Goal: Task Accomplishment & Management: Complete application form

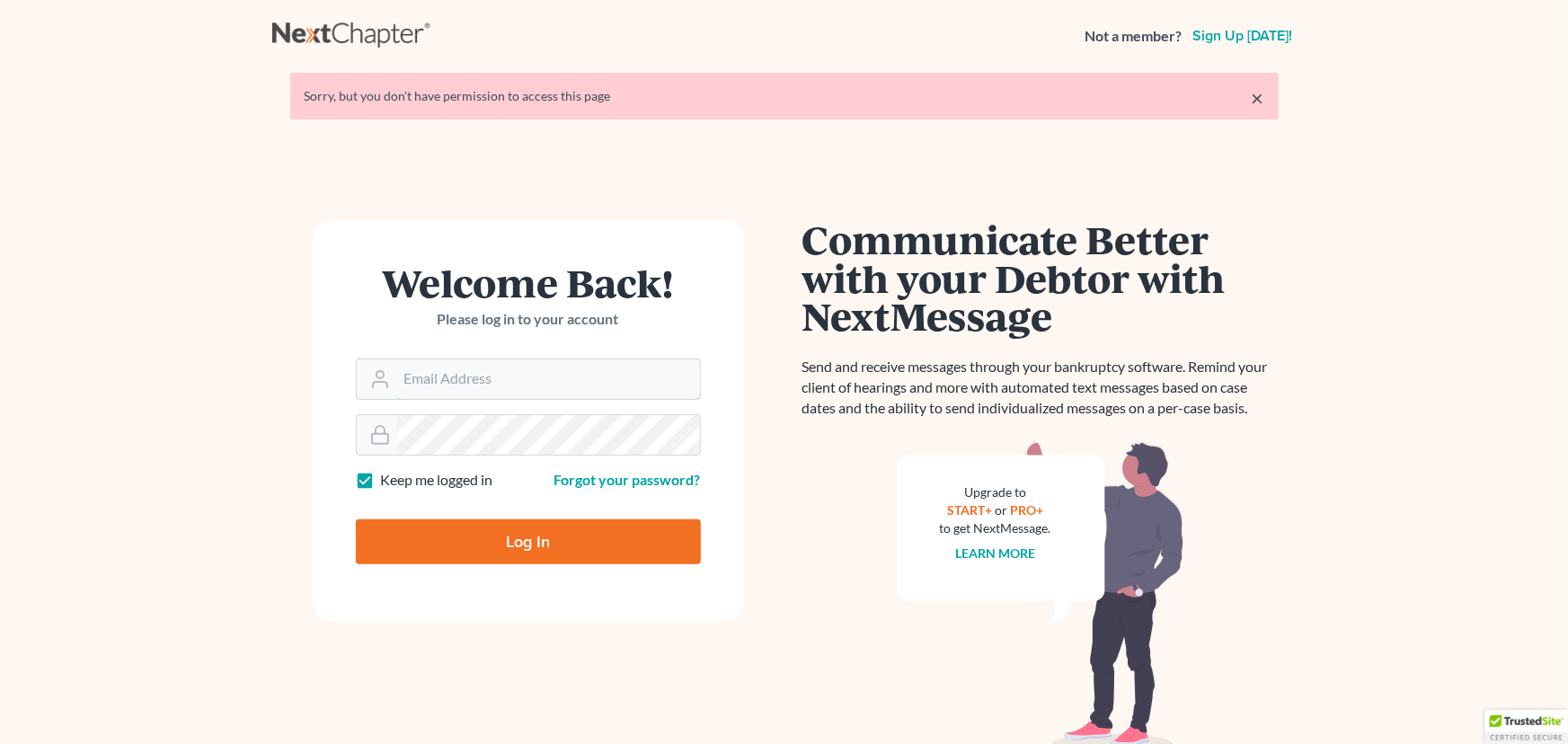
type input "[PERSON_NAME][EMAIL_ADDRESS][DOMAIN_NAME]"
click at [505, 532] on input "Log In" at bounding box center [528, 542] width 345 height 45
type input "Thinking..."
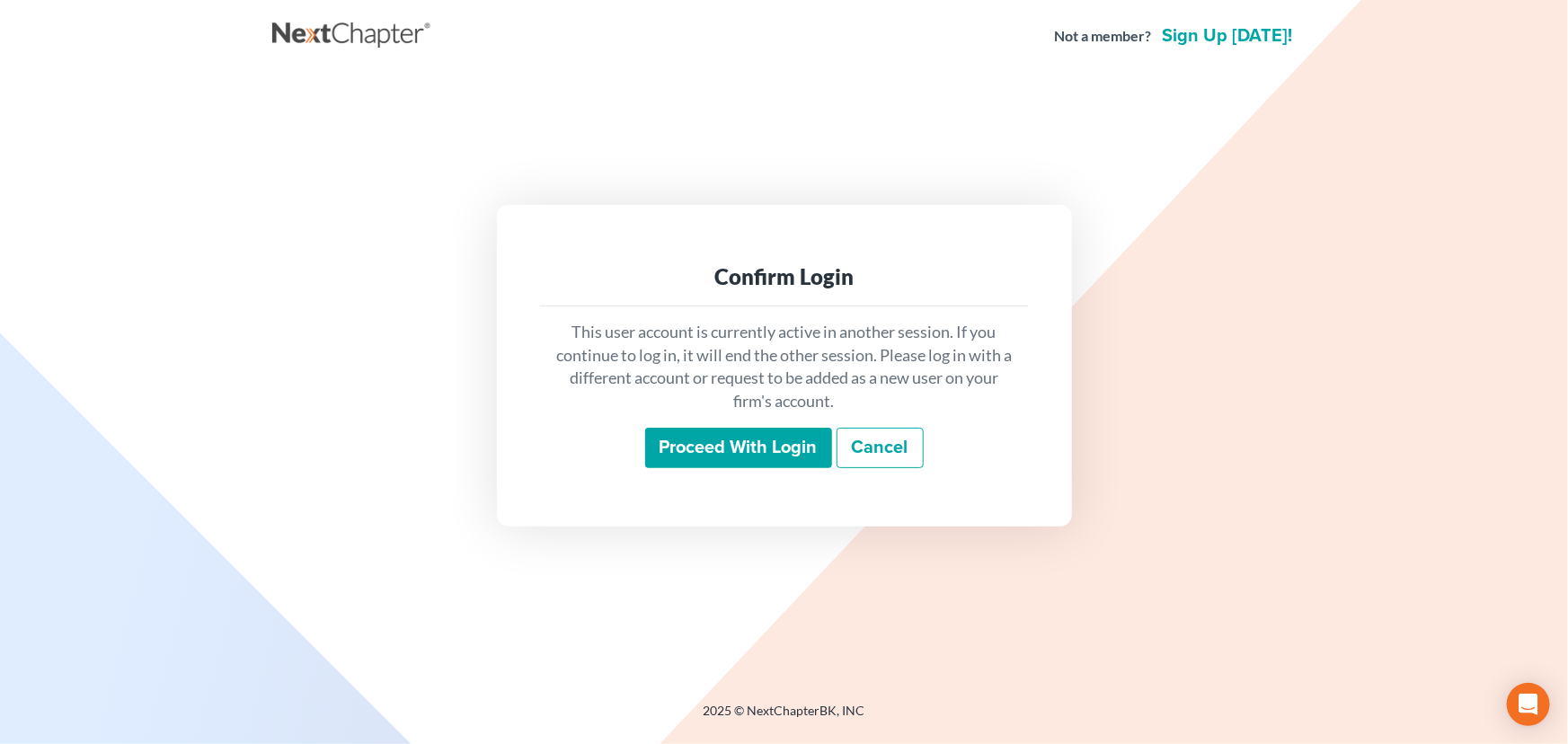
click at [772, 449] on input "Proceed with login" at bounding box center [739, 448] width 187 height 41
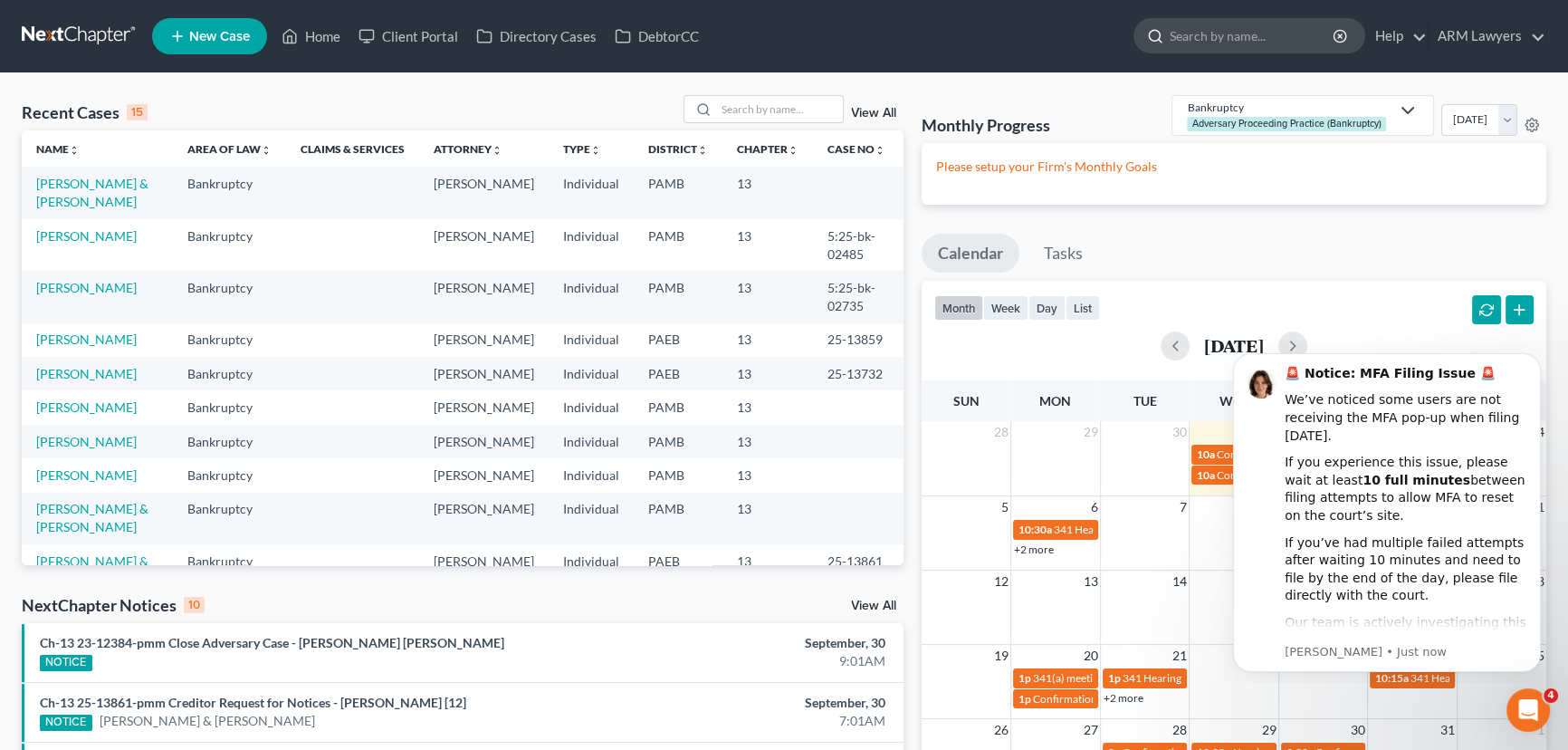
click at [1264, 38] on input "search" at bounding box center [1252, 36] width 166 height 34
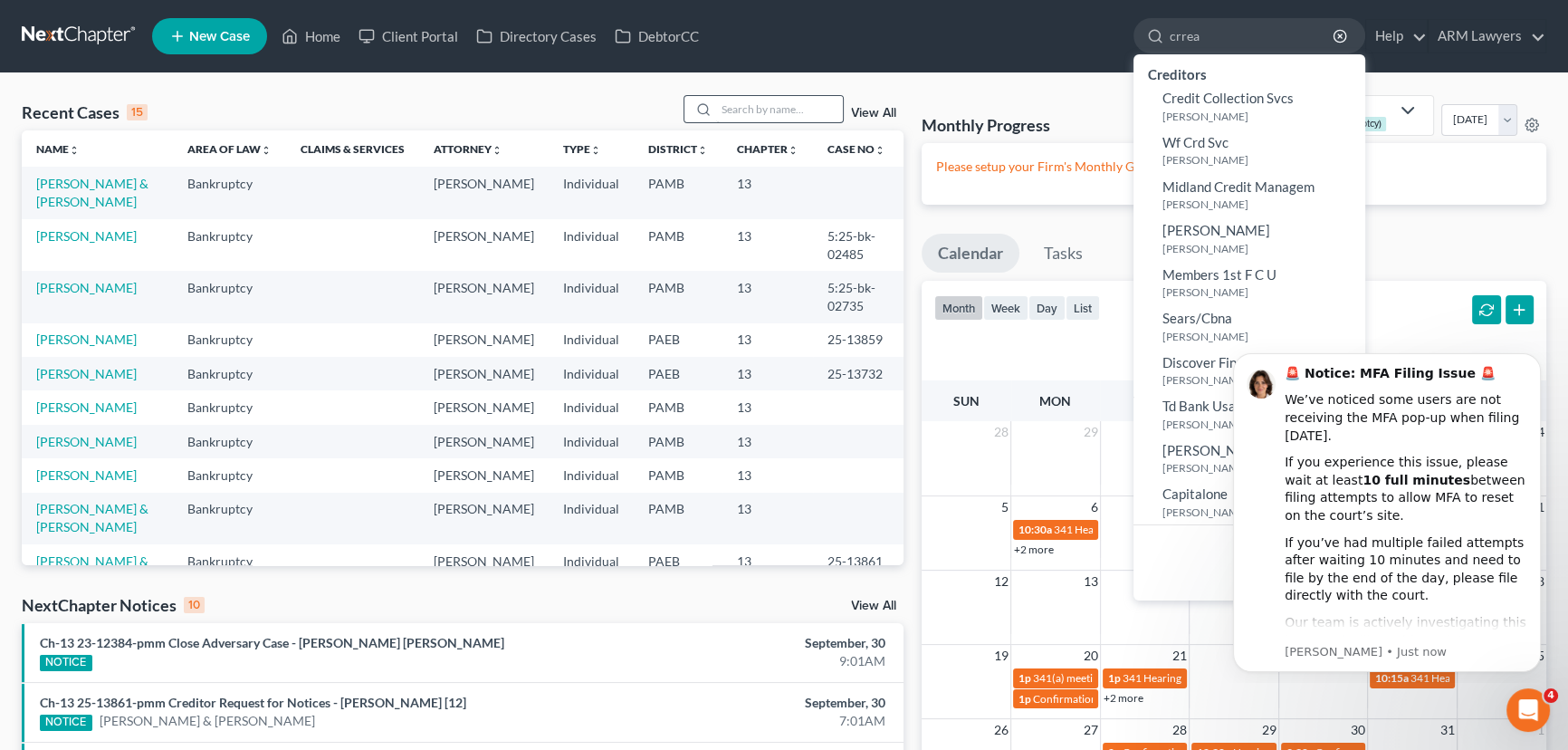
type input "crrea"
click at [751, 109] on input "search" at bounding box center [779, 109] width 126 height 26
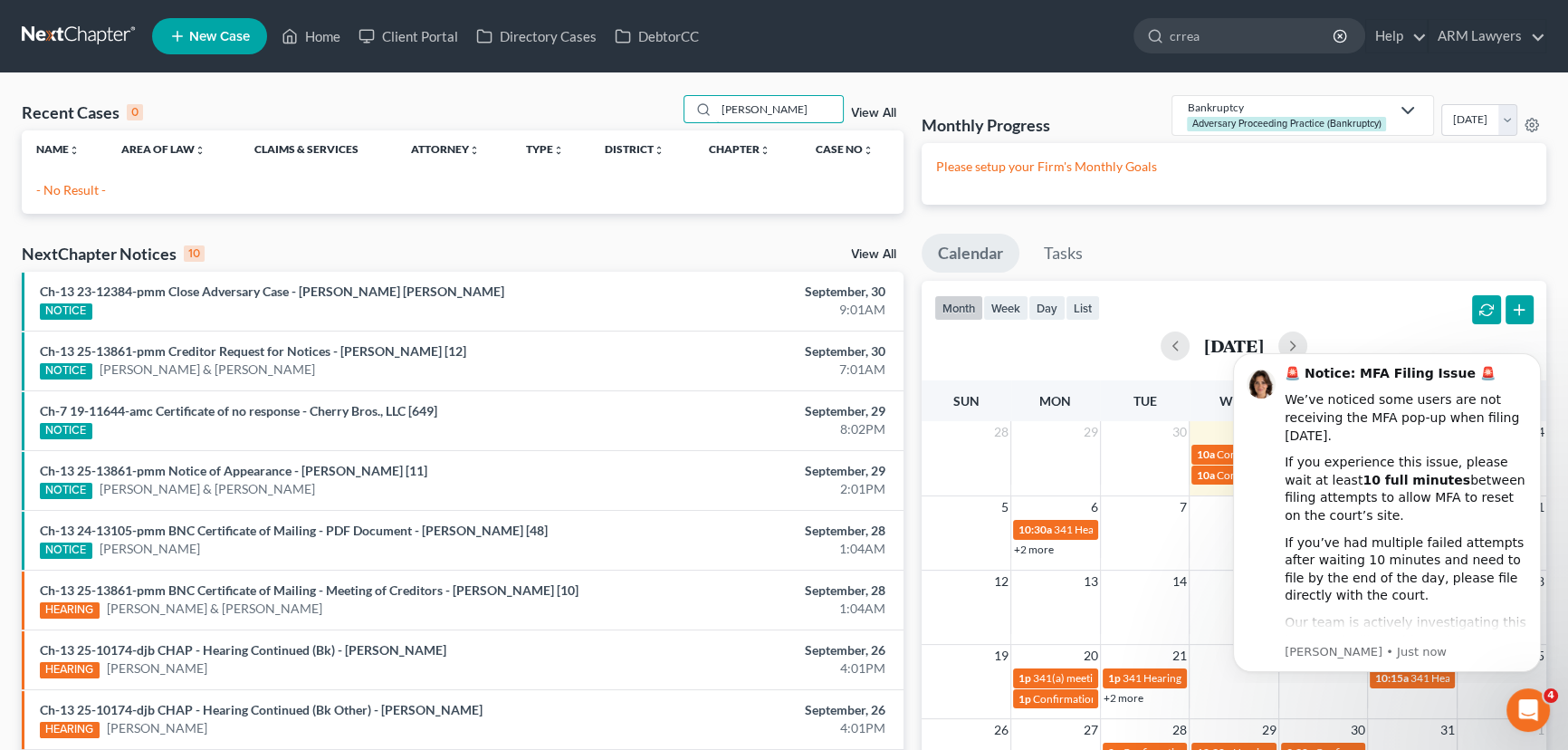
type input "correa"
click at [192, 45] on link "New Case" at bounding box center [209, 36] width 115 height 36
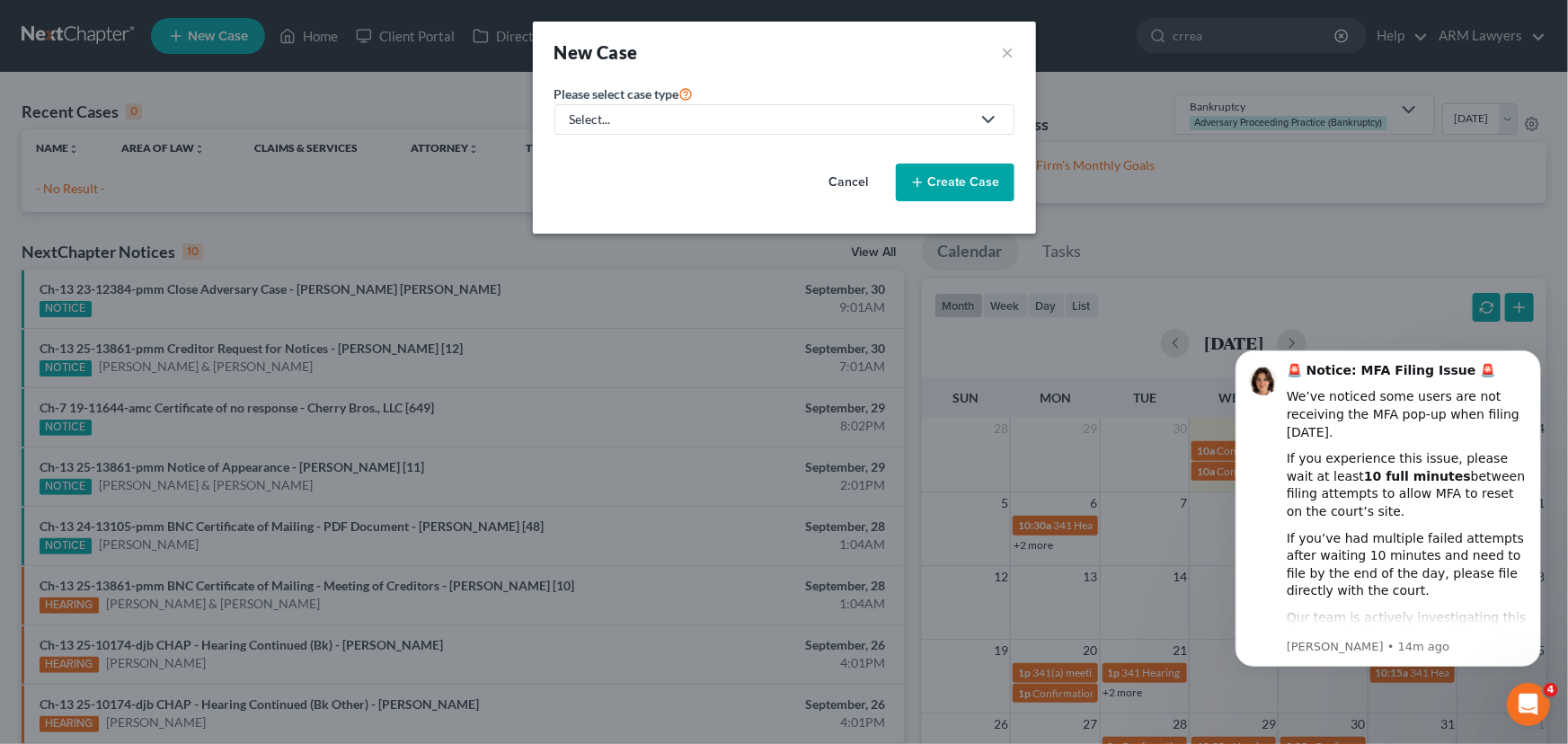
click at [688, 117] on div "Select..." at bounding box center [770, 119] width 401 height 18
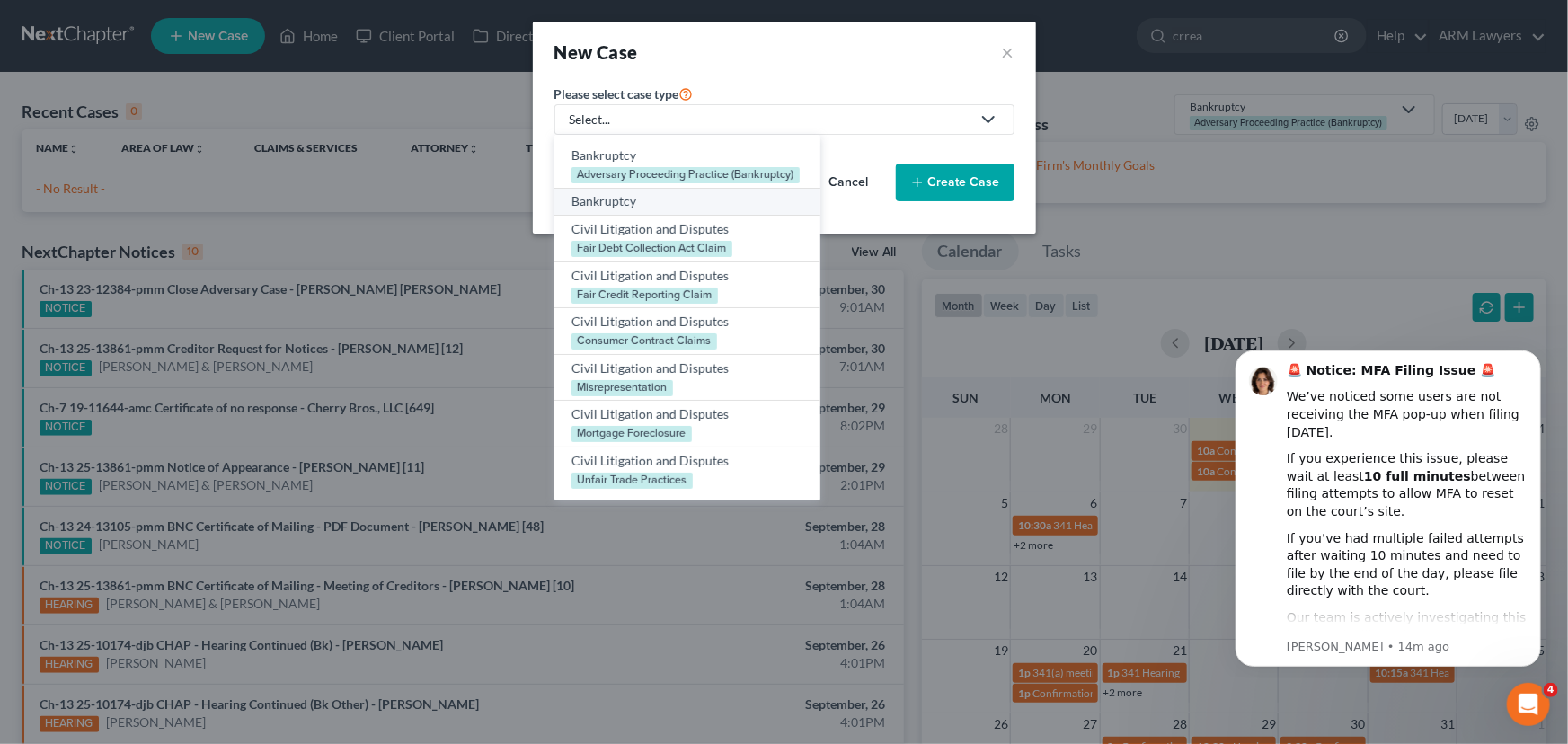
click at [631, 204] on div "Bankruptcy" at bounding box center [688, 200] width 232 height 18
select select "68"
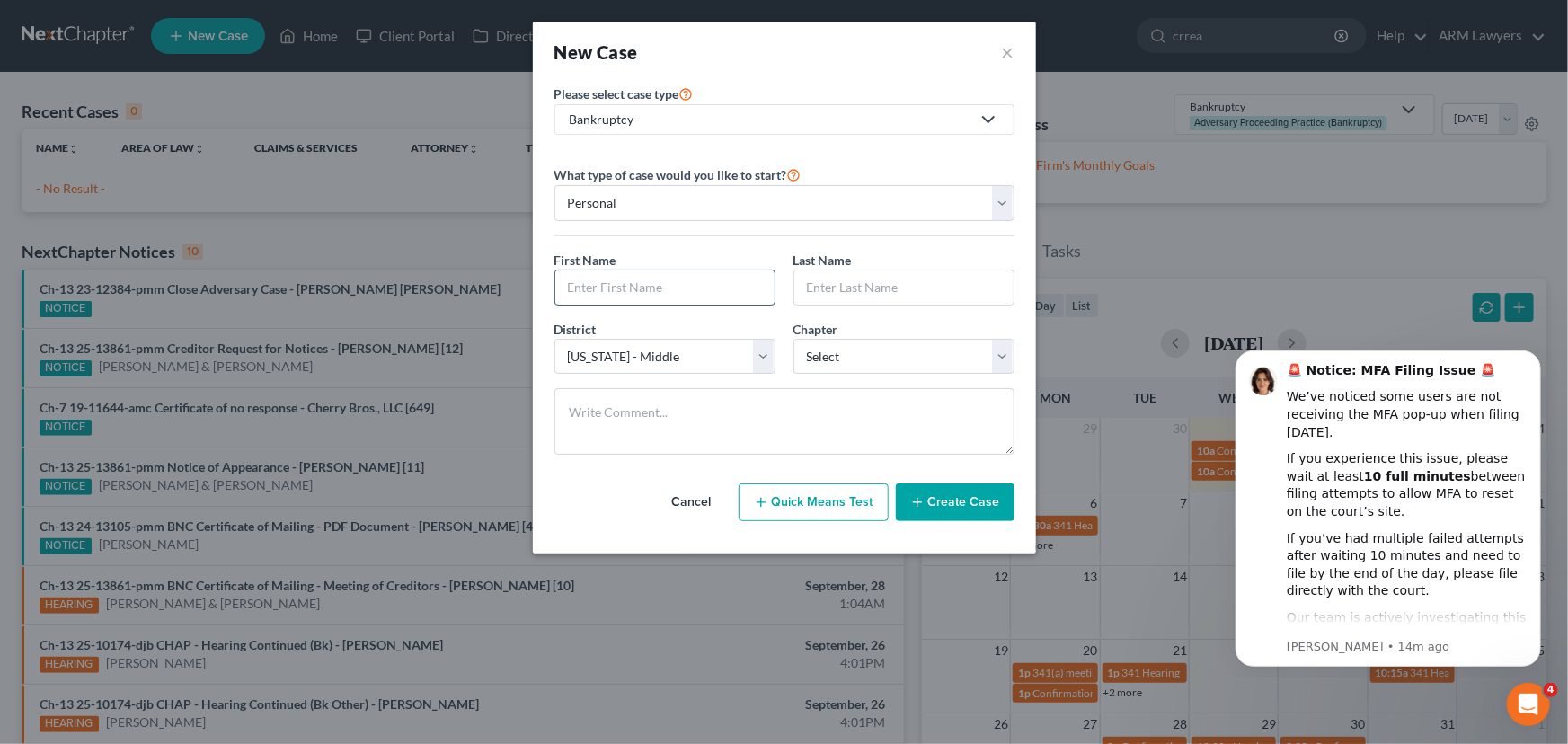
click at [644, 279] on input "text" at bounding box center [665, 287] width 219 height 34
paste input "Darien J Correa"
drag, startPoint x: 670, startPoint y: 284, endPoint x: 616, endPoint y: 283, distance: 54.0
click at [616, 283] on input "Darien J Correa" at bounding box center [665, 287] width 219 height 34
type input "Darien J"
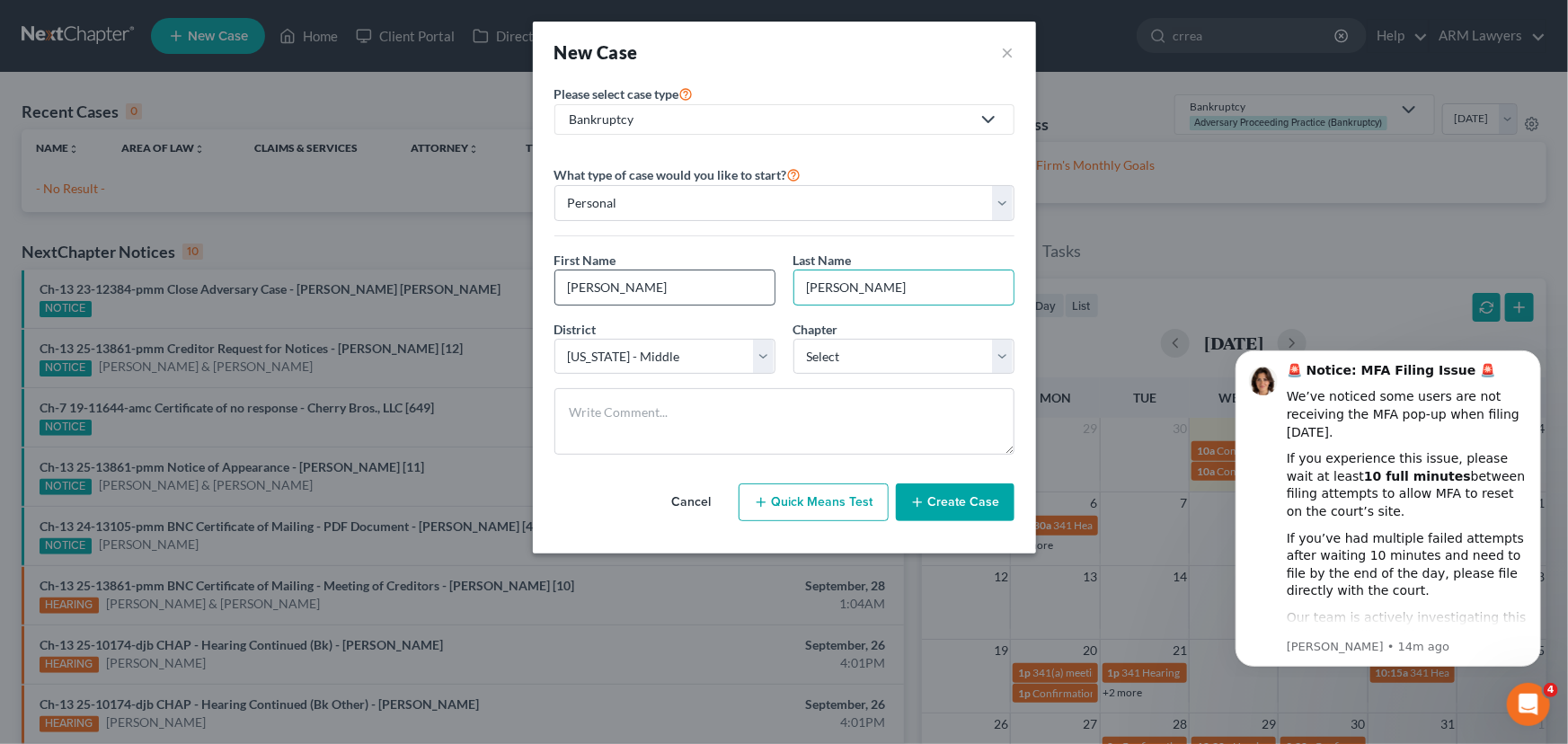
type input "Correa"
click at [620, 279] on input "Darien J" at bounding box center [665, 287] width 219 height 34
type input "Darien"
click at [699, 350] on select "Select Alabama - Middle Alabama - Northern Alabama - Southern Alaska Arizona Ar…" at bounding box center [665, 357] width 221 height 36
select select "67"
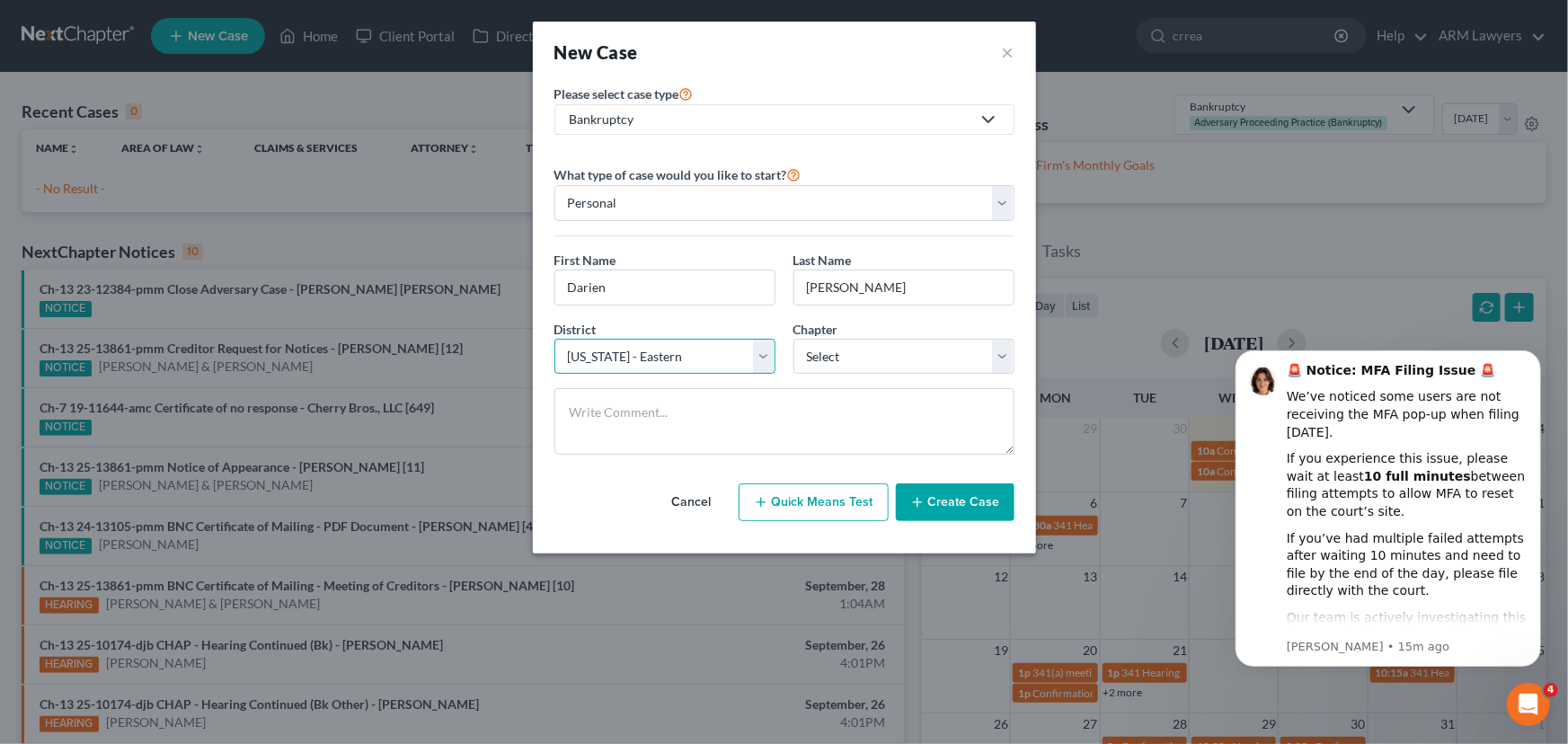
click at [554, 339] on select "Select Alabama - Middle Alabama - Northern Alabama - Southern Alaska Arizona Ar…" at bounding box center [665, 357] width 221 height 36
click at [938, 507] on button "Create Case" at bounding box center [955, 502] width 119 height 37
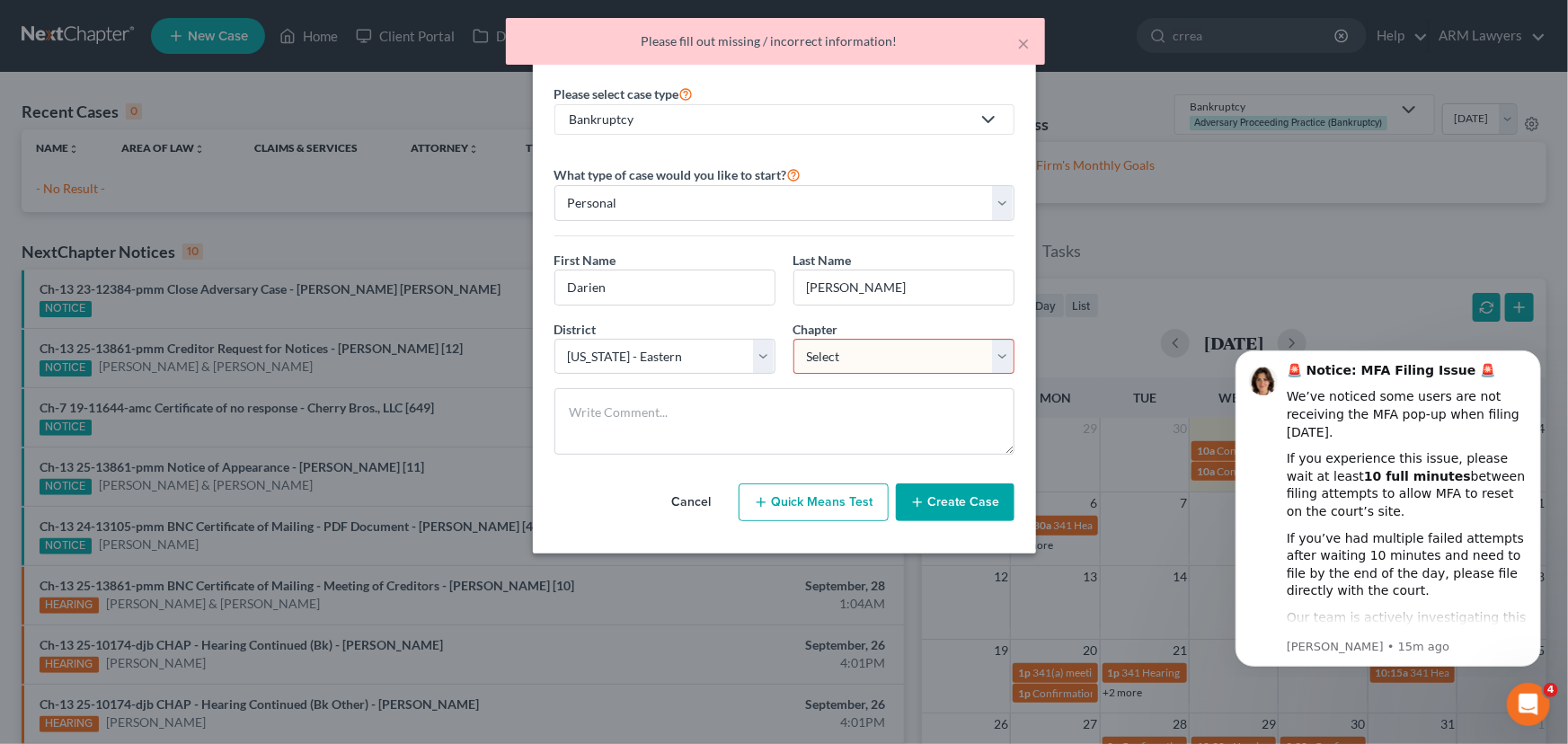
click at [902, 357] on select "Select 7 11 12 13" at bounding box center [904, 357] width 221 height 36
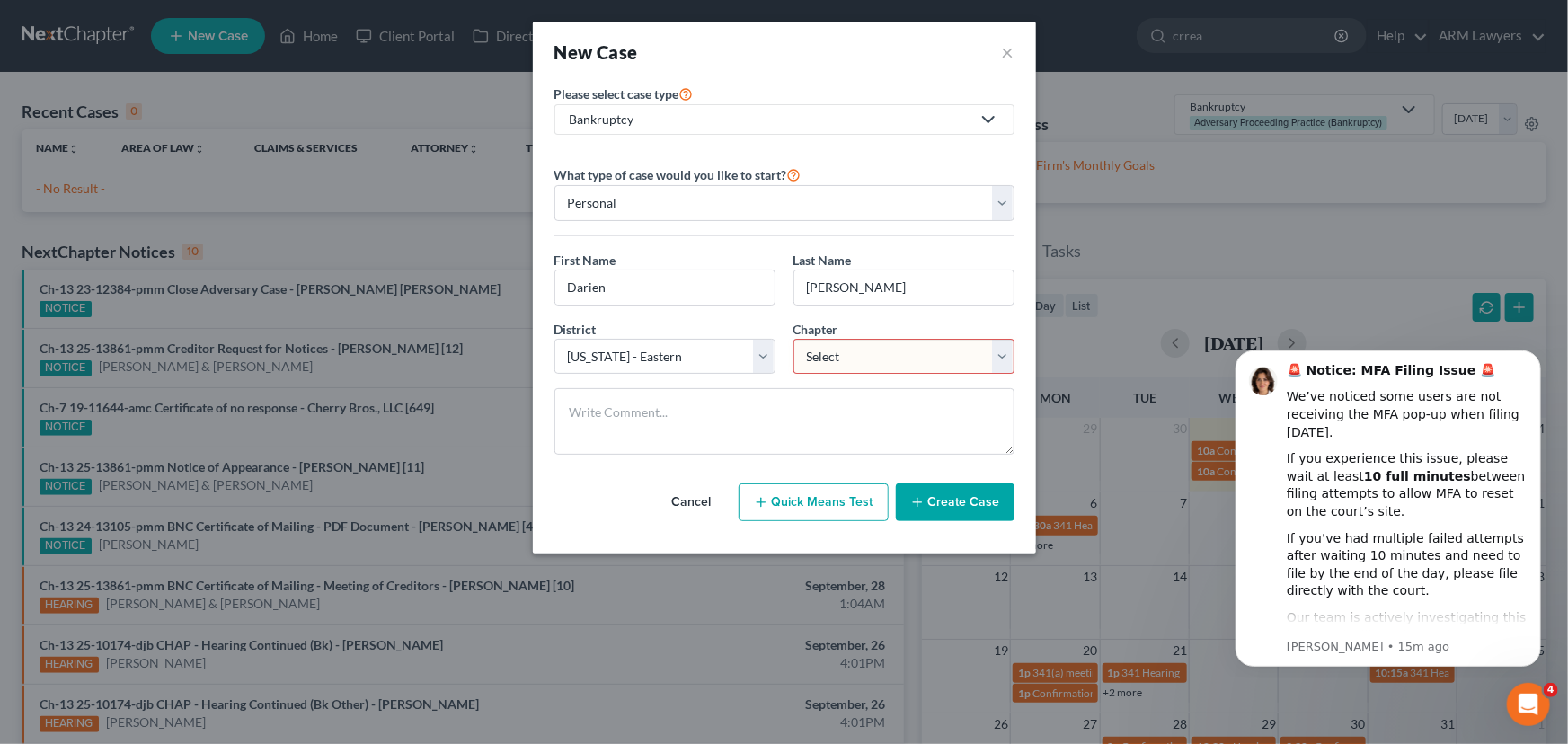
select select "3"
click at [794, 339] on select "Select 7 11 12 13" at bounding box center [904, 357] width 221 height 36
click at [952, 503] on button "Create Case" at bounding box center [955, 502] width 119 height 37
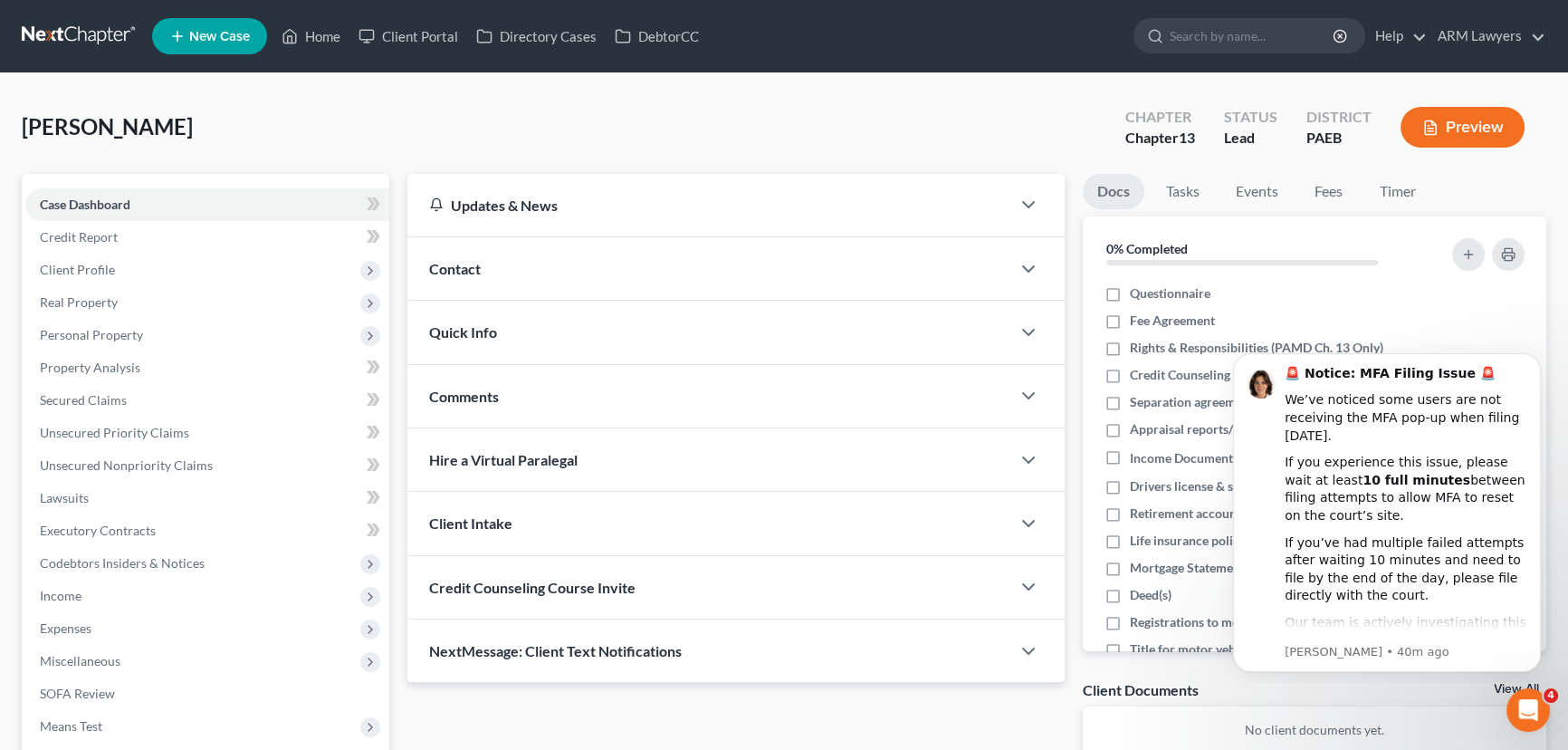
click at [500, 258] on div "Contact" at bounding box center [708, 269] width 602 height 62
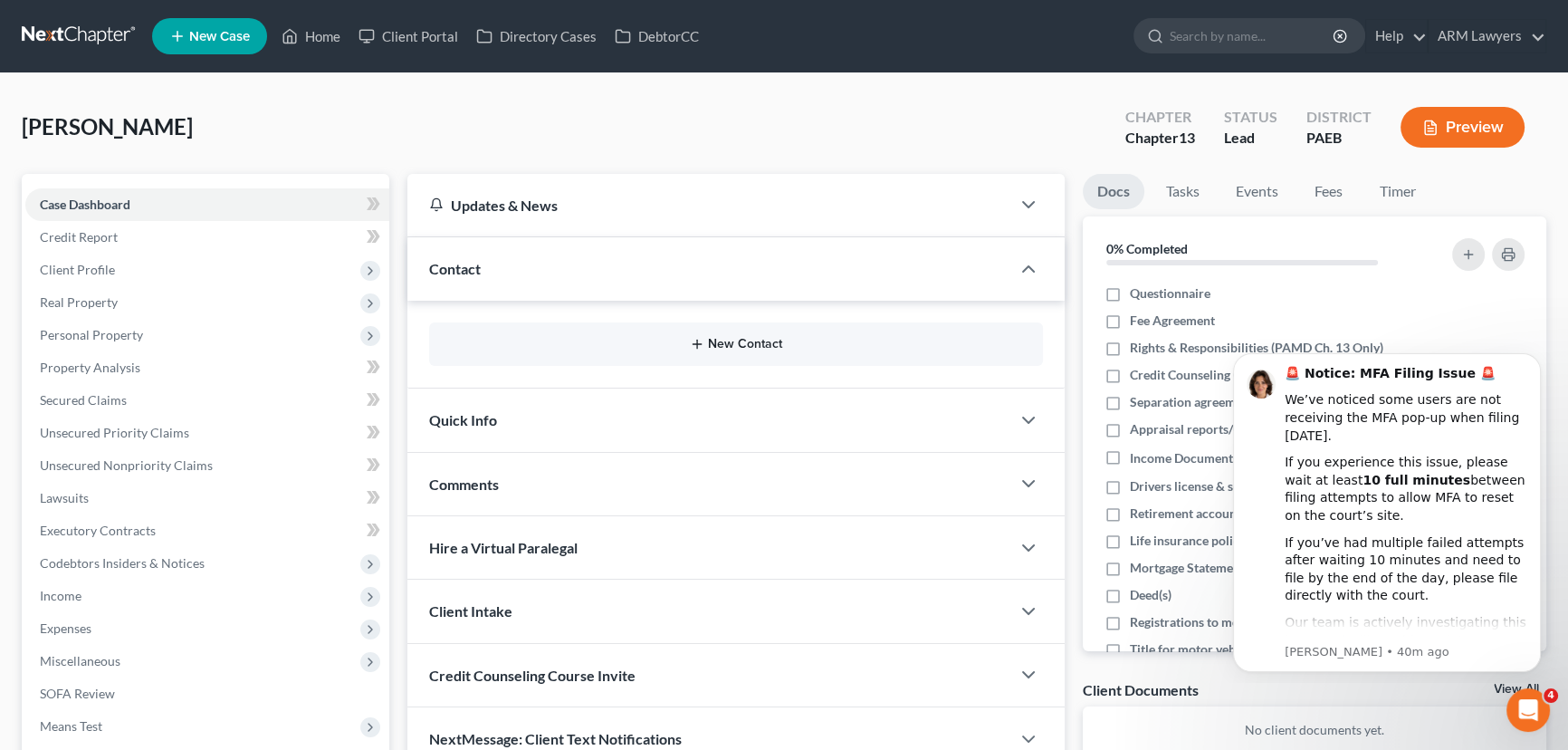
click at [599, 338] on button "New Contact" at bounding box center [735, 343] width 585 height 14
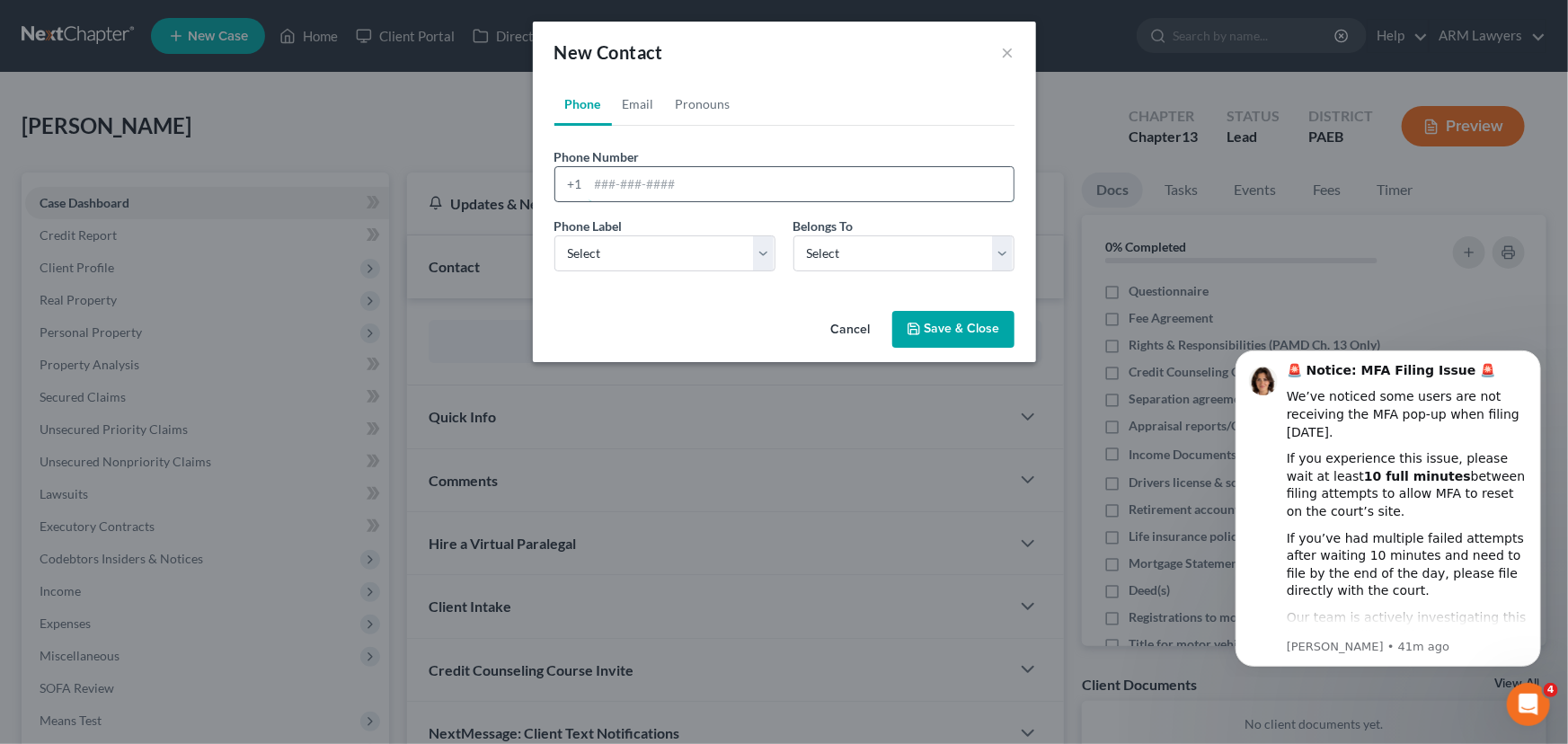
click at [634, 176] on input "tel" at bounding box center [801, 184] width 425 height 34
paste input "484-893-9234"
type input "484-893-9234"
click at [683, 256] on select "Select Mobile Home Work Other" at bounding box center [665, 254] width 221 height 36
select select "0"
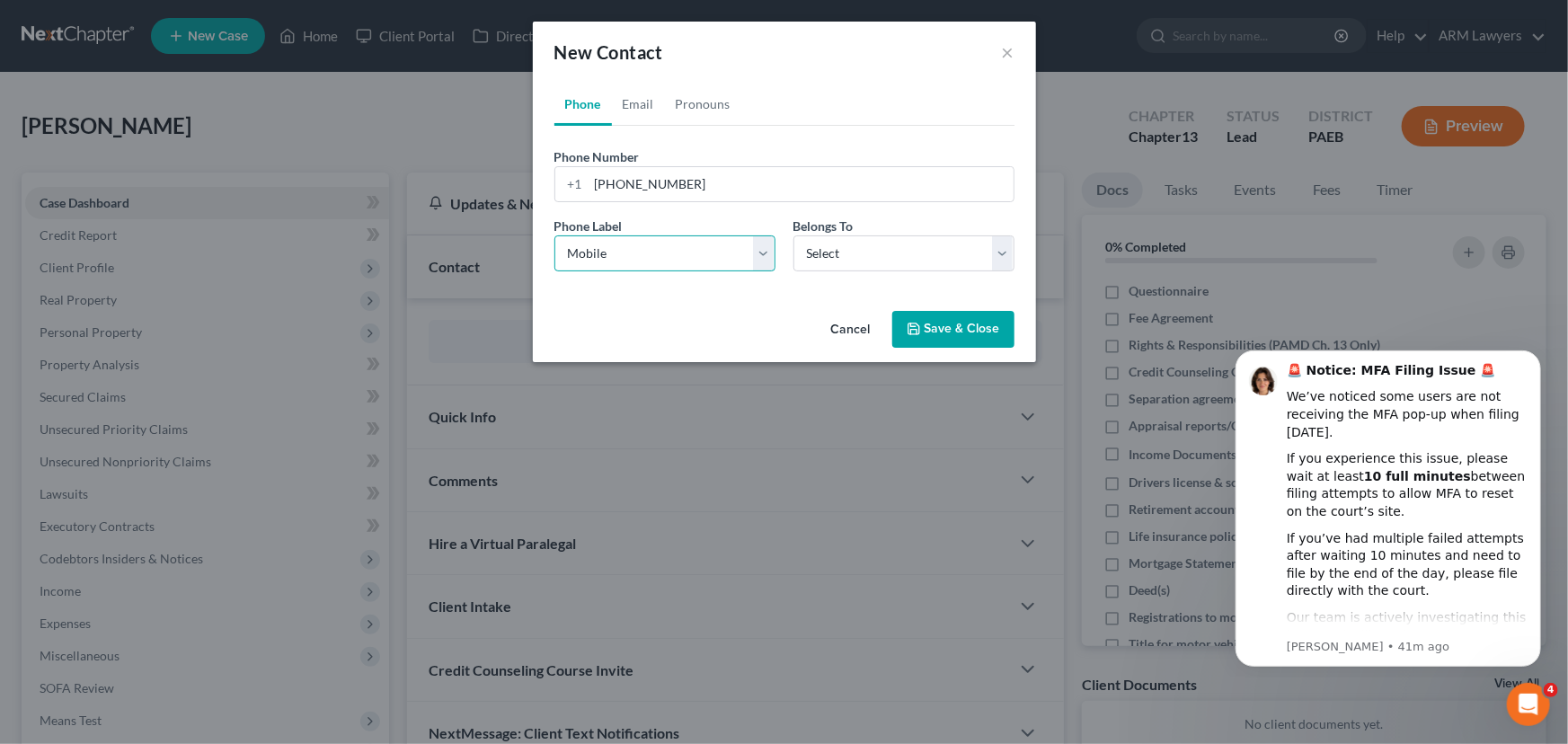
click at [554, 236] on select "Select Mobile Home Work Other" at bounding box center [665, 254] width 221 height 36
click at [862, 239] on select "Select Client Other" at bounding box center [904, 254] width 221 height 36
select select "0"
click at [794, 236] on select "Select Client Other" at bounding box center [904, 254] width 221 height 36
select select "0"
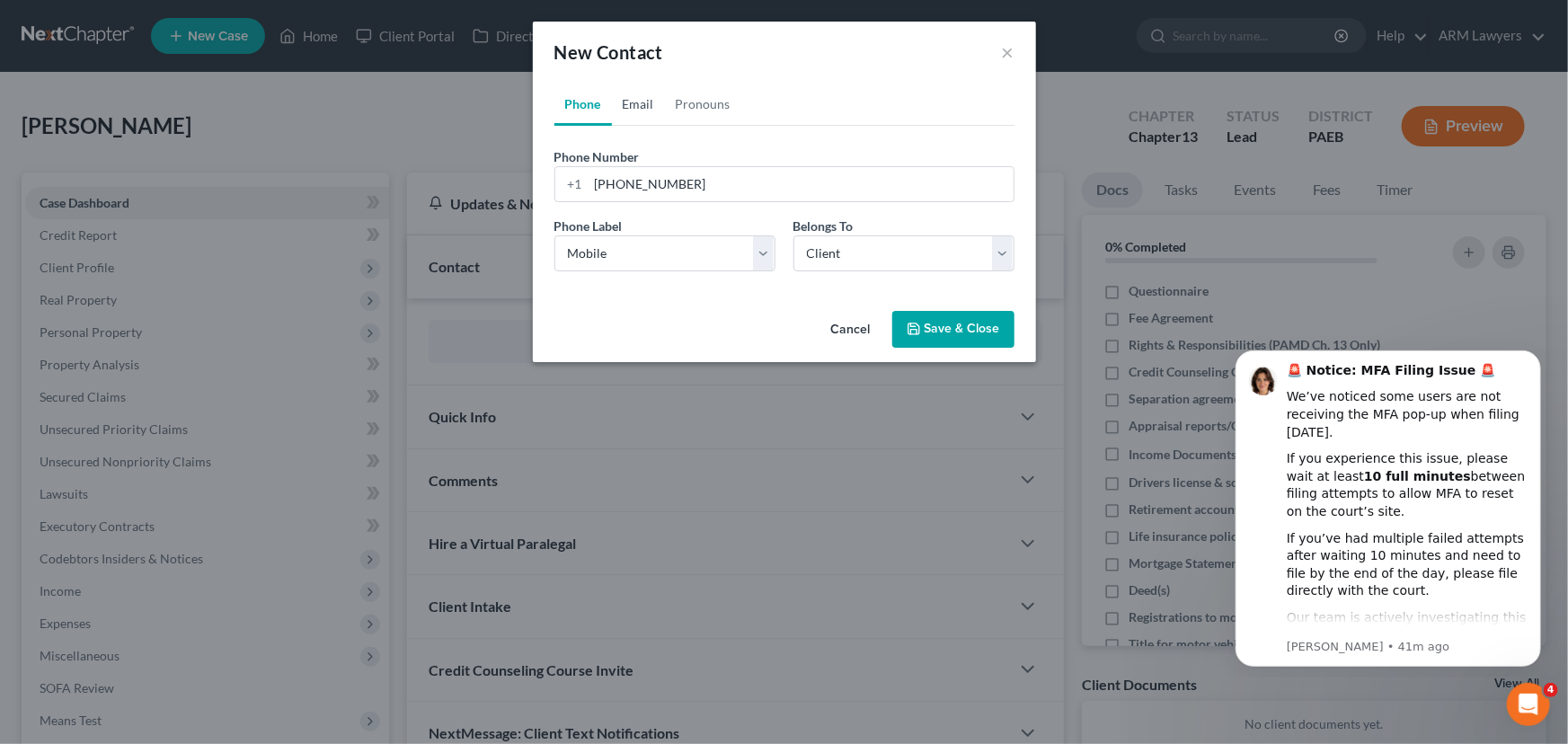
click at [640, 100] on link "Email" at bounding box center [638, 104] width 53 height 43
click at [646, 172] on input "email" at bounding box center [801, 184] width 425 height 34
paste input "dcorrea1116@gmail.com"
type input "dcorrea1116@gmail.com"
click at [651, 251] on select "Select Home Work Other" at bounding box center [665, 254] width 221 height 36
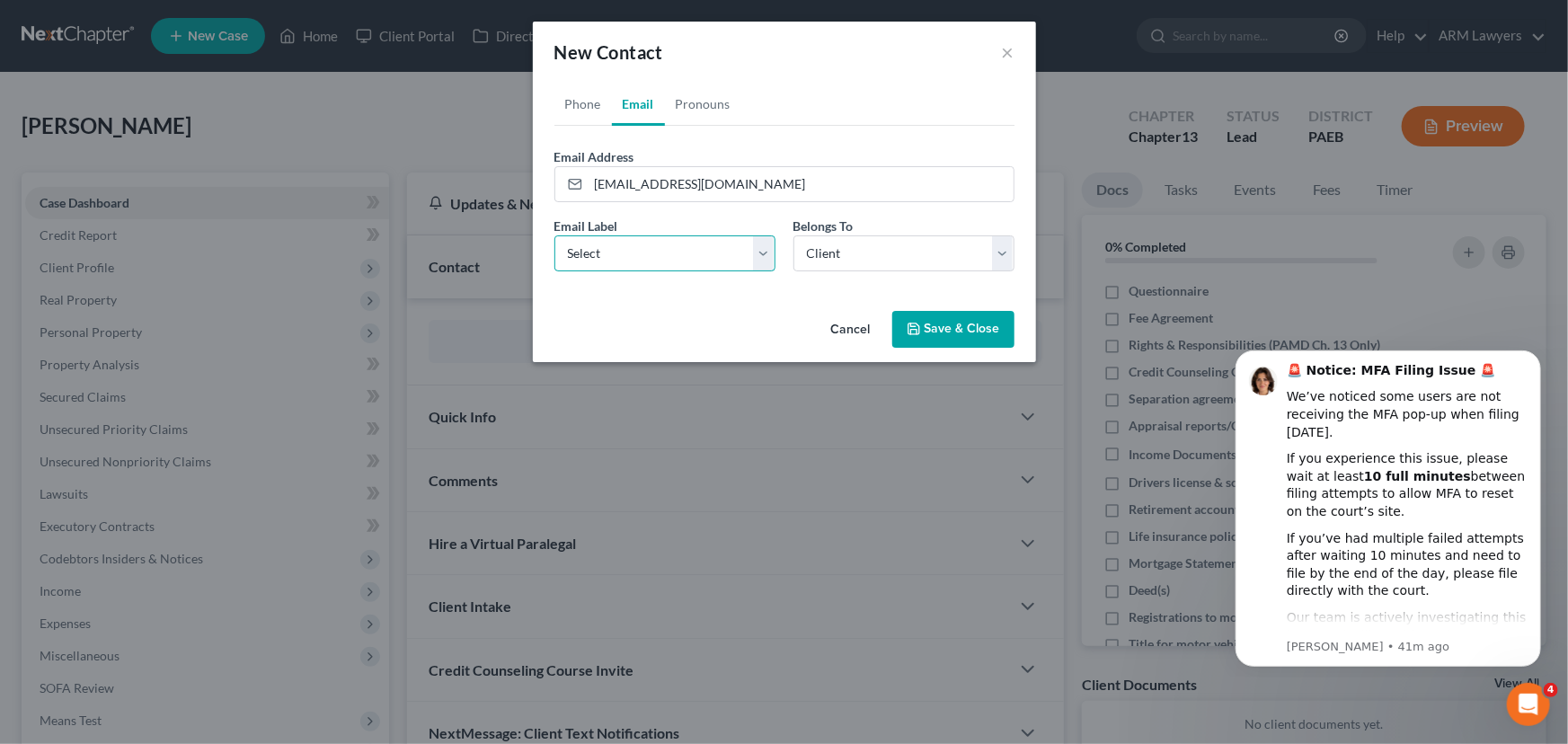
select select "0"
click at [554, 236] on select "Select Home Work Other" at bounding box center [665, 254] width 221 height 36
click at [932, 332] on button "Save & Close" at bounding box center [953, 329] width 123 height 37
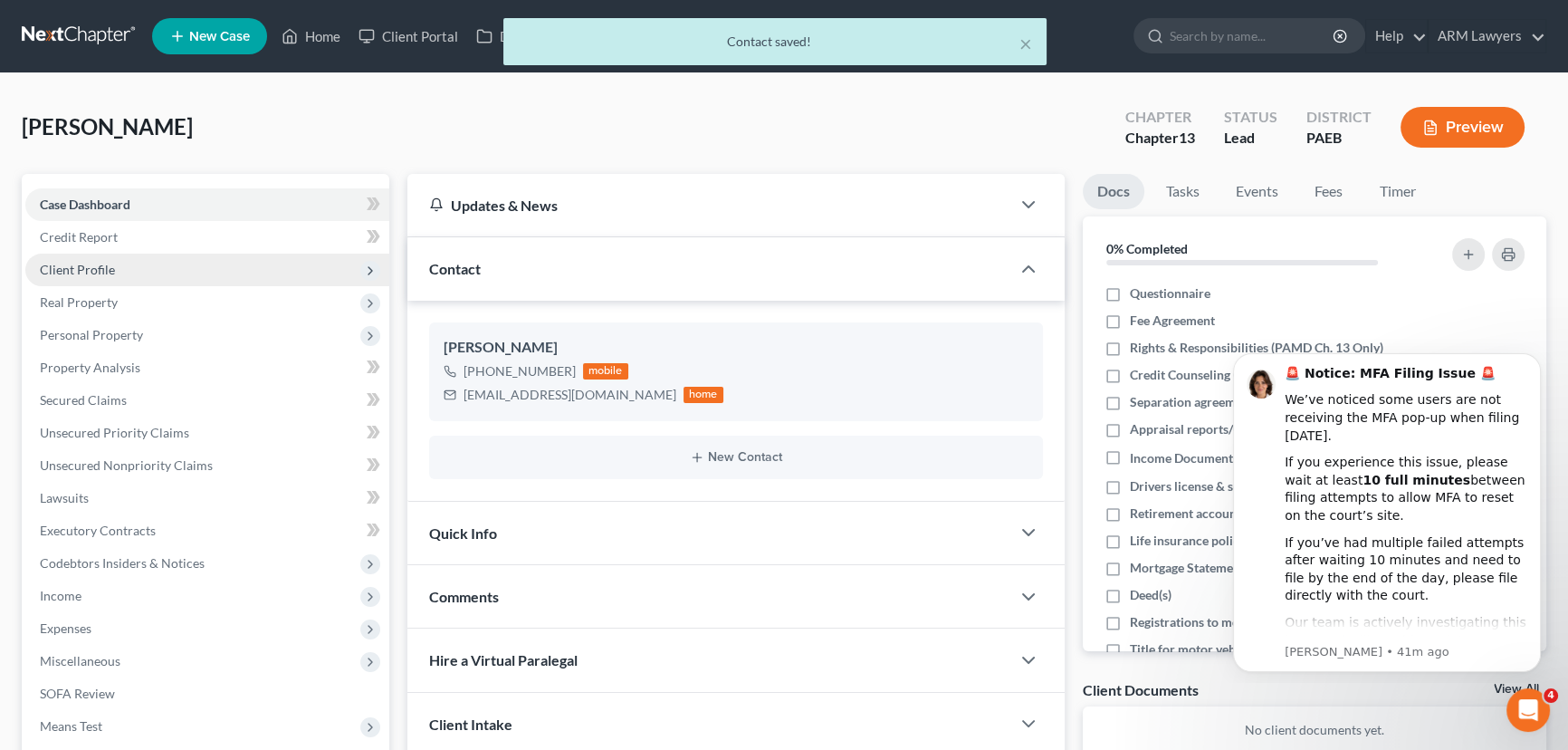
click at [151, 268] on span "Client Profile" at bounding box center [207, 270] width 364 height 33
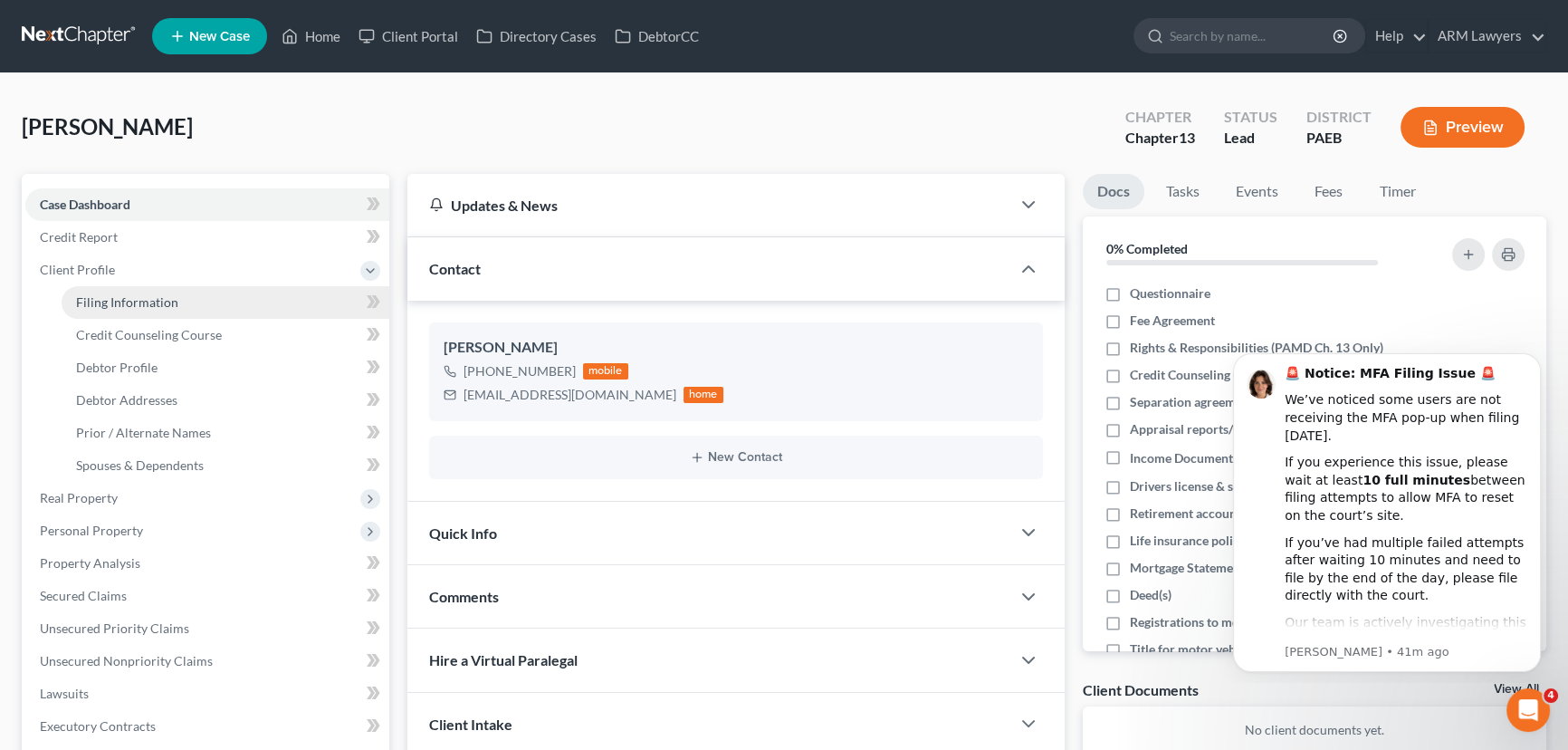
click at [193, 294] on link "Filing Information" at bounding box center [225, 302] width 328 height 33
select select "1"
select select "0"
select select "3"
select select "67"
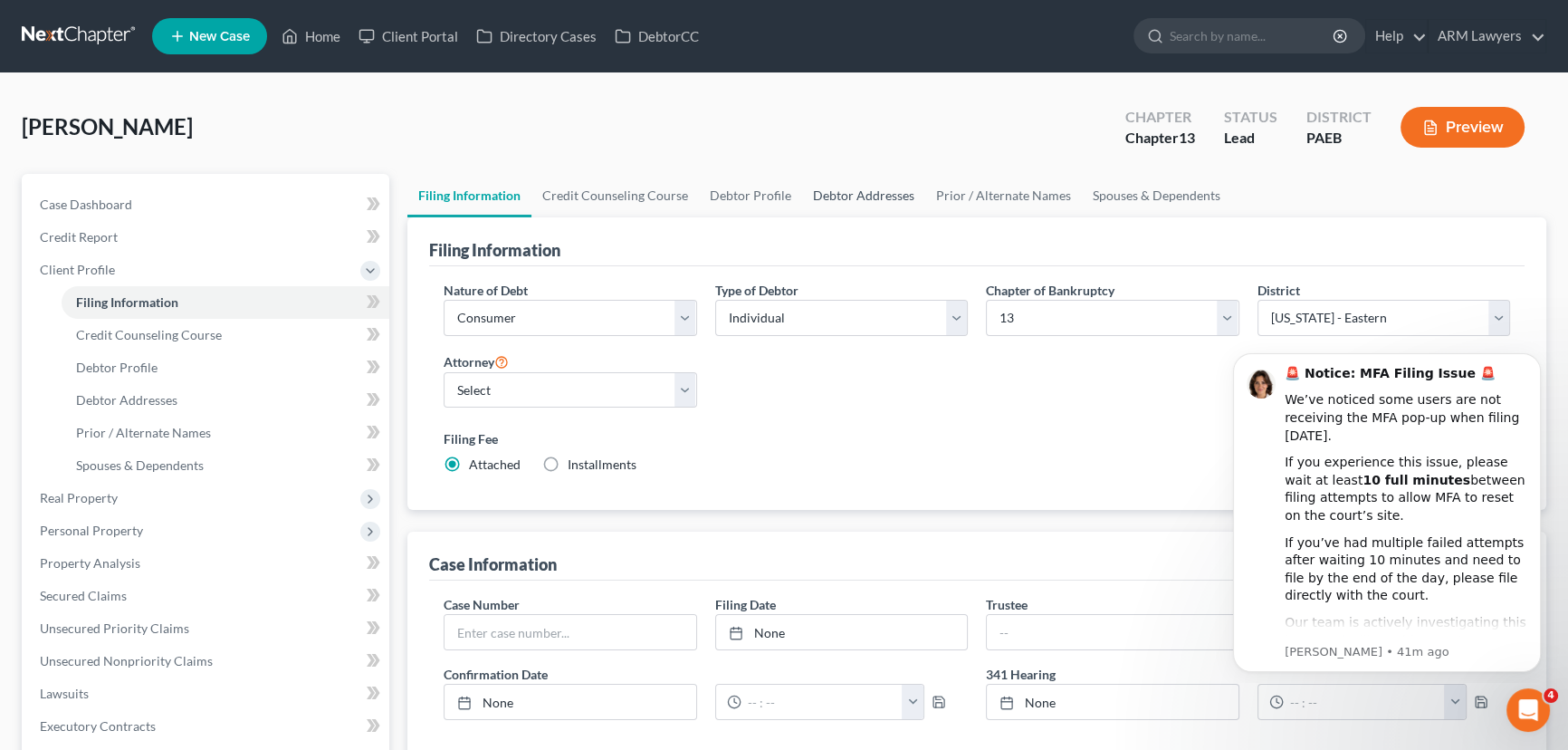
click at [830, 192] on link "Debtor Addresses" at bounding box center [864, 195] width 124 height 43
select select "0"
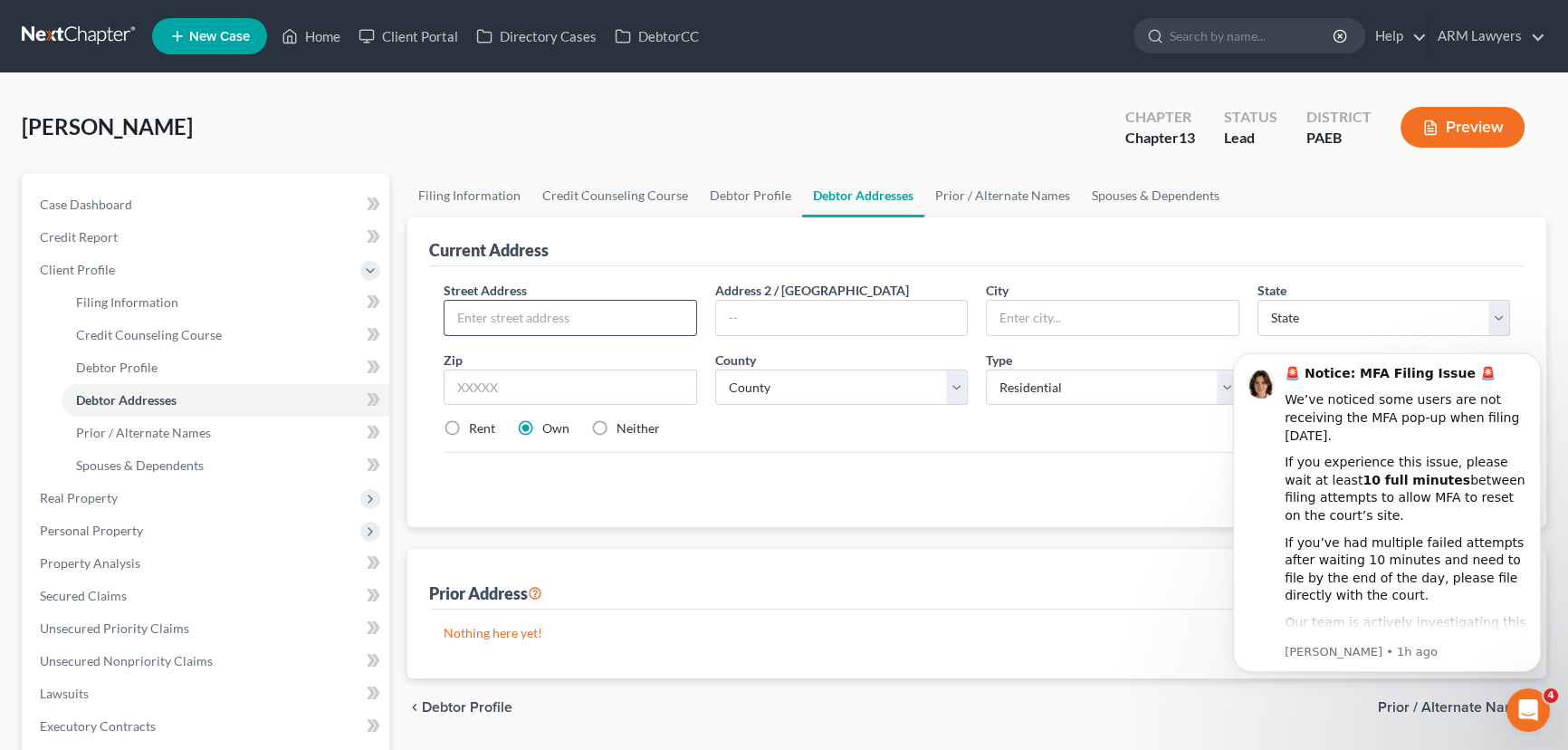
click at [586, 304] on input "text" at bounding box center [569, 318] width 252 height 34
drag, startPoint x: 572, startPoint y: 309, endPoint x: 134, endPoint y: 310, distance: 438.0
click at [138, 308] on div "Petition Navigation Case Dashboard Payments Invoices Payments Payments Credit R…" at bounding box center [784, 647] width 1543 height 948
type input "2255 Fairview Ave"
click at [472, 391] on input "text" at bounding box center [569, 388] width 254 height 36
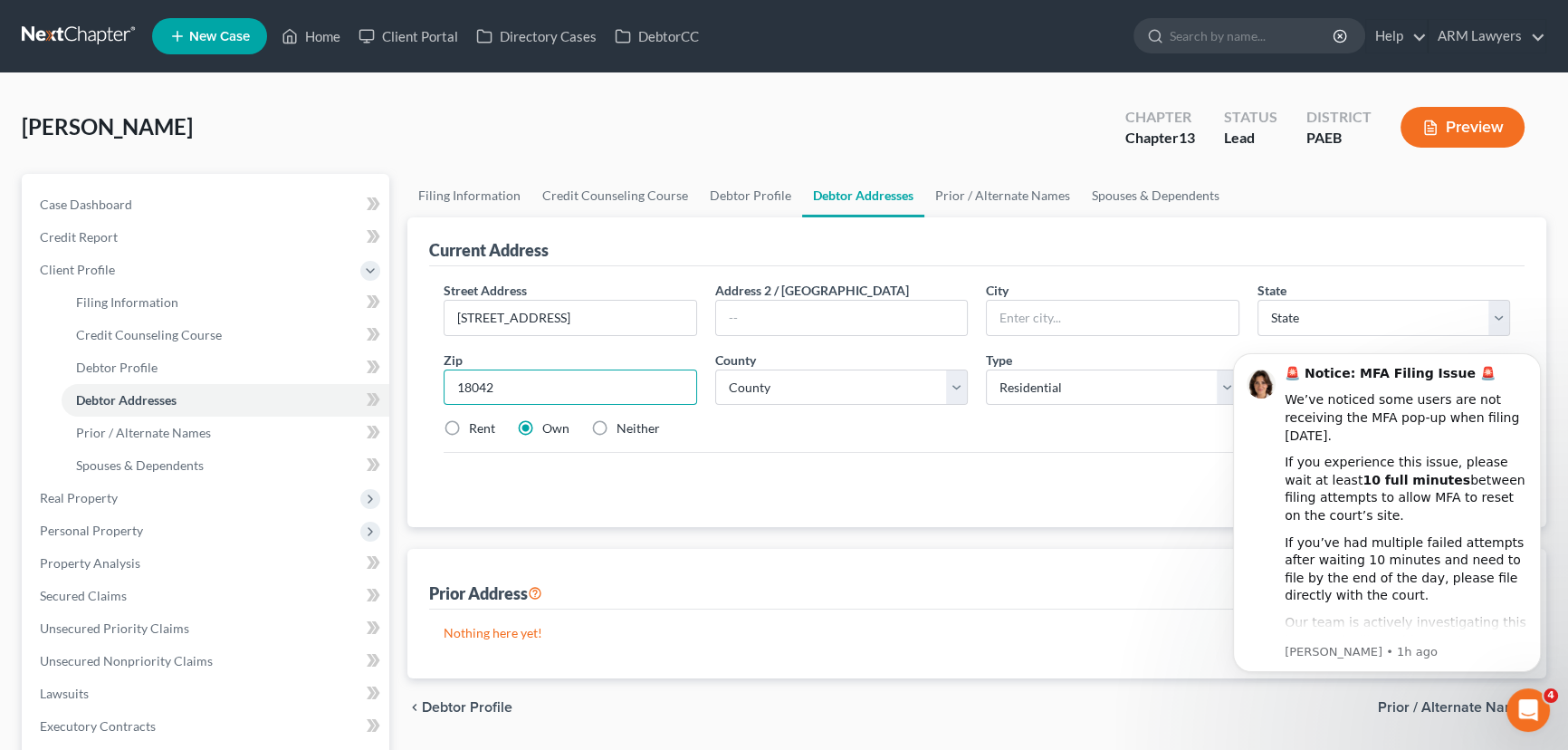
type input "18042"
click at [860, 443] on div "Street Address * 2255 Fairview Ave Address 2 / PO Box City * State * State AL A…" at bounding box center [977, 367] width 1084 height 172
type input "Easton"
select select "39"
click at [851, 387] on select "County" at bounding box center [841, 388] width 254 height 36
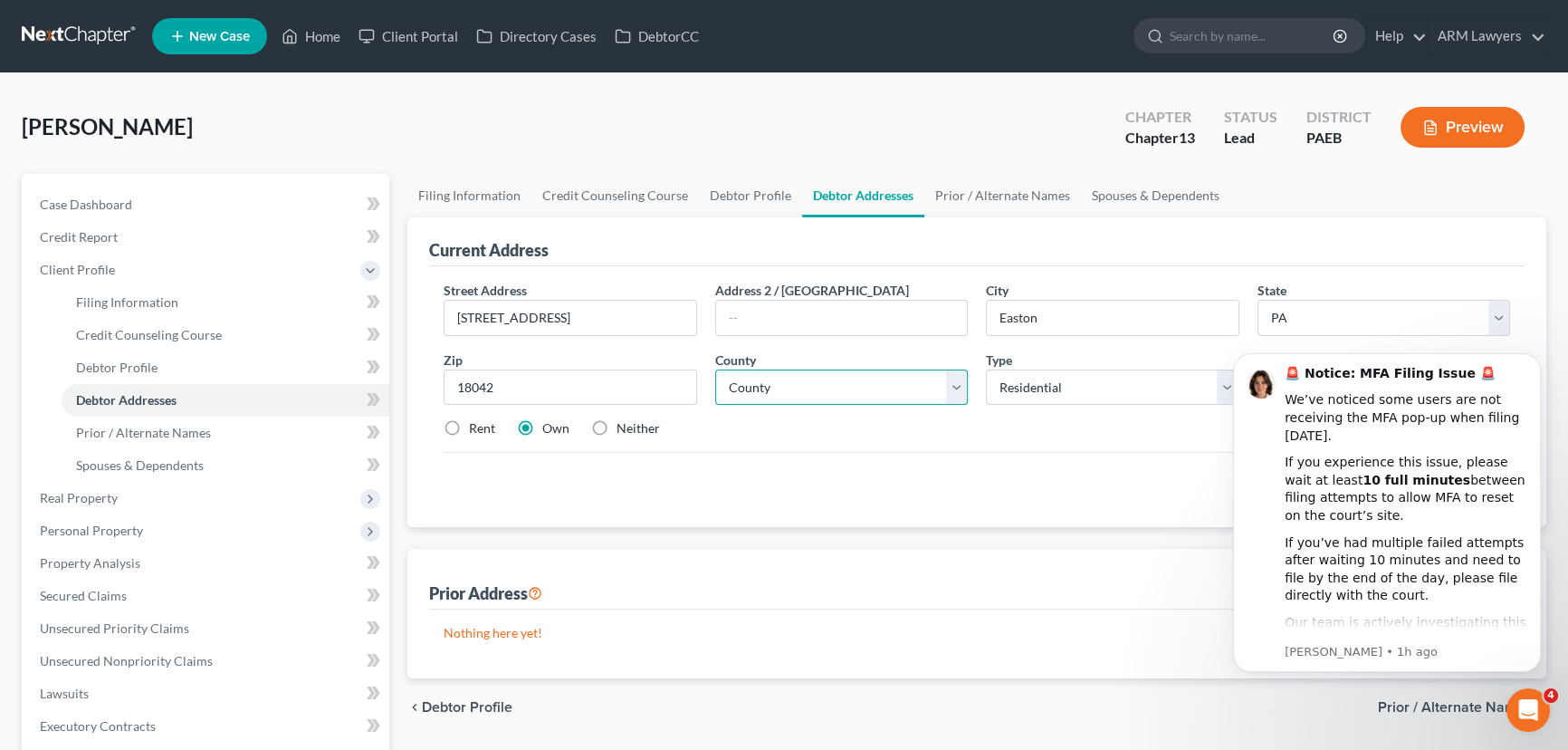
select select "38"
click at [715, 370] on select "County Adams County Allegheny County Armstrong County Beaver County Bedford Cou…" at bounding box center [841, 388] width 254 height 36
click at [868, 442] on div "Street Address * 2255 Fairview Ave Address 2 / PO Box City * Easton State * Sta…" at bounding box center [977, 367] width 1084 height 172
click at [469, 426] on label "Rent" at bounding box center [482, 427] width 26 height 18
click at [476, 426] on input "Rent" at bounding box center [482, 425] width 11 height 11
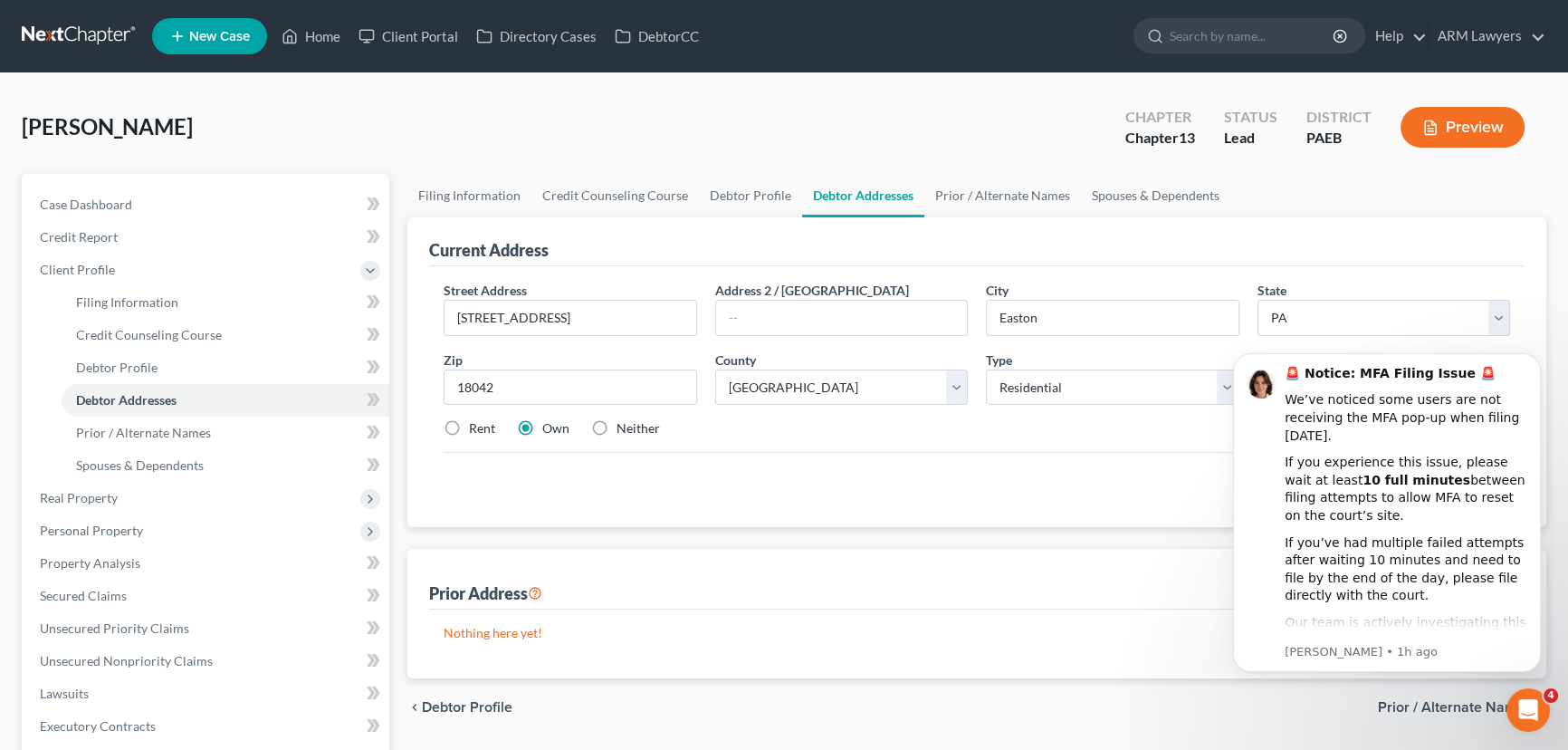
radio input "true"
click at [104, 229] on span "Credit Report" at bounding box center [78, 237] width 78 height 15
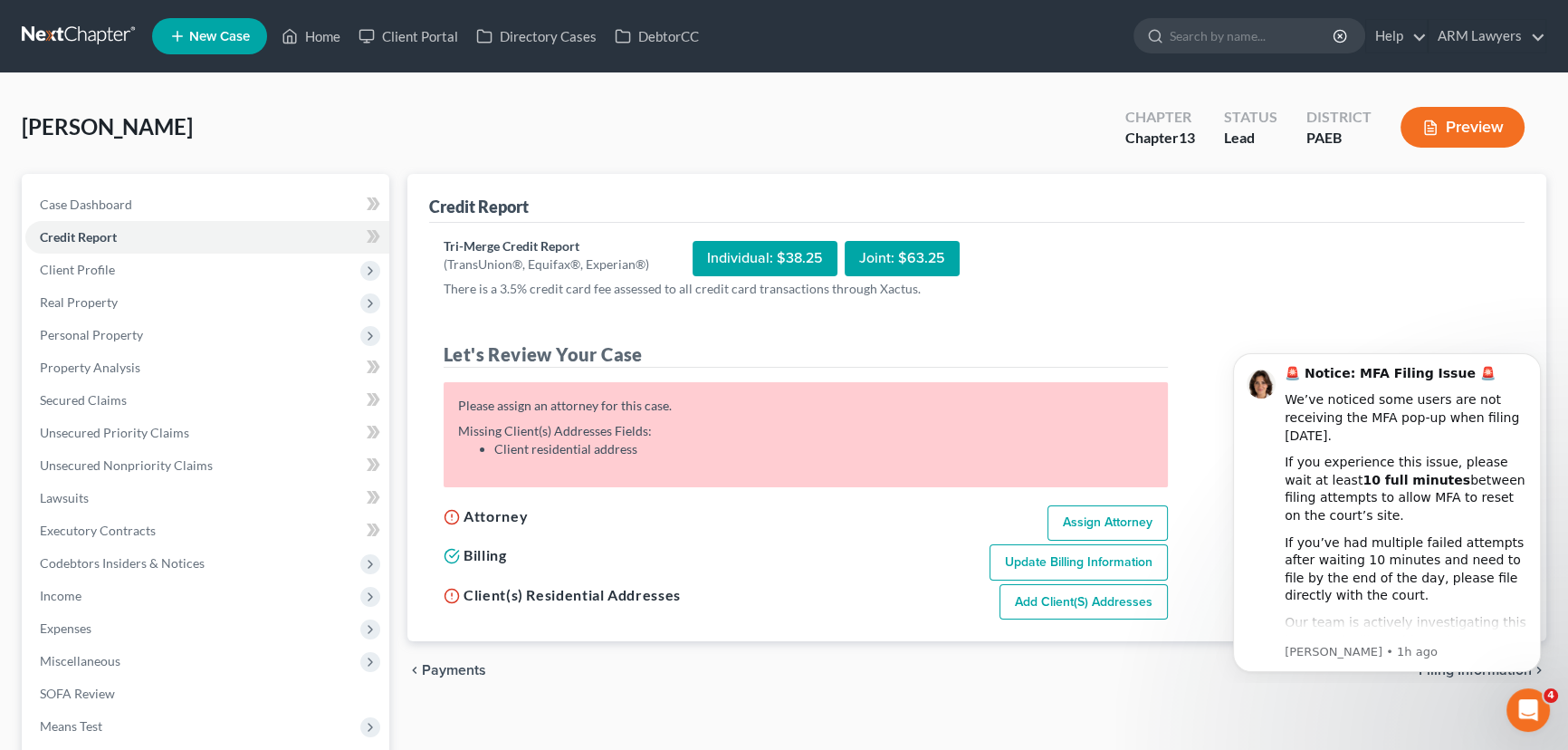
click at [1070, 608] on link "Add Client(s) Addresses" at bounding box center [1083, 602] width 169 height 36
select select "0"
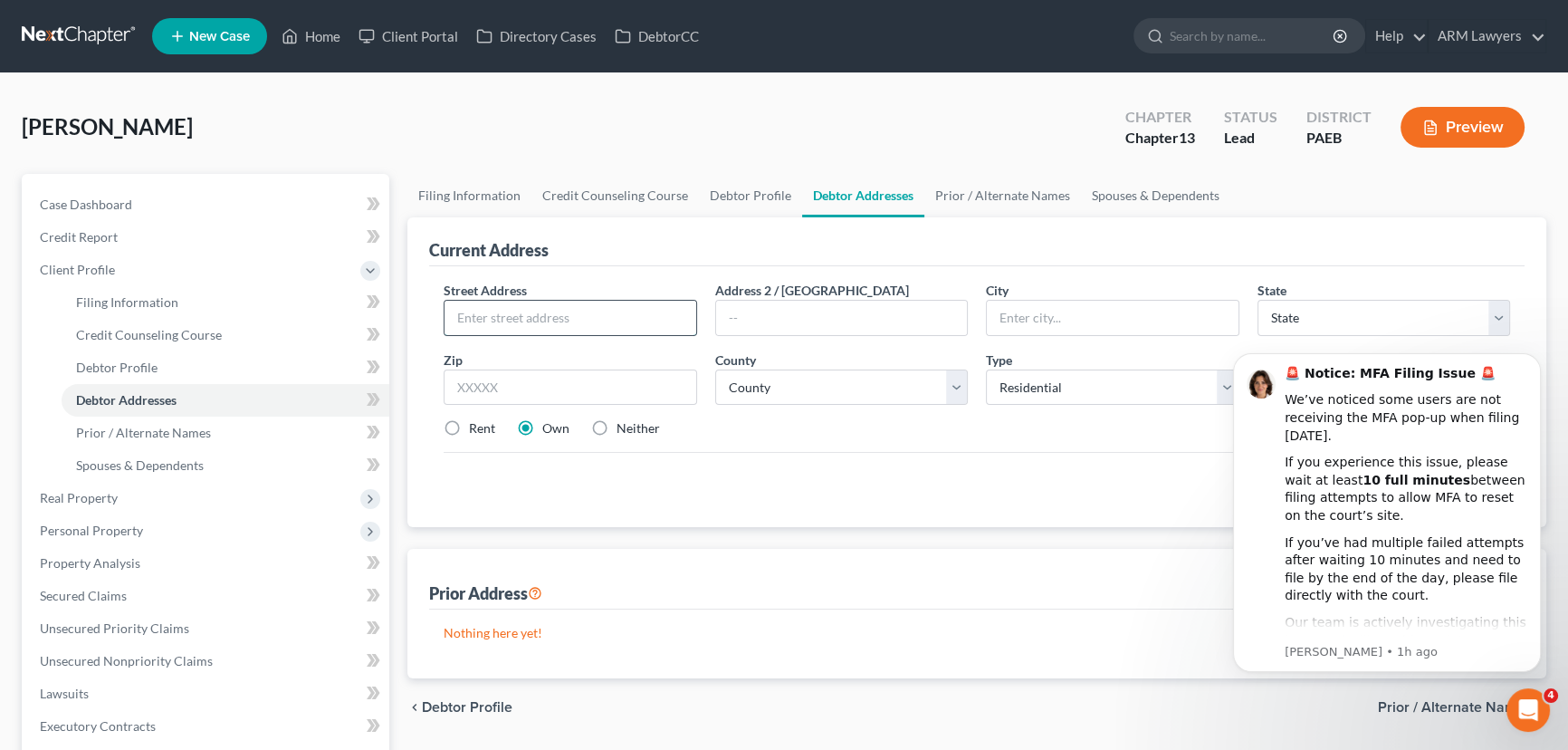
click at [525, 309] on input "text" at bounding box center [569, 318] width 252 height 34
type input "2255 Fairview Ave"
click at [1107, 323] on input "text" at bounding box center [1112, 318] width 252 height 34
click at [756, 389] on select "County" at bounding box center [841, 388] width 254 height 36
click at [582, 378] on input "text" at bounding box center [569, 388] width 254 height 36
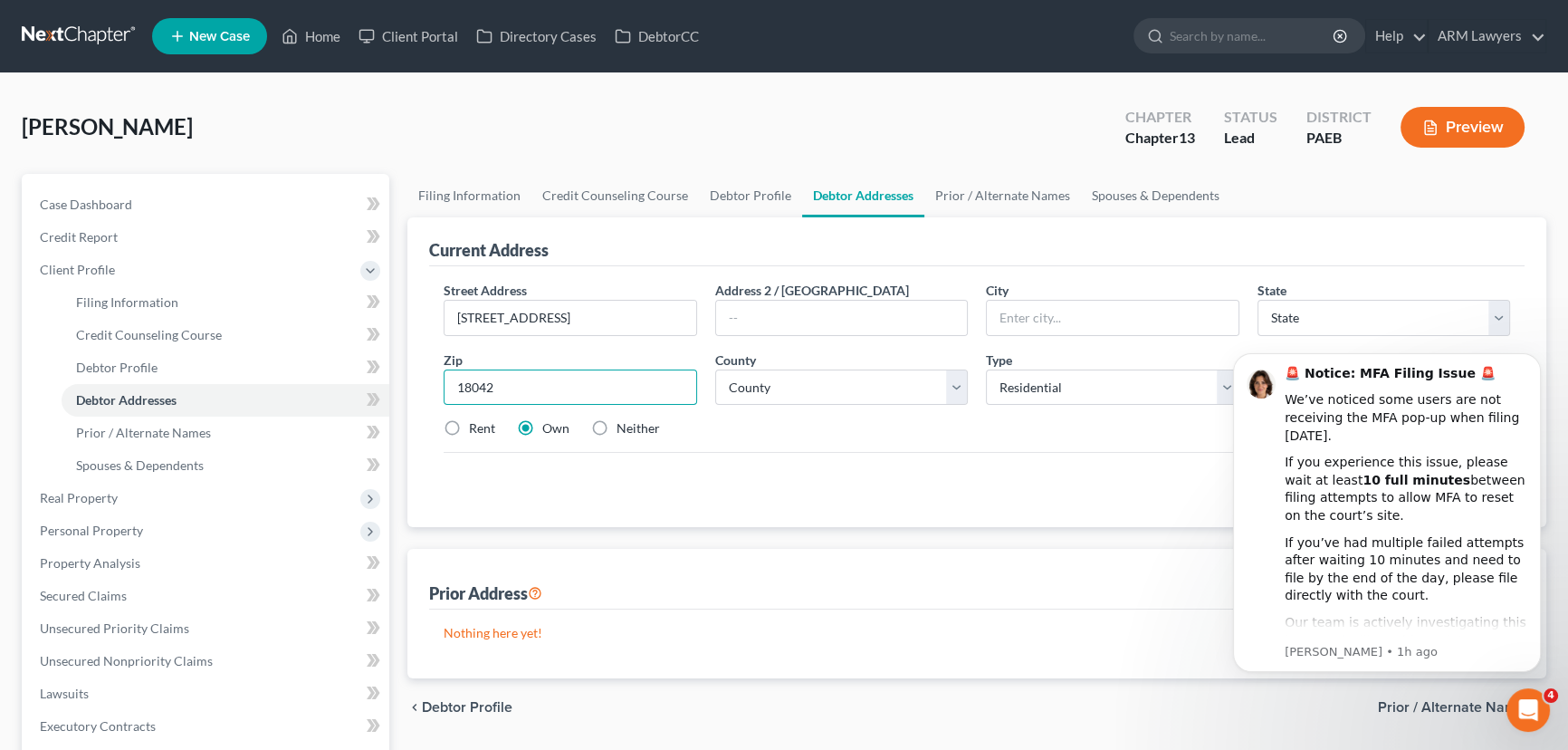
type input "18042"
type input "Easton"
select select "39"
click at [469, 425] on label "Rent" at bounding box center [482, 427] width 26 height 18
click at [476, 425] on input "Rent" at bounding box center [482, 425] width 11 height 11
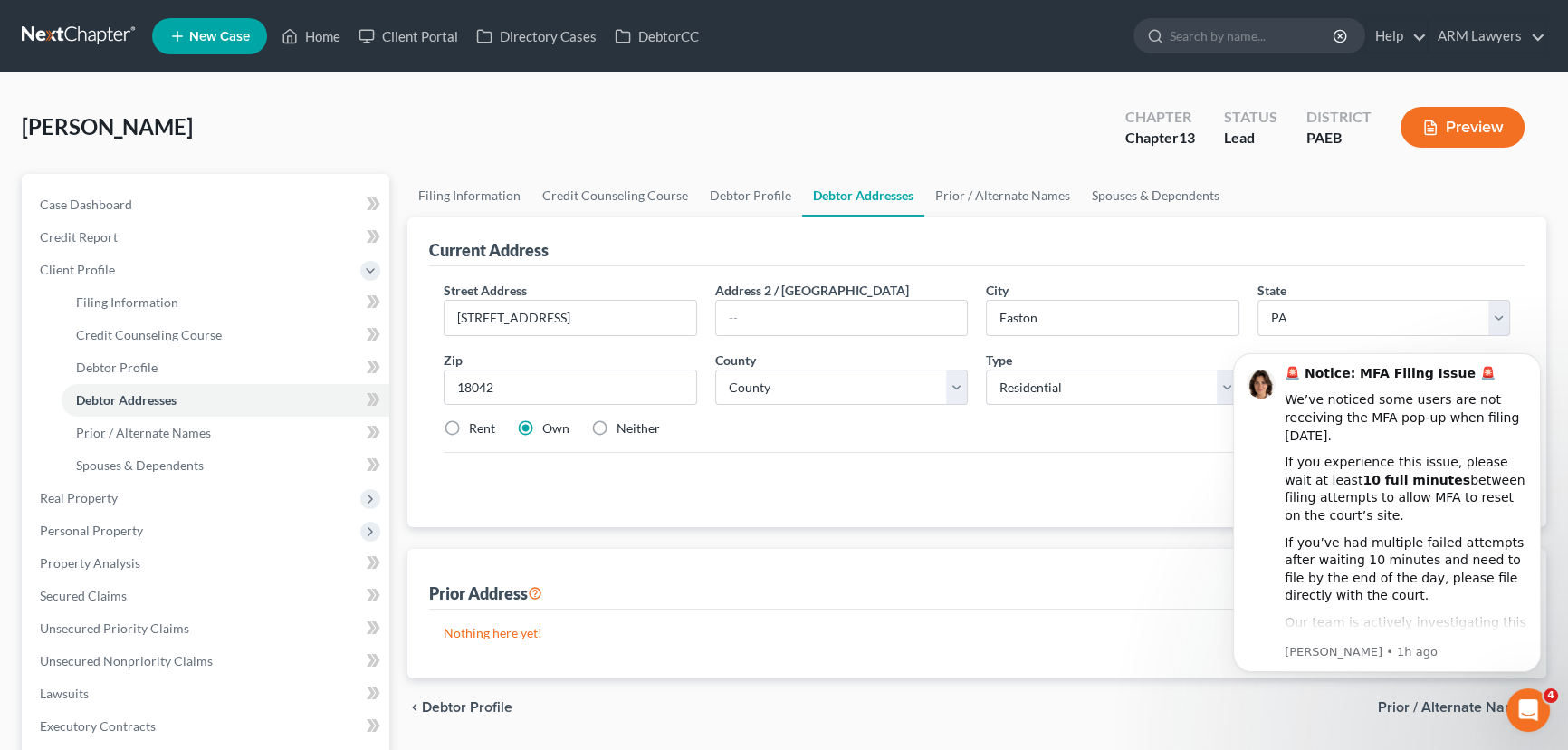
radio input "true"
click at [820, 389] on select "County Adams County Allegheny County Armstrong County Beaver County Bedford Cou…" at bounding box center [841, 388] width 254 height 36
select select "38"
click at [715, 370] on select "County Adams County Allegheny County Armstrong County Beaver County Bedford Cou…" at bounding box center [841, 388] width 254 height 36
click at [855, 337] on div "Street Address * 2255 Fairview Ave Address 2 / PO Box City * Easton State * Sta…" at bounding box center [977, 367] width 1084 height 172
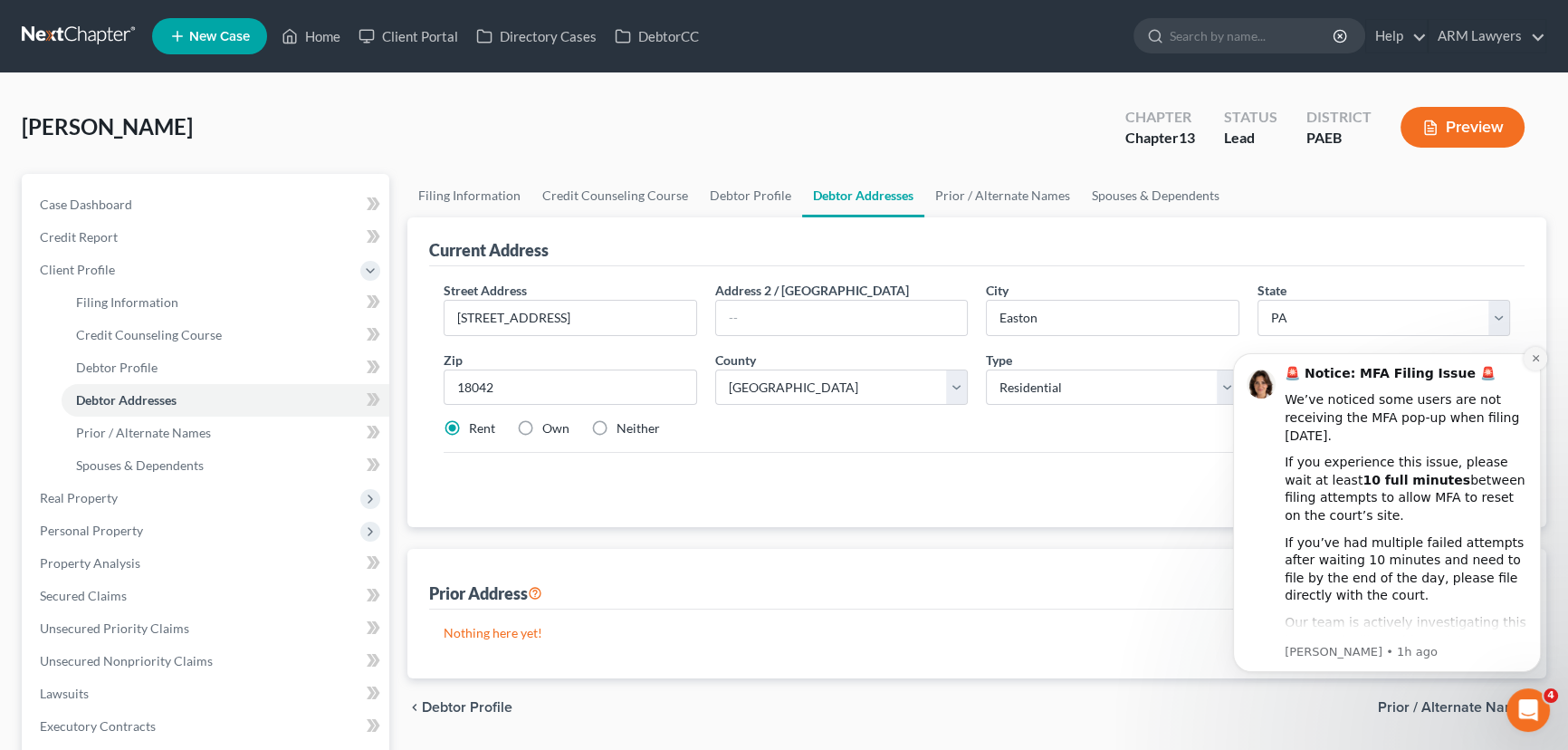
click at [1535, 351] on button "Dismiss notification" at bounding box center [1535, 358] width 24 height 24
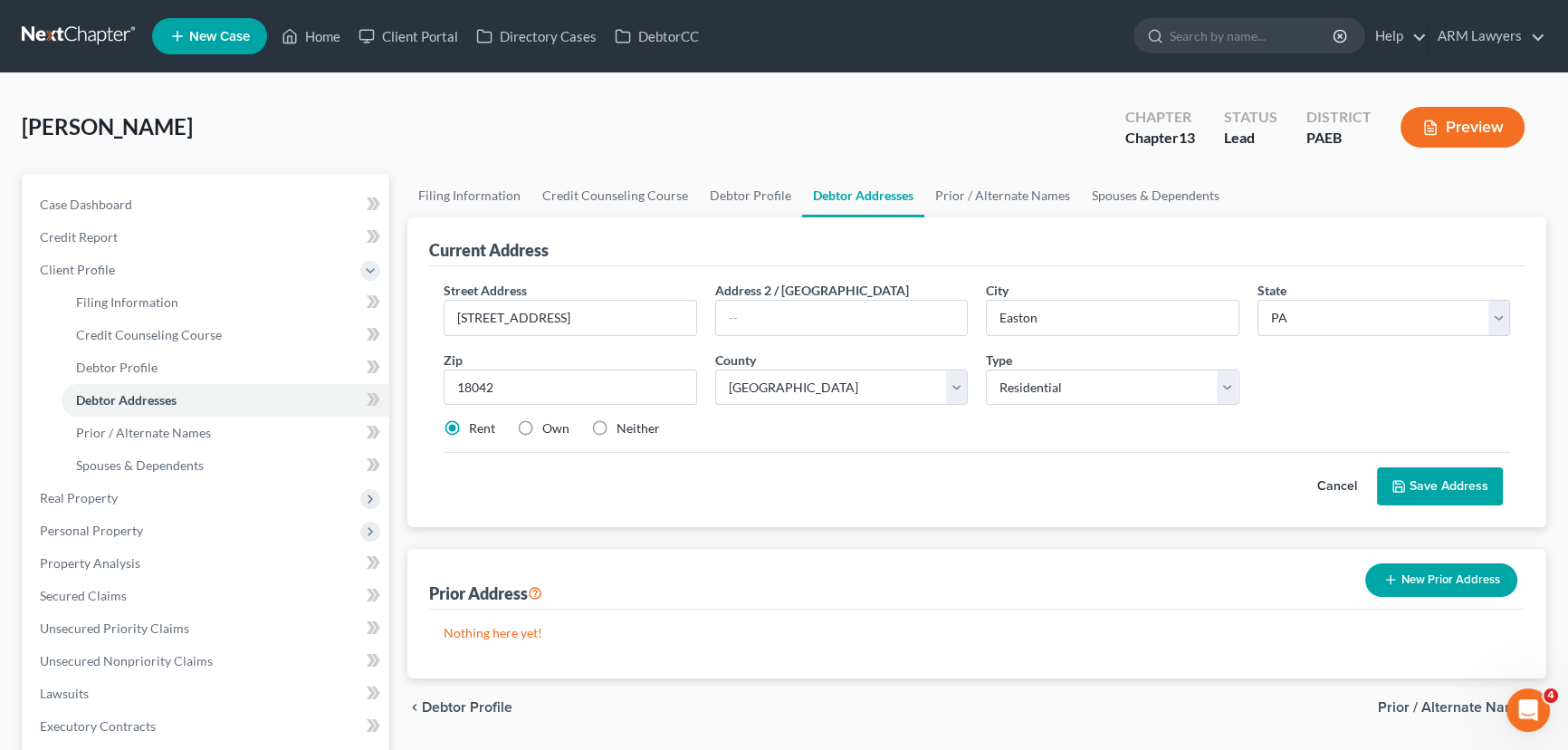
click at [1436, 486] on button "Save Address" at bounding box center [1439, 486] width 125 height 38
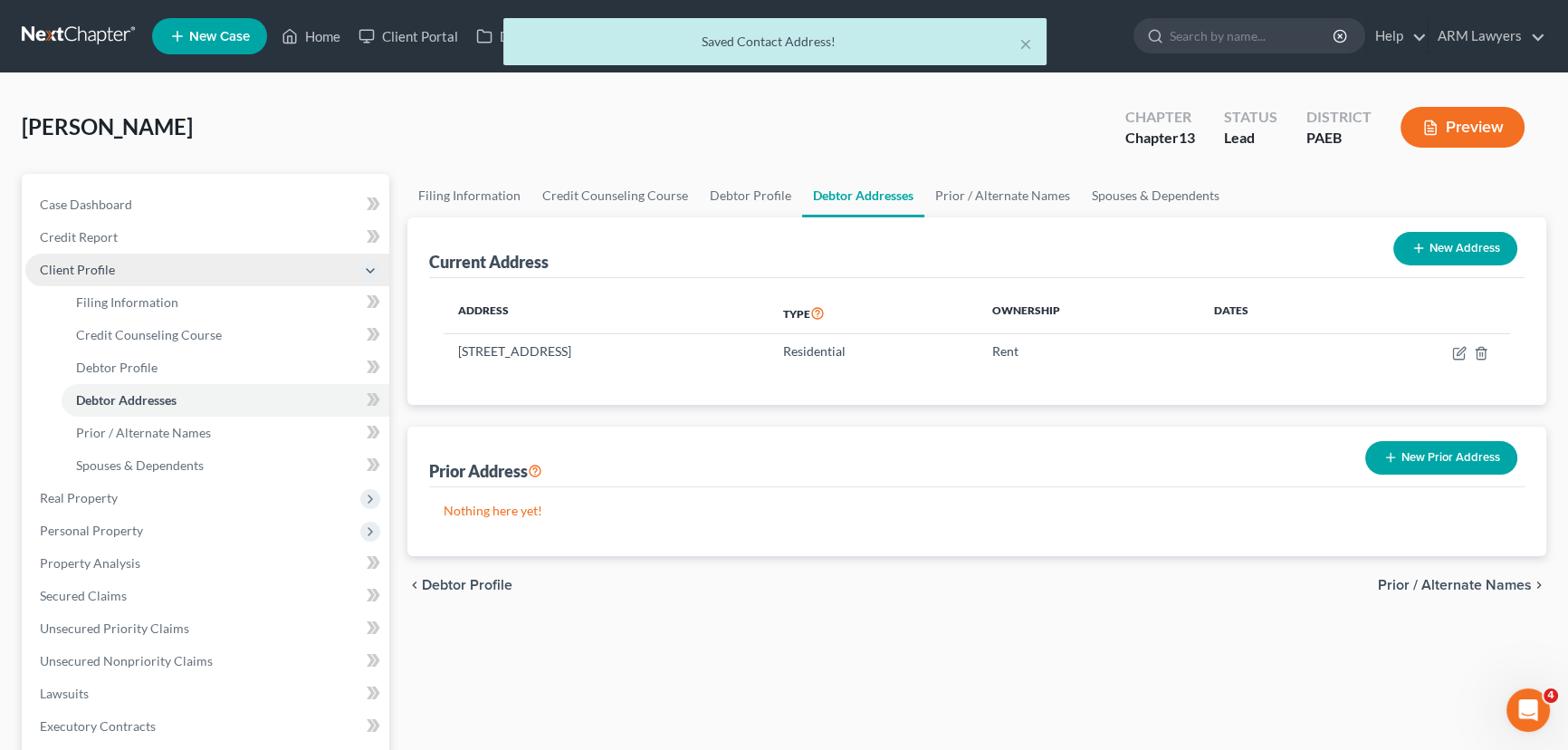
click at [201, 255] on span "Client Profile" at bounding box center [207, 270] width 364 height 33
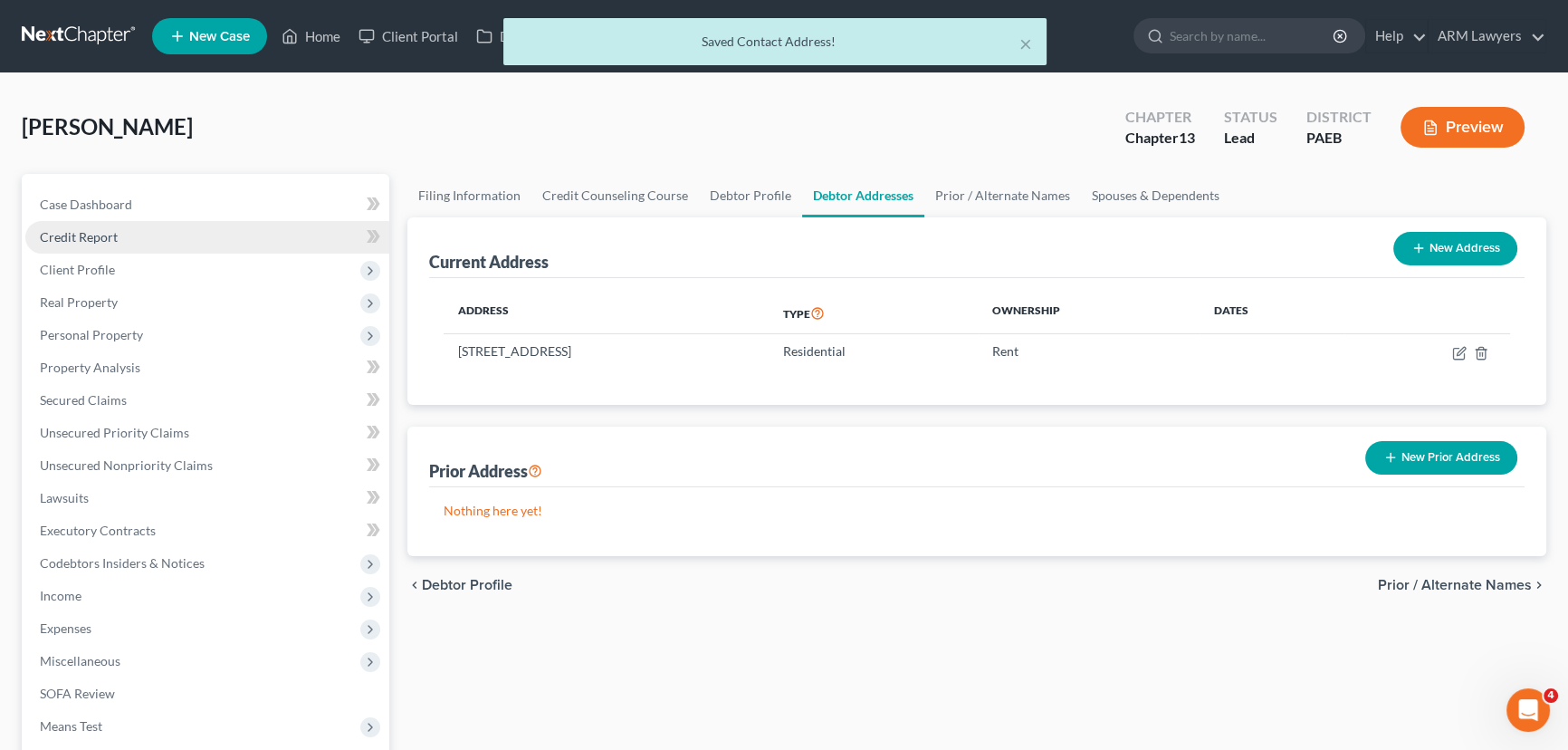
click at [189, 235] on link "Credit Report" at bounding box center [207, 237] width 364 height 33
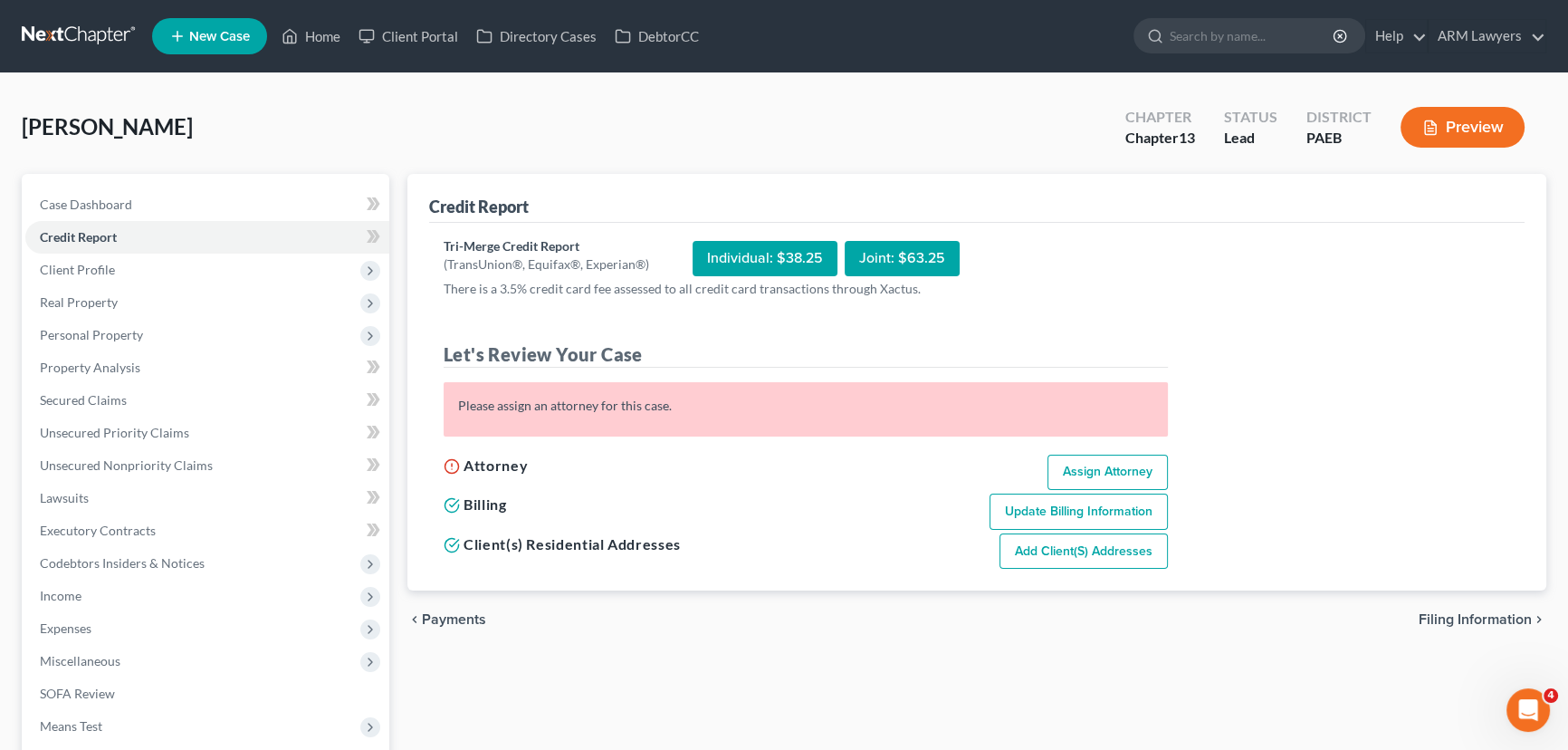
click at [1075, 475] on link "Assign Attorney" at bounding box center [1108, 473] width 121 height 36
select select "1"
select select "0"
select select "3"
select select "67"
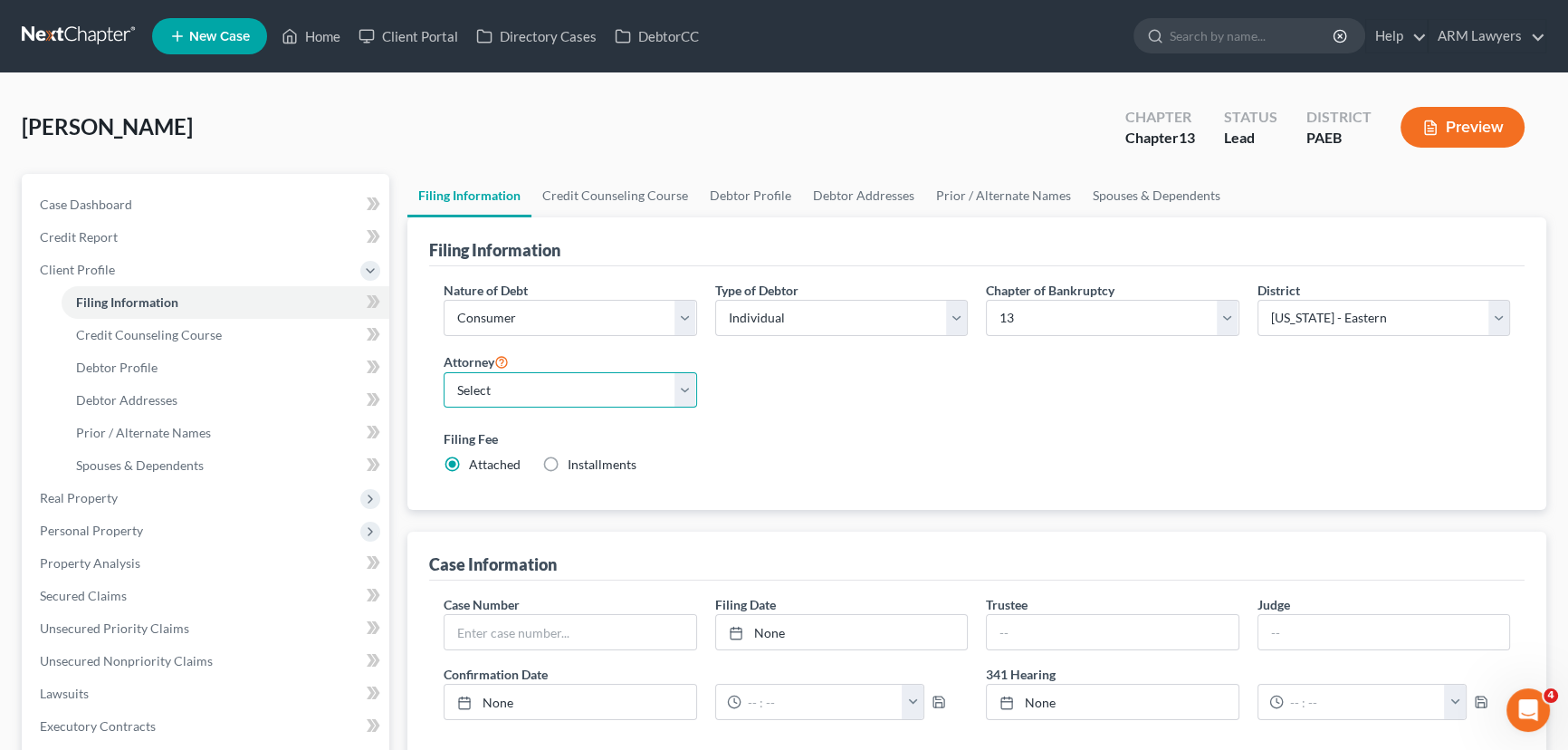
click at [598, 392] on select "Select Patrick Best - PAMB Patrick Best - PAEB Patrick Best - NJB Patrick Best …" at bounding box center [569, 391] width 254 height 36
select select "9"
click at [443, 373] on select "Select Patrick Best - PAMB Patrick Best - PAEB Patrick Best - NJB Patrick Best …" at bounding box center [569, 391] width 254 height 36
click at [134, 235] on link "Credit Report" at bounding box center [207, 237] width 364 height 33
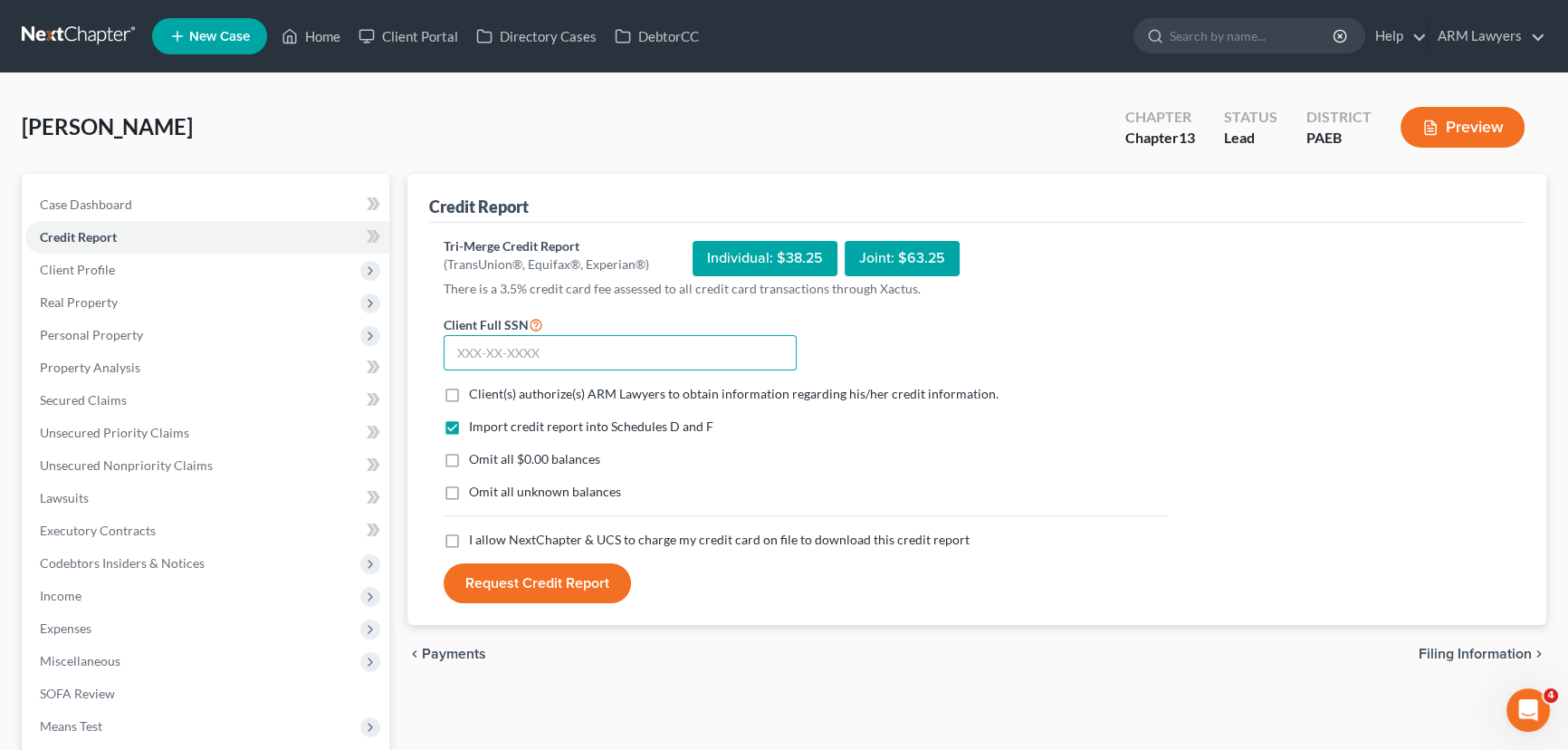
click at [566, 351] on input "text" at bounding box center [619, 353] width 353 height 36
type input "178-76-1910"
click at [469, 398] on label "Client(s) authorize(s) ARM Lawyers to obtain information regarding his/her cred…" at bounding box center [734, 393] width 530 height 18
click at [476, 396] on input "Client(s) authorize(s) ARM Lawyers to obtain information regarding his/her cred…" at bounding box center [482, 391] width 11 height 11
checkbox input "true"
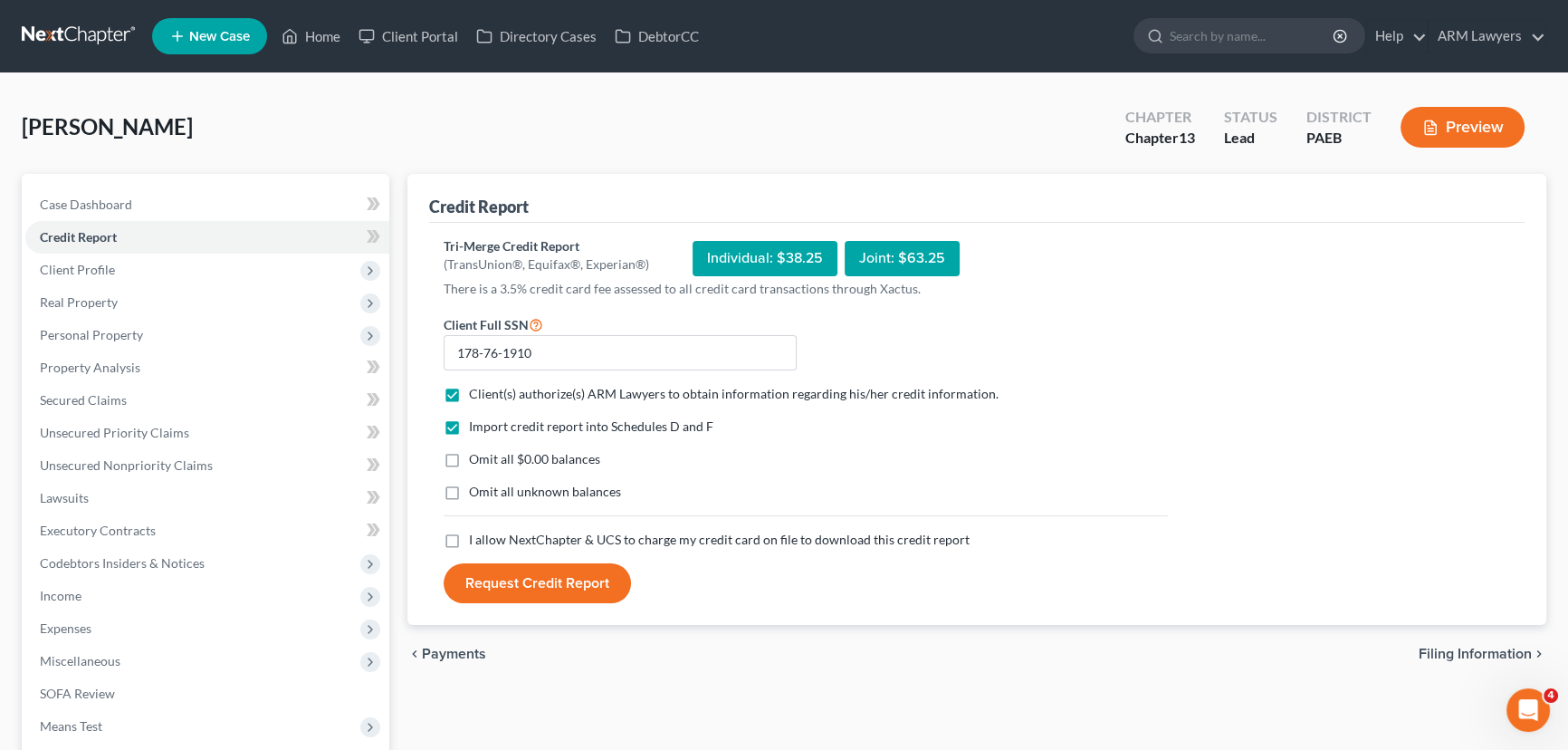
click at [469, 455] on label "Omit all $0.00 balances" at bounding box center [534, 458] width 131 height 18
click at [476, 455] on input "Omit all $0.00 balances" at bounding box center [482, 456] width 11 height 11
checkbox input "true"
click at [469, 498] on label "Omit all unknown balances" at bounding box center [544, 492] width 152 height 18
click at [476, 494] on input "Omit all unknown balances" at bounding box center [482, 489] width 11 height 11
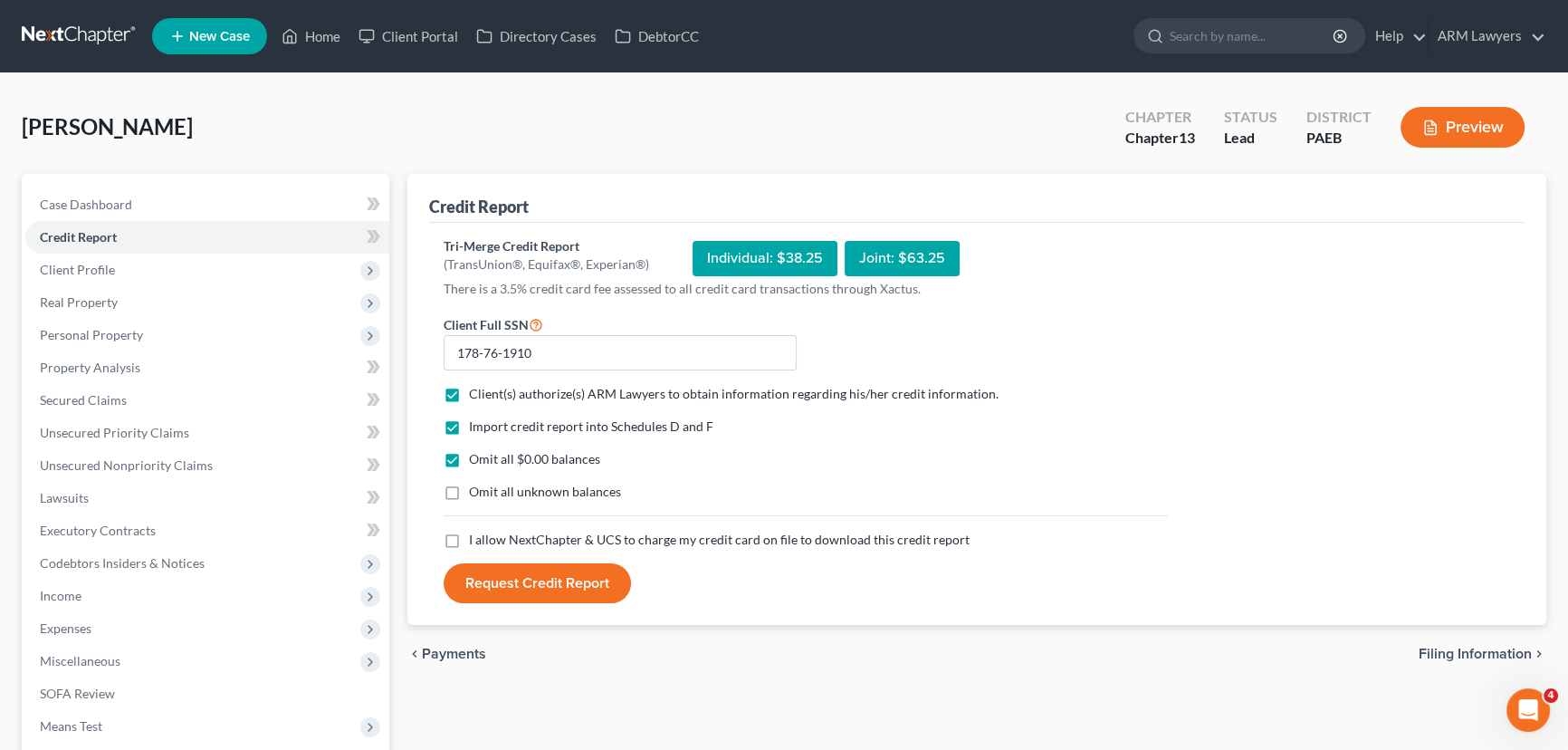
checkbox input "true"
click at [469, 542] on label "I allow NextChapter & UCS to charge my credit card on file to download this cre…" at bounding box center [718, 540] width 501 height 18
click at [476, 542] on input "I allow NextChapter & UCS to charge my credit card on file to download this cre…" at bounding box center [482, 537] width 11 height 11
checkbox input "true"
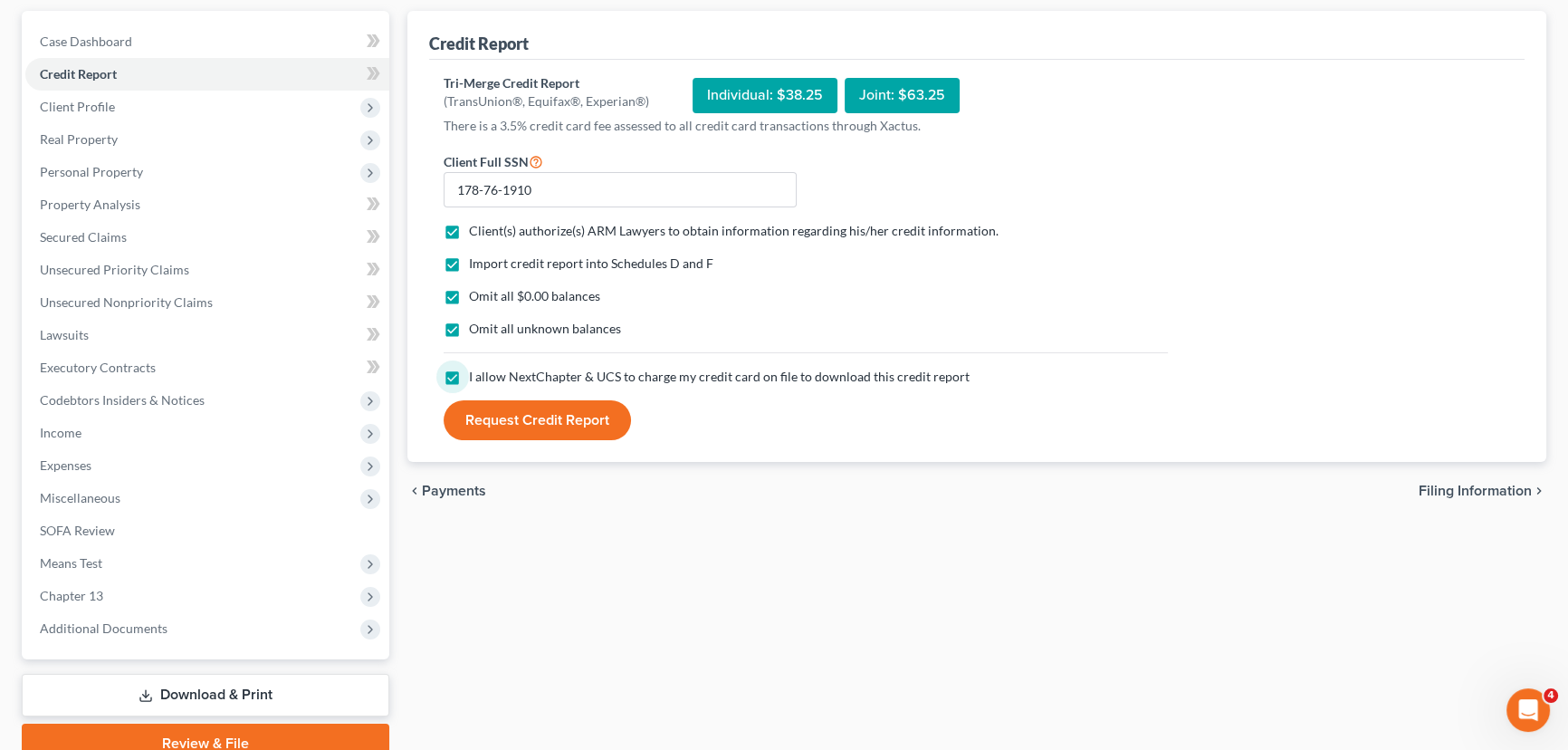
scroll to position [164, 0]
click at [553, 423] on button "Request Credit Report" at bounding box center [536, 419] width 188 height 40
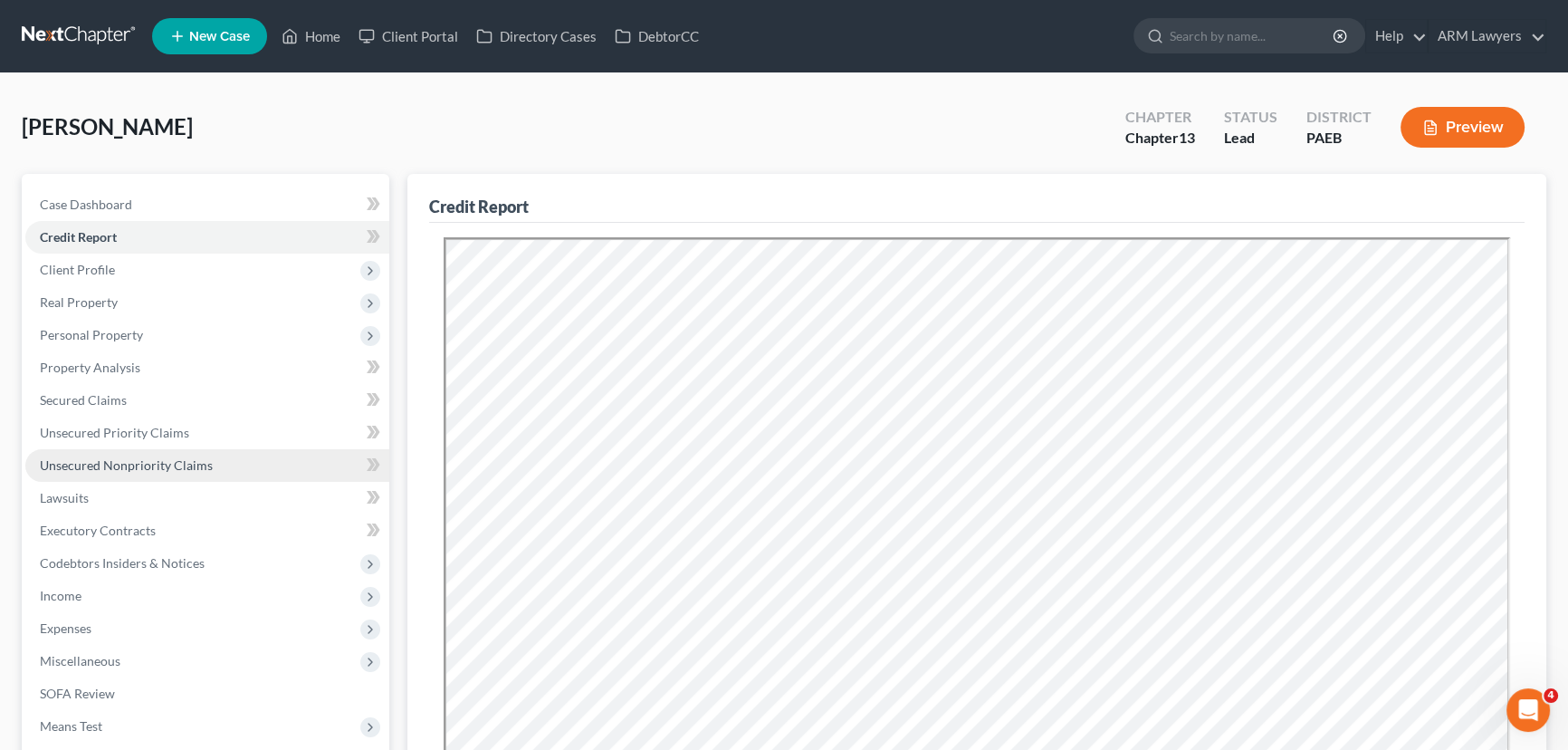
scroll to position [0, 0]
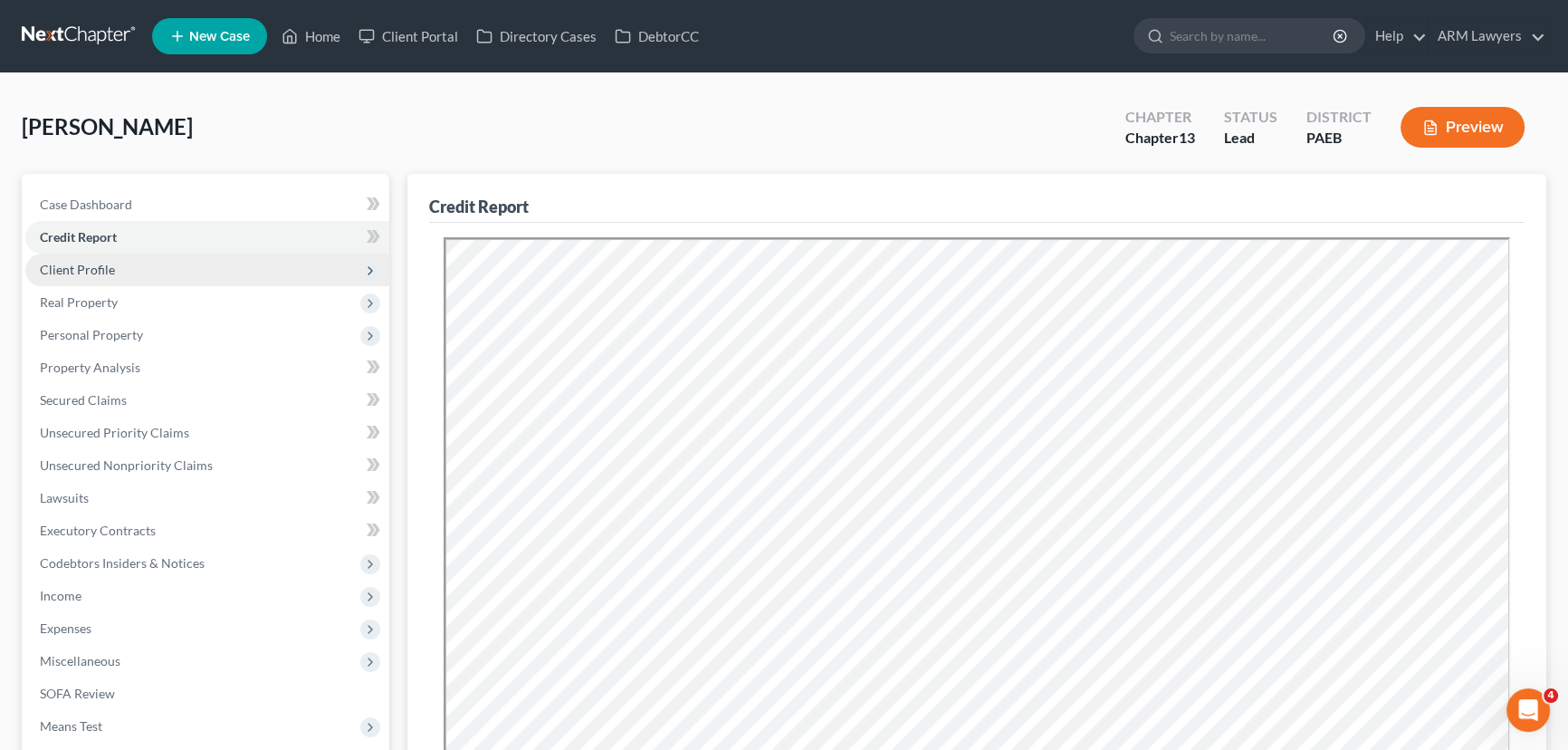
click at [173, 270] on span "Client Profile" at bounding box center [207, 270] width 364 height 33
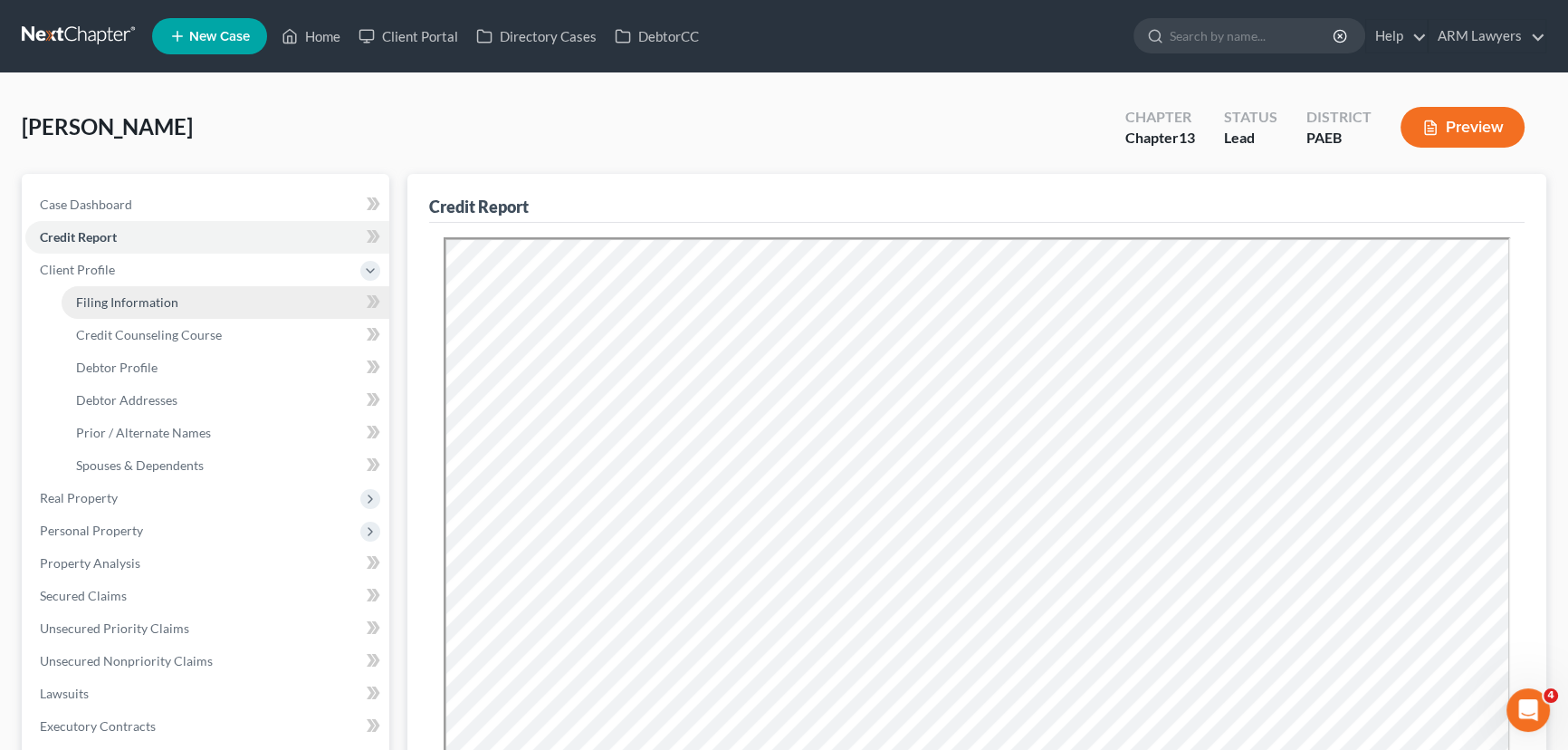
click at [203, 301] on link "Filing Information" at bounding box center [225, 302] width 328 height 33
select select "1"
select select "0"
select select "3"
select select "67"
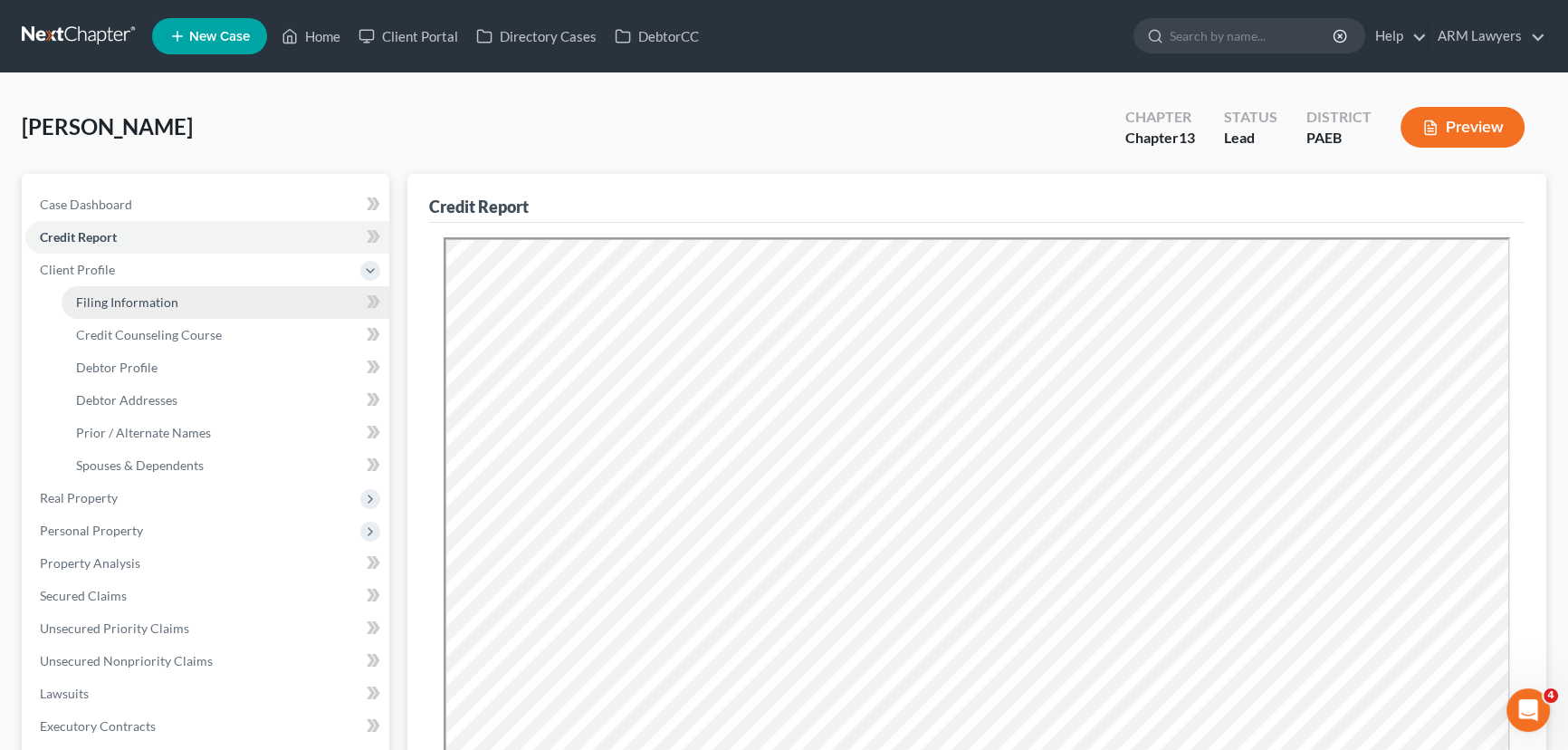
select select "9"
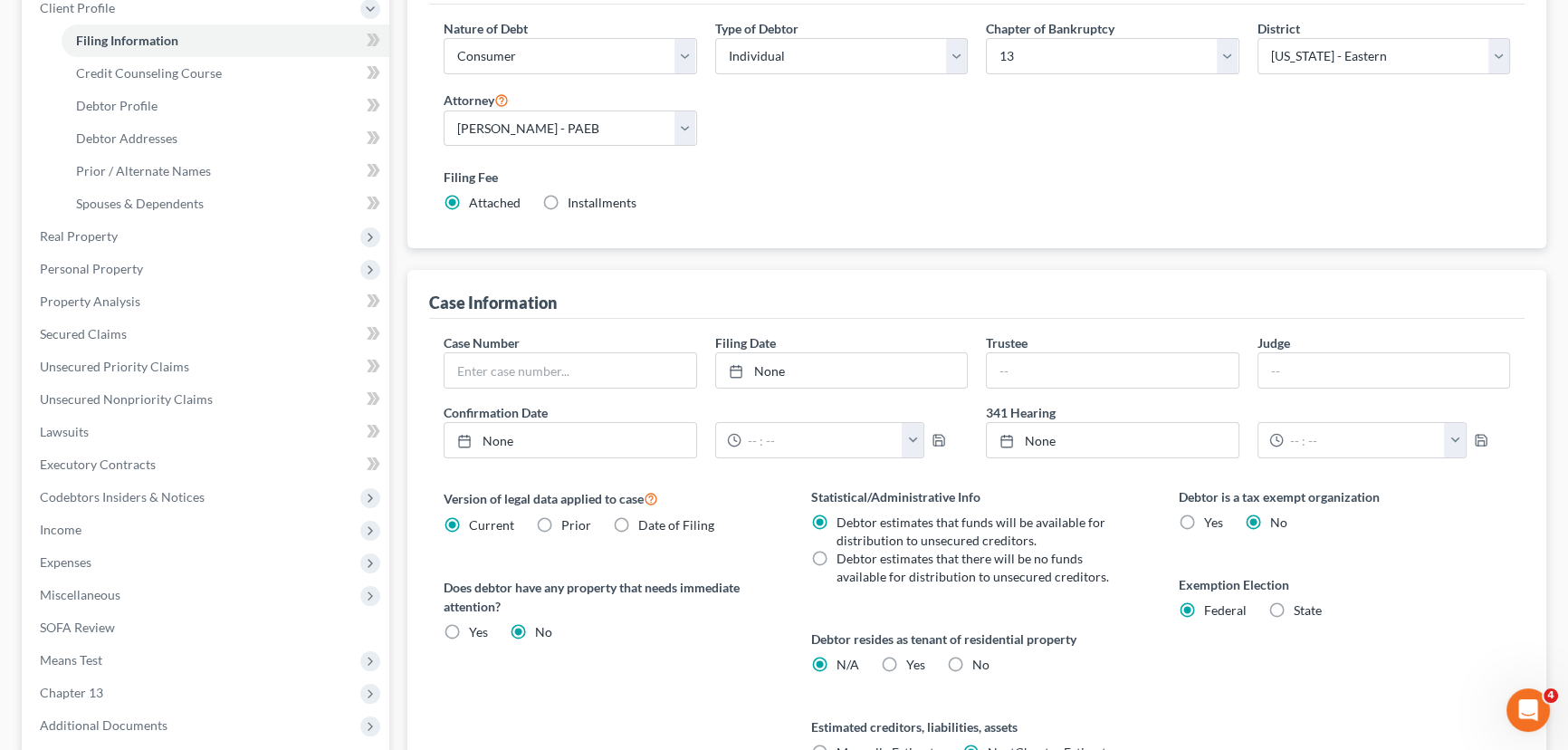
scroll to position [328, 0]
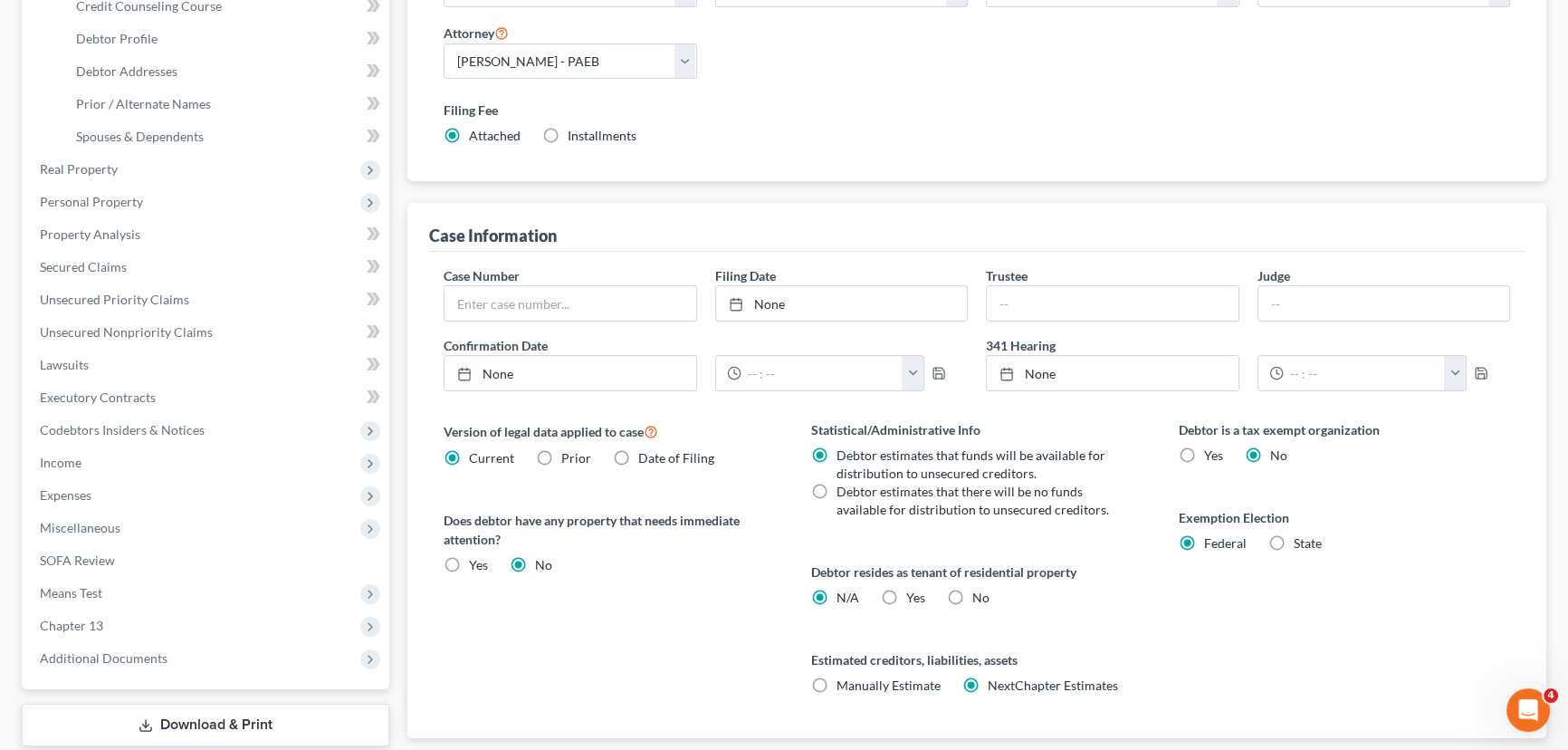
click at [906, 593] on label "Yes Yes" at bounding box center [916, 597] width 19 height 18
click at [914, 593] on input "Yes Yes" at bounding box center [919, 594] width 11 height 11
radio input "true"
radio input "false"
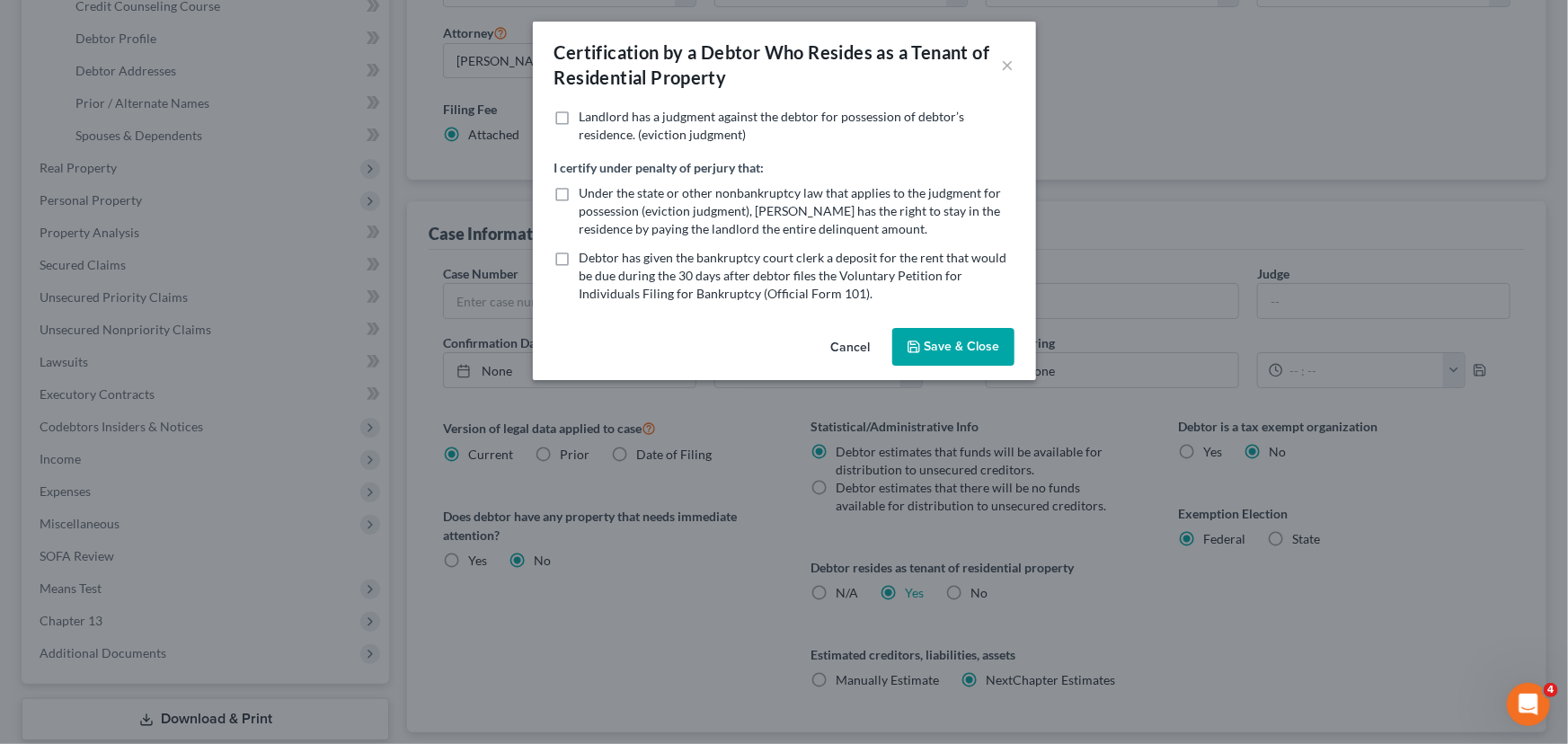
click at [960, 345] on button "Save & Close" at bounding box center [953, 346] width 123 height 37
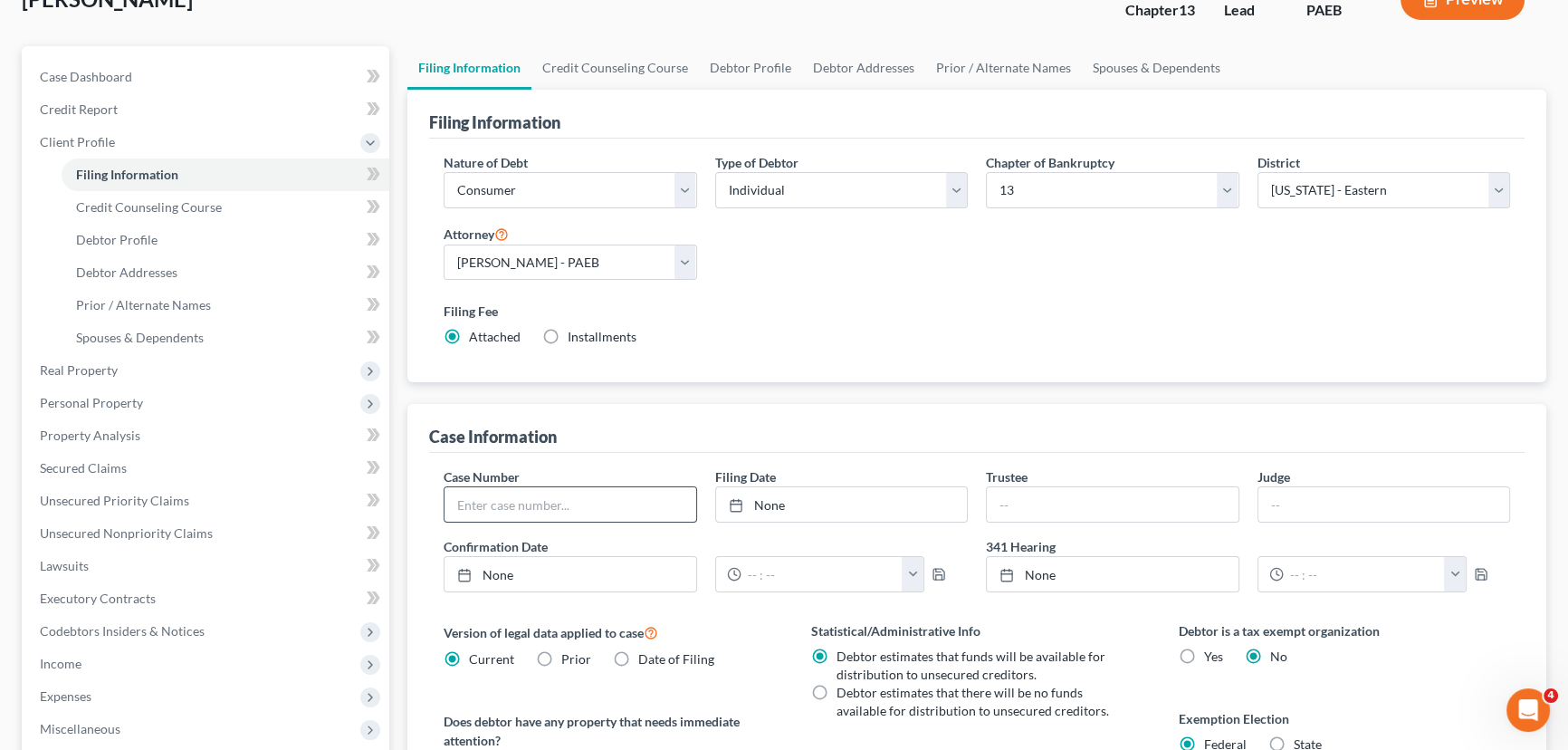
scroll to position [81, 0]
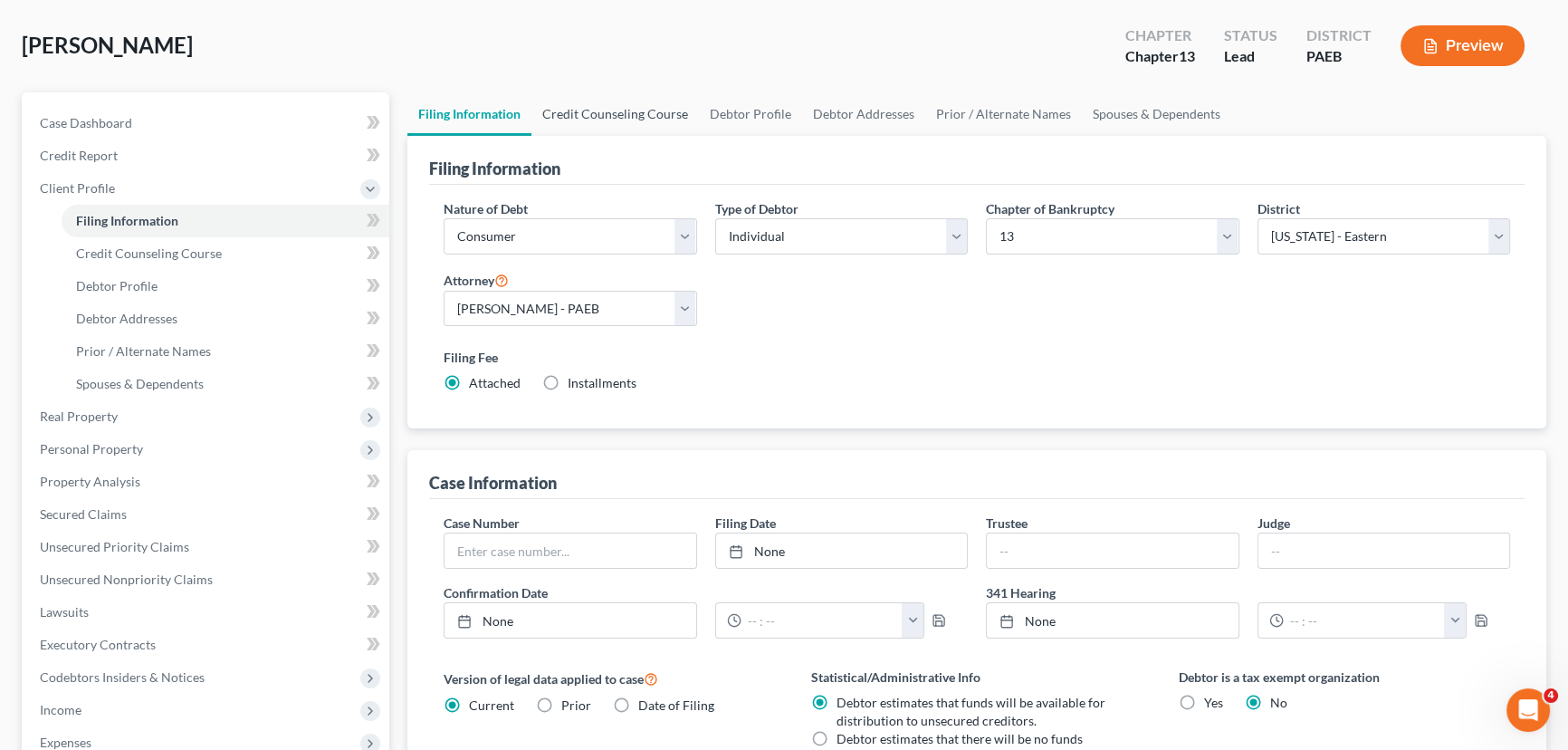
click at [615, 109] on link "Credit Counseling Course" at bounding box center [615, 114] width 168 height 43
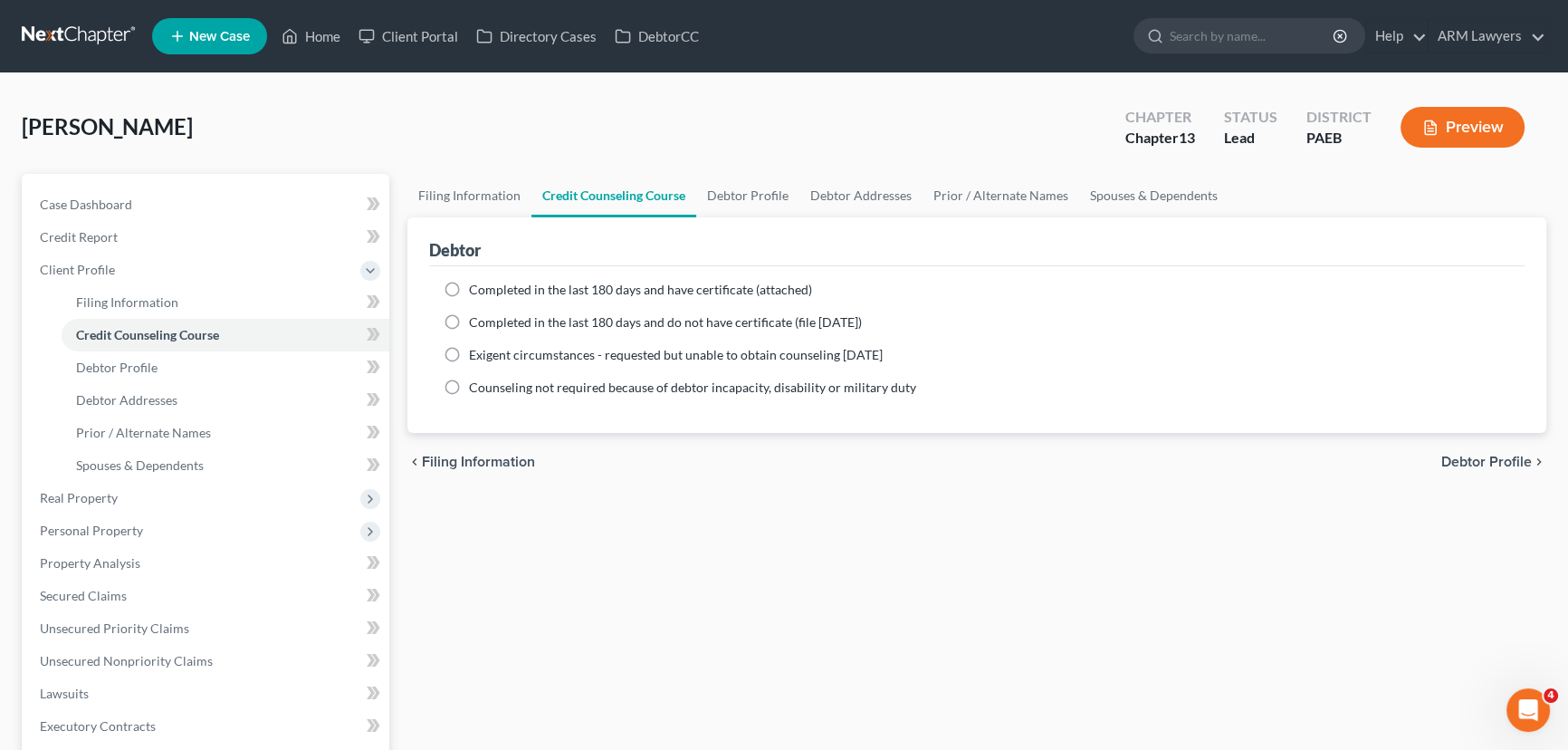
click at [469, 283] on label "Completed in the last 180 days and have certificate (attached)" at bounding box center [640, 290] width 343 height 18
click at [476, 283] on input "Completed in the last 180 days and have certificate (attached)" at bounding box center [482, 287] width 11 height 11
radio input "true"
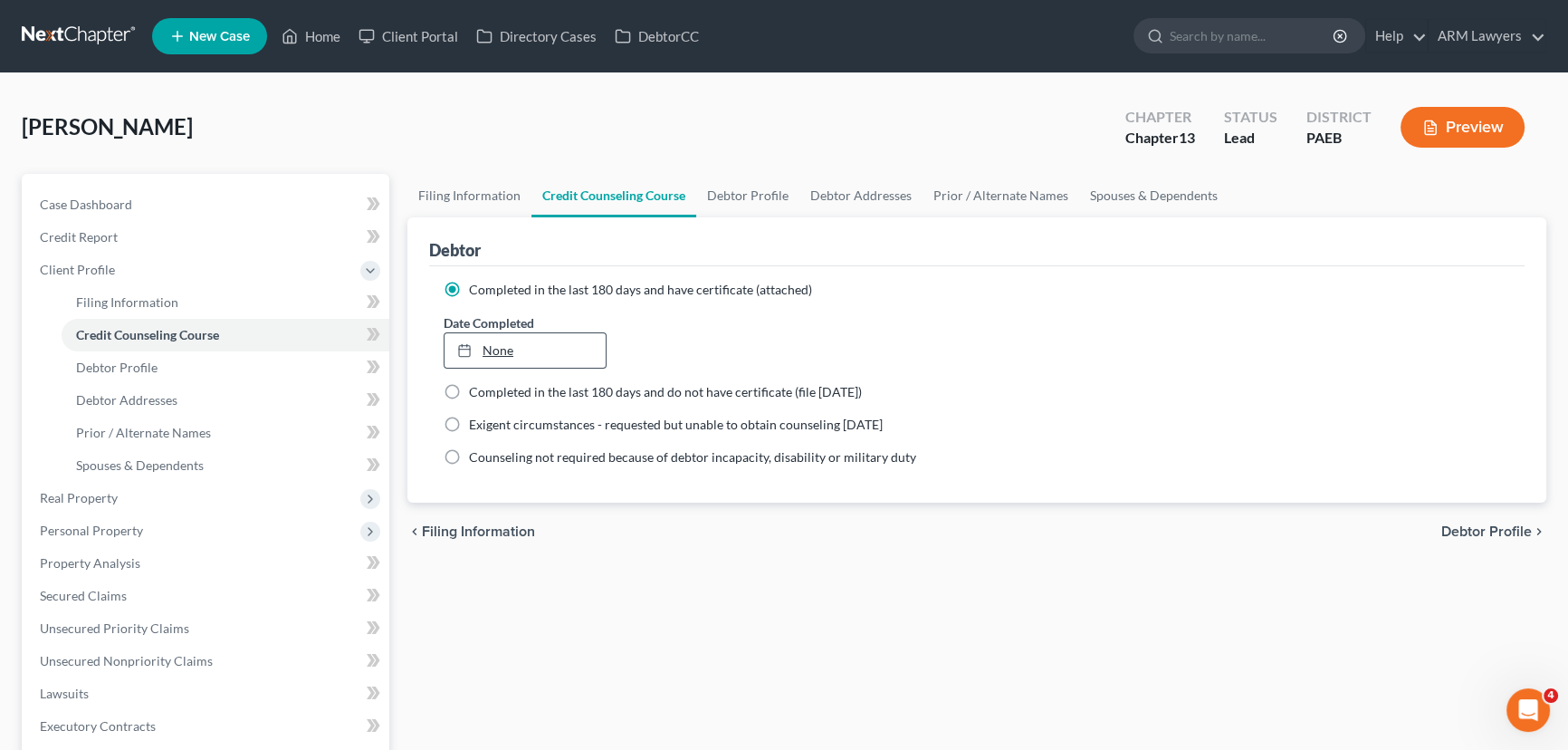
type input "10/1/2025"
click at [505, 350] on link "None" at bounding box center [524, 350] width 161 height 34
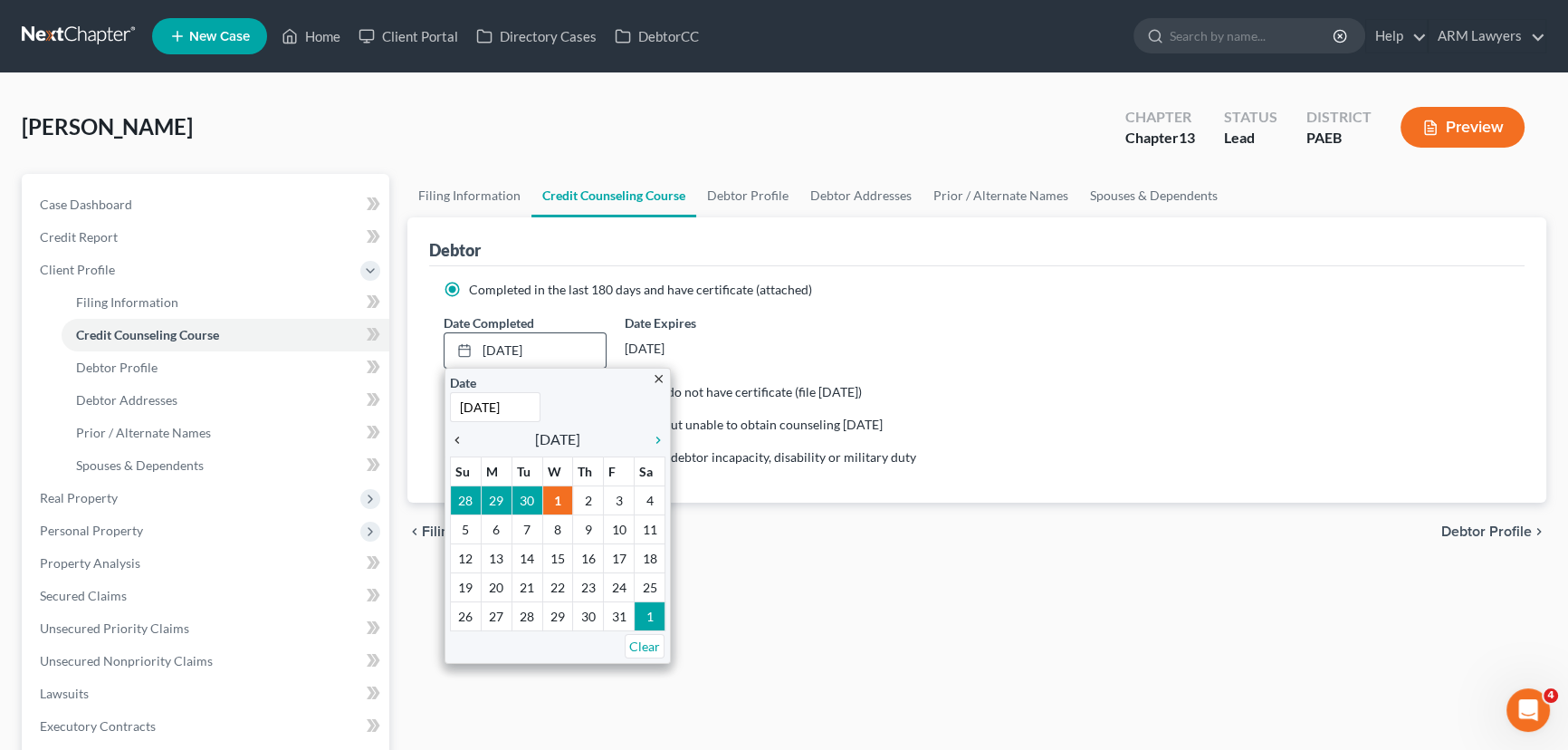
click at [464, 433] on icon "chevron_left" at bounding box center [461, 440] width 24 height 14
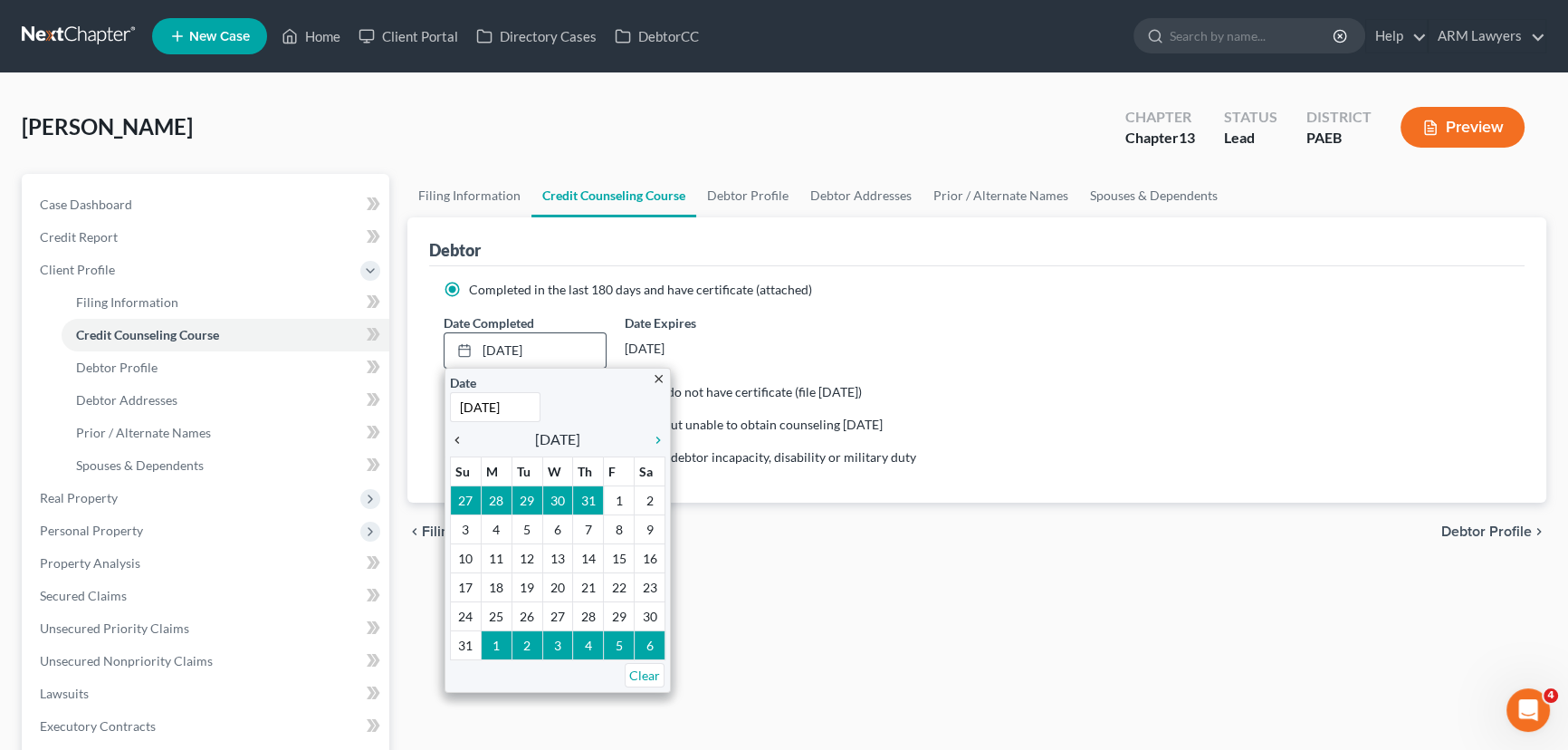
click at [464, 433] on icon "chevron_left" at bounding box center [461, 440] width 24 height 14
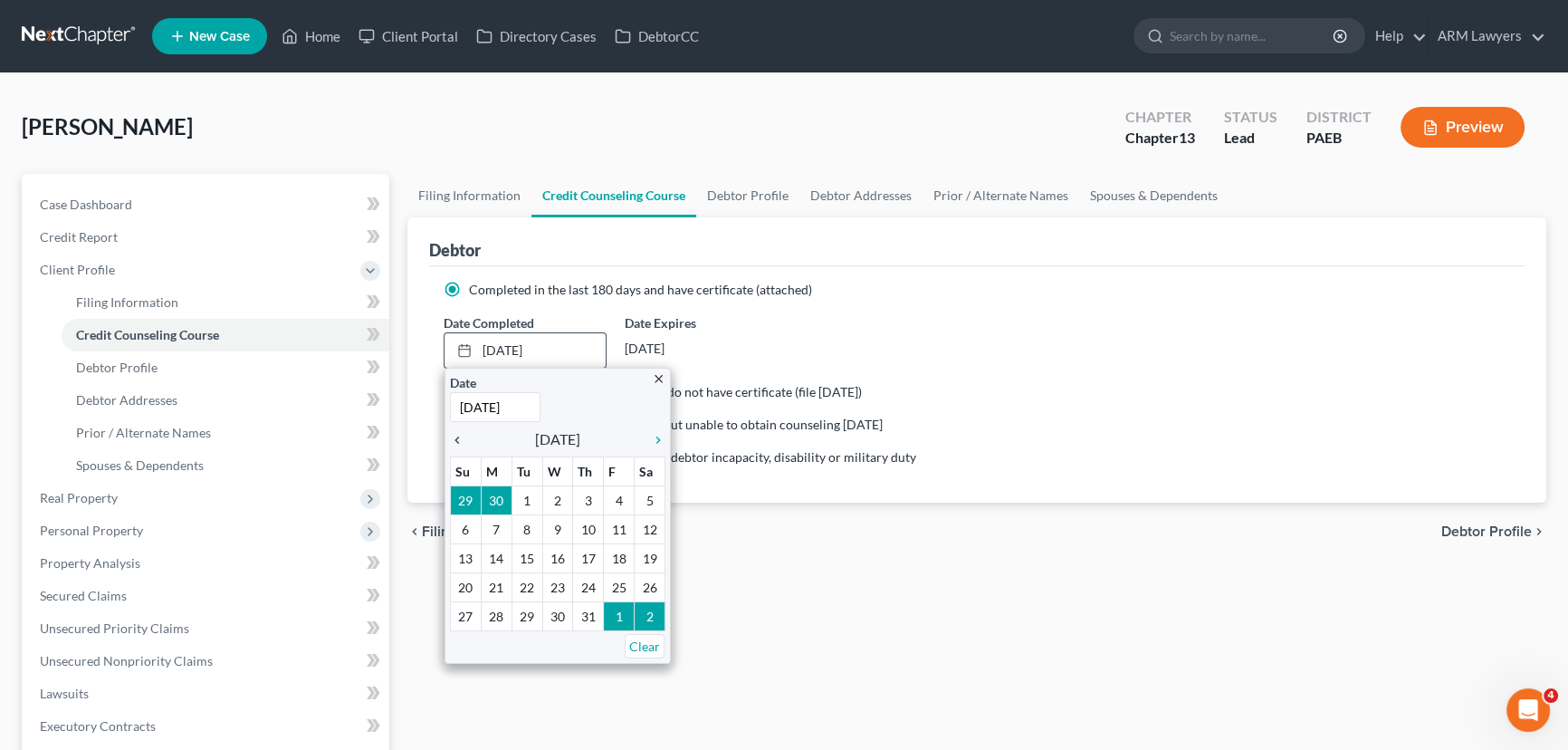
click at [464, 433] on icon "chevron_left" at bounding box center [461, 440] width 24 height 14
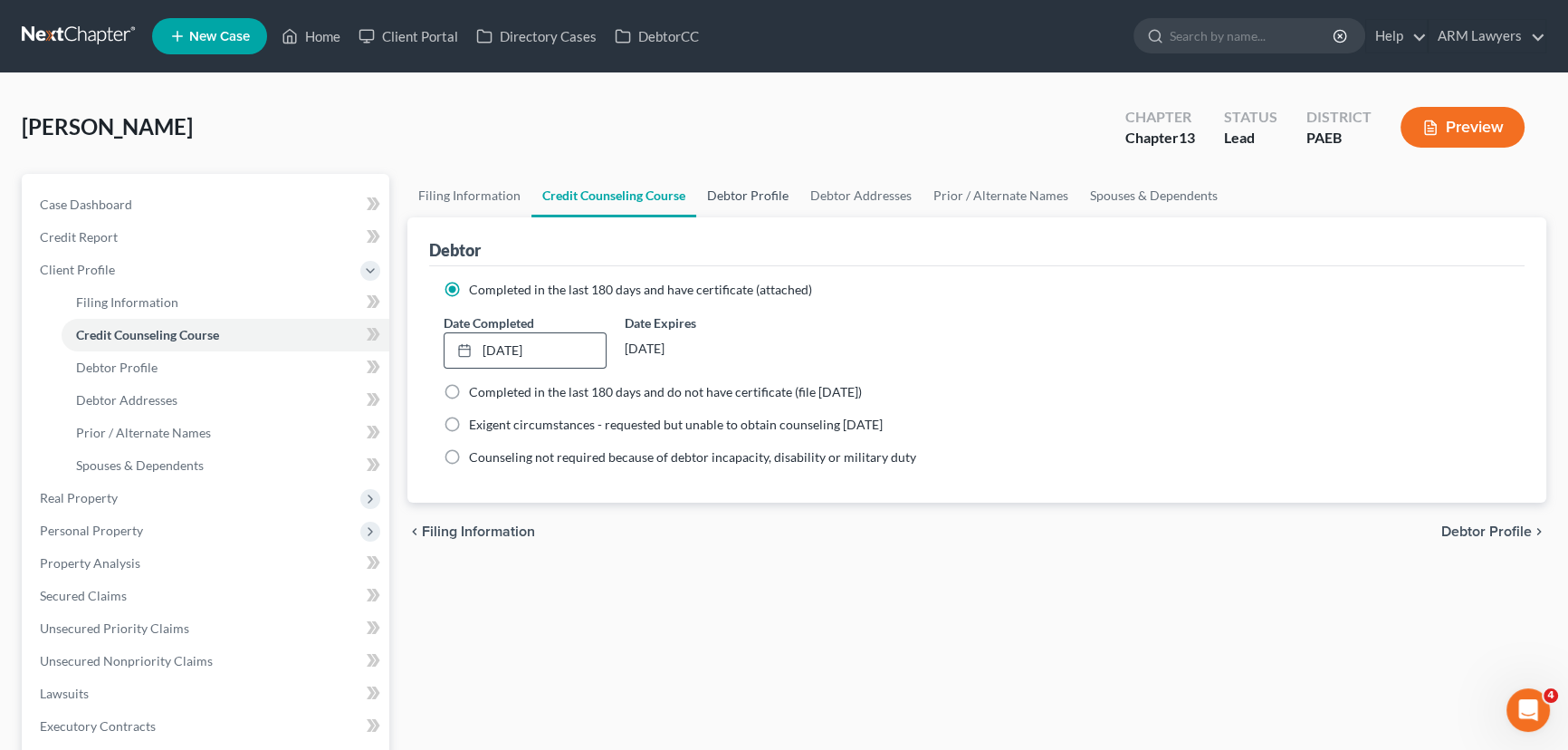
click at [716, 196] on link "Debtor Profile" at bounding box center [747, 195] width 103 height 43
select select "0"
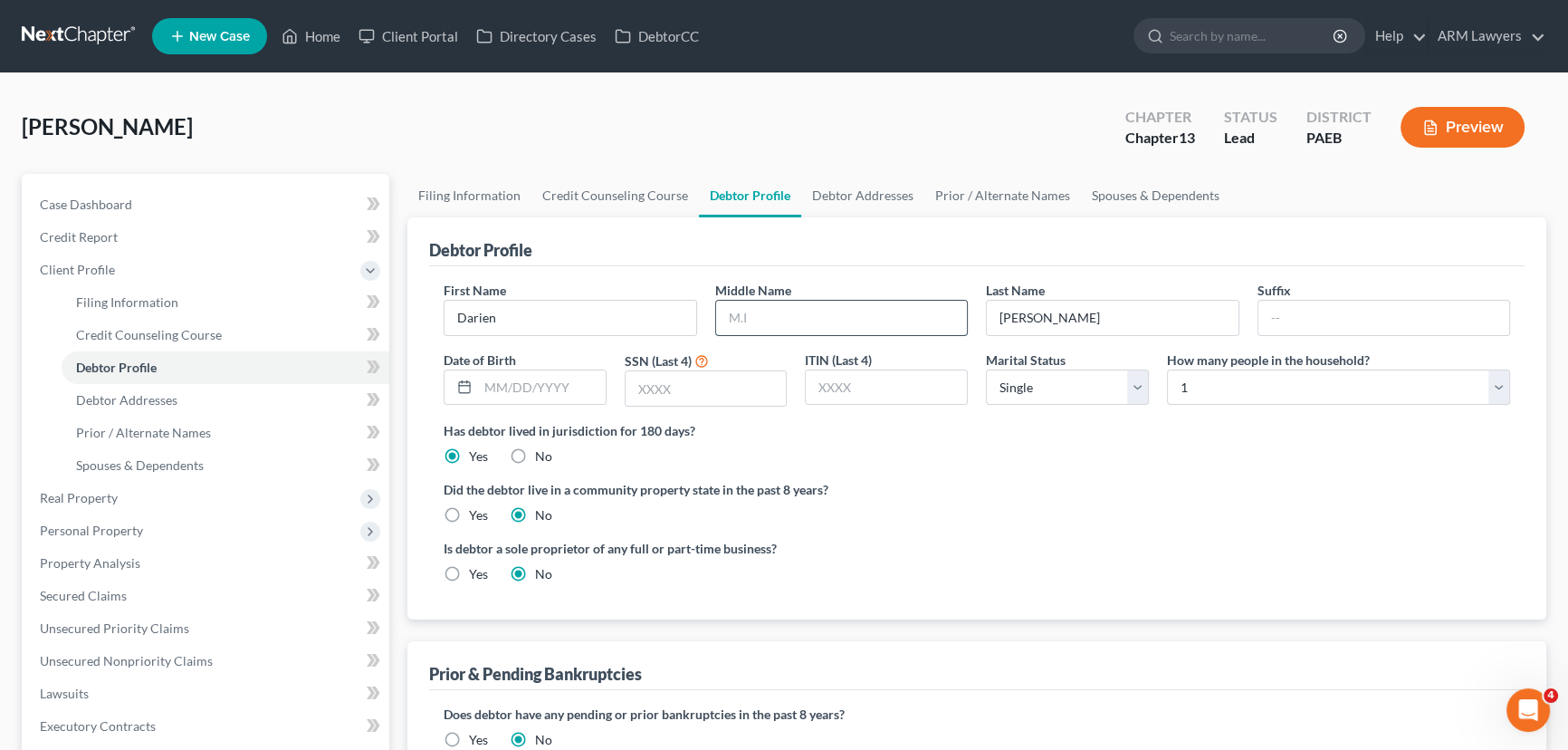
click at [795, 322] on input "text" at bounding box center [841, 318] width 252 height 34
type input "J"
click at [536, 383] on input "text" at bounding box center [541, 388] width 127 height 34
click at [505, 388] on input "text" at bounding box center [541, 388] width 127 height 34
type input "11/16/1995"
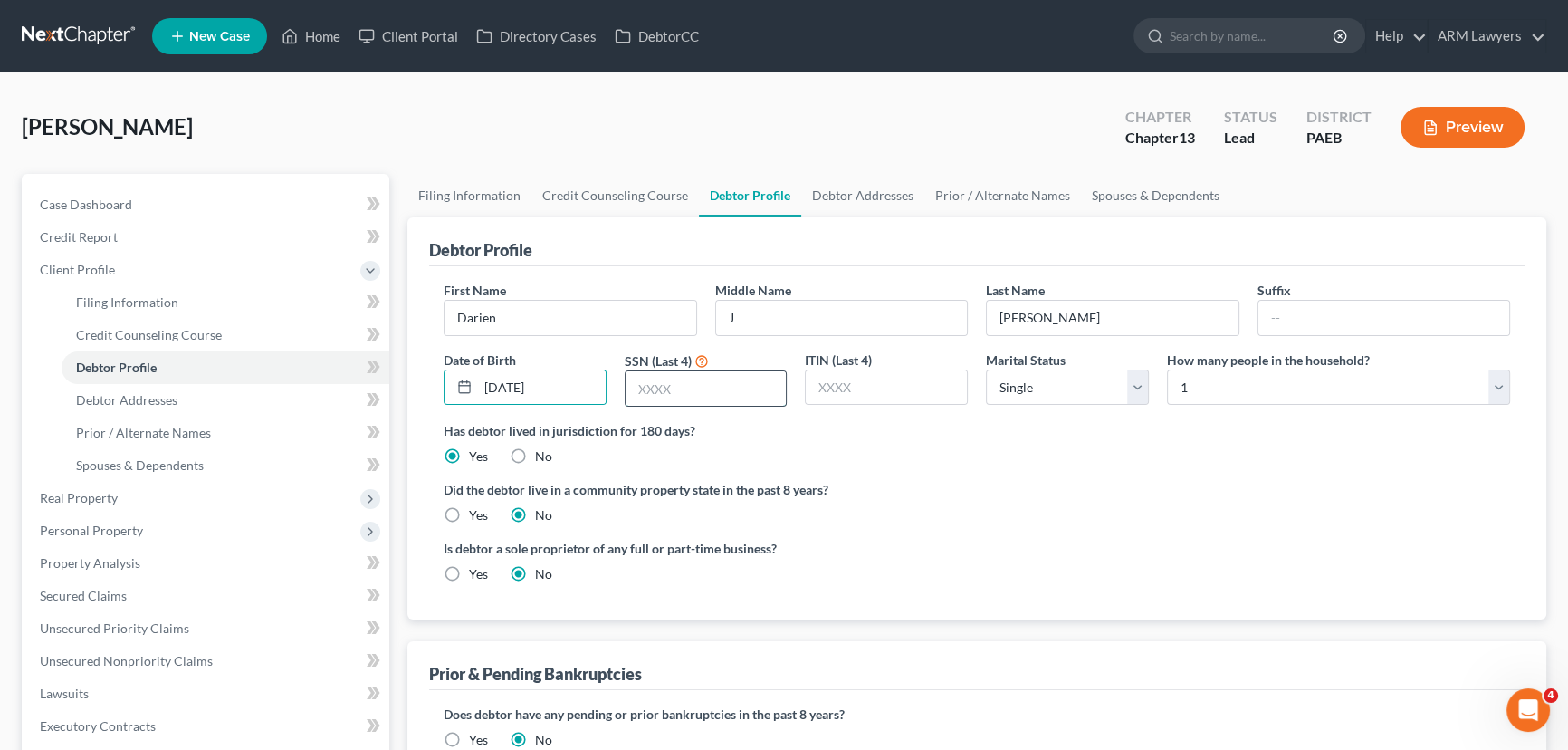
click at [683, 378] on input "text" at bounding box center [705, 389] width 161 height 34
type input "1910"
click at [1193, 381] on select "Select 1 2 3 4 5 6 7 8 9 10 11 12 13 14 15 16 17 18 19 20" at bounding box center [1338, 388] width 343 height 36
select select "2"
click at [1166, 370] on select "Select 1 2 3 4 5 6 7 8 9 10 11 12 13 14 15 16 17 18 19 20" at bounding box center [1338, 388] width 343 height 36
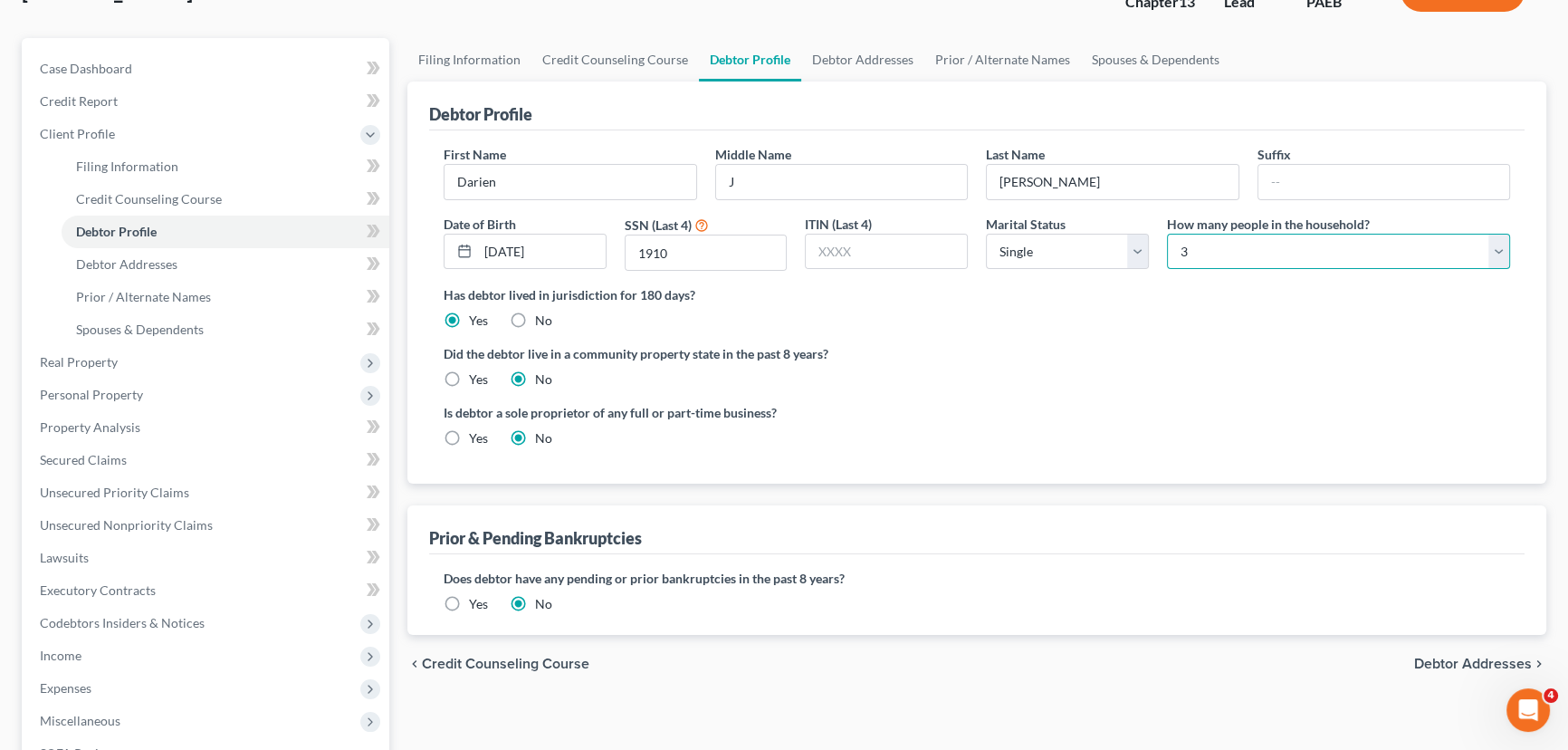
scroll to position [164, 0]
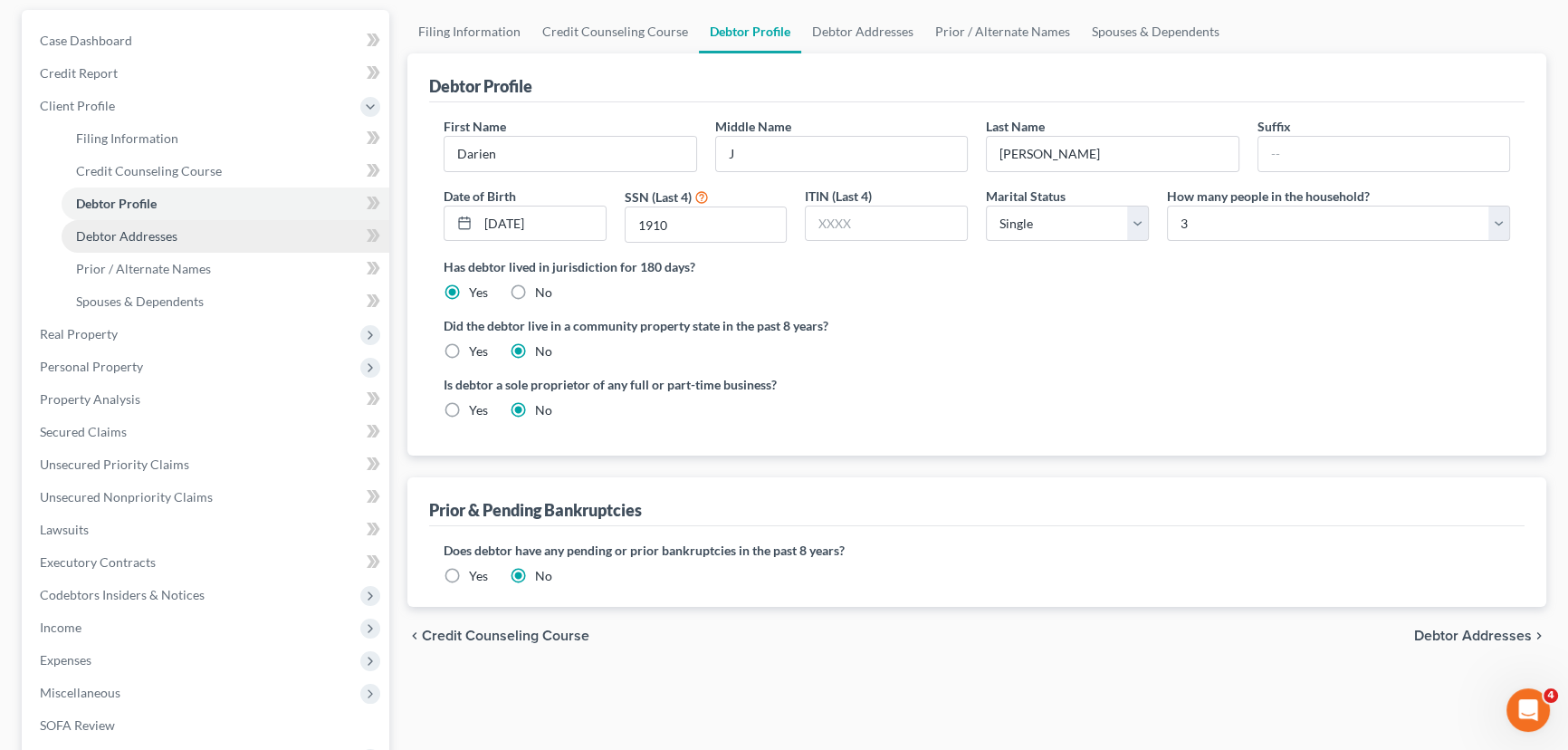
click at [204, 236] on link "Debtor Addresses" at bounding box center [225, 236] width 328 height 33
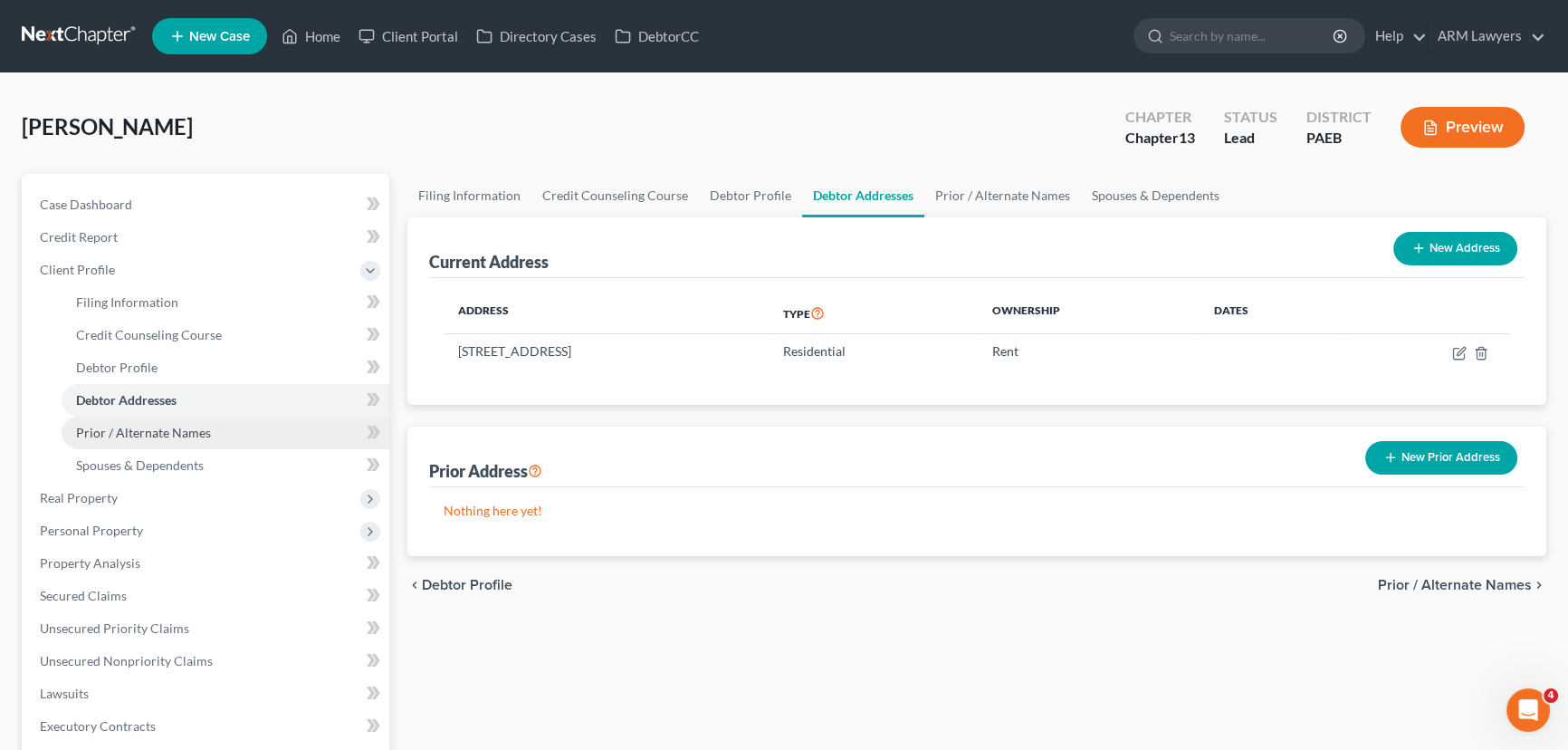
click at [228, 432] on link "Prior / Alternate Names" at bounding box center [225, 433] width 328 height 33
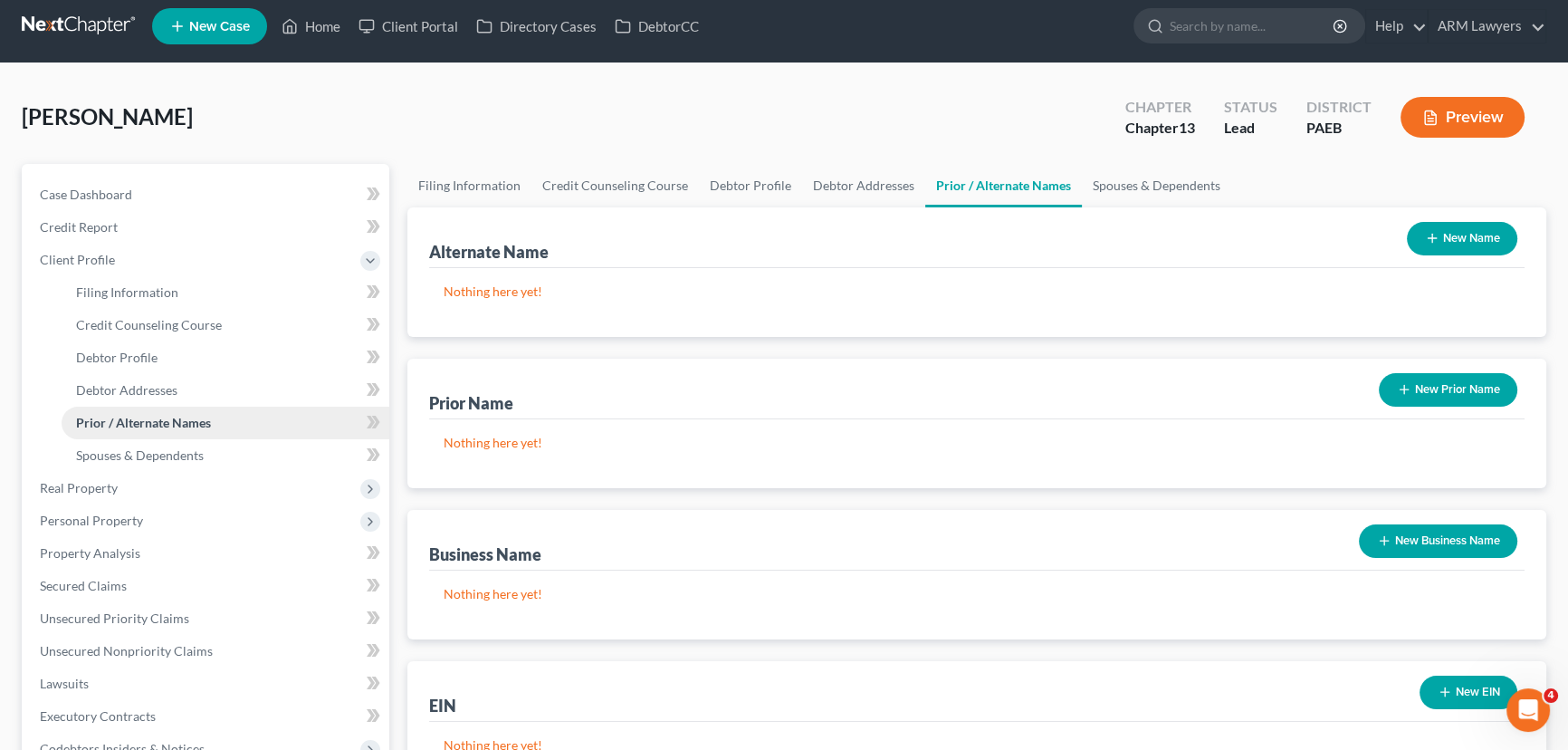
scroll to position [81, 0]
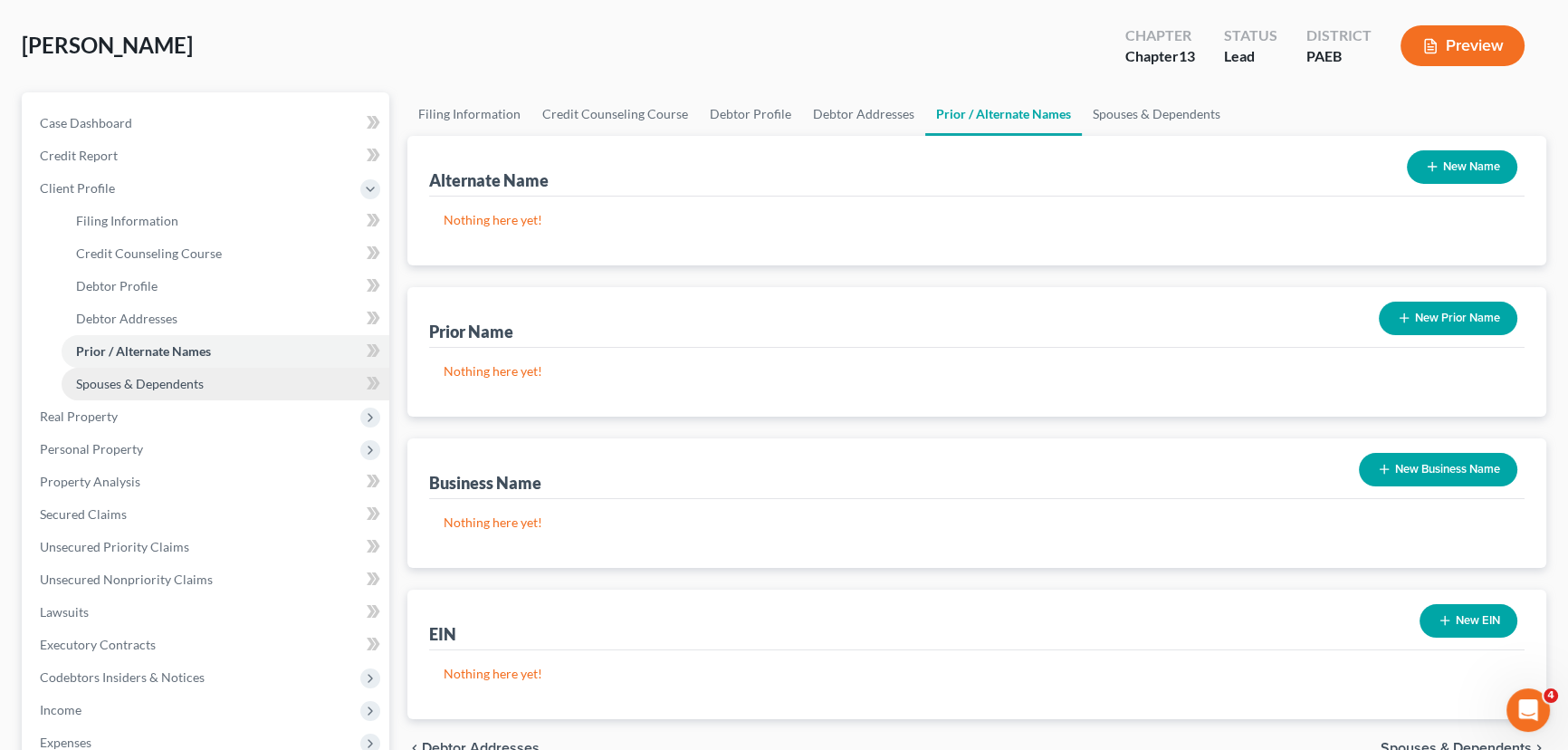
click at [190, 376] on span "Spouses & Dependents" at bounding box center [140, 383] width 127 height 15
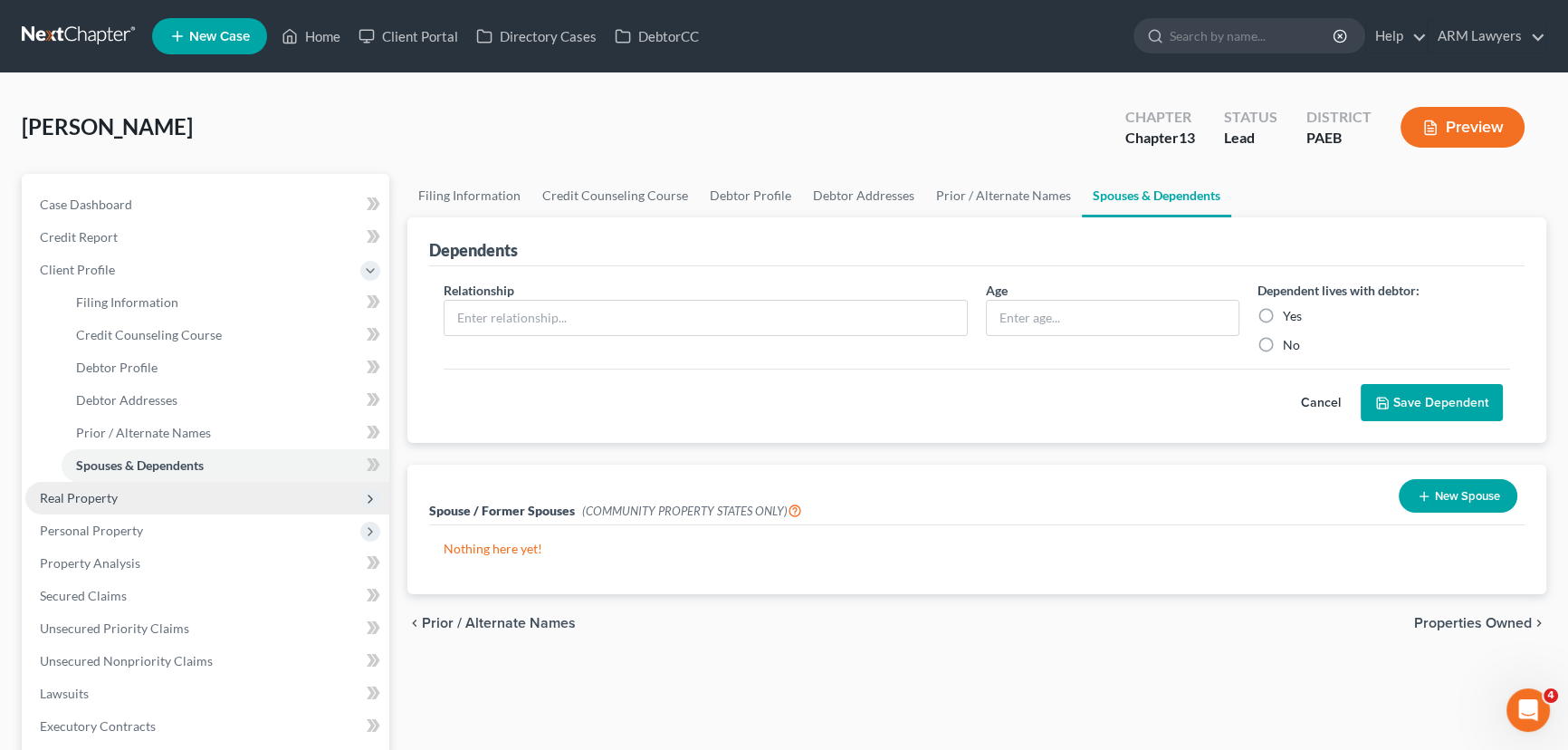
click at [154, 503] on span "Real Property" at bounding box center [207, 498] width 364 height 33
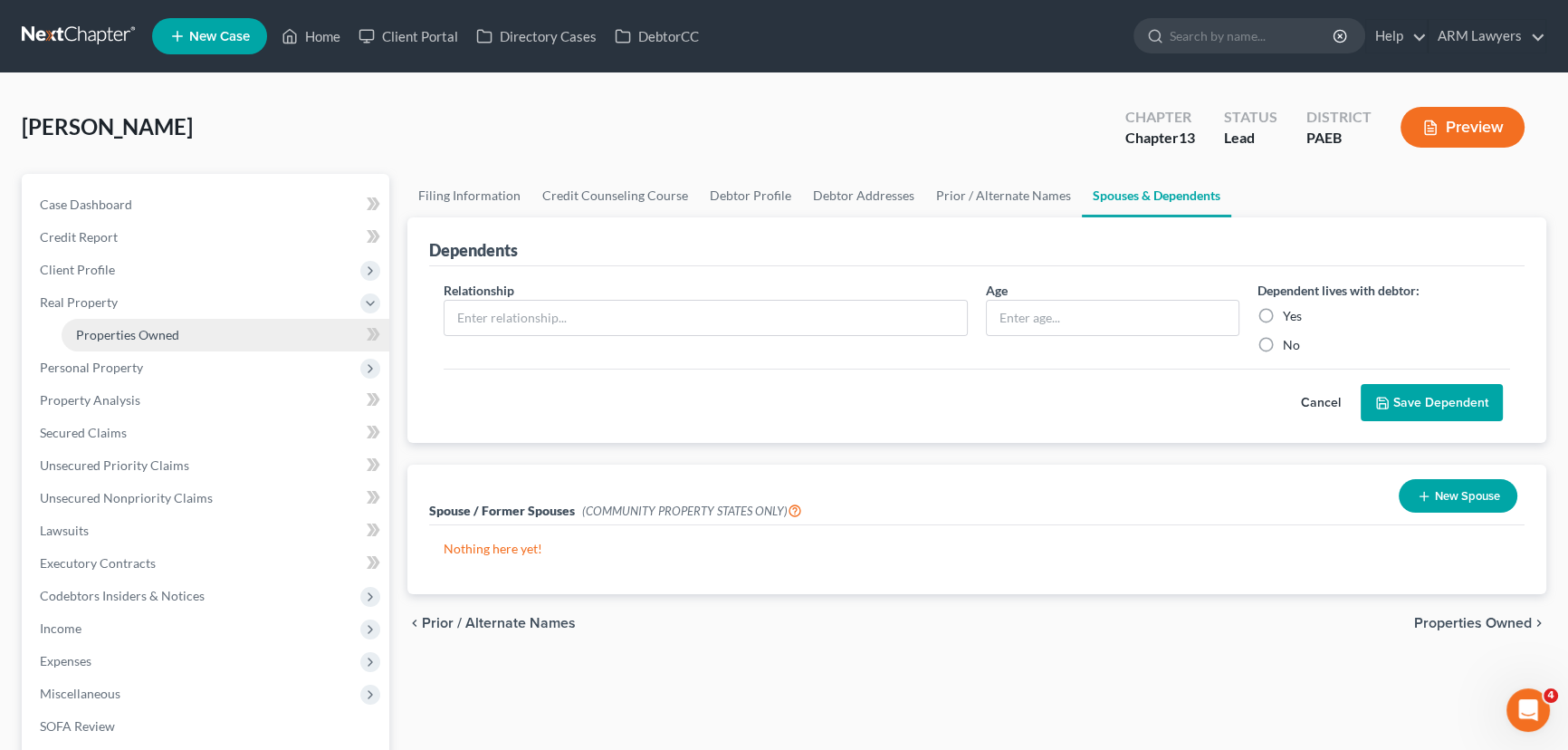
click at [165, 341] on span "Properties Owned" at bounding box center [127, 335] width 103 height 15
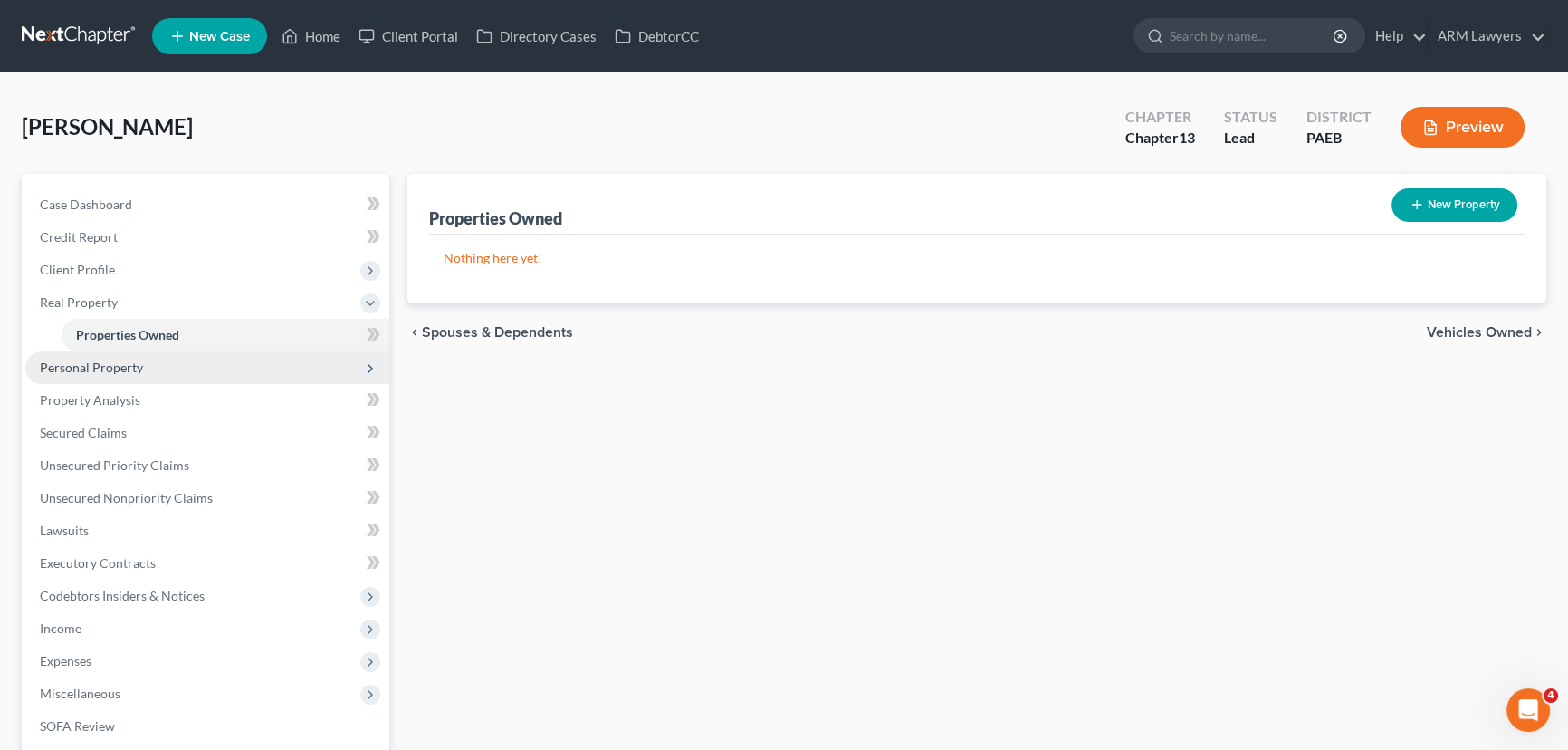
click at [161, 374] on span "Personal Property" at bounding box center [207, 367] width 364 height 33
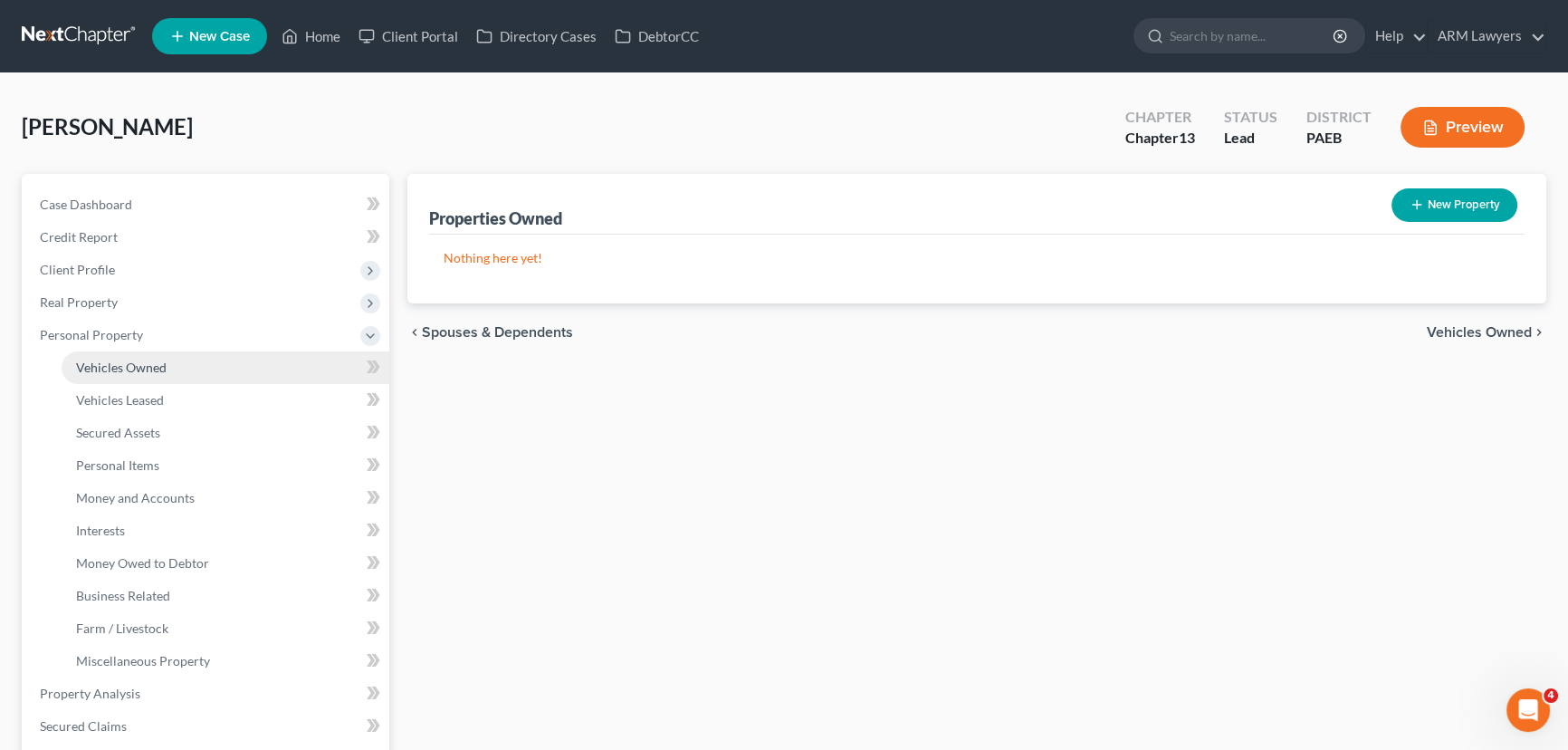
click at [161, 375] on link "Vehicles Owned" at bounding box center [225, 367] width 328 height 33
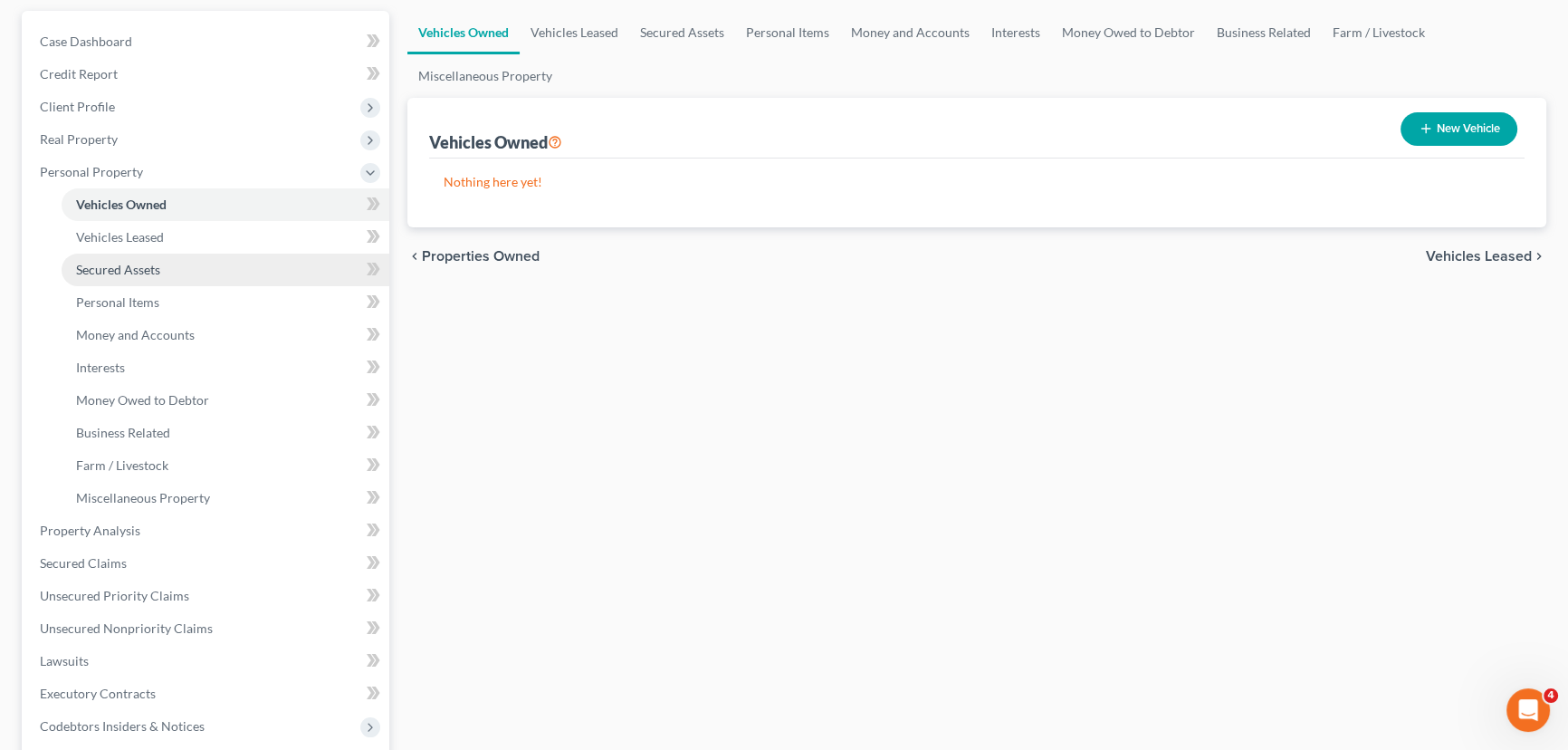
scroll to position [164, 0]
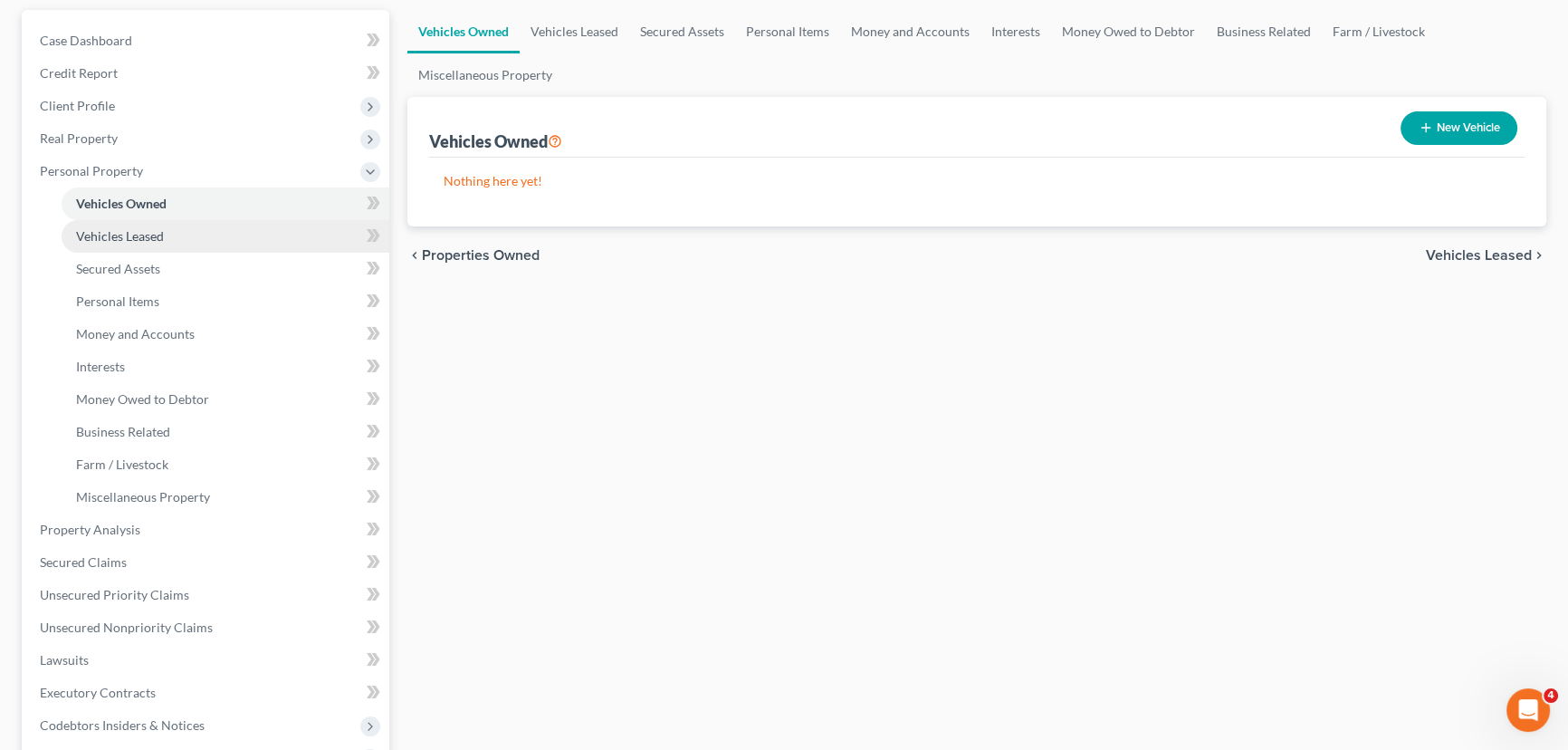
click at [105, 235] on span "Vehicles Leased" at bounding box center [120, 236] width 88 height 15
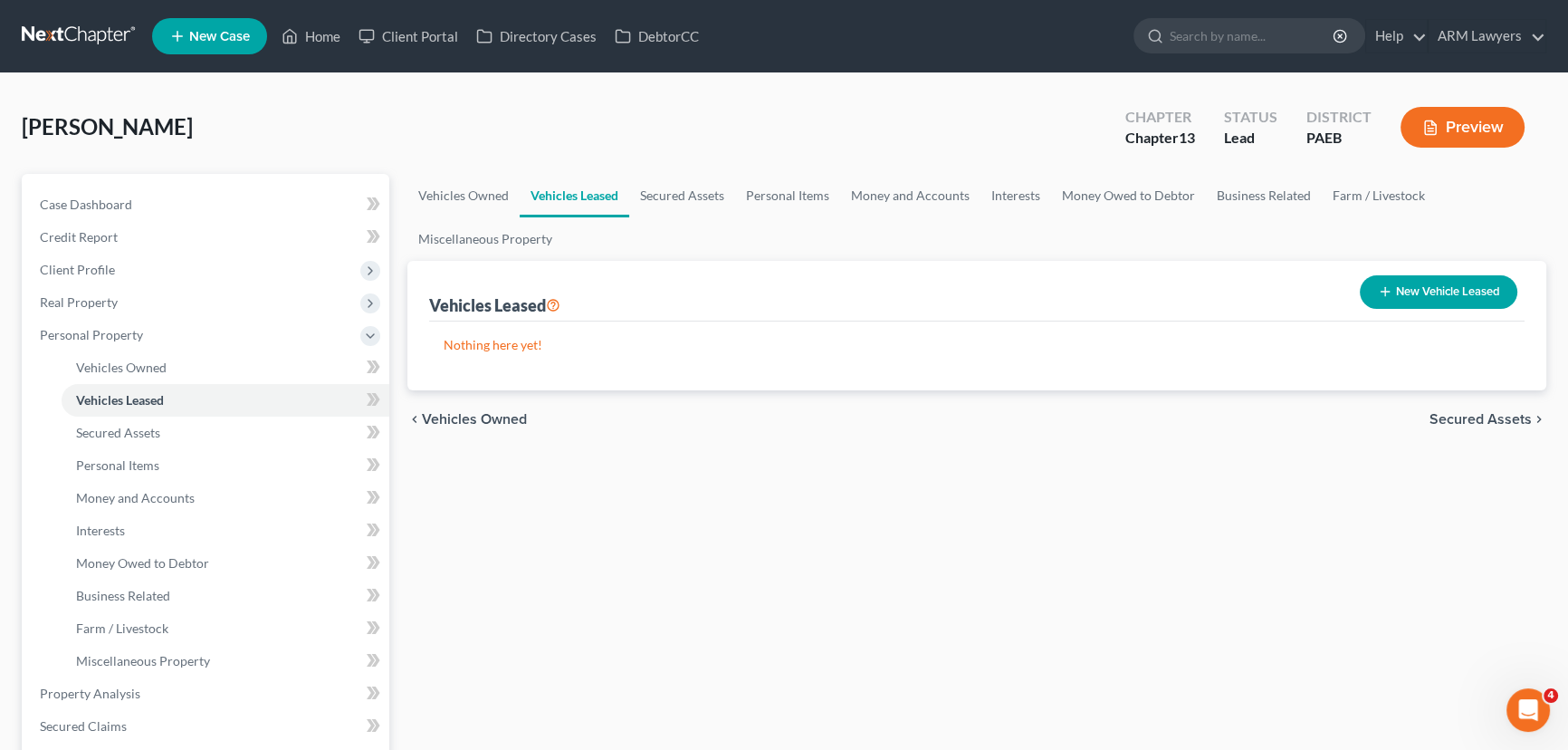
click at [1427, 285] on button "New Vehicle Leased" at bounding box center [1438, 292] width 157 height 34
select select "0"
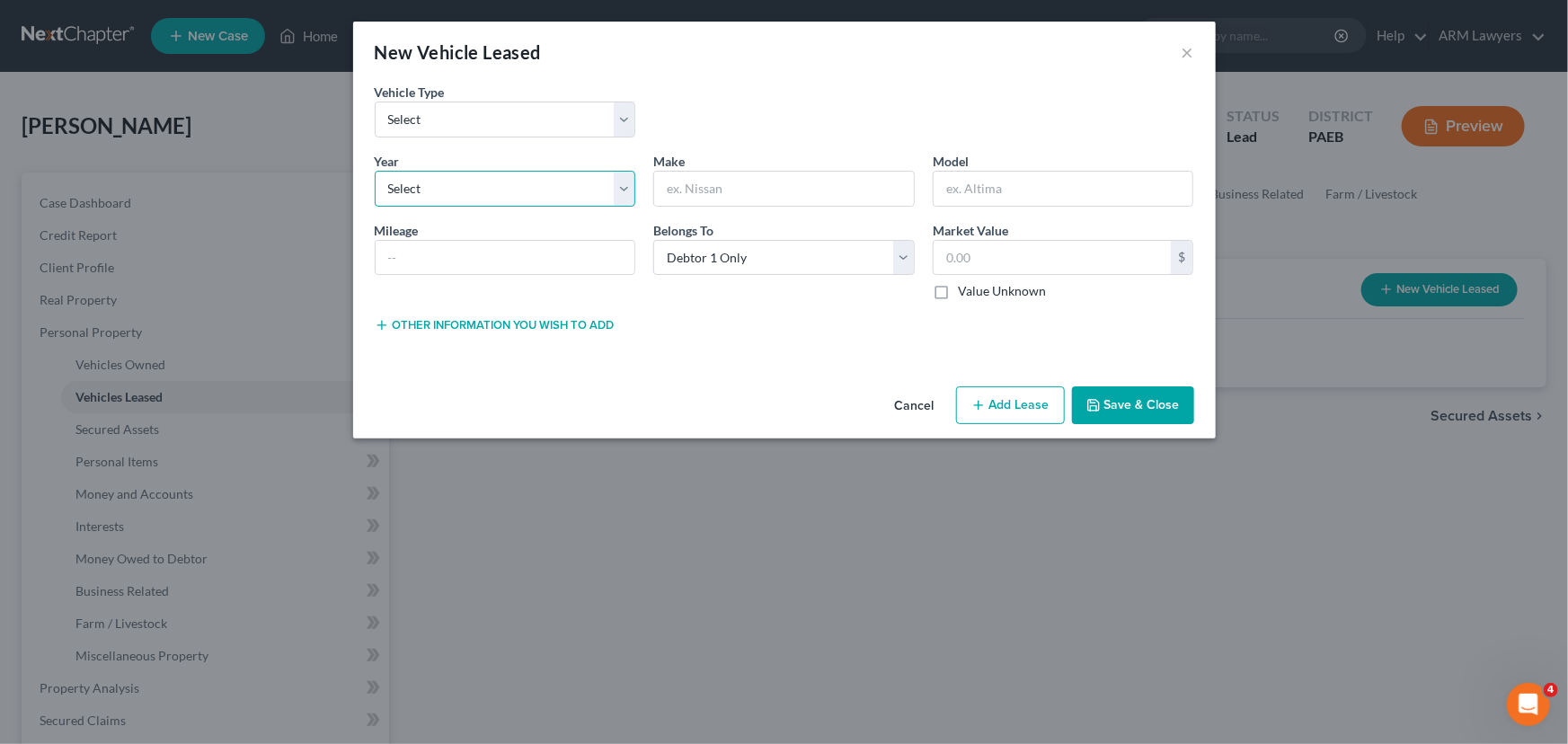
click at [461, 201] on select "Select 2026 2025 2024 2023 2022 2021 2020 2019 2018 2017 2016 2015 2014 2013 20…" at bounding box center [505, 188] width 261 height 36
select select "1"
click at [374, 170] on select "Select 2026 2025 2024 2023 2022 2021 2020 2019 2018 2017 2016 2015 2014 2013 20…" at bounding box center [505, 188] width 261 height 36
click at [775, 201] on input "text" at bounding box center [784, 188] width 259 height 34
type input "Honda"
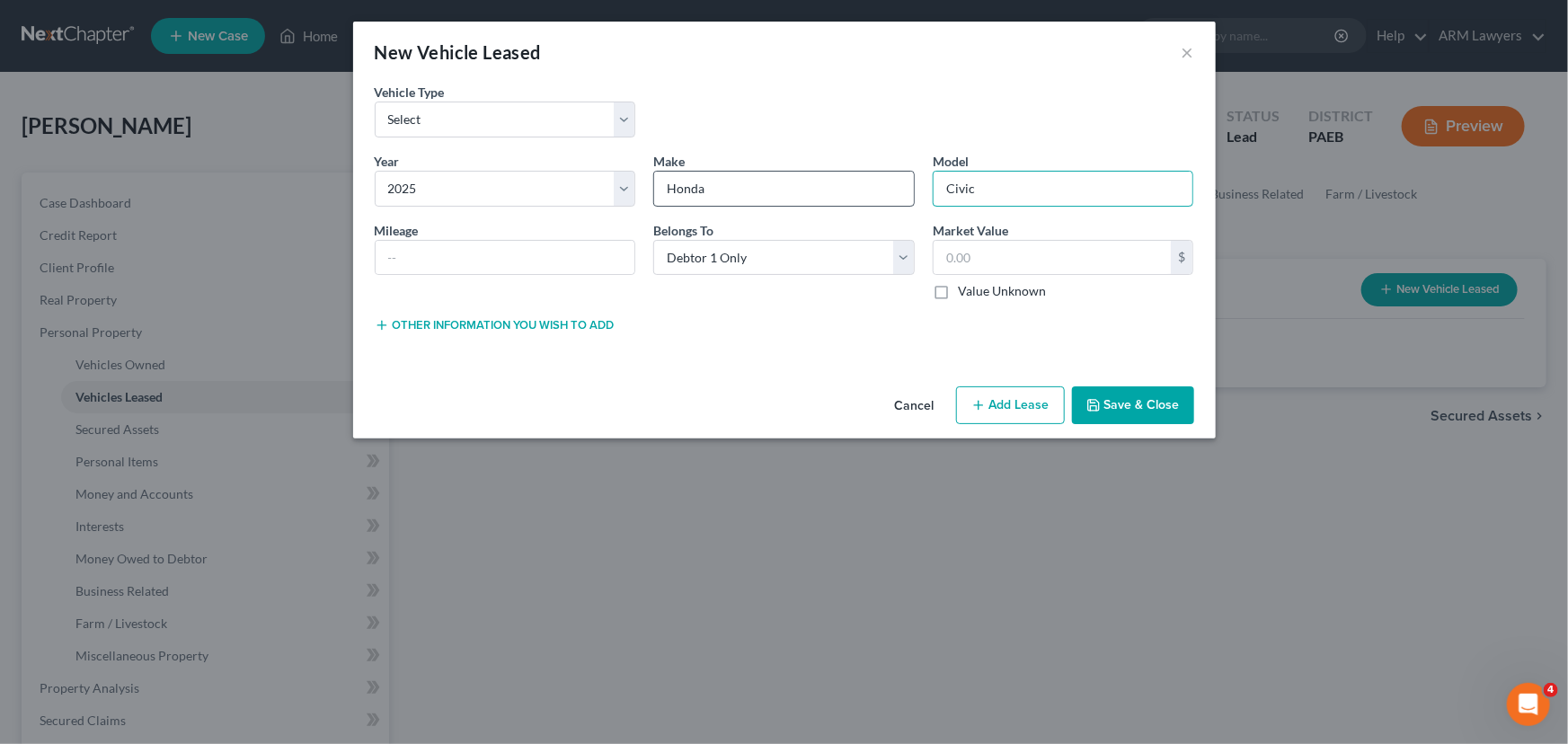
type input "Civic"
click at [503, 253] on input "text" at bounding box center [505, 257] width 259 height 34
type input "5,700"
click at [864, 257] on select "Select Debtor 1 Only Debtor 2 Only Debtor 1 And Debtor 2 Only At Least One Of T…" at bounding box center [784, 257] width 261 height 36
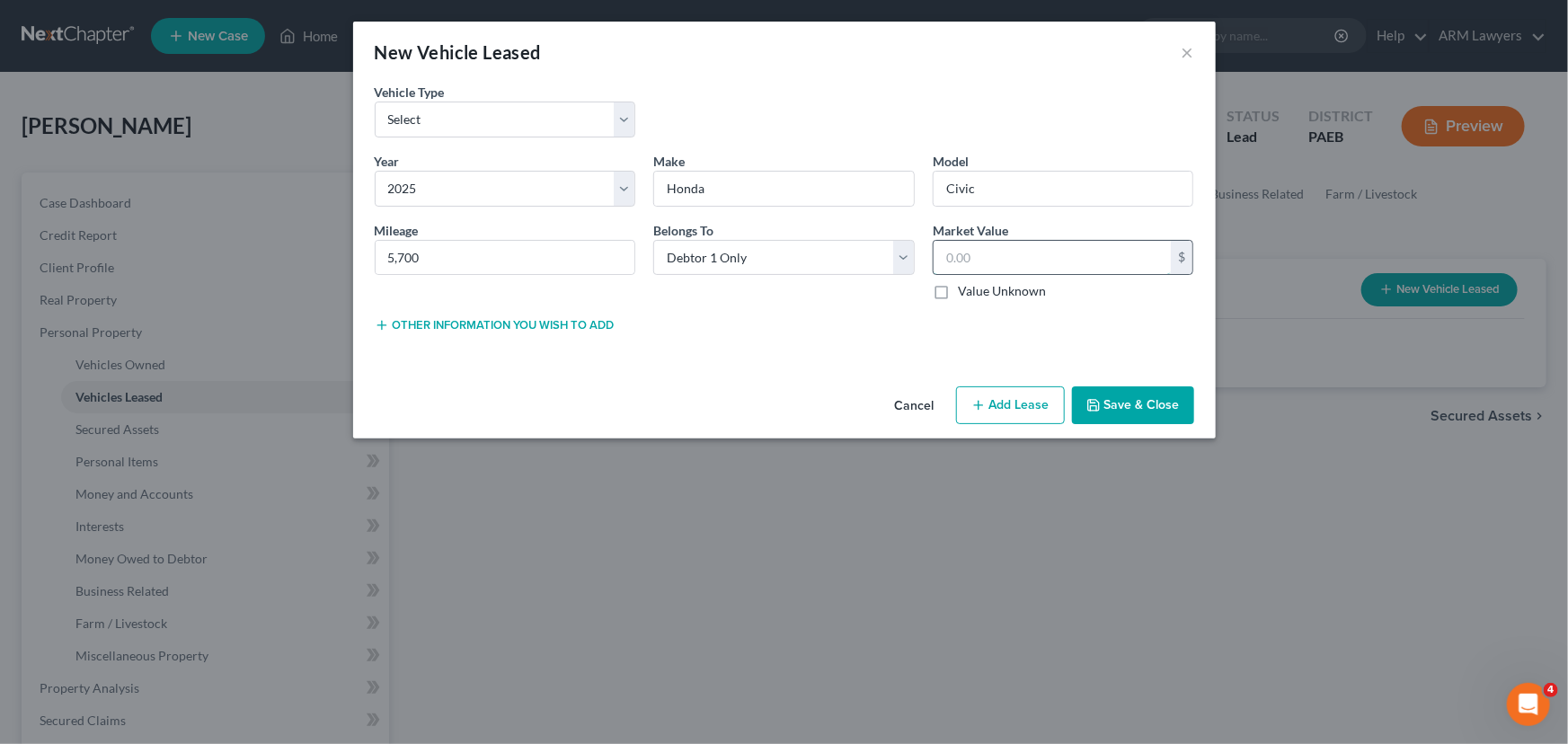
click at [1105, 259] on input "text" at bounding box center [1052, 257] width 238 height 34
type input "22,693."
click at [1016, 416] on button "Add Lease" at bounding box center [1010, 405] width 109 height 37
select select "0"
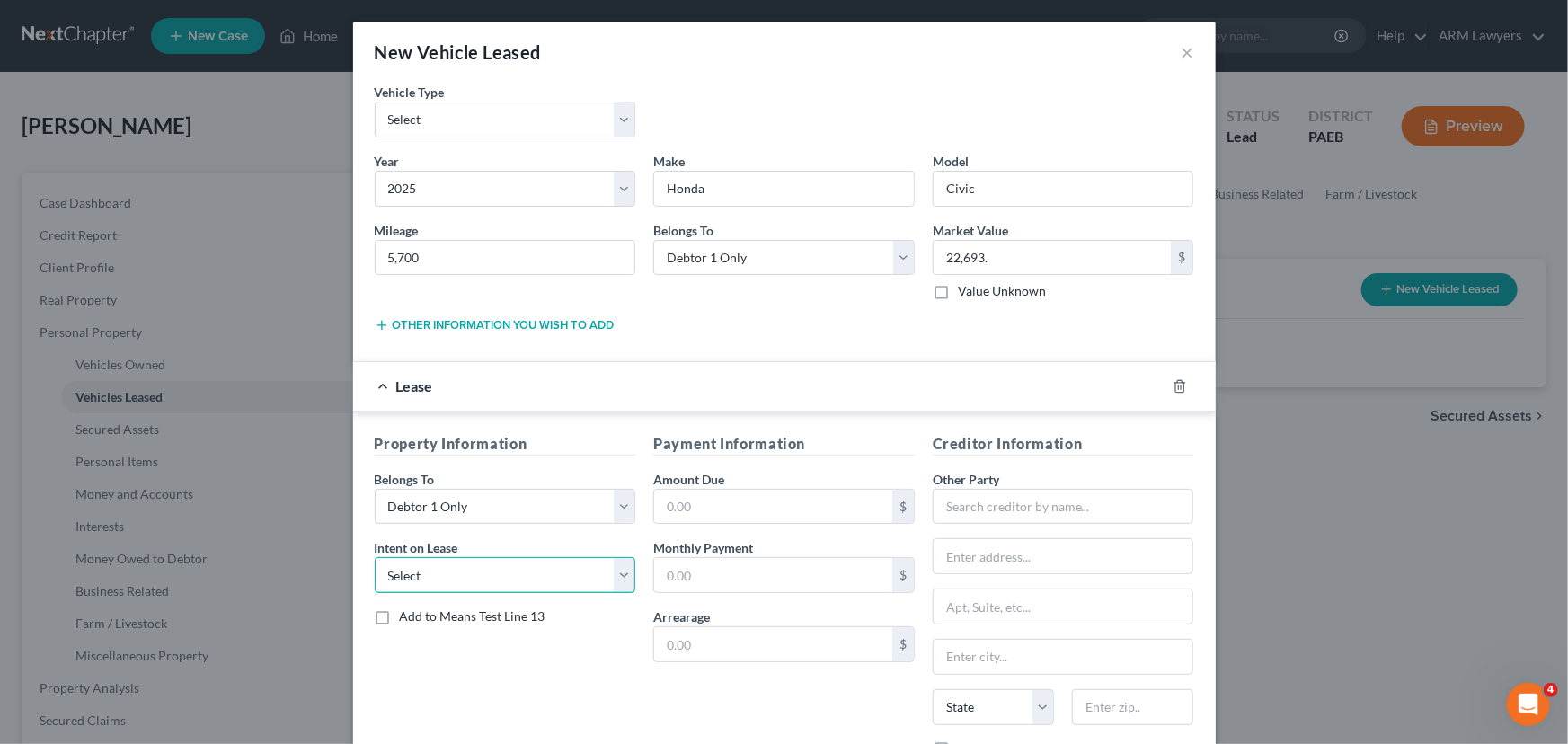
click at [529, 573] on select "Select None Assume Reject" at bounding box center [505, 575] width 261 height 36
select select "1"
click at [374, 557] on select "Select None Assume Reject" at bounding box center [505, 575] width 261 height 36
click at [734, 496] on input "text" at bounding box center [773, 506] width 238 height 34
type input "35,394.19"
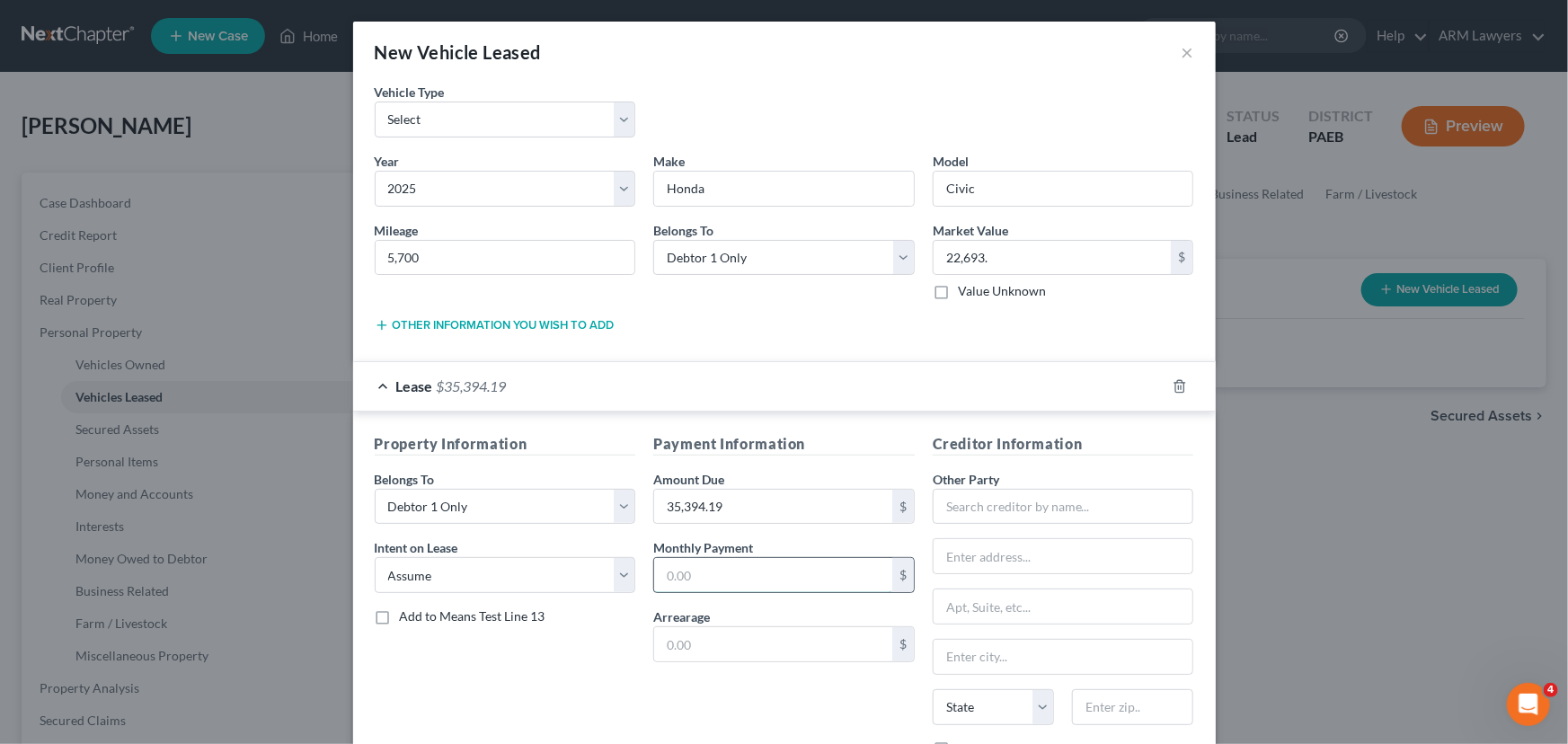
click at [729, 580] on input "text" at bounding box center [773, 575] width 238 height 34
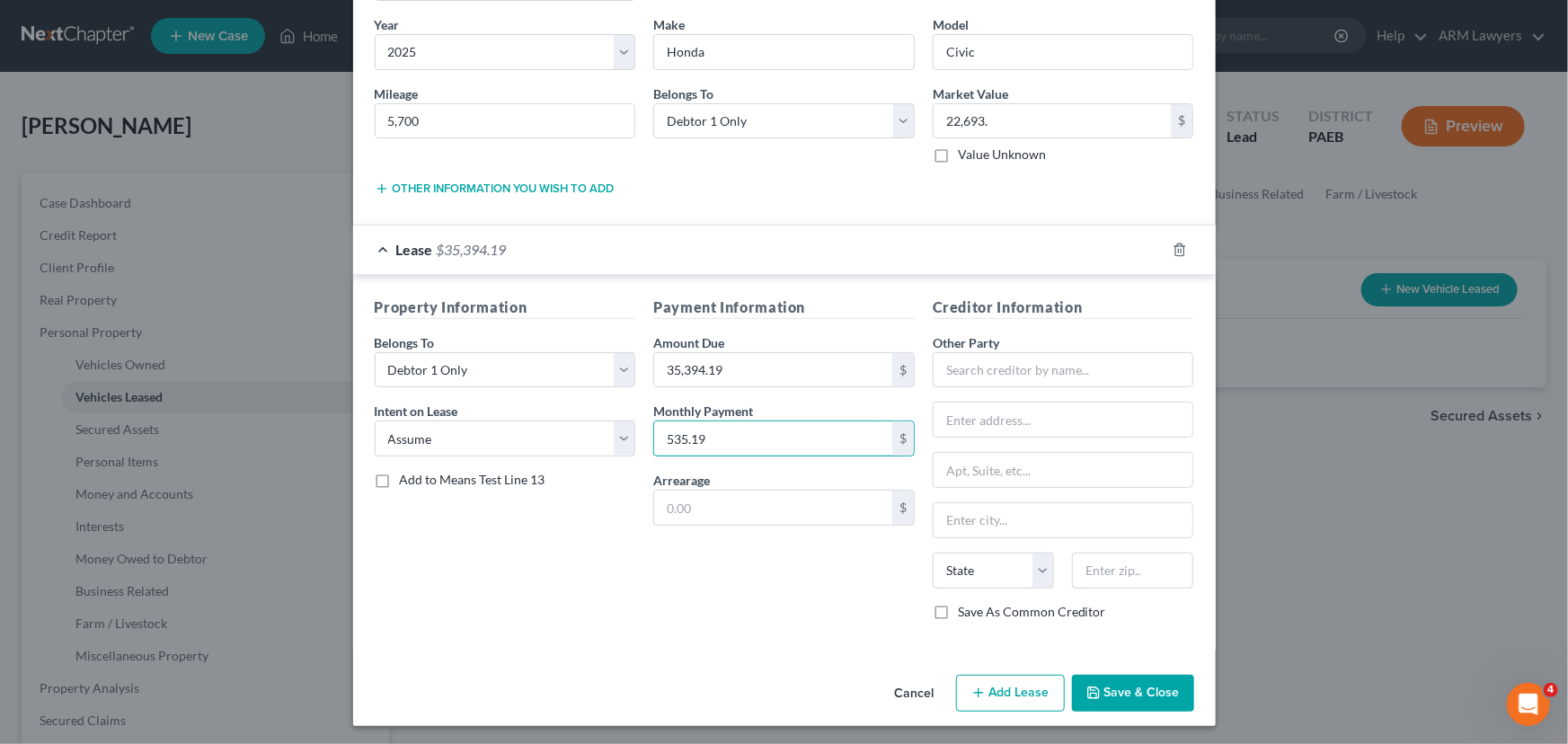
scroll to position [139, 0]
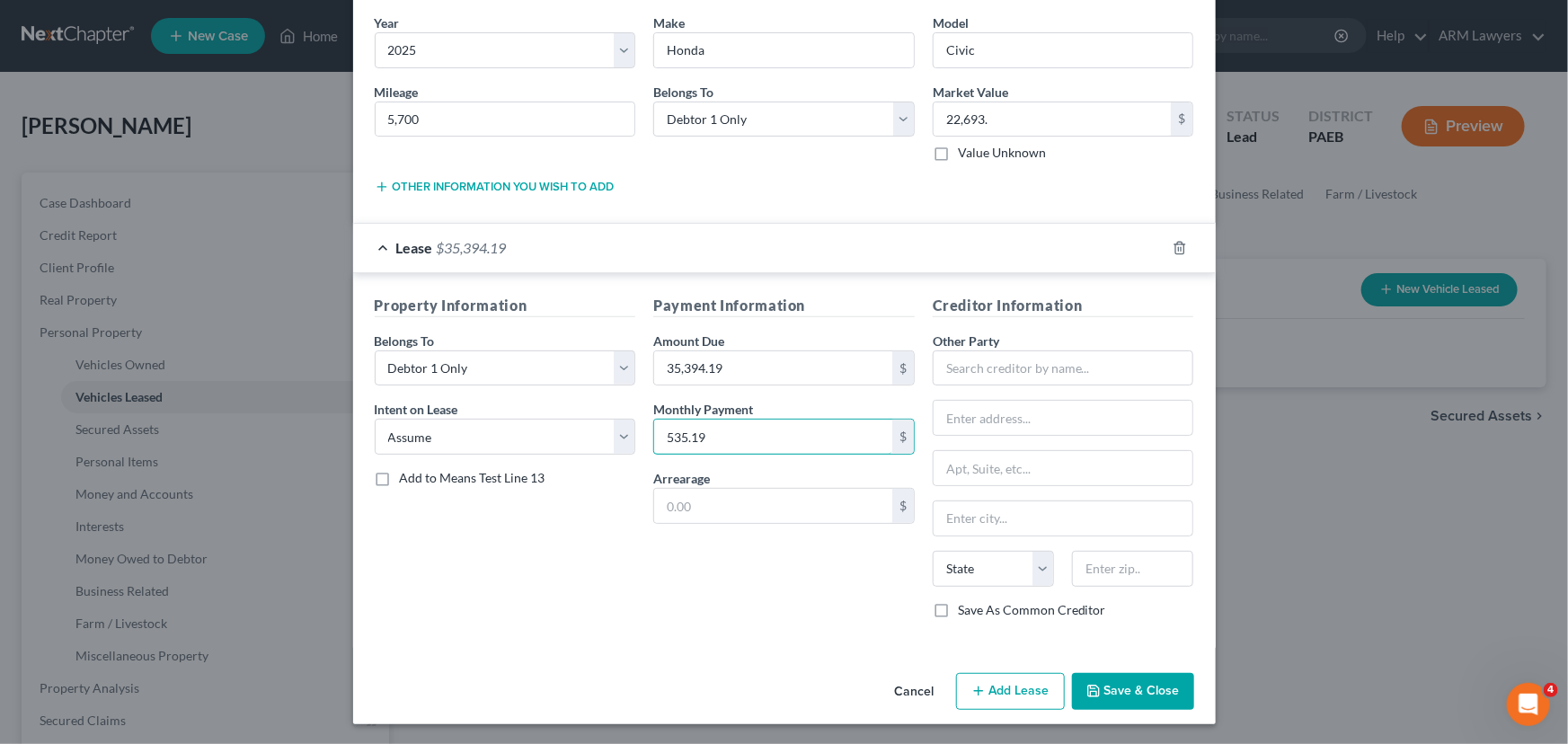
type input "535.19"
click at [1163, 685] on button "Save & Close" at bounding box center [1133, 692] width 123 height 37
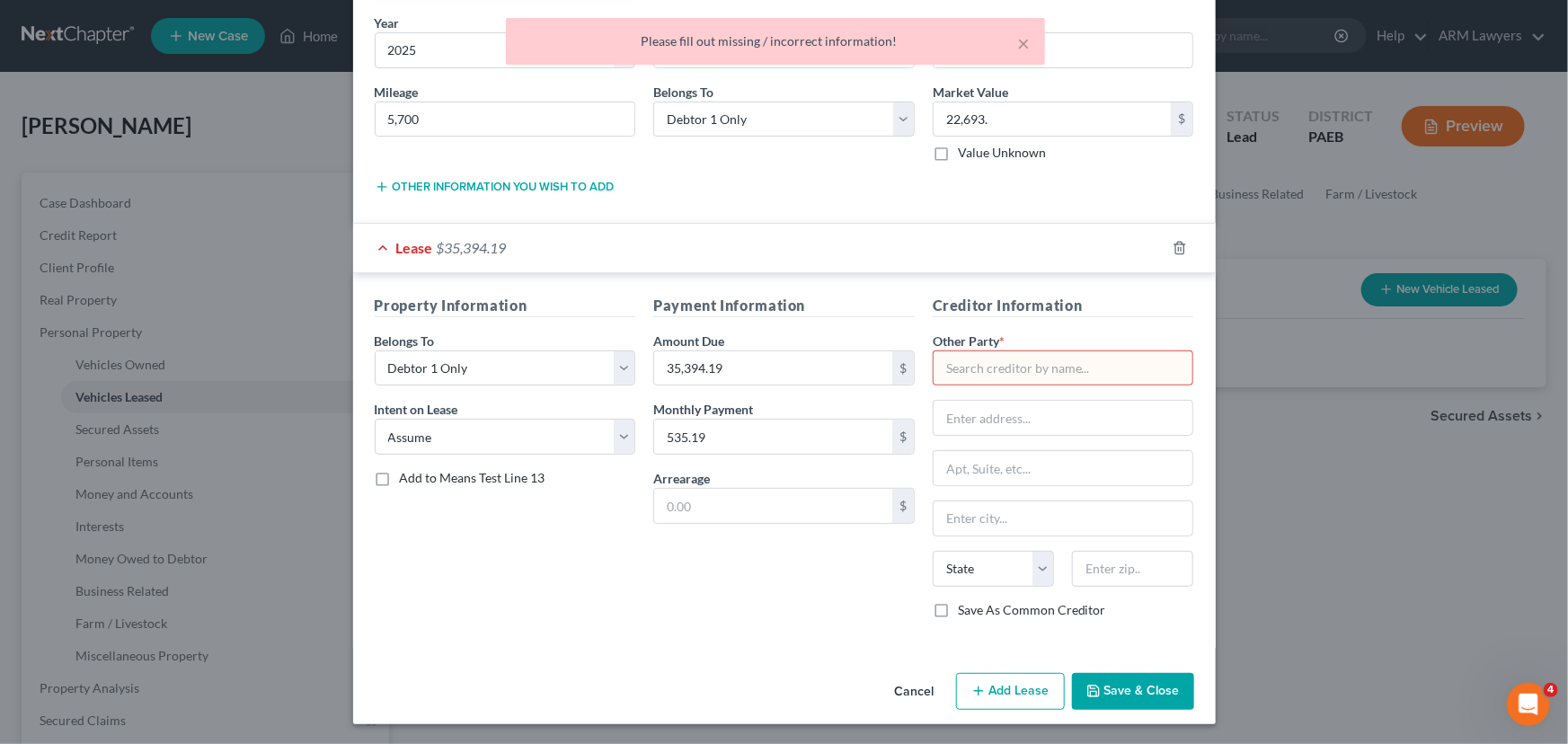
click at [980, 369] on input "text" at bounding box center [1062, 368] width 261 height 36
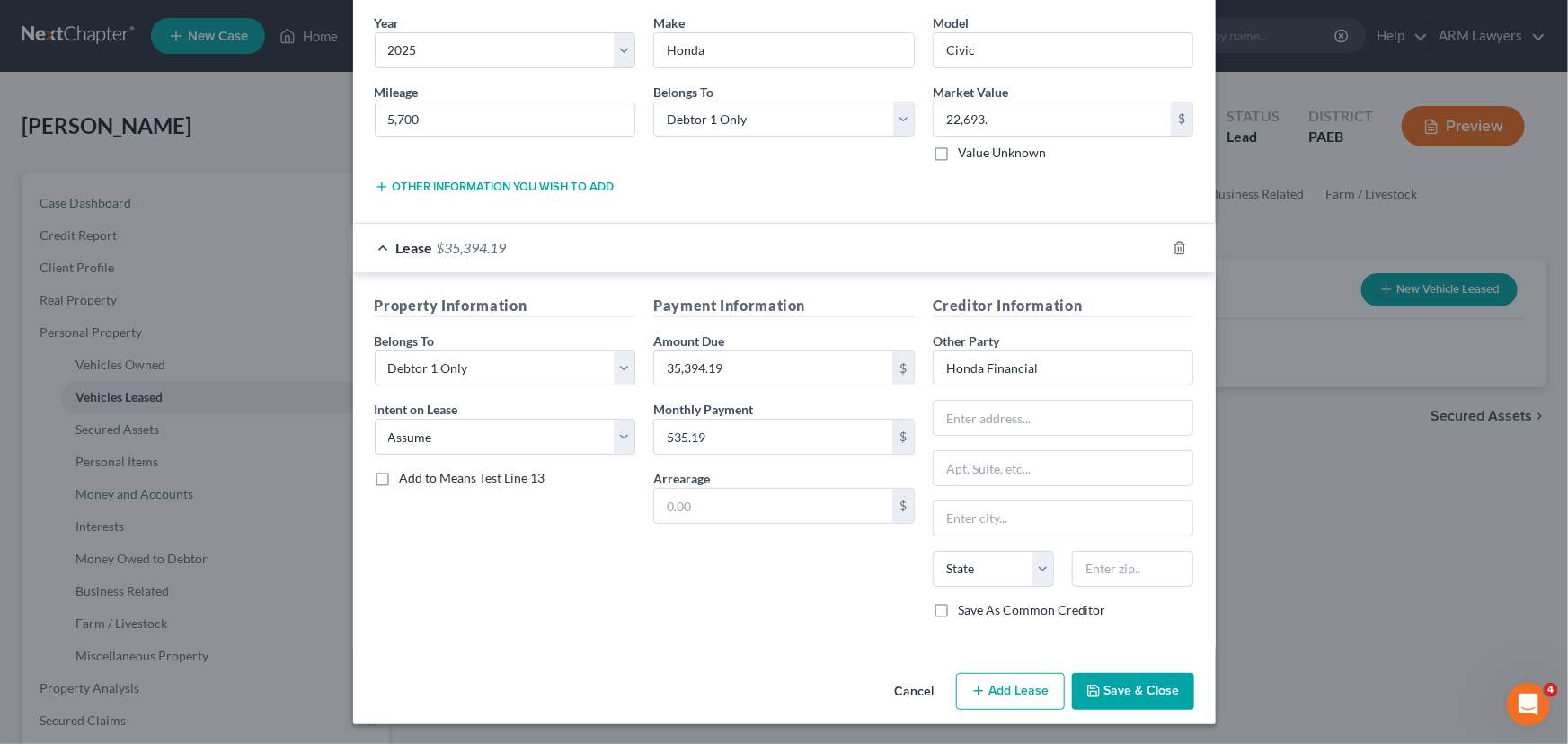
type input "Honda Financial"
click at [994, 416] on input "text" at bounding box center [1062, 417] width 259 height 34
type input "400 County Road"
select select "39"
type input "08865"
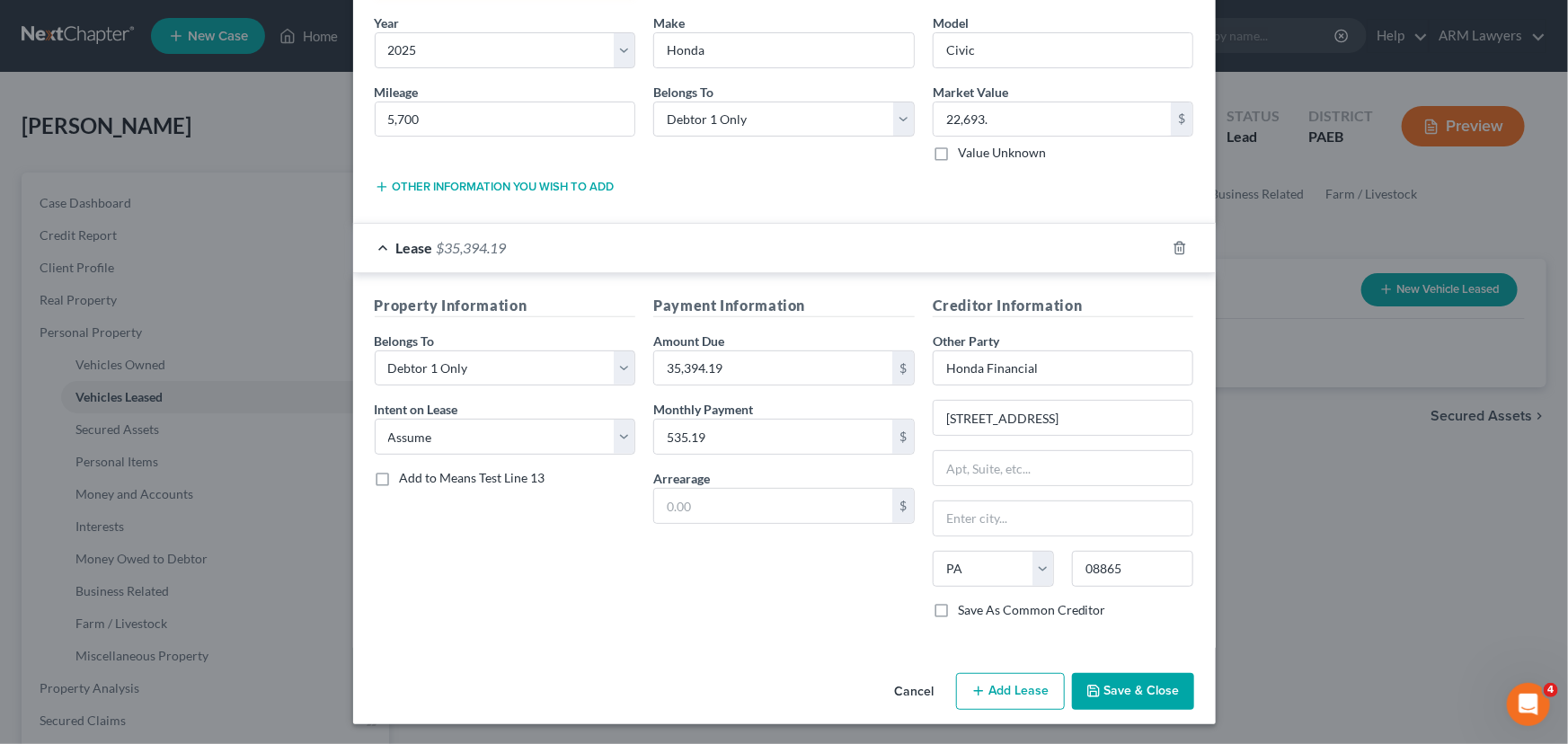
click at [746, 610] on div "Payment Information Amount Due 35,394.19 $ Monthly Payment 535.19 $ Arrearage $" at bounding box center [784, 464] width 280 height 339
type input "Phillipsburg"
select select "33"
click at [1141, 682] on button "Save & Close" at bounding box center [1133, 692] width 123 height 37
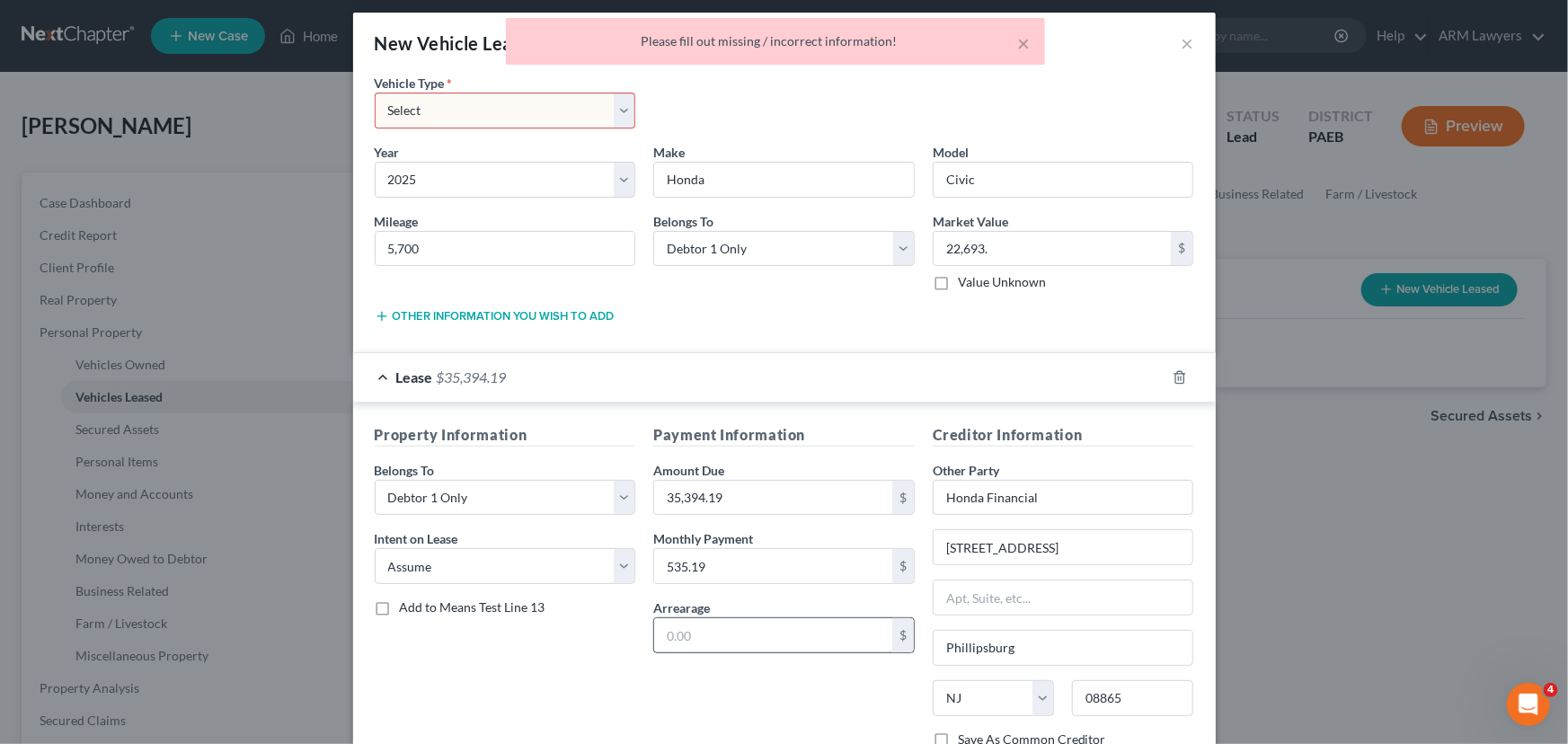
scroll to position [0, 0]
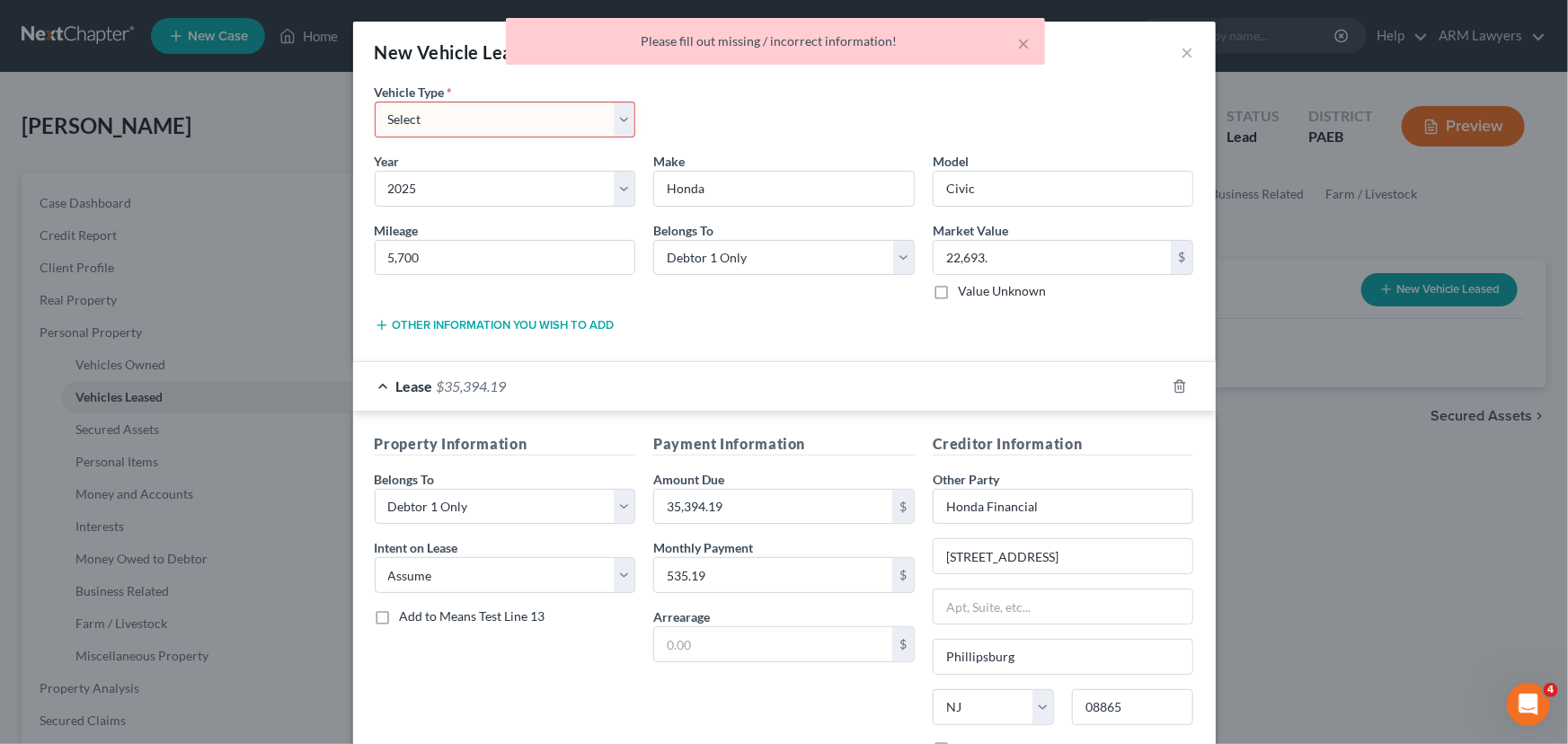
click at [467, 116] on select "Select Automobile Truck Trailer Watercraft Aircraft Motor Home Atv Other Vehicle" at bounding box center [505, 119] width 261 height 36
select select "0"
click at [374, 101] on select "Select Automobile Truck Trailer Watercraft Aircraft Motor Home Atv Other Vehicle" at bounding box center [505, 119] width 261 height 36
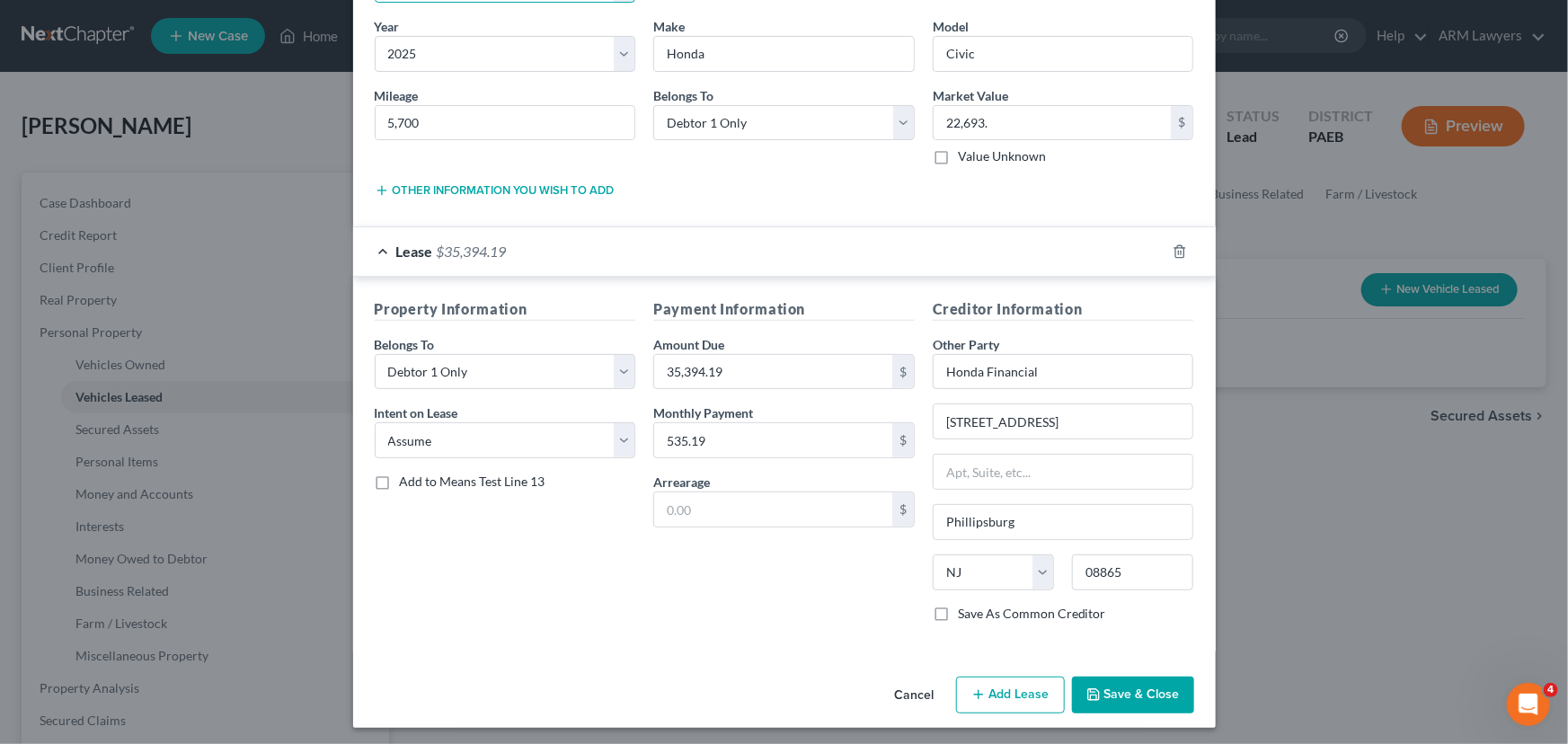
scroll to position [139, 0]
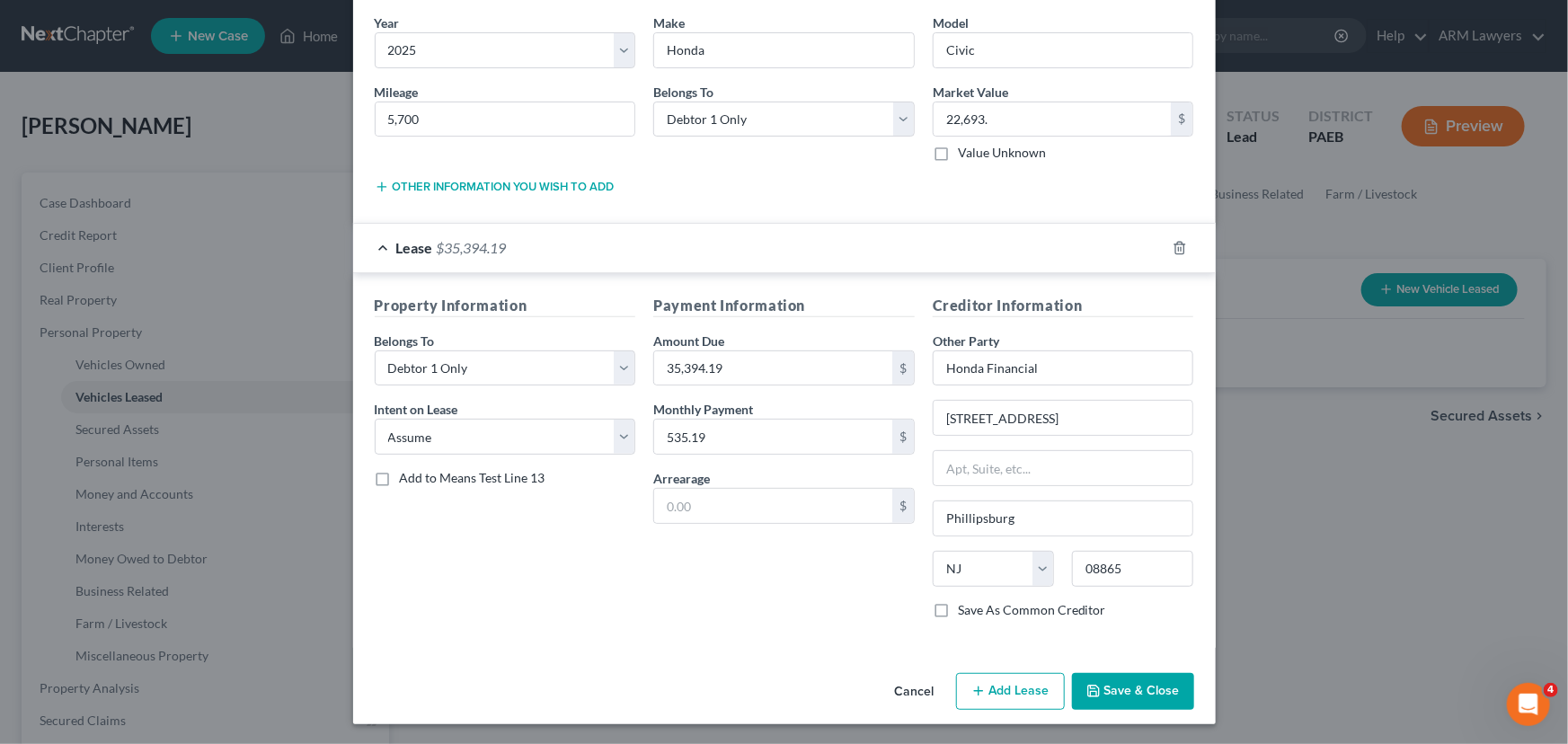
click at [1121, 691] on button "Save & Close" at bounding box center [1133, 692] width 123 height 37
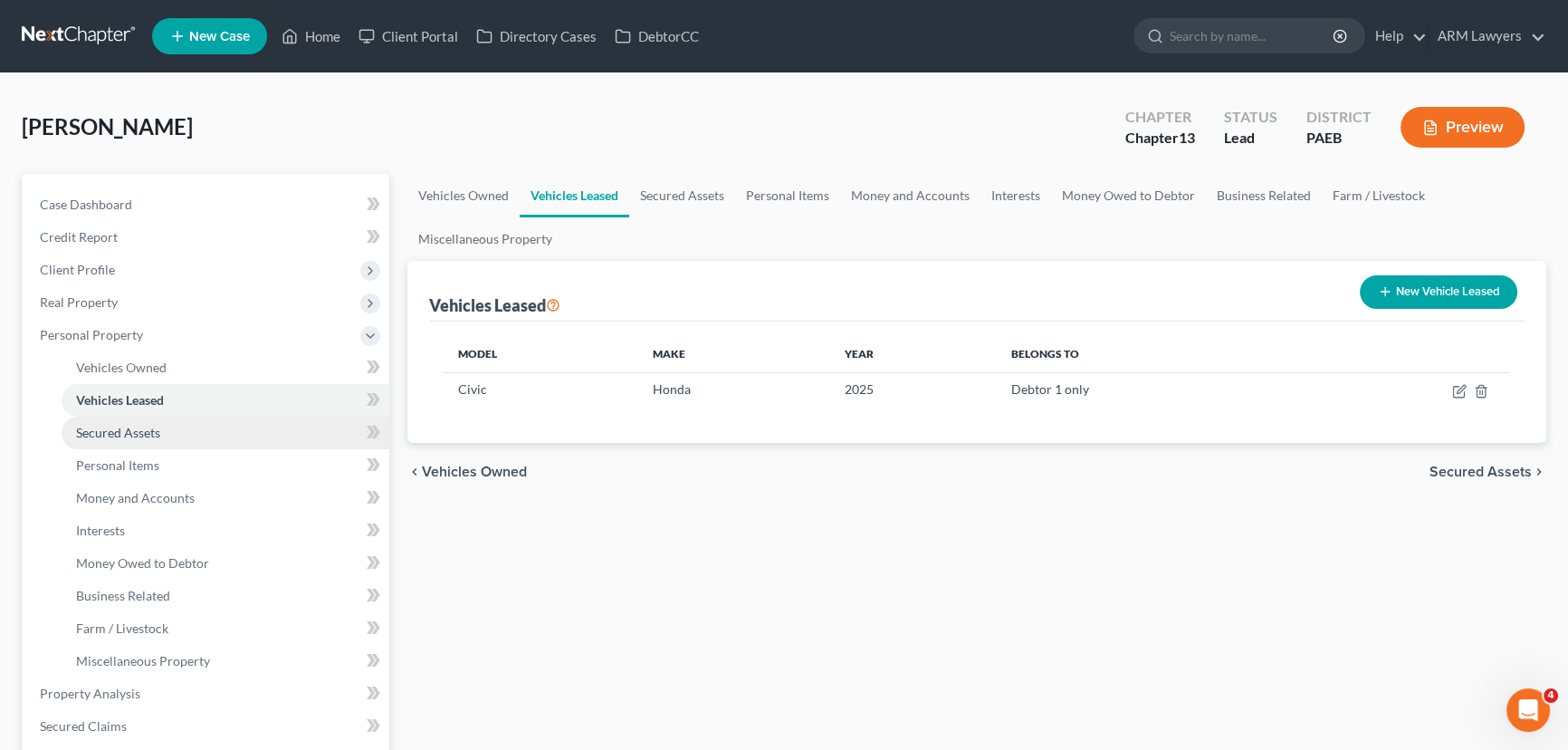
click at [209, 433] on link "Secured Assets" at bounding box center [225, 433] width 328 height 33
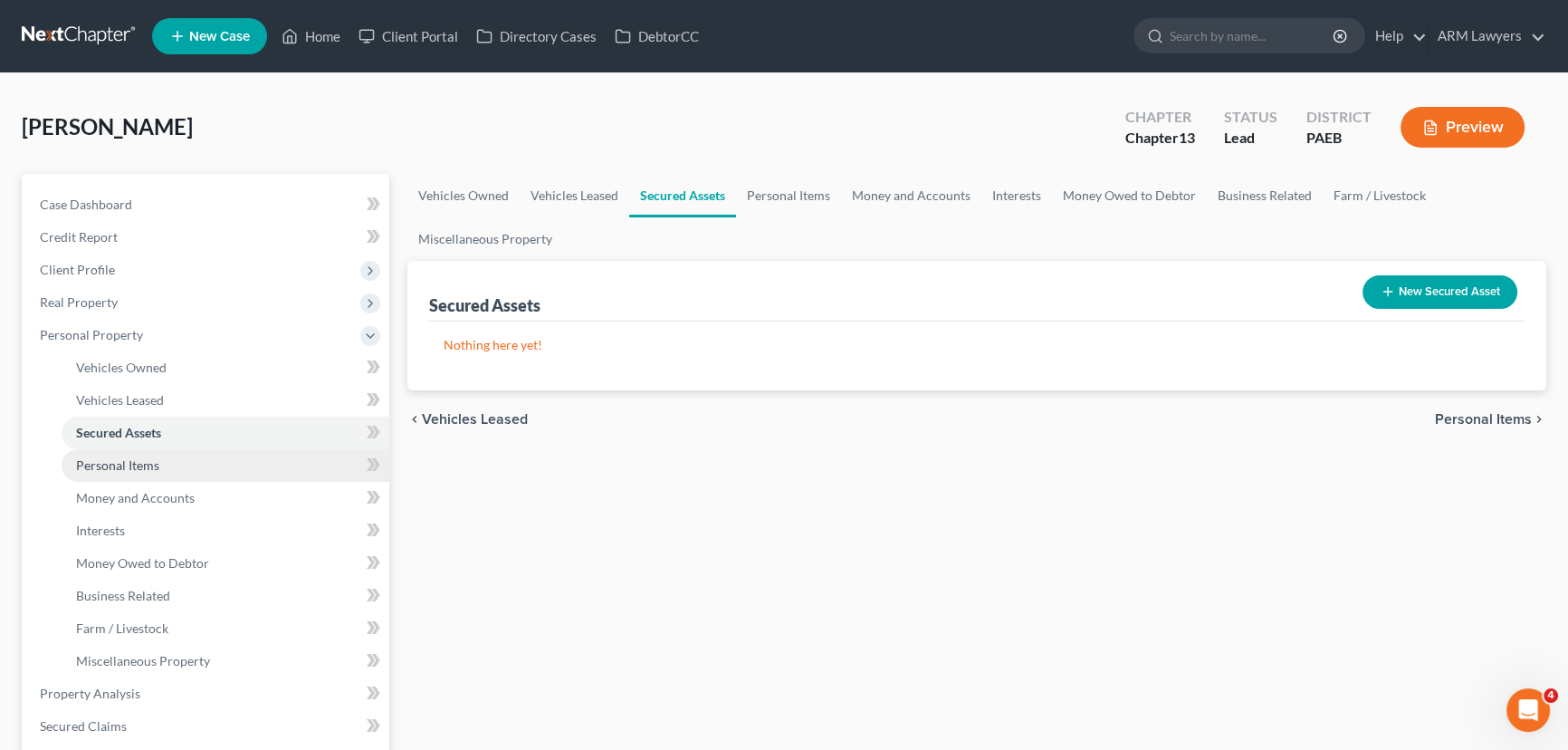
click at [204, 464] on link "Personal Items" at bounding box center [225, 465] width 328 height 33
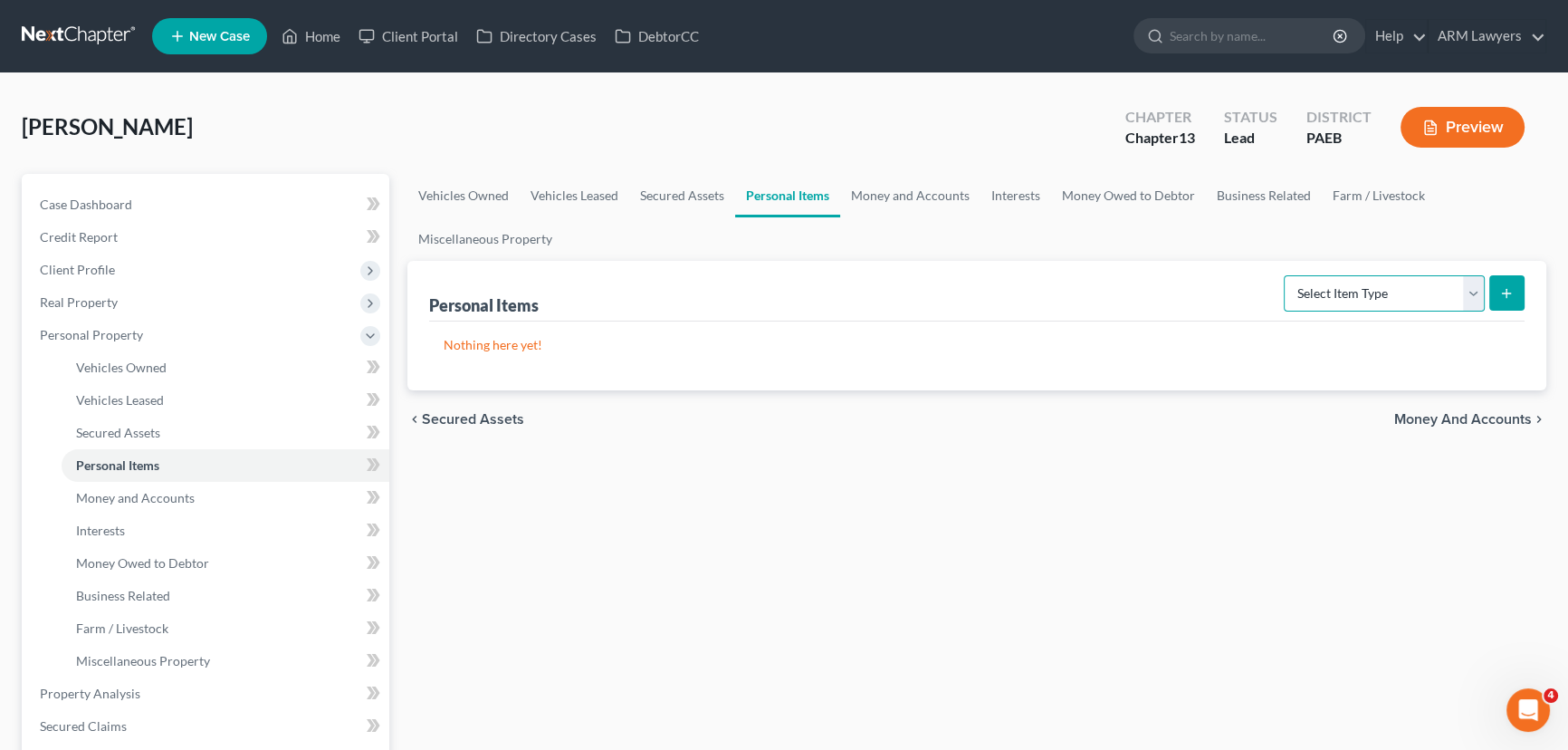
click at [1360, 288] on select "Select Item Type Clothing Collectibles Of Value Electronics Firearms Household …" at bounding box center [1383, 293] width 201 height 36
select select "household_goods"
click at [1285, 275] on select "Select Item Type Clothing Collectibles Of Value Electronics Firearms Household …" at bounding box center [1383, 293] width 201 height 36
click at [1520, 284] on button "submit" at bounding box center [1506, 292] width 35 height 35
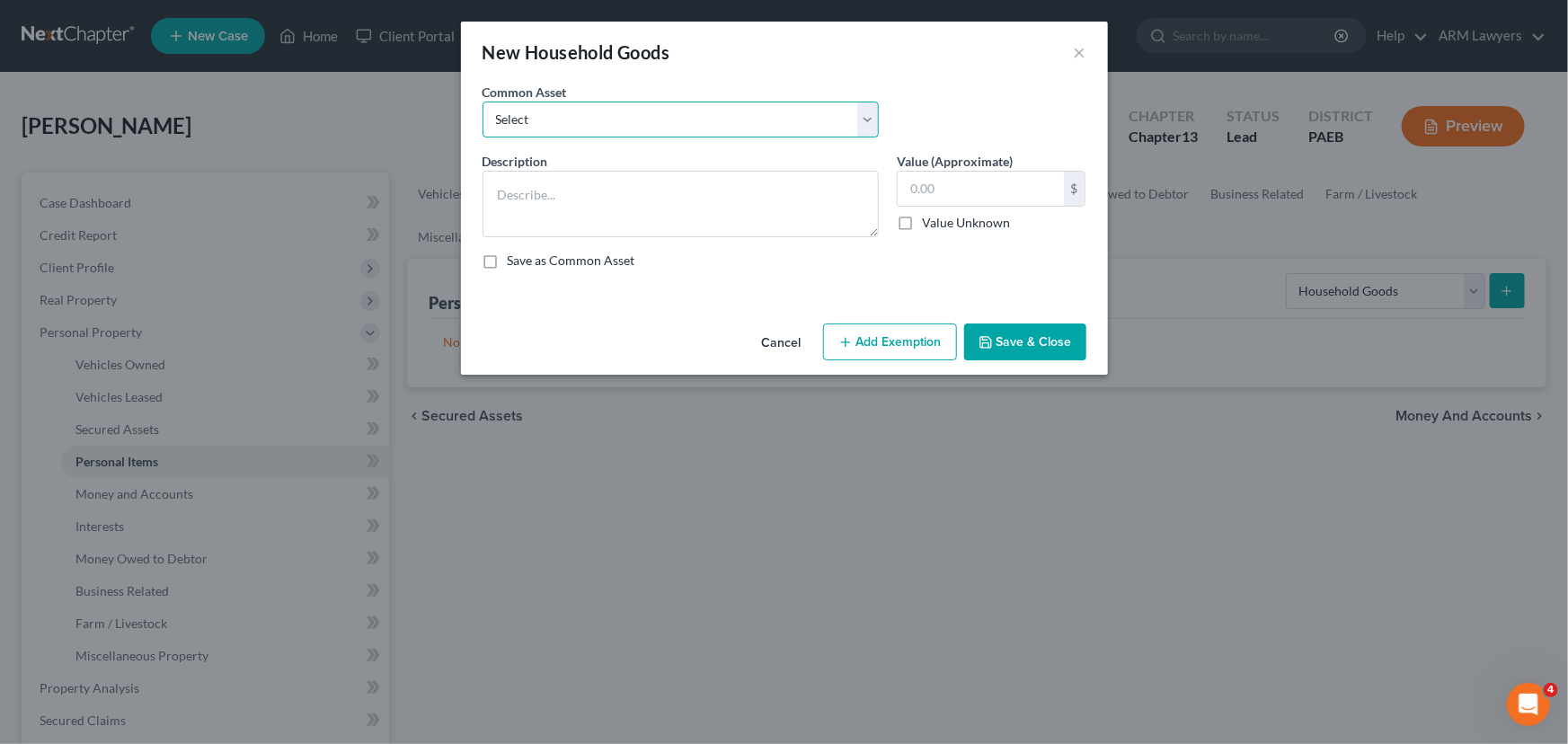
click at [594, 129] on select "Select Assorted electronics including television, cell phone and computer Assor…" at bounding box center [681, 119] width 396 height 36
select select "1"
click at [483, 101] on select "Select Assorted electronics including television, cell phone and computer Assor…" at bounding box center [681, 119] width 396 height 36
type textarea "Assorted household furniture including couch, beds, dresser, desk, chairs and n…"
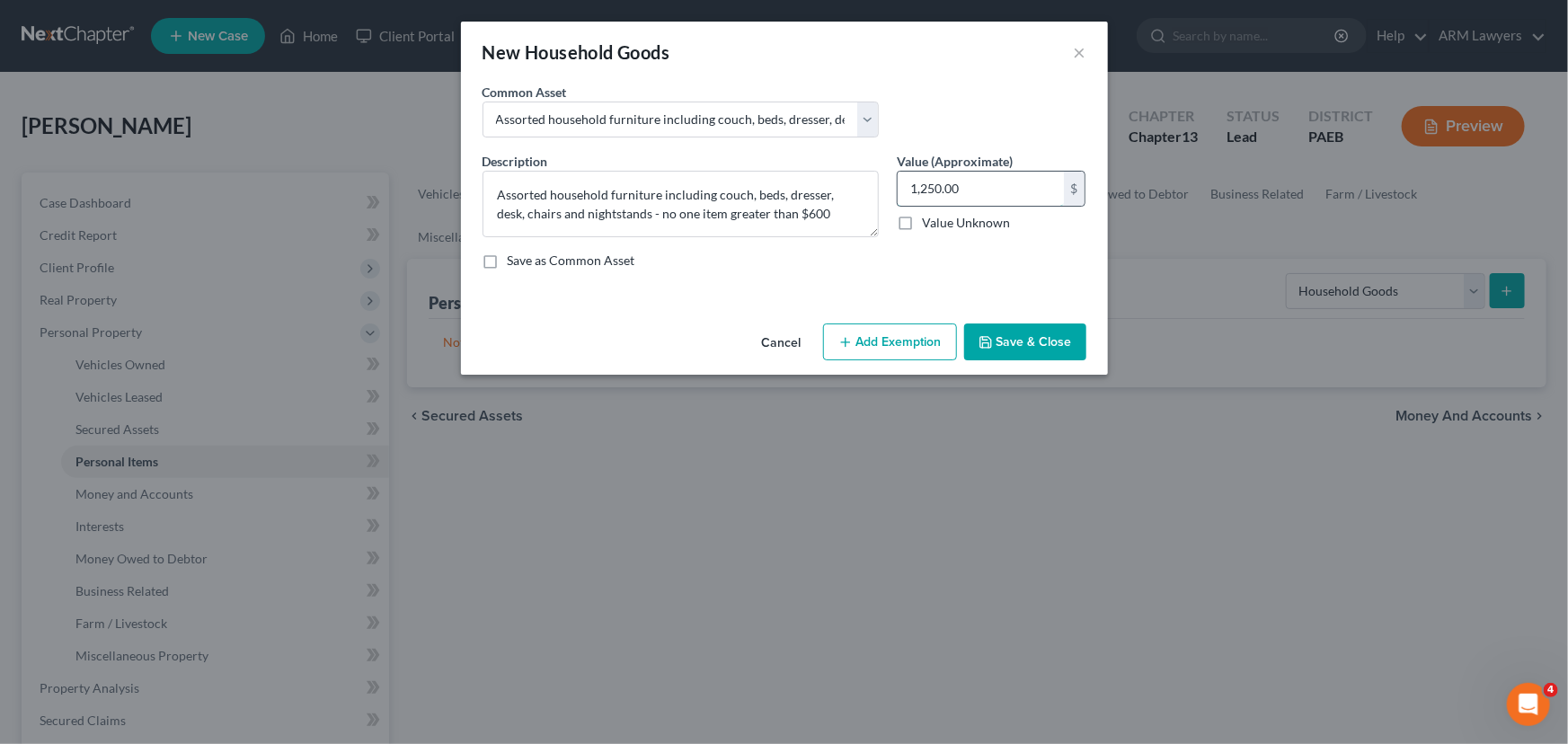
click at [960, 191] on input "1,250.00" at bounding box center [981, 188] width 167 height 34
type input "1,100.00"
click at [877, 338] on button "Add Exemption" at bounding box center [889, 343] width 134 height 37
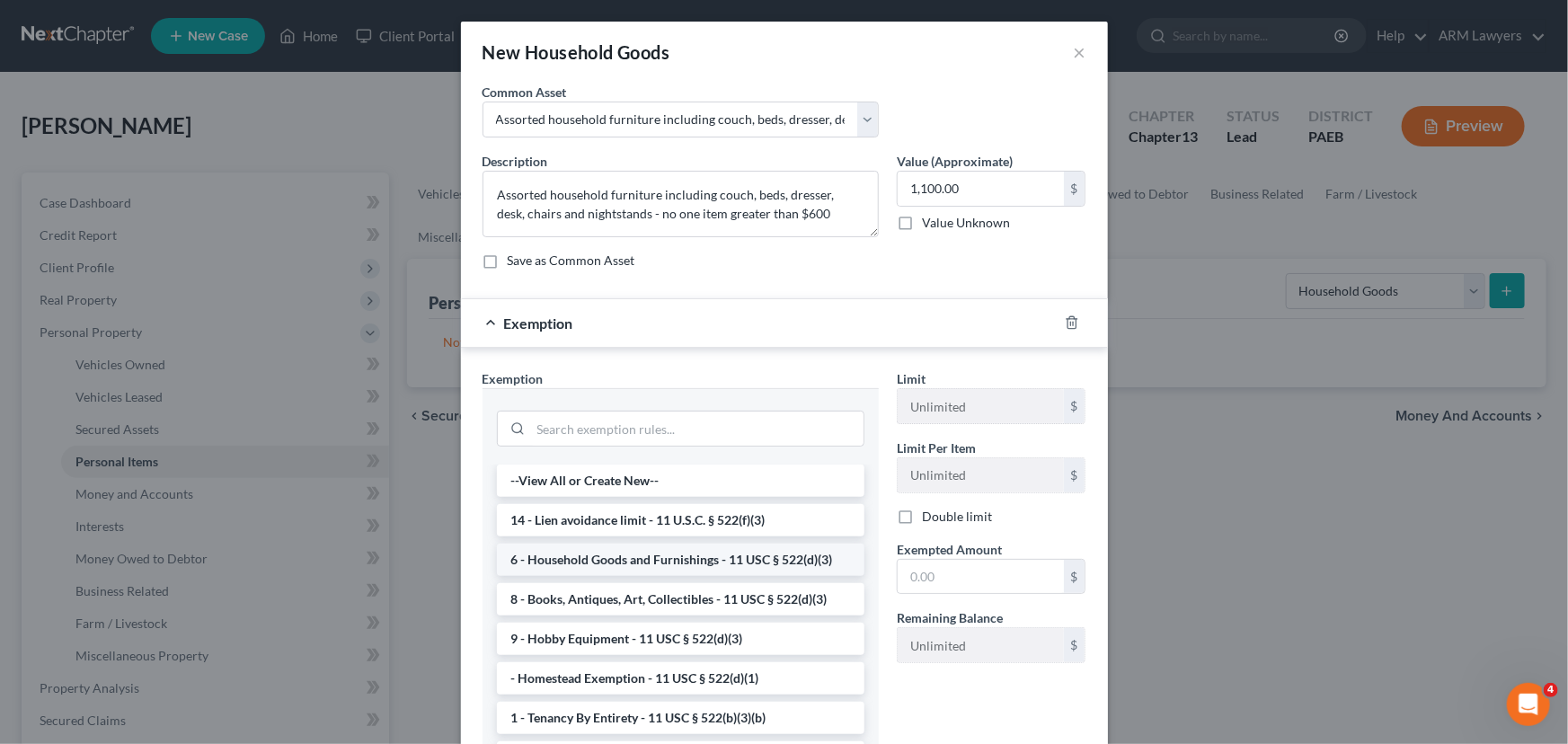
click at [665, 562] on li "6 - Household Goods and Furnishings - 11 USC § 522(d)(3)" at bounding box center [681, 560] width 368 height 33
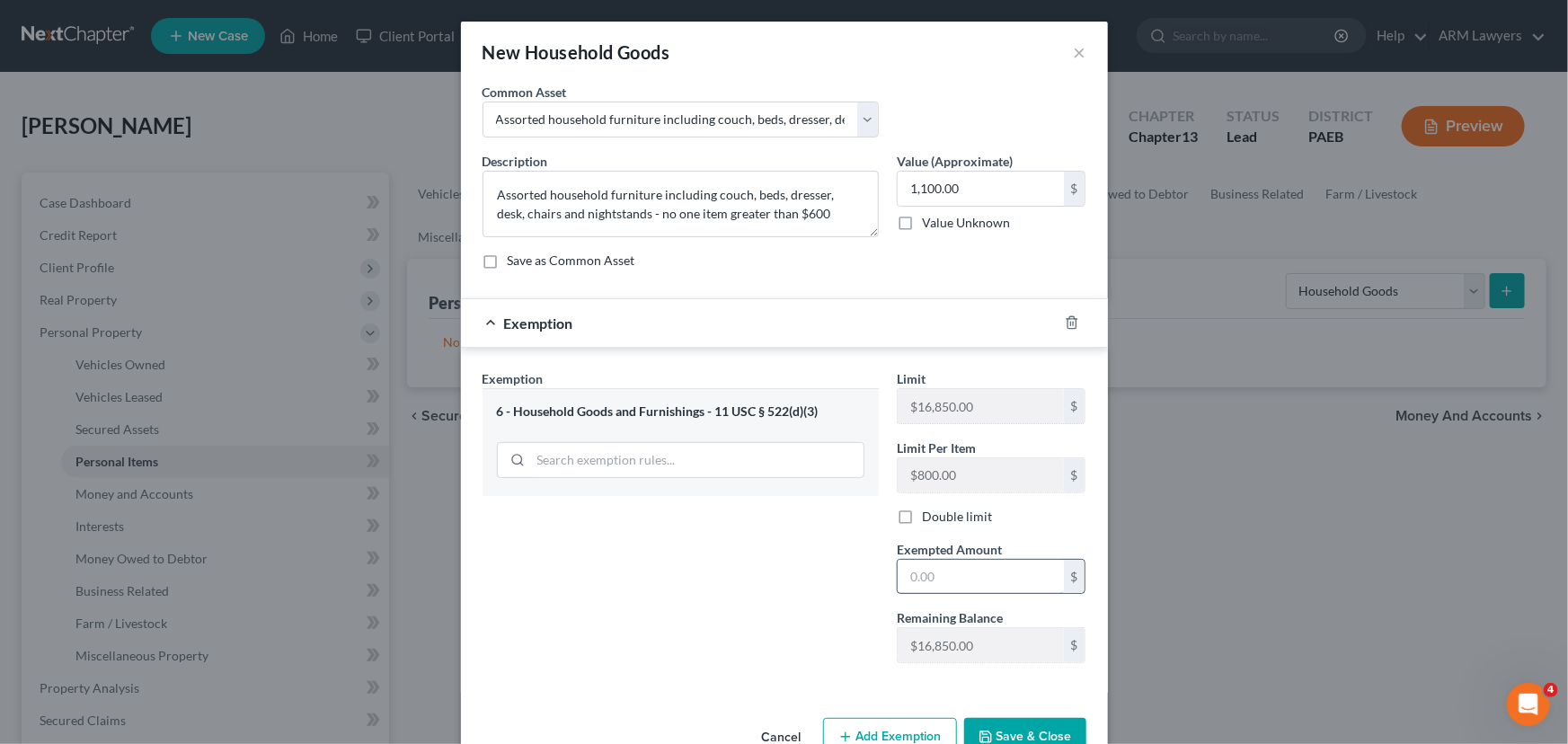
click at [941, 581] on input "text" at bounding box center [981, 576] width 167 height 34
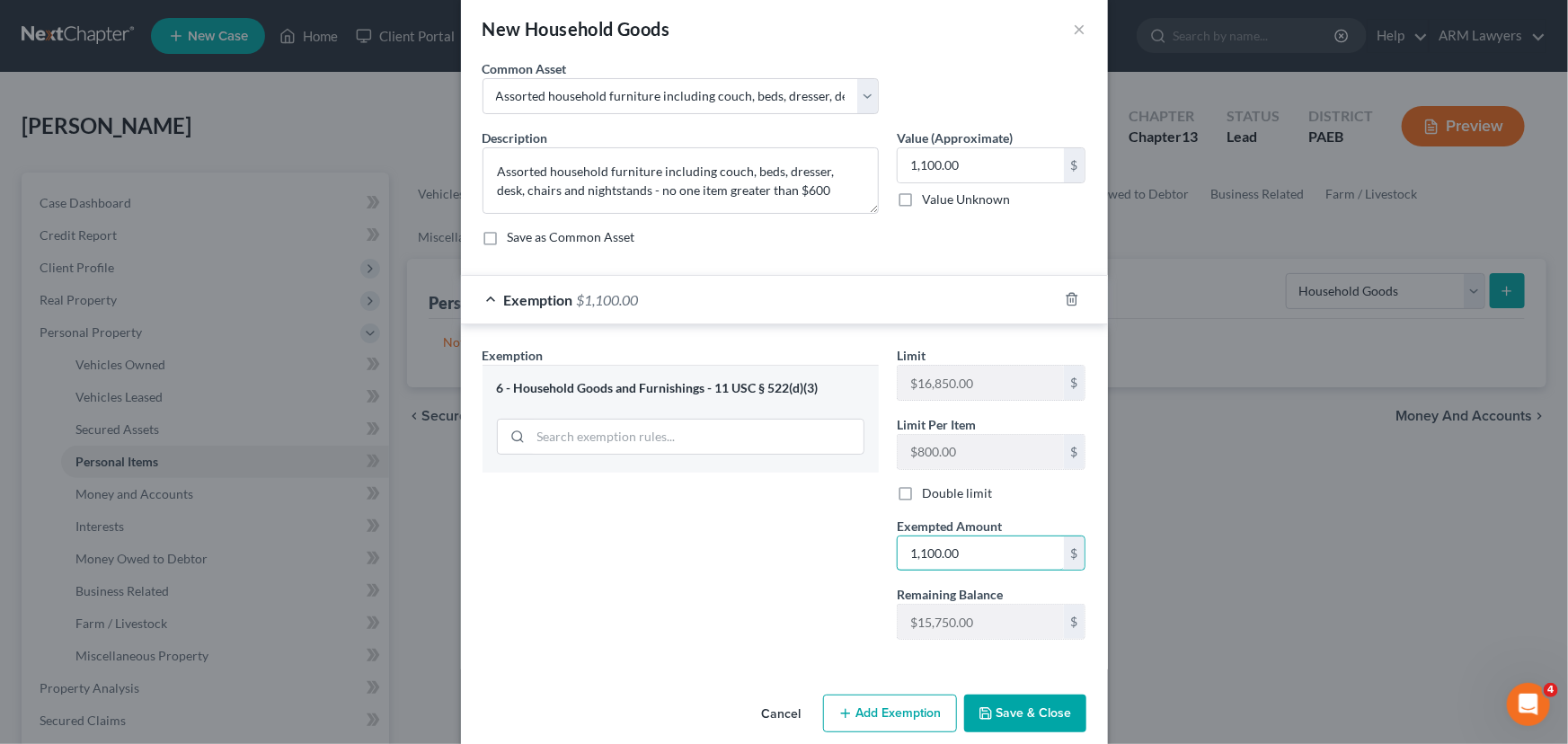
scroll to position [45, 0]
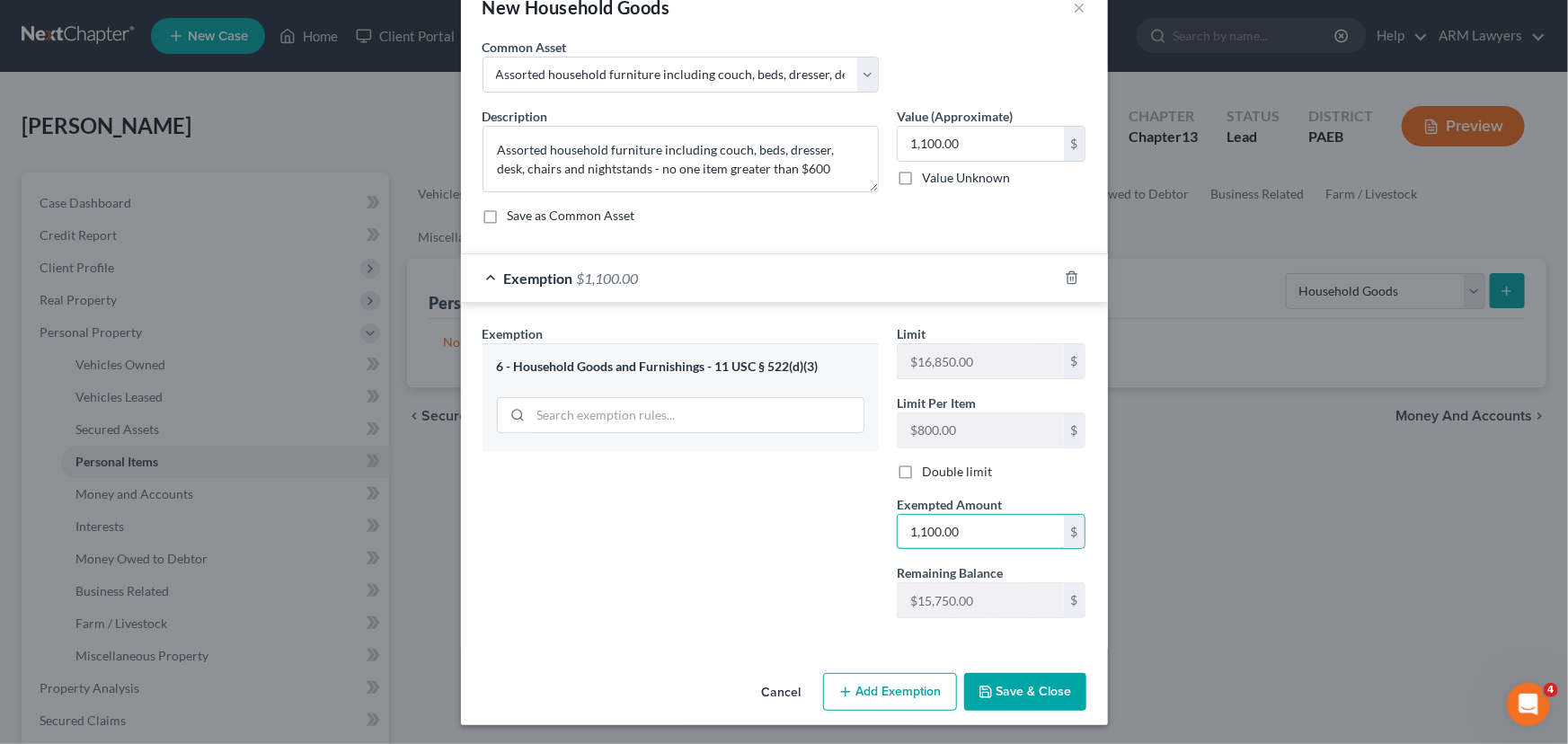
type input "1,100.00"
click at [1028, 697] on button "Save & Close" at bounding box center [1025, 692] width 123 height 37
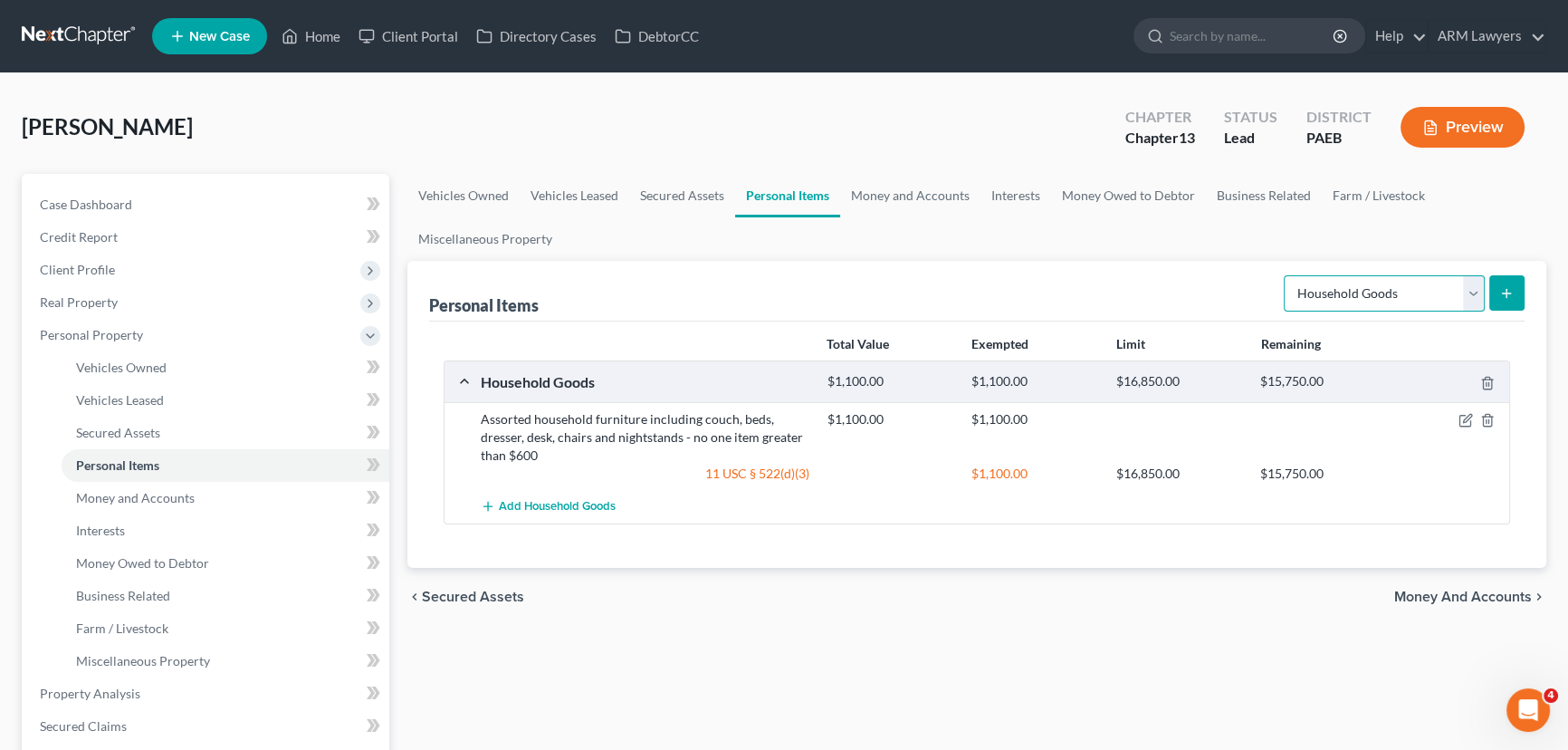
click at [1430, 297] on select "Select Item Type Clothing Collectibles Of Value Electronics Firearms Household …" at bounding box center [1383, 293] width 201 height 36
select select "electronics"
click at [1285, 275] on select "Select Item Type Clothing Collectibles Of Value Electronics Firearms Household …" at bounding box center [1383, 293] width 201 height 36
click at [1517, 290] on button "submit" at bounding box center [1506, 292] width 35 height 35
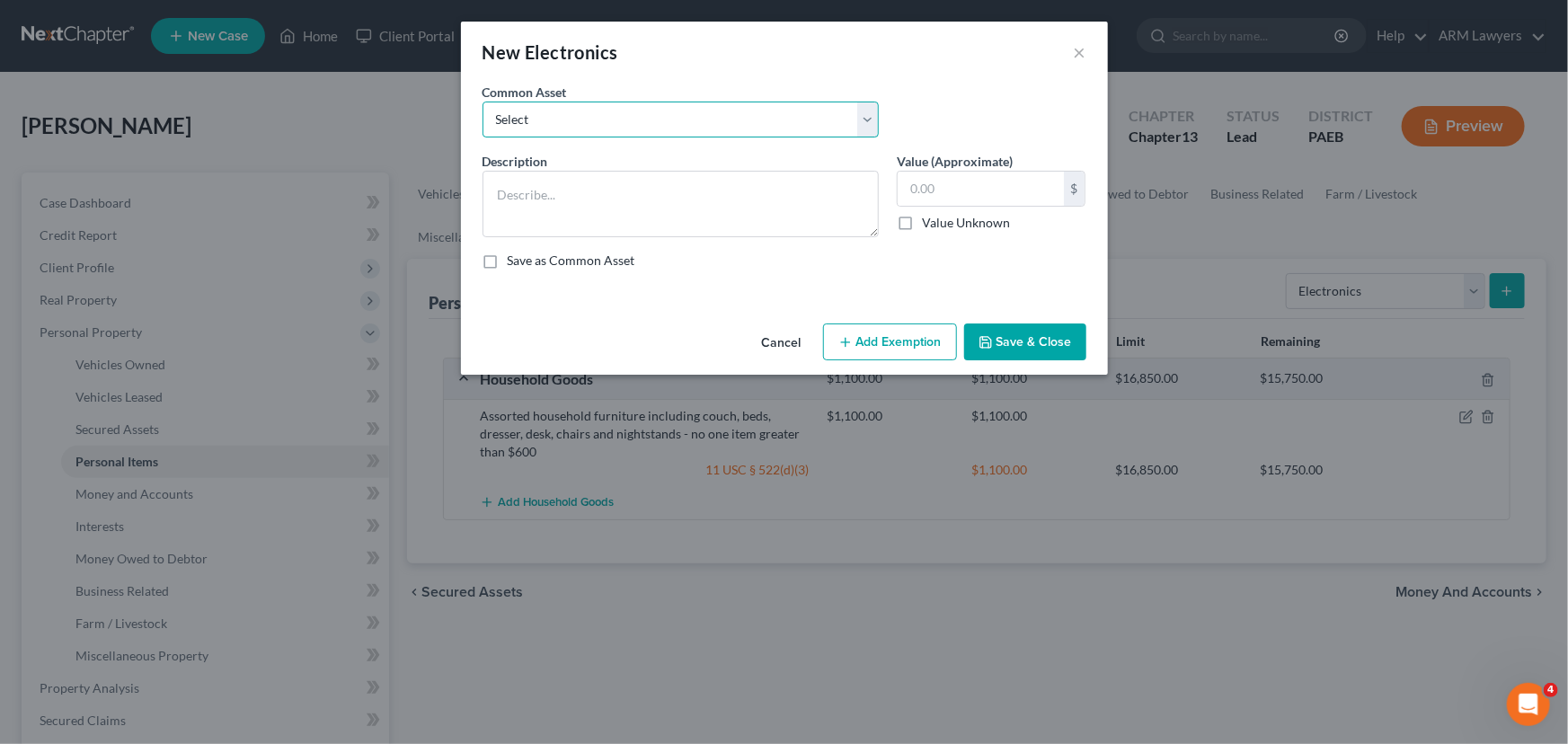
click at [673, 127] on select "Select Assorted electronics including television, cell phone, laptop - no one i…" at bounding box center [681, 119] width 396 height 36
select select "0"
click at [483, 101] on select "Select Assorted electronics including television, cell phone, laptop - no one i…" at bounding box center [681, 119] width 396 height 36
type textarea "Assorted electronics including television, cell phone, laptop - no one item mor…"
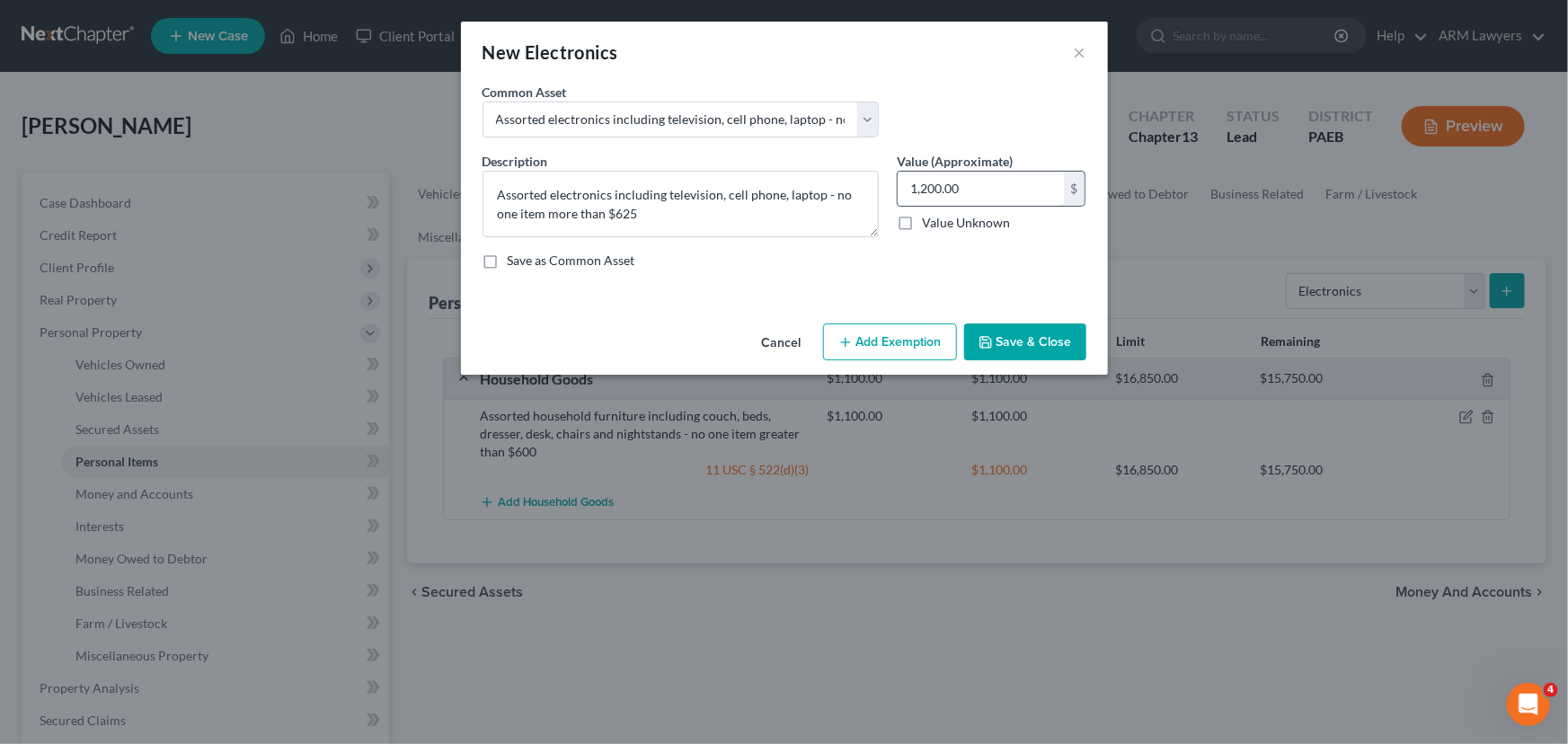
click at [969, 196] on input "1,200.00" at bounding box center [981, 188] width 167 height 34
type input "3,100."
click at [892, 335] on button "Add Exemption" at bounding box center [889, 343] width 134 height 37
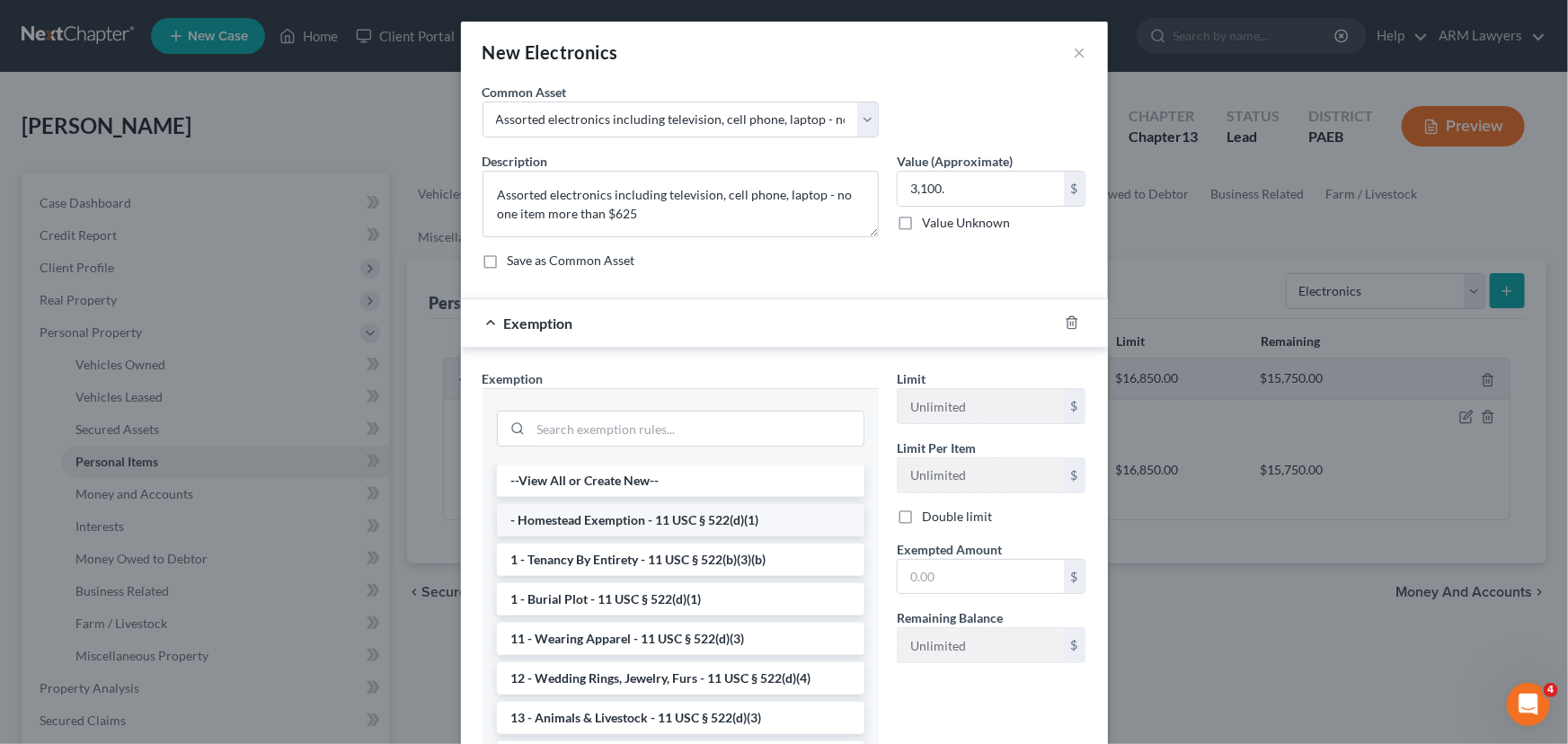
click at [612, 519] on li "- Homestead Exemption - 11 USC § 522(d)(1)" at bounding box center [681, 520] width 368 height 33
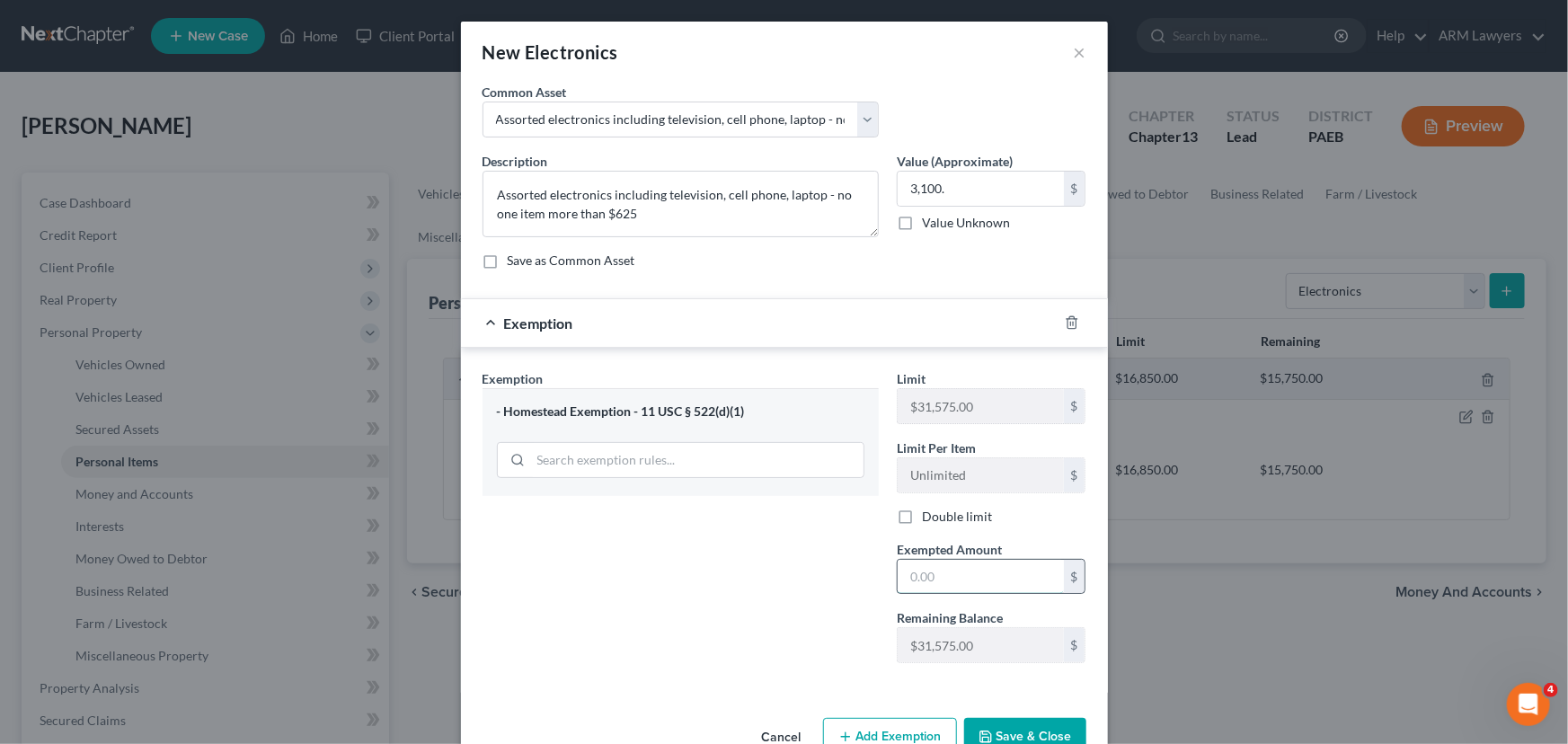
click at [1010, 573] on input "text" at bounding box center [981, 576] width 167 height 34
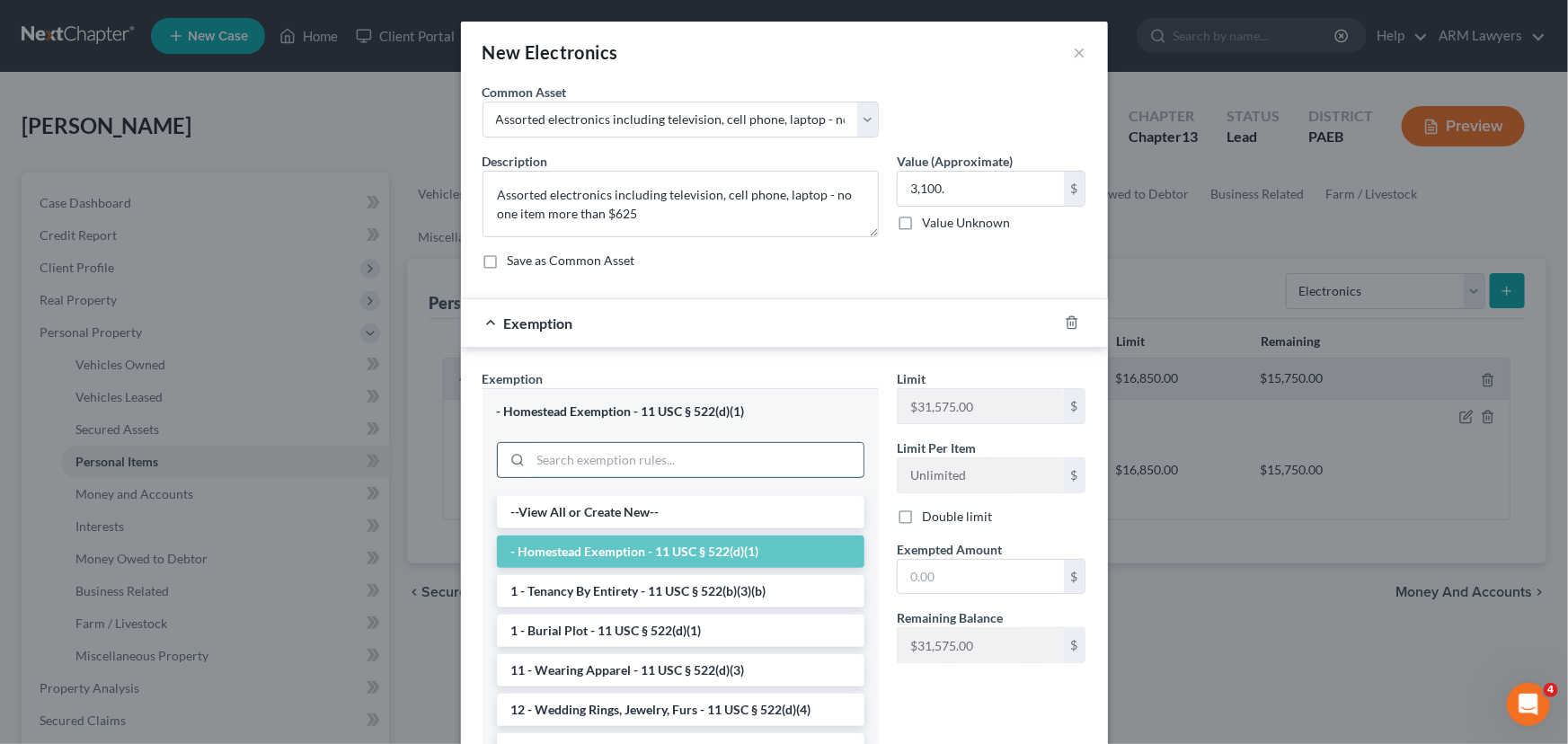
click at [685, 458] on input "search" at bounding box center [696, 460] width 332 height 34
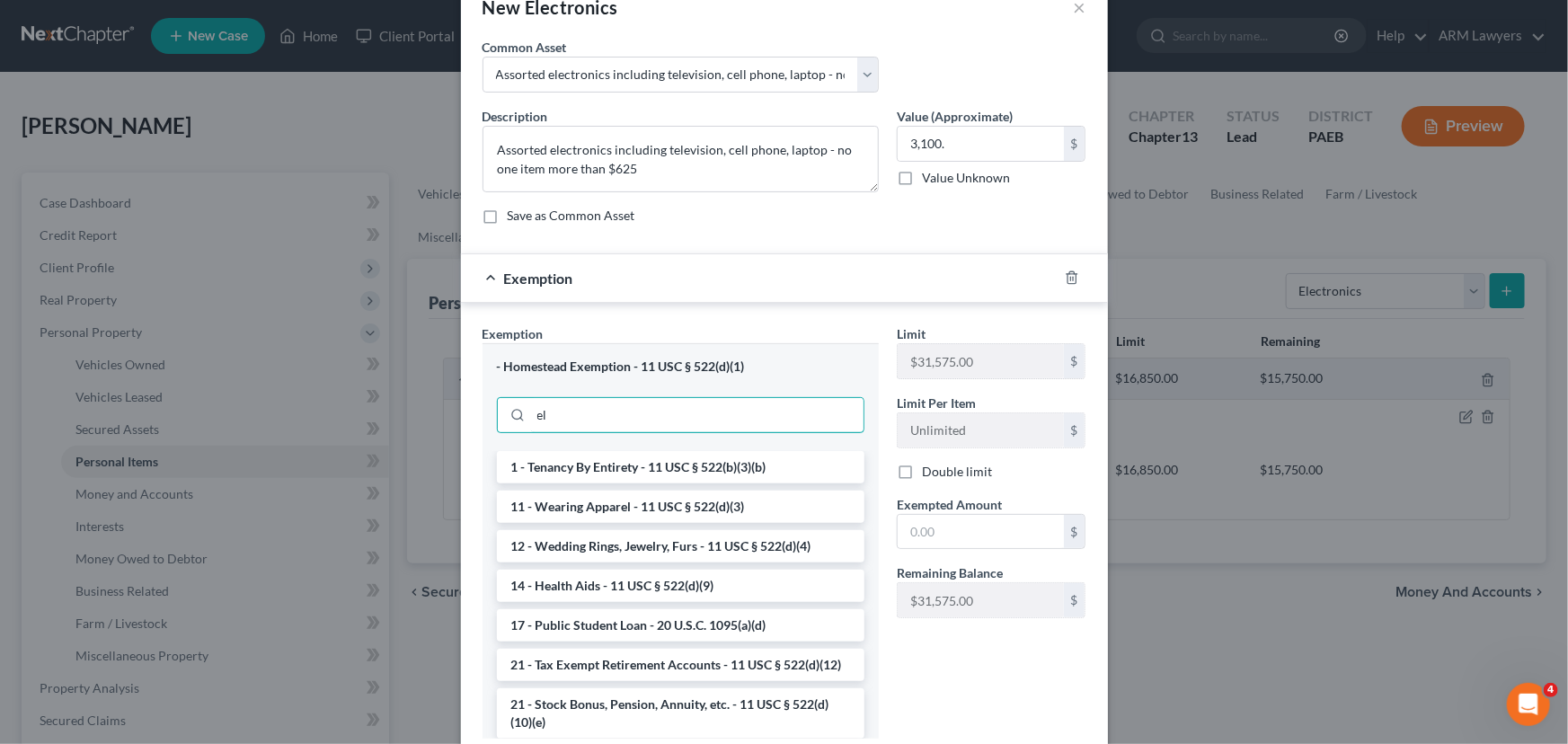
scroll to position [163, 0]
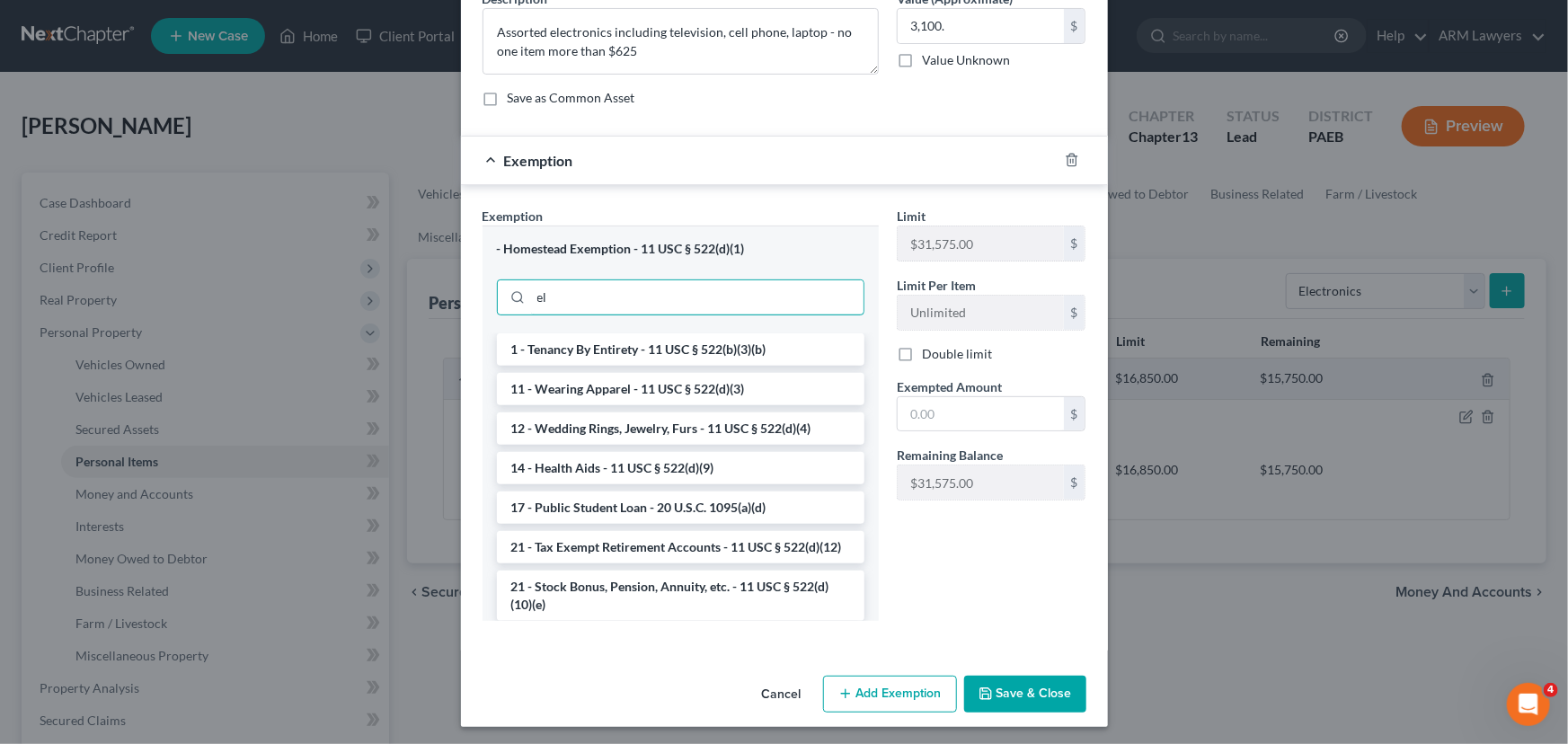
type input "e"
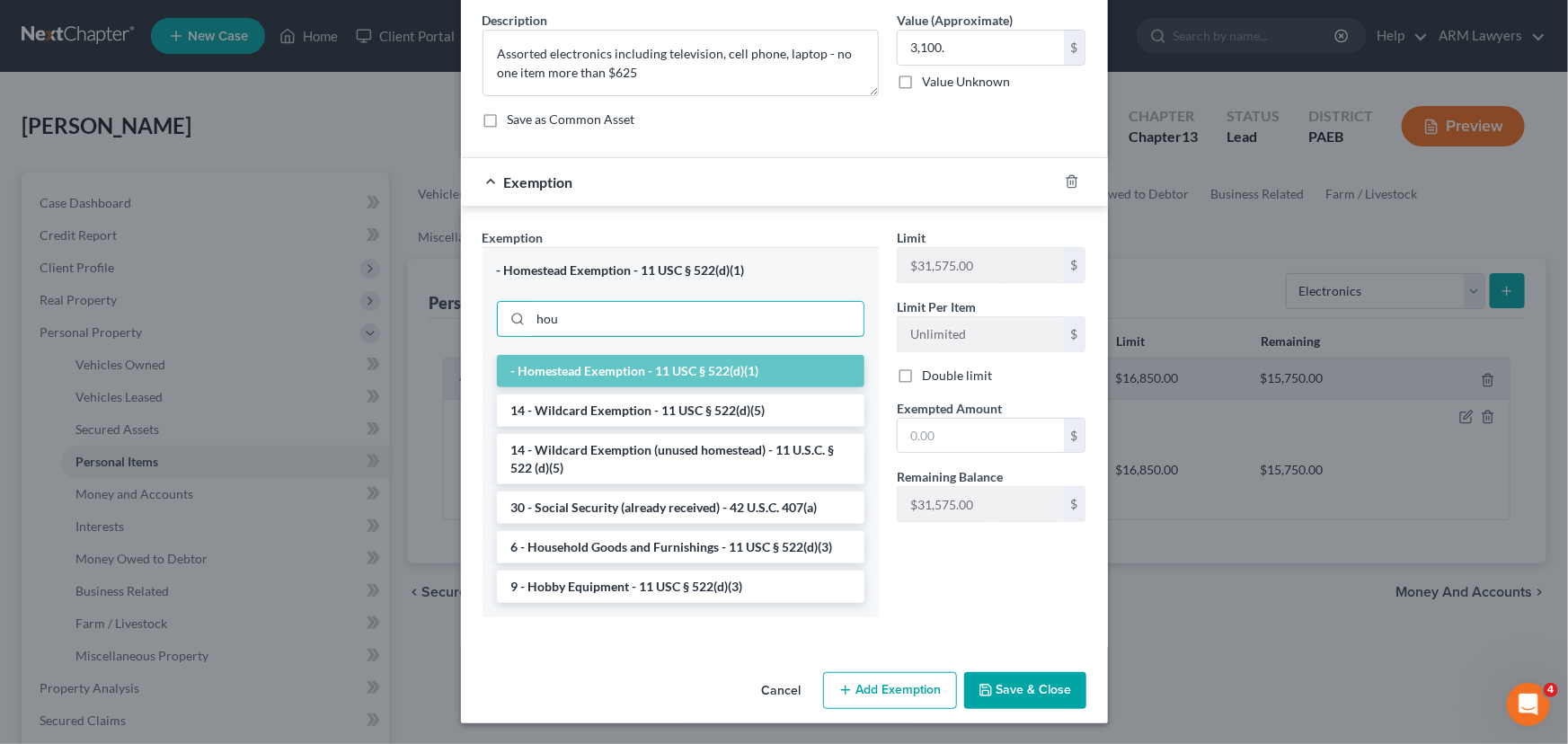
scroll to position [45, 0]
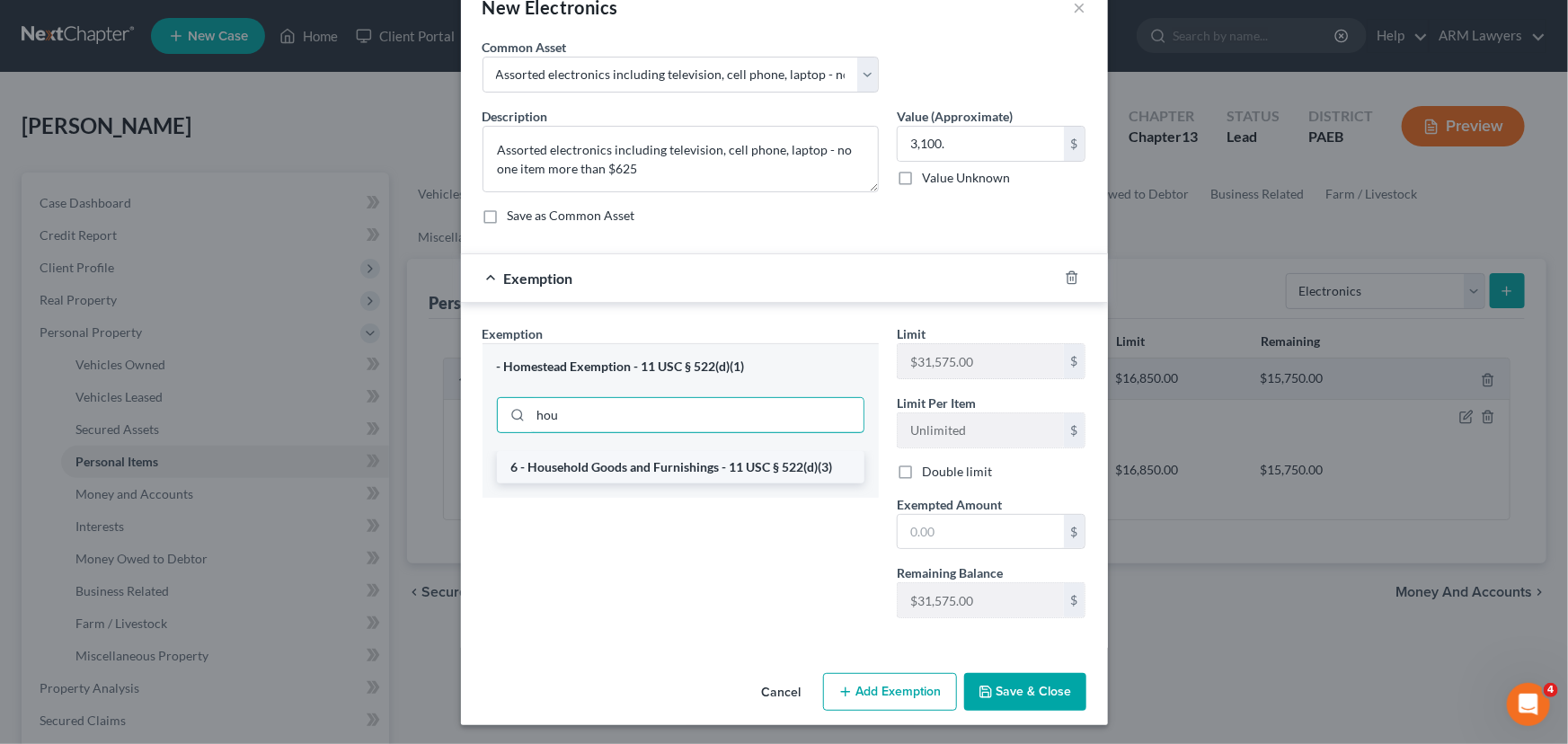
type input "hou"
click at [618, 472] on li "6 - Household Goods and Furnishings - 11 USC § 522(d)(3)" at bounding box center [681, 467] width 368 height 33
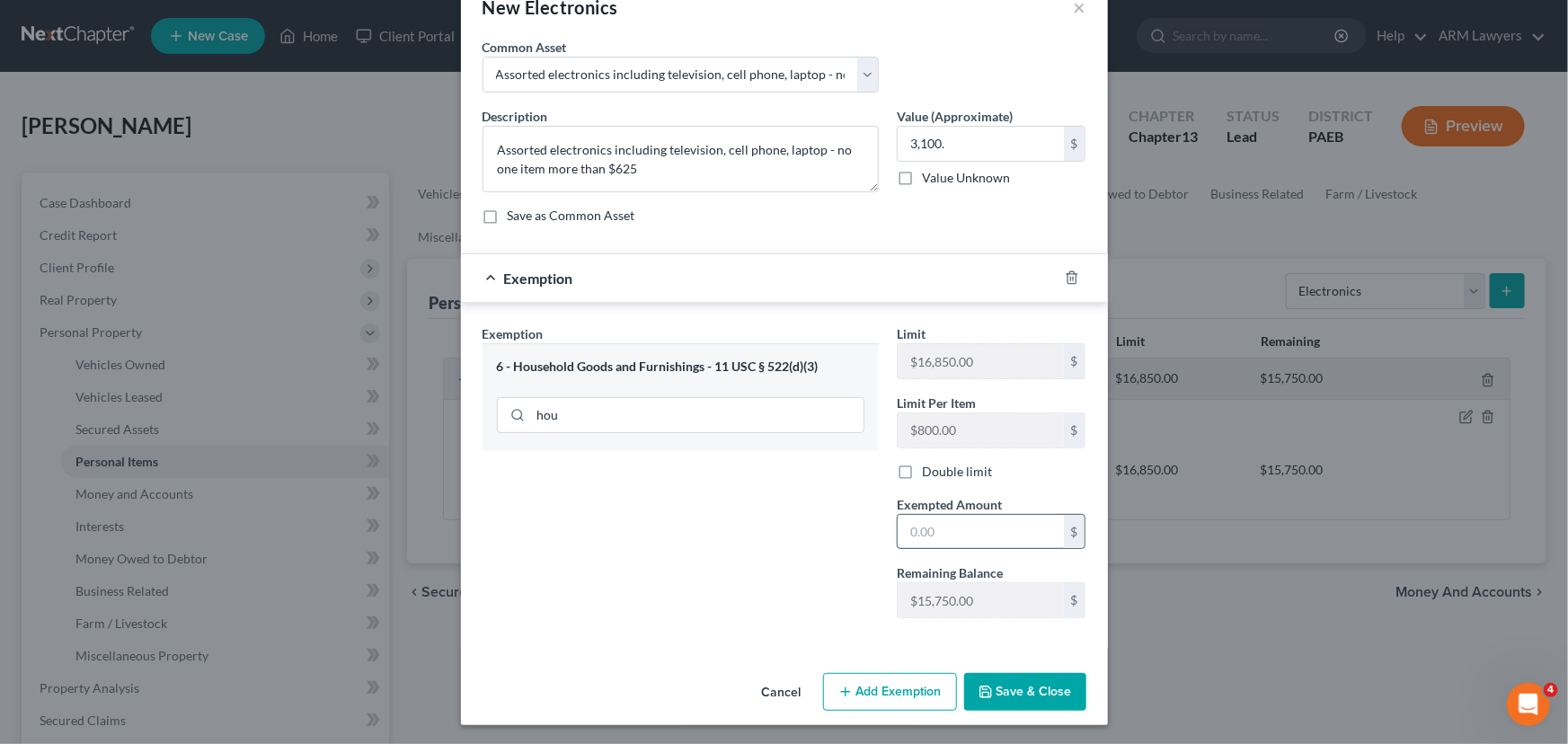
click at [974, 535] on input "text" at bounding box center [981, 532] width 167 height 34
type input "3,100.00"
click at [1007, 688] on button "Save & Close" at bounding box center [1025, 692] width 123 height 37
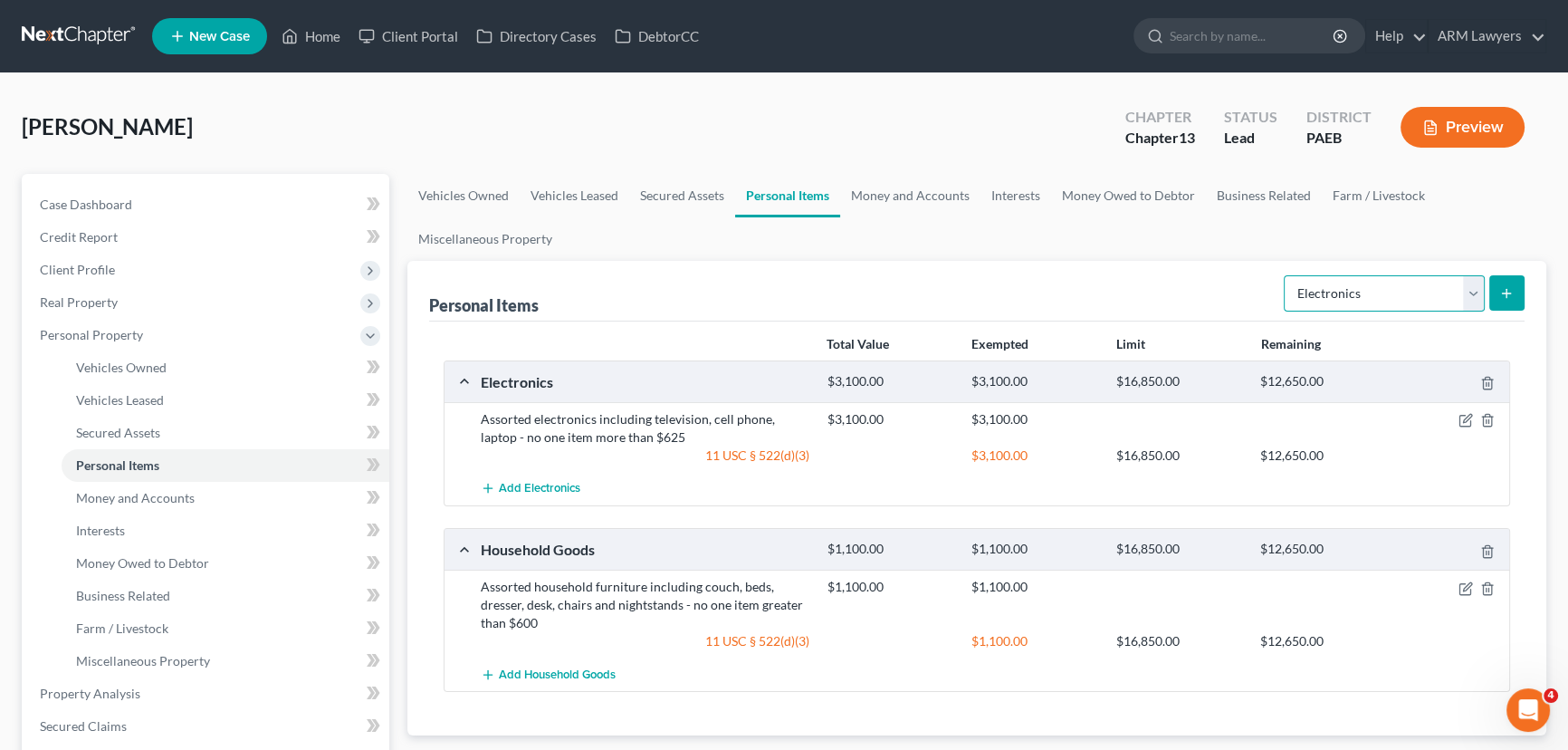
click at [1339, 286] on select "Select Item Type Clothing Collectibles Of Value Electronics Firearms Household …" at bounding box center [1383, 293] width 201 height 36
select select "collectibles_of_value"
click at [1285, 275] on select "Select Item Type Clothing Collectibles Of Value Electronics Firearms Household …" at bounding box center [1383, 293] width 201 height 36
click at [1500, 297] on icon "submit" at bounding box center [1506, 292] width 14 height 14
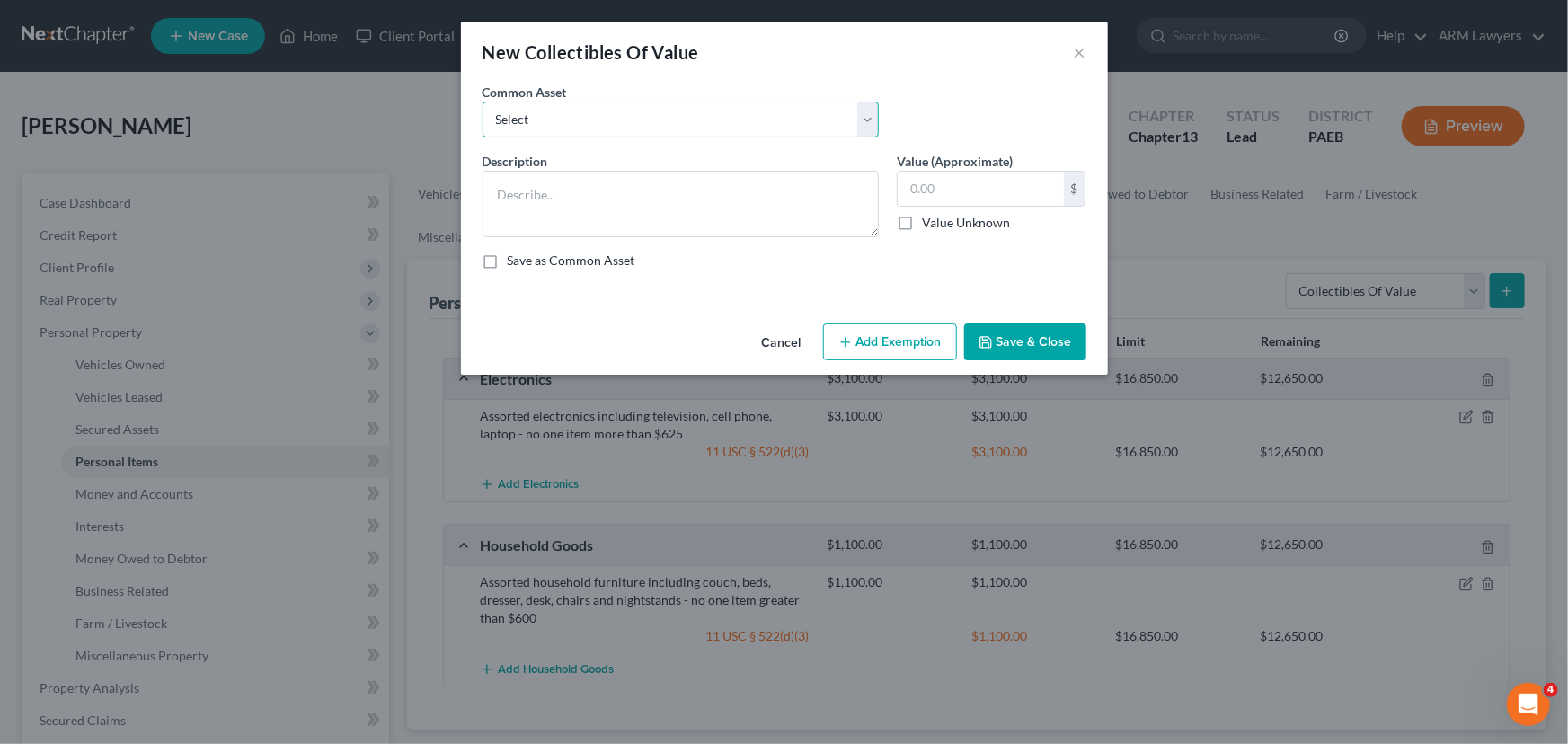
click at [660, 123] on select "Select Music&MovieCd/dvd's;Cookbooks var. reading materials&Objs‘de arte" at bounding box center [681, 119] width 396 height 36
select select "0"
click at [483, 101] on select "Select Music&MovieCd/dvd's;Cookbooks var. reading materials&Objs‘de arte" at bounding box center [681, 119] width 396 height 36
type textarea "Music&MovieCd/dvd's;Cookbooks var. reading materials&Objs‘de arte"
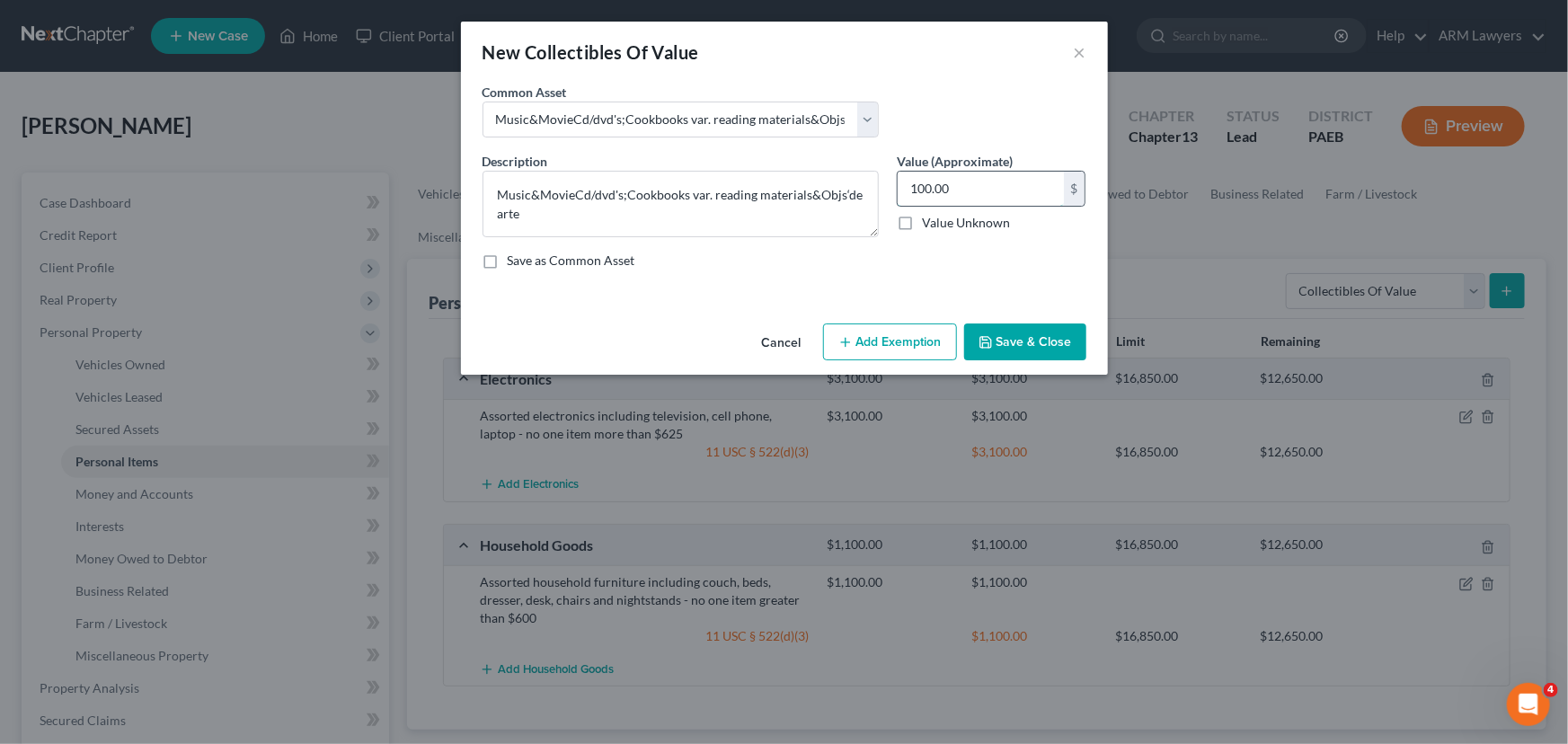
click at [960, 205] on input "100.00" at bounding box center [981, 188] width 167 height 34
type input "300.00"
click at [935, 357] on button "Add Exemption" at bounding box center [889, 343] width 134 height 37
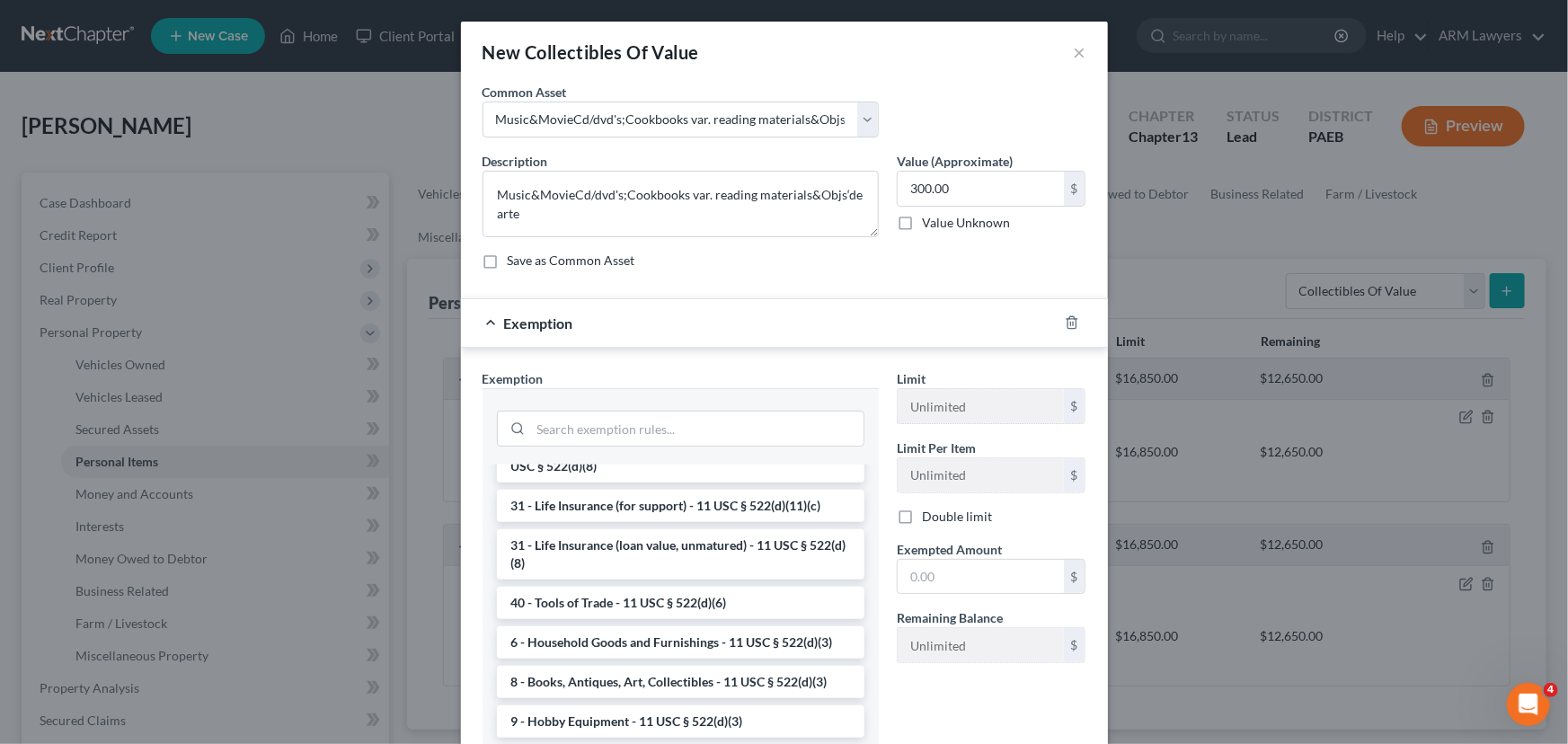
scroll to position [1523, 0]
click at [658, 688] on li "8 - Books, Antiques, Art, Collectibles - 11 USC § 522(d)(3)" at bounding box center [681, 681] width 368 height 33
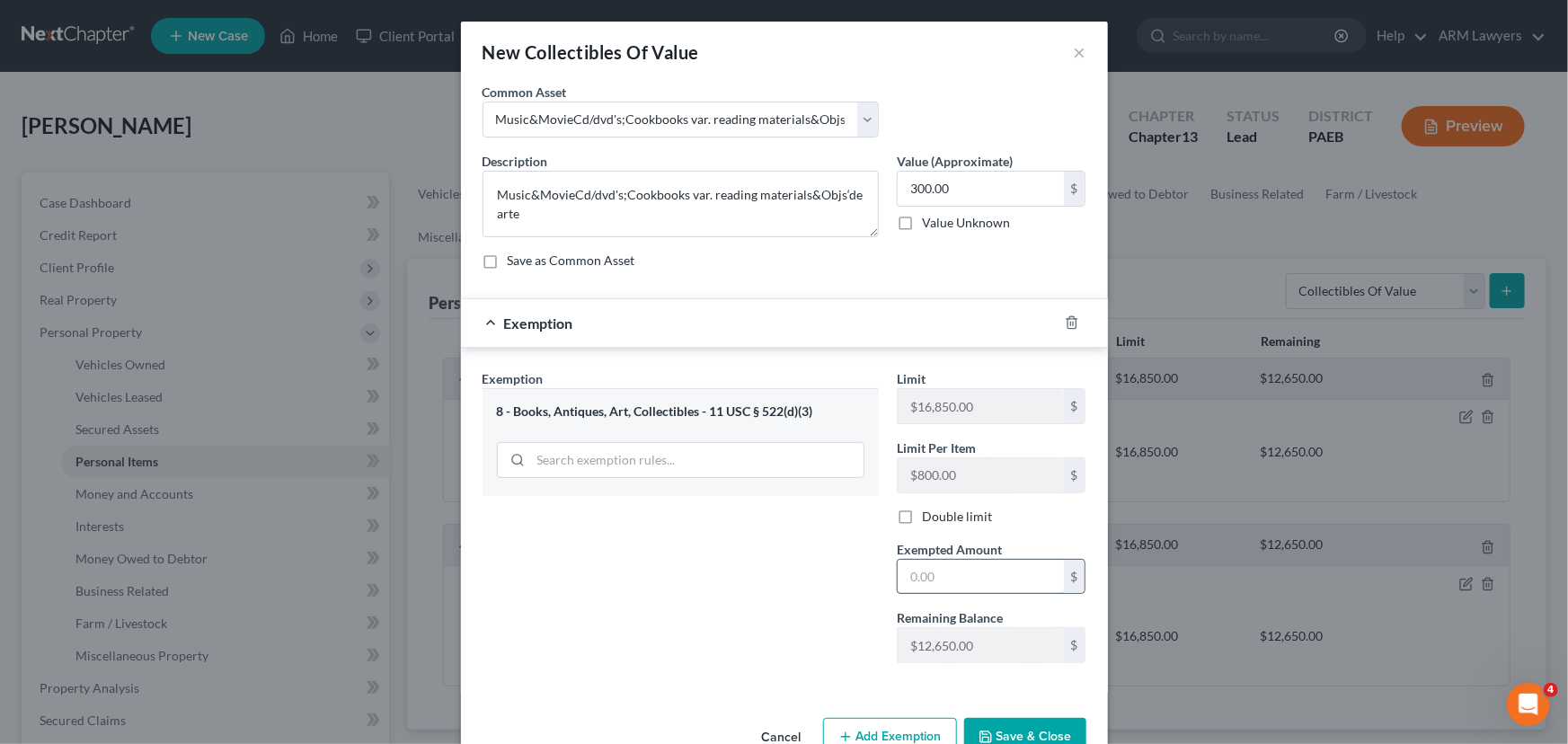
click at [962, 574] on input "text" at bounding box center [981, 576] width 167 height 34
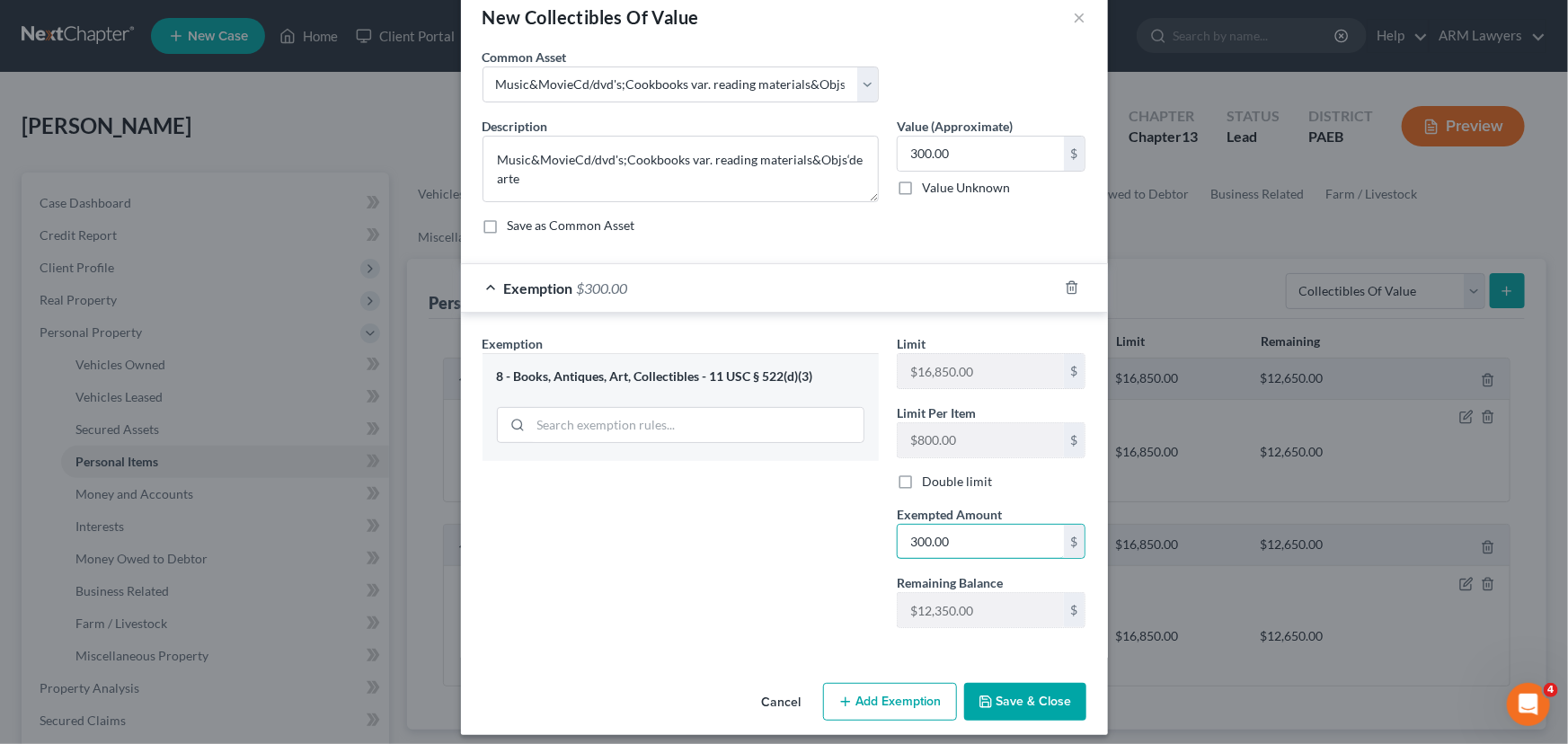
scroll to position [45, 0]
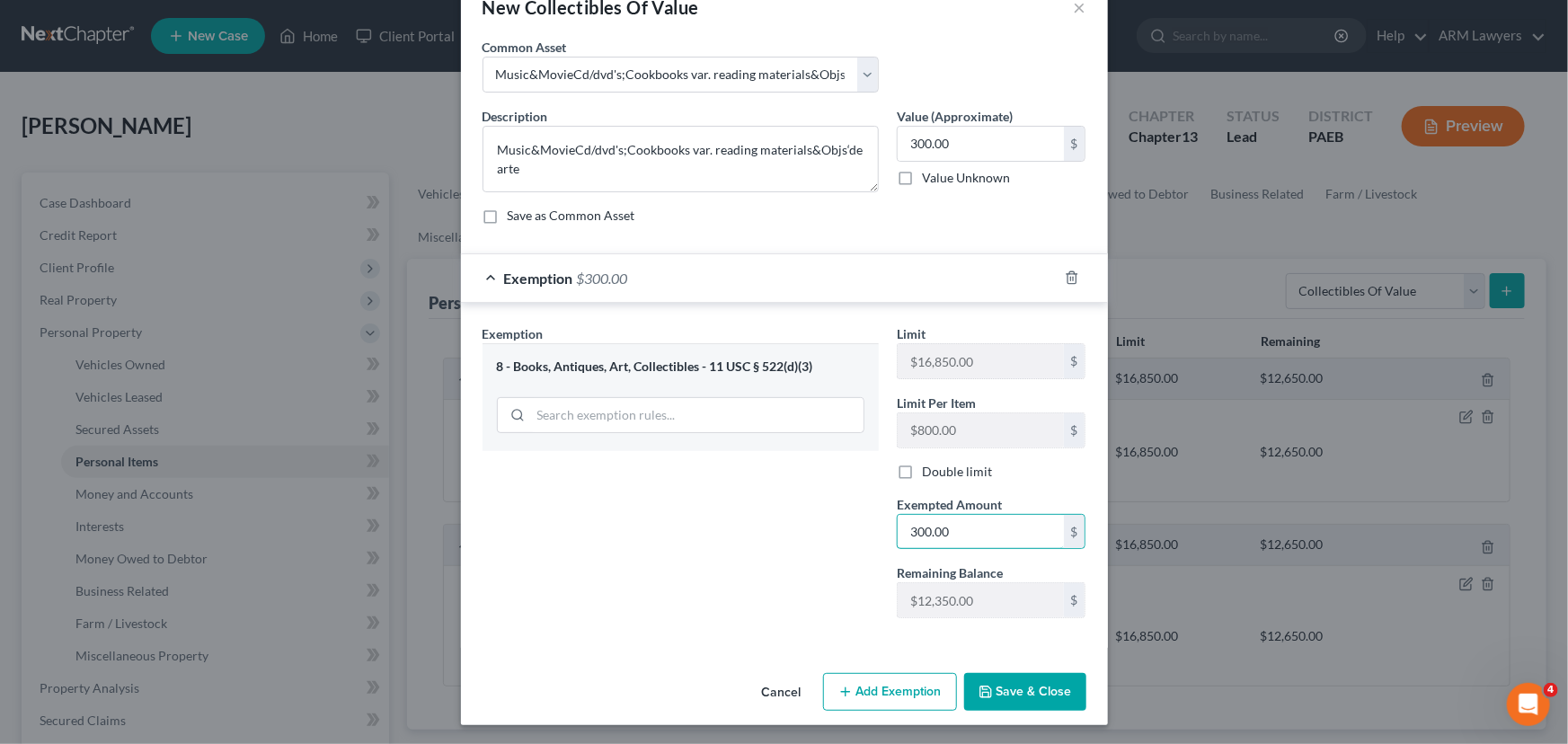
type input "300.00"
click at [989, 688] on button "Save & Close" at bounding box center [1025, 692] width 123 height 37
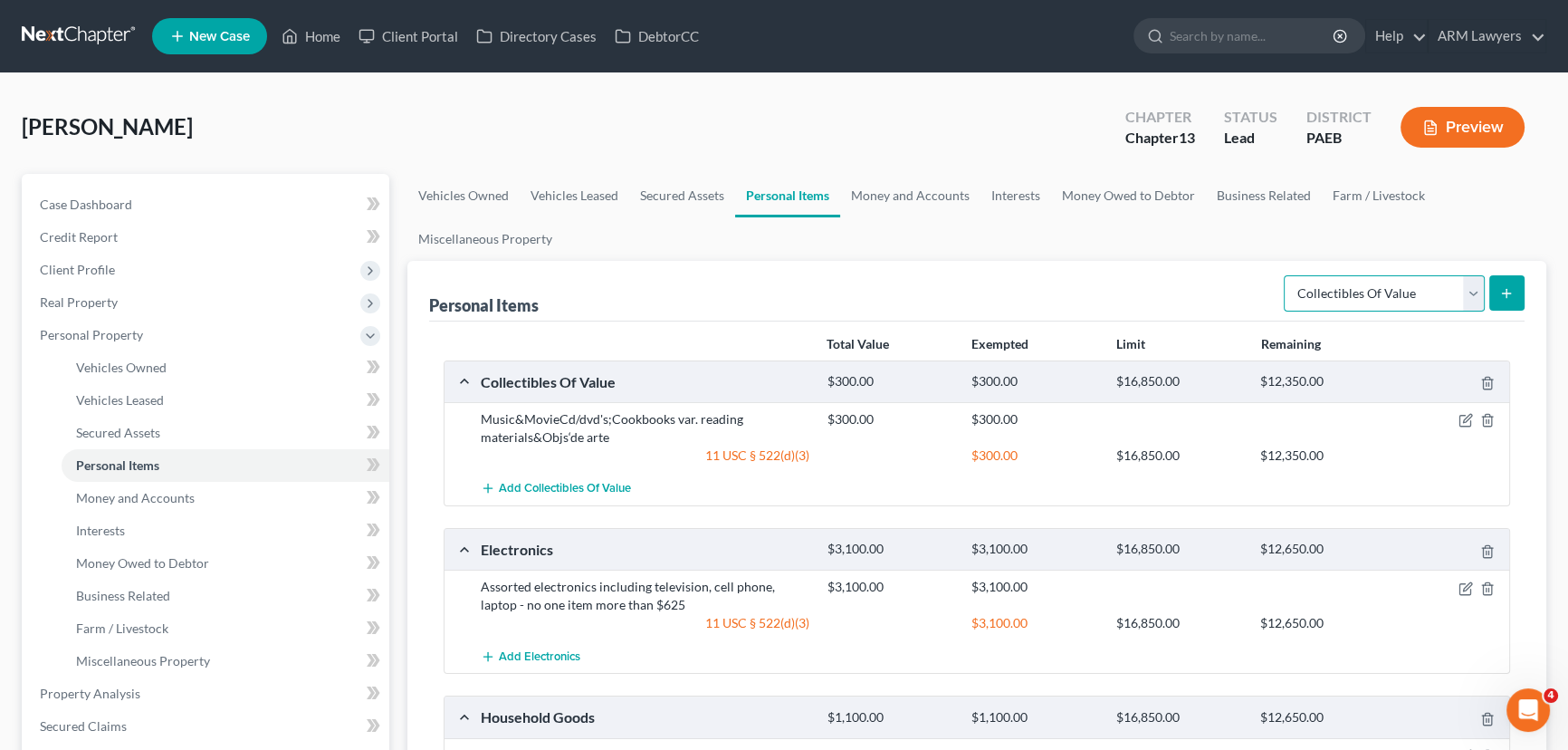
click at [1358, 292] on select "Select Item Type Clothing Collectibles Of Value Electronics Firearms Household …" at bounding box center [1383, 293] width 201 height 36
select select "jewelry"
click at [1285, 275] on select "Select Item Type Clothing Collectibles Of Value Electronics Firearms Household …" at bounding box center [1383, 293] width 201 height 36
click at [1500, 287] on icon "submit" at bounding box center [1506, 292] width 14 height 14
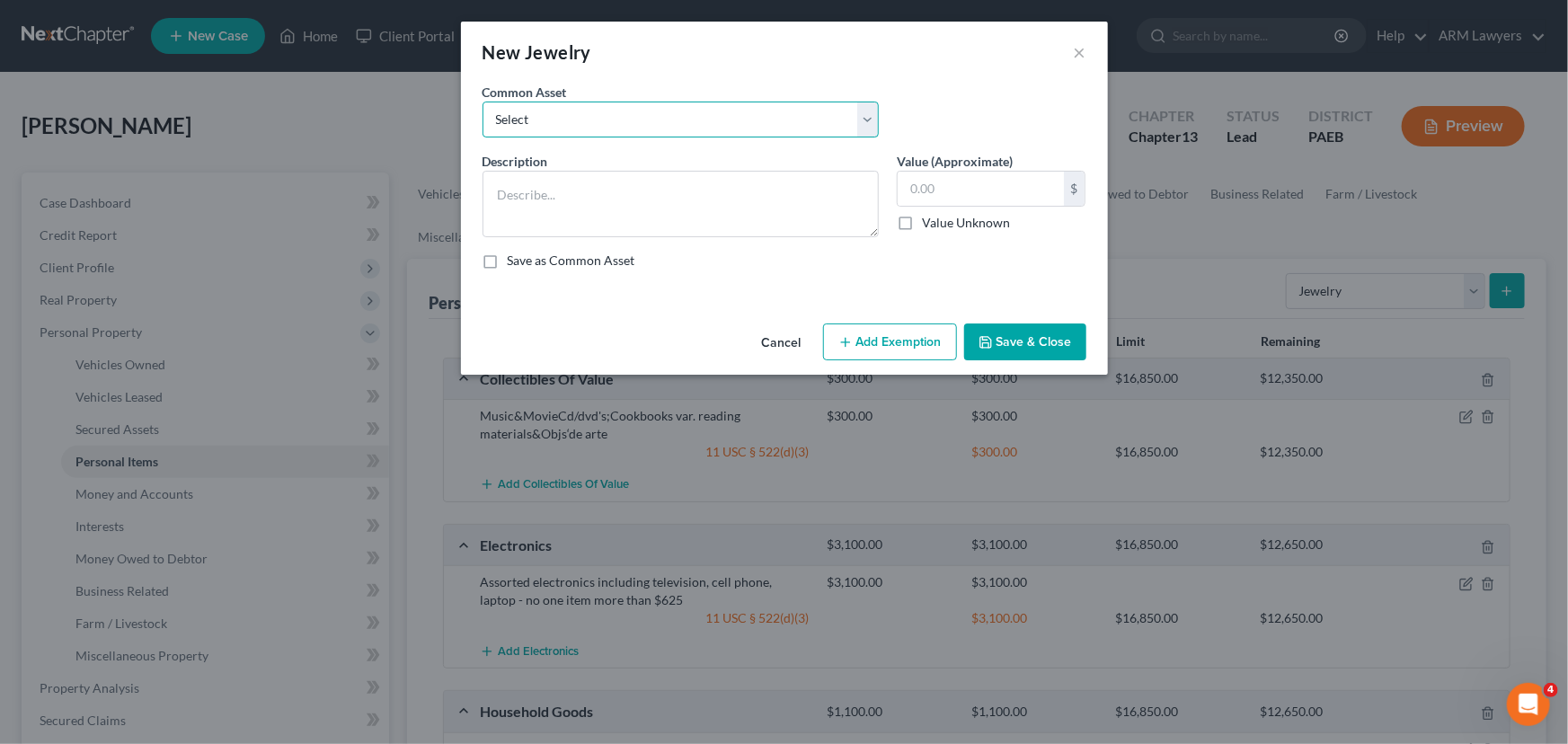
click at [682, 120] on select "Select Assorted jewelry including engagement and wedding rings and small costum…" at bounding box center [681, 119] width 396 height 36
select select "1"
click at [483, 101] on select "Select Assorted jewelry including engagement and wedding rings and small costum…" at bounding box center [681, 119] width 396 height 36
type textarea "Assorted jewelry including engagement and wedding rings, watches and small cost…"
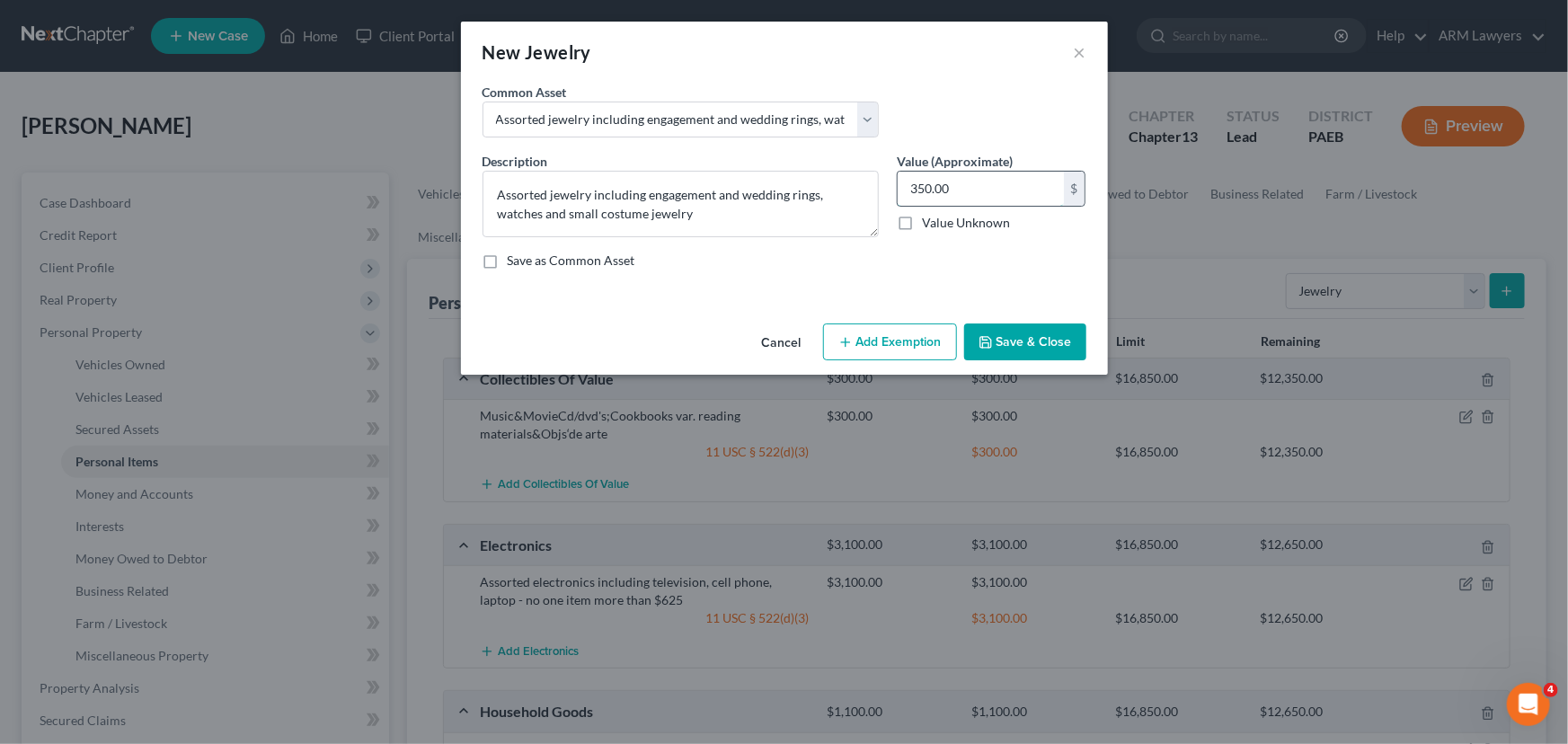
click at [932, 189] on input "350.00" at bounding box center [981, 188] width 167 height 34
type input "20.00"
click at [920, 331] on button "Add Exemption" at bounding box center [889, 343] width 134 height 37
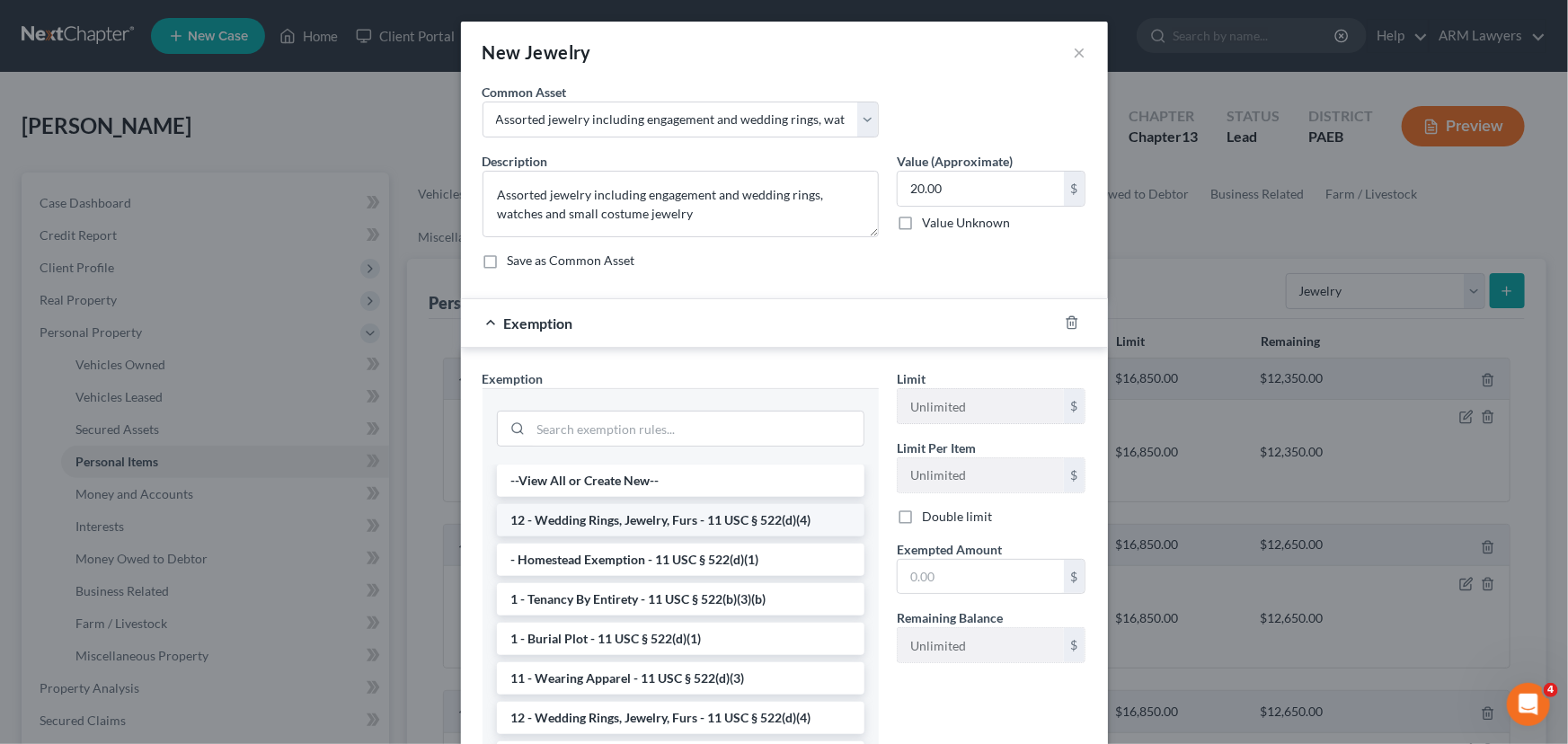
click at [652, 530] on li "12 - Wedding Rings, Jewelry, Furs - 11 USC § 522(d)(4)" at bounding box center [681, 520] width 368 height 33
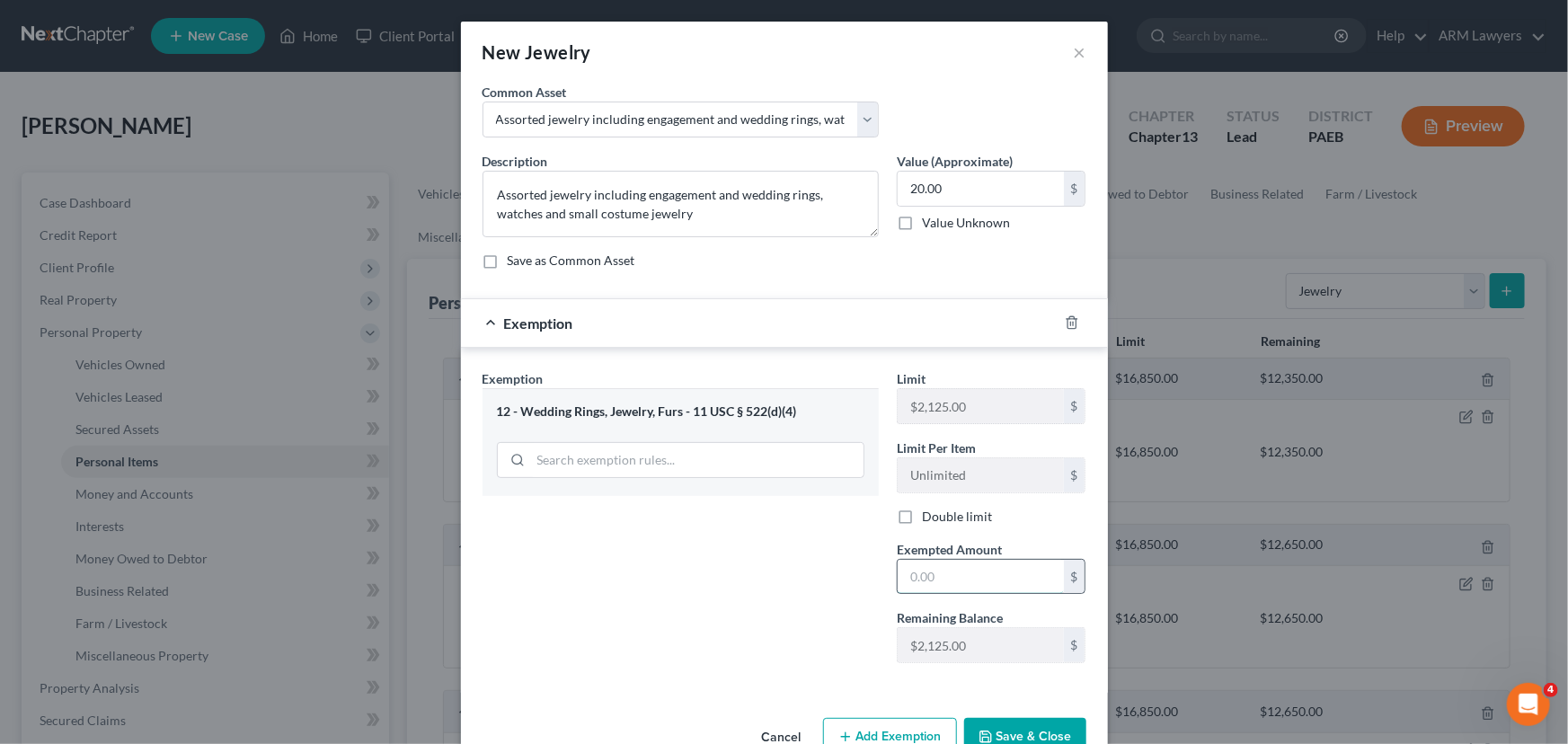
click at [918, 572] on input "text" at bounding box center [981, 576] width 167 height 34
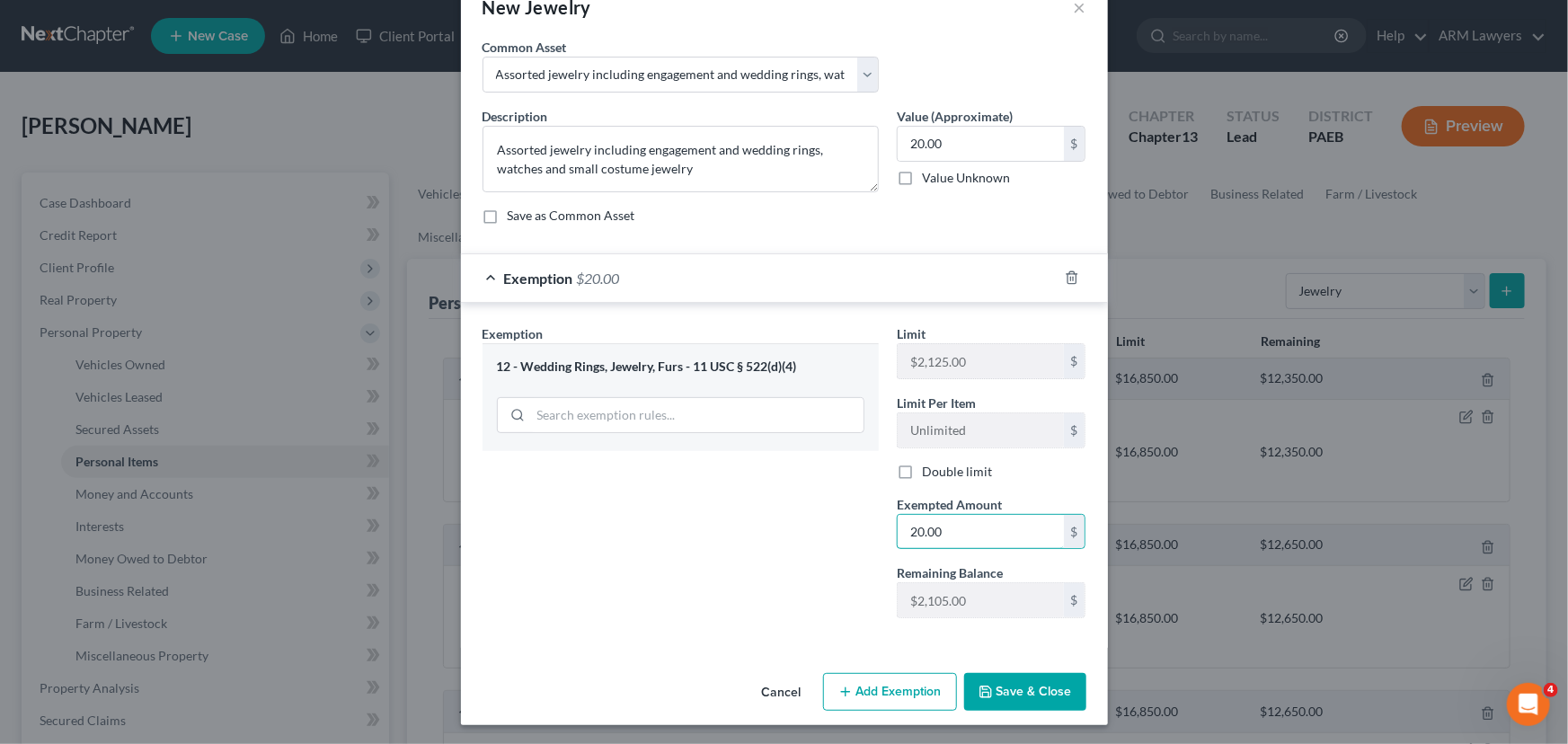
type input "20.00"
click at [1009, 691] on button "Save & Close" at bounding box center [1025, 692] width 123 height 37
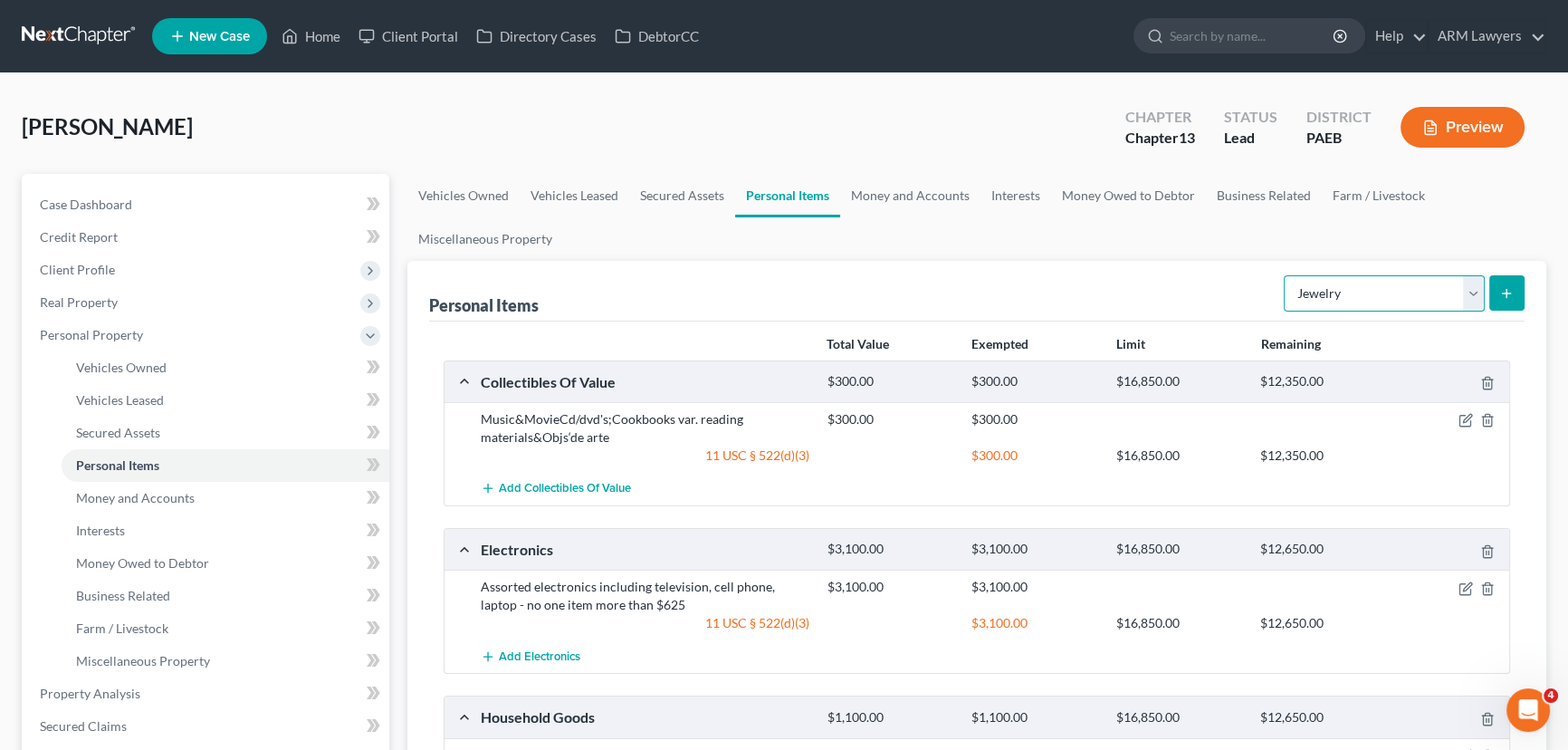
click at [1409, 288] on select "Select Item Type Clothing Collectibles Of Value Electronics Firearms Household …" at bounding box center [1383, 293] width 201 height 36
select select "clothing"
click at [1285, 275] on select "Select Item Type Clothing Collectibles Of Value Electronics Firearms Household …" at bounding box center [1383, 293] width 201 height 36
click at [1504, 289] on icon "submit" at bounding box center [1506, 292] width 14 height 14
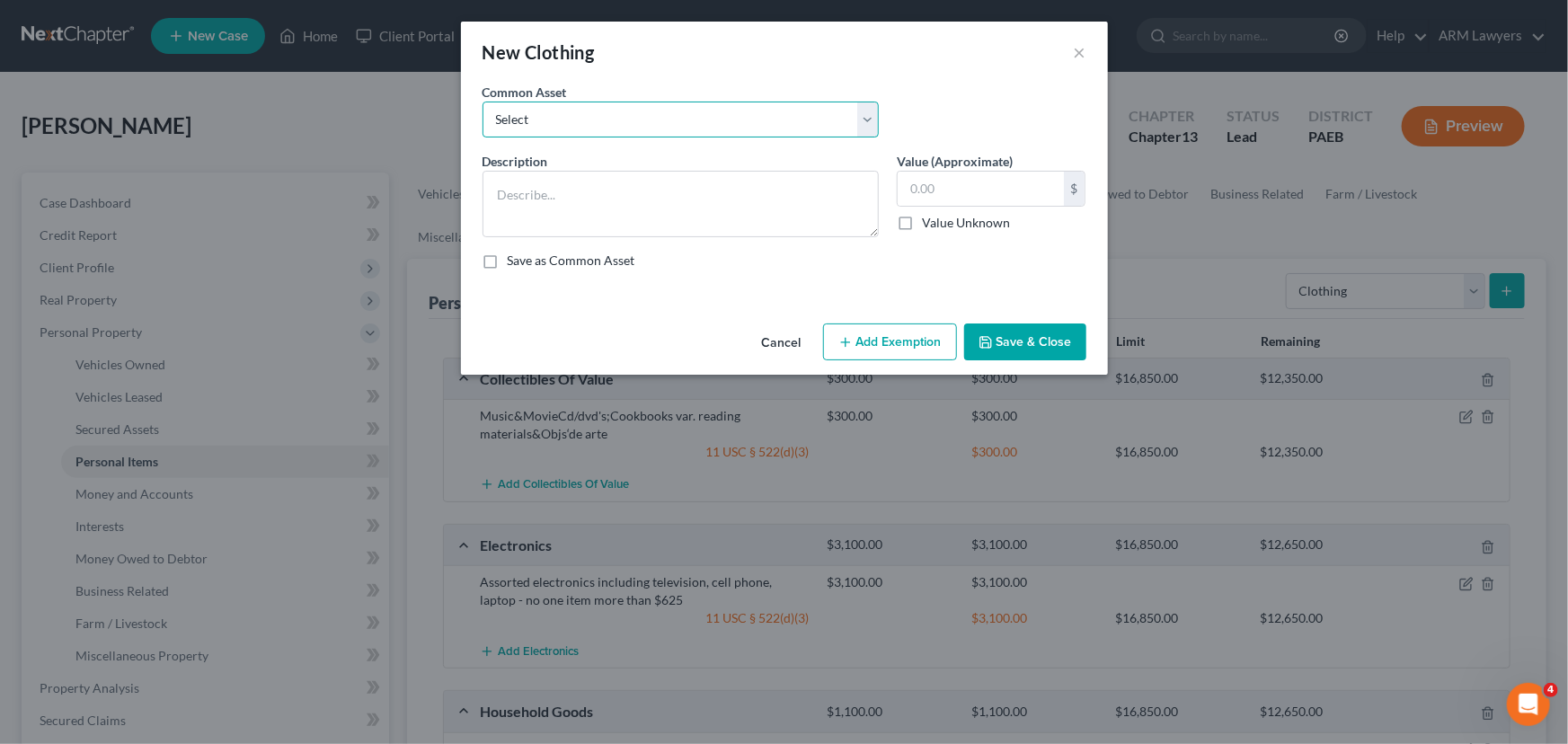
click at [646, 115] on select "Select Assorted clothing including pants, shirts, shoes and jackets" at bounding box center [681, 119] width 396 height 36
select select "0"
click at [483, 101] on select "Select Assorted clothing including pants, shirts, shoes and jackets" at bounding box center [681, 119] width 396 height 36
type textarea "Assorted clothing including pants, shirts, shoes and jackets"
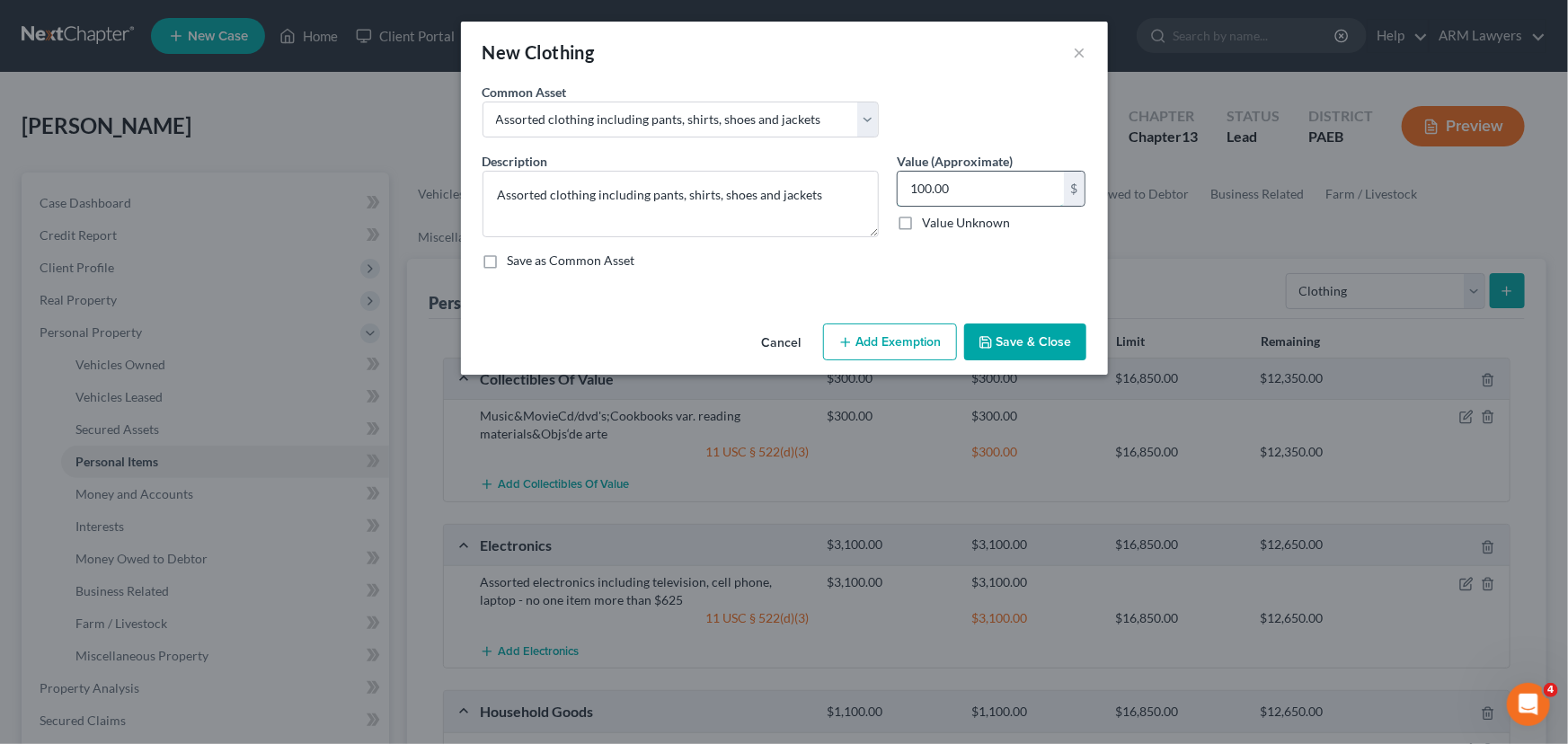
click at [941, 195] on input "100.00" at bounding box center [981, 188] width 167 height 34
type input "300.00"
click at [893, 332] on button "Add Exemption" at bounding box center [889, 343] width 134 height 37
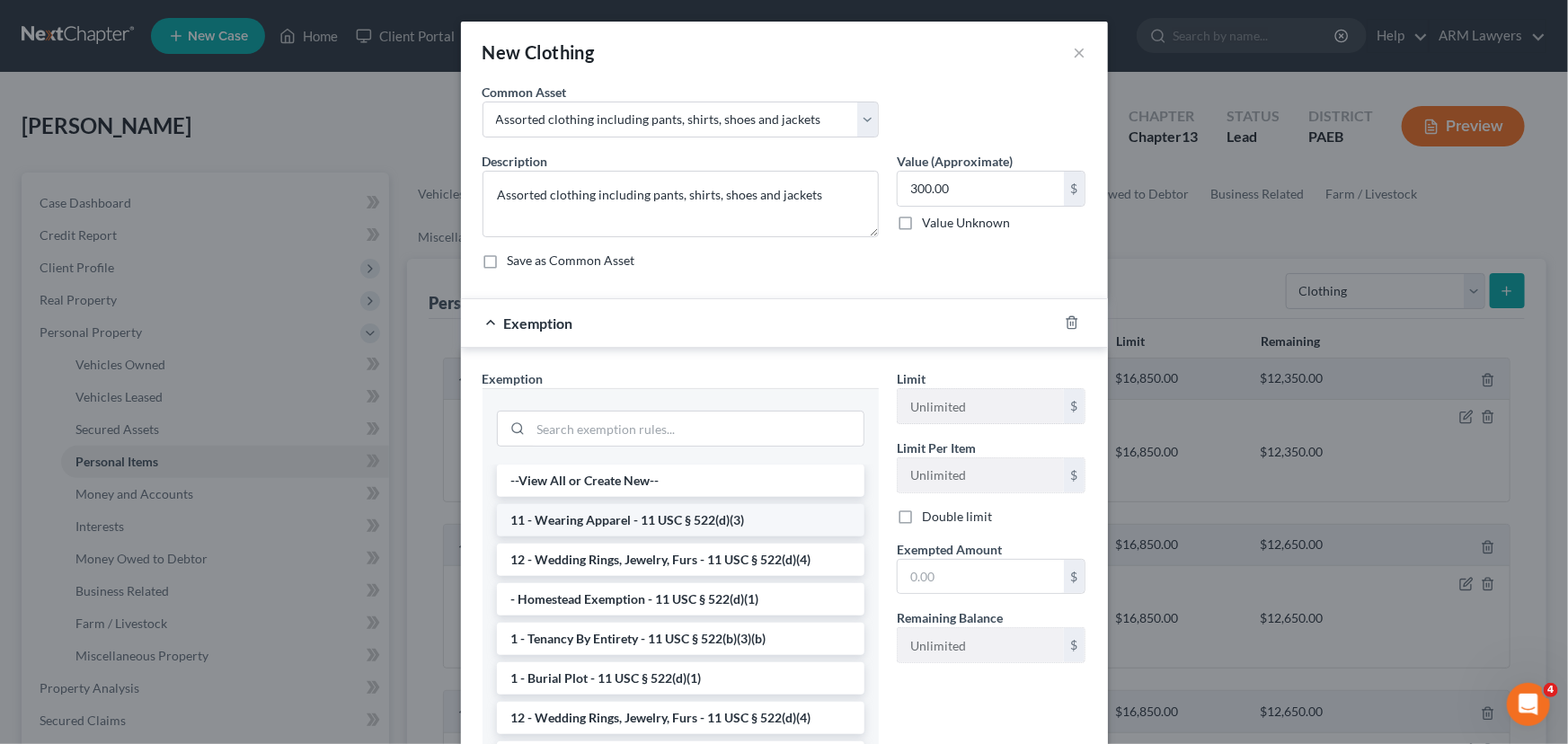
click at [724, 510] on li "11 - Wearing Apparel - 11 USC § 522(d)(3)" at bounding box center [681, 520] width 368 height 33
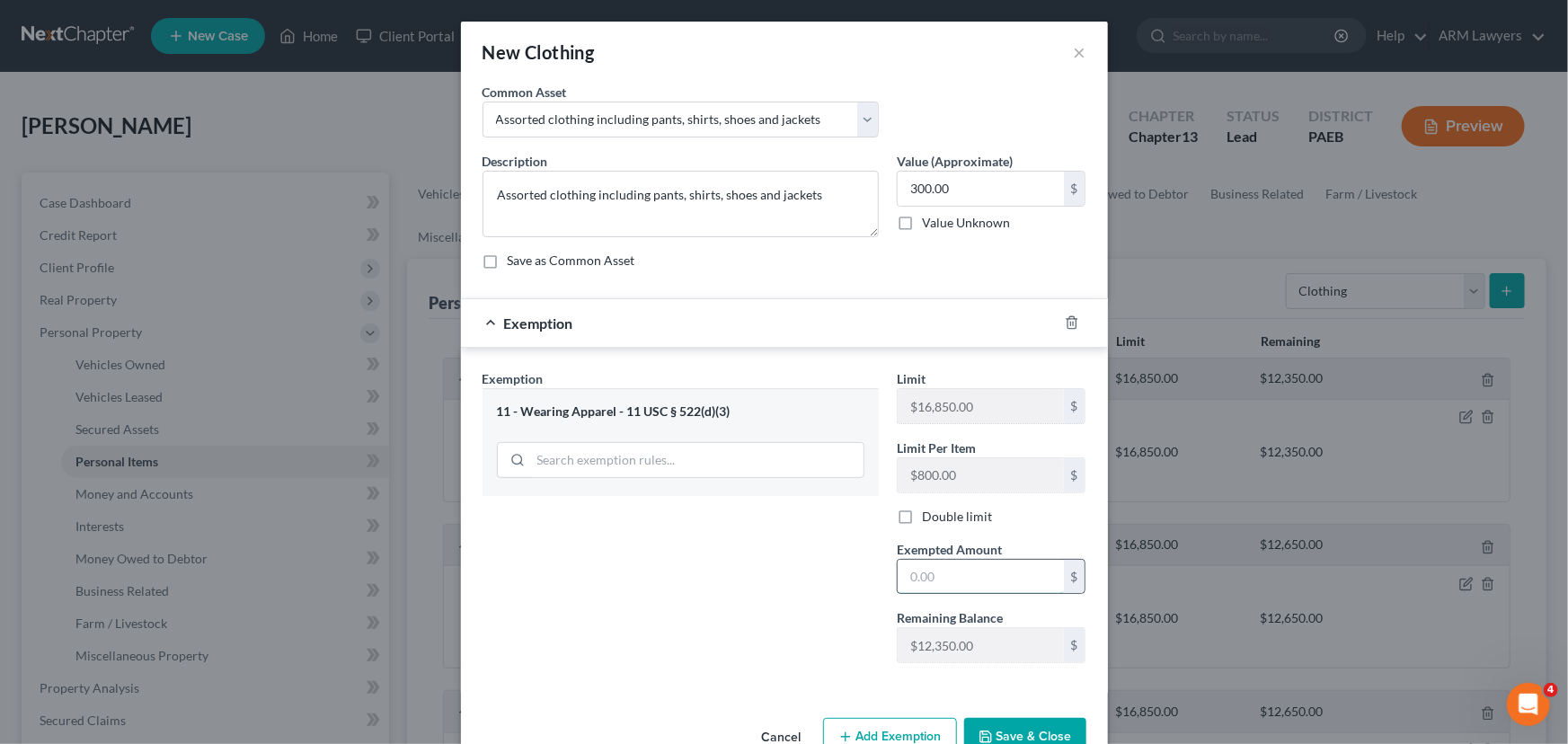
click at [960, 571] on input "text" at bounding box center [981, 576] width 167 height 34
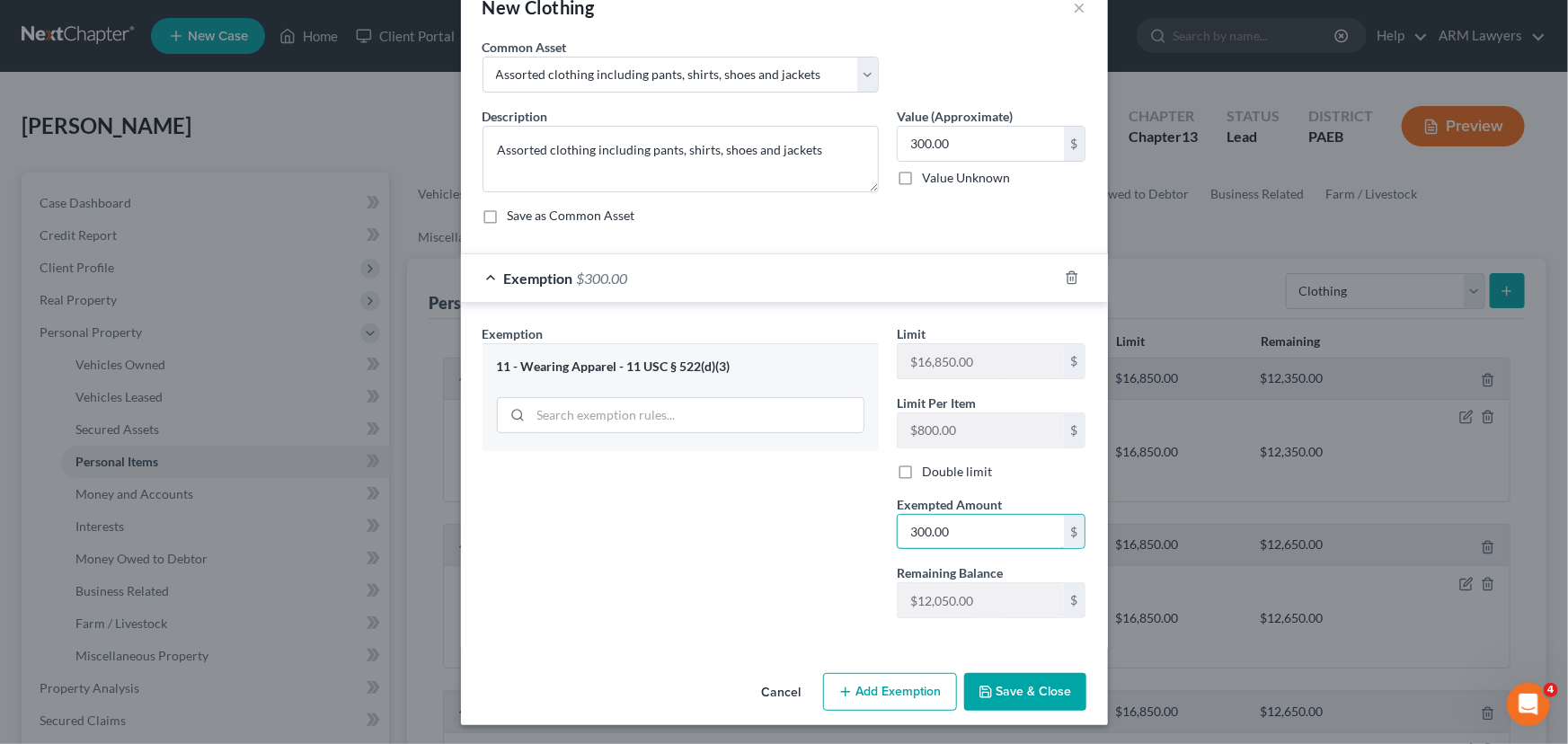
type input "300.00"
click at [1022, 696] on button "Save & Close" at bounding box center [1025, 692] width 123 height 37
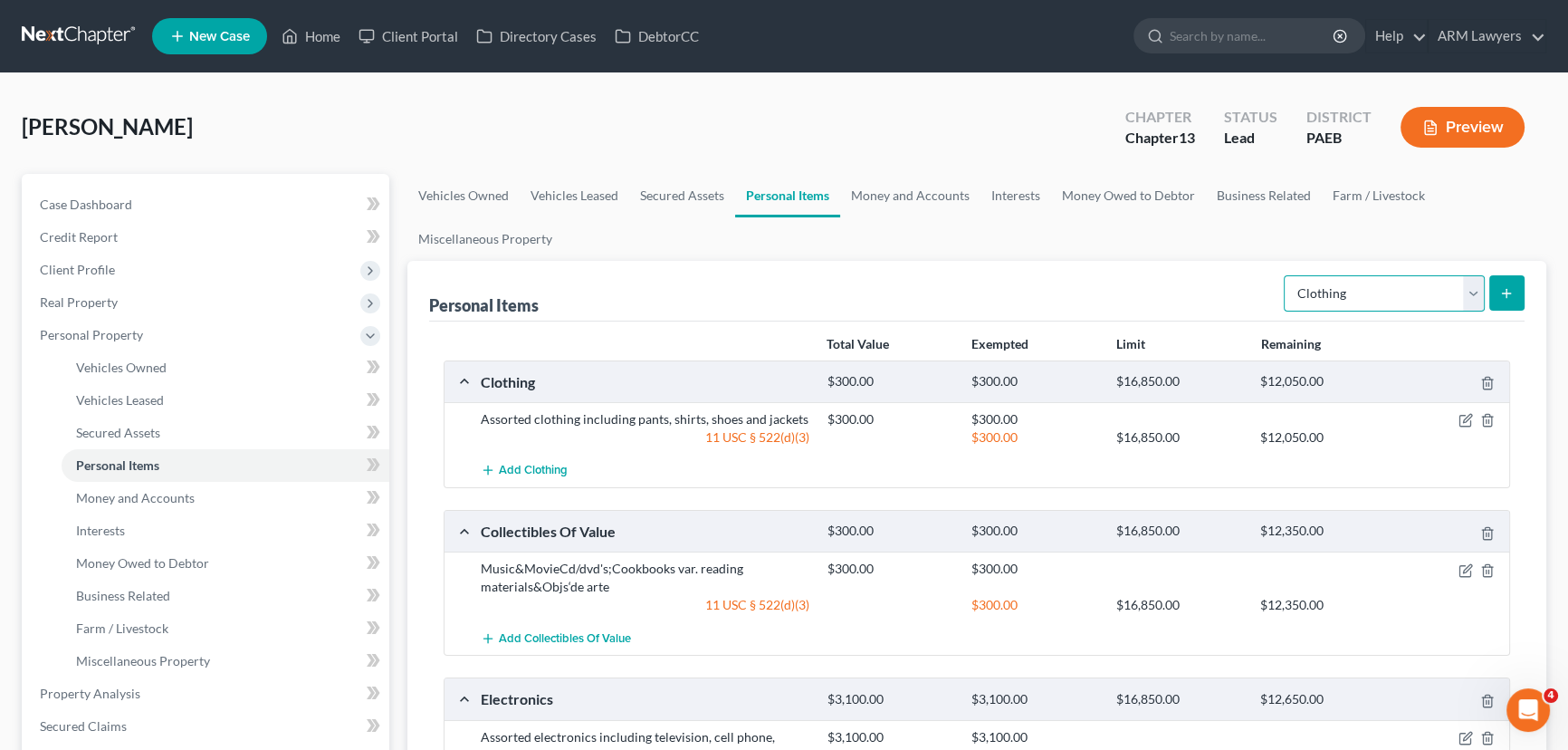
click at [1359, 297] on select "Select Item Type Clothing Collectibles Of Value Electronics Firearms Household …" at bounding box center [1383, 293] width 201 height 36
select select "pets"
click at [1285, 275] on select "Select Item Type Clothing Collectibles Of Value Electronics Firearms Household …" at bounding box center [1383, 293] width 201 height 36
click at [1495, 299] on button "submit" at bounding box center [1506, 292] width 35 height 35
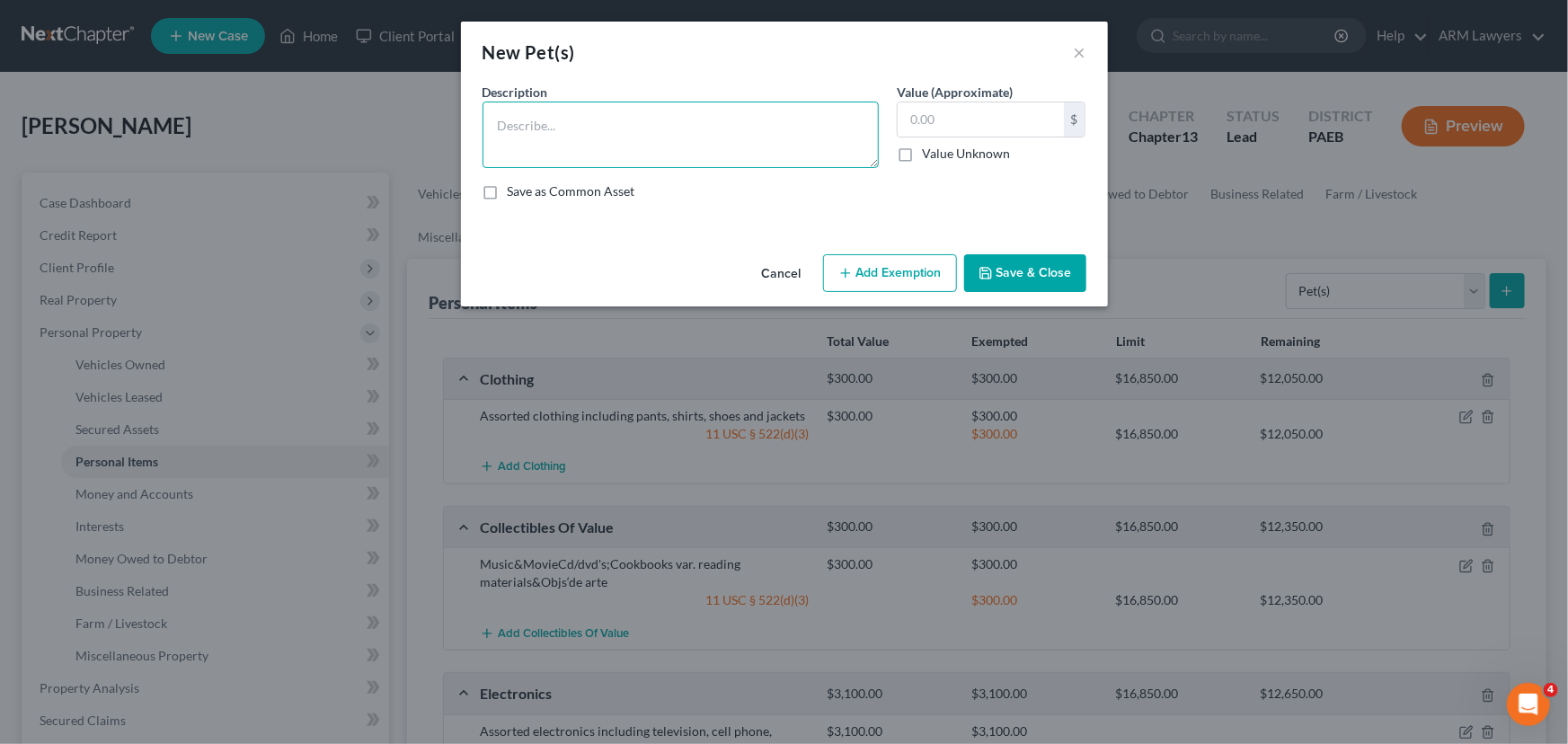
click at [752, 132] on textarea at bounding box center [681, 134] width 396 height 66
type textarea "Gecko"
type input "50.00"
click at [906, 270] on button "Add Exemption" at bounding box center [889, 273] width 134 height 37
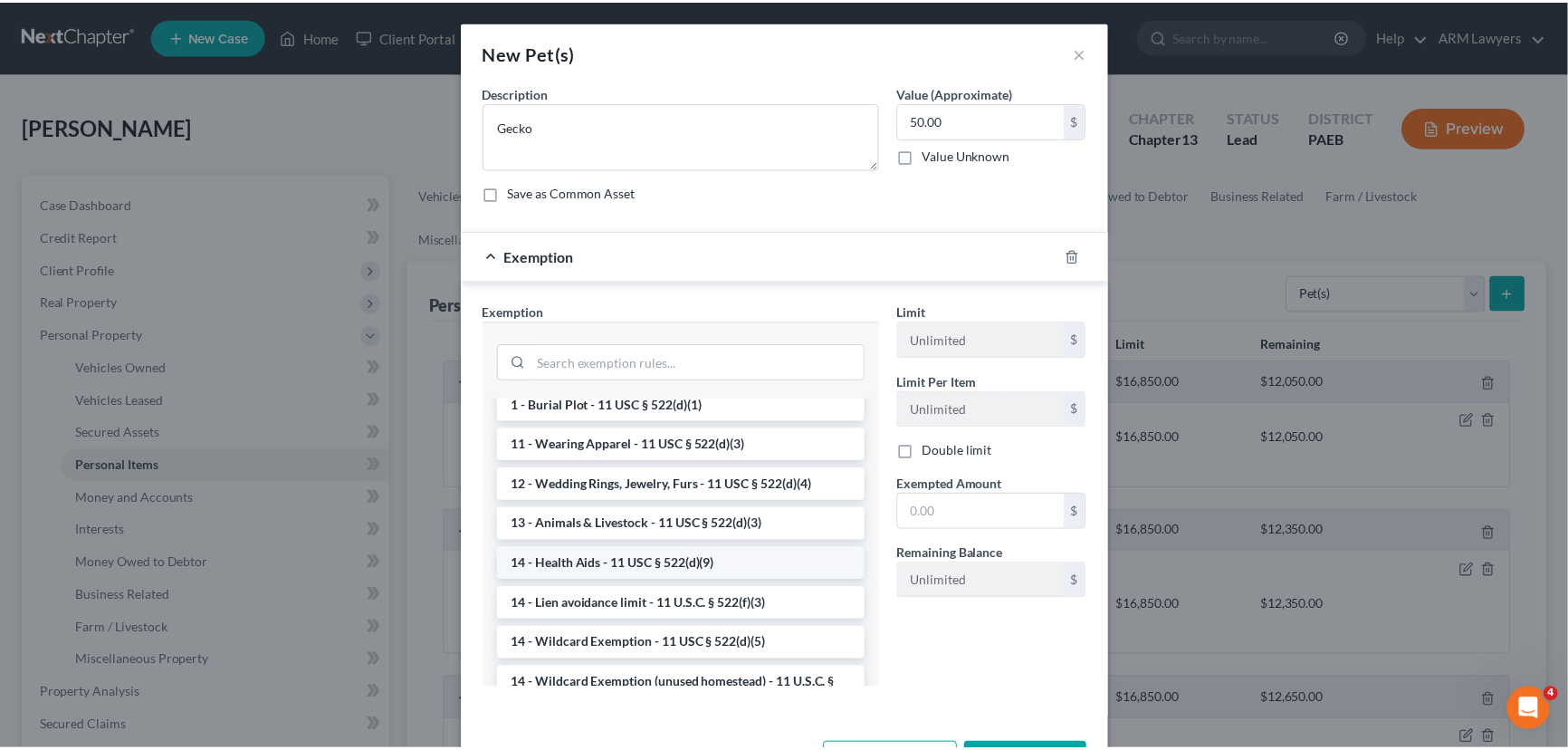
scroll to position [164, 0]
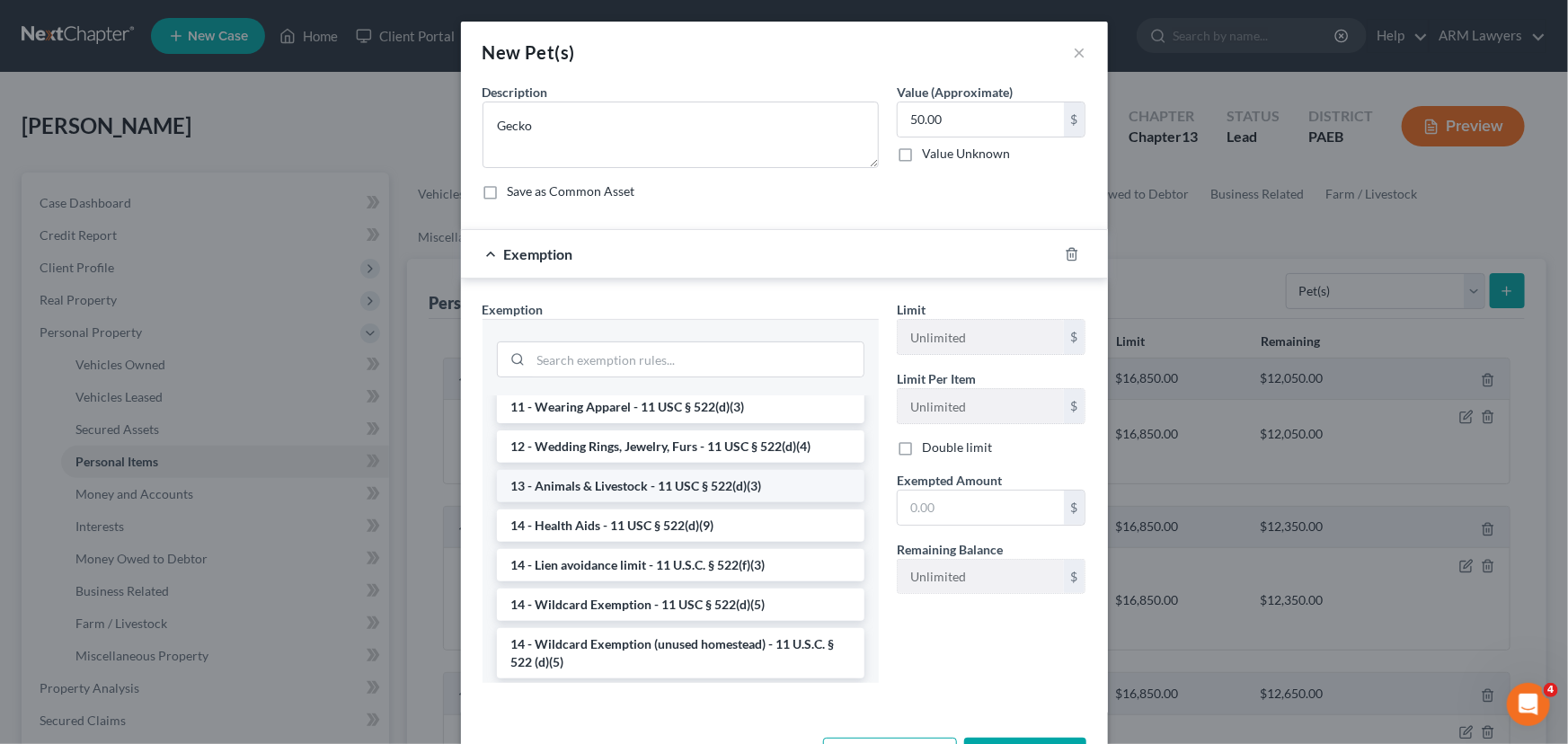
click at [596, 491] on li "13 - Animals & Livestock - 11 USC § 522(d)(3)" at bounding box center [681, 486] width 368 height 33
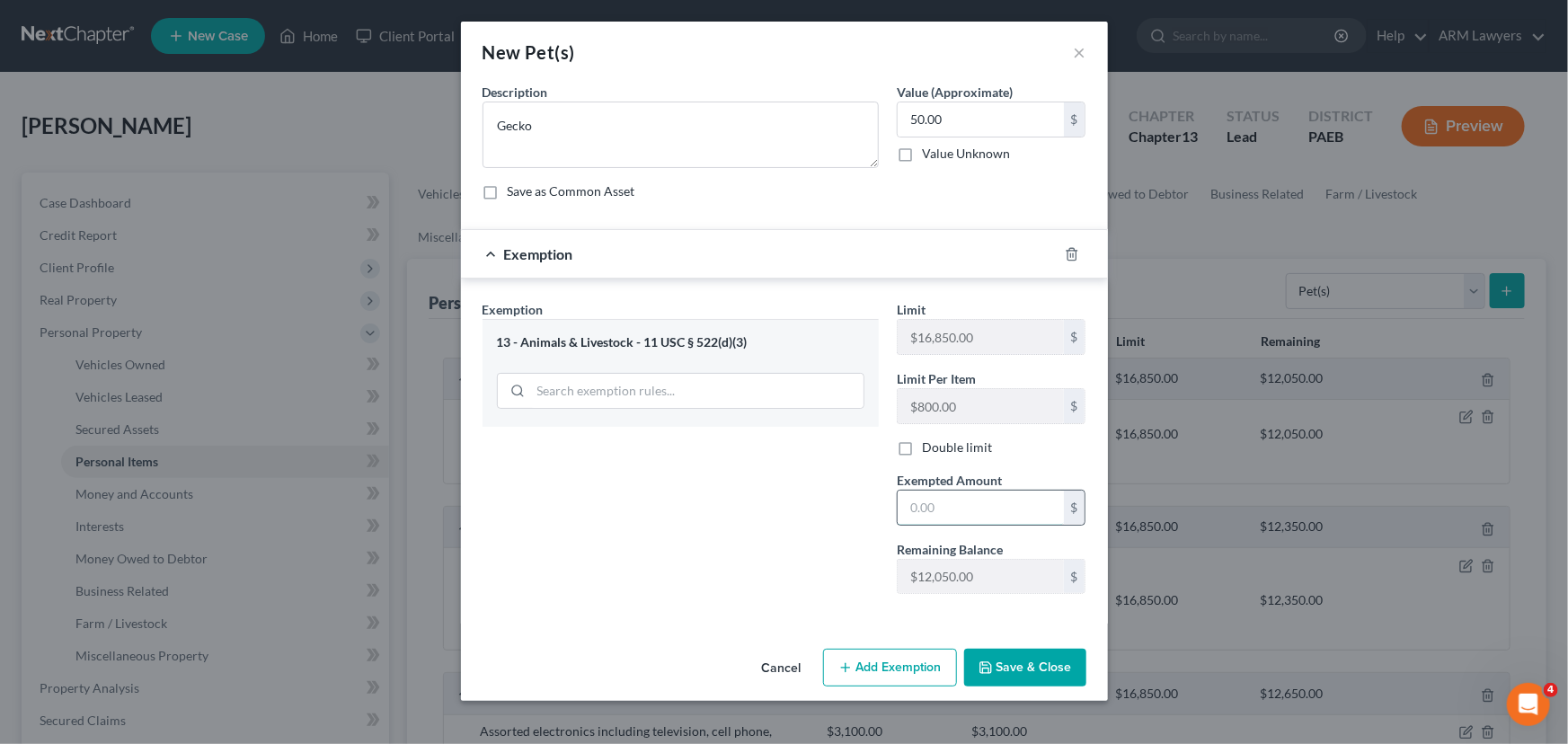
click at [971, 510] on input "text" at bounding box center [981, 507] width 167 height 34
type input "50.00"
click at [1017, 664] on button "Save & Close" at bounding box center [1025, 667] width 123 height 37
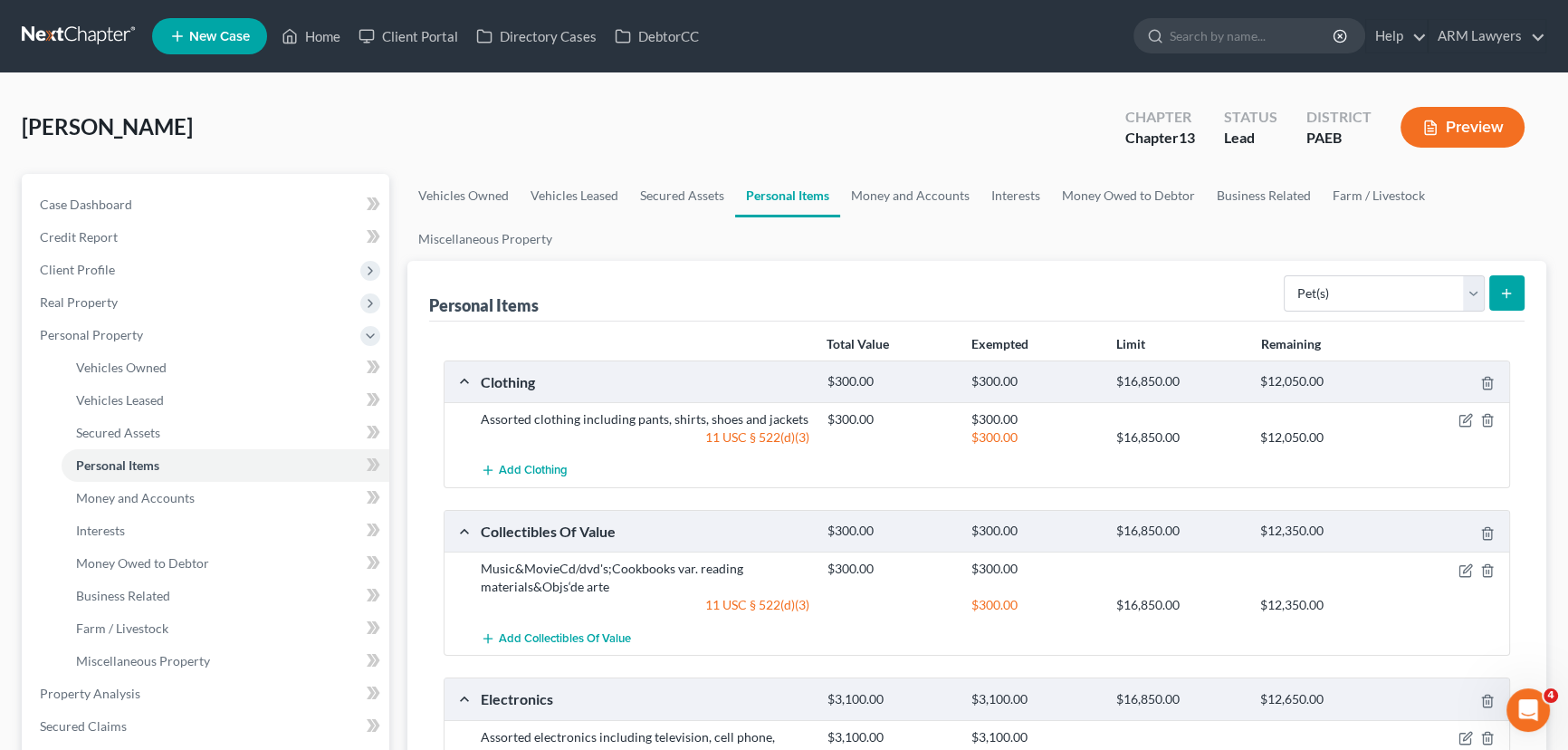
scroll to position [81, 0]
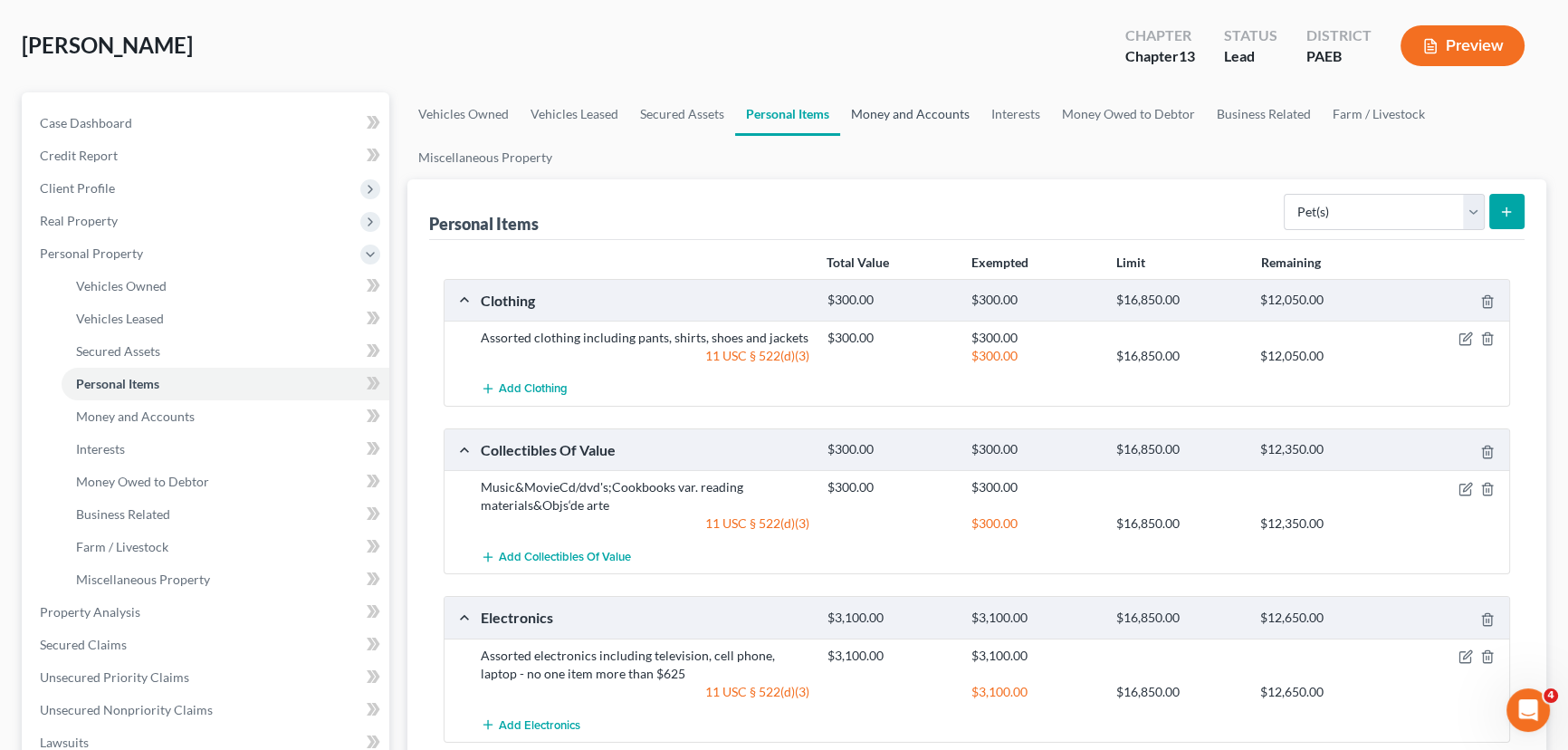
click at [886, 115] on link "Money and Accounts" at bounding box center [910, 114] width 140 height 43
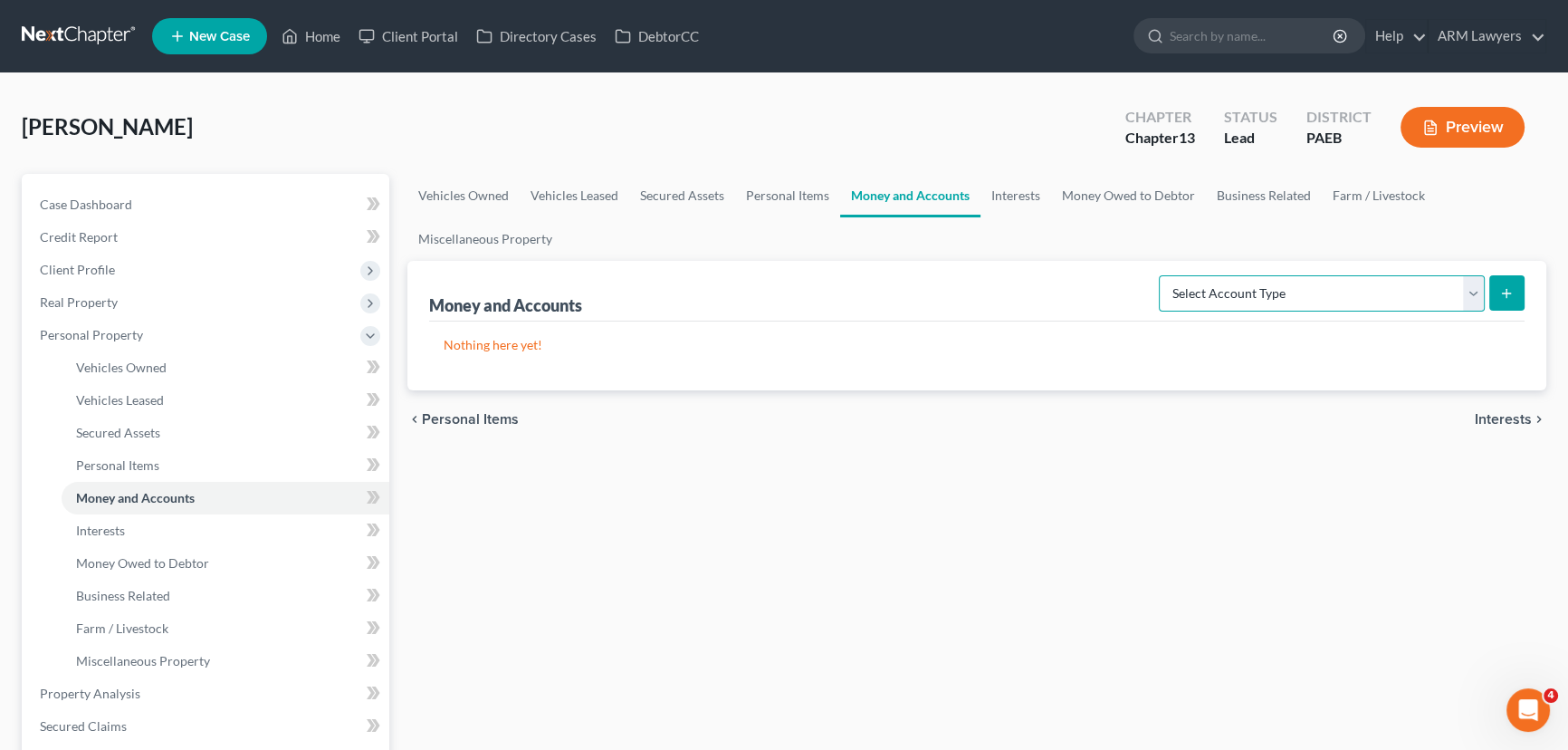
click at [1399, 296] on select "Select Account Type Brokerage Cash on Hand Certificates of Deposit Checking Acc…" at bounding box center [1322, 293] width 326 height 36
select select "checking"
click at [1163, 275] on select "Select Account Type Brokerage Cash on Hand Certificates of Deposit Checking Acc…" at bounding box center [1322, 293] width 326 height 36
click at [1500, 292] on icon "submit" at bounding box center [1506, 292] width 14 height 14
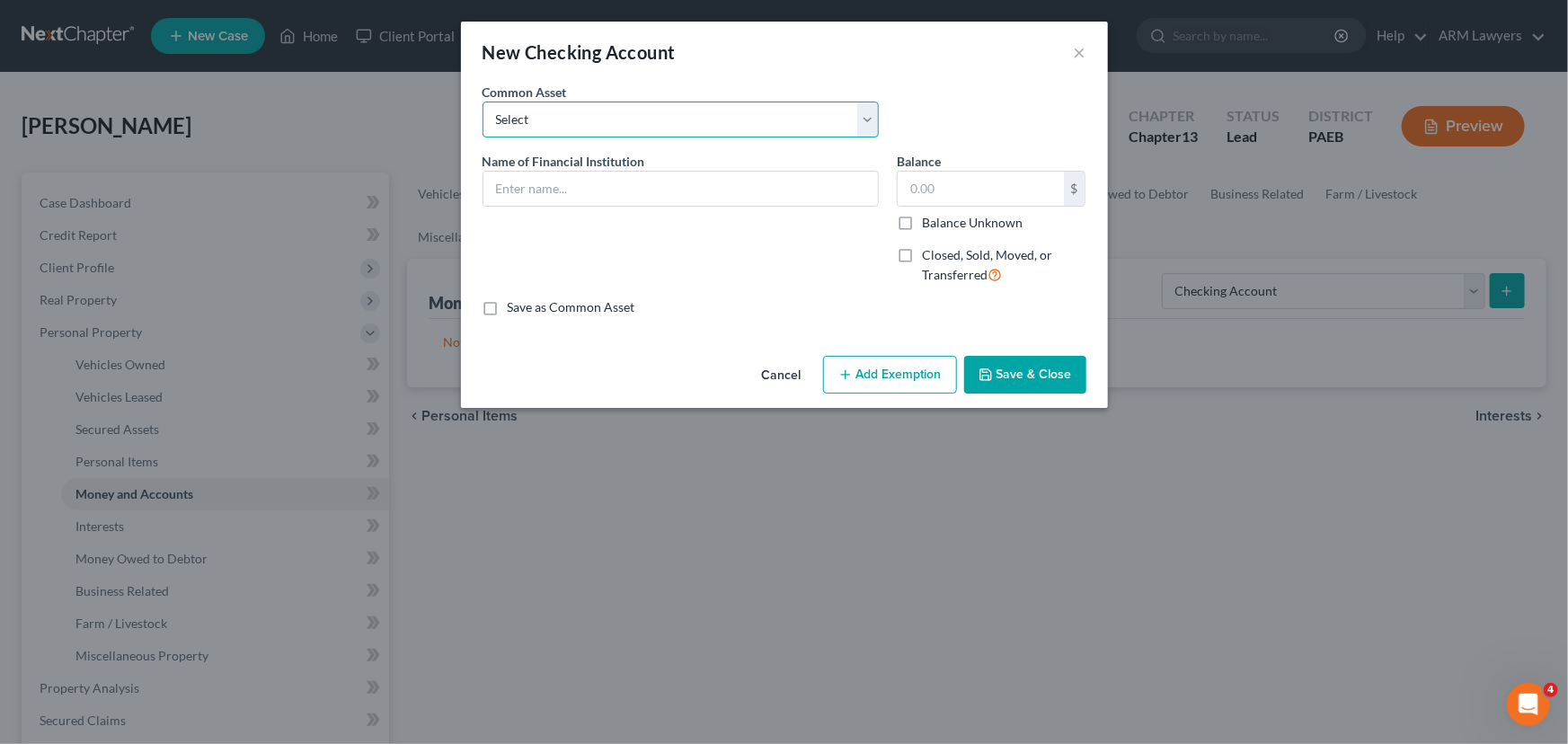
click at [604, 121] on select "Select First National Bank Belco Community Credit Union Citibank Chime Citizens…" at bounding box center [681, 119] width 396 height 36
select select "8"
click at [483, 101] on select "Select First National Bank Belco Community Credit Union Citibank Chime Citizens…" at bounding box center [681, 119] width 396 height 36
type input "Truist Bank"
click at [944, 179] on input "0" at bounding box center [981, 188] width 167 height 34
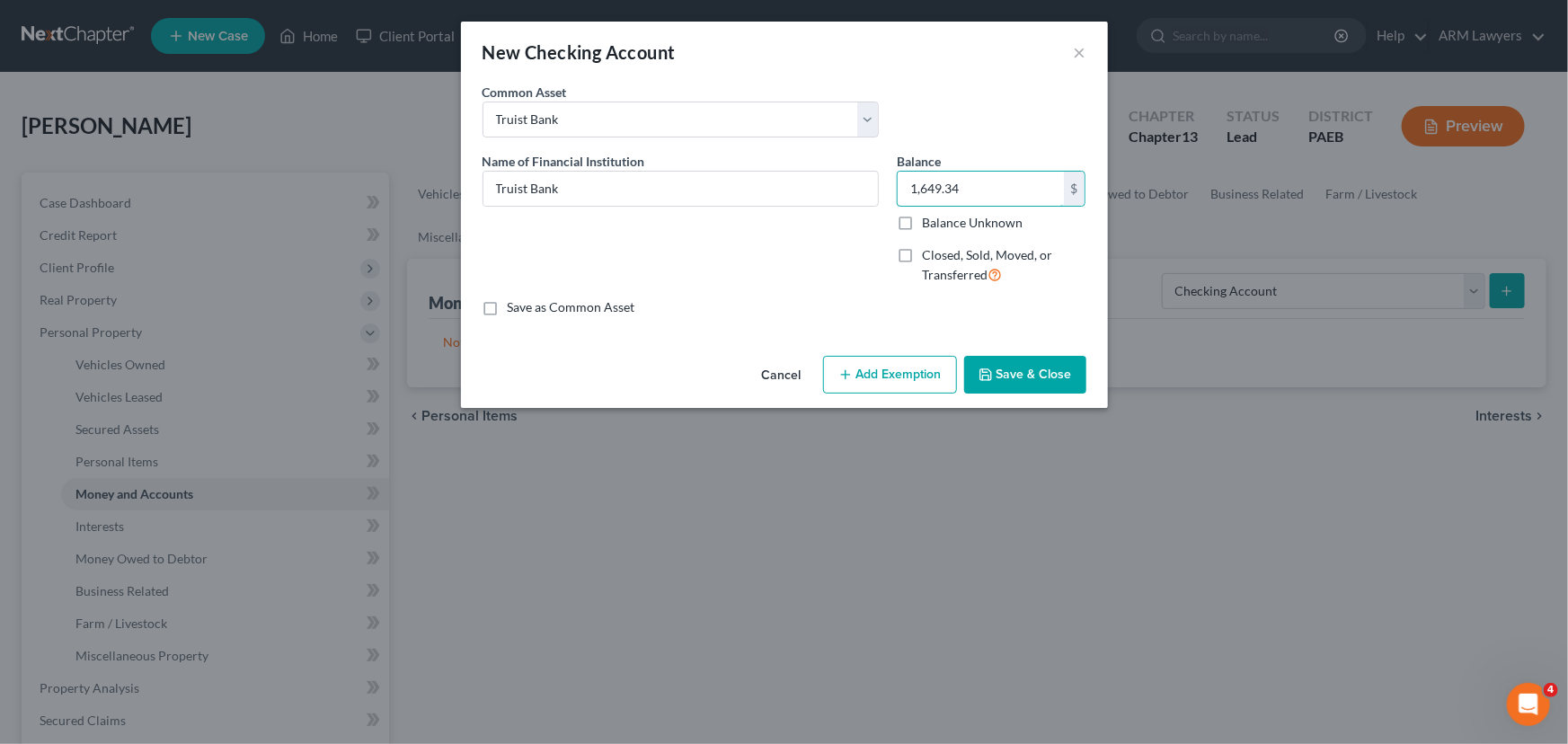
type input "1,649.34"
click at [902, 375] on button "Add Exemption" at bounding box center [889, 374] width 134 height 37
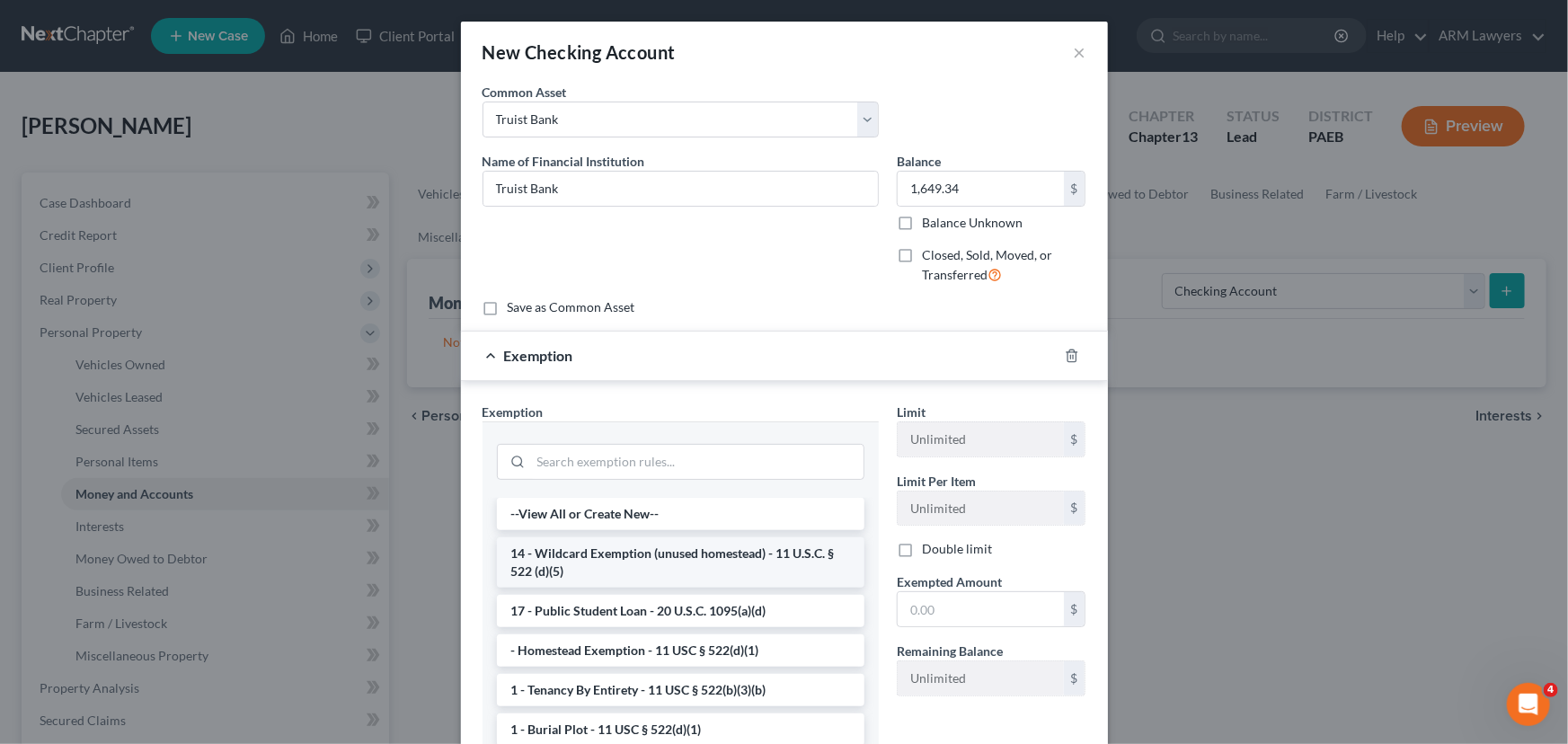
click at [709, 566] on li "14 - Wildcard Exemption (unused homestead) - 11 U.S.C. § 522 (d)(5)" at bounding box center [681, 562] width 368 height 51
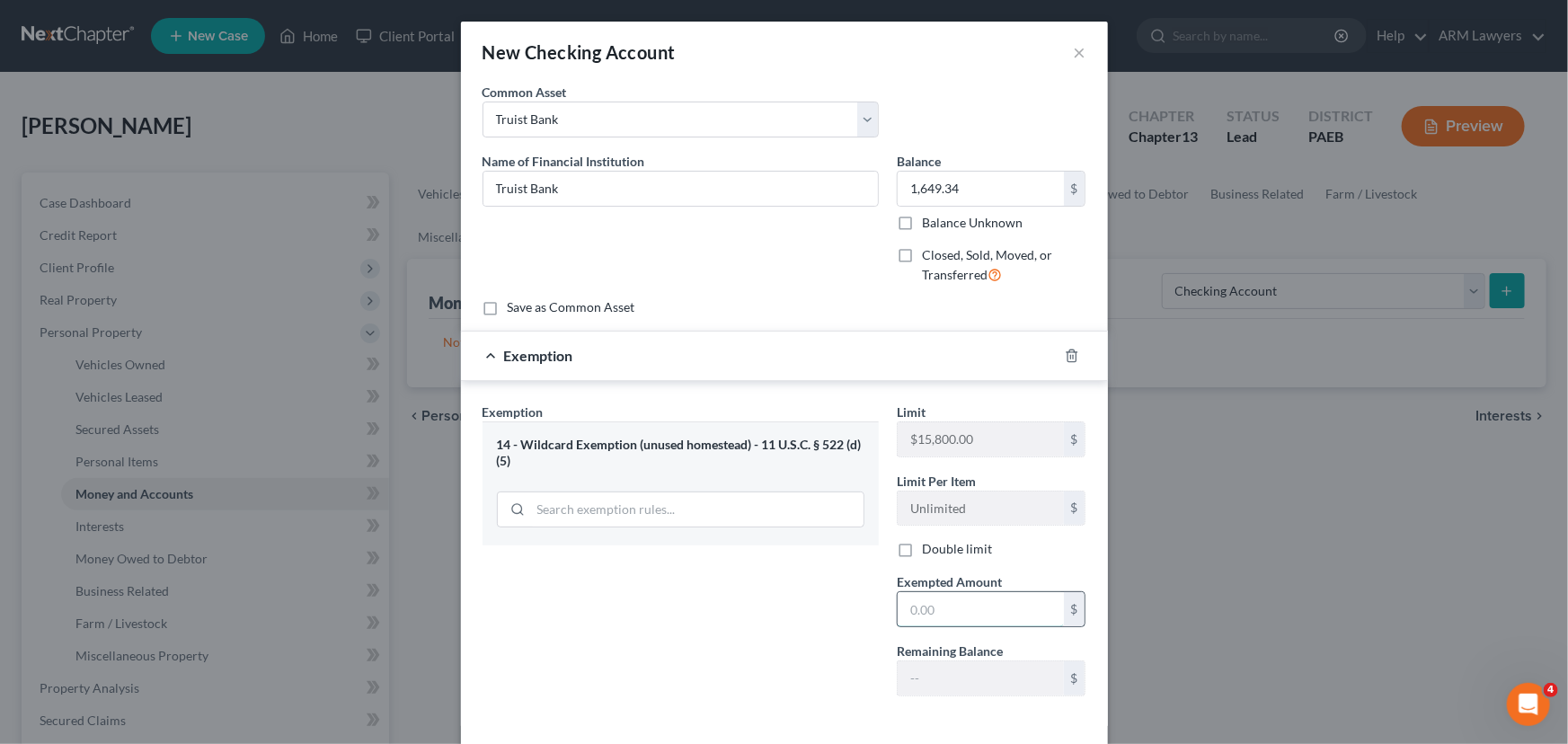
click at [953, 611] on input "text" at bounding box center [981, 609] width 167 height 34
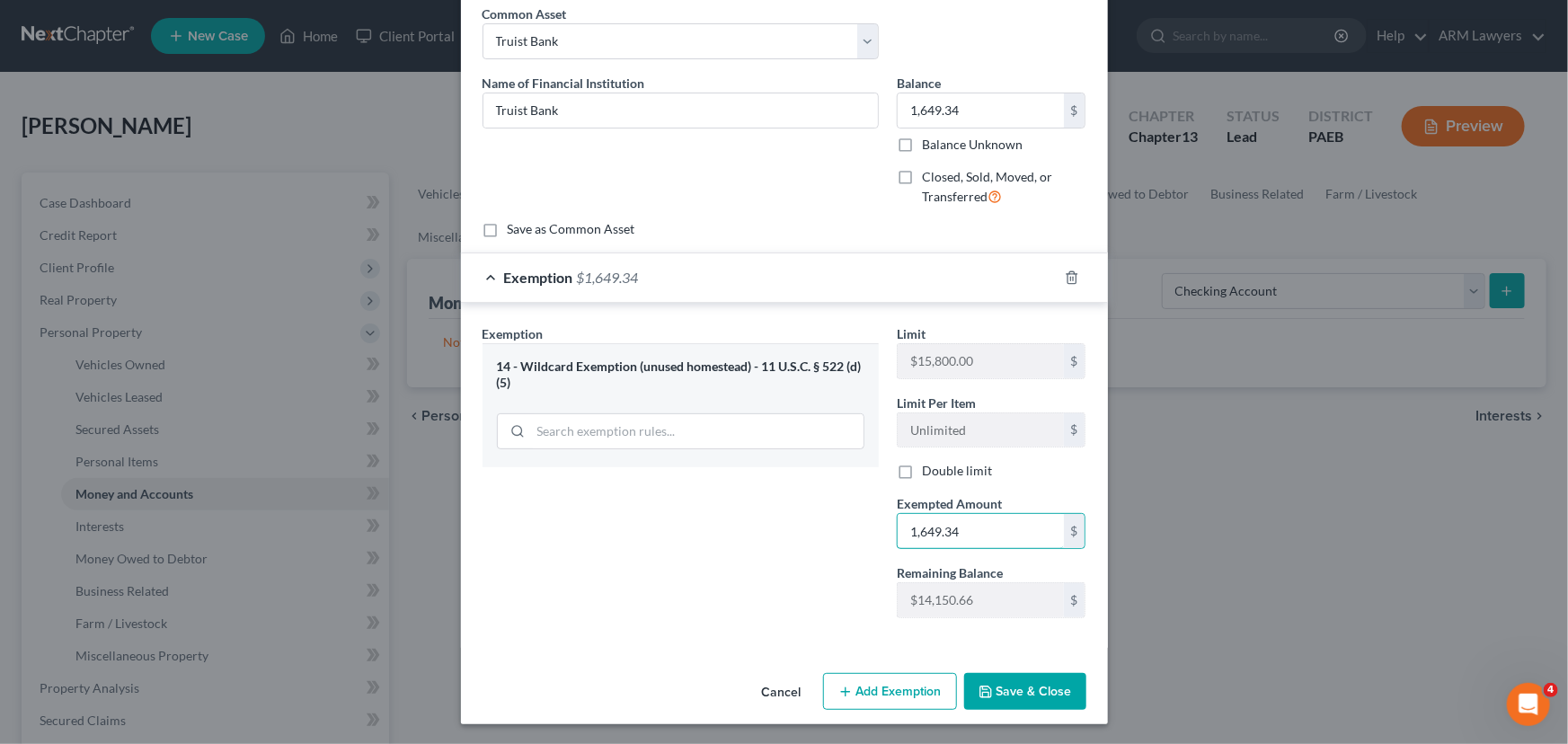
scroll to position [79, 0]
type input "1,649.34"
click at [1011, 693] on button "Save & Close" at bounding box center [1025, 691] width 123 height 37
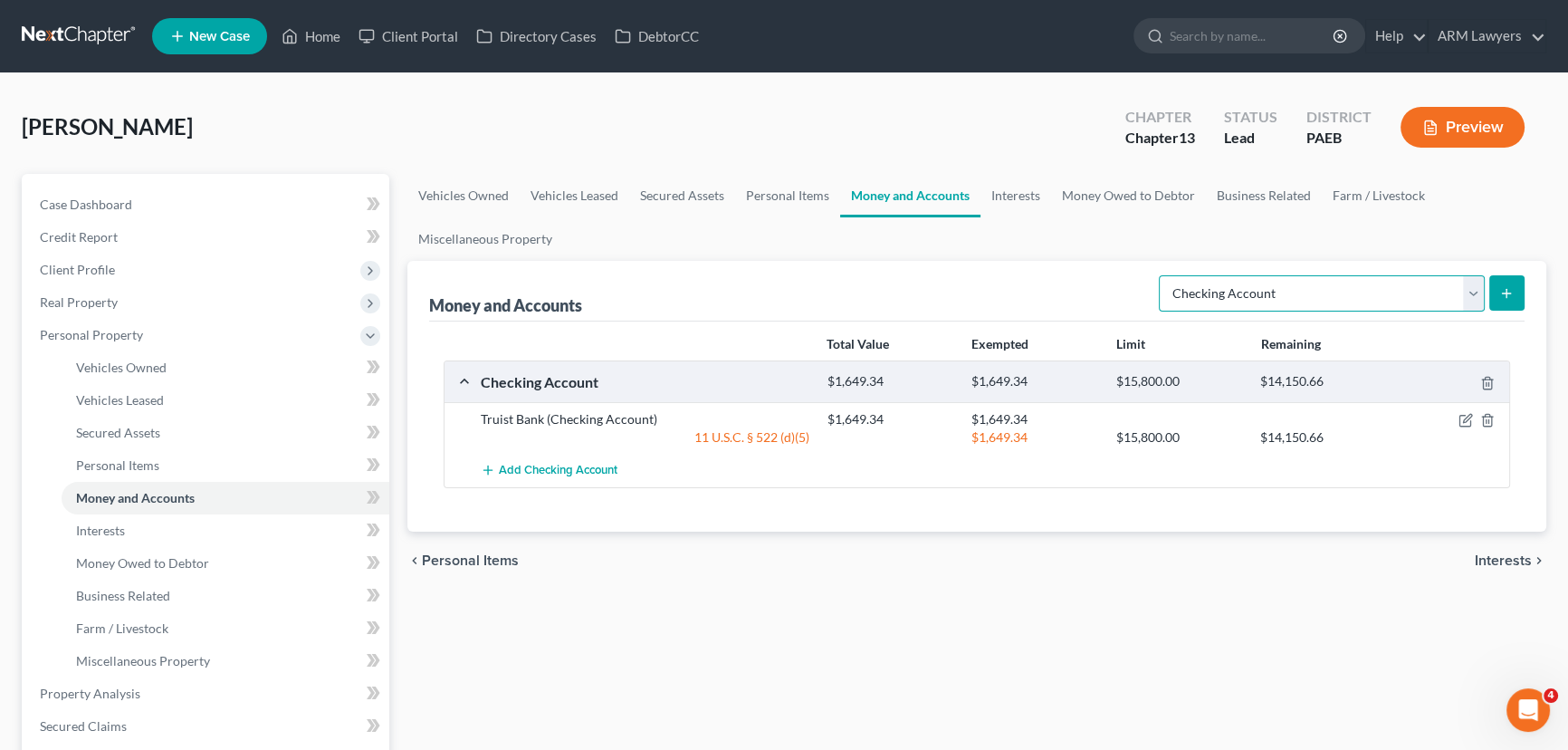
click at [1465, 292] on select "Select Account Type Brokerage Cash on Hand Certificates of Deposit Checking Acc…" at bounding box center [1322, 293] width 326 height 36
click at [1163, 275] on select "Select Account Type Brokerage Cash on Hand Certificates of Deposit Checking Acc…" at bounding box center [1322, 293] width 326 height 36
click at [1507, 292] on icon "submit" at bounding box center [1506, 292] width 14 height 14
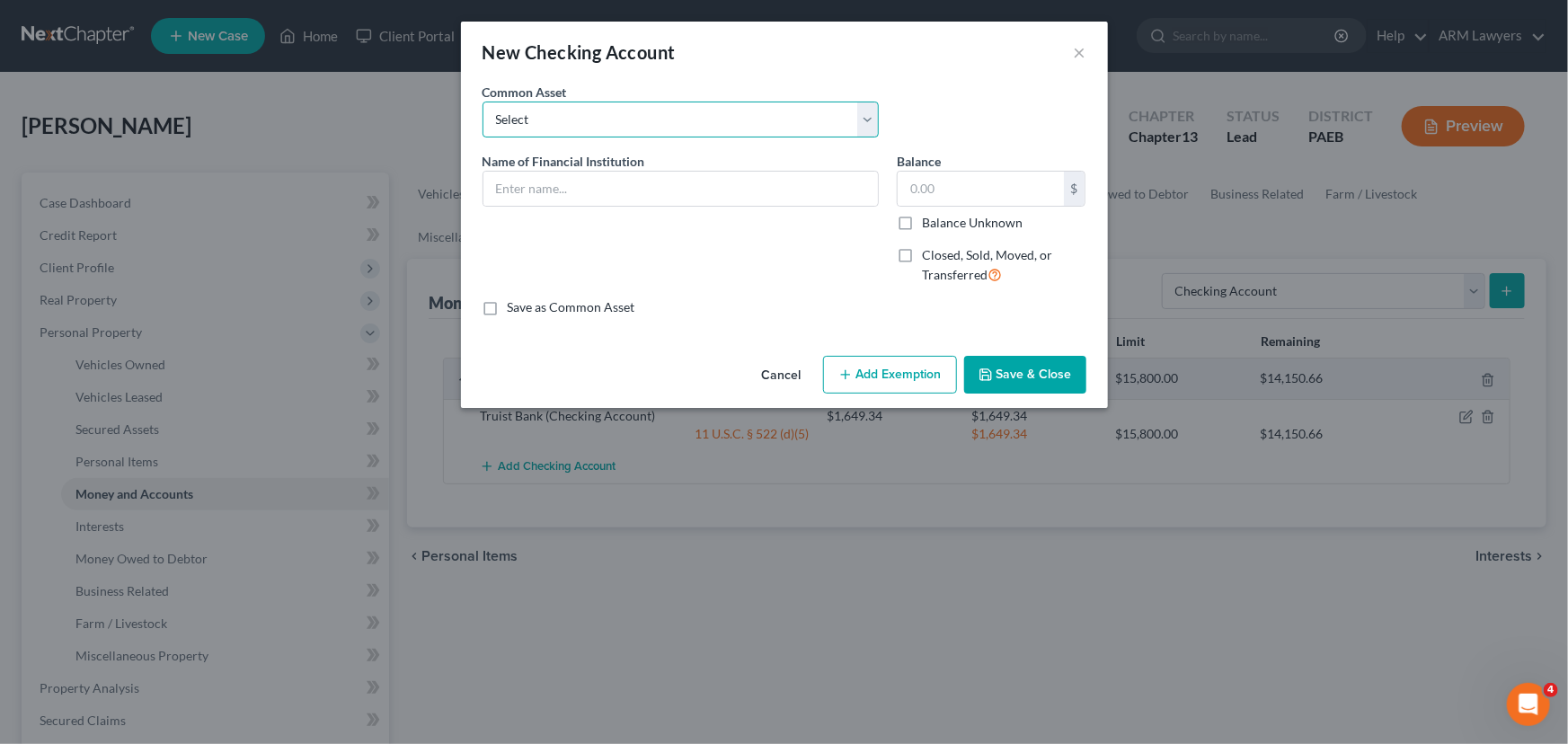
click at [753, 135] on select "Select First National Bank Belco Community Credit Union Citibank Chime Citizens…" at bounding box center [681, 119] width 396 height 36
click at [843, 79] on div "New Checking Account ×" at bounding box center [784, 51] width 647 height 61
click at [672, 186] on input "text" at bounding box center [680, 188] width 394 height 34
click at [653, 117] on select "Select First National Bank Belco Community Credit Union Citibank Chime Citizens…" at bounding box center [681, 119] width 396 height 36
click at [975, 107] on div "Common Asset Select First National Bank Belco Community Credit Union Citibank C…" at bounding box center [784, 117] width 622 height 69
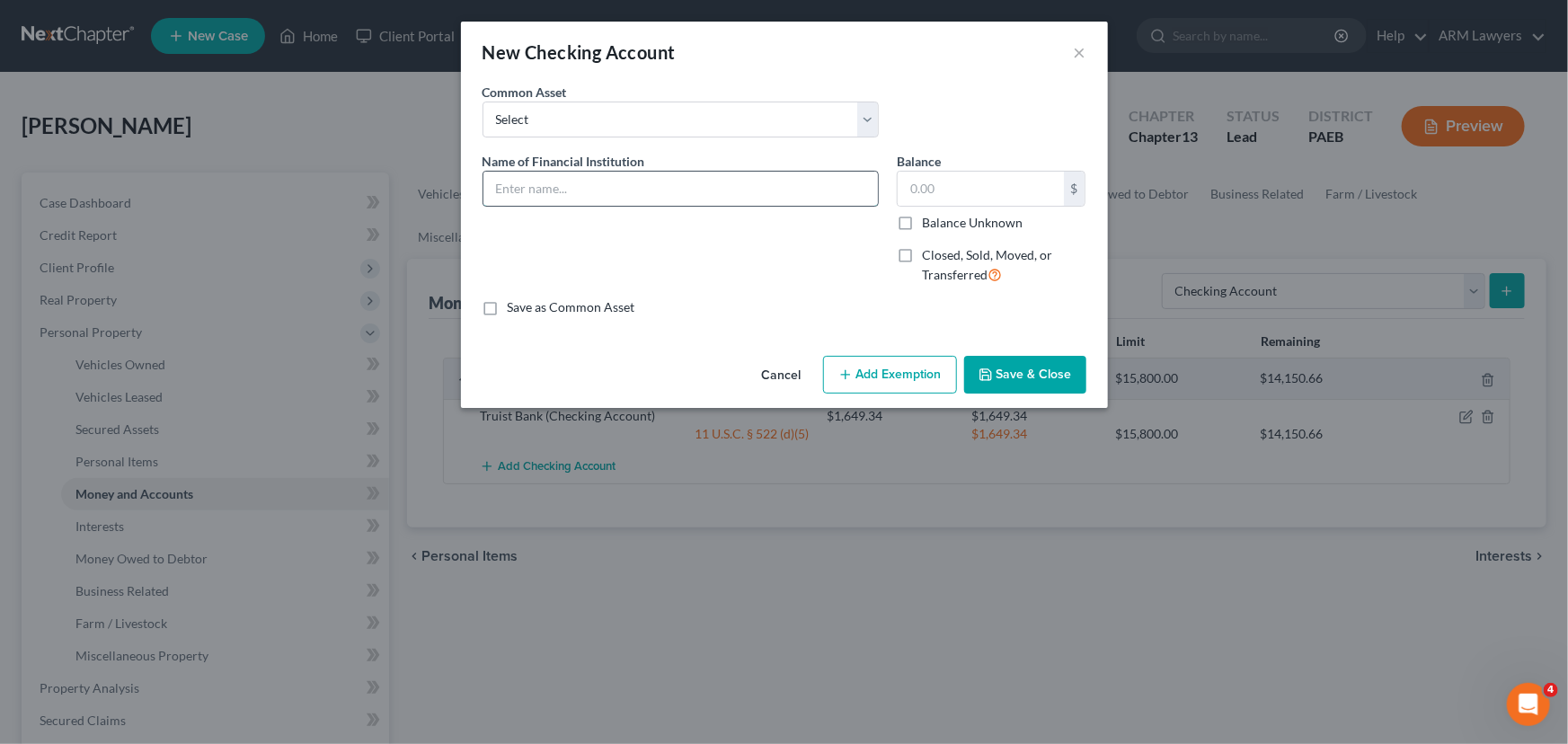
click at [692, 194] on input "text" at bounding box center [680, 188] width 394 height 34
click at [630, 186] on input "Bethlehem Fisrt Credit union" at bounding box center [680, 188] width 394 height 34
click at [572, 195] on input "Bethlehem Fisrt Credit Union" at bounding box center [680, 188] width 394 height 34
type input "Bethlehem First Credit Union"
click at [931, 191] on input "text" at bounding box center [981, 188] width 167 height 34
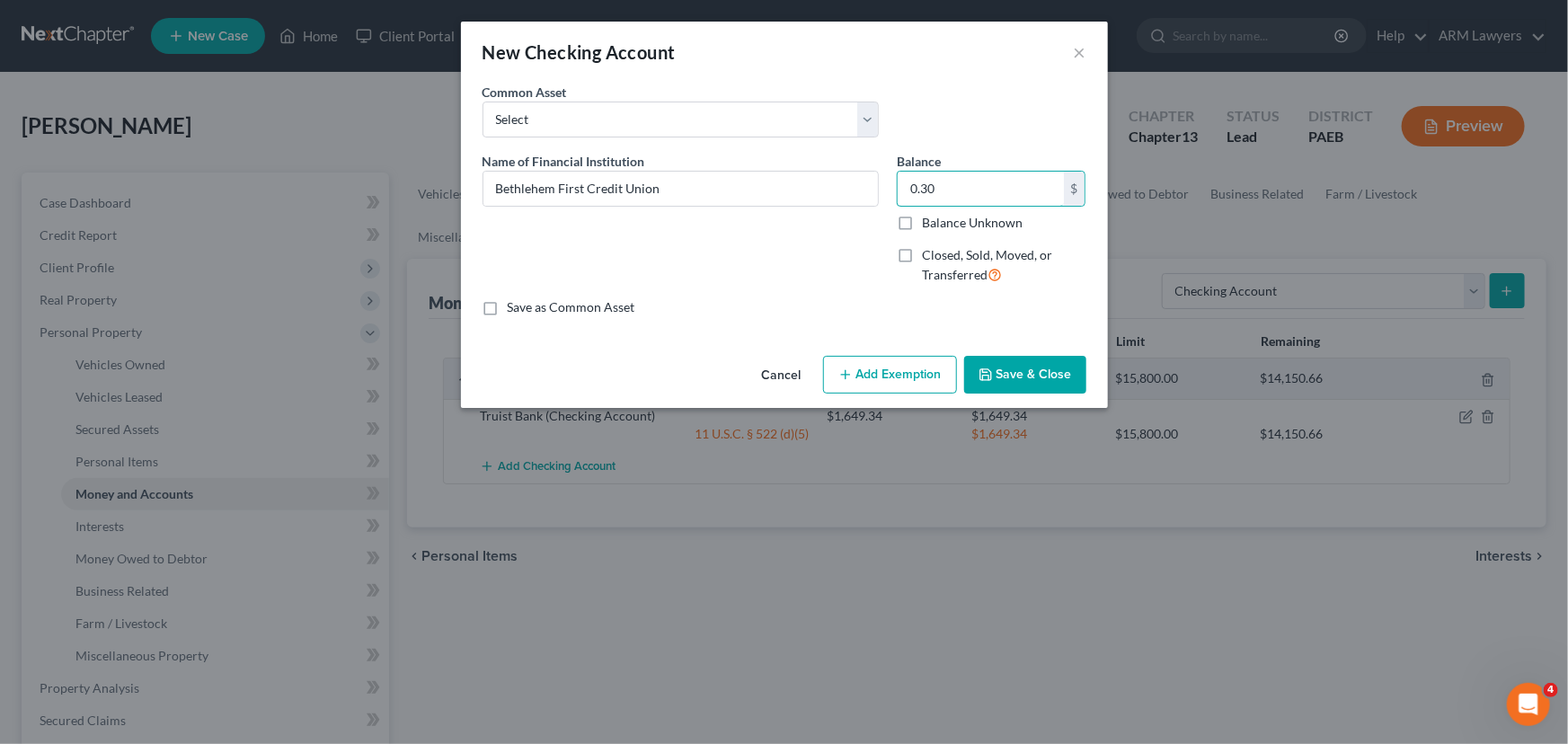
type input "0.30"
click at [907, 388] on button "Add Exemption" at bounding box center [889, 374] width 134 height 37
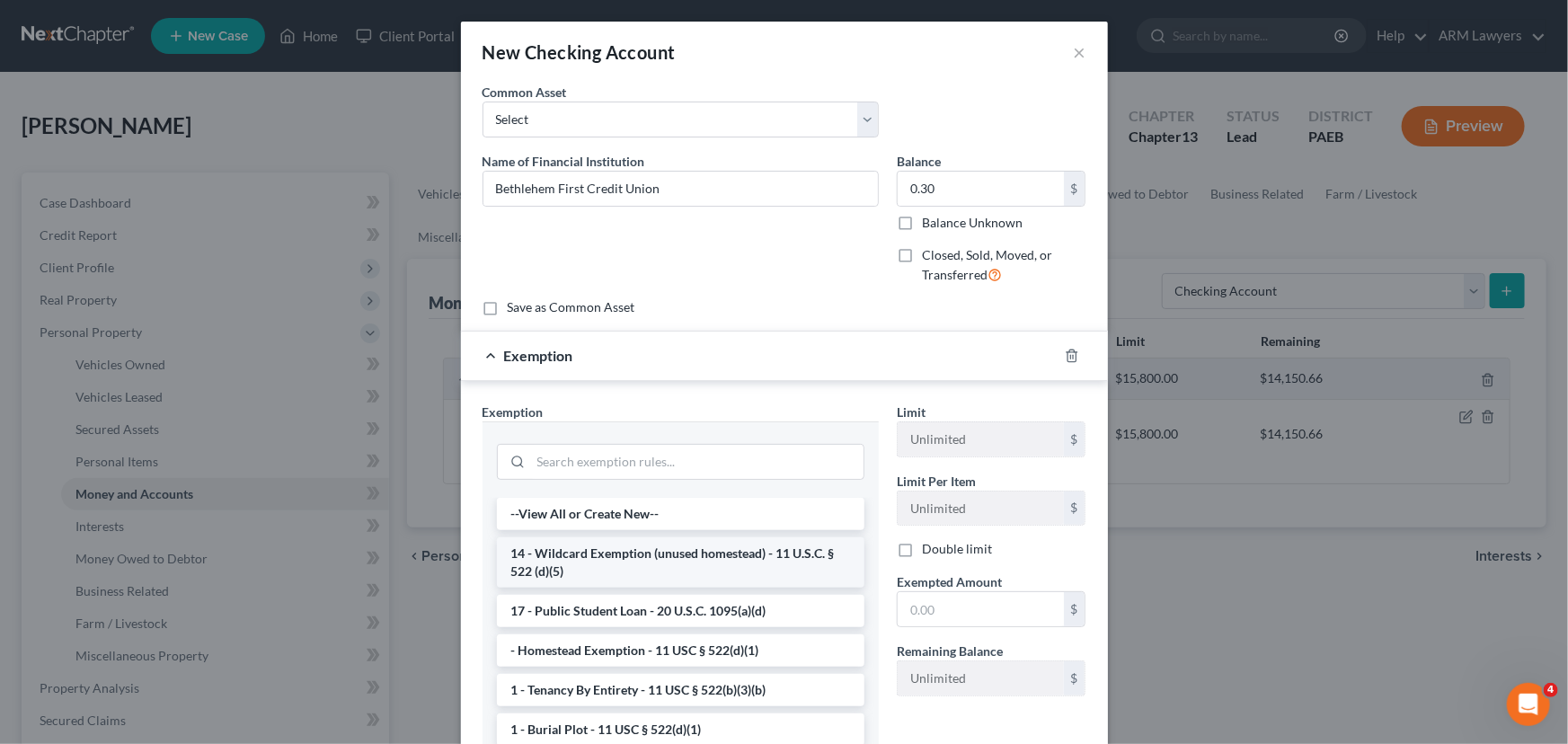
click at [728, 570] on li "14 - Wildcard Exemption (unused homestead) - 11 U.S.C. § 522 (d)(5)" at bounding box center [681, 562] width 368 height 51
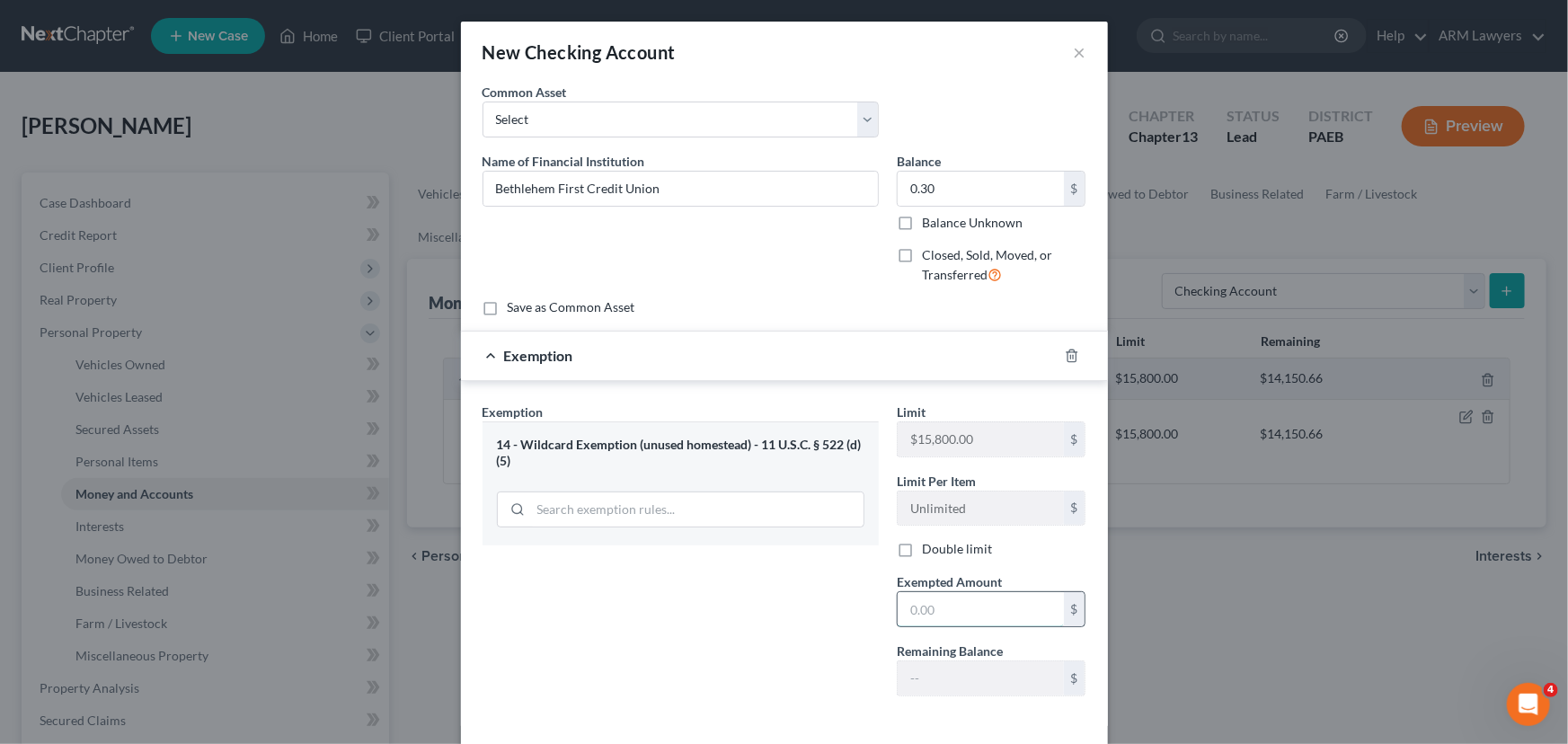
click at [971, 604] on input "text" at bounding box center [981, 609] width 167 height 34
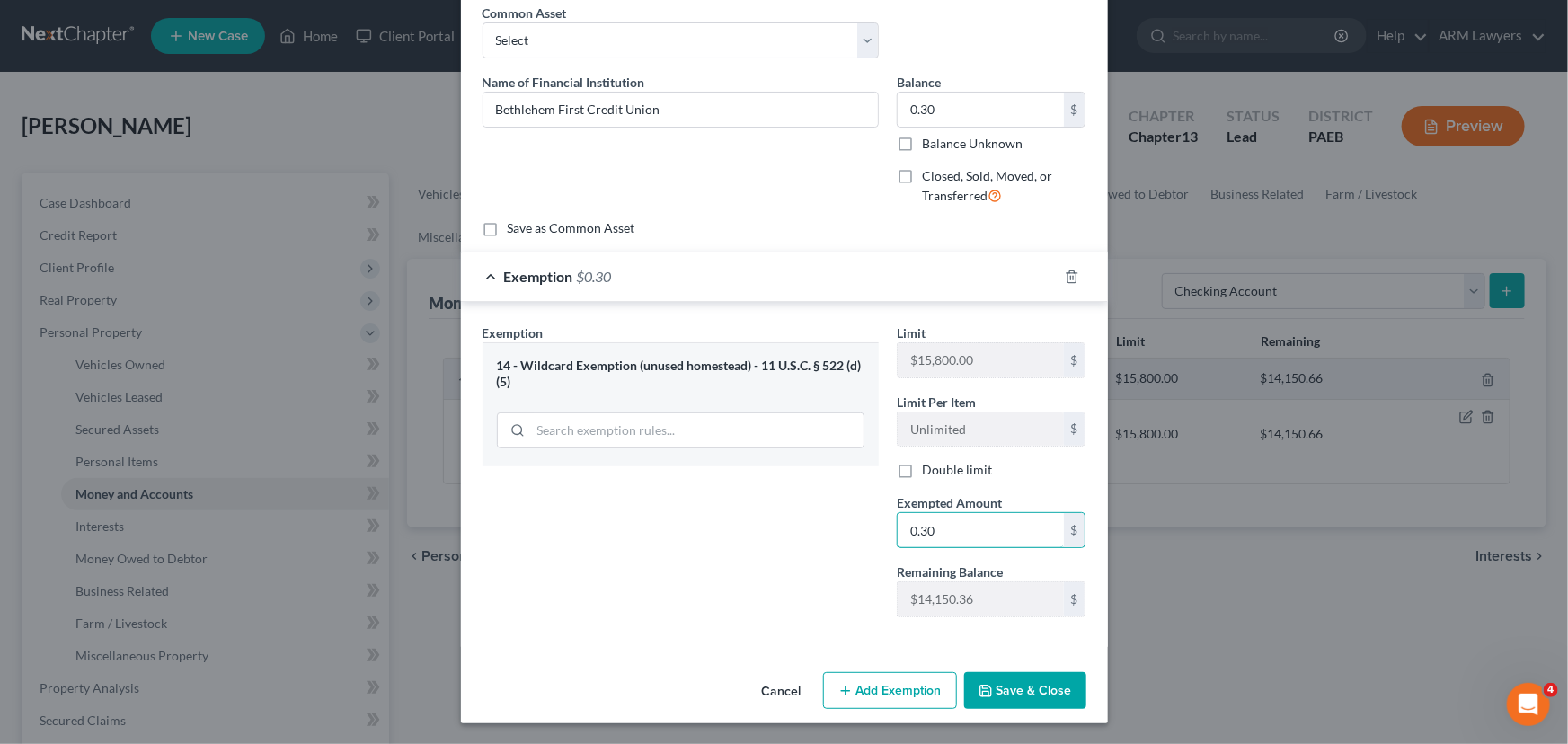
type input "0.30"
click at [1018, 683] on button "Save & Close" at bounding box center [1025, 691] width 123 height 37
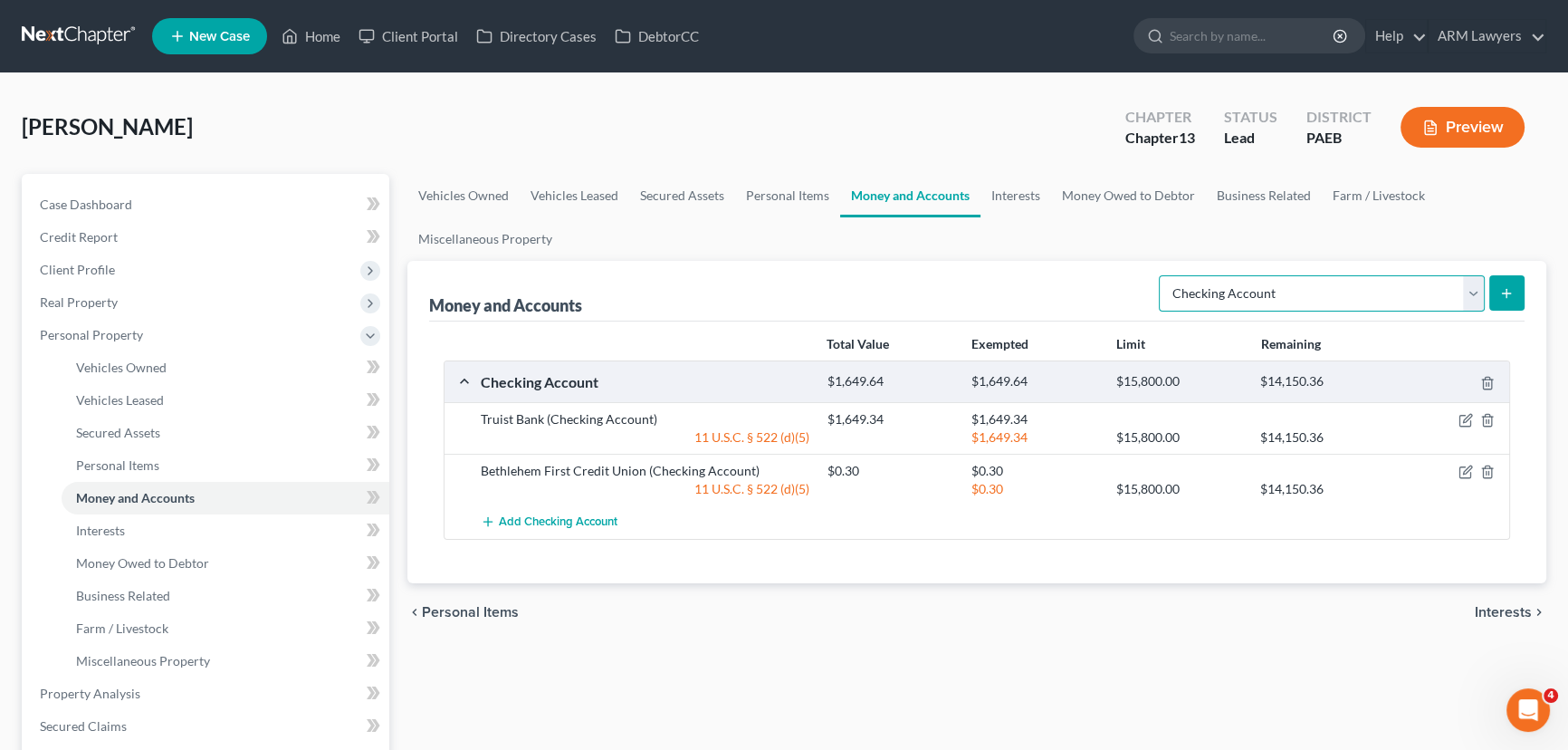
click at [1466, 299] on select "Select Account Type Brokerage Cash on Hand Certificates of Deposit Checking Acc…" at bounding box center [1322, 293] width 326 height 36
click at [1274, 301] on select "Select Account Type Brokerage Cash on Hand Certificates of Deposit Checking Acc…" at bounding box center [1322, 293] width 326 height 36
select select "savings"
click at [1163, 275] on select "Select Account Type Brokerage Cash on Hand Certificates of Deposit Checking Acc…" at bounding box center [1322, 293] width 326 height 36
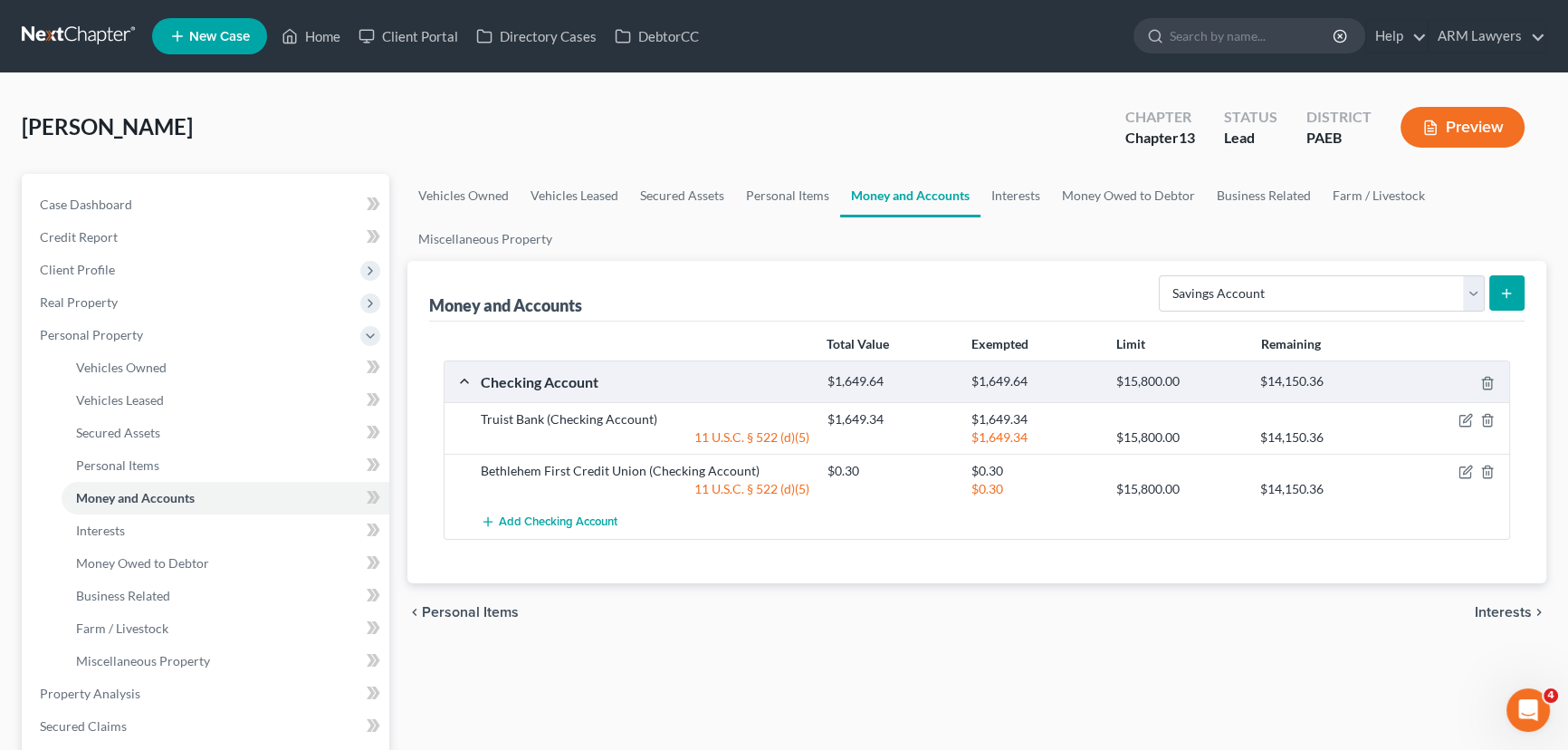
click at [1503, 287] on icon "submit" at bounding box center [1506, 292] width 14 height 14
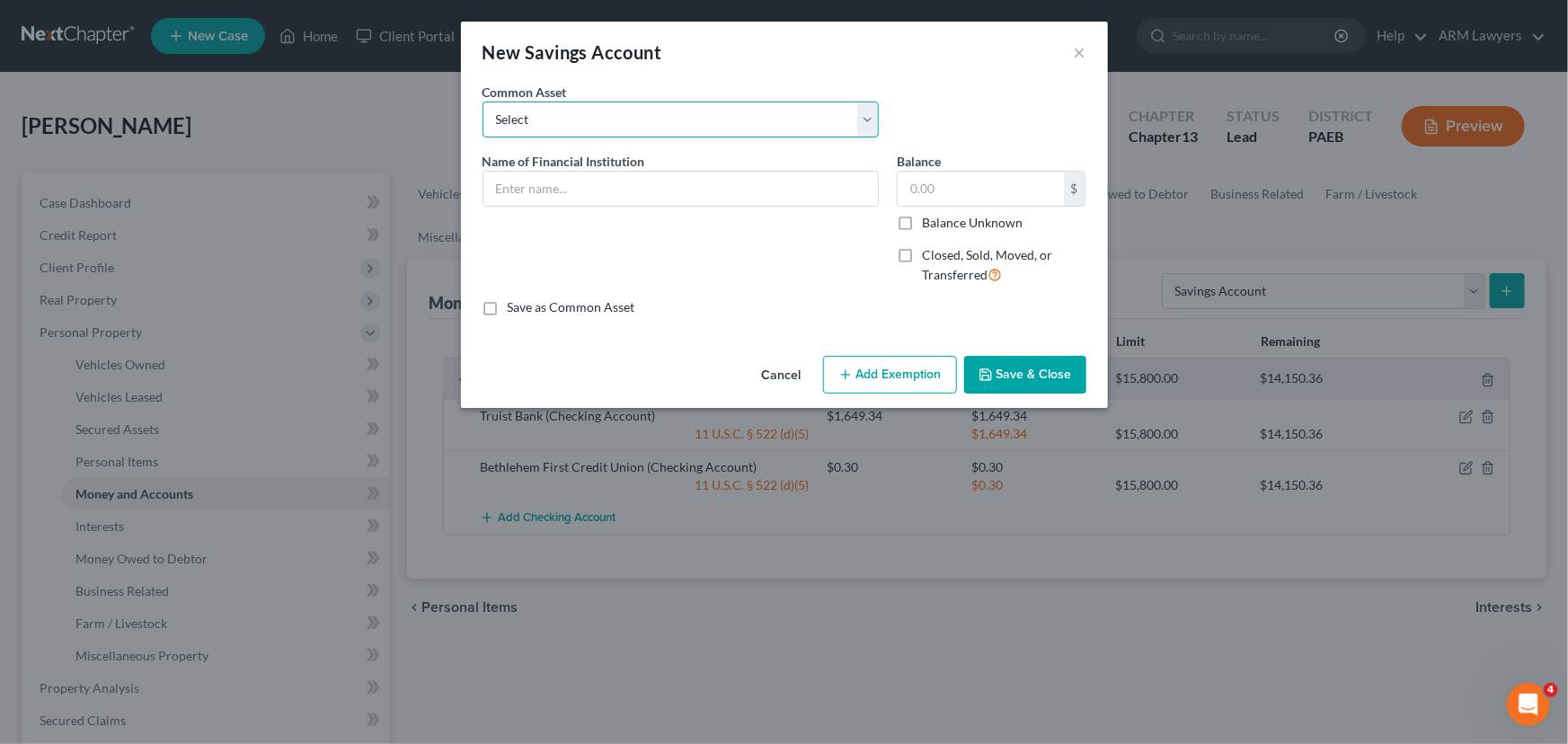
click at [591, 106] on select "Select First Northern Bank & Trust Ally PNC TD Bank Wells Fargo" at bounding box center [681, 119] width 396 height 36
click at [741, 340] on div "An exemption set must first be selected from the Filing Information section. Co…" at bounding box center [784, 215] width 647 height 266
click at [614, 162] on span "Name of Financial Institution" at bounding box center [564, 161] width 163 height 15
click at [620, 174] on input "text" at bounding box center [680, 188] width 394 height 34
type input "Bethlehem First Credit Union"
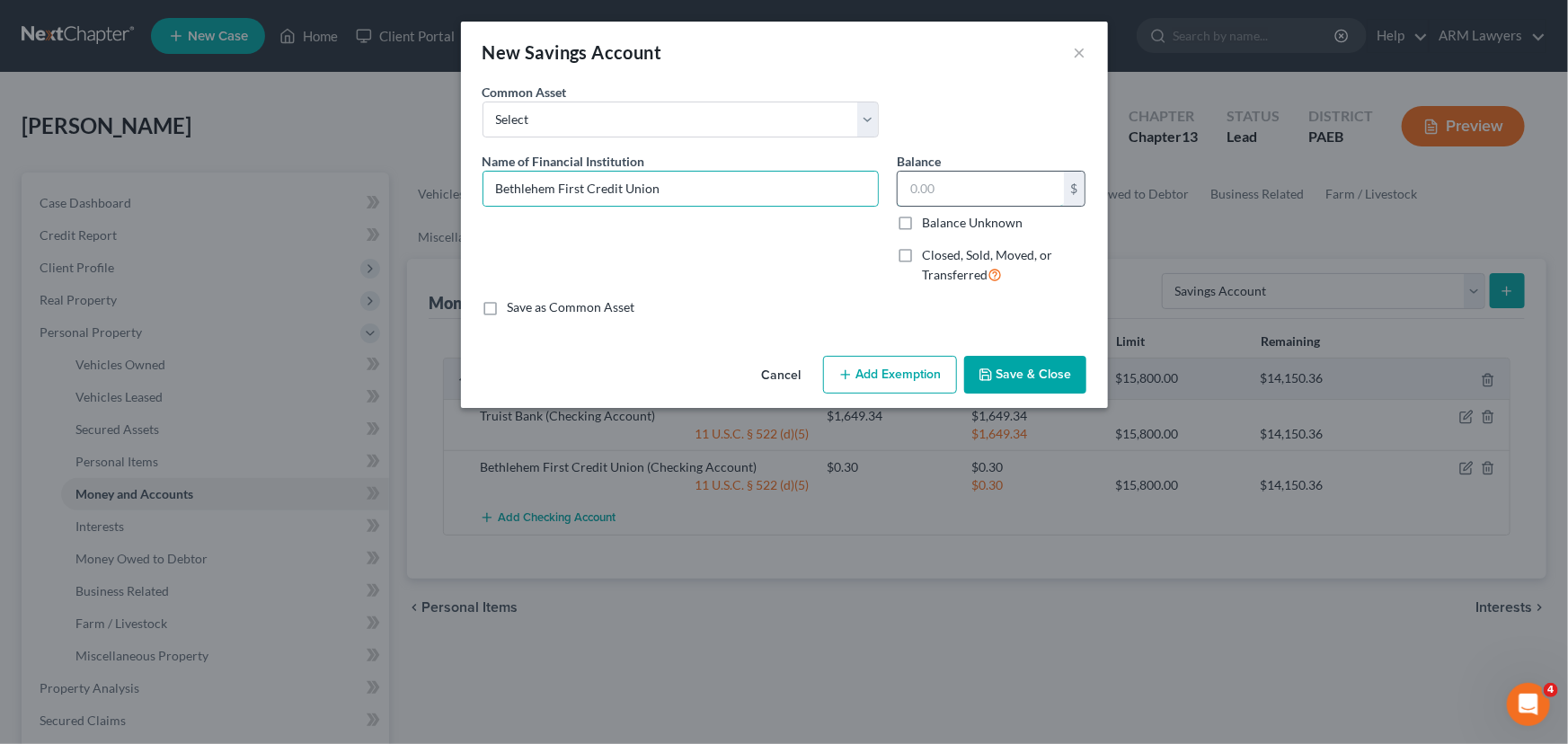
click at [1001, 187] on input "text" at bounding box center [981, 188] width 167 height 34
type input "0.05"
click at [937, 383] on button "Add Exemption" at bounding box center [889, 374] width 134 height 37
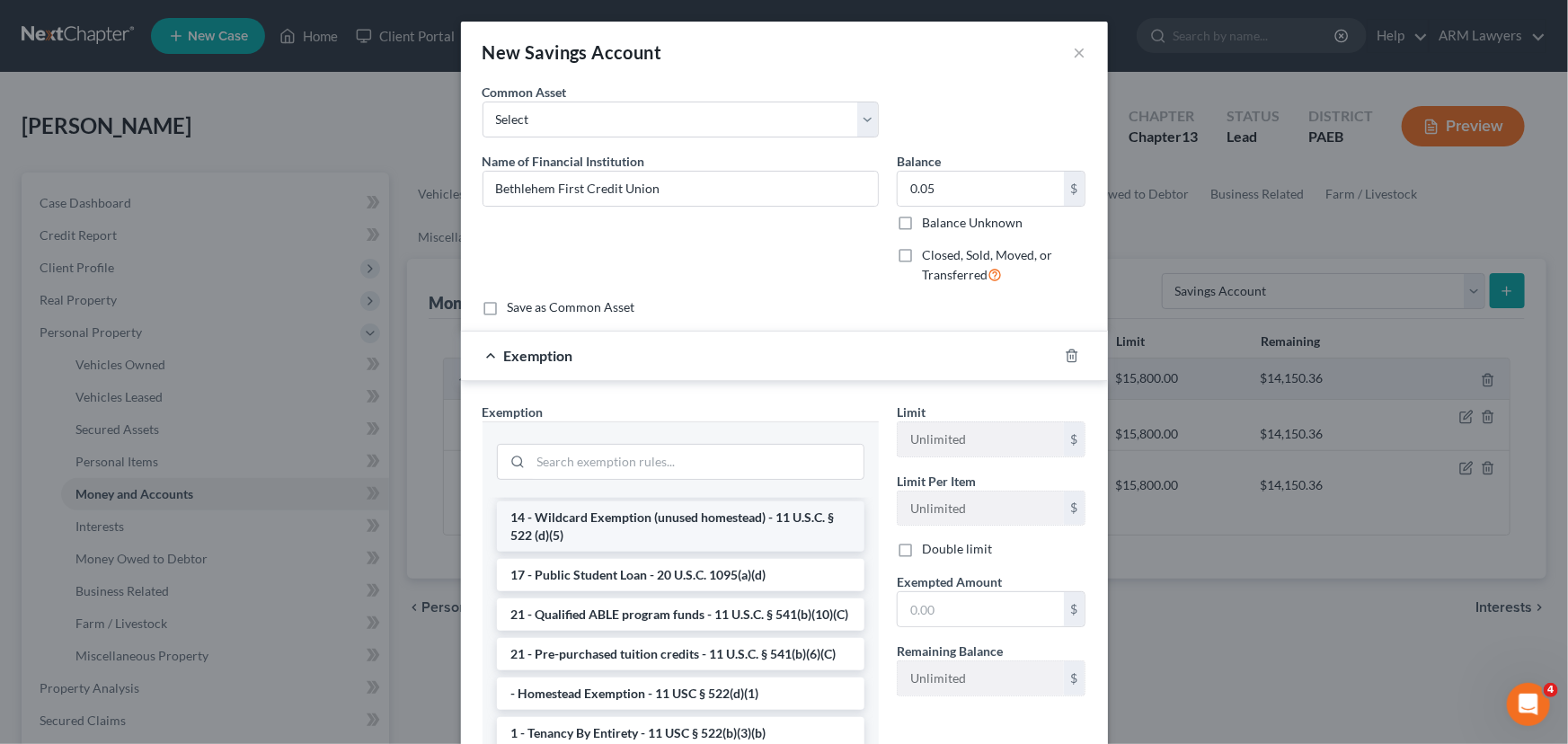
scroll to position [0, 0]
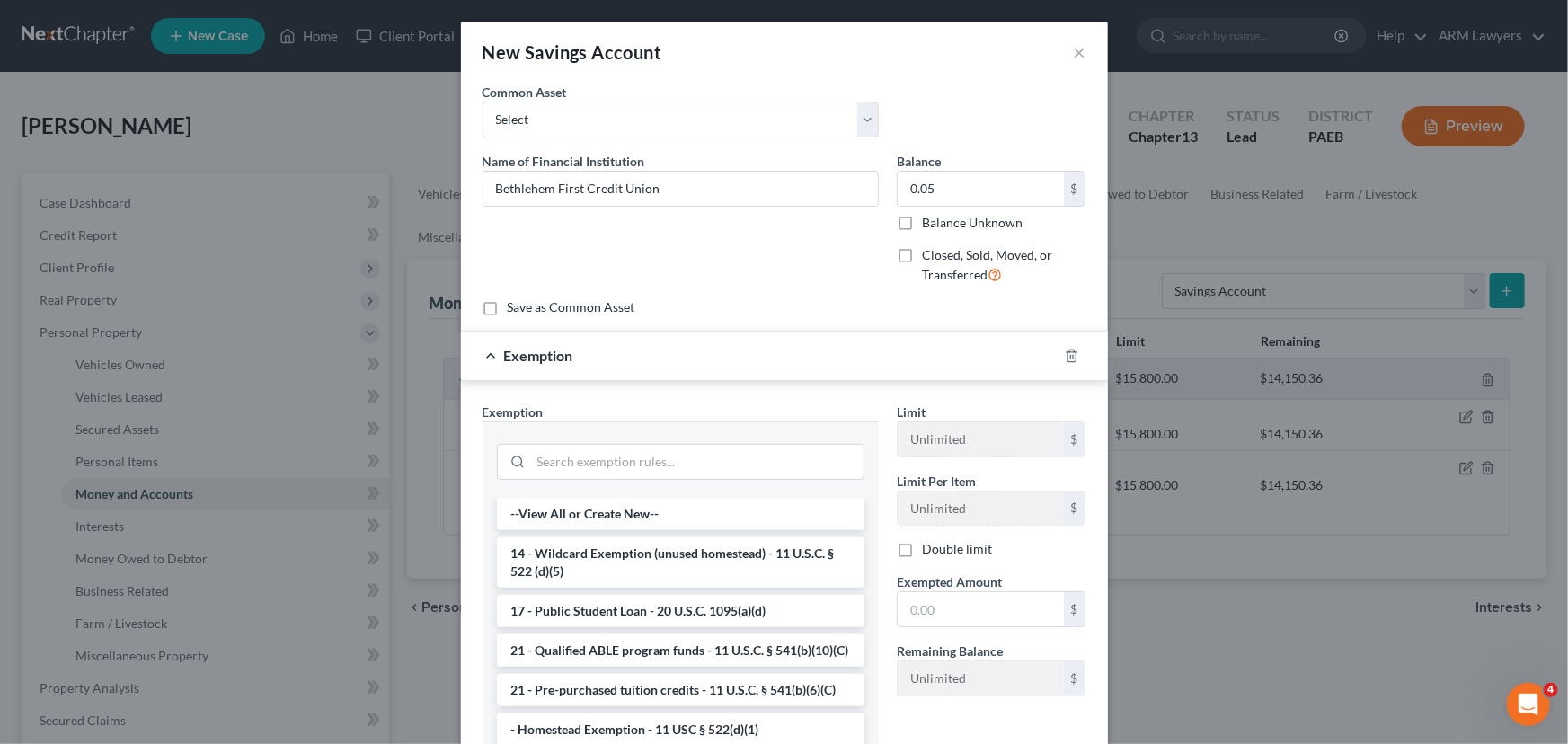
drag, startPoint x: 717, startPoint y: 559, endPoint x: 745, endPoint y: 567, distance: 29.1
click at [716, 559] on li "14 - Wildcard Exemption (unused homestead) - 11 U.S.C. § 522 (d)(5)" at bounding box center [681, 562] width 368 height 51
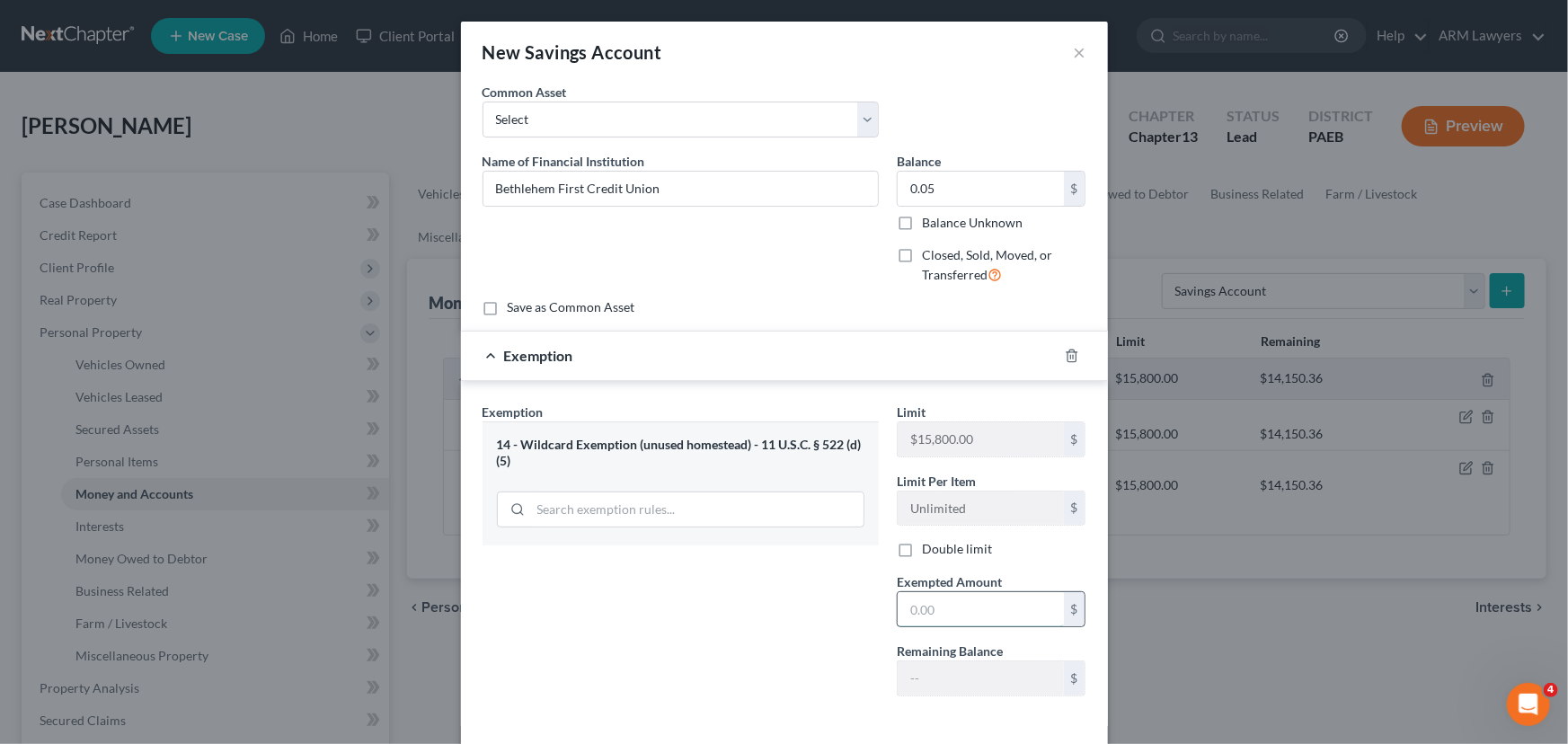
click at [946, 605] on input "text" at bounding box center [981, 609] width 167 height 34
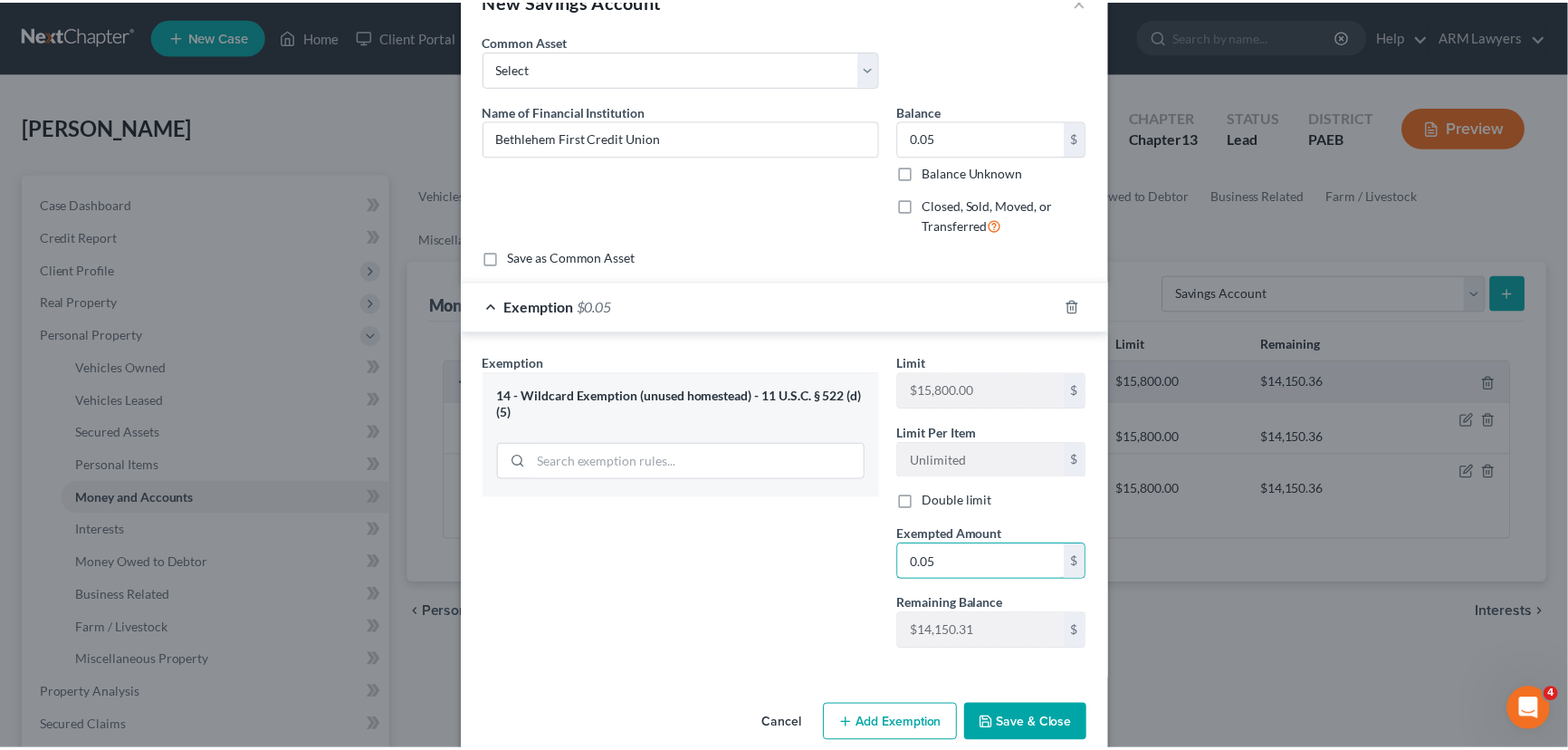
scroll to position [79, 0]
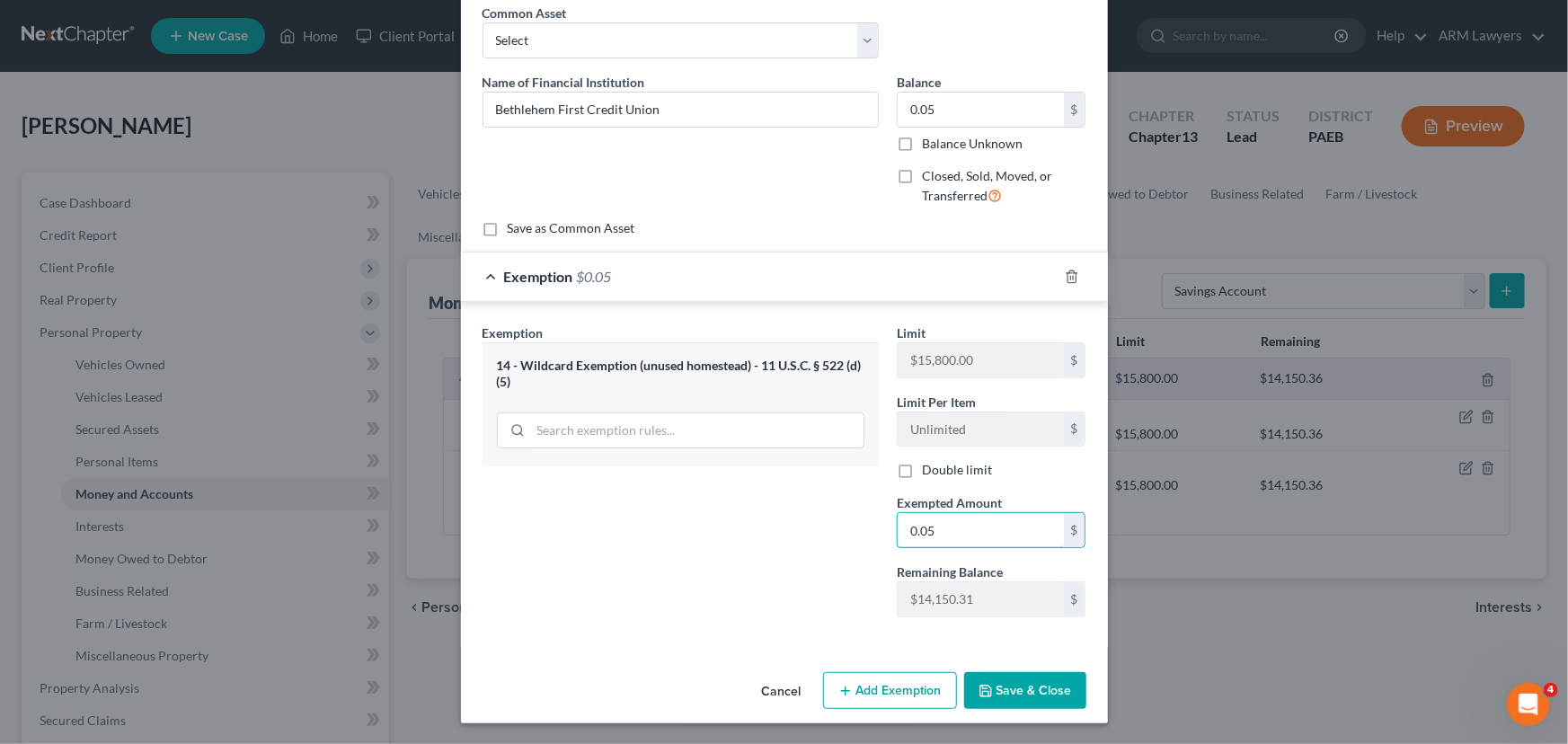
type input "0.05"
click at [1022, 694] on button "Save & Close" at bounding box center [1025, 691] width 123 height 37
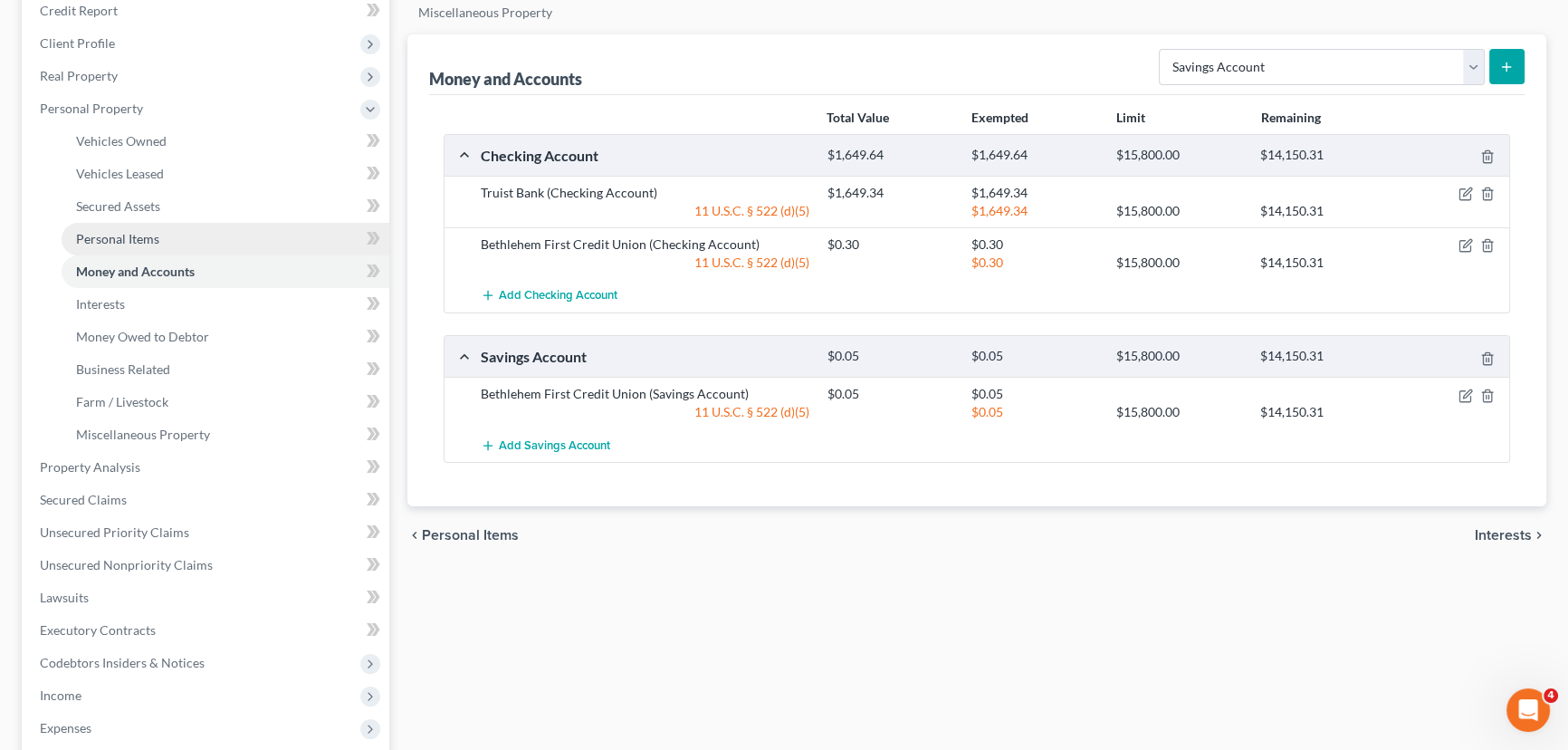
scroll to position [246, 0]
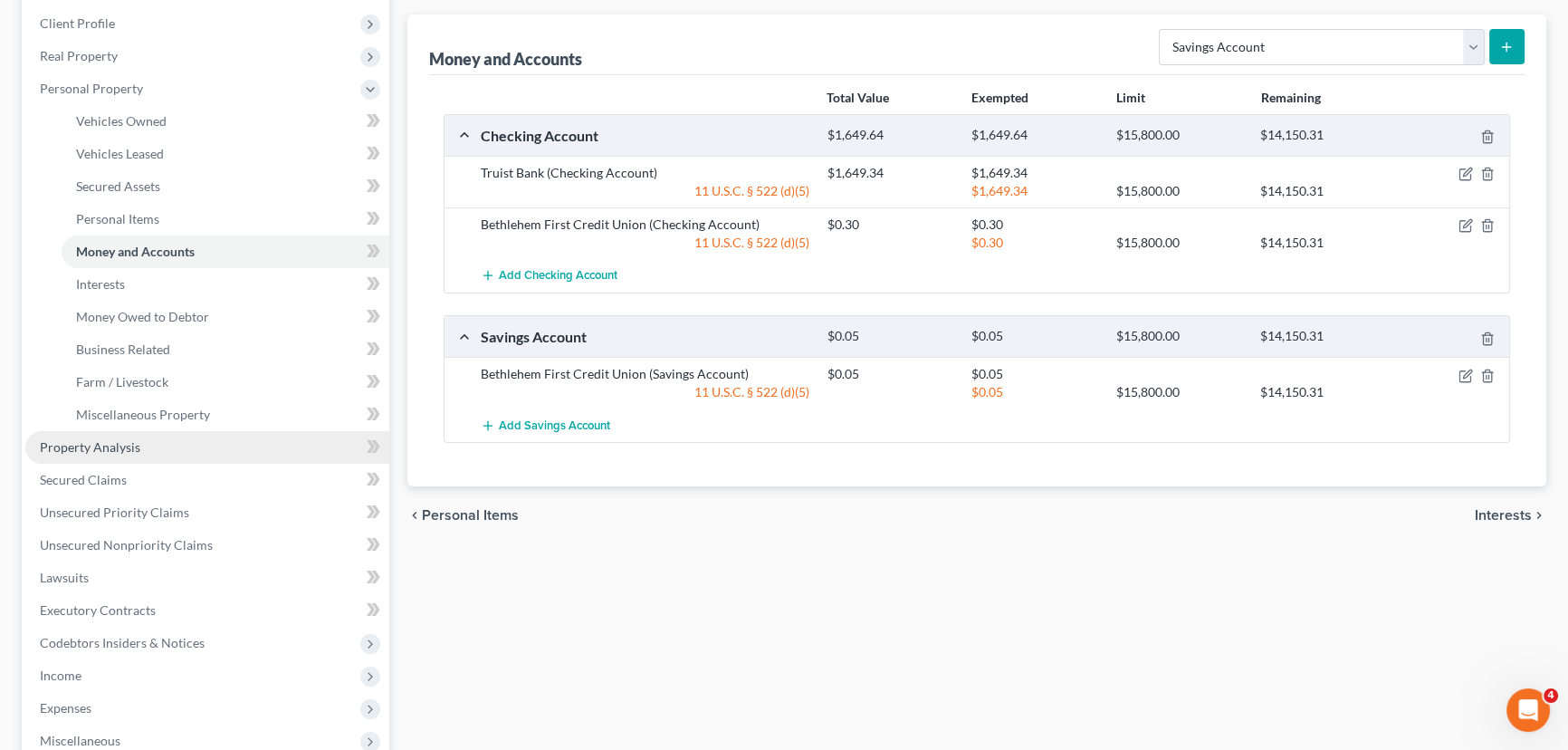
click at [181, 453] on link "Property Analysis" at bounding box center [207, 447] width 364 height 33
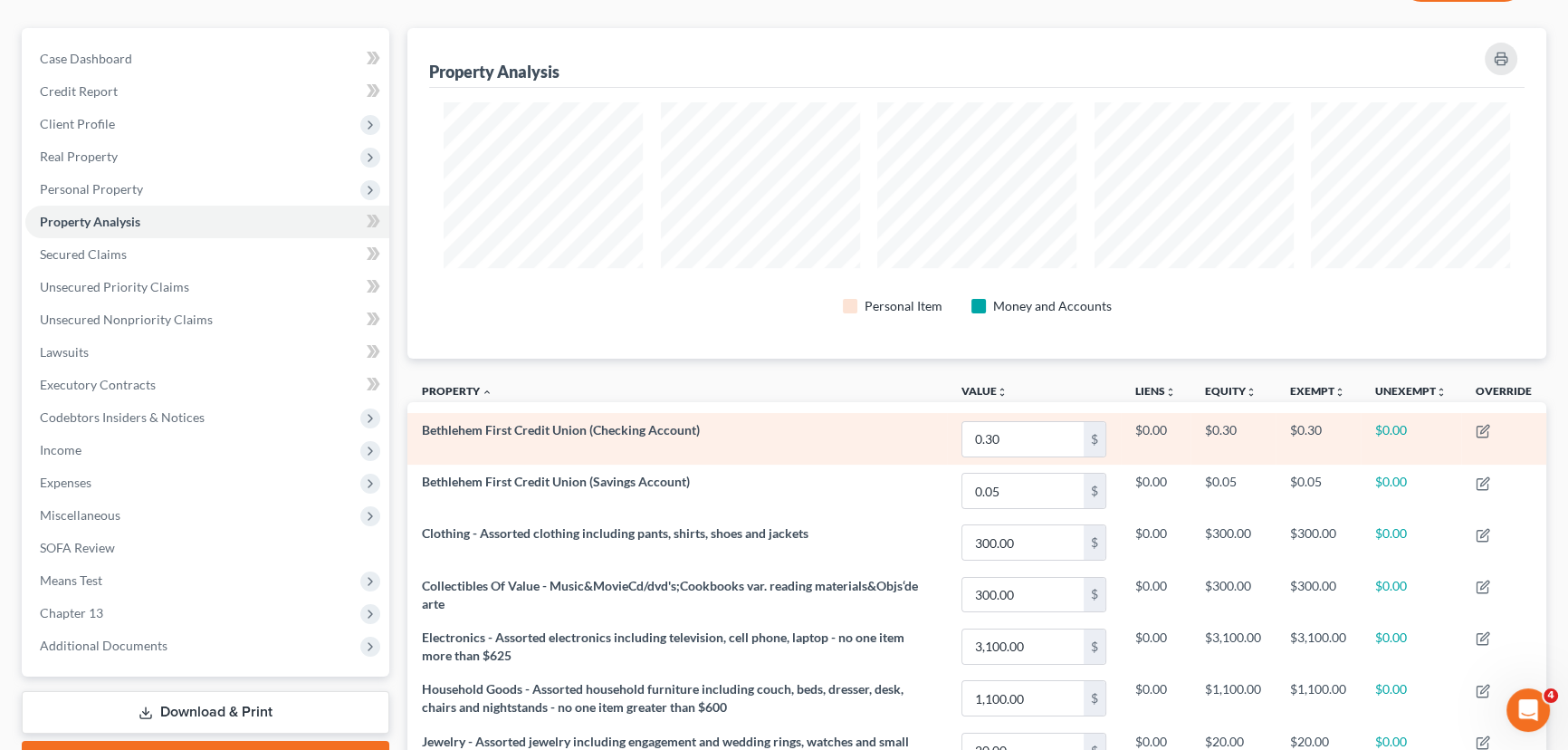
scroll to position [39, 0]
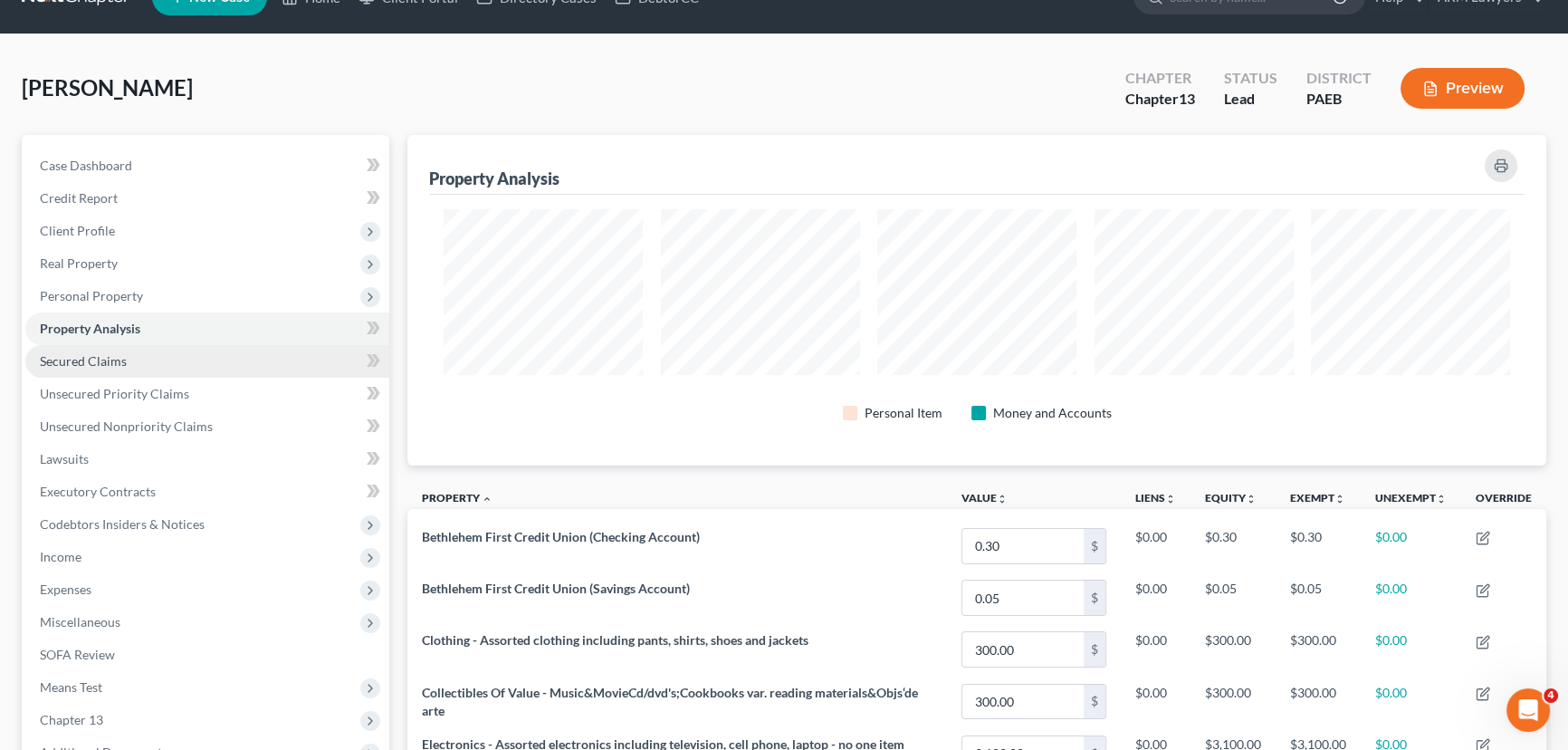
click at [120, 368] on link "Secured Claims" at bounding box center [207, 361] width 364 height 33
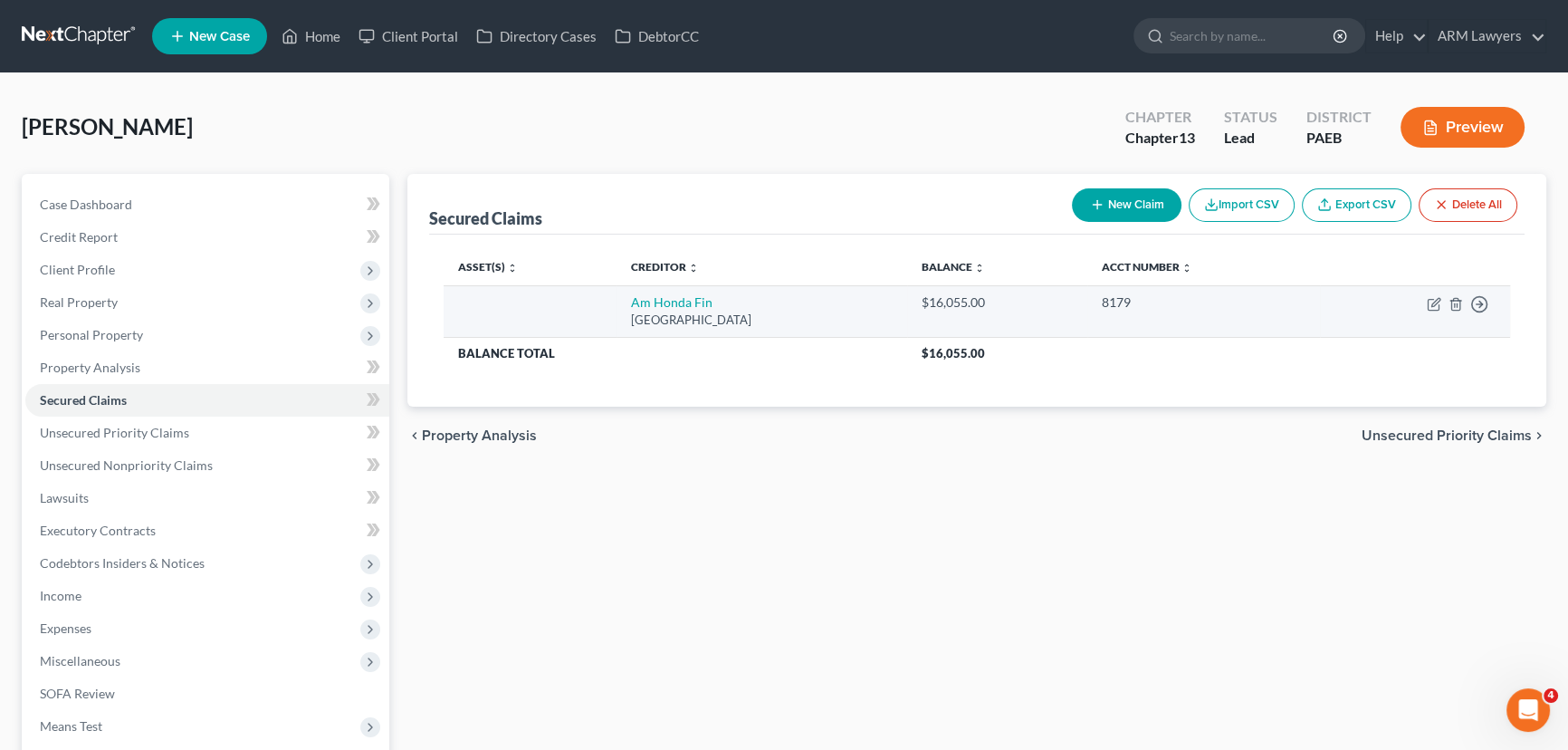
click at [668, 314] on div "Po Box 168128, Irving, TX 75016" at bounding box center [761, 320] width 261 height 17
click at [652, 301] on link "Am Honda Fin" at bounding box center [671, 302] width 81 height 15
select select "45"
select select "0"
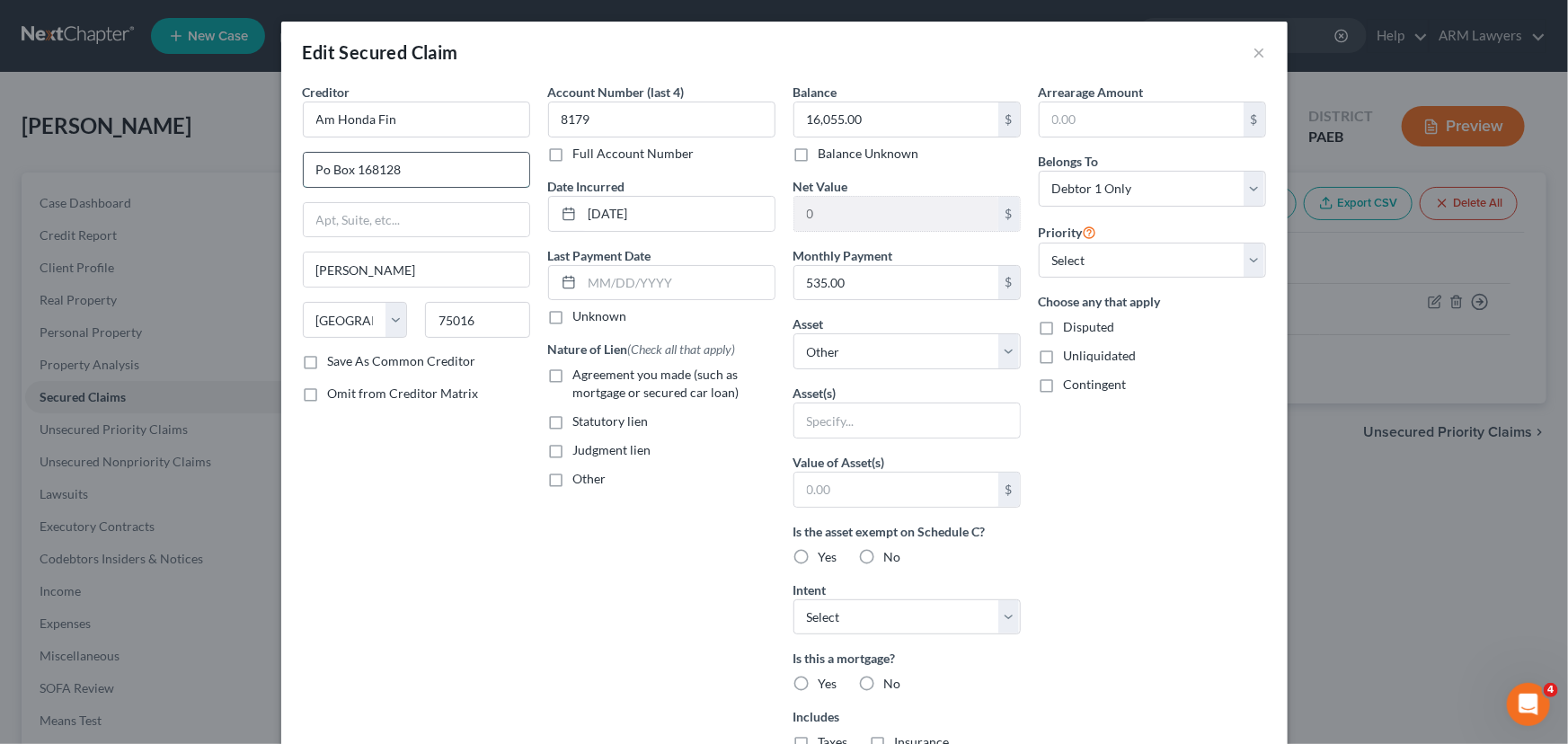
drag, startPoint x: 463, startPoint y: 170, endPoint x: 300, endPoint y: 167, distance: 163.0
click at [303, 167] on input "Po Box 168128" at bounding box center [416, 169] width 226 height 34
click at [1253, 53] on button "×" at bounding box center [1259, 51] width 12 height 22
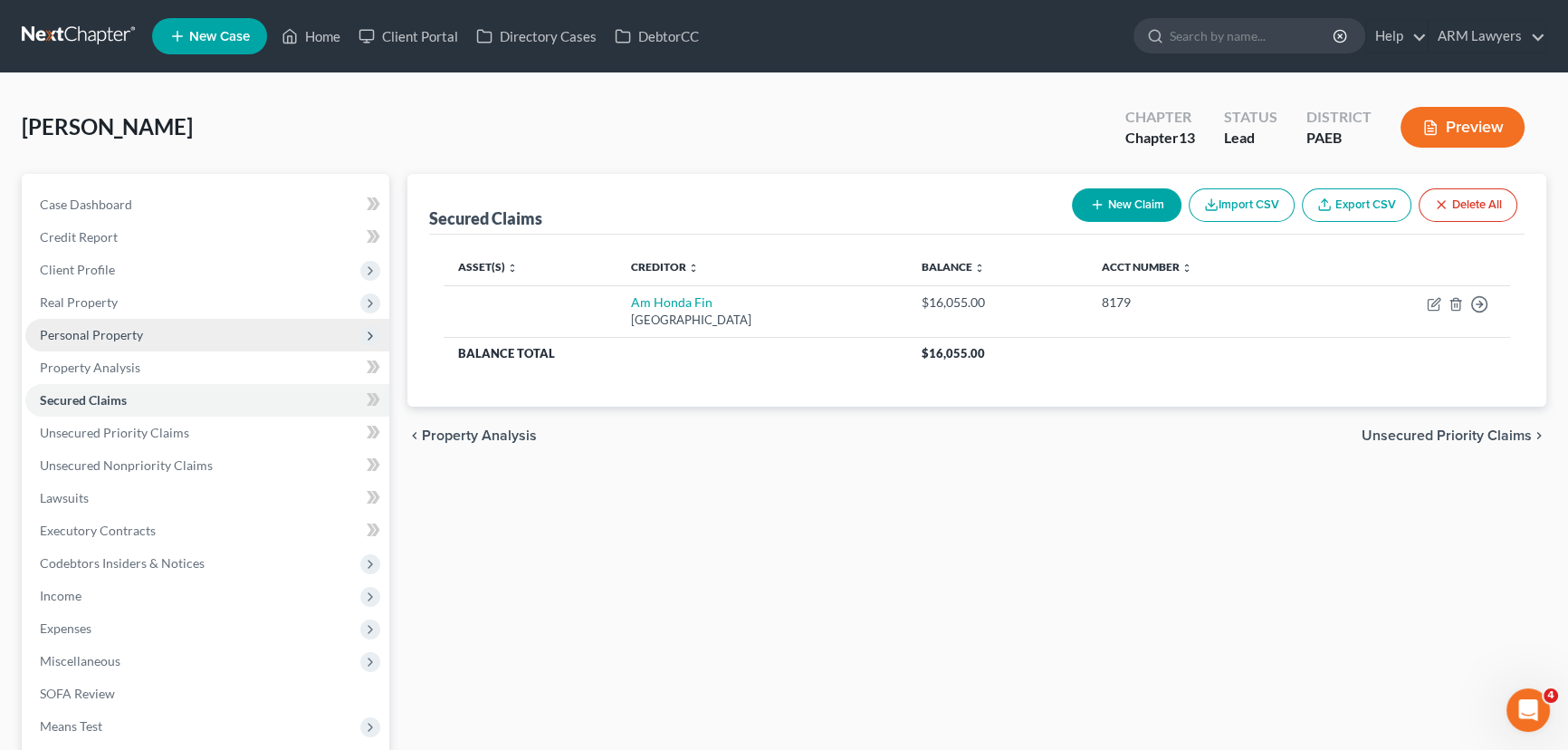
click at [109, 337] on span "Personal Property" at bounding box center [91, 335] width 103 height 15
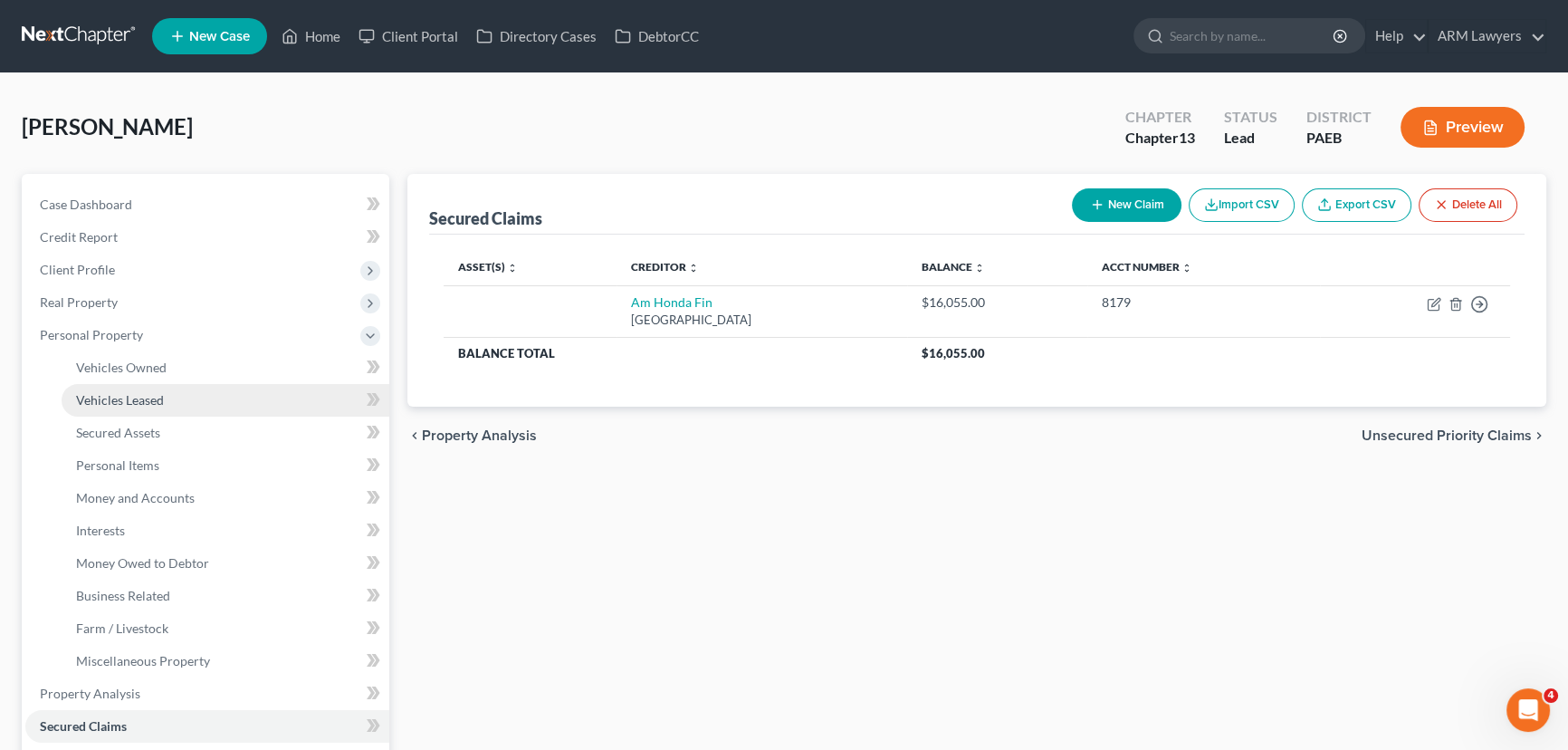
click at [139, 392] on span "Vehicles Leased" at bounding box center [120, 400] width 88 height 15
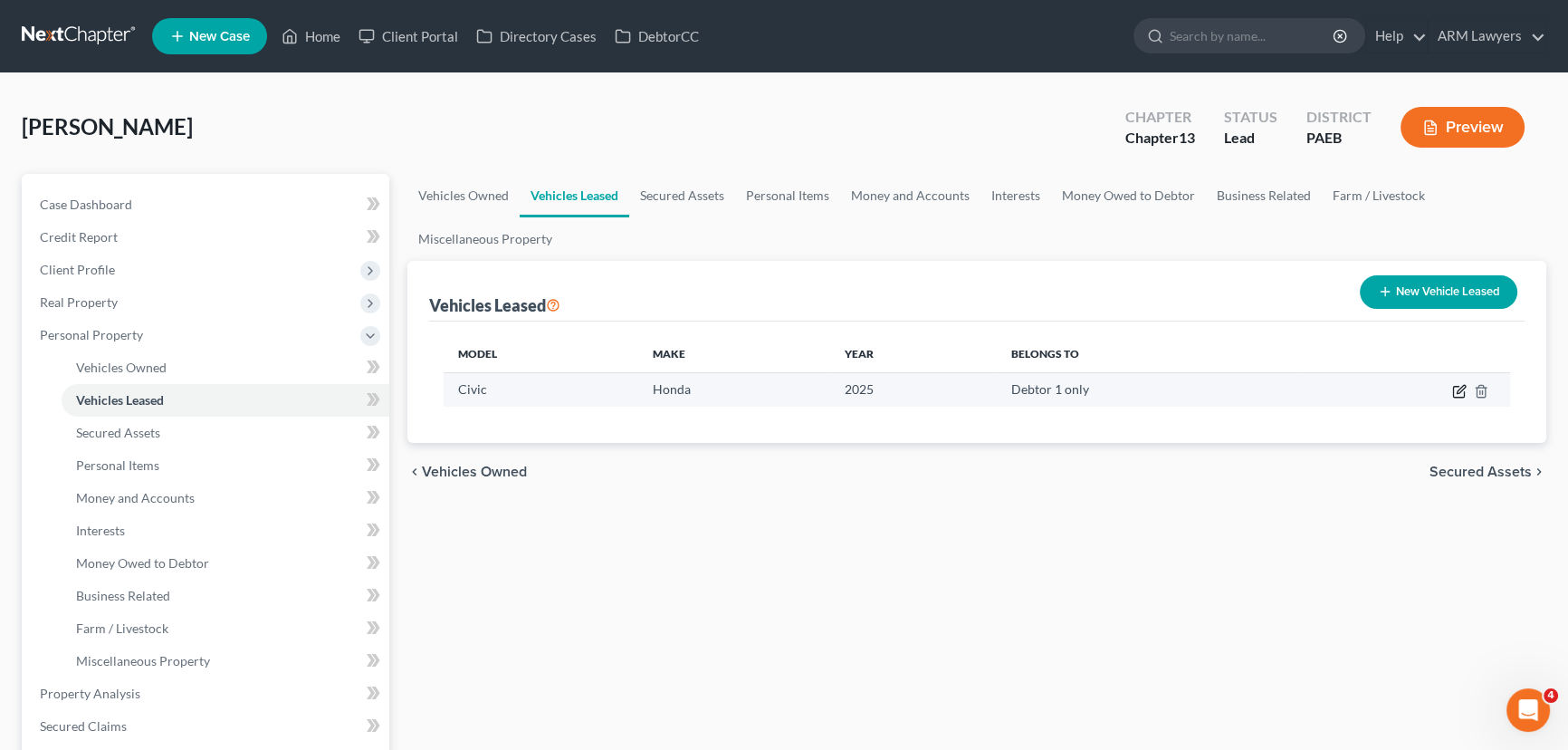
click at [1454, 391] on icon "button" at bounding box center [1459, 391] width 14 height 14
select select "0"
select select "1"
select select "0"
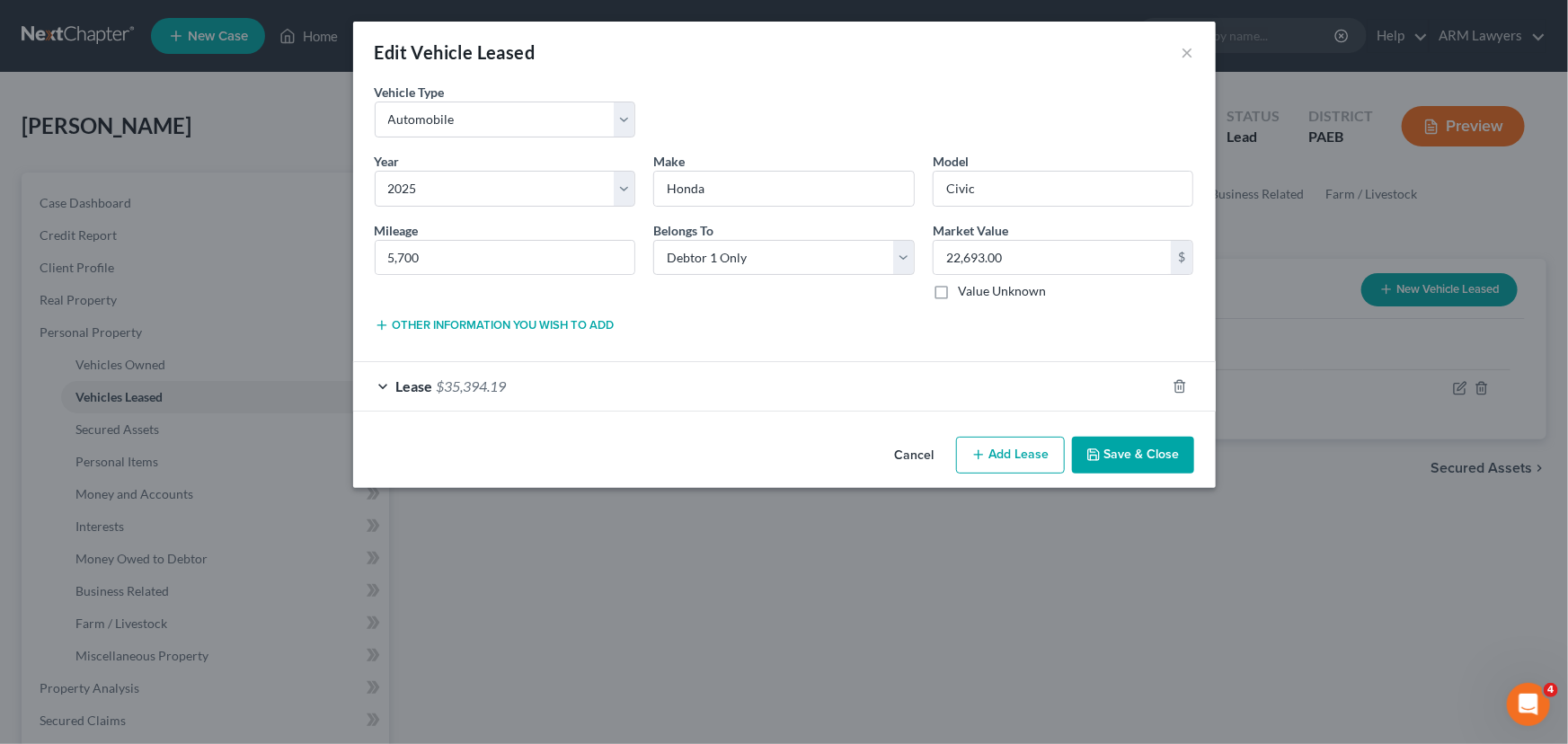
click at [813, 392] on div "Lease $35,394.19" at bounding box center [759, 386] width 813 height 48
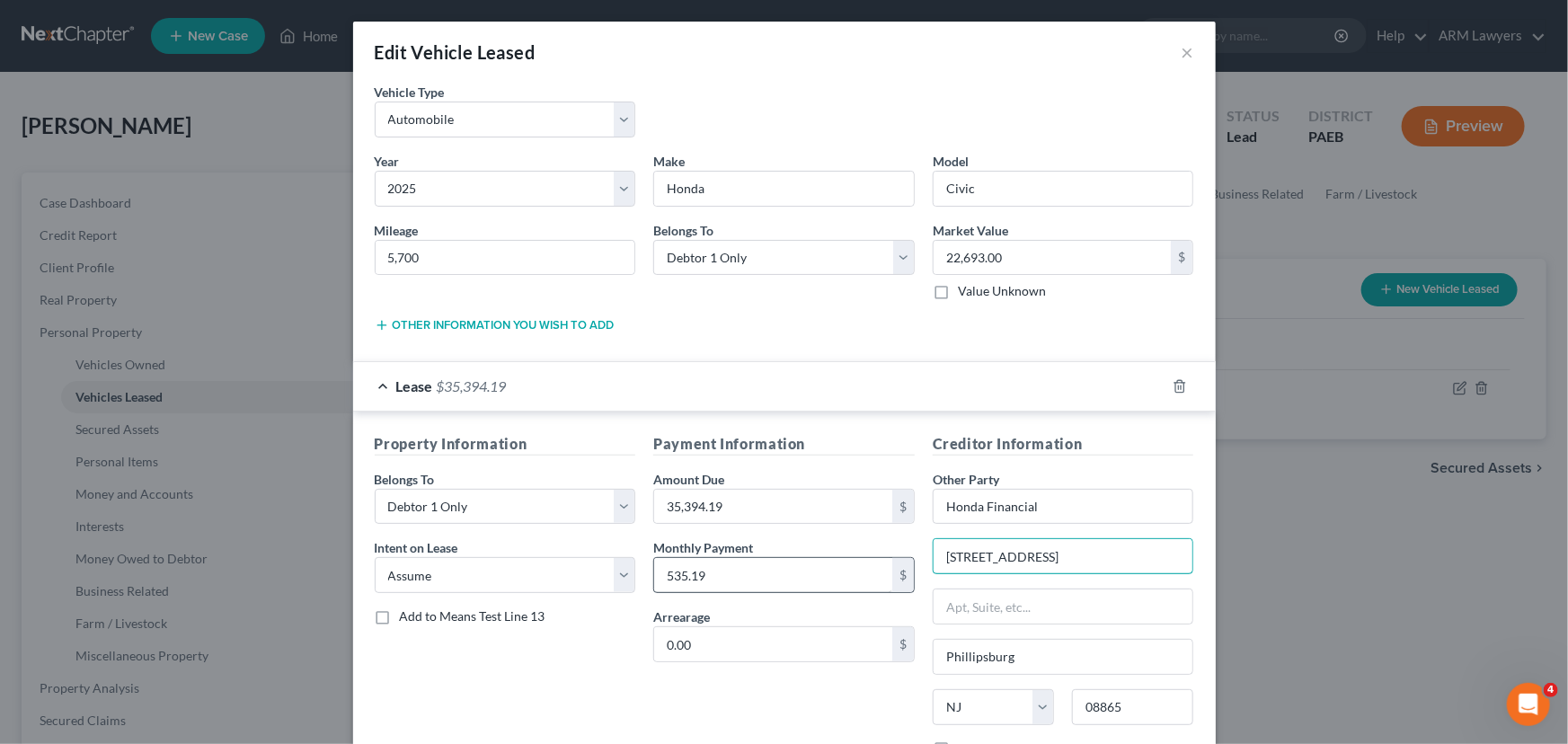
drag, startPoint x: 964, startPoint y: 557, endPoint x: 764, endPoint y: 557, distance: 200.0
click at [768, 557] on div "Property Information Belongs To * Select Debtor 1 Only Debtor 2 Only Debtor 1 A…" at bounding box center [784, 603] width 838 height 339
paste input "Po Box 168128"
type input "Po Box 168128"
drag, startPoint x: 1113, startPoint y: 702, endPoint x: 1013, endPoint y: 704, distance: 100.0
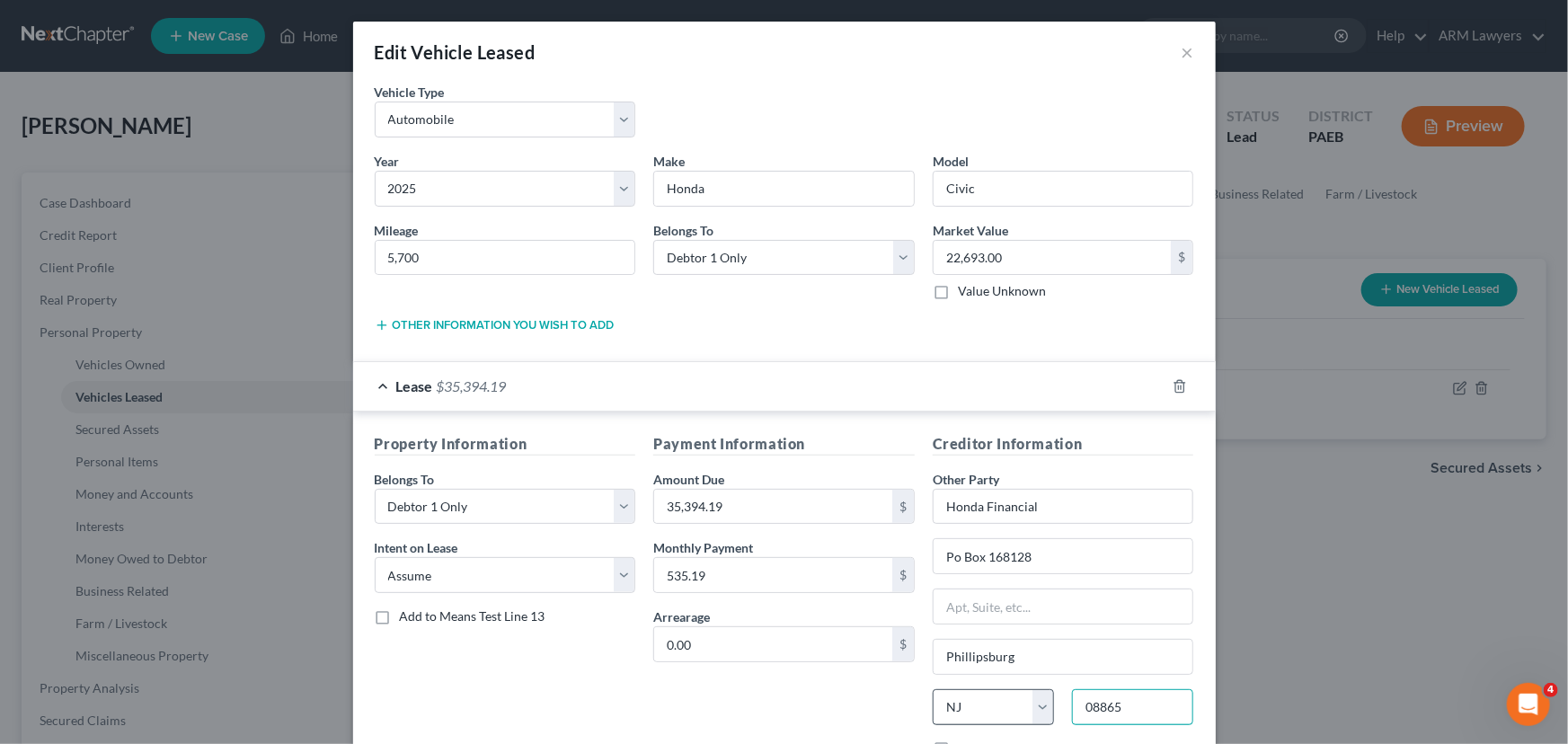
click at [1017, 704] on div "State AL AK AR AZ CA CO CT DE DC FL GA GU HI ID IL IN IA KS KY LA ME MD MA MI M…" at bounding box center [1063, 714] width 280 height 51
click at [718, 728] on div "Payment Information Amount Due 35,394.19 $ Monthly Payment 535.19 $ Arrearage 0…" at bounding box center [784, 603] width 280 height 339
click at [744, 709] on div "Payment Information Amount Due 35,394.19 $ Monthly Payment 535.19 $ Arrearage 0…" at bounding box center [784, 603] width 280 height 339
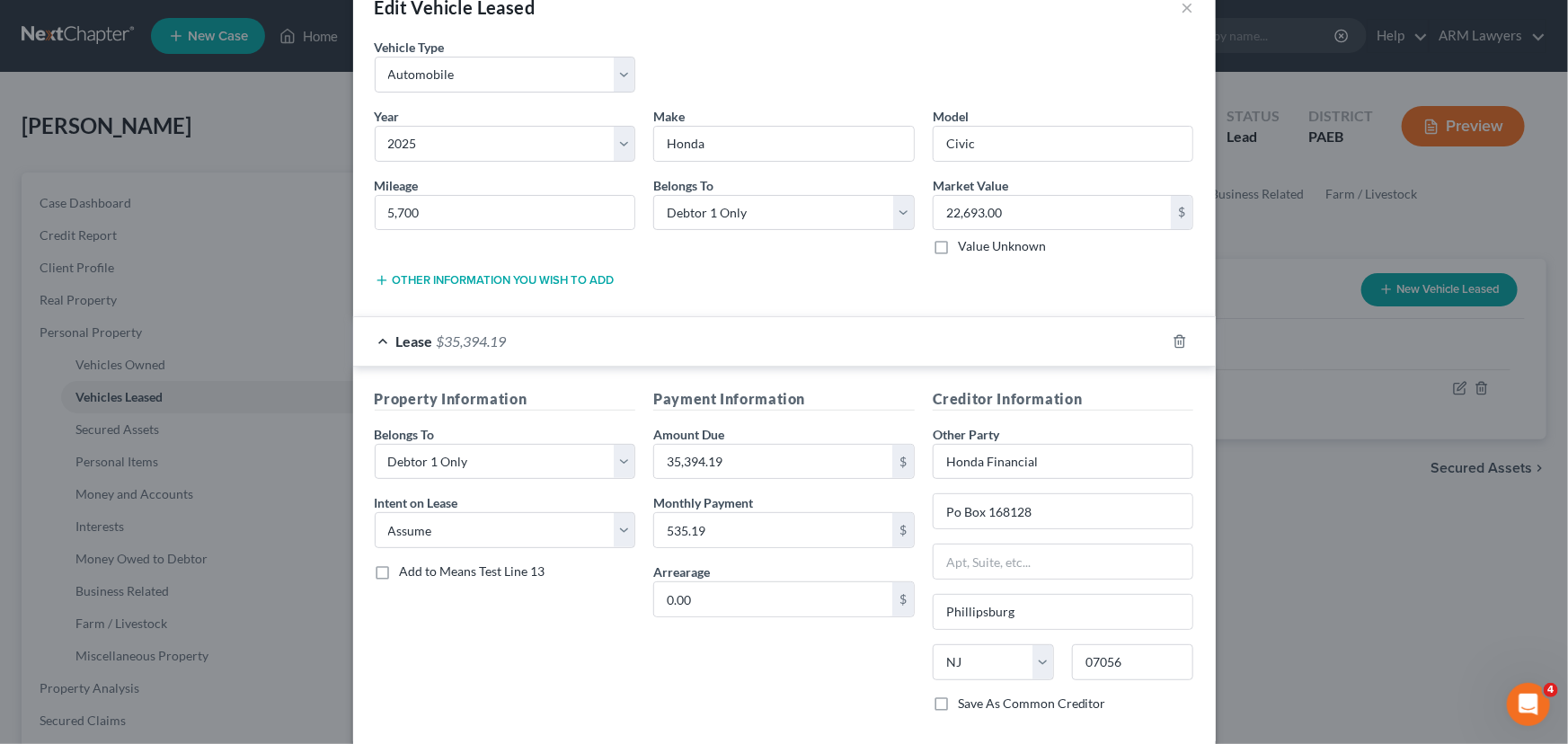
scroll to position [80, 0]
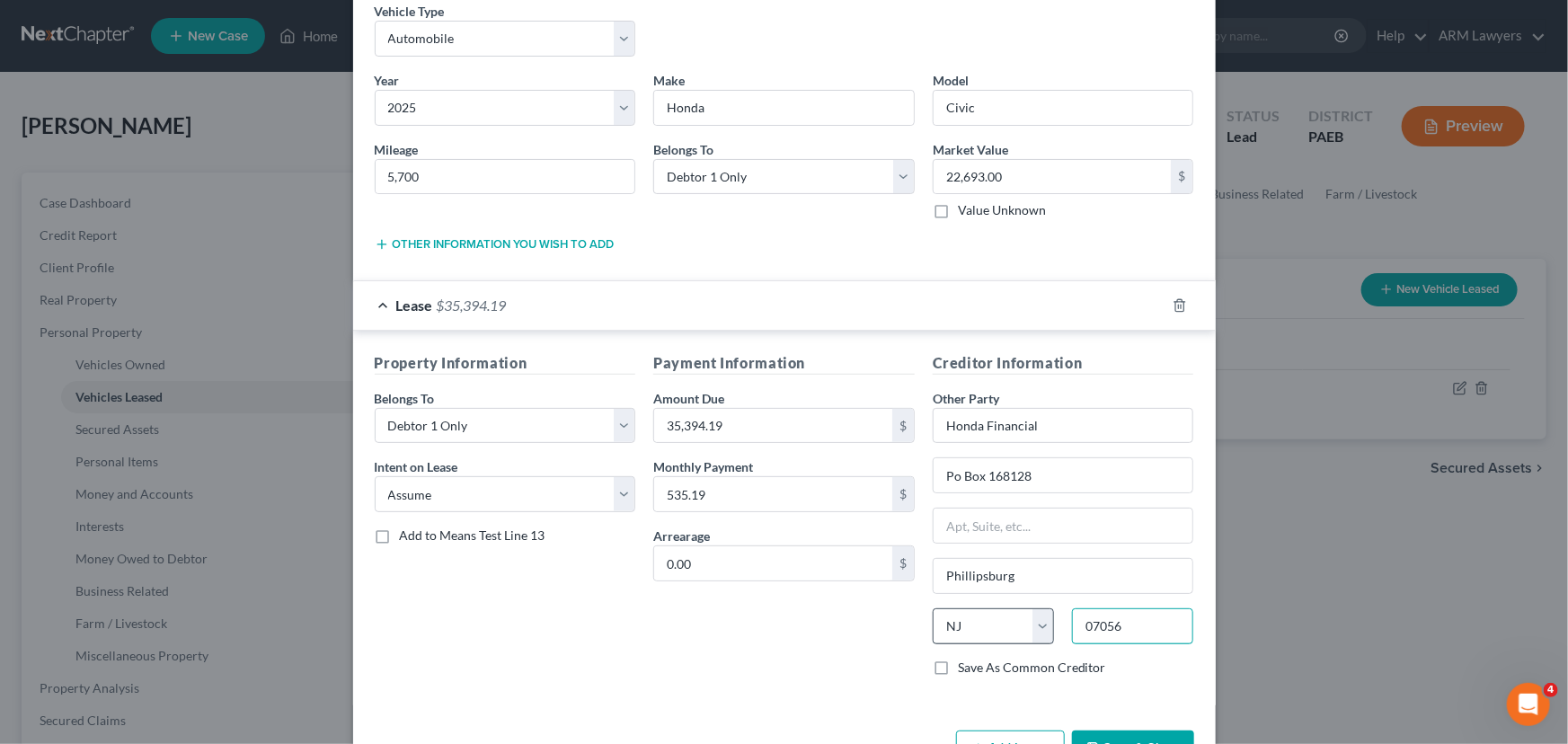
drag, startPoint x: 1123, startPoint y: 620, endPoint x: 1047, endPoint y: 623, distance: 76.1
click at [1047, 623] on div "State AL AK AR AZ CA CO CT DE DC FL GA GU HI ID IL IN IA KS KY LA ME MD MA MI M…" at bounding box center [1063, 634] width 280 height 51
type input "05756"
click at [735, 629] on div "Payment Information Amount Due 35,394.19 $ Monthly Payment 535.19 $ Arrearage 0…" at bounding box center [784, 521] width 280 height 339
click at [989, 624] on select "State AL AK AR AZ CA CO CT DE DC FL GA GU HI ID IL IN IA KS KY LA ME MD MA MI M…" at bounding box center [993, 626] width 122 height 36
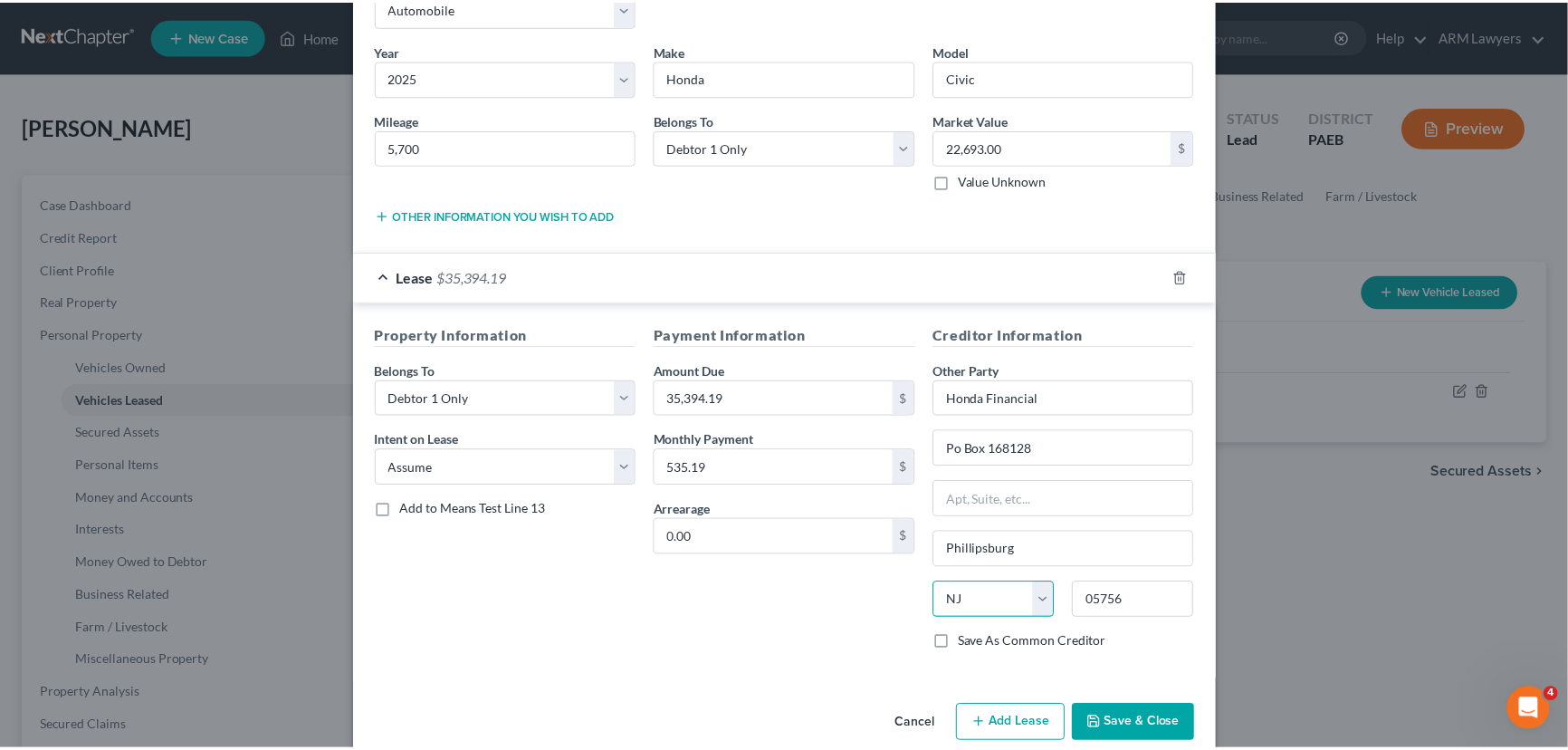
scroll to position [140, 0]
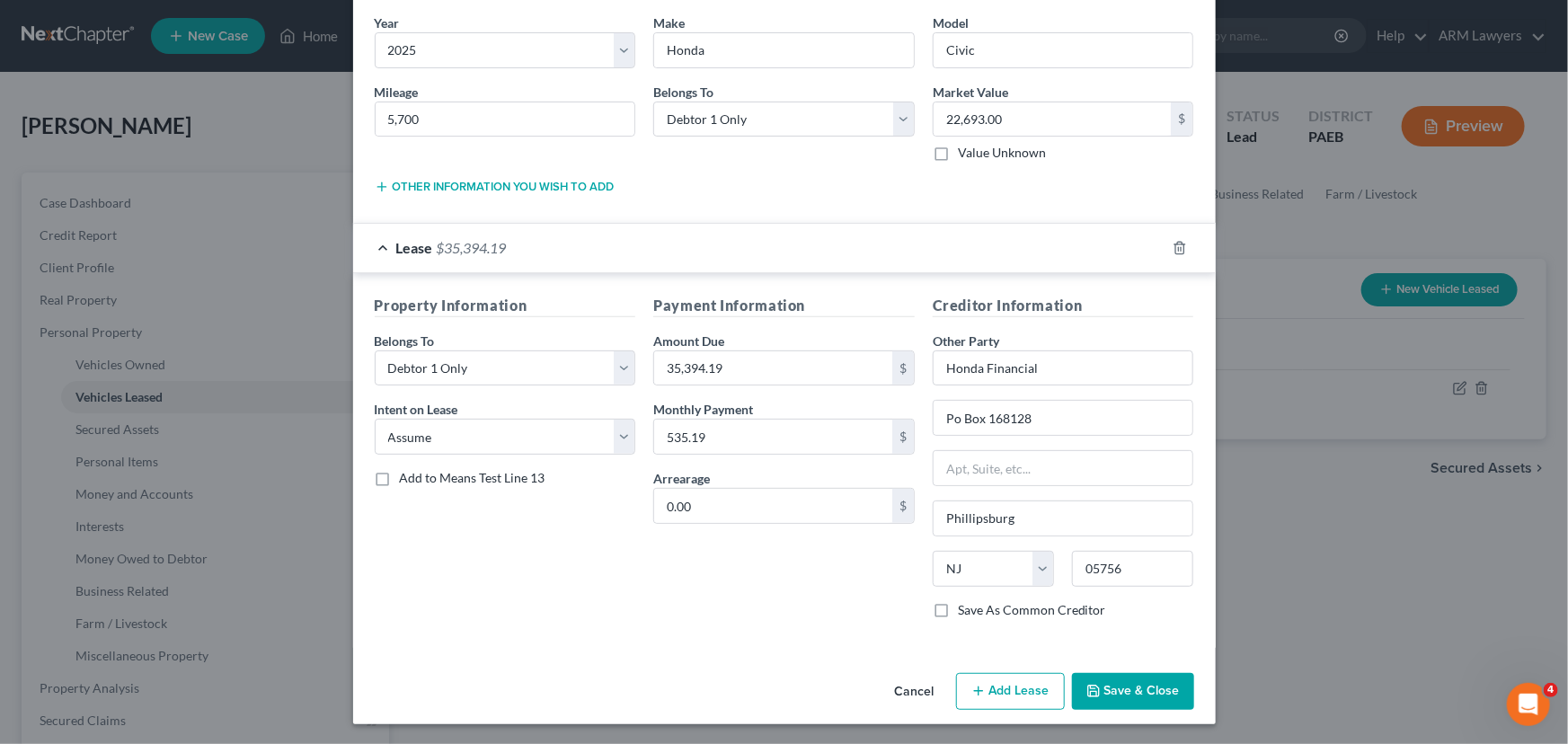
click at [1123, 688] on button "Save & Close" at bounding box center [1133, 692] width 123 height 37
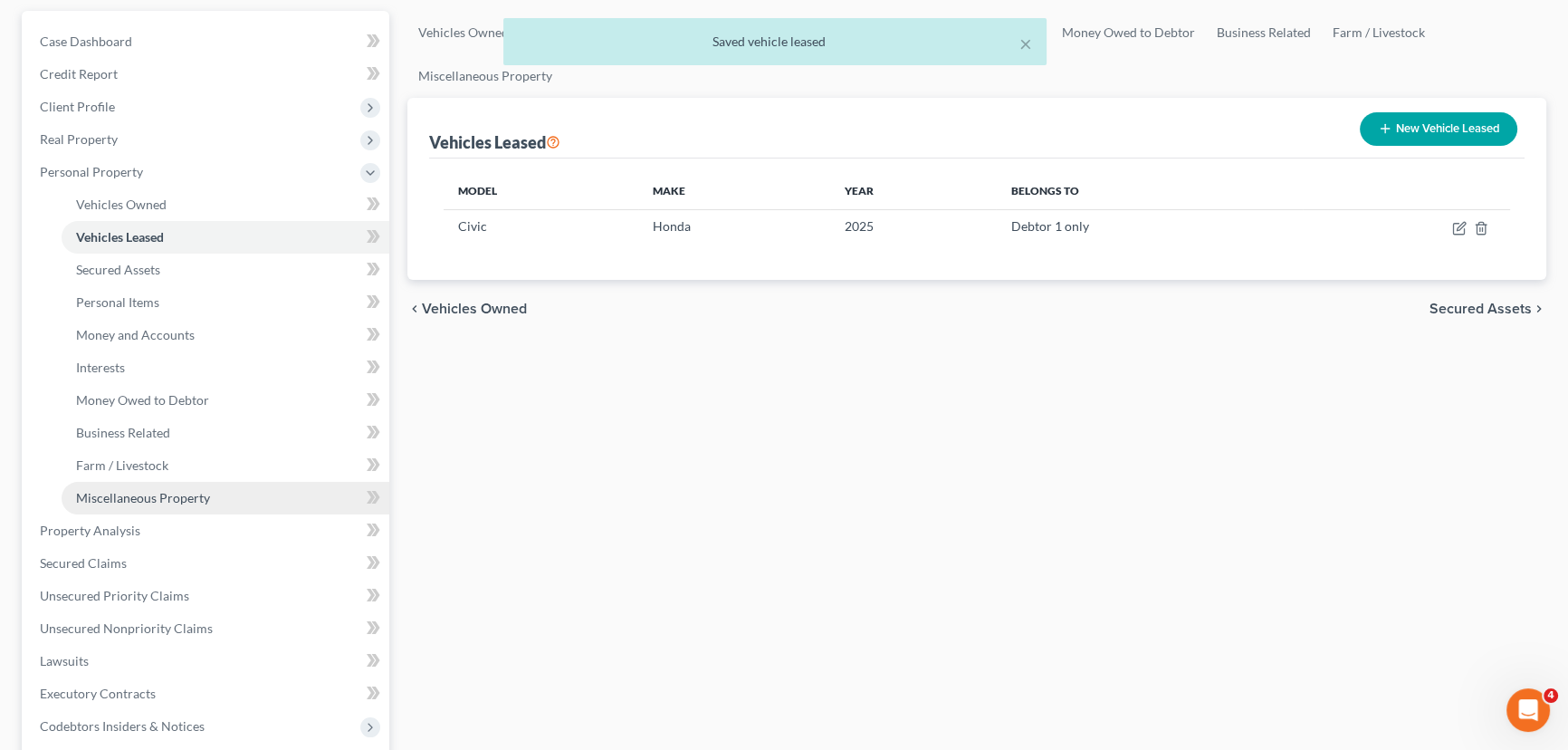
scroll to position [164, 0]
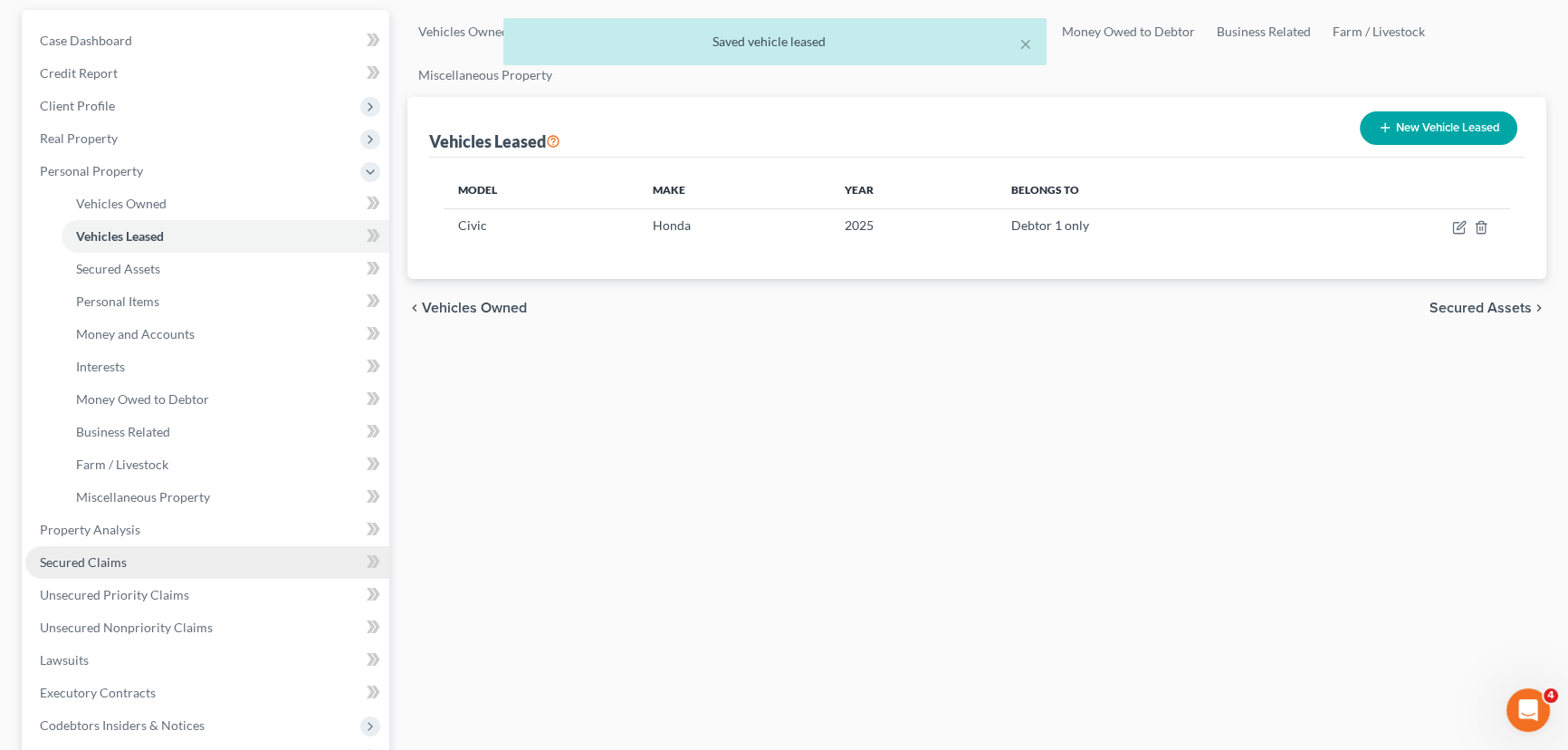
click at [154, 571] on link "Secured Claims" at bounding box center [207, 562] width 364 height 33
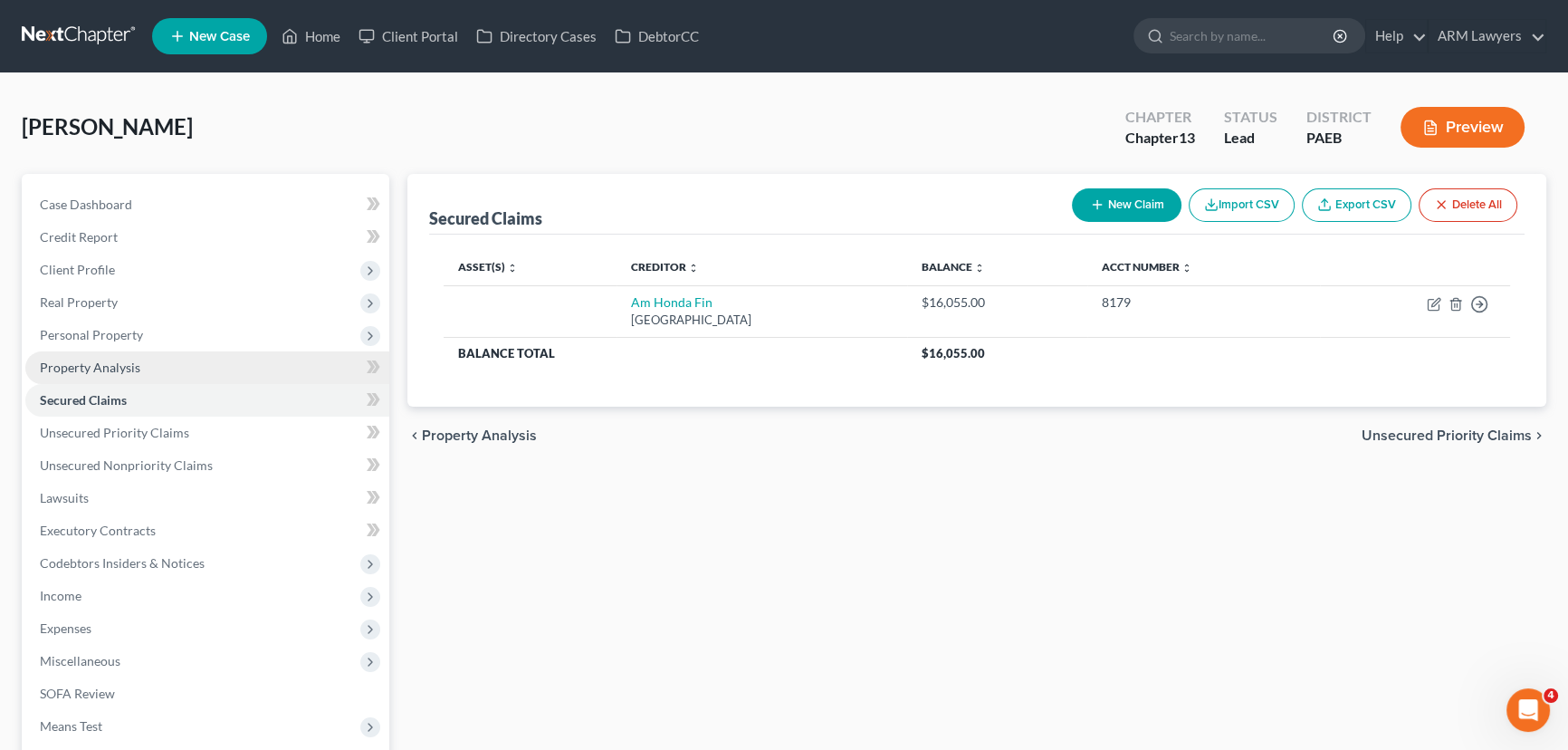
click at [172, 369] on link "Property Analysis" at bounding box center [207, 367] width 364 height 33
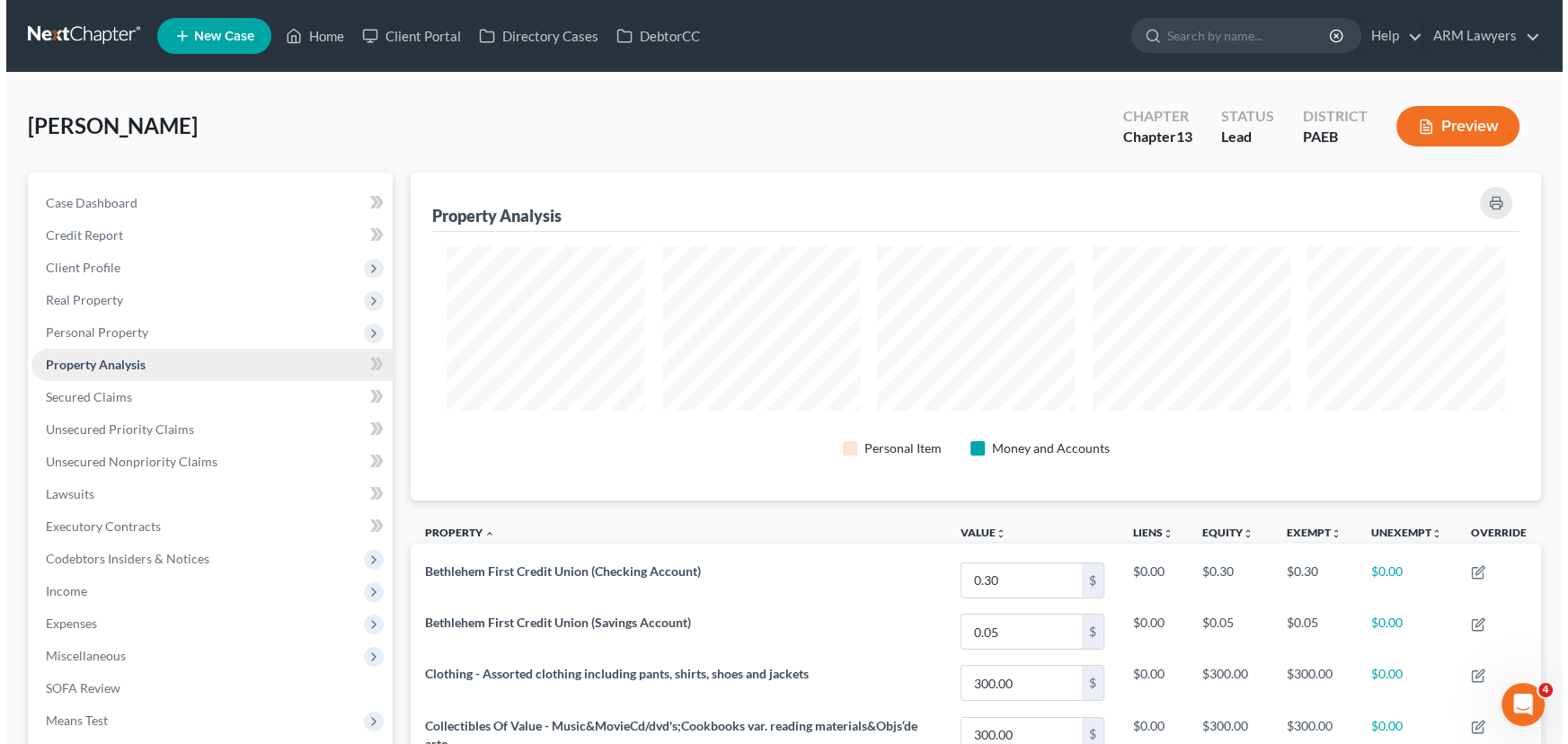
scroll to position [328, 1130]
click at [146, 333] on span "Personal Property" at bounding box center [206, 332] width 361 height 33
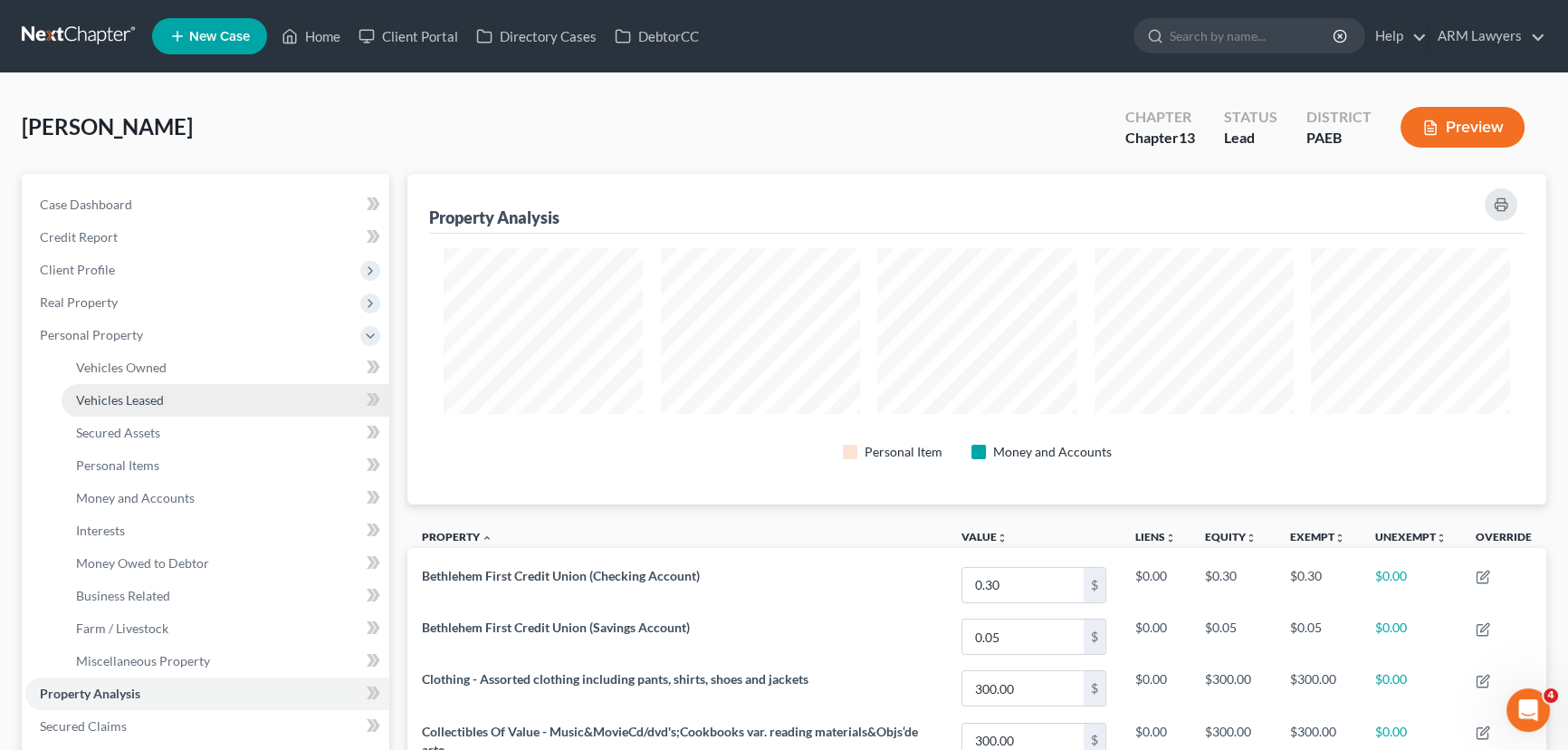
click at [178, 402] on link "Vehicles Leased" at bounding box center [225, 400] width 328 height 33
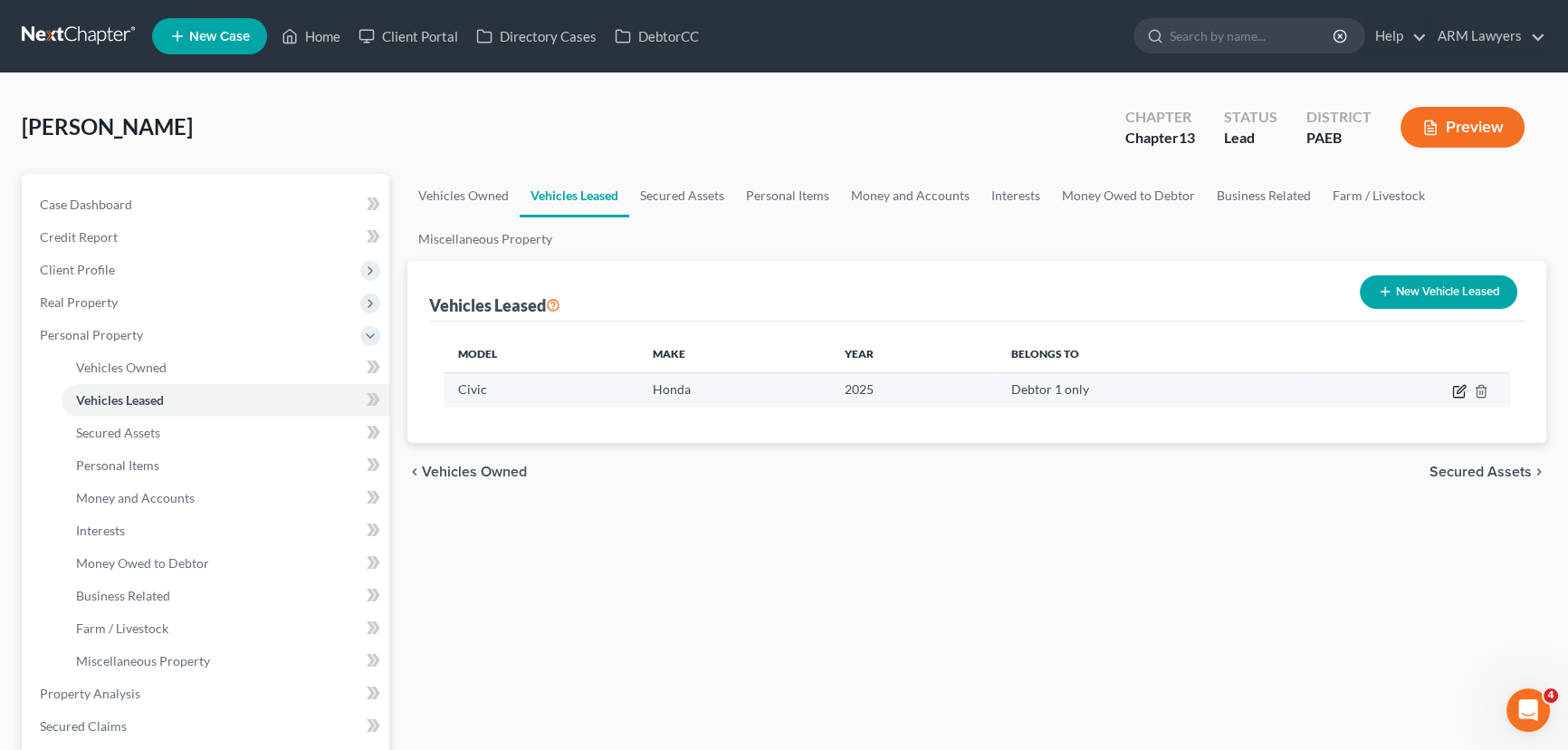
click at [1455, 387] on icon "button" at bounding box center [1459, 391] width 14 height 14
select select "0"
select select "1"
select select "0"
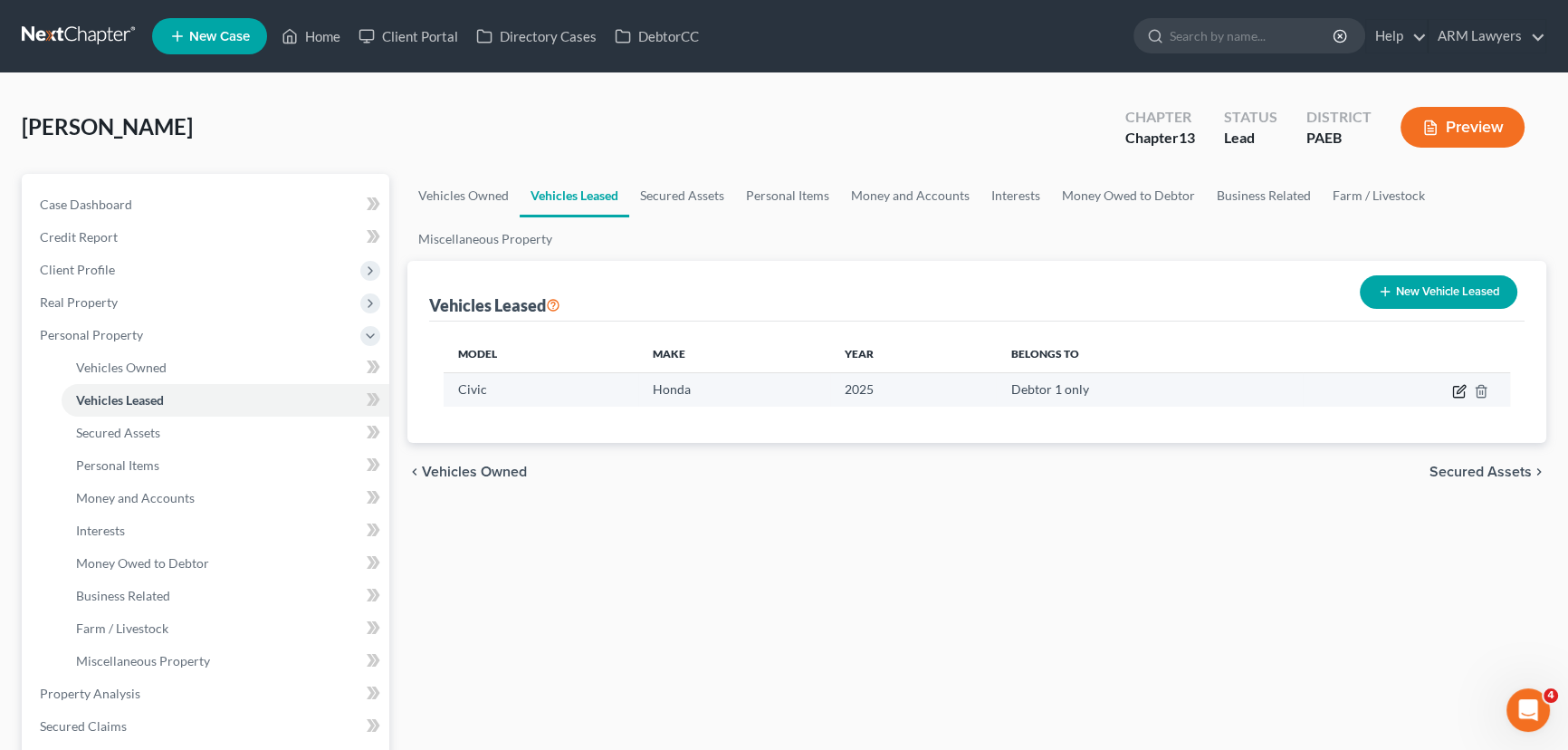
select select "1"
select select "33"
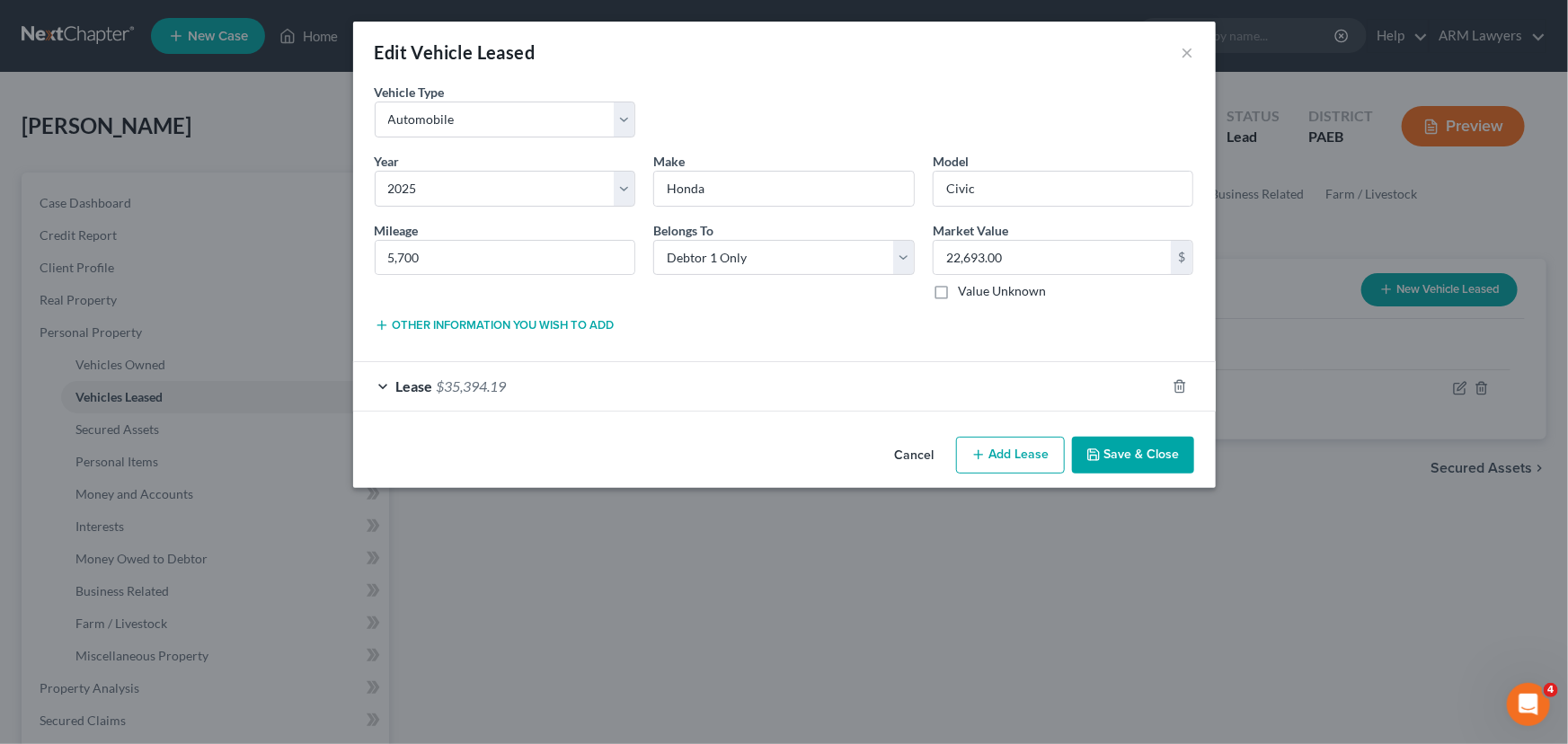
click at [544, 380] on div "Lease $35,394.19" at bounding box center [759, 386] width 813 height 48
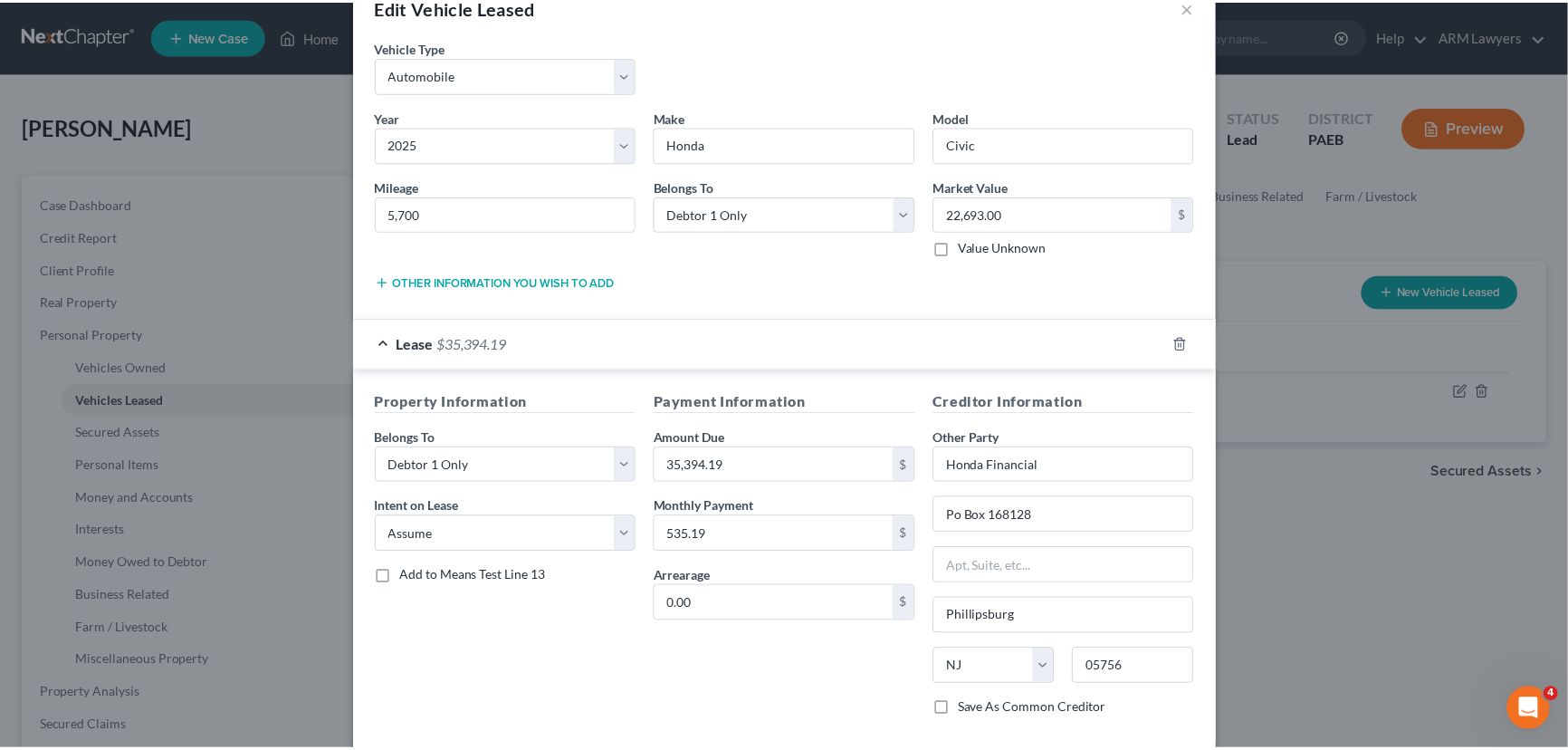
scroll to position [140, 0]
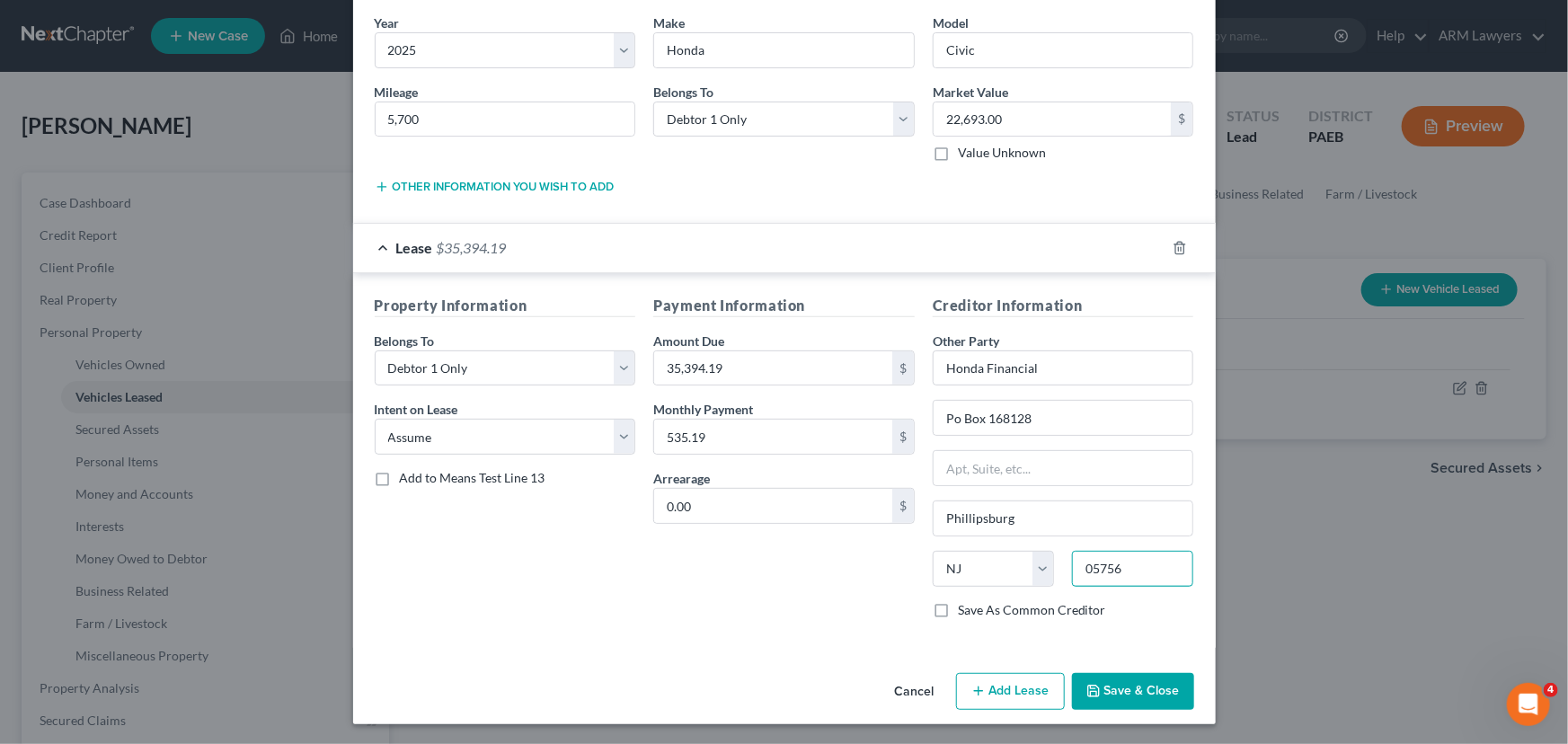
drag, startPoint x: 1147, startPoint y: 559, endPoint x: 1106, endPoint y: 560, distance: 41.0
click at [1106, 560] on input "05756" at bounding box center [1133, 568] width 122 height 36
click at [1107, 560] on input "05756" at bounding box center [1133, 568] width 122 height 36
type input "05716"
click at [674, 587] on div "Payment Information Amount Due 35,394.19 $ Monthly Payment 535.19 $ Arrearage 0…" at bounding box center [784, 464] width 280 height 339
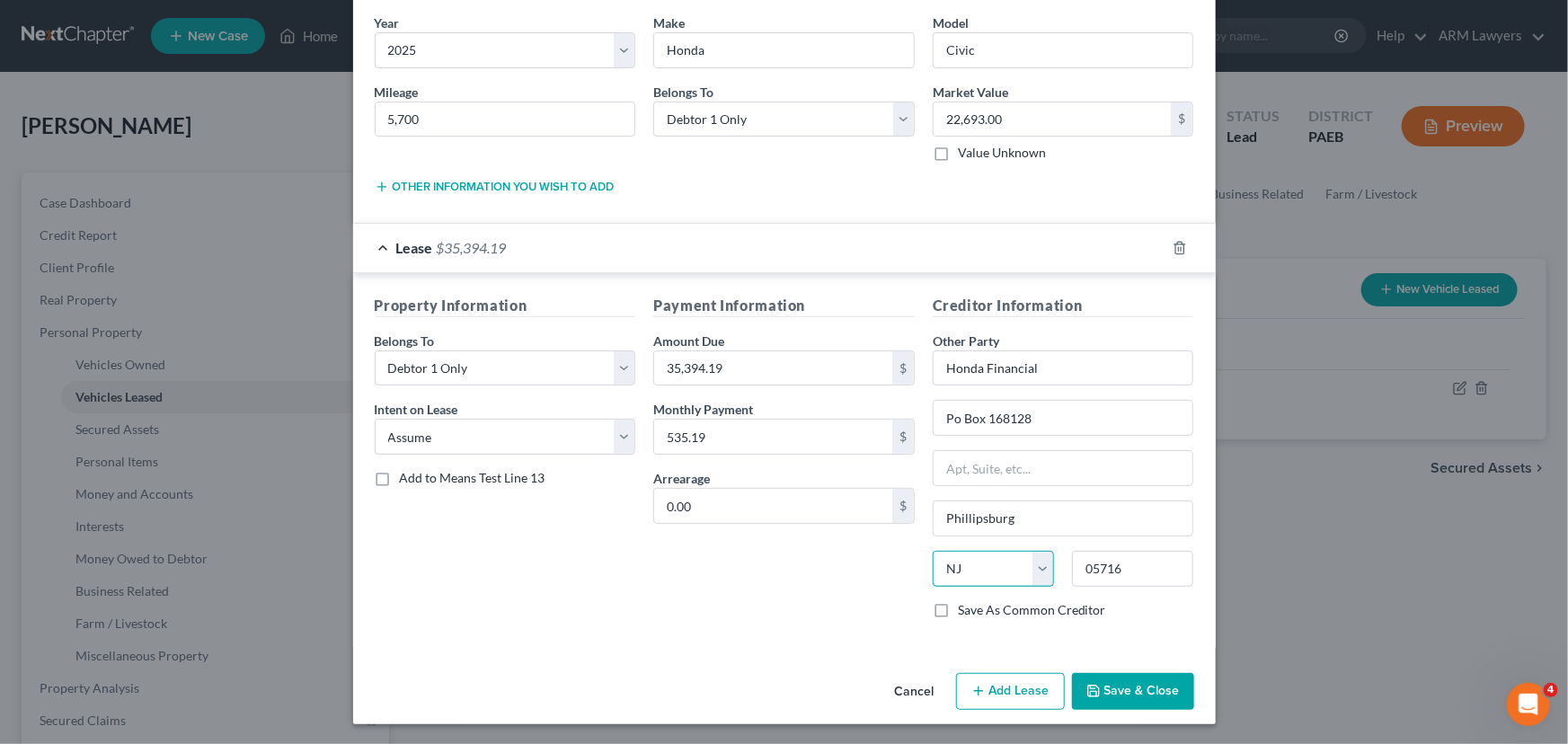
click at [981, 561] on select "State AL AK AR AZ CA CO CT DE DC FL GA GU HI ID IL IN IA KS KY LA ME MD MA MI M…" at bounding box center [993, 568] width 122 height 36
select select "45"
click at [932, 550] on select "State AL AK AR AZ CA CO CT DE DC FL GA GU HI ID IL IN IA KS KY LA ME MD MA MI M…" at bounding box center [993, 568] width 122 height 36
drag, startPoint x: 1032, startPoint y: 513, endPoint x: 868, endPoint y: 513, distance: 164.0
click at [871, 513] on div "Property Information Belongs To * Select Debtor 1 Only Debtor 2 Only Debtor 1 A…" at bounding box center [784, 464] width 838 height 339
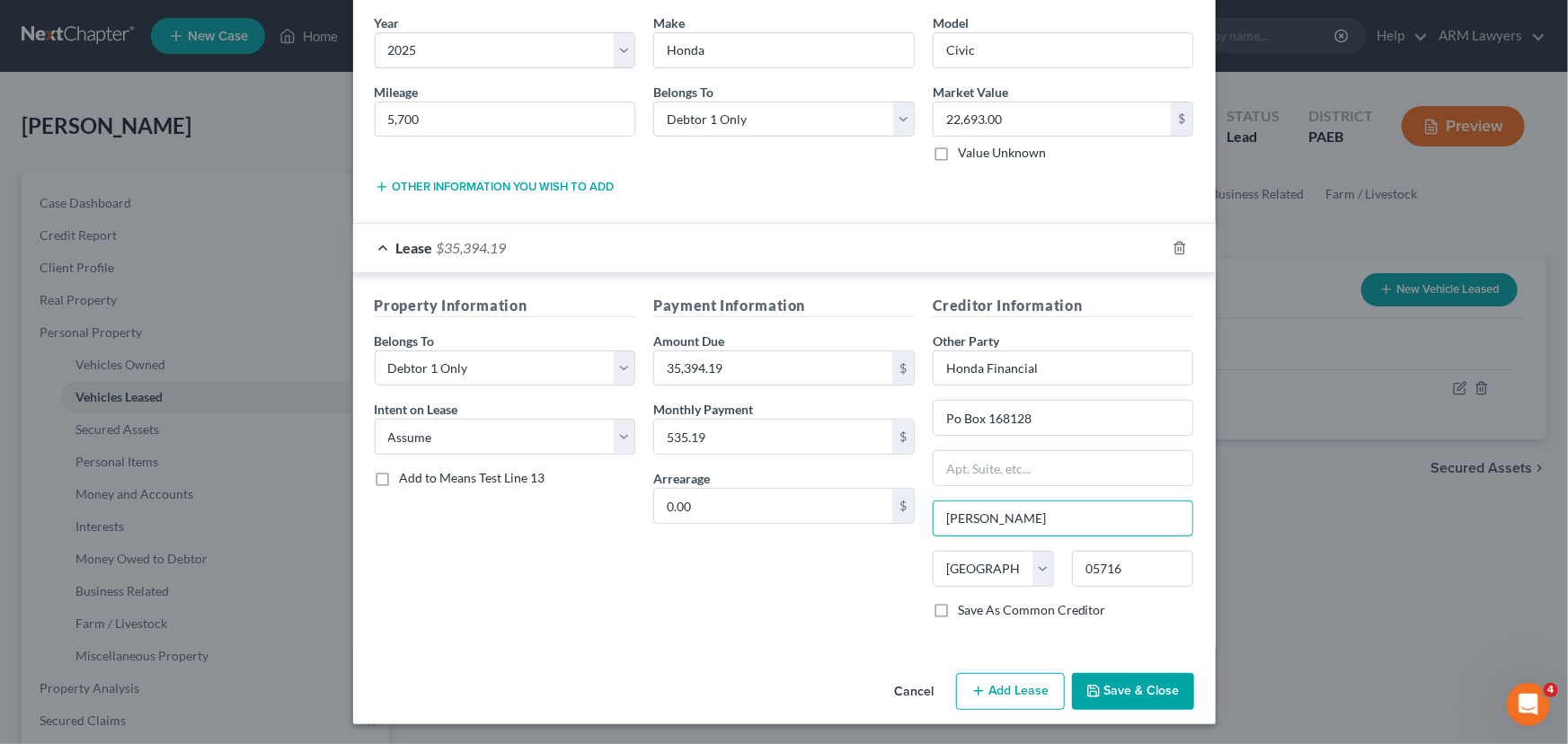
type input "Irvin"
click at [765, 553] on div "Payment Information Amount Due 35,394.19 $ Monthly Payment 535.19 $ Arrearage 0…" at bounding box center [784, 464] width 280 height 339
click at [1115, 690] on button "Save & Close" at bounding box center [1133, 692] width 123 height 37
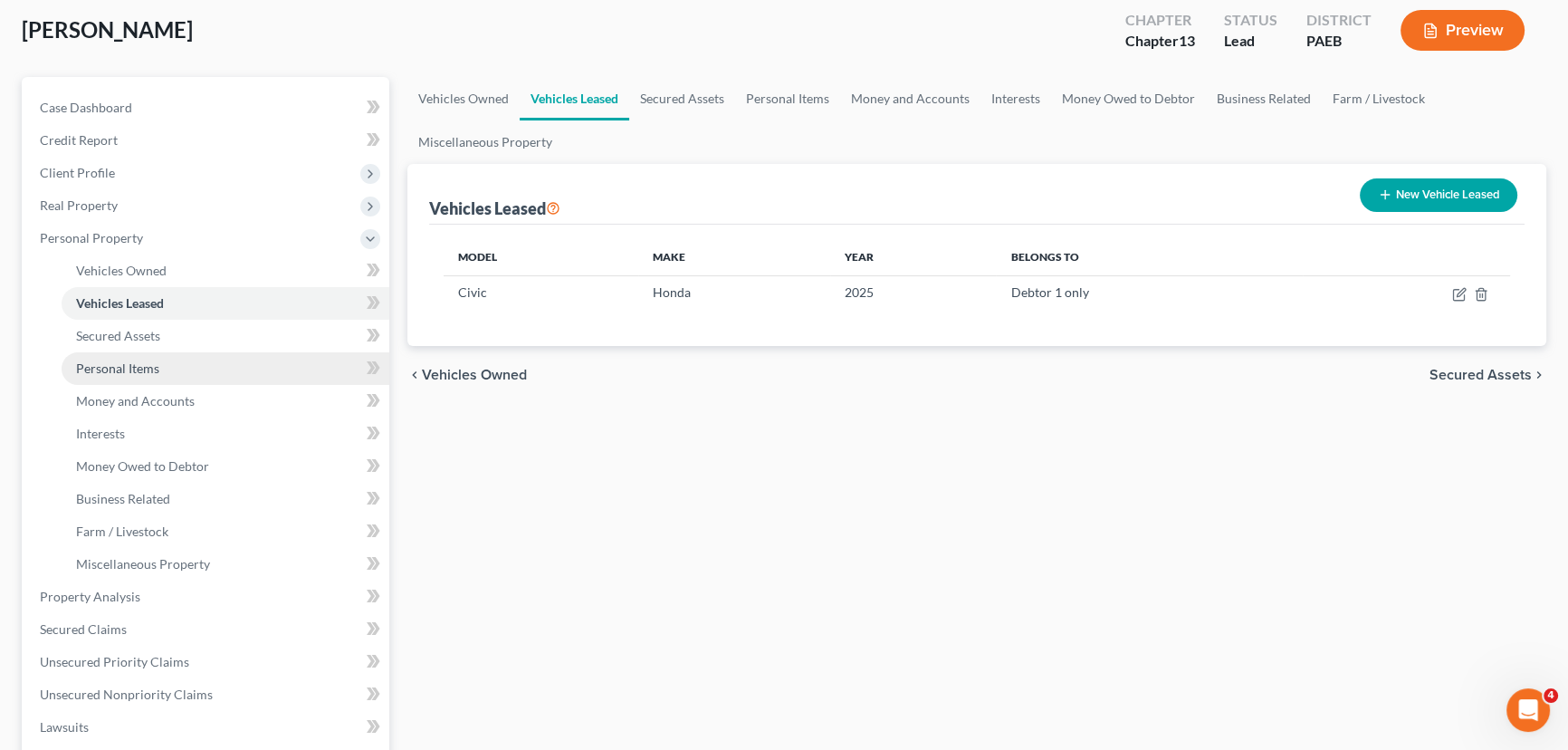
scroll to position [81, 0]
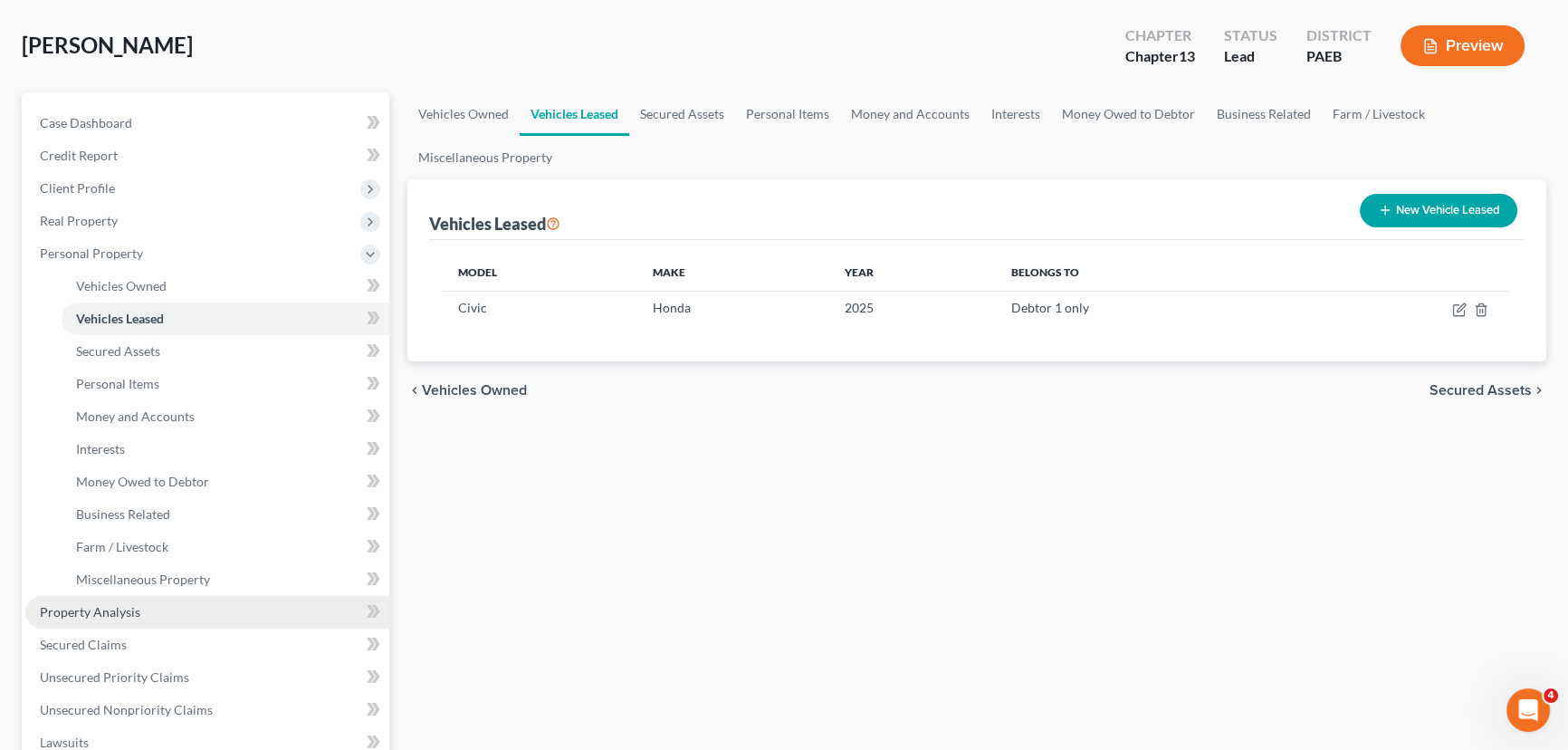
click at [136, 607] on span "Property Analysis" at bounding box center [90, 611] width 101 height 15
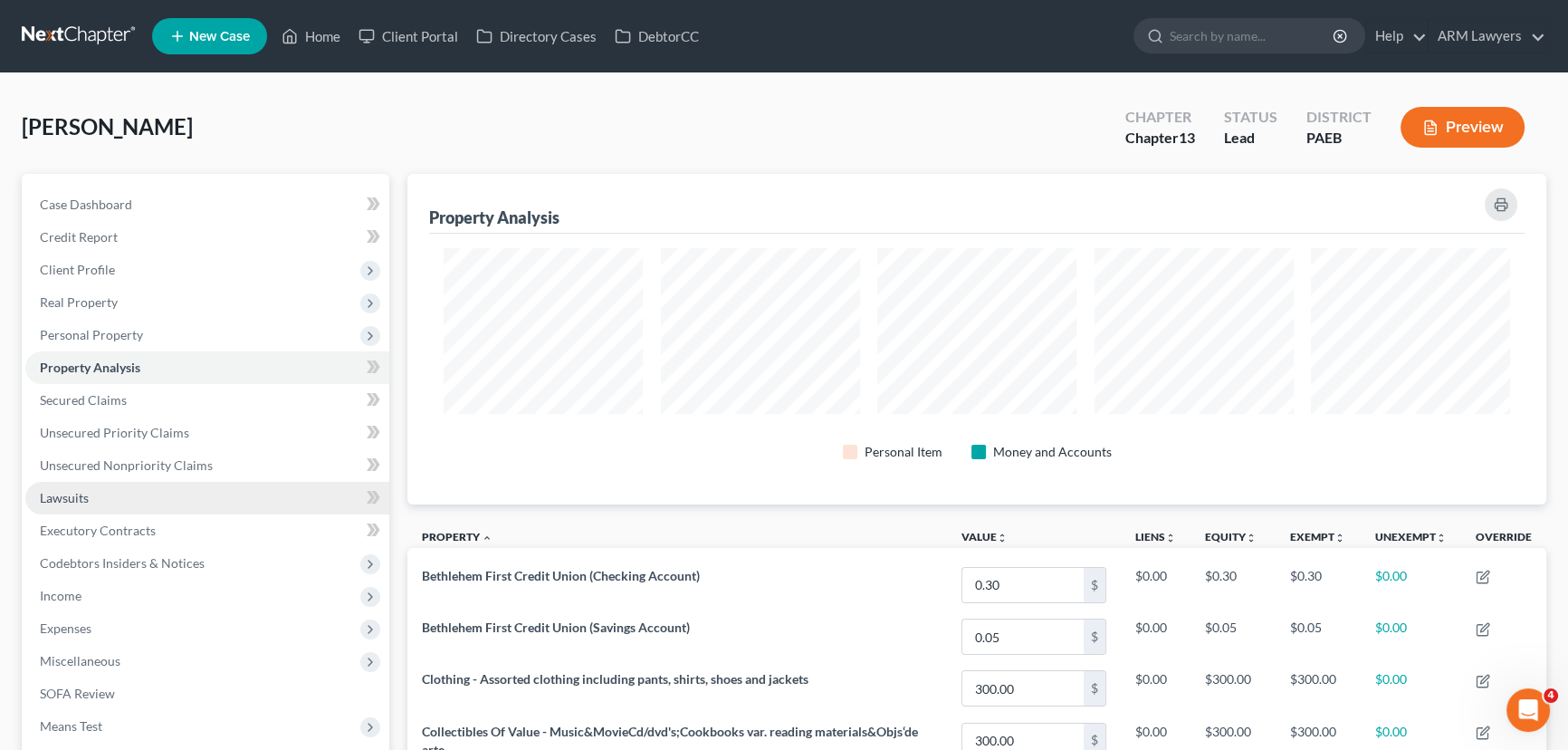
scroll to position [905297, 903986]
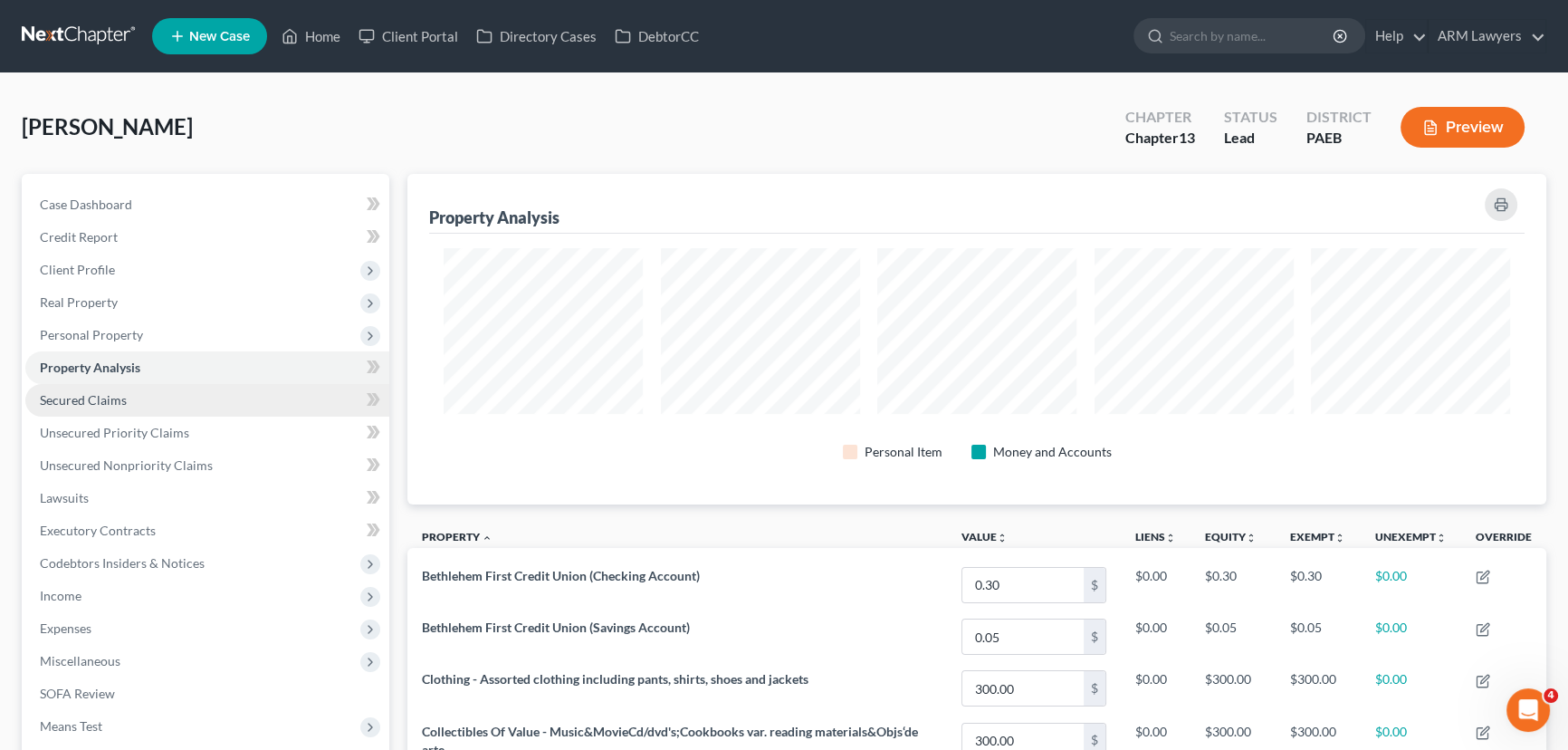
click at [130, 402] on link "Secured Claims" at bounding box center [207, 400] width 364 height 33
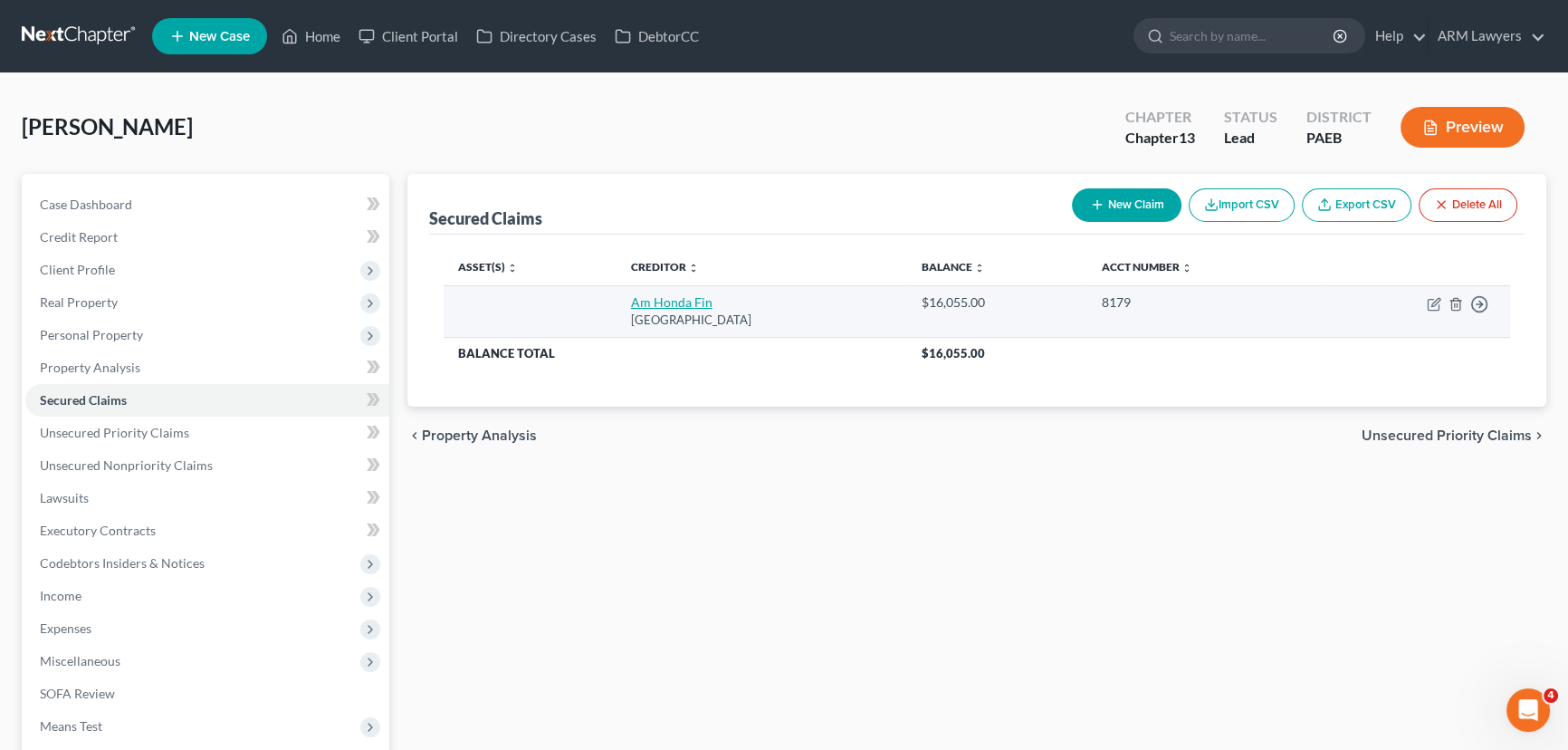
click at [659, 303] on link "Am Honda Fin" at bounding box center [671, 302] width 81 height 15
select select "45"
select select "0"
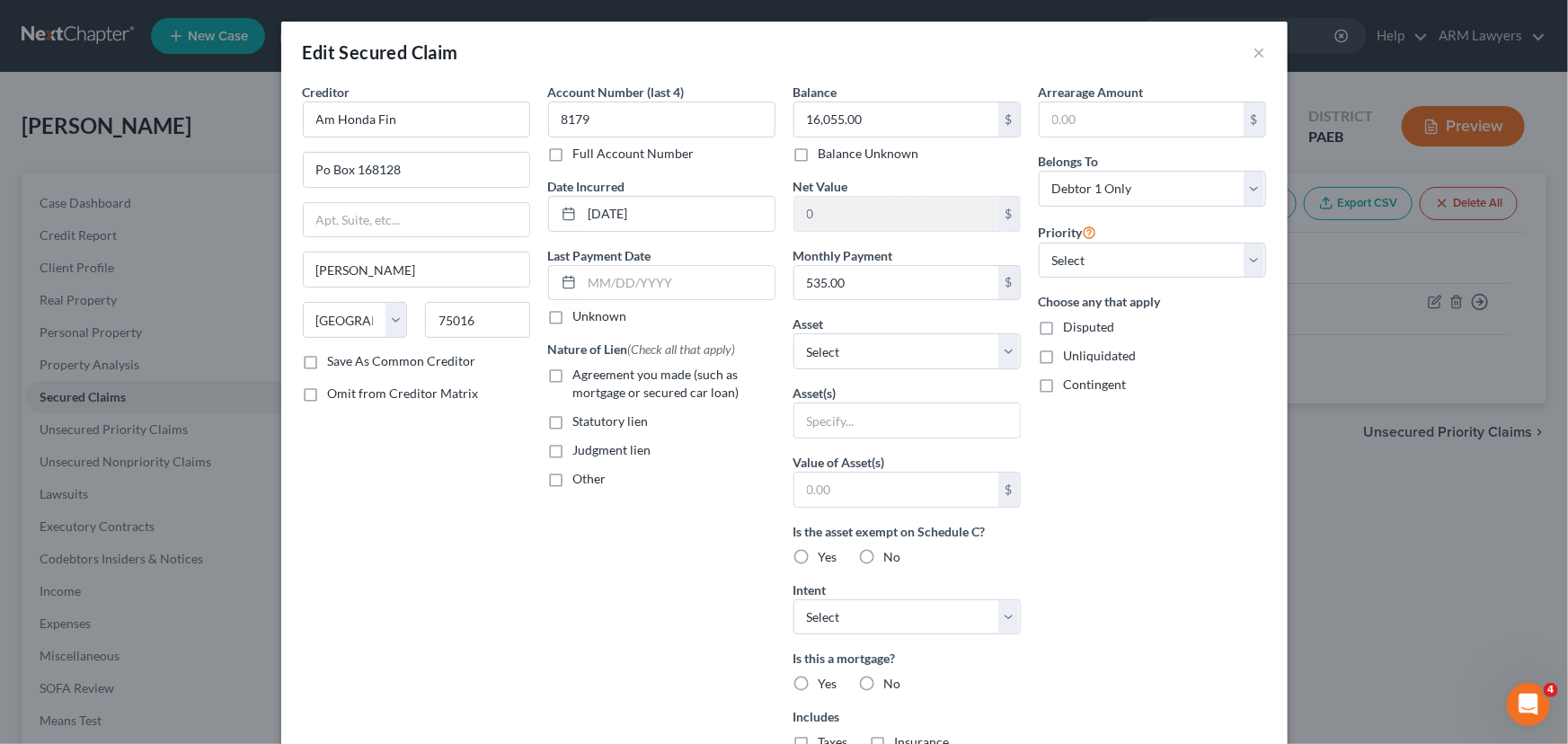
click at [573, 378] on label "Agreement you made (such as mortgage or secured car loan)" at bounding box center [674, 384] width 202 height 36
click at [580, 377] on input "Agreement you made (such as mortgage or secured car loan)" at bounding box center [586, 372] width 11 height 11
checkbox input "true"
click at [646, 292] on input "text" at bounding box center [678, 283] width 192 height 34
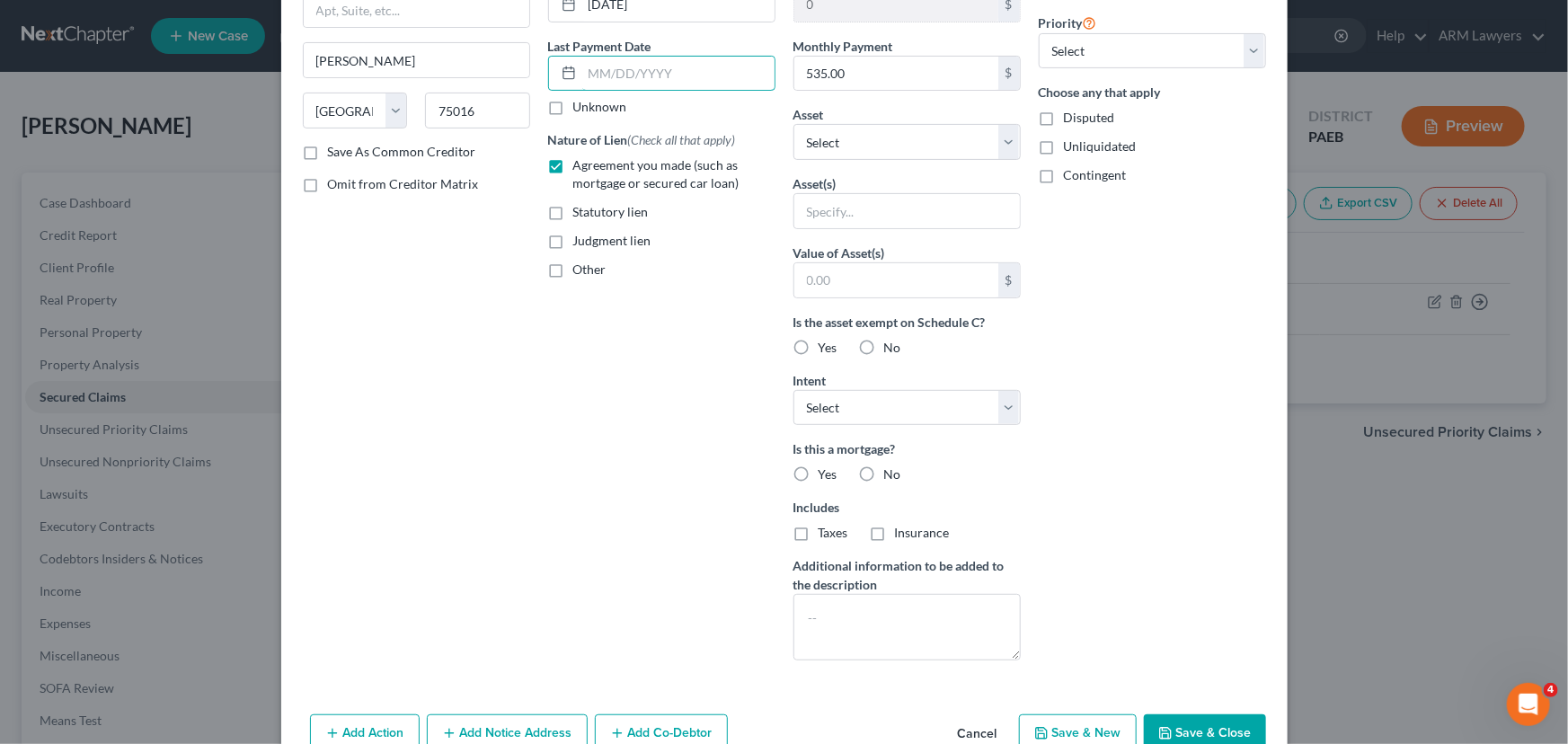
scroll to position [244, 0]
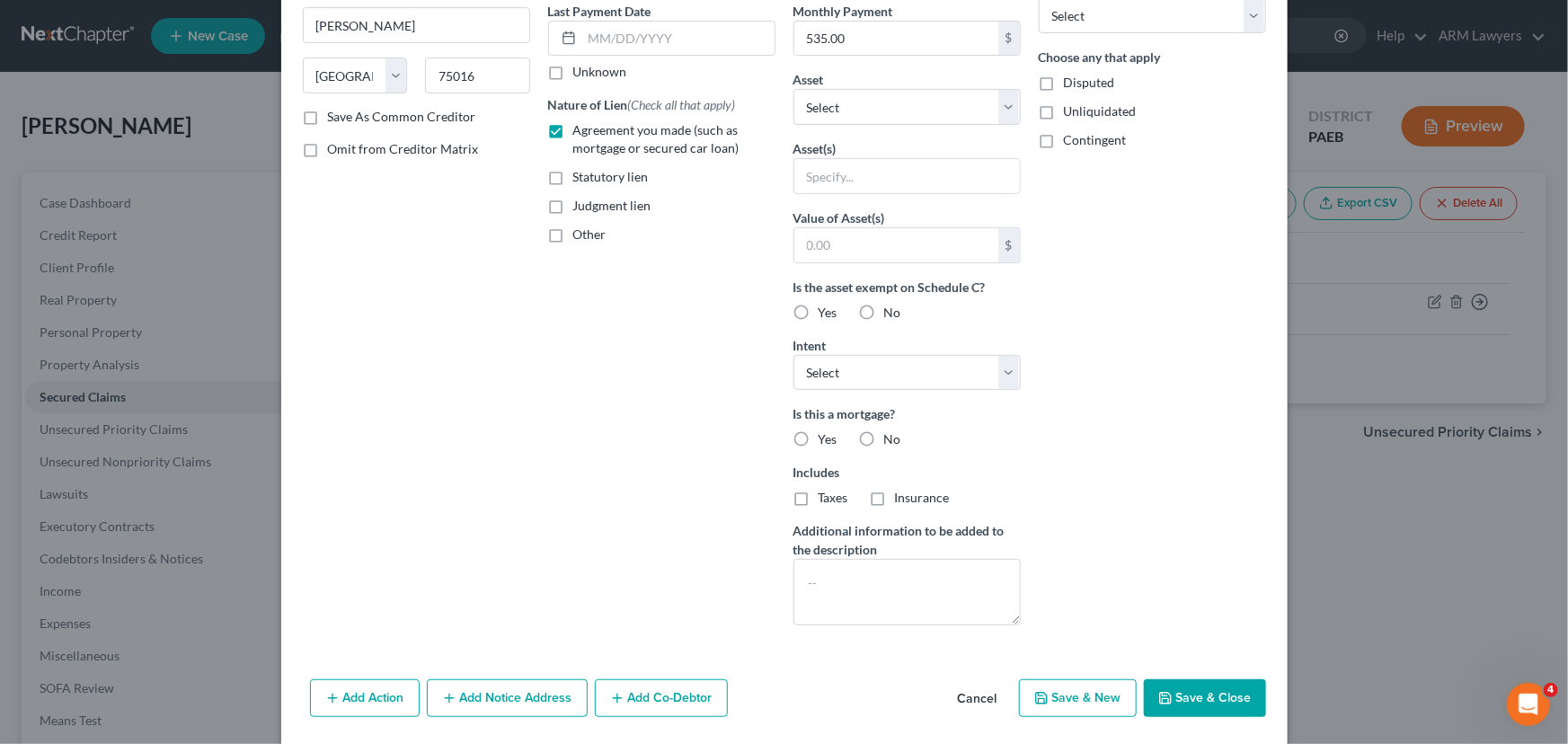
click at [885, 438] on label "No" at bounding box center [893, 439] width 17 height 18
click at [891, 438] on input "No" at bounding box center [897, 436] width 11 height 11
radio input "true"
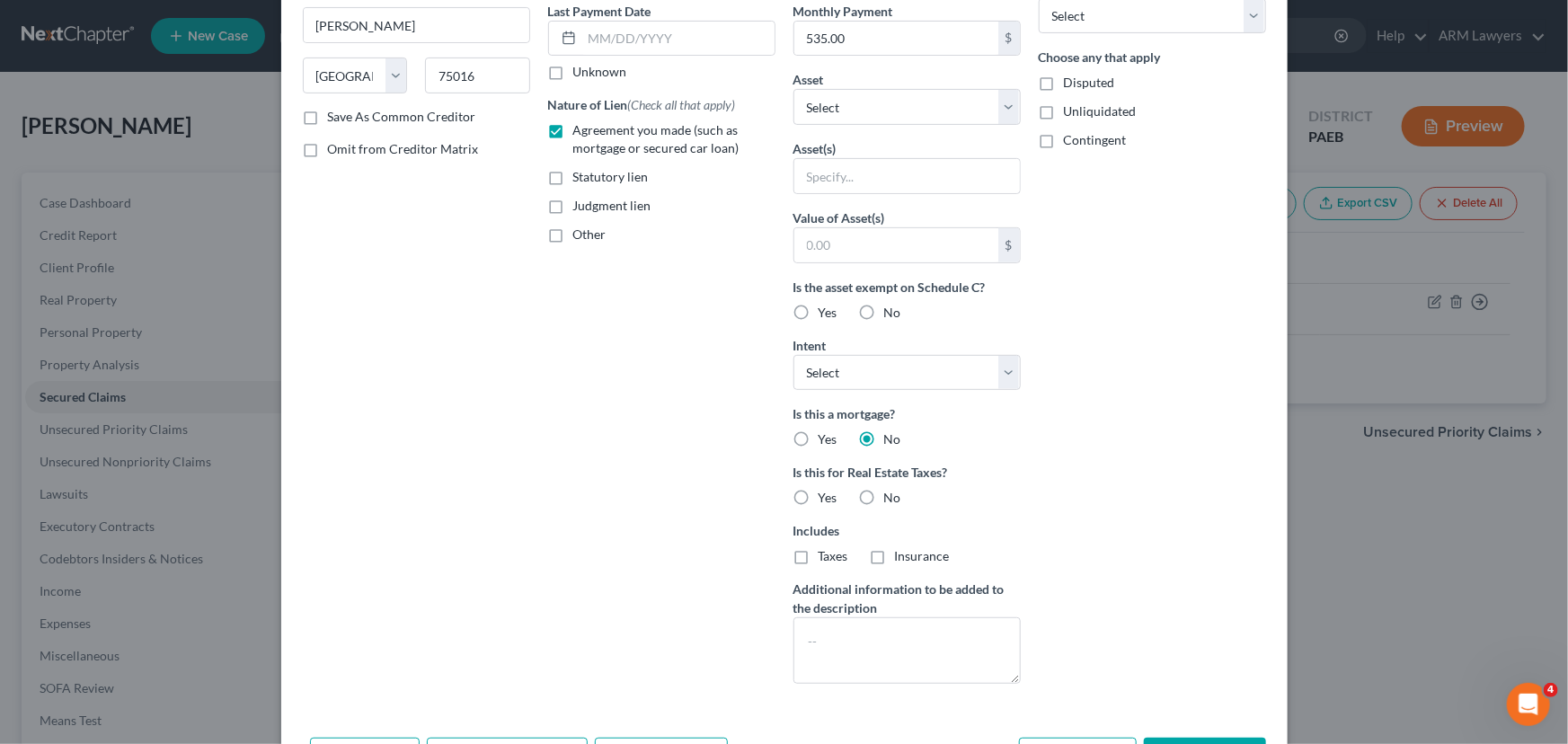
click at [885, 491] on label "No" at bounding box center [893, 497] width 17 height 18
click at [891, 491] on input "No" at bounding box center [897, 494] width 11 height 11
radio input "true"
click at [931, 367] on select "Select Surrender Redeem Reaffirm Avoid Other" at bounding box center [907, 372] width 227 height 36
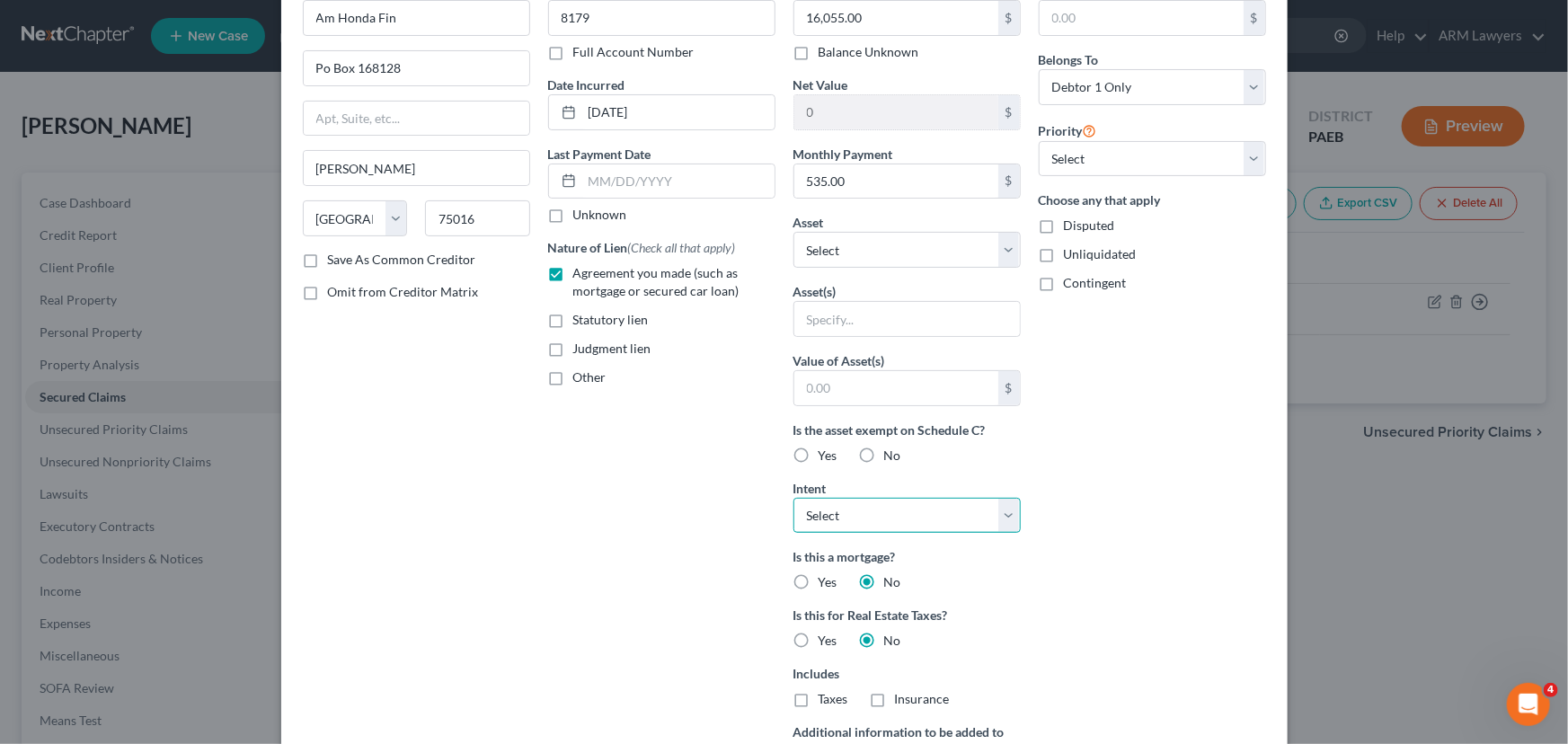
scroll to position [324, 0]
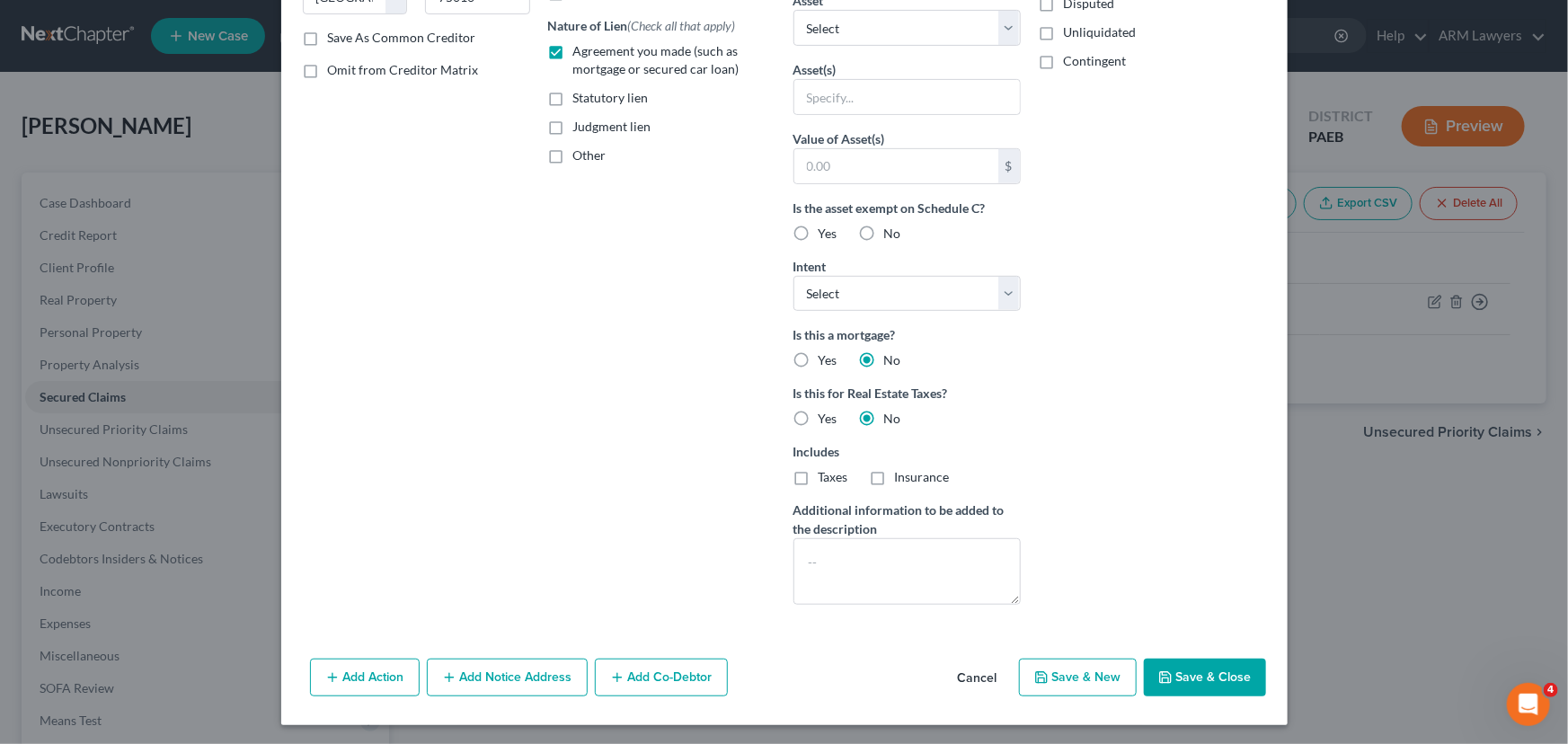
click at [1201, 696] on div "Add Action Add Notice Address Add Co-Debtor Cancel Save & New Save & Close" at bounding box center [784, 680] width 1006 height 59
click at [1201, 673] on button "Save & Close" at bounding box center [1205, 678] width 123 height 37
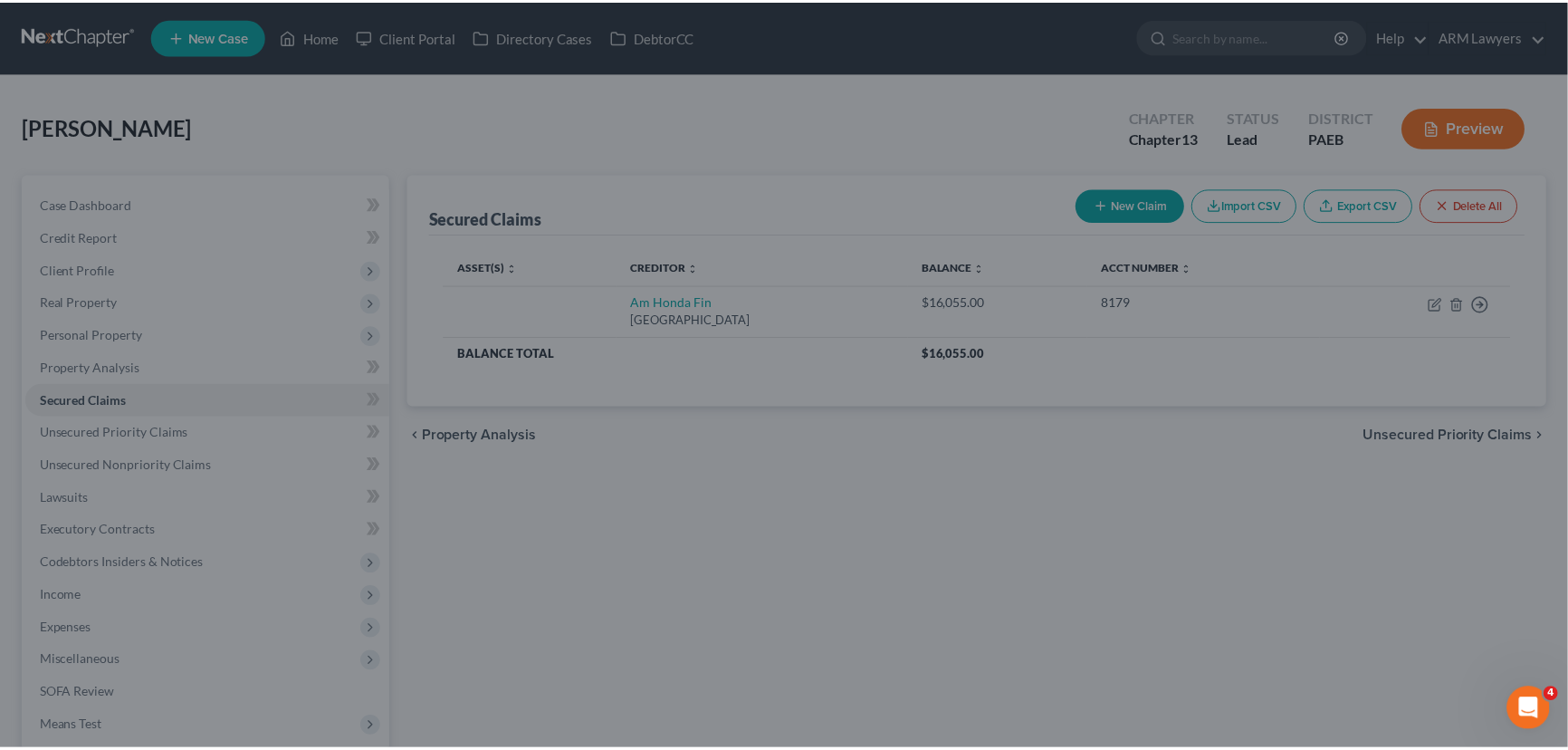
scroll to position [128, 0]
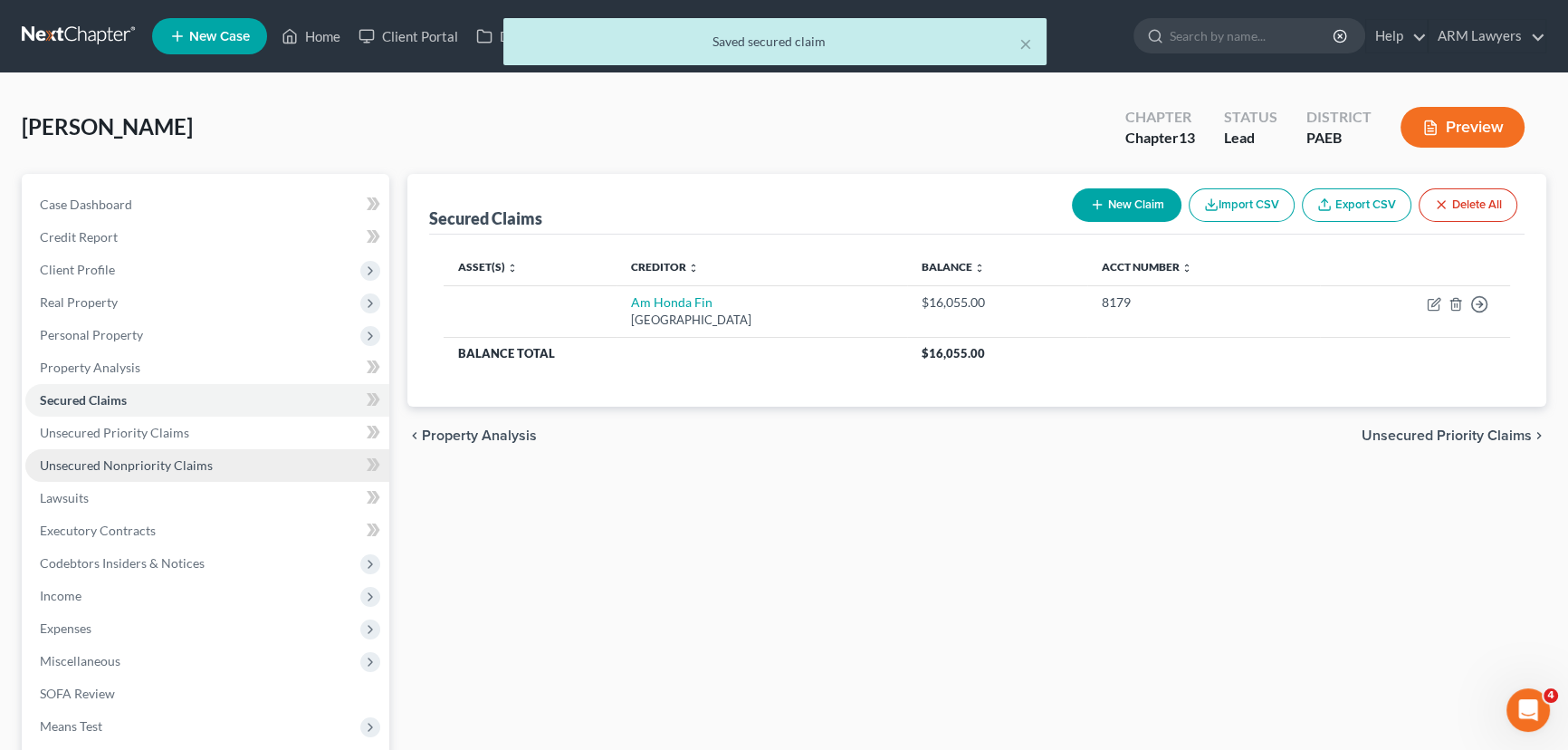
click at [130, 458] on span "Unsecured Nonpriority Claims" at bounding box center [125, 465] width 173 height 15
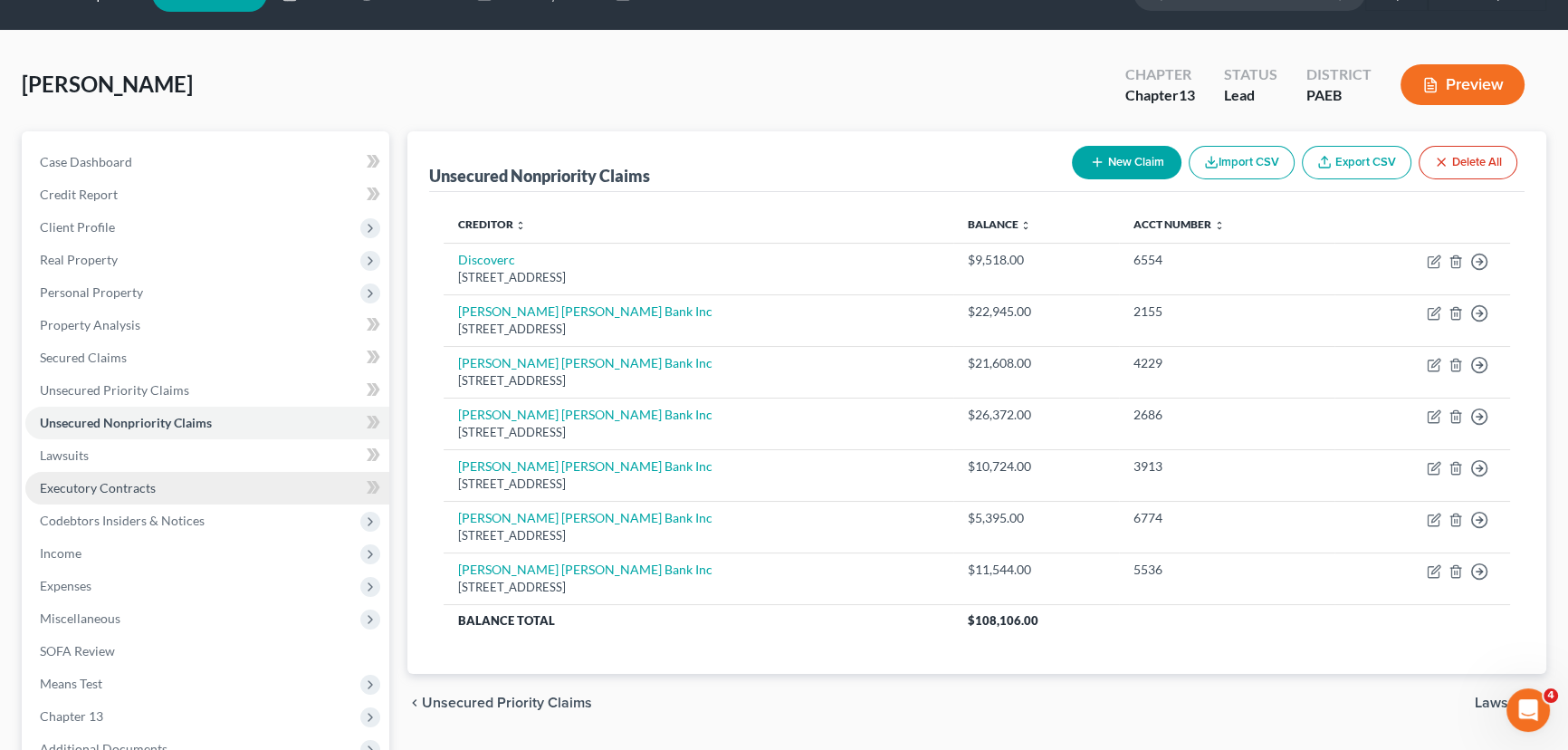
scroll to position [81, 0]
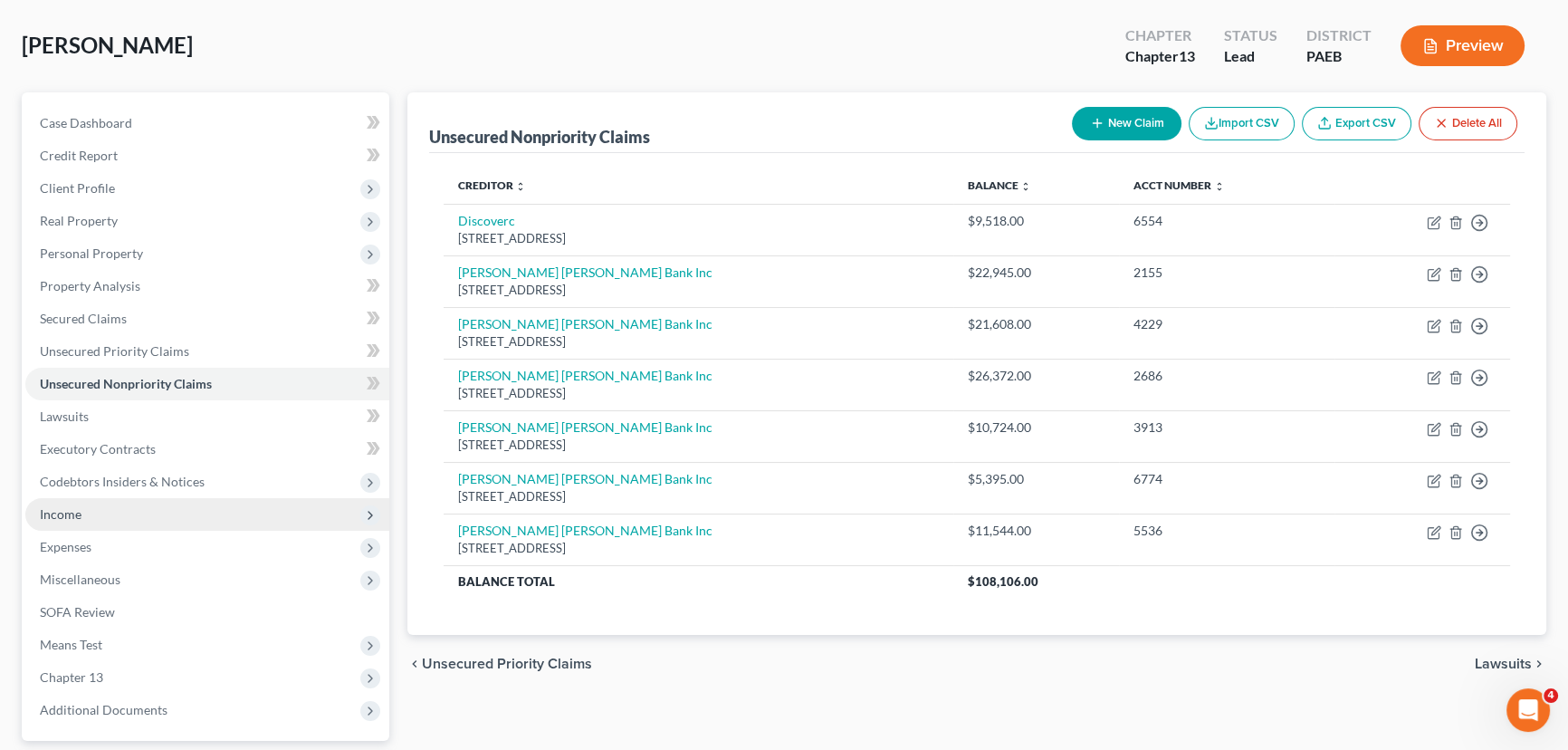
click at [145, 518] on span "Income" at bounding box center [207, 514] width 364 height 33
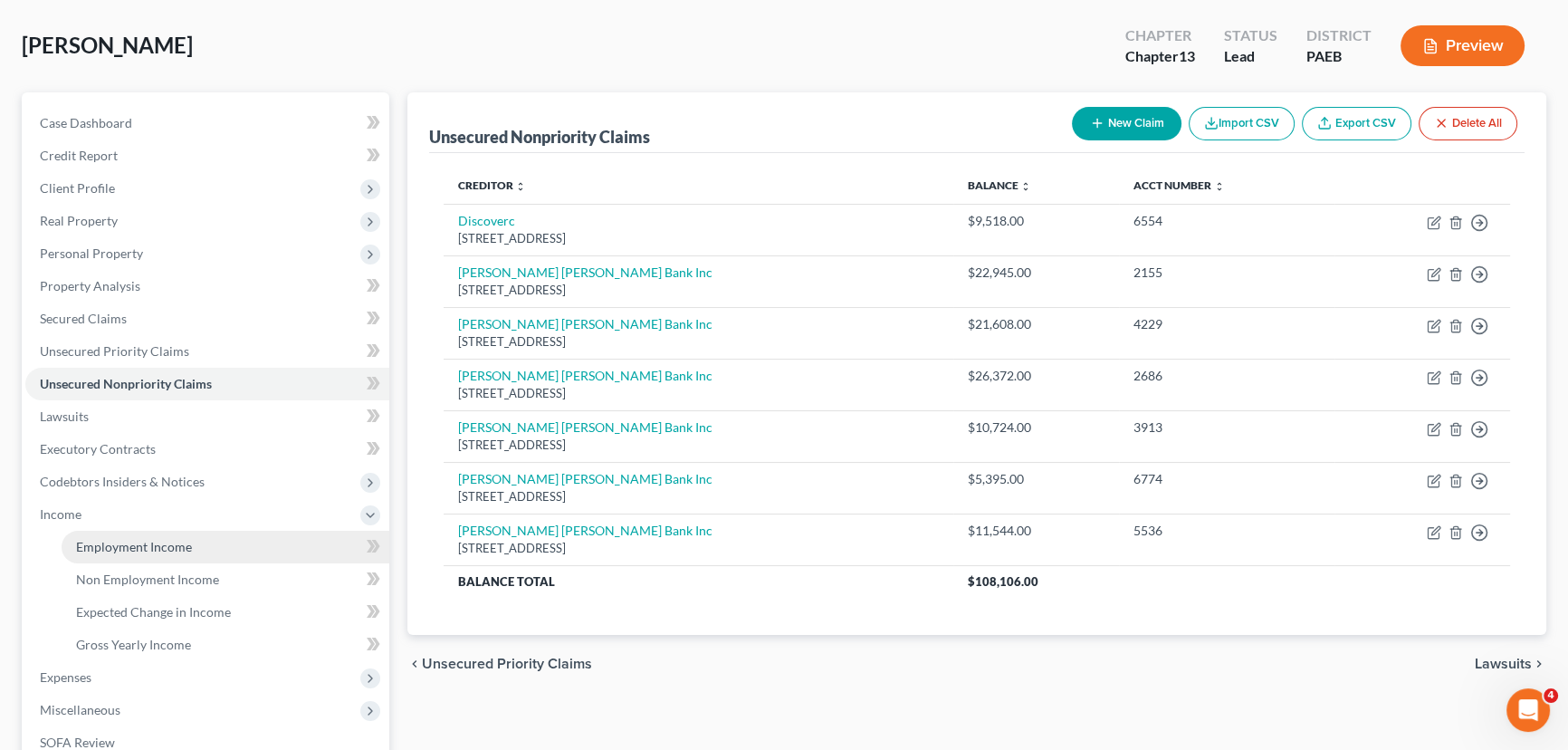
click at [184, 545] on span "Employment Income" at bounding box center [134, 546] width 116 height 15
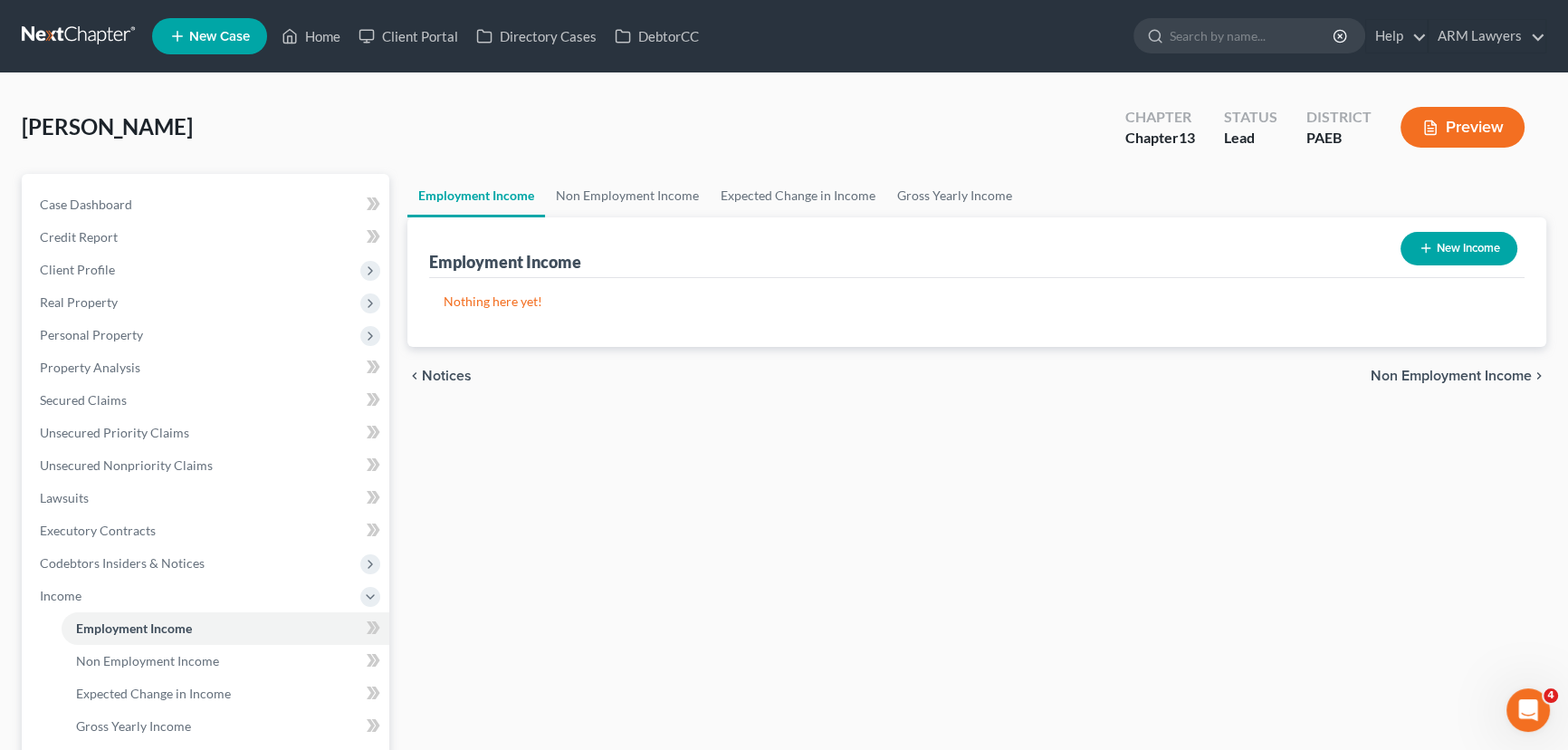
click at [1457, 244] on button "New Income" at bounding box center [1459, 249] width 117 height 34
select select "0"
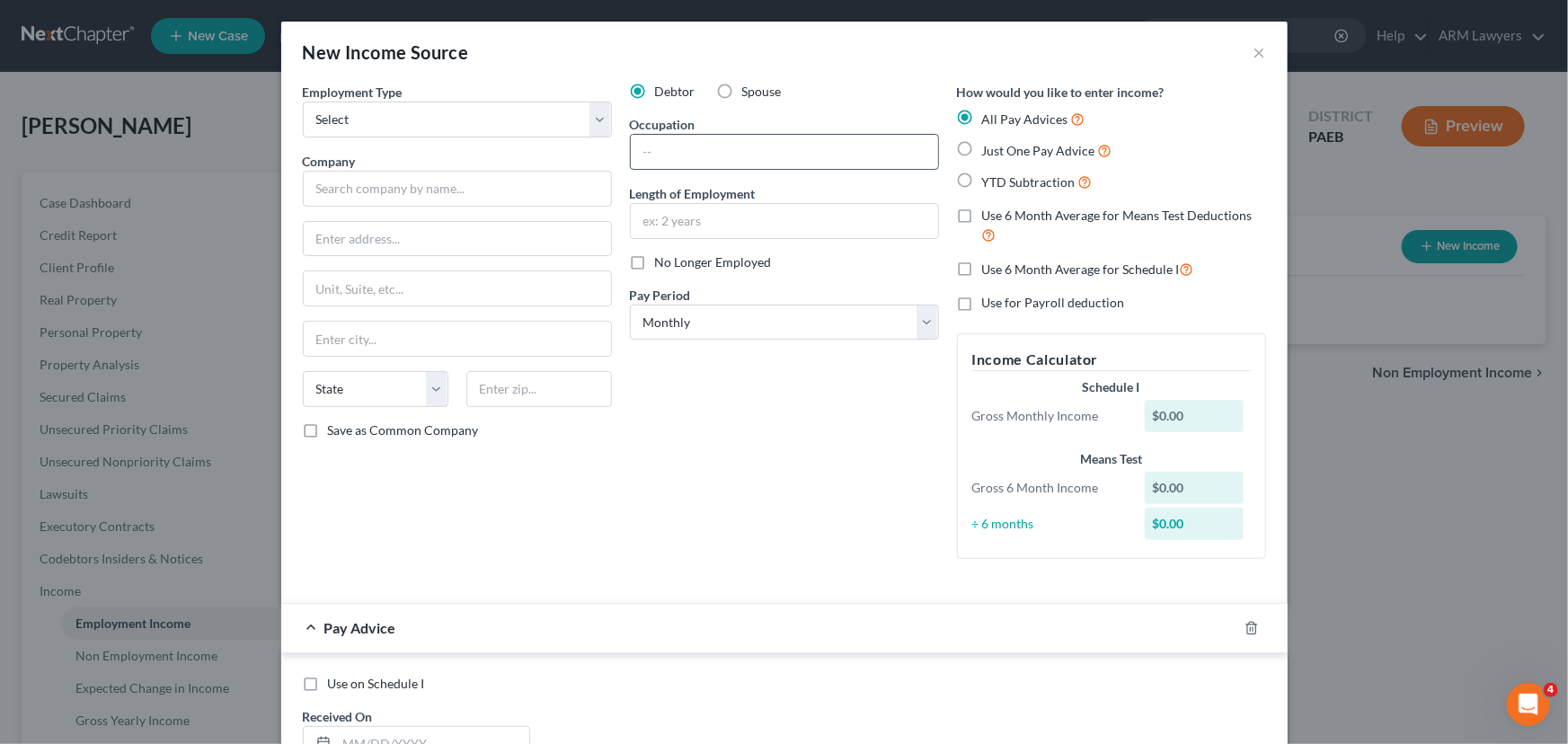
click at [701, 142] on input "text" at bounding box center [784, 152] width 307 height 34
type input "Shift Supervisor"
click at [719, 226] on input "text" at bounding box center [784, 221] width 307 height 34
type input "1 year"
drag, startPoint x: 678, startPoint y: 421, endPoint x: 680, endPoint y: 409, distance: 12.2
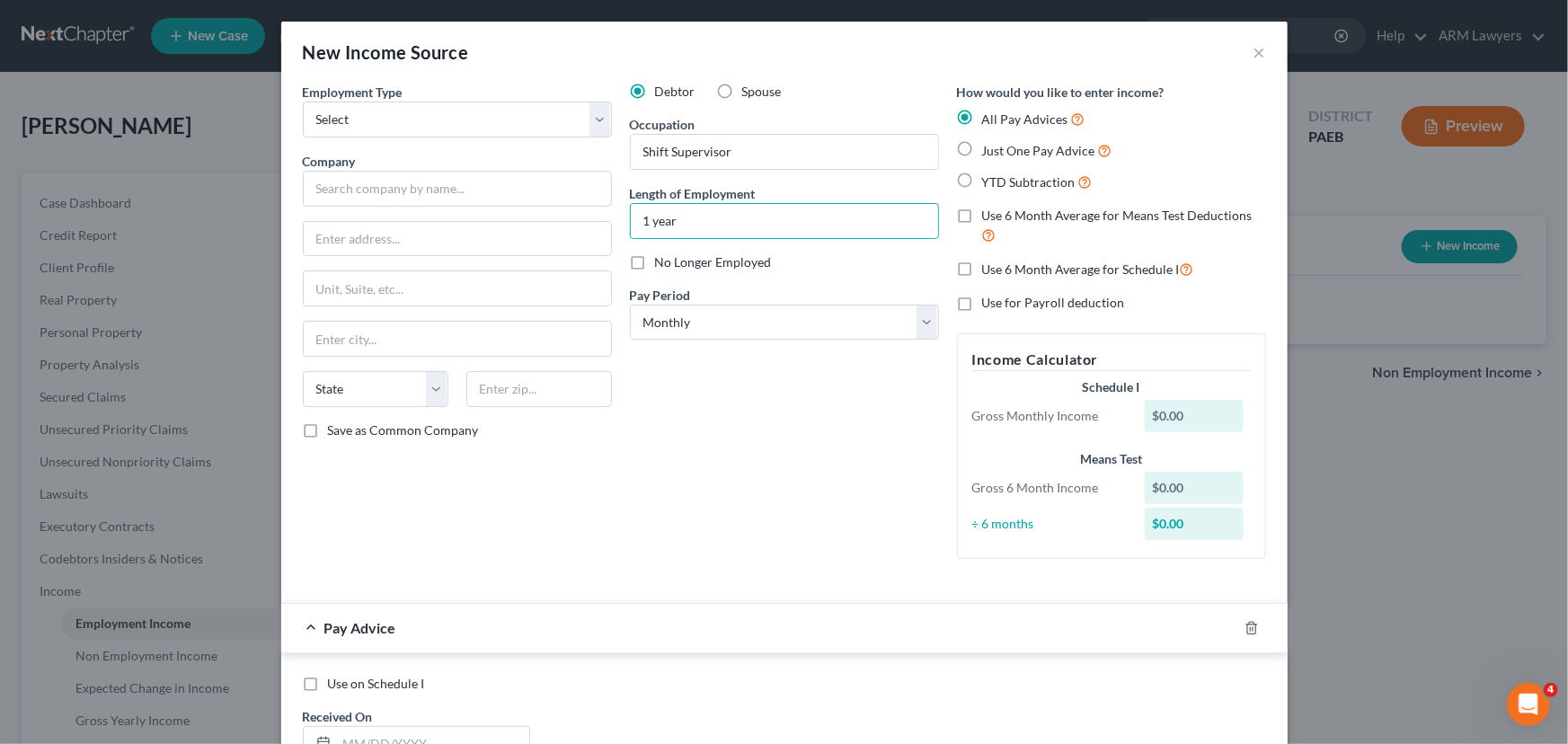
click at [678, 421] on div "Debtor Spouse Occupation Shift Supervisor Length of Employment 1 year No Longer…" at bounding box center [784, 328] width 327 height 490
click at [429, 197] on input "text" at bounding box center [458, 188] width 309 height 36
type input "CVS"
click at [436, 245] on input "text" at bounding box center [457, 239] width 307 height 34
type input "855 S. Broadway Ave"
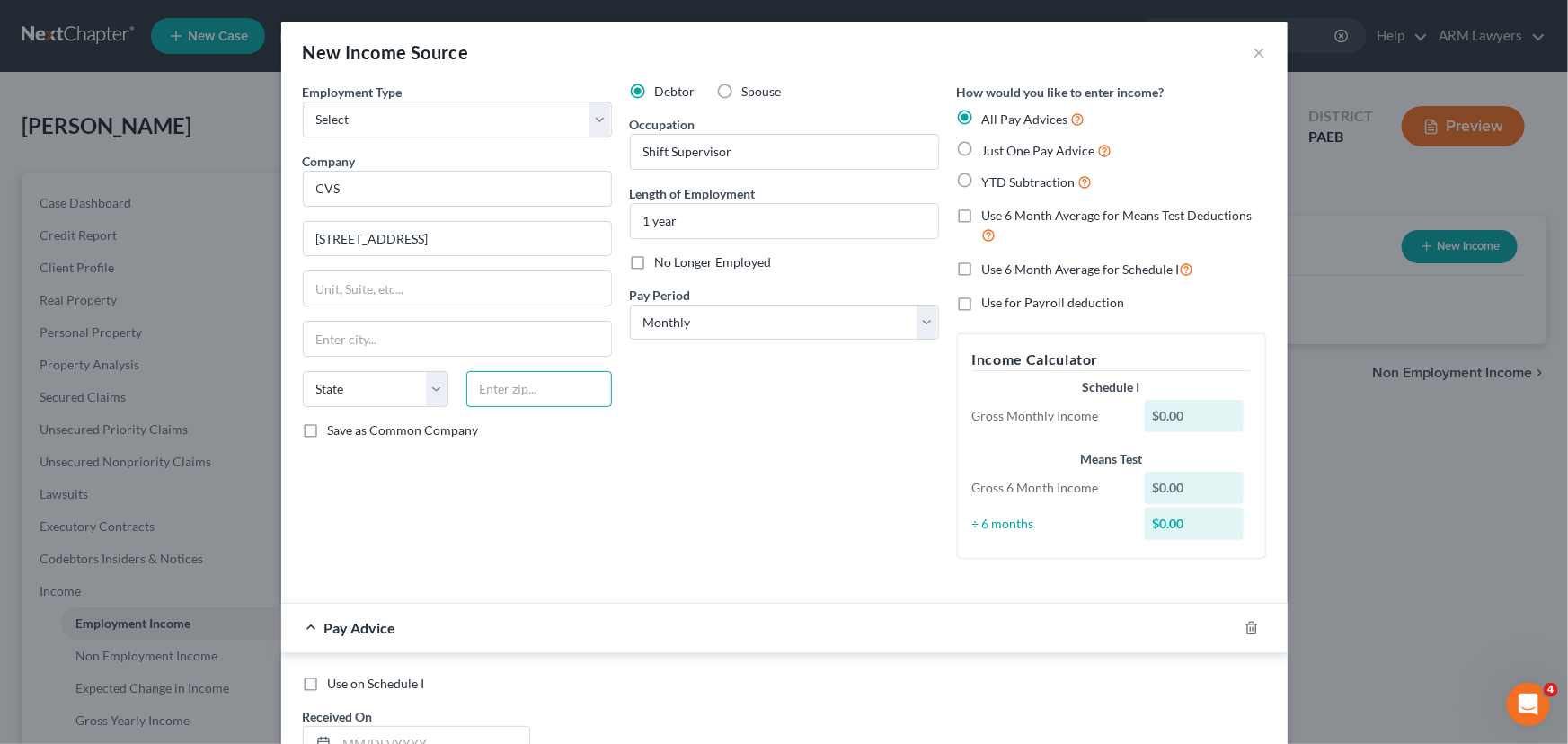
click at [512, 390] on input "text" at bounding box center [539, 388] width 146 height 36
type input "18091"
click at [570, 445] on div "Employment Type * Select Full or Part Time Employment Self Employment Company *…" at bounding box center [457, 328] width 327 height 490
type input "Wind Gap"
select select "39"
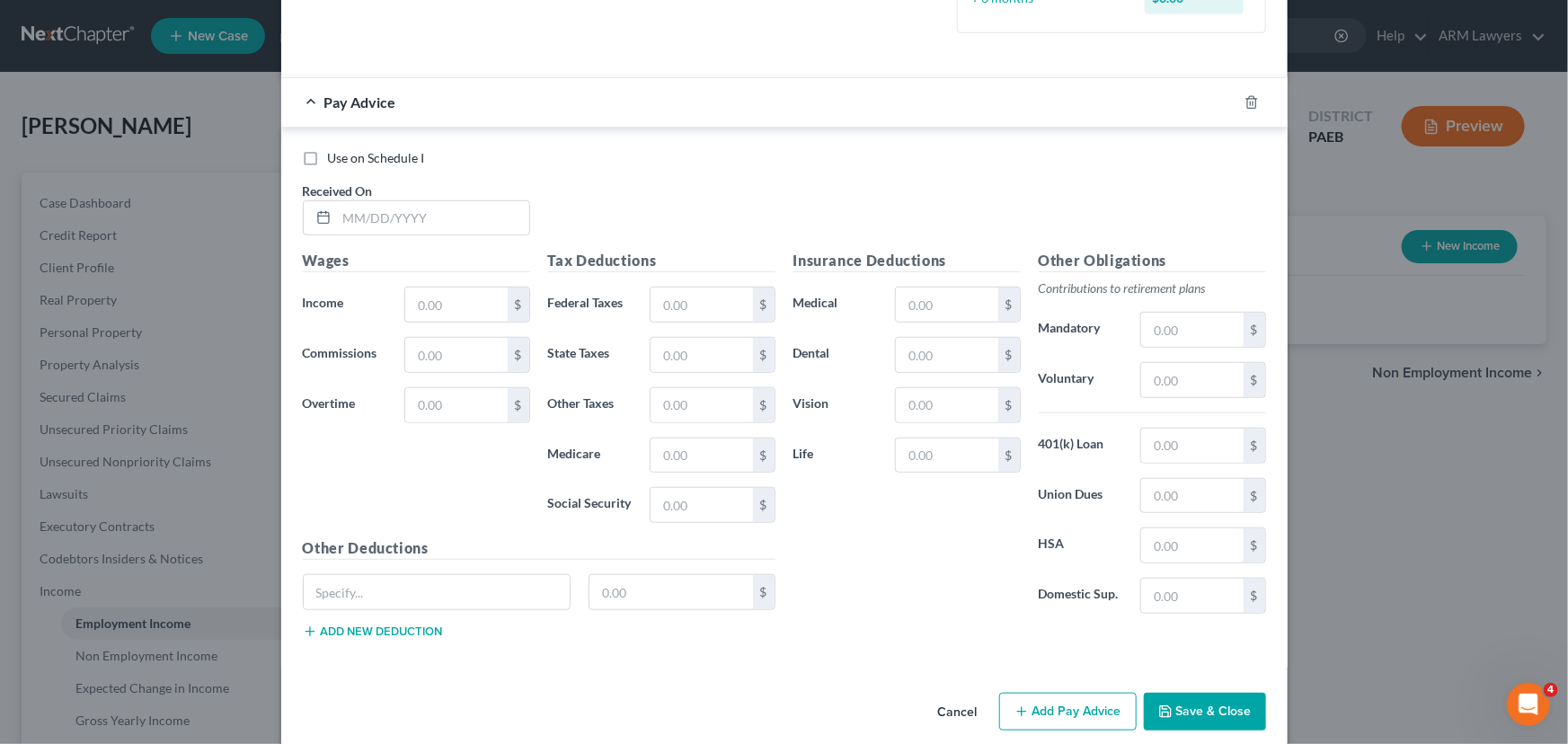
scroll to position [546, 0]
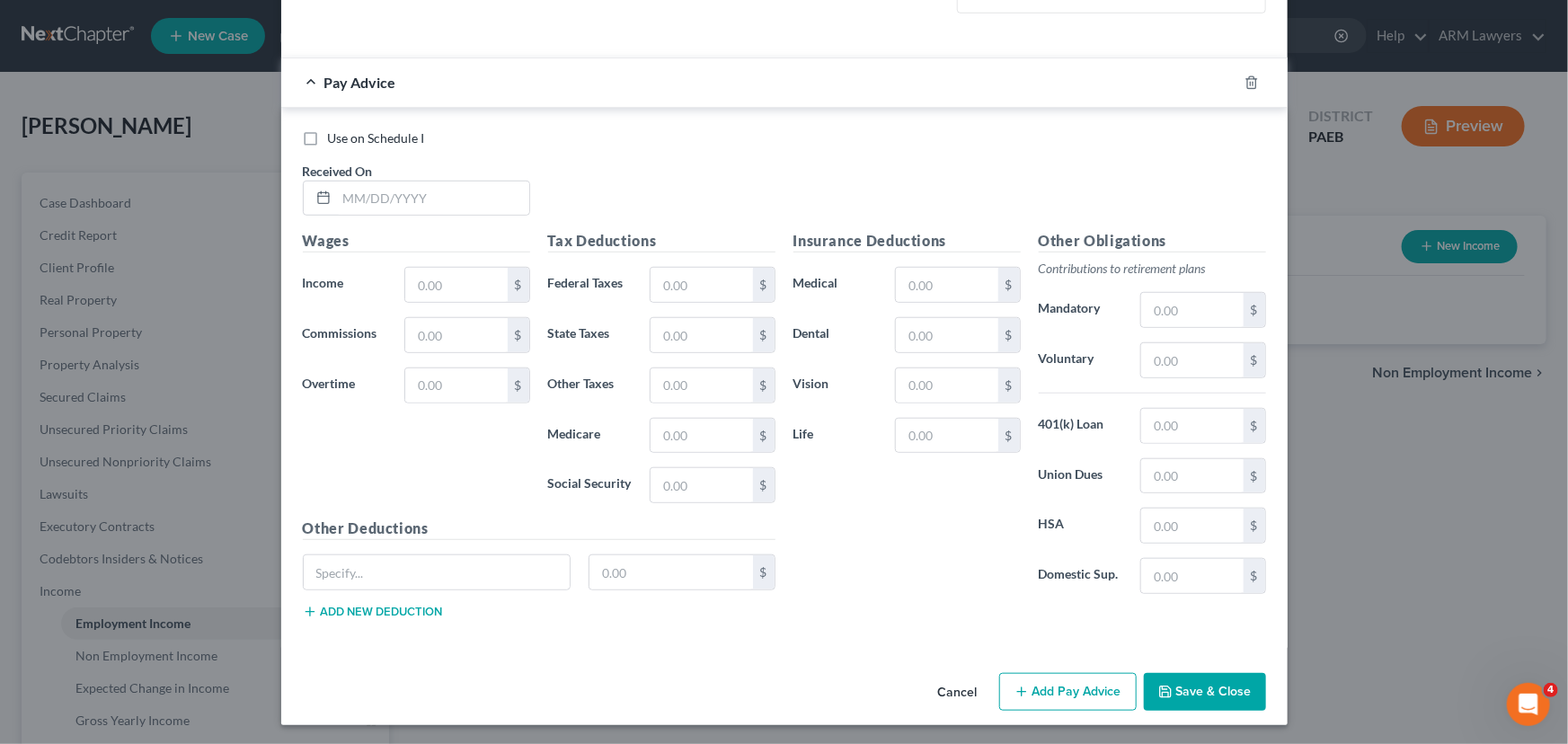
click at [1198, 687] on button "Save & Close" at bounding box center [1205, 692] width 123 height 37
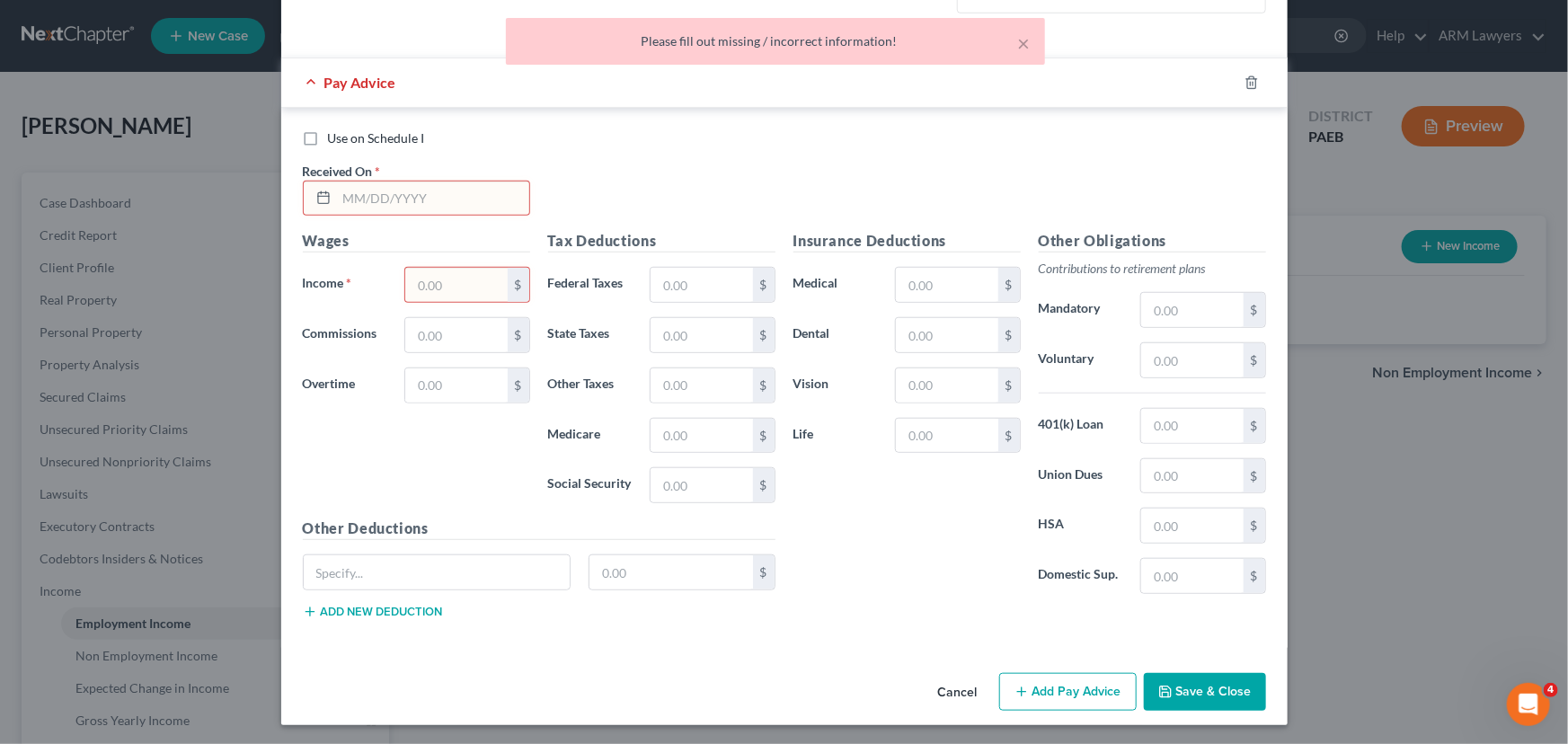
click at [1258, 79] on div at bounding box center [1263, 82] width 51 height 29
click at [1245, 80] on icon "button" at bounding box center [1252, 82] width 14 height 14
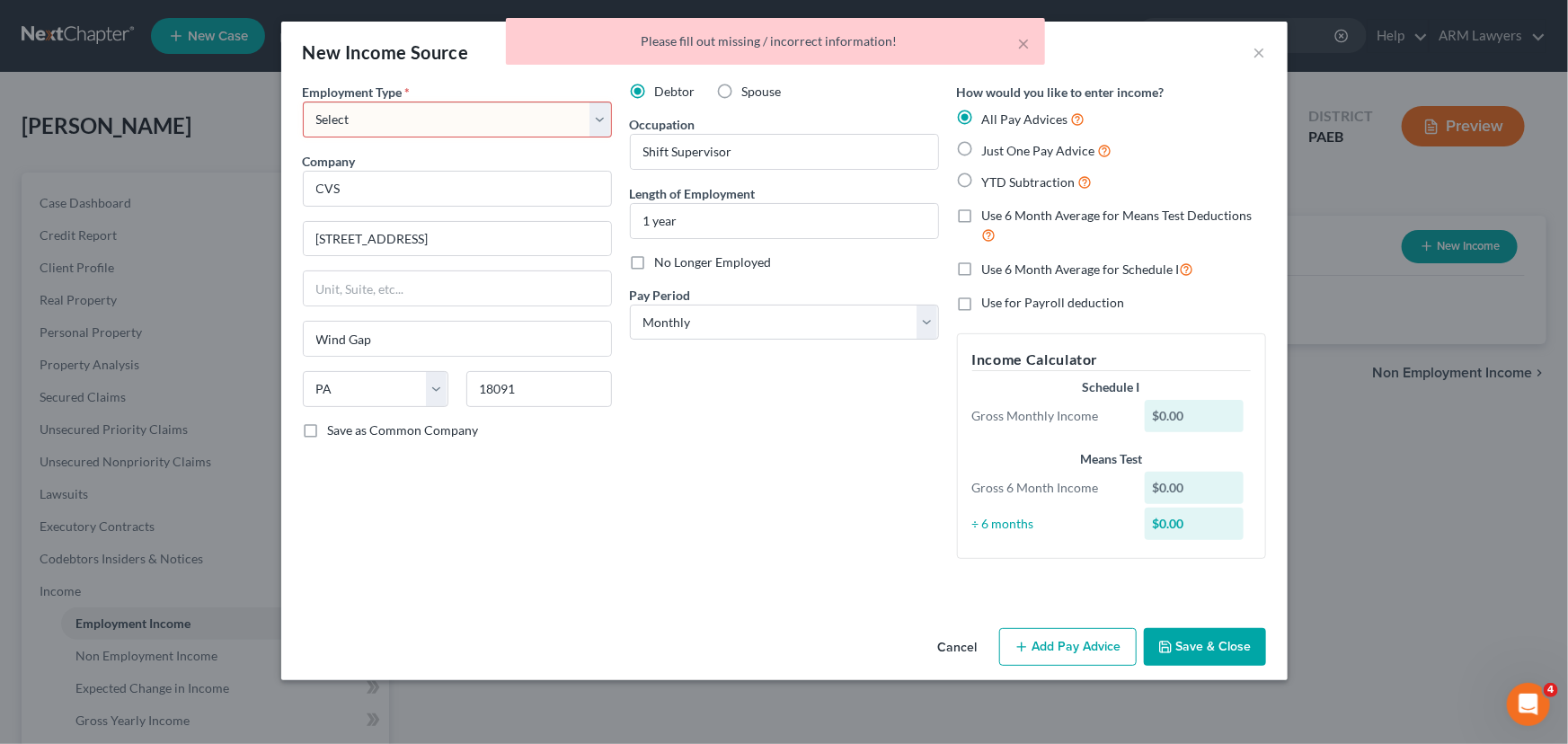
scroll to position [0, 0]
click at [1180, 649] on button "Save & Close" at bounding box center [1205, 647] width 123 height 37
click at [435, 125] on select "Select Full or Part Time Employment Self Employment" at bounding box center [458, 119] width 309 height 36
select select "0"
click at [303, 101] on select "Select Full or Part Time Employment Self Employment" at bounding box center [458, 119] width 309 height 36
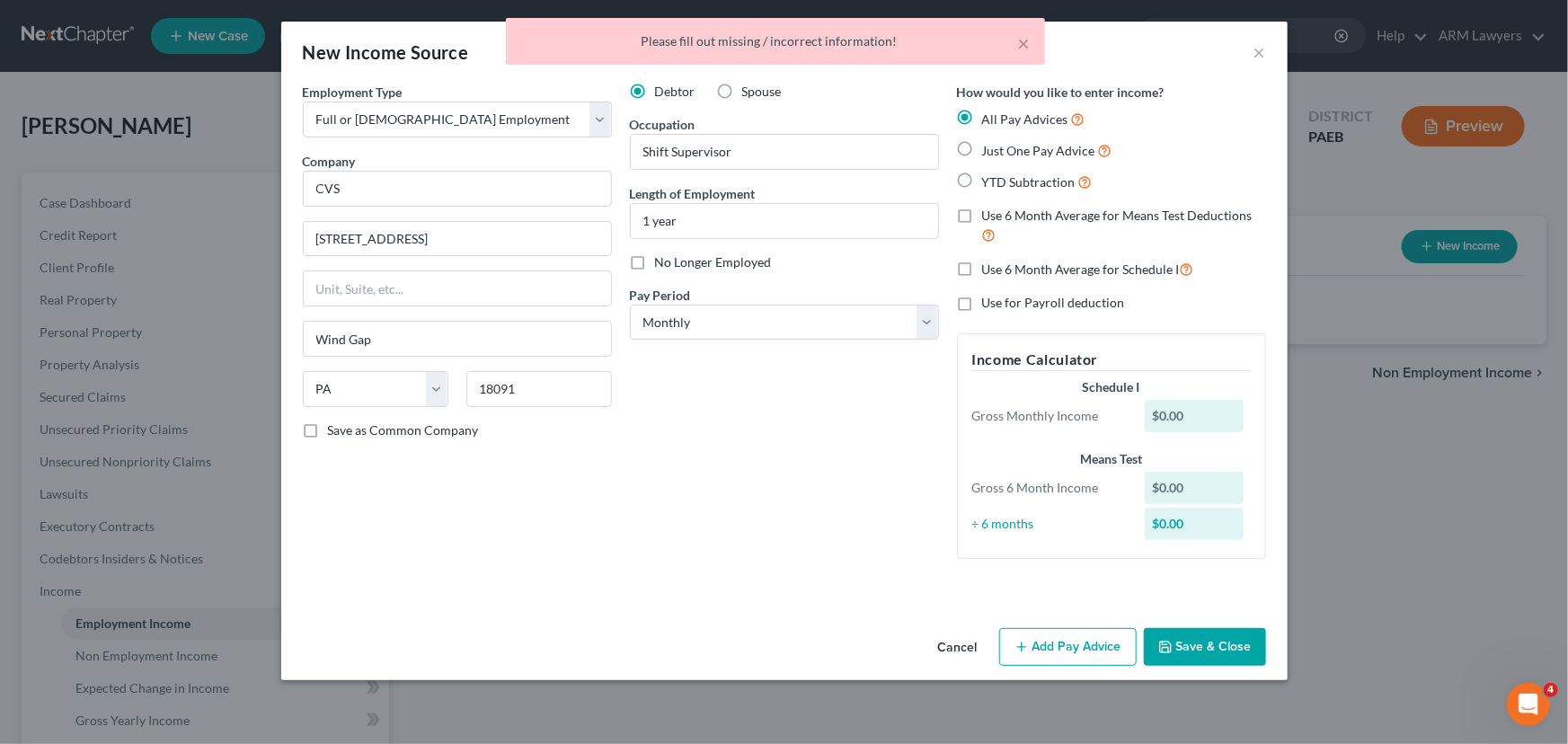
click at [1237, 650] on button "Save & Close" at bounding box center [1205, 647] width 123 height 37
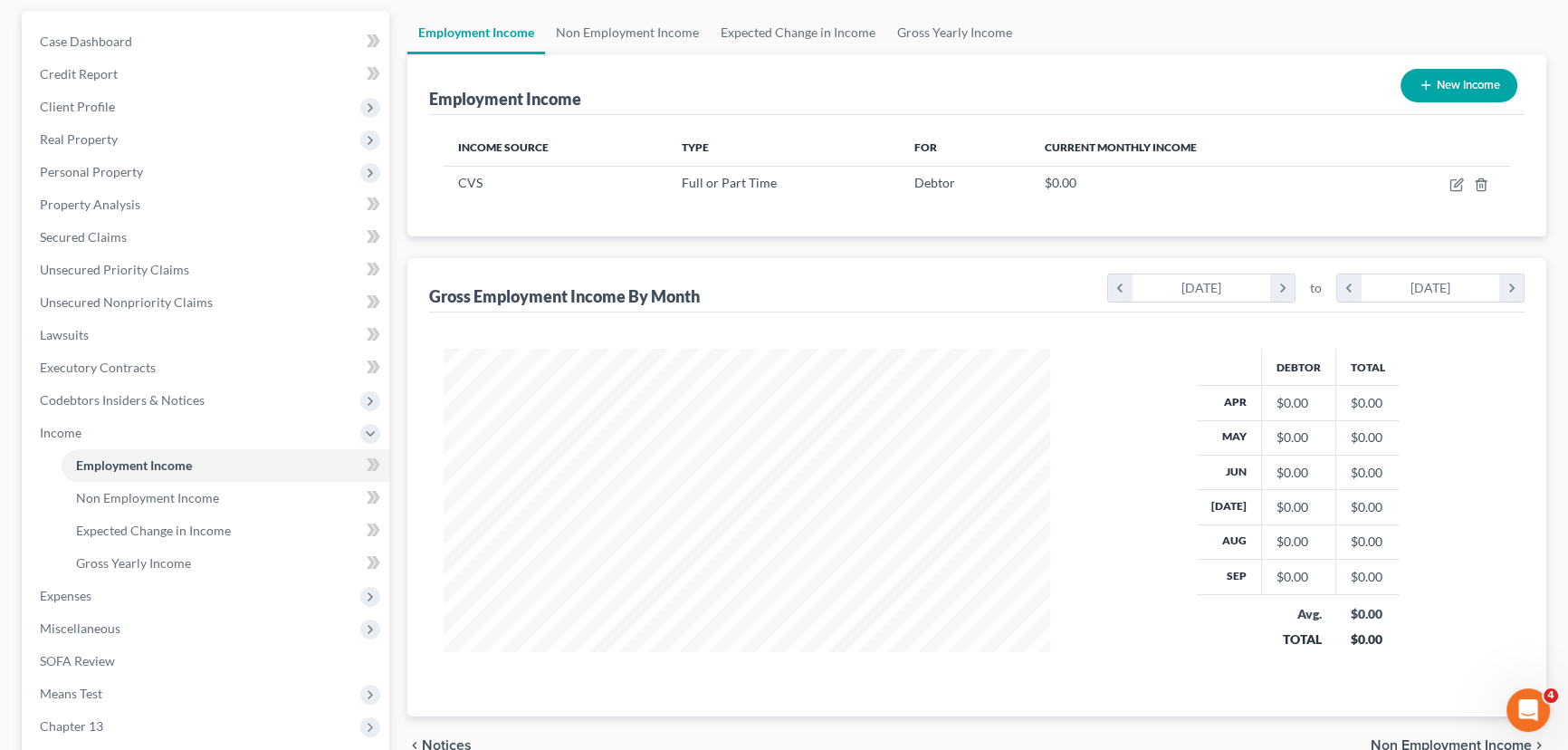
scroll to position [164, 0]
click at [188, 594] on span "Expenses" at bounding box center [207, 594] width 364 height 33
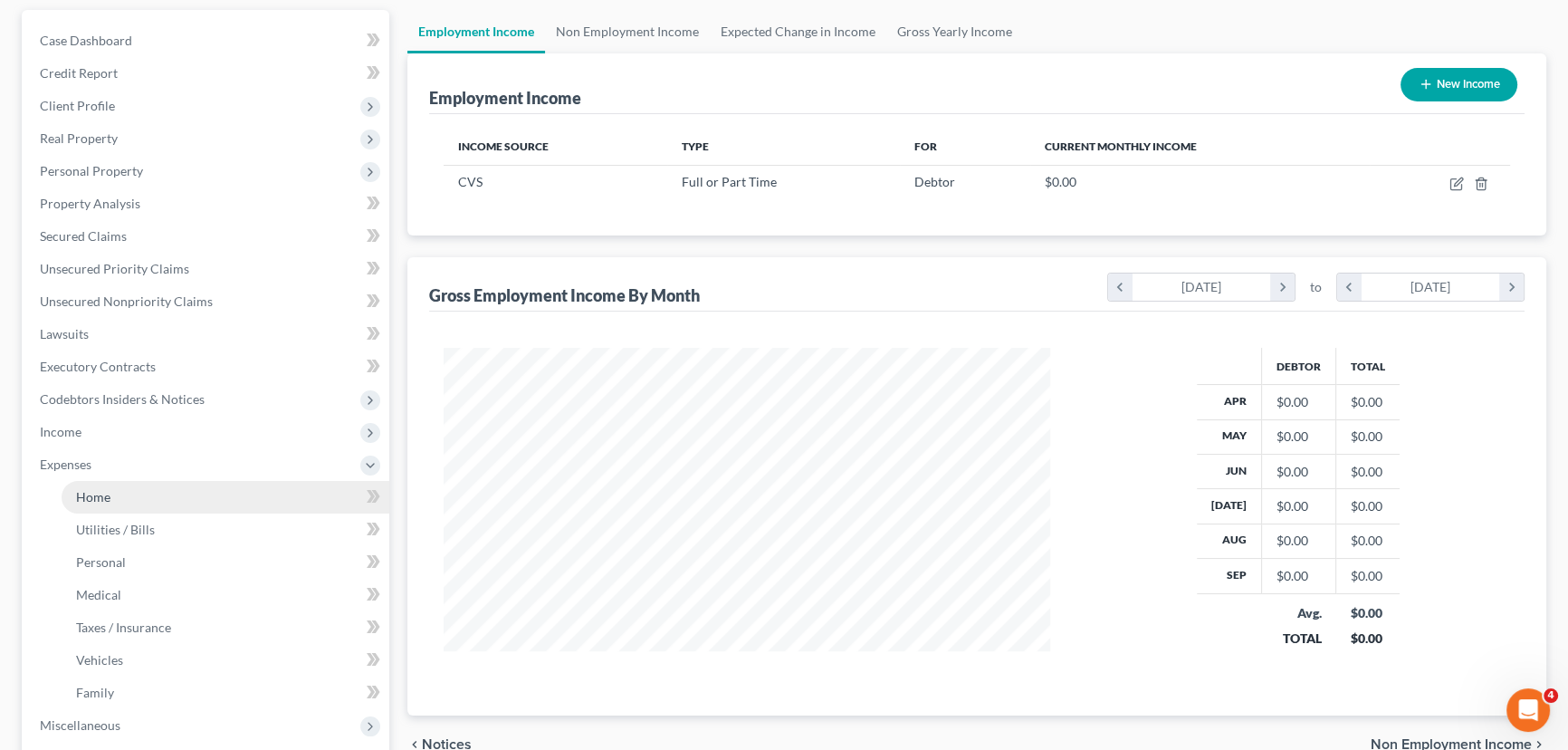
click at [184, 494] on link "Home" at bounding box center [225, 497] width 328 height 33
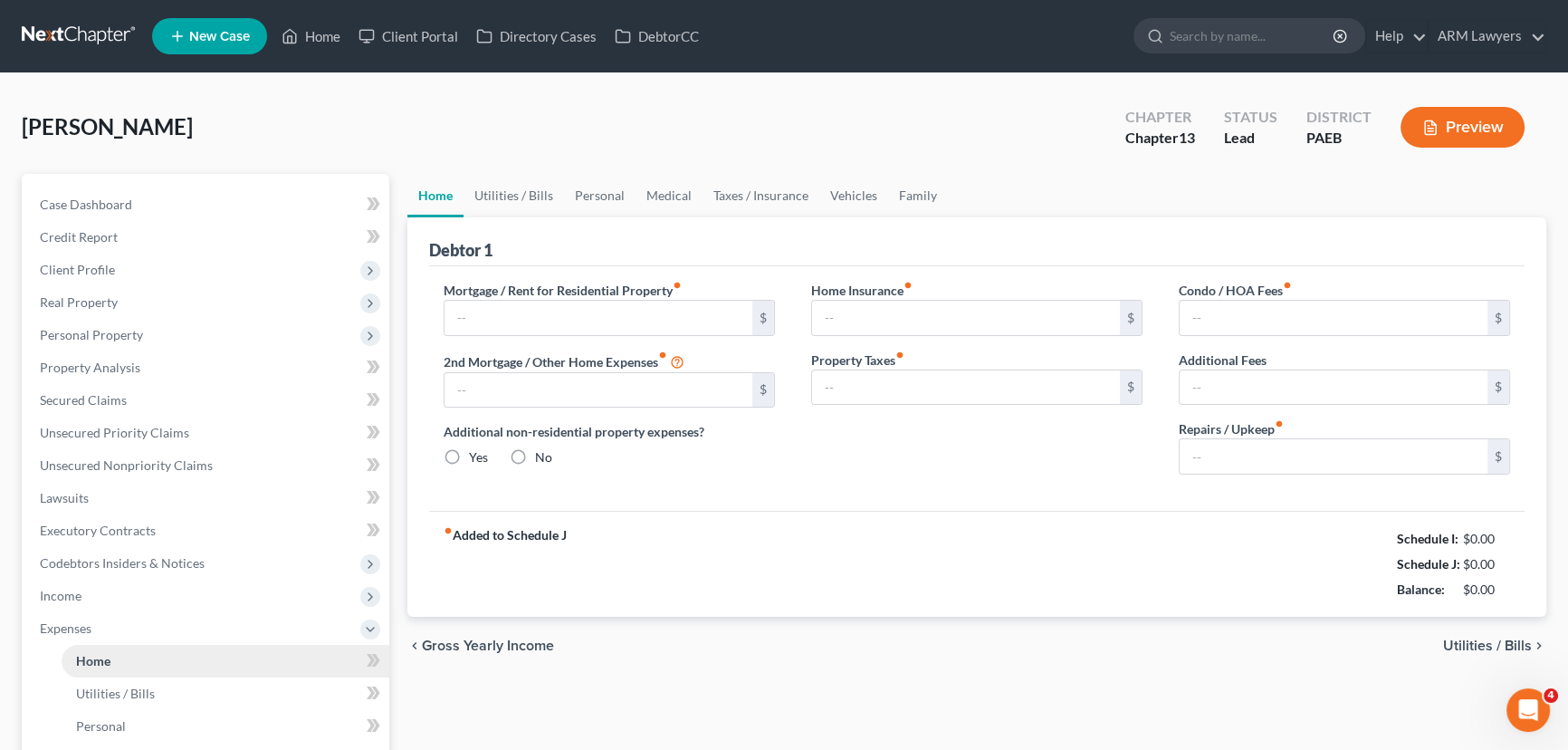
type input "0.00"
radio input "true"
type input "0.00"
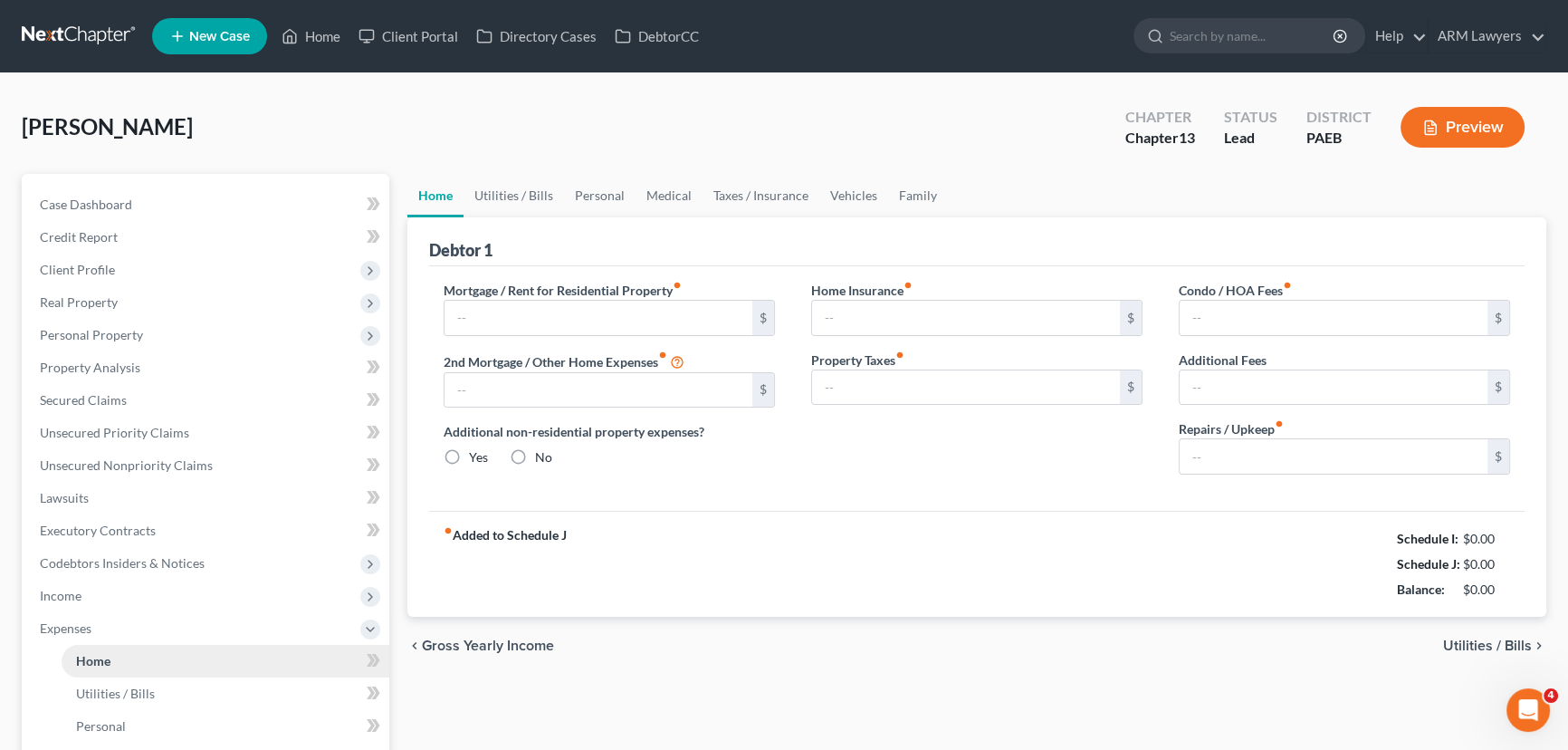
type input "0.00"
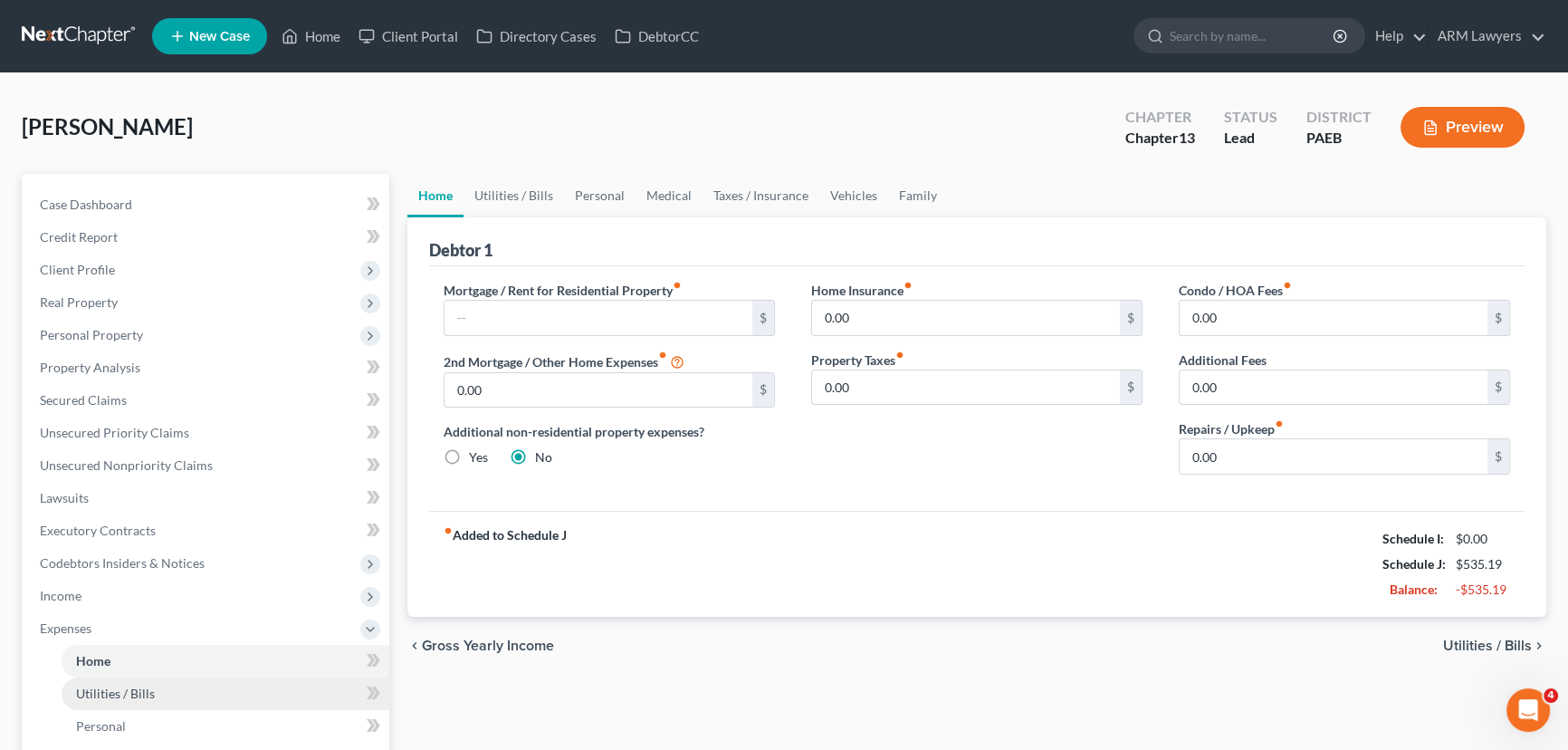
click at [206, 692] on link "Utilities / Bills" at bounding box center [225, 693] width 328 height 33
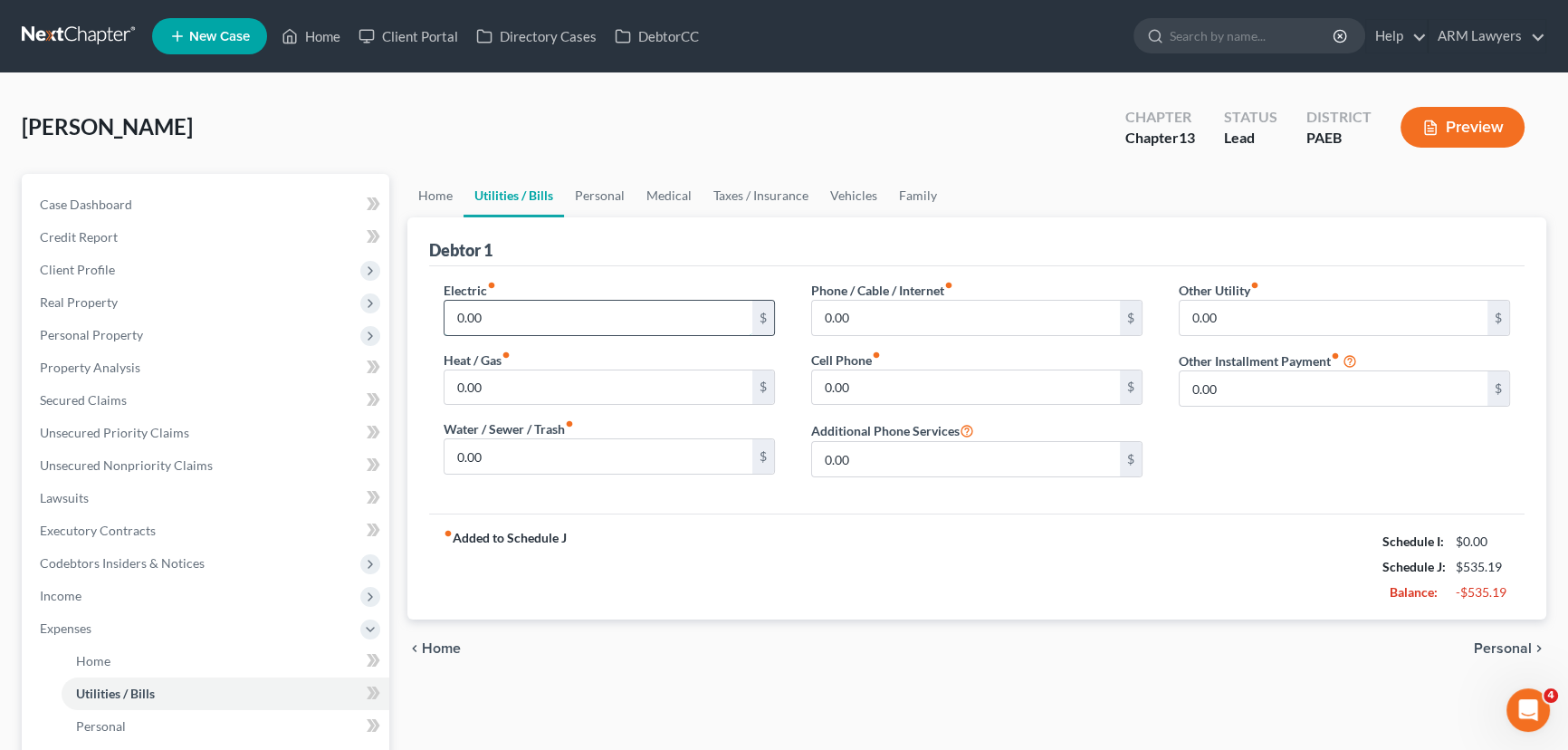
click at [515, 312] on input "0.00" at bounding box center [598, 318] width 307 height 34
type input "52"
click at [533, 397] on input "0.00" at bounding box center [598, 388] width 307 height 34
type input "50"
click at [913, 327] on input "0.00" at bounding box center [966, 318] width 307 height 34
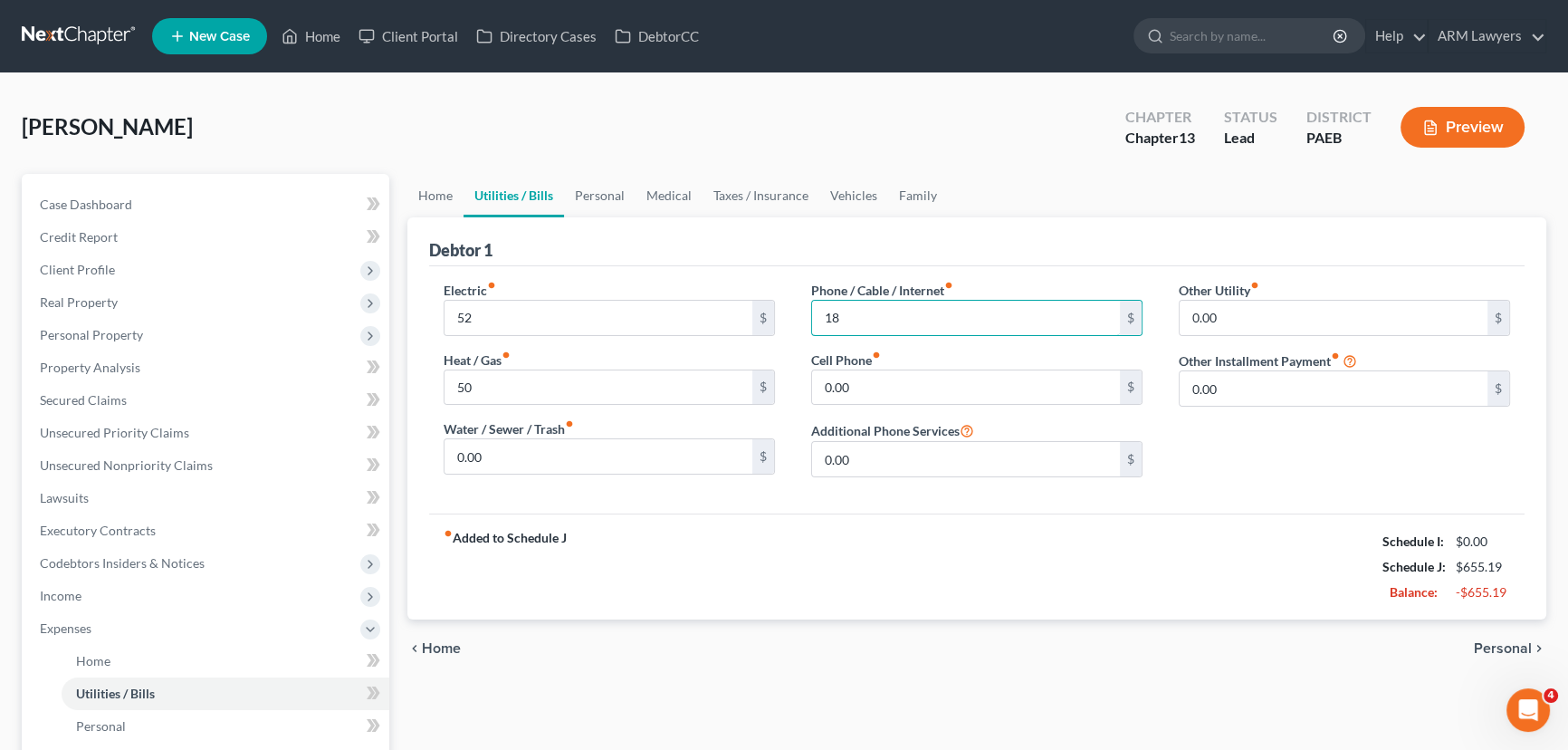
type input "18"
click at [801, 504] on div "Electric fiber_manual_record 52 $ Heat / Gas fiber_manual_record 50 $ Water / S…" at bounding box center [977, 390] width 1096 height 247
drag, startPoint x: 601, startPoint y: 192, endPoint x: 599, endPoint y: 203, distance: 11.2
click at [601, 192] on link "Personal" at bounding box center [600, 195] width 72 height 43
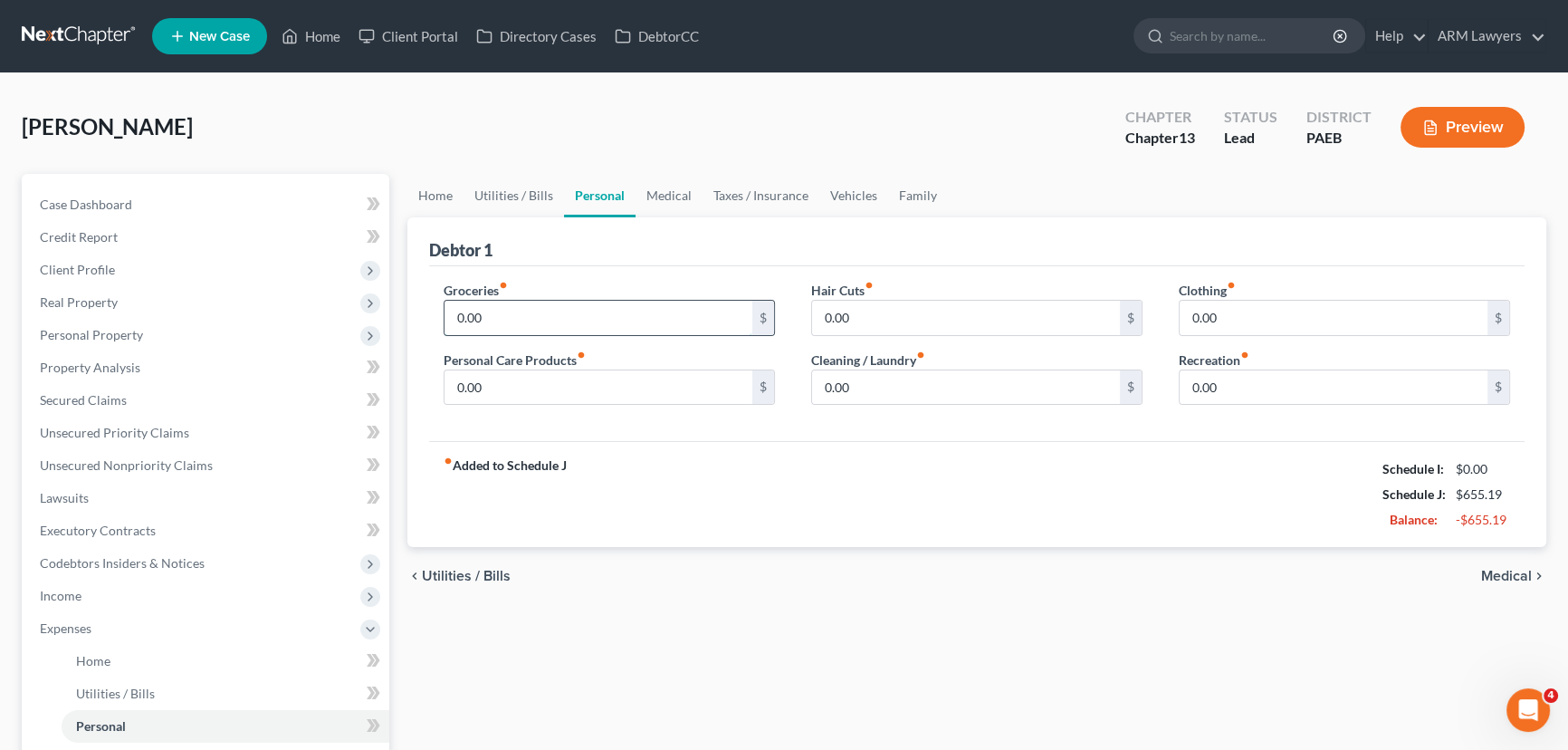
click at [588, 310] on input "0.00" at bounding box center [598, 318] width 307 height 34
type input "120"
click at [605, 358] on div "Personal Care Products fiber_manual_record 0.00 $" at bounding box center [608, 378] width 331 height 56
click at [602, 384] on input "0.00" at bounding box center [598, 388] width 307 height 34
type input "20.00"
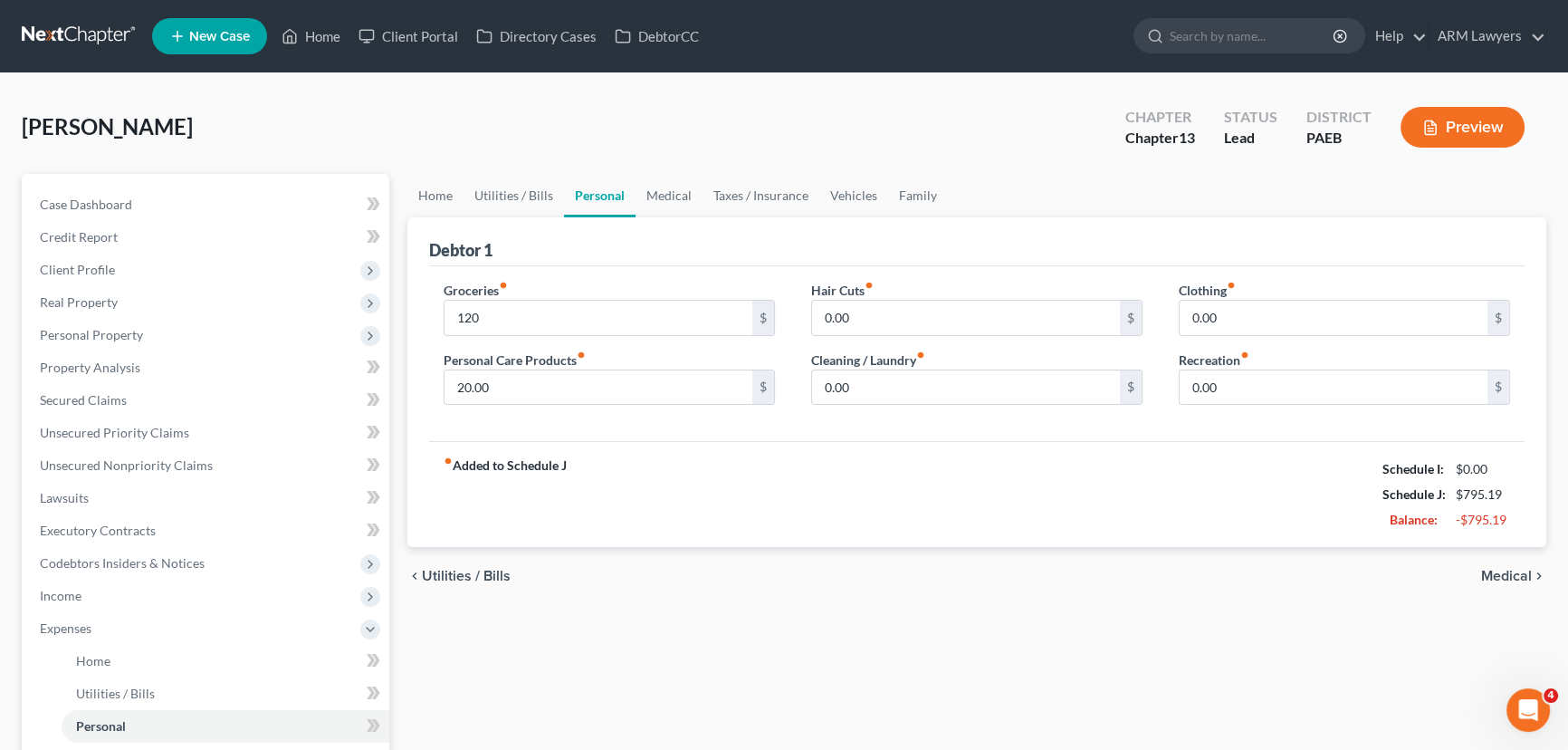
click at [928, 292] on div "Hair Cuts fiber_manual_record 0.00 $" at bounding box center [976, 308] width 331 height 56
click at [918, 308] on input "0.00" at bounding box center [966, 318] width 307 height 34
type input "40"
click at [989, 281] on div "Hair Cuts fiber_manual_record 40 $" at bounding box center [976, 308] width 331 height 56
click at [848, 196] on link "Vehicles" at bounding box center [853, 195] width 69 height 43
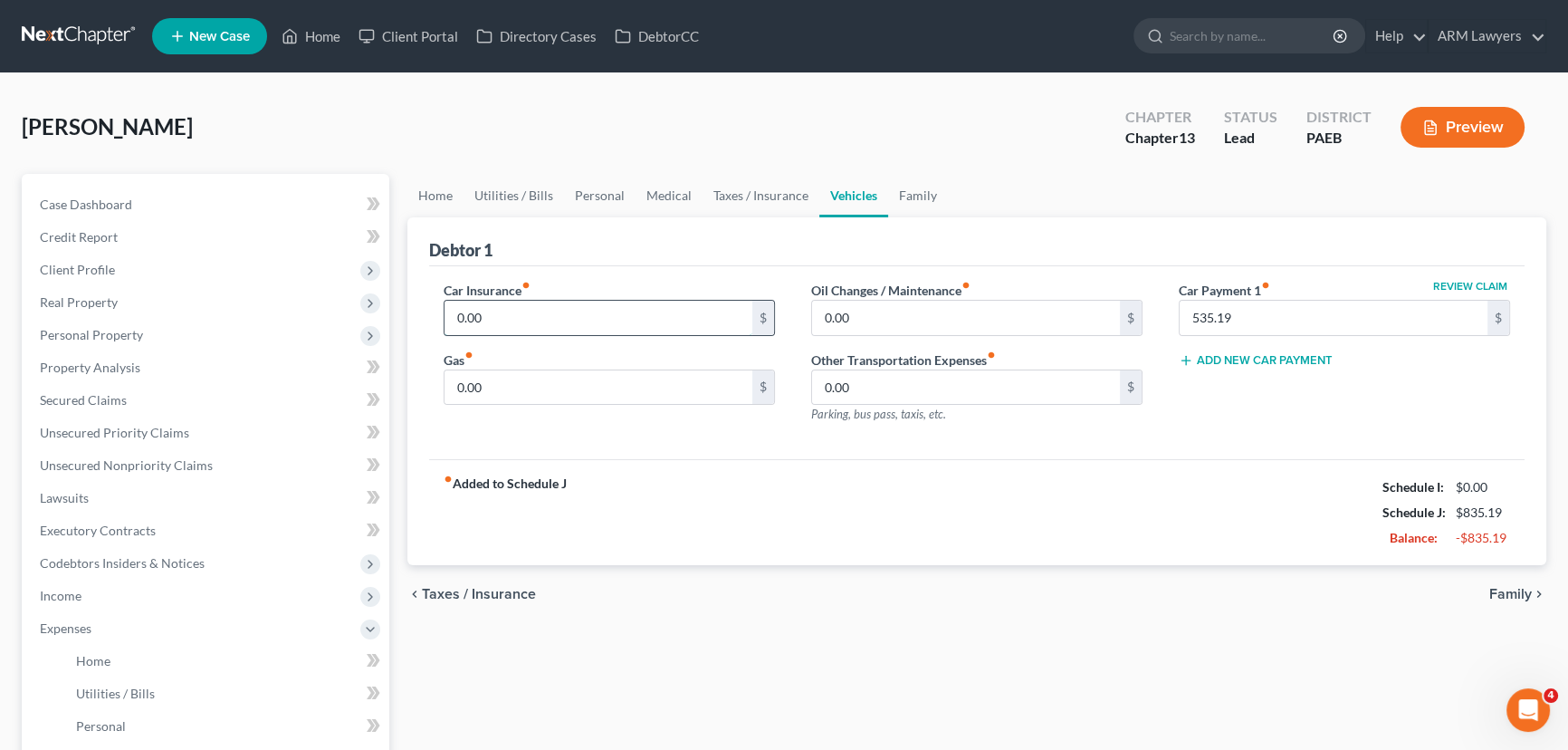
click at [696, 314] on input "0.00" at bounding box center [598, 318] width 307 height 34
type input "385"
click at [647, 379] on input "0.00" at bounding box center [598, 388] width 307 height 34
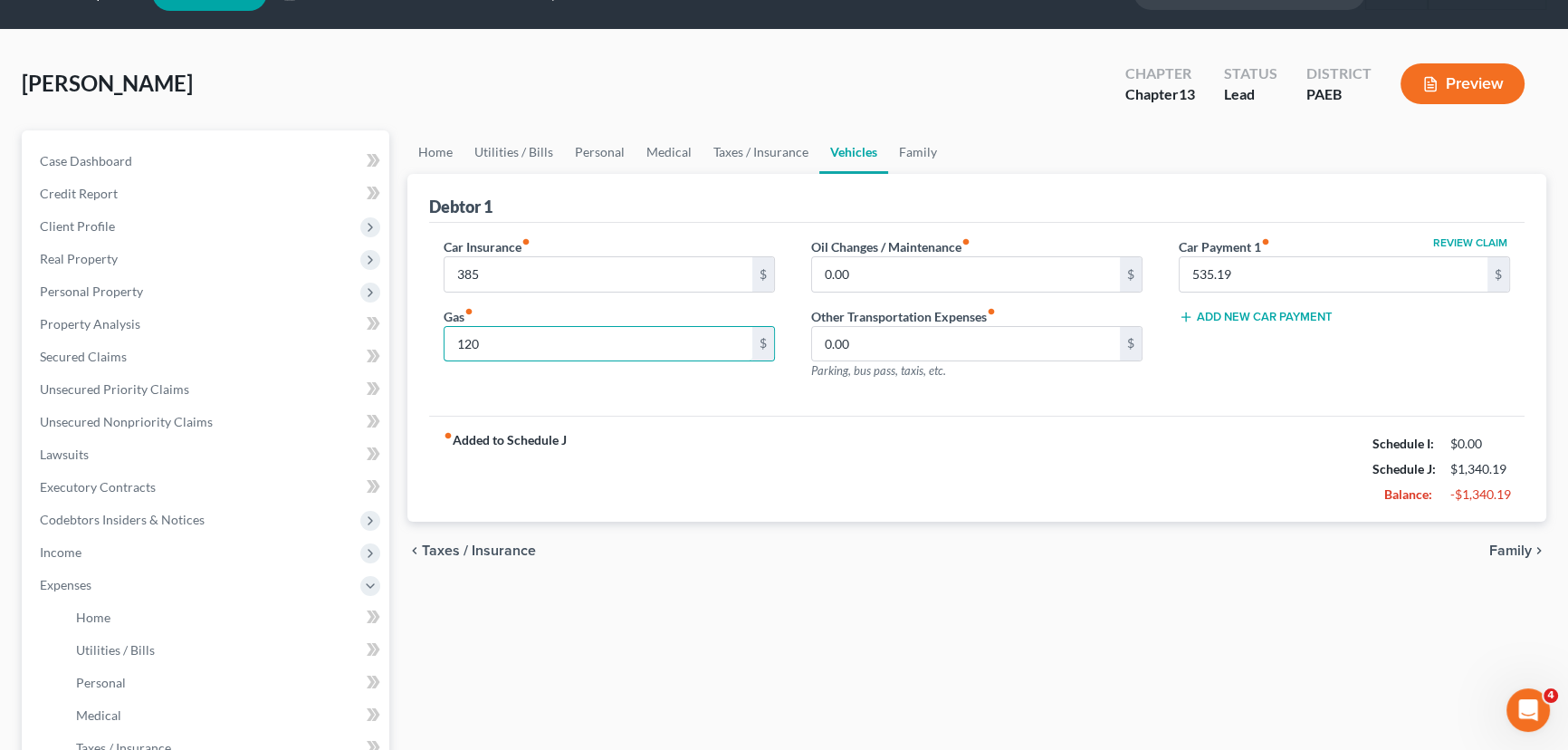
scroll to position [81, 0]
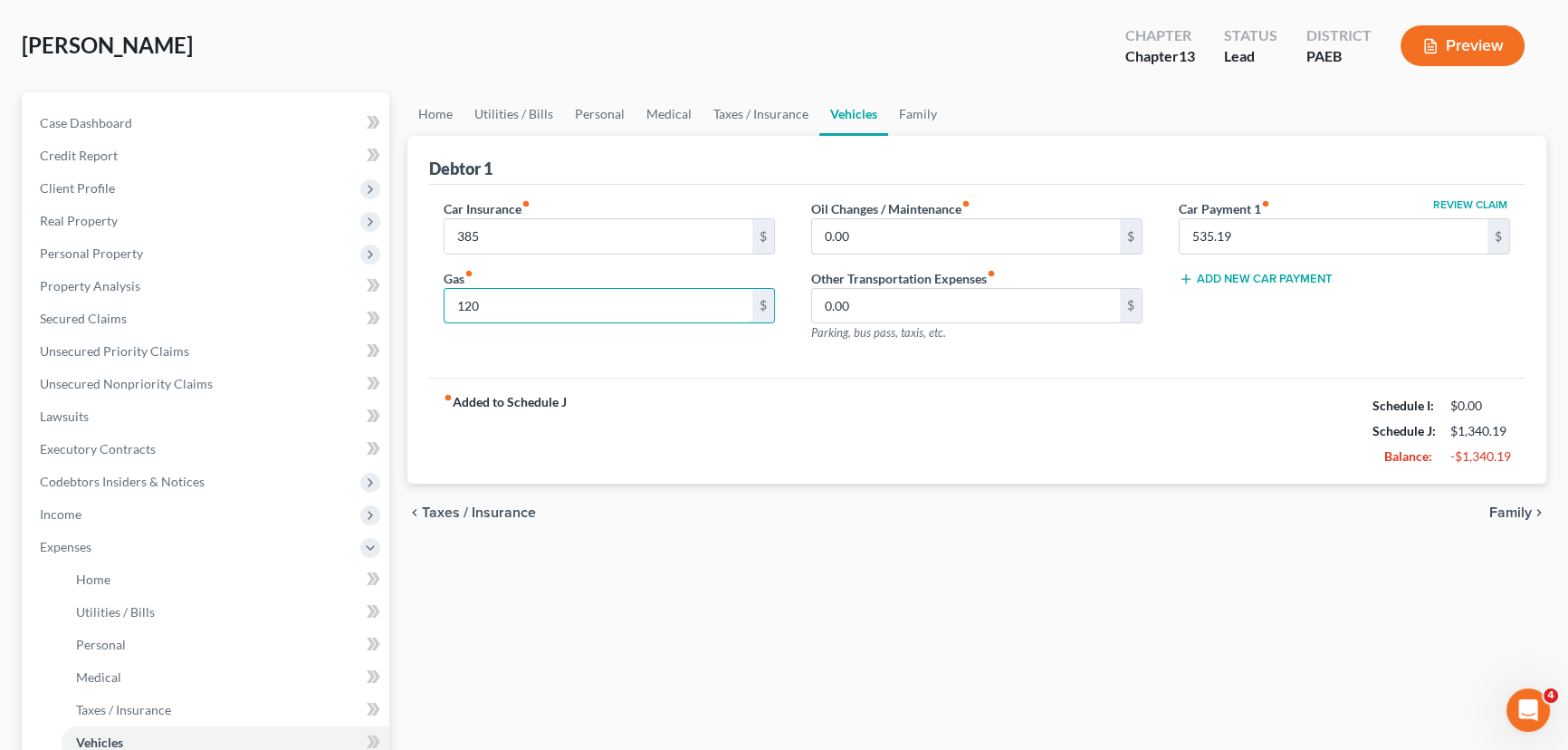
type input "120"
click at [734, 408] on div "fiber_manual_record Added to Schedule J Schedule I: $0.00 Schedule J: $1,340.19…" at bounding box center [977, 430] width 1096 height 106
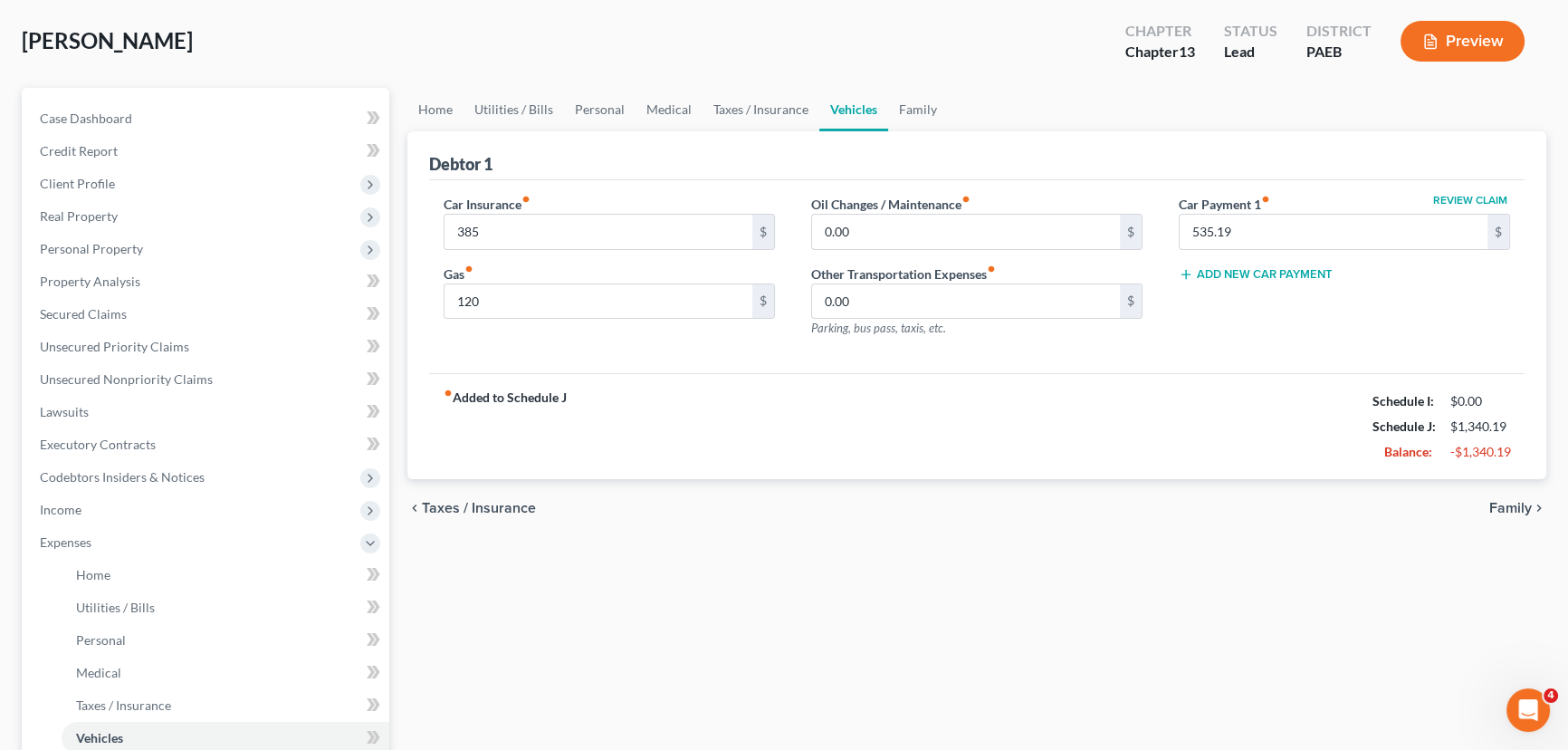
scroll to position [0, 0]
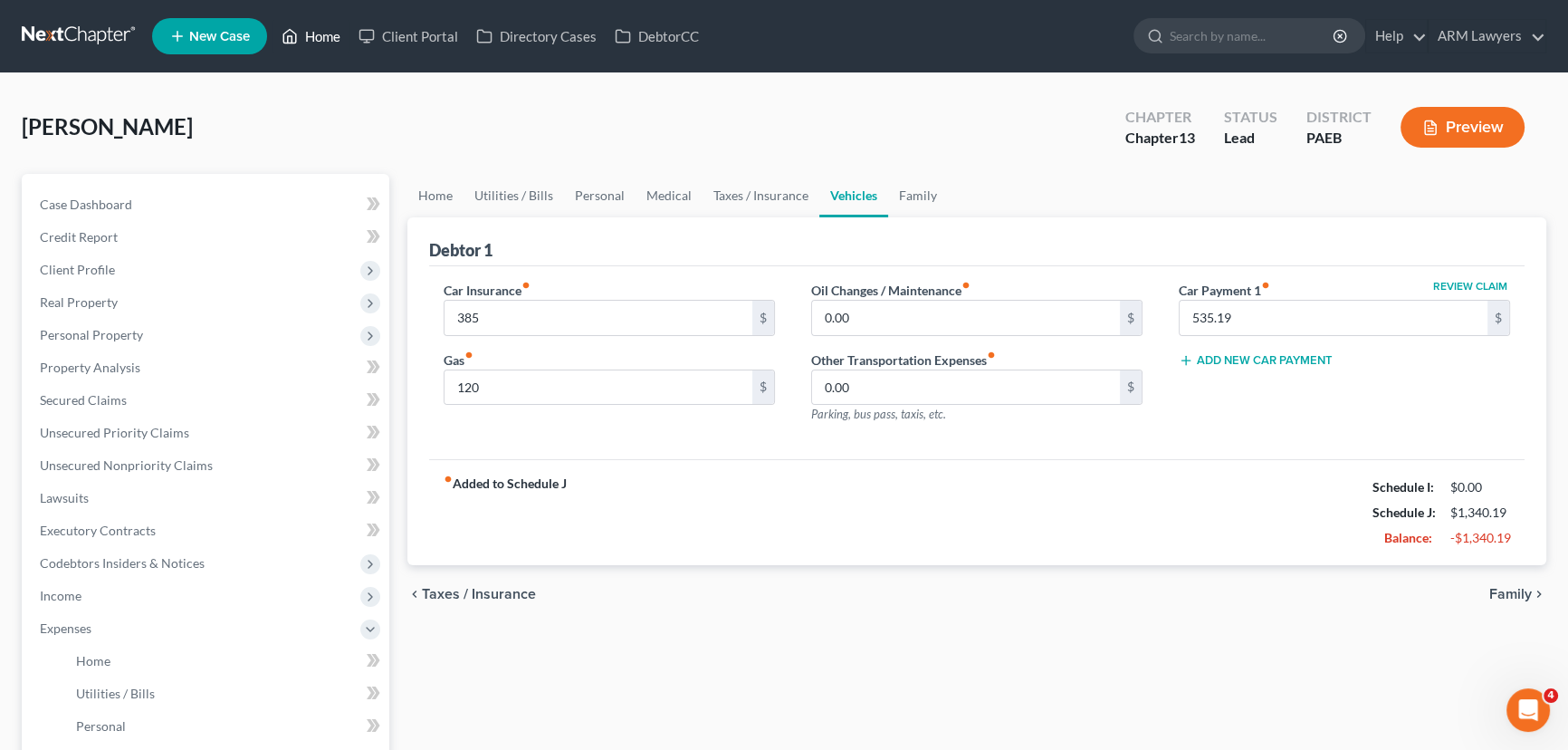
click at [325, 38] on link "Home" at bounding box center [311, 36] width 77 height 33
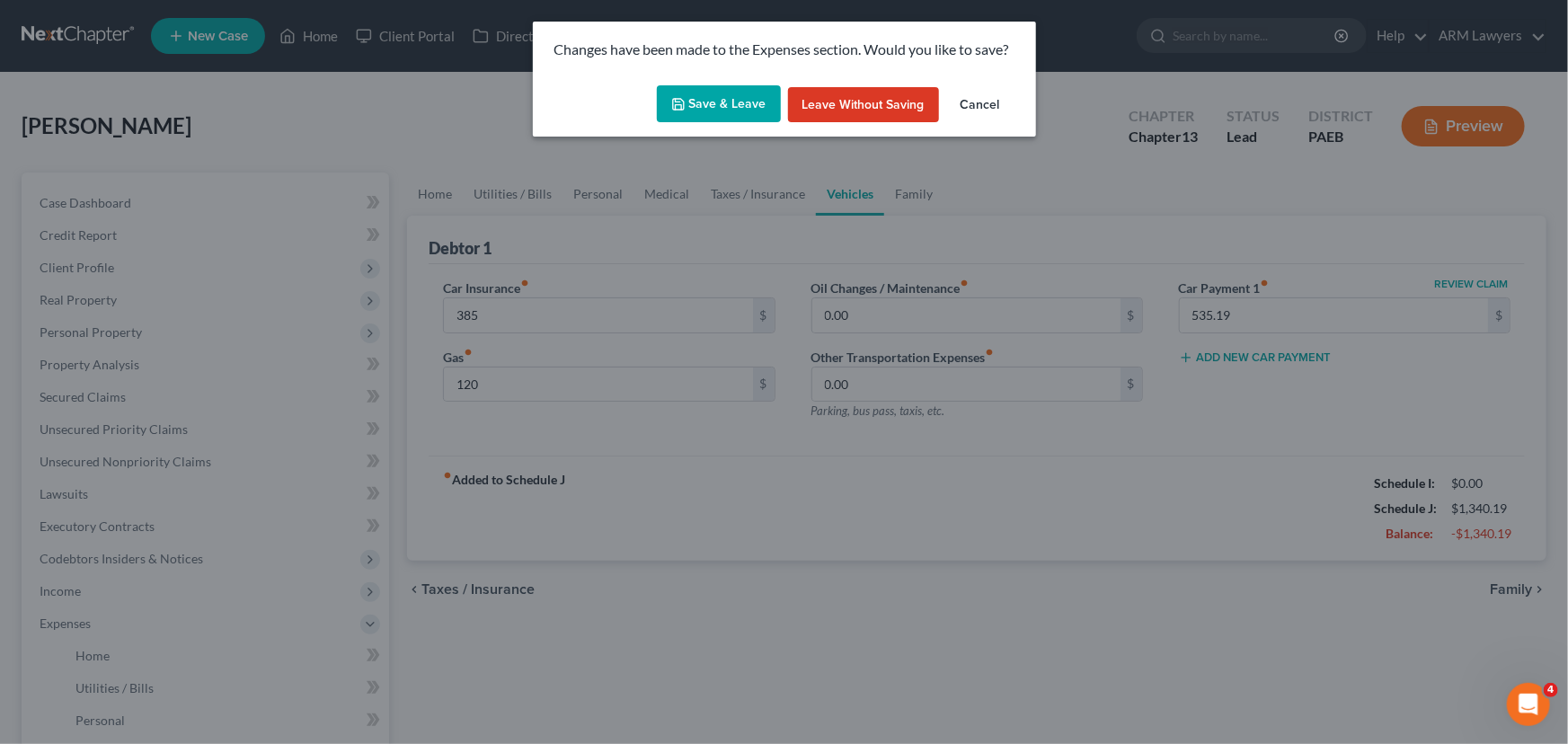
click at [721, 99] on button "Save & Leave" at bounding box center [719, 104] width 124 height 37
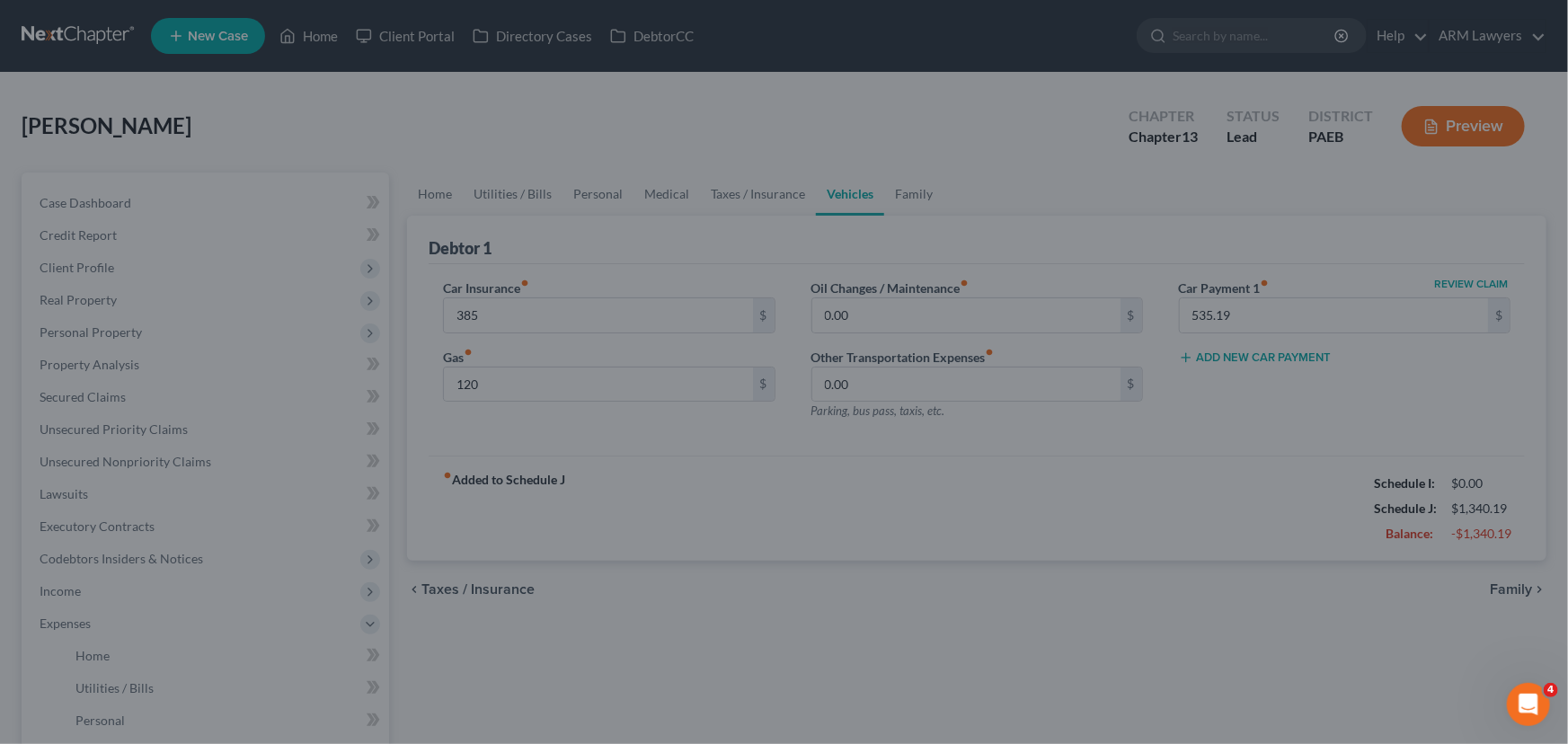
type input "385.00"
type input "120.00"
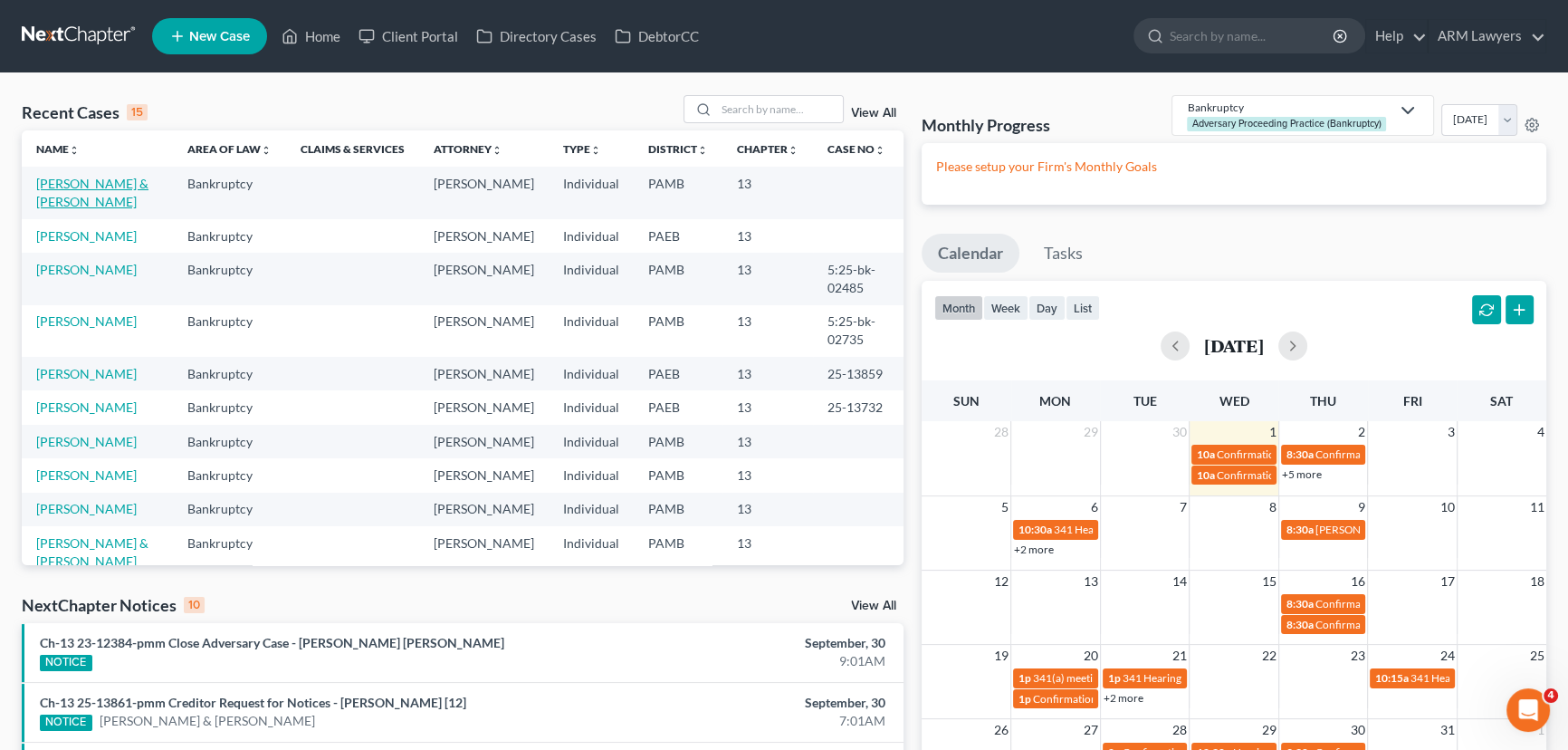
click at [96, 183] on link "Lauritsen, Wendyne & Edward" at bounding box center [91, 192] width 112 height 34
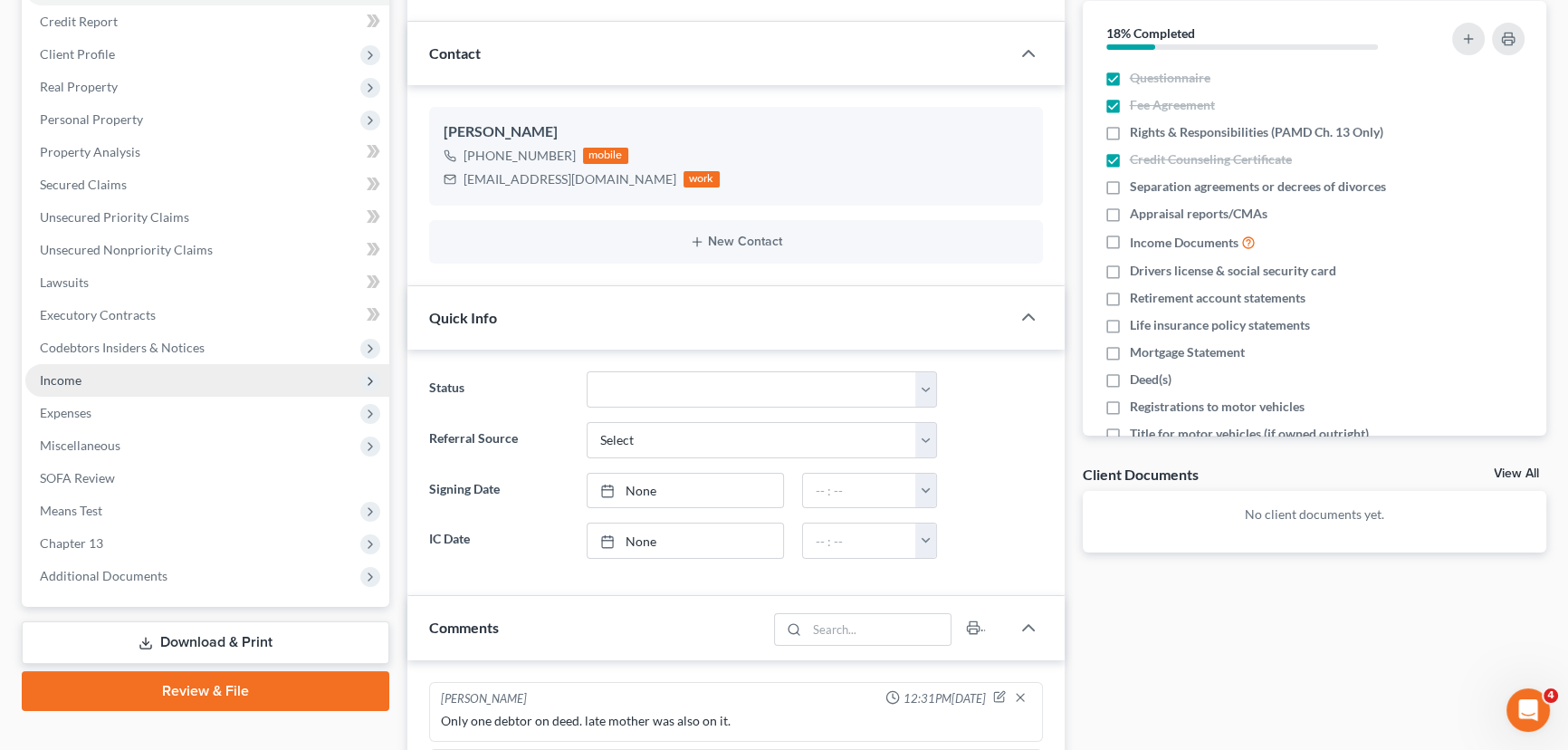
scroll to position [246, 0]
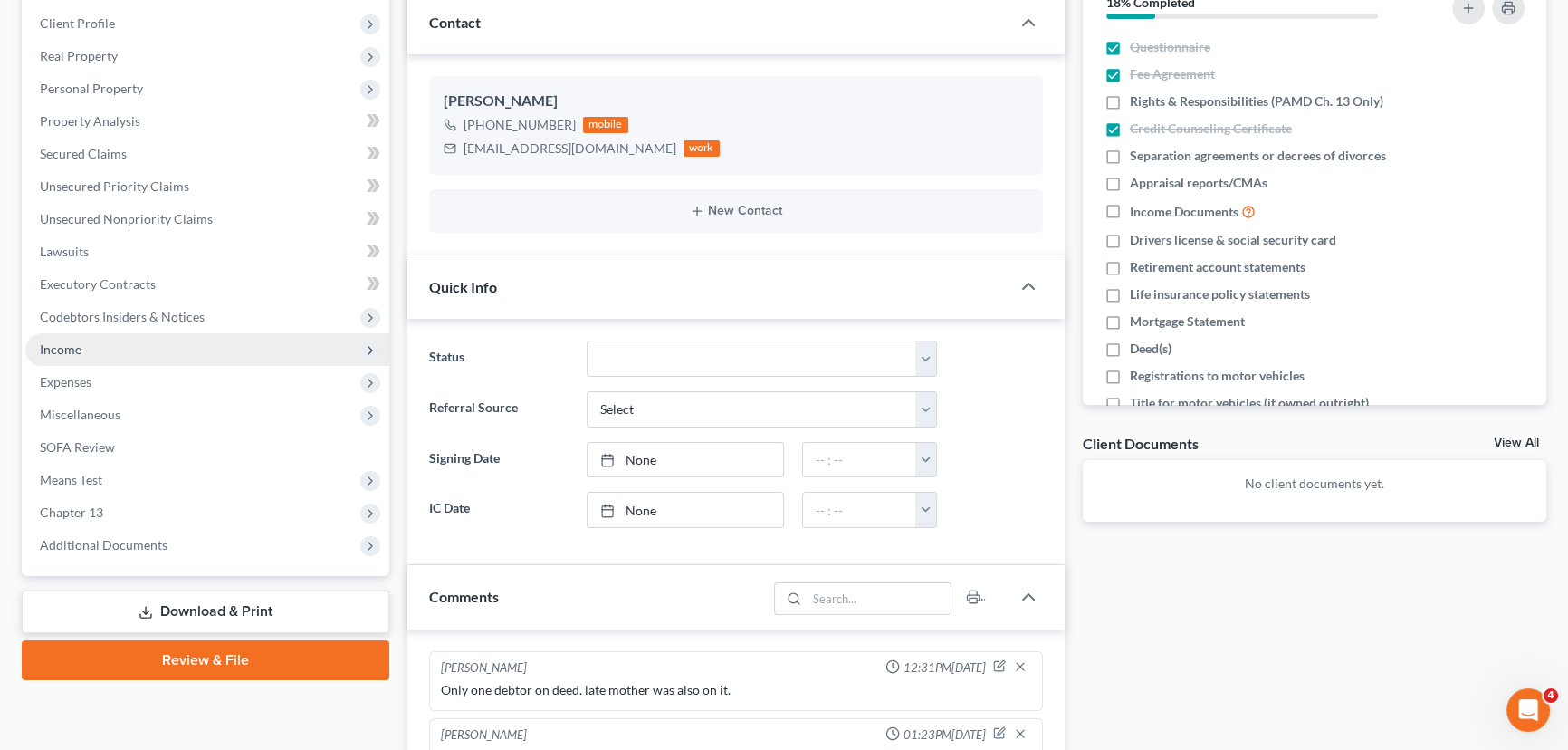
click at [102, 345] on span "Income" at bounding box center [207, 349] width 364 height 33
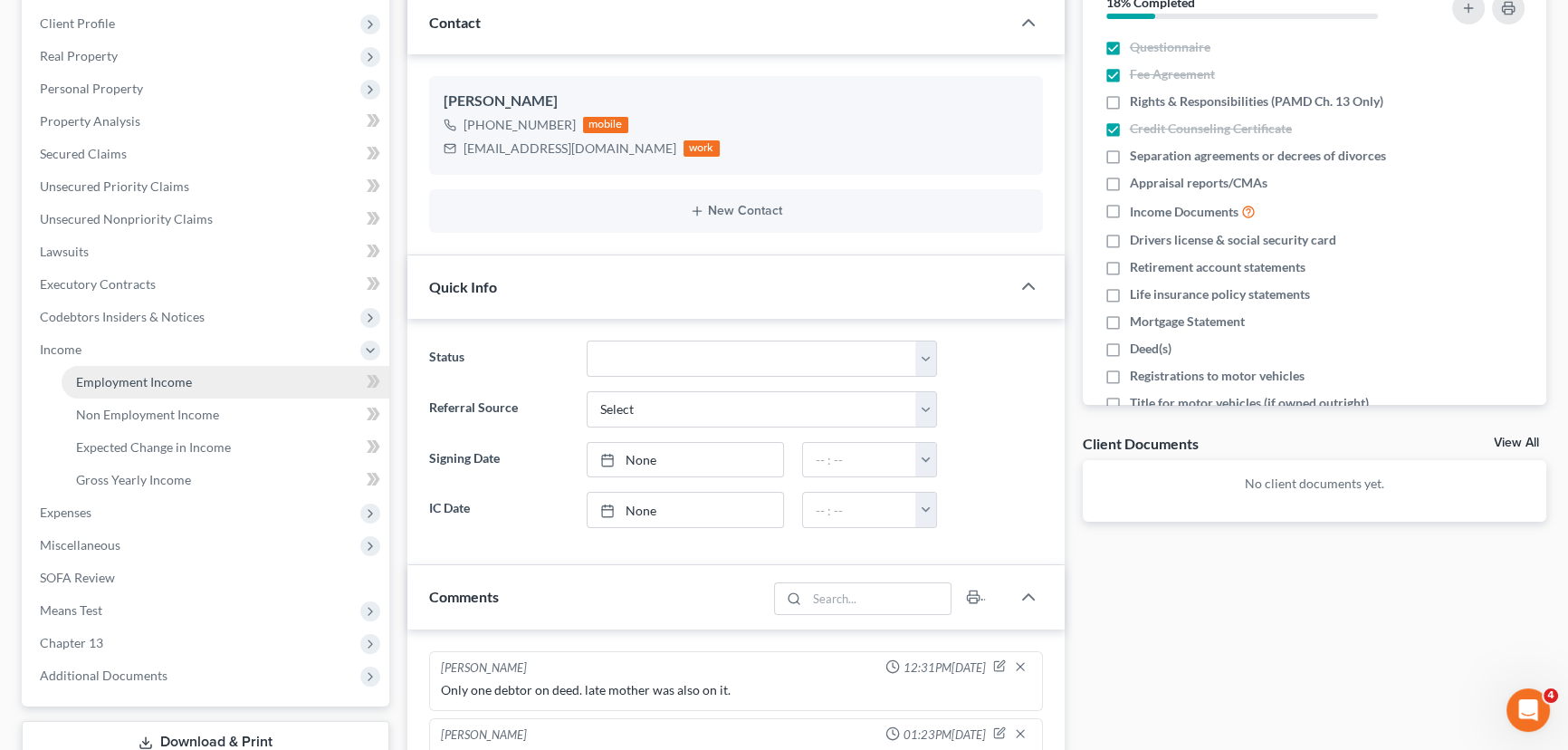
click at [146, 374] on span "Employment Income" at bounding box center [134, 381] width 116 height 15
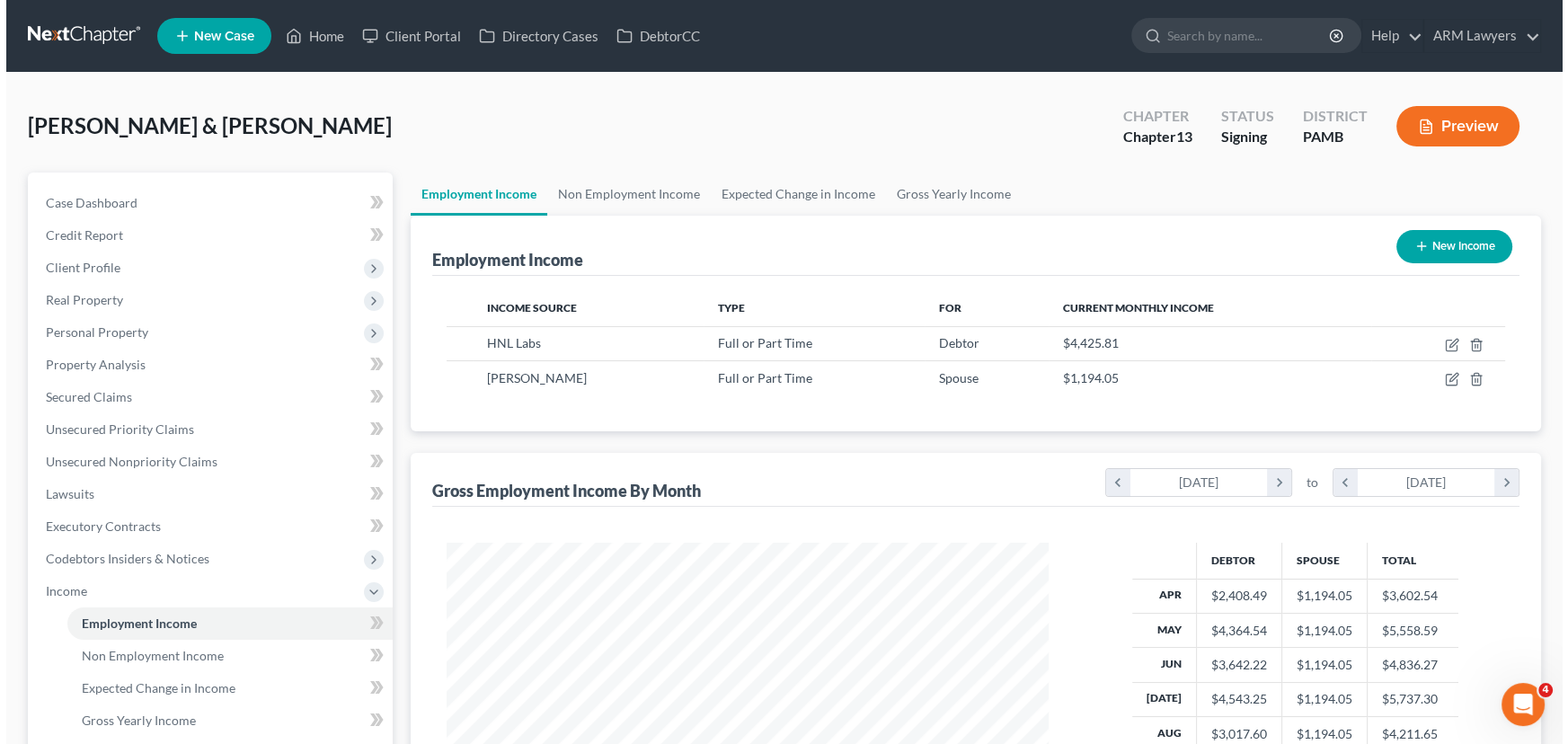
scroll to position [322, 638]
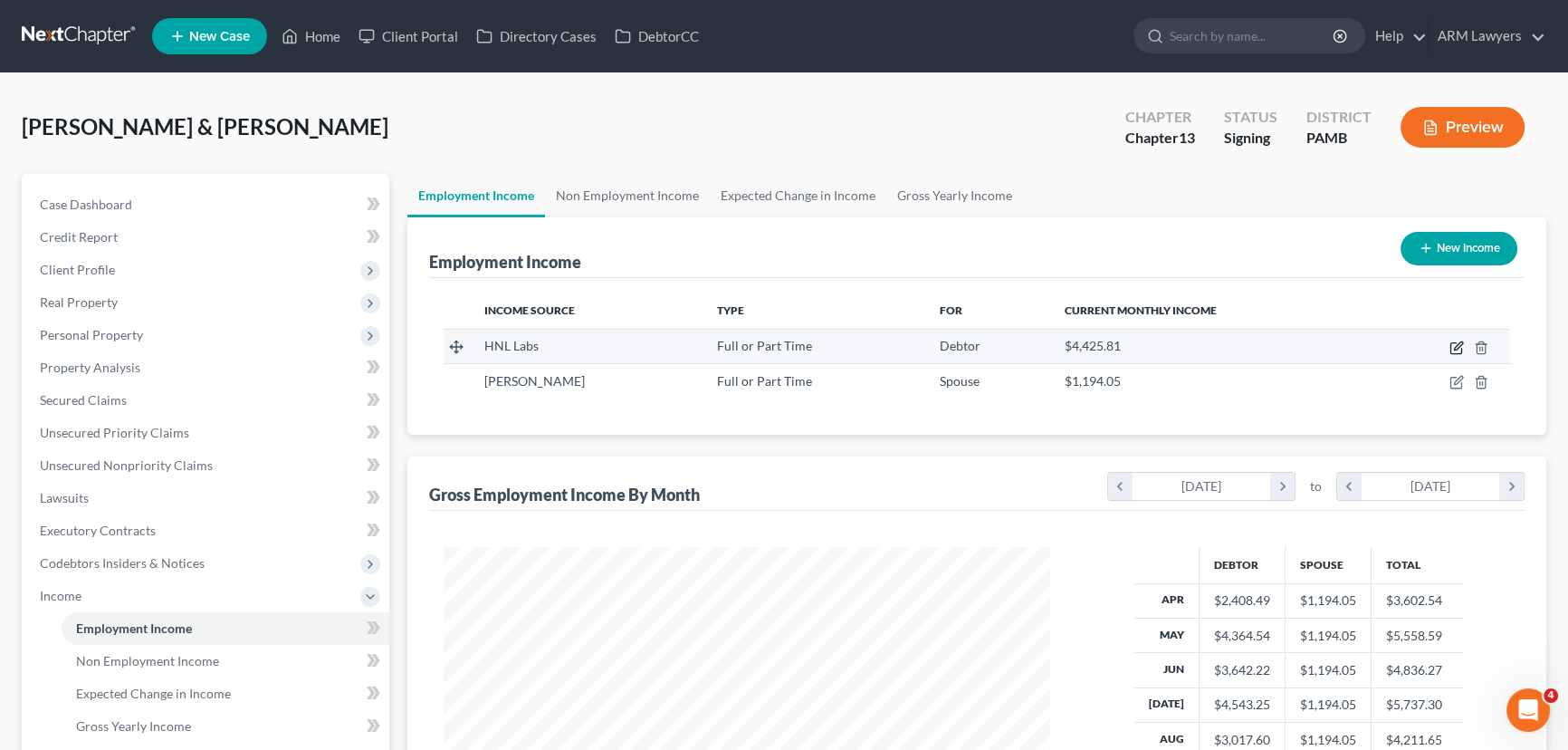
click at [1451, 344] on icon "button" at bounding box center [1456, 347] width 14 height 14
select select "0"
select select "39"
select select "2"
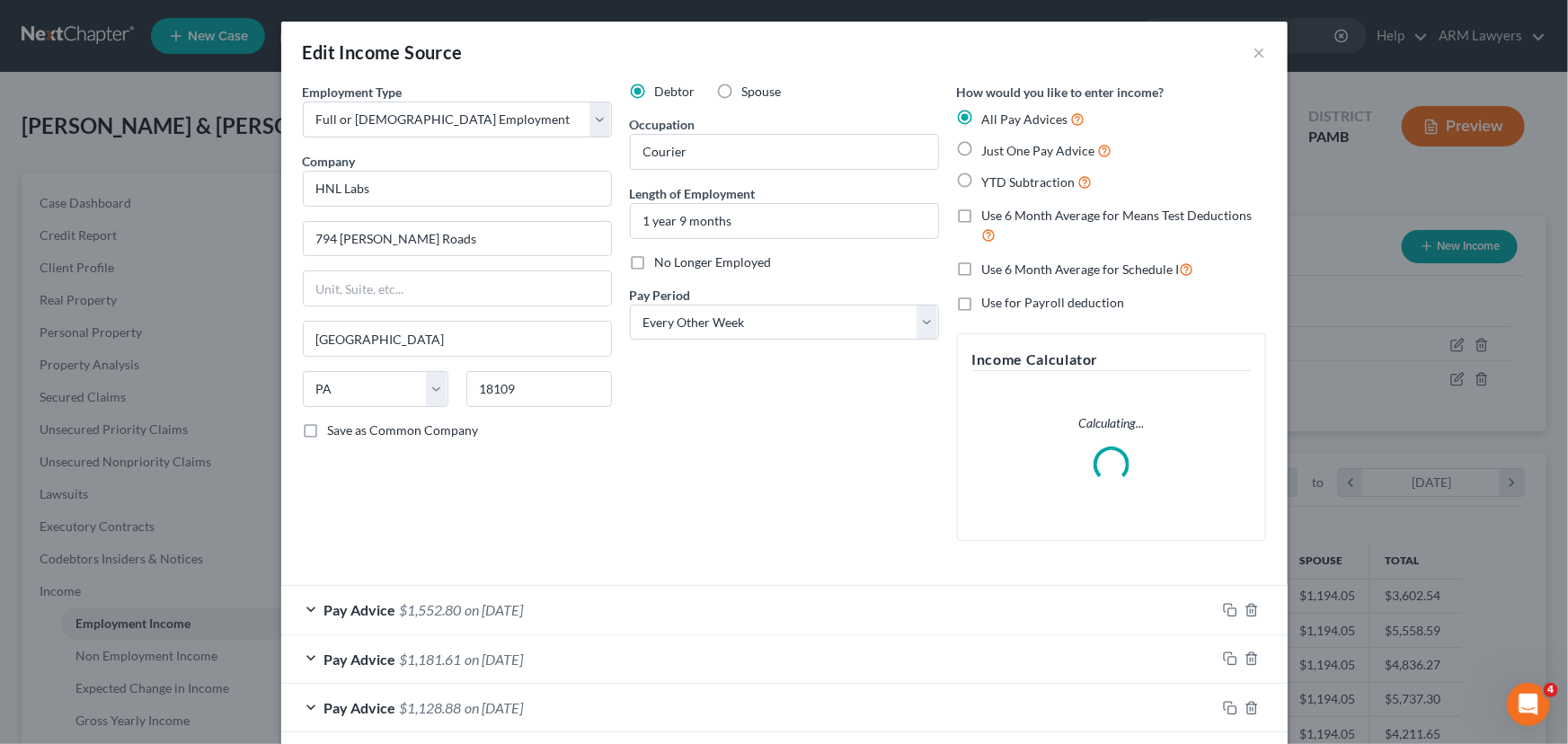
scroll to position [322, 643]
click at [742, 90] on label "Spouse" at bounding box center [762, 91] width 39 height 18
click at [750, 90] on input "Spouse" at bounding box center [755, 88] width 11 height 11
radio input "true"
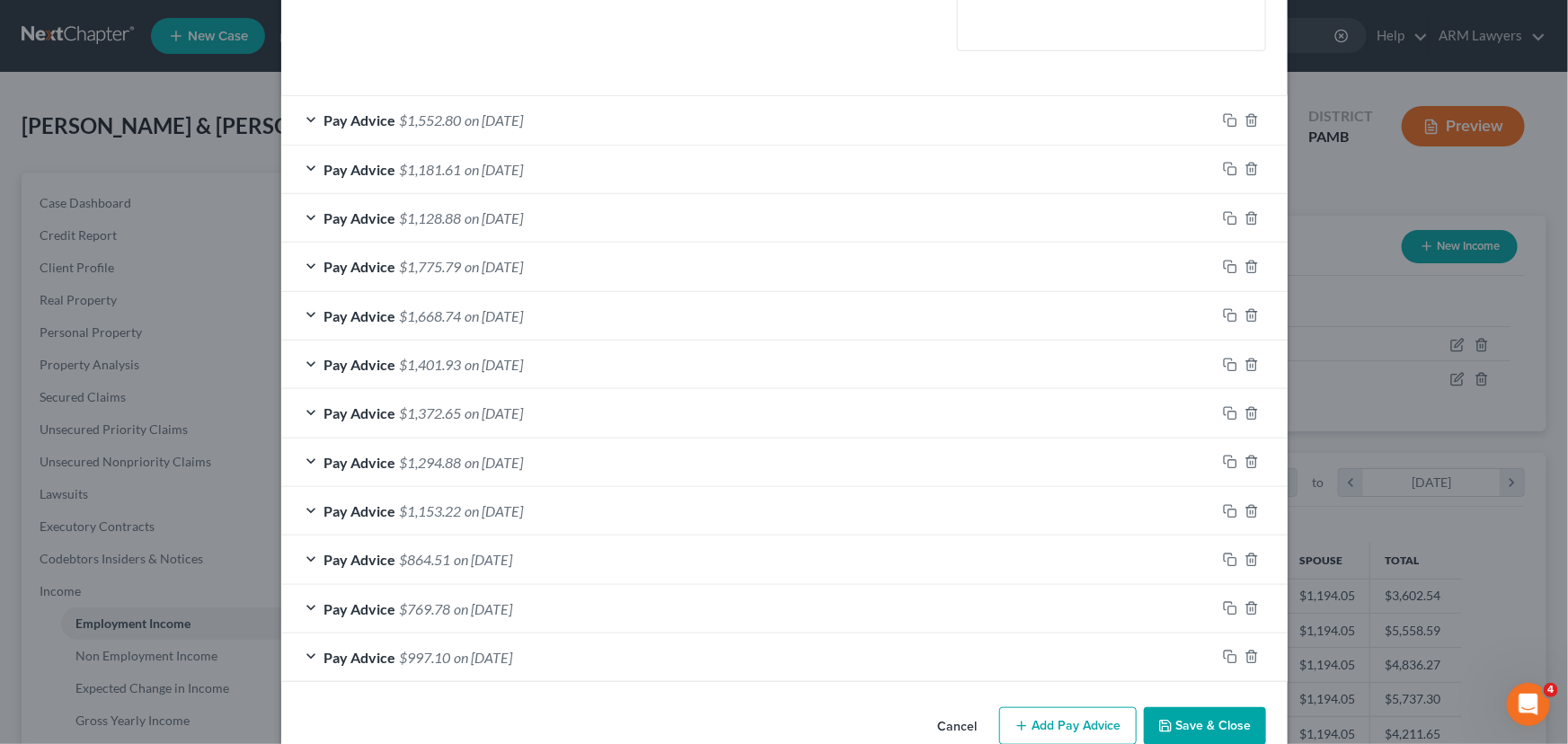
scroll to position [524, 0]
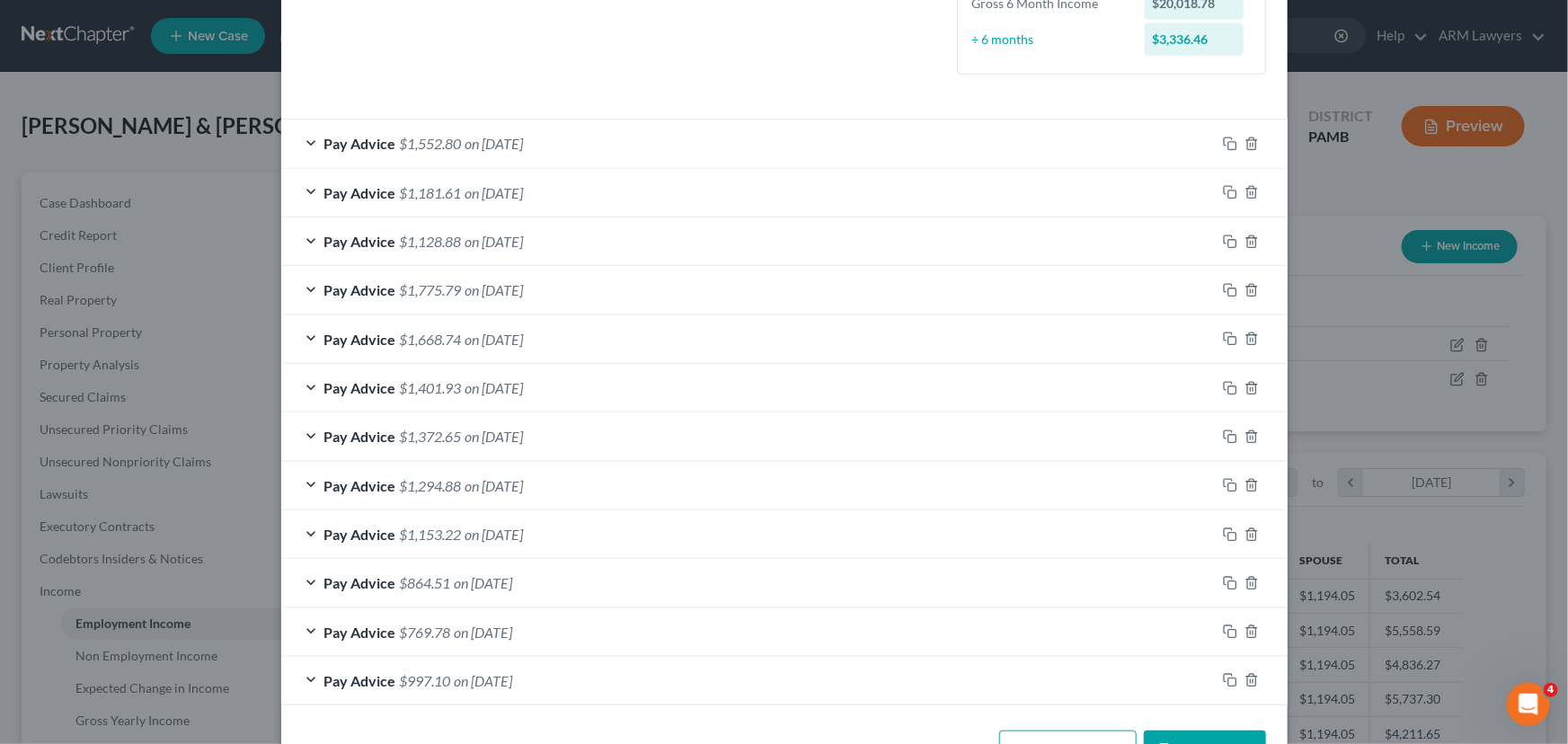
click at [1197, 700] on div "Pay Advice $997.10 on 04/03/2025" at bounding box center [748, 680] width 934 height 48
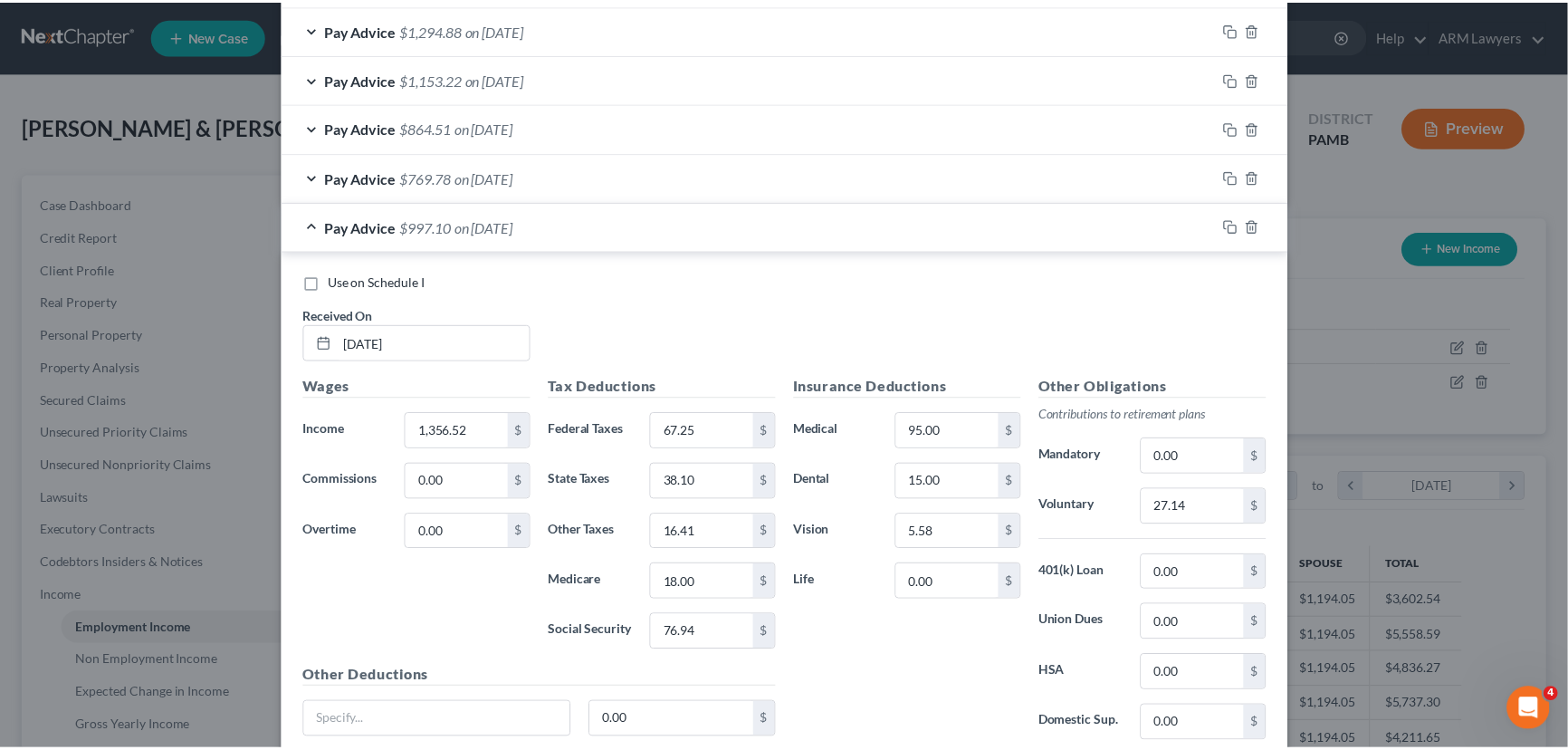
scroll to position [1129, 0]
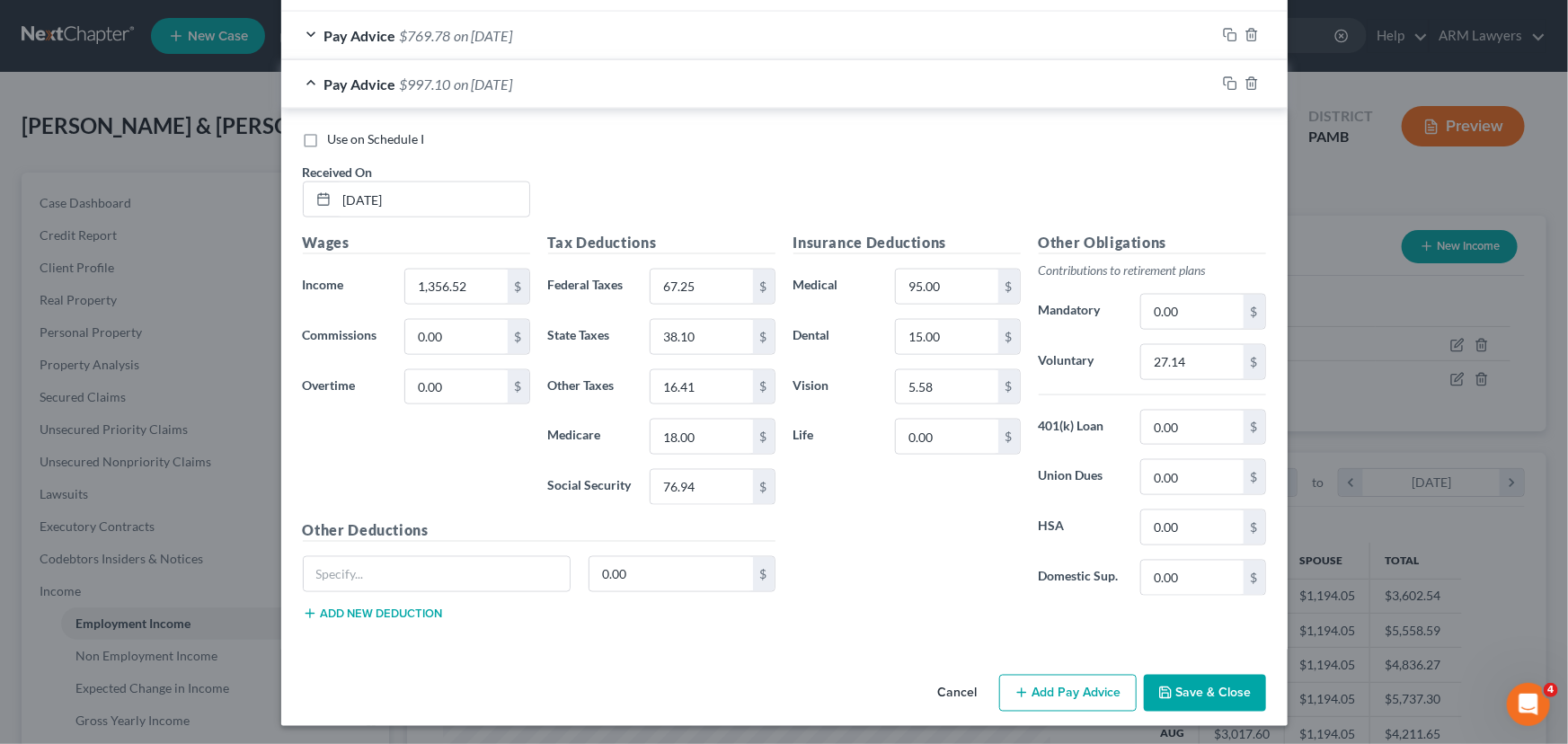
click at [1189, 679] on button "Save & Close" at bounding box center [1205, 693] width 123 height 37
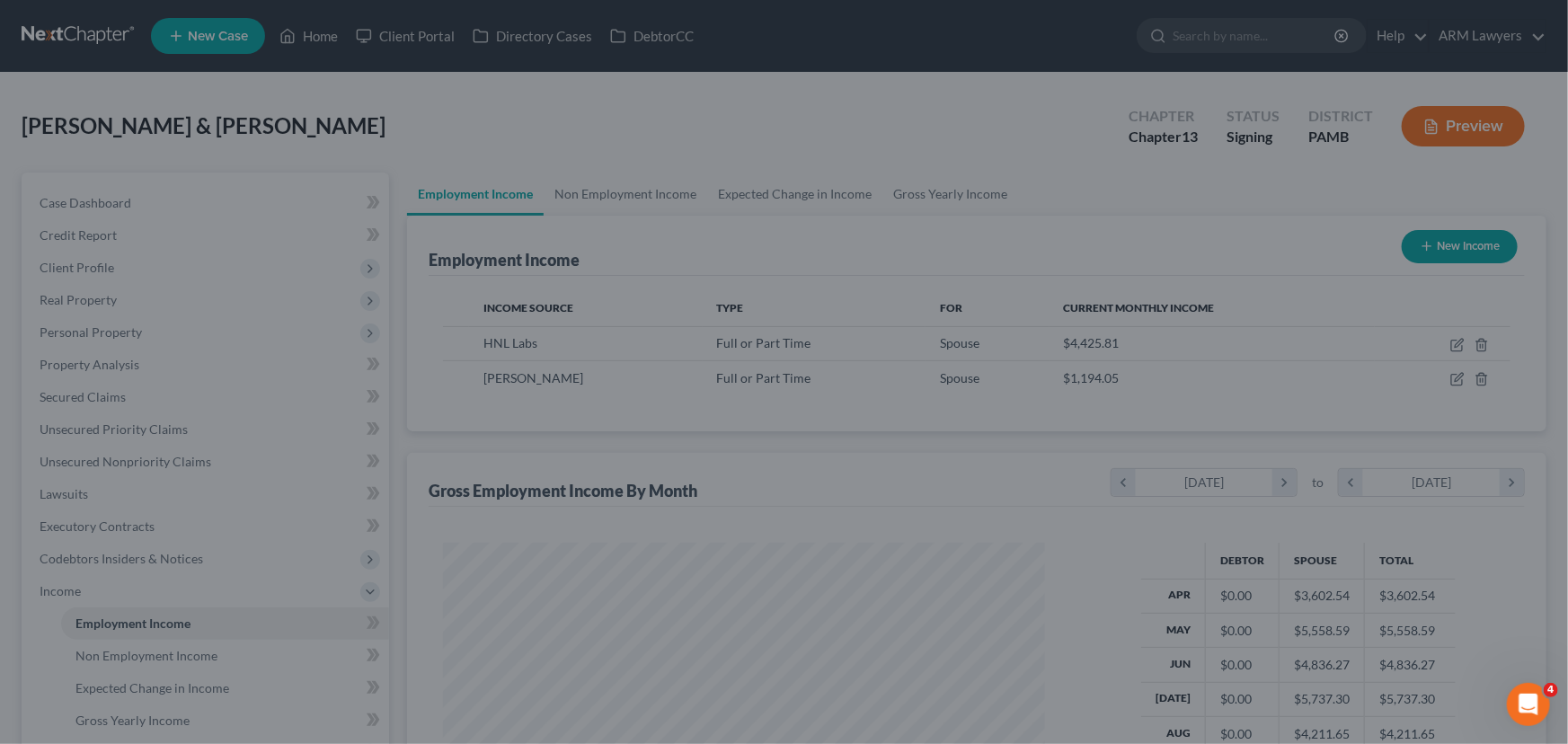
scroll to position [898060, 898003]
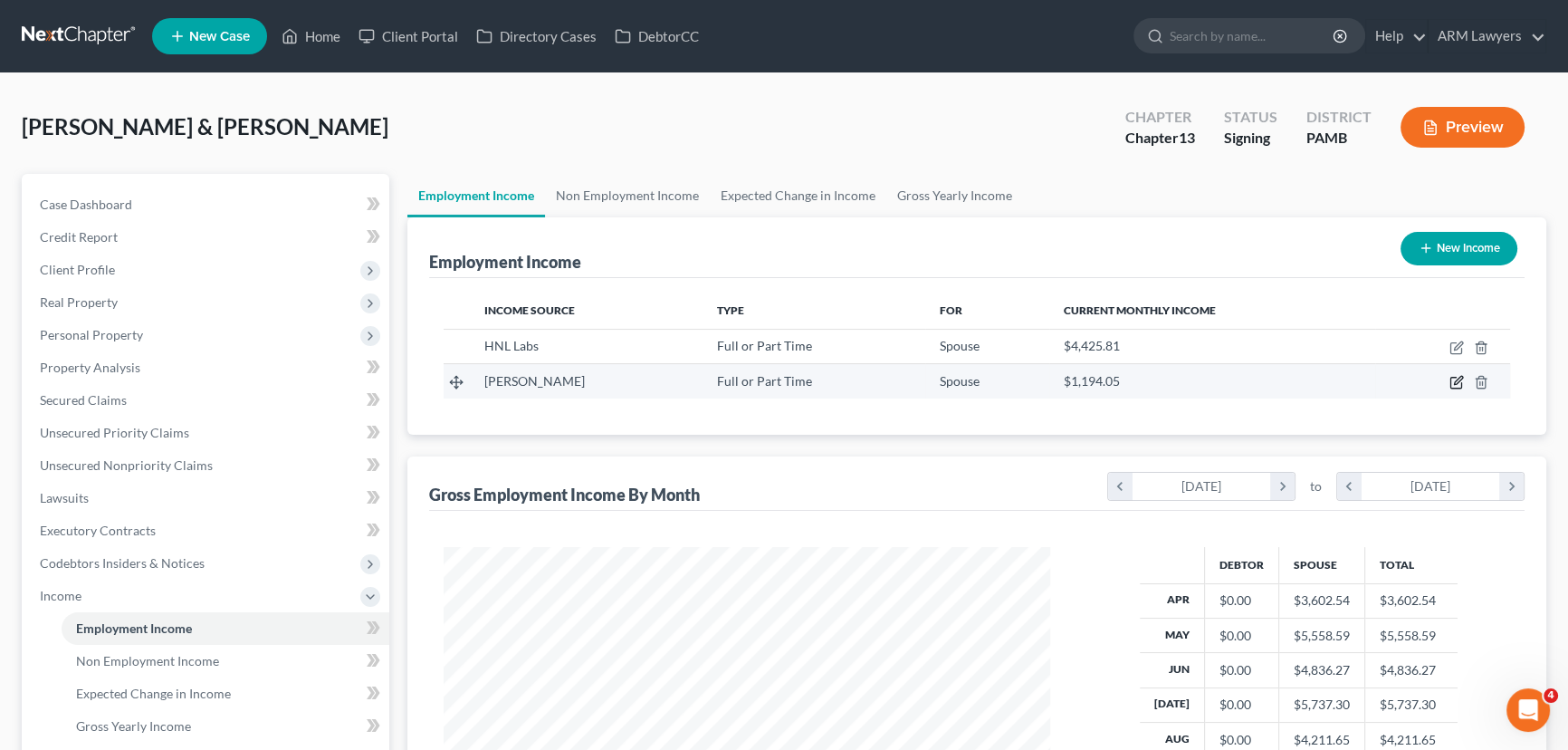
click at [1451, 378] on icon "button" at bounding box center [1456, 381] width 14 height 14
select select "0"
select select "39"
select select "2"
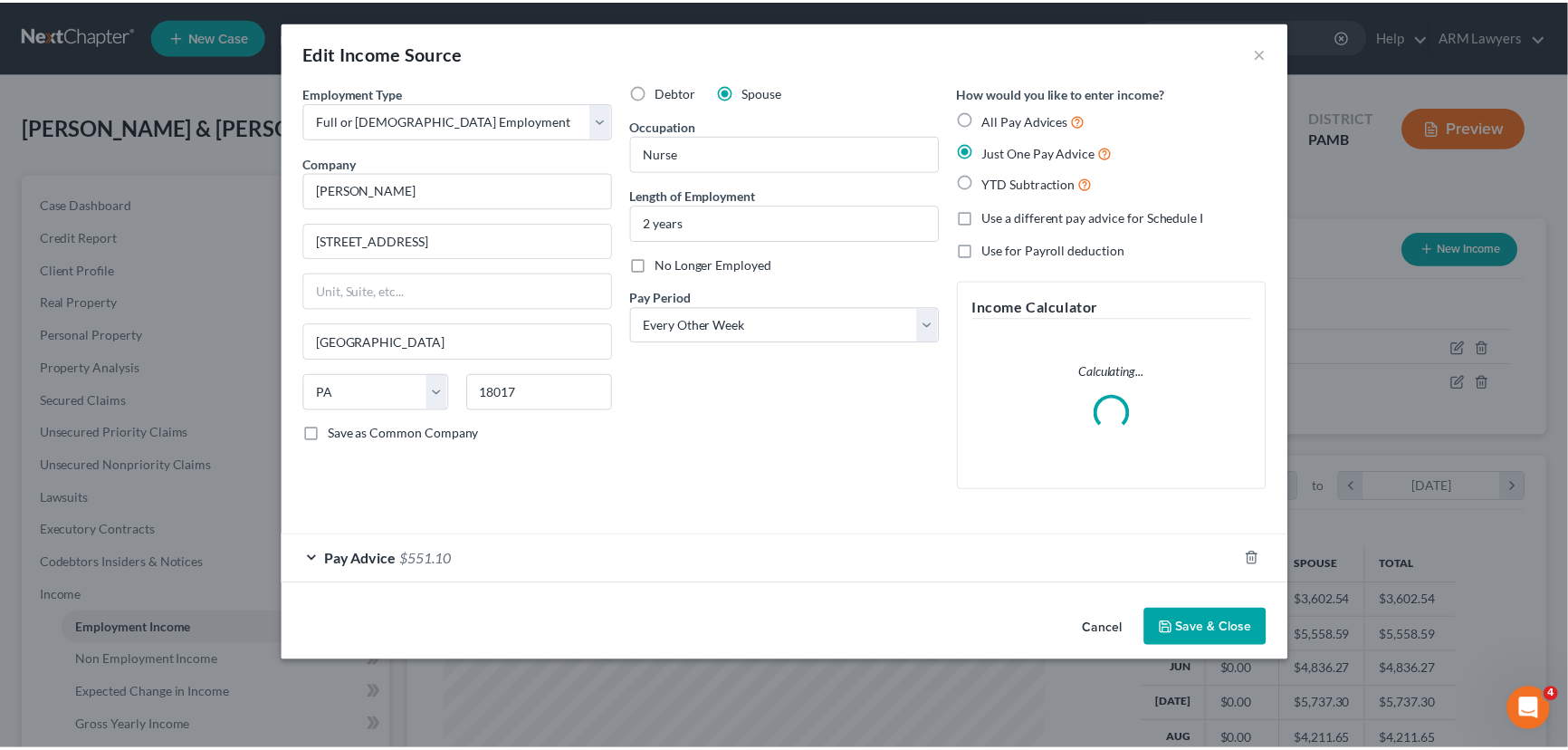
scroll to position [325, 648]
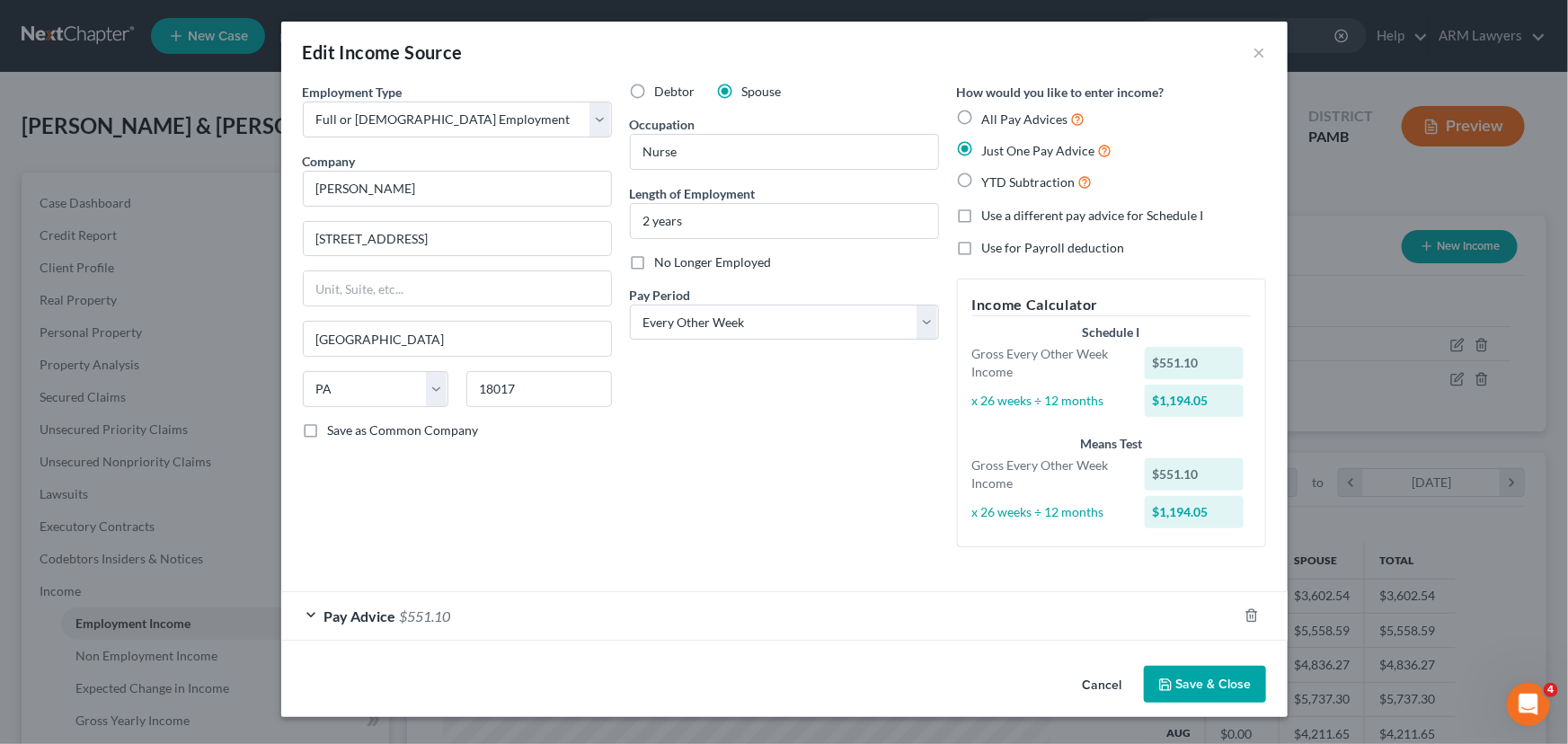
click at [655, 90] on label "Debtor" at bounding box center [675, 91] width 40 height 18
click at [662, 90] on input "Debtor" at bounding box center [667, 88] width 11 height 11
radio input "true"
click at [1192, 674] on button "Save & Close" at bounding box center [1205, 684] width 123 height 37
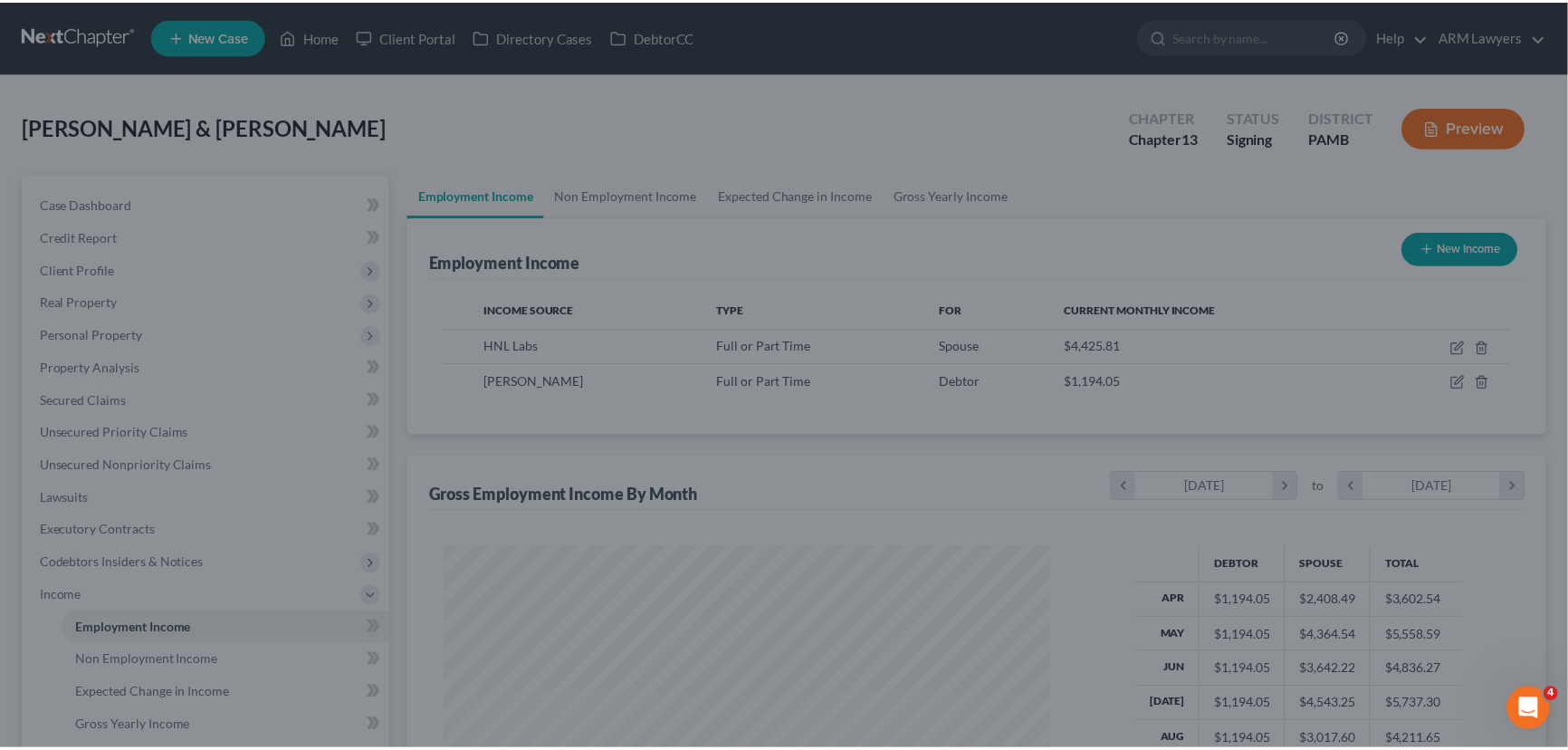
scroll to position [905303, 904483]
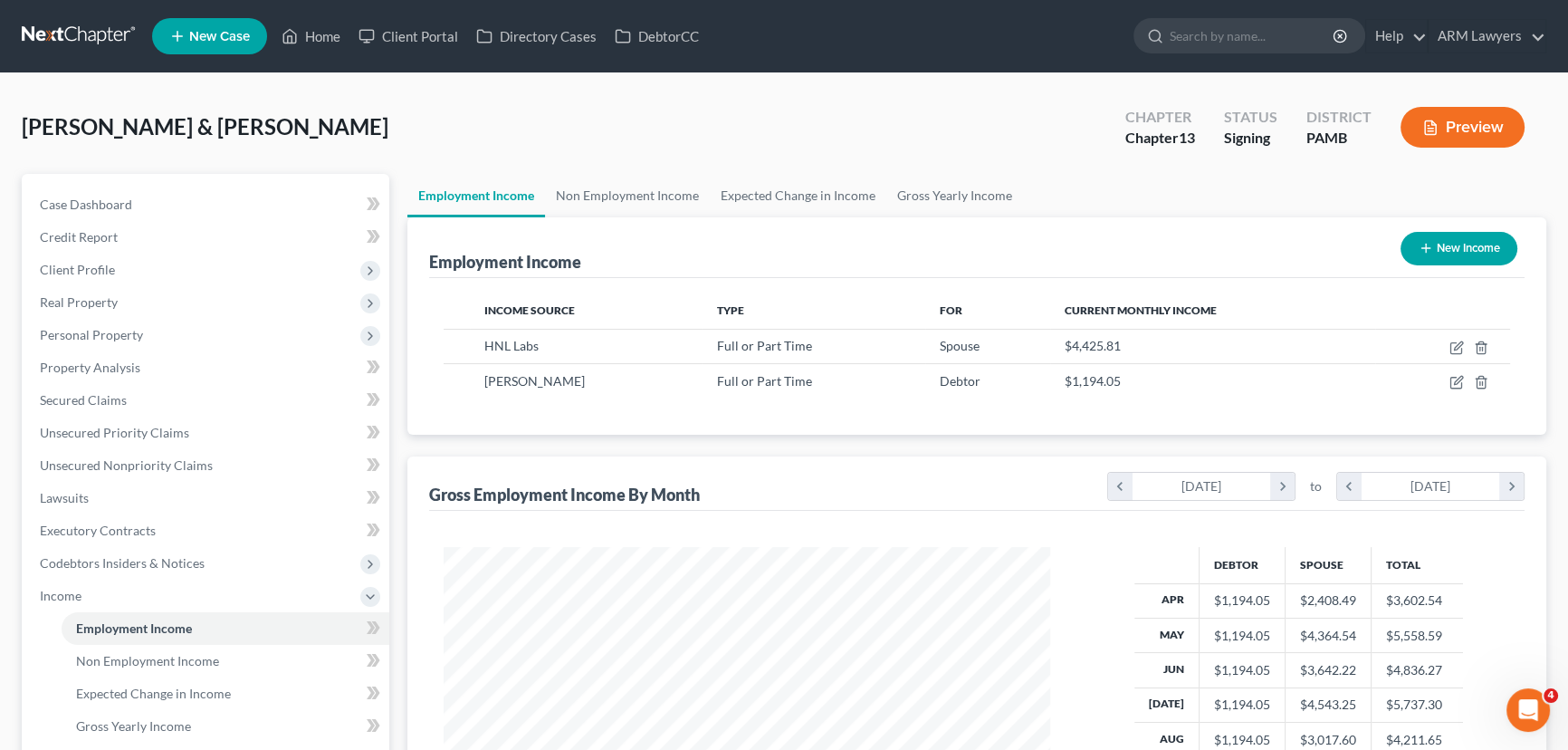
click at [1029, 480] on div "Gross Employment Income By Month chevron_left April 2025 chevron_right to chevr…" at bounding box center [977, 484] width 1096 height 55
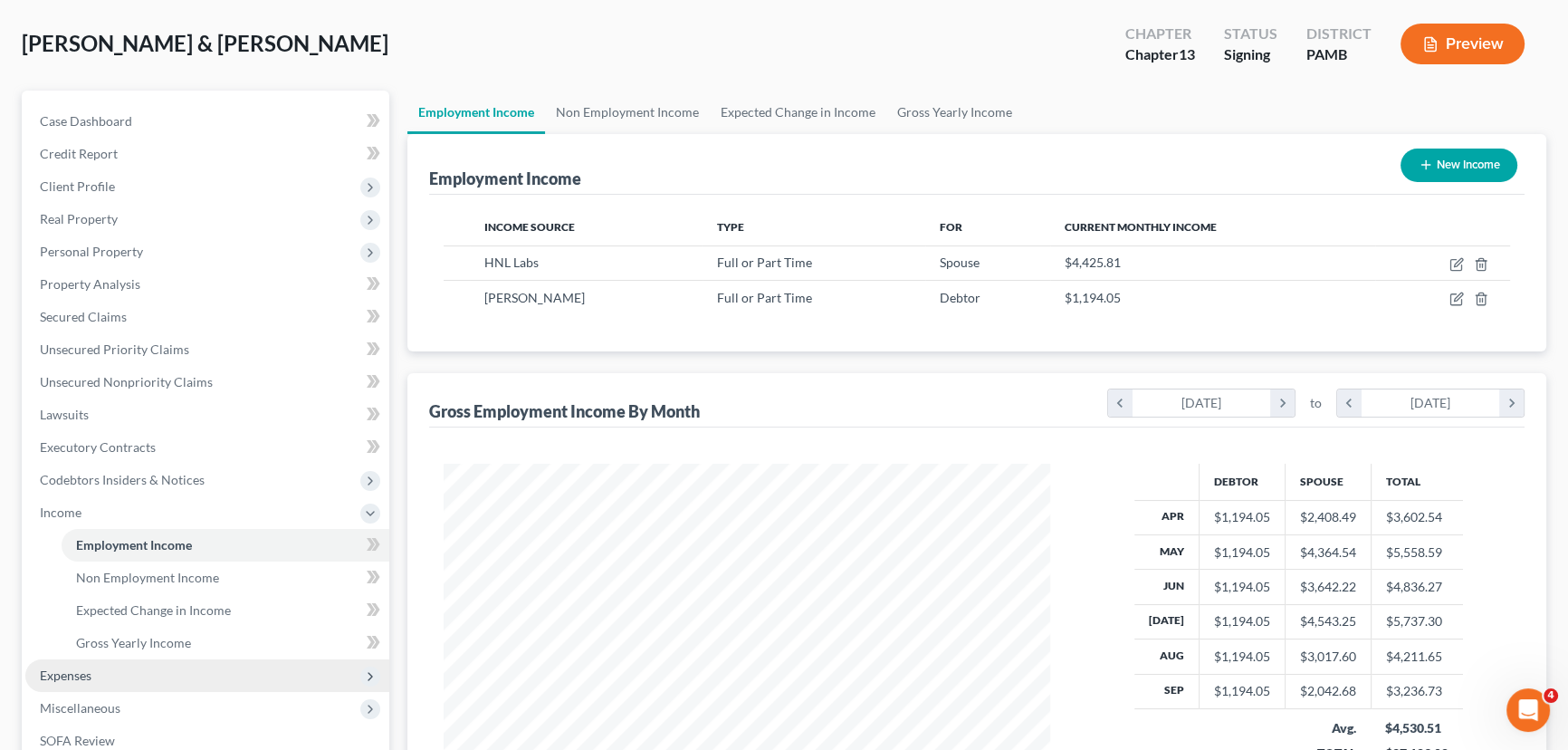
scroll to position [81, 0]
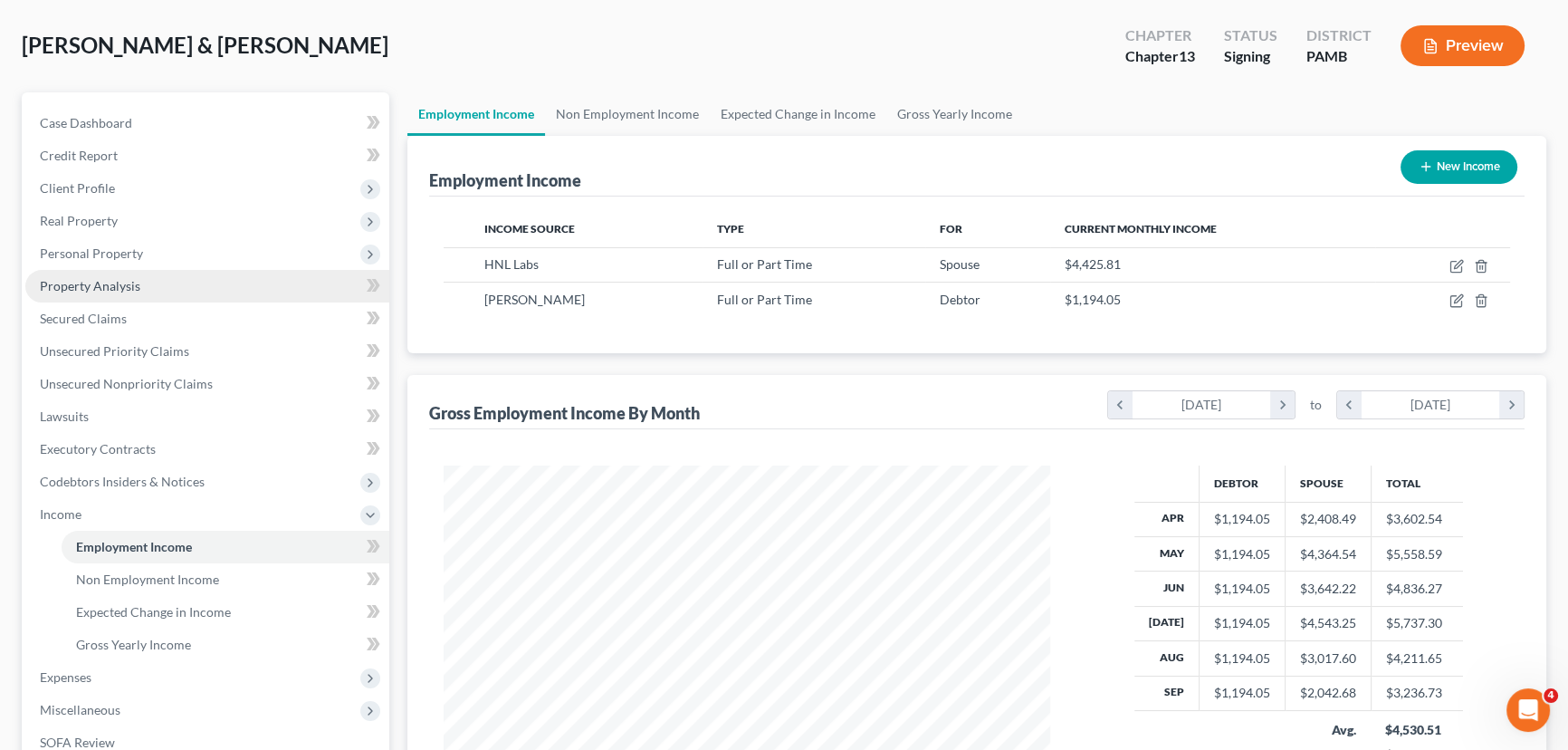
drag, startPoint x: 118, startPoint y: 281, endPoint x: 240, endPoint y: 295, distance: 122.8
click at [119, 281] on span "Property Analysis" at bounding box center [90, 286] width 101 height 15
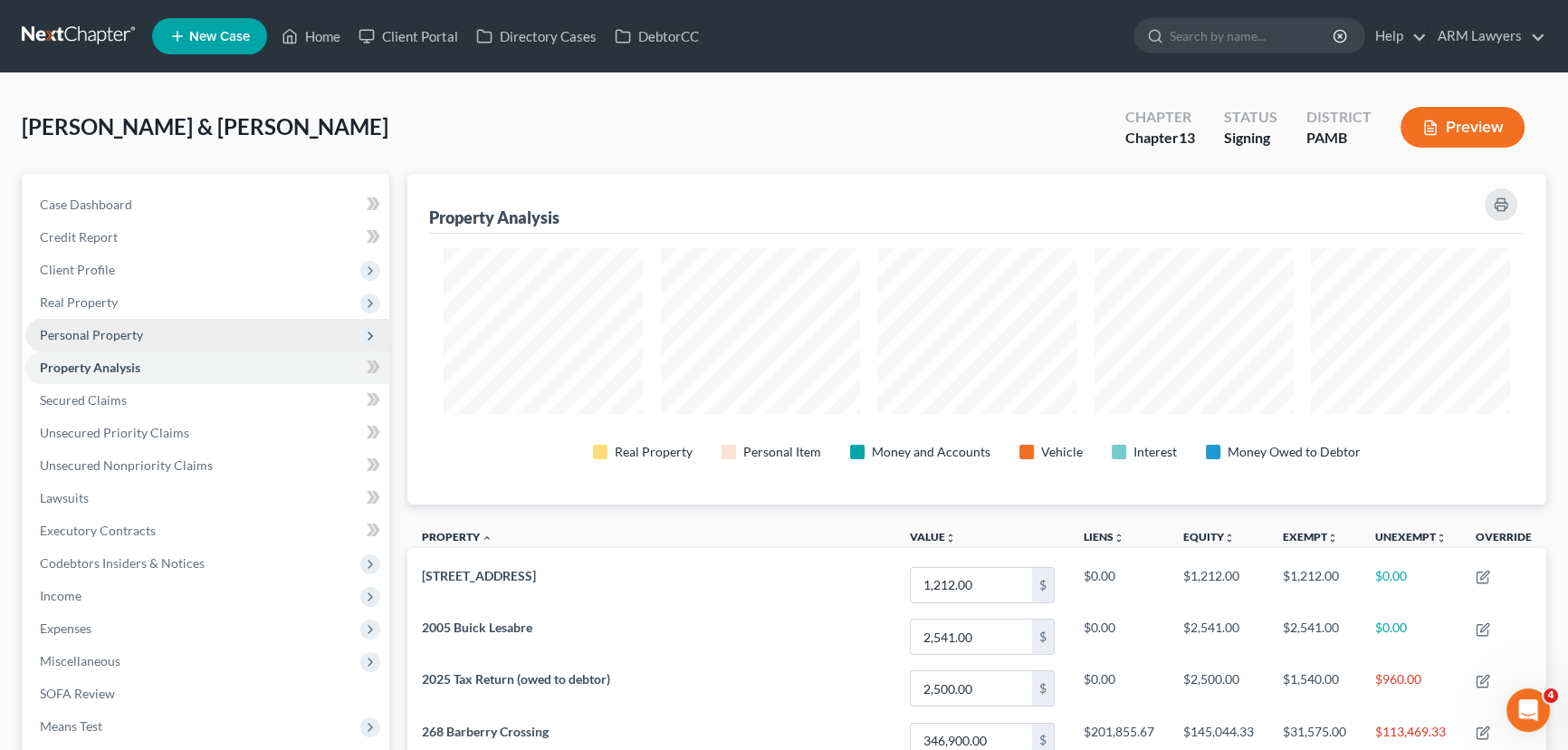
scroll to position [905297, 903986]
click at [130, 336] on span "Personal Property" at bounding box center [91, 335] width 103 height 15
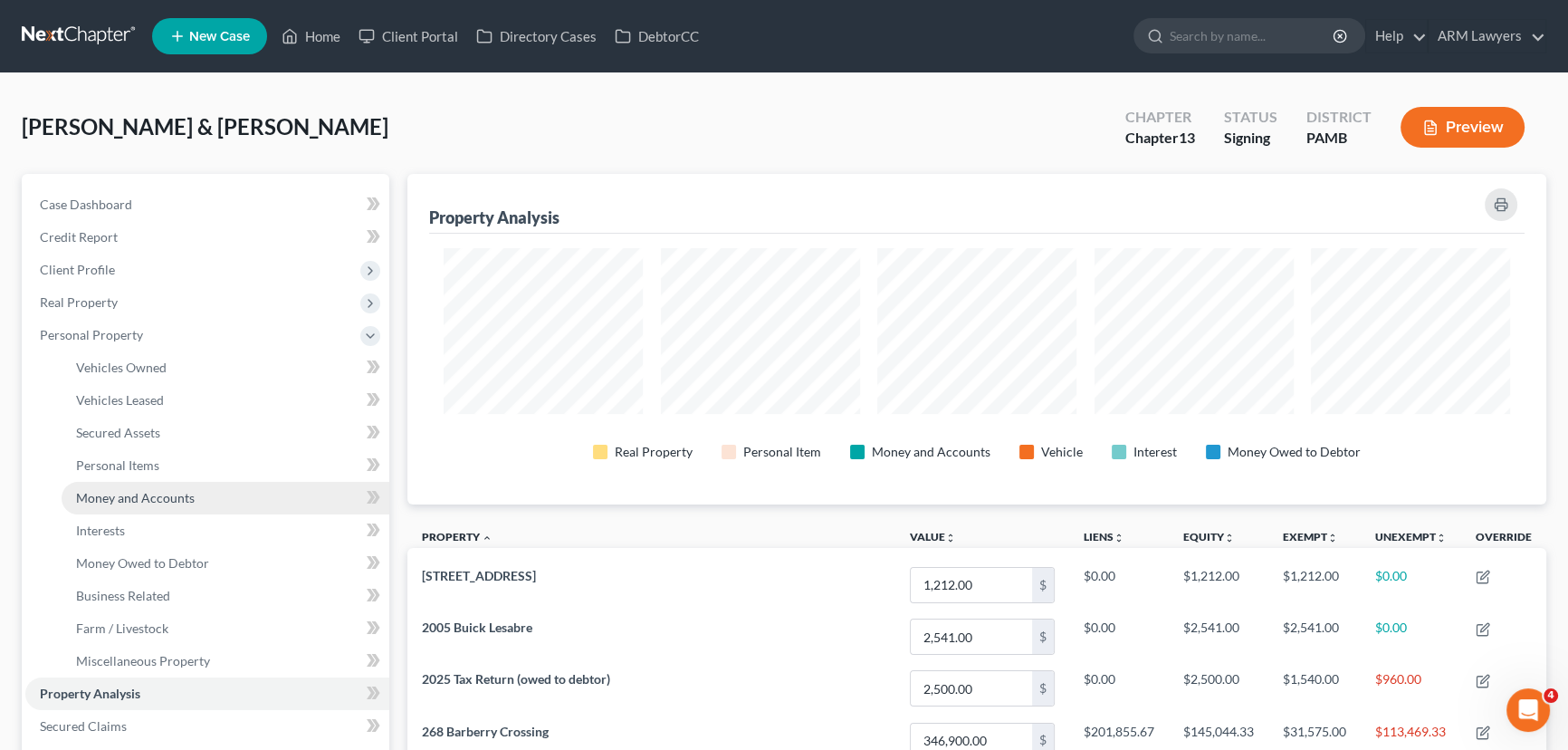
click at [179, 503] on span "Money and Accounts" at bounding box center [136, 497] width 119 height 15
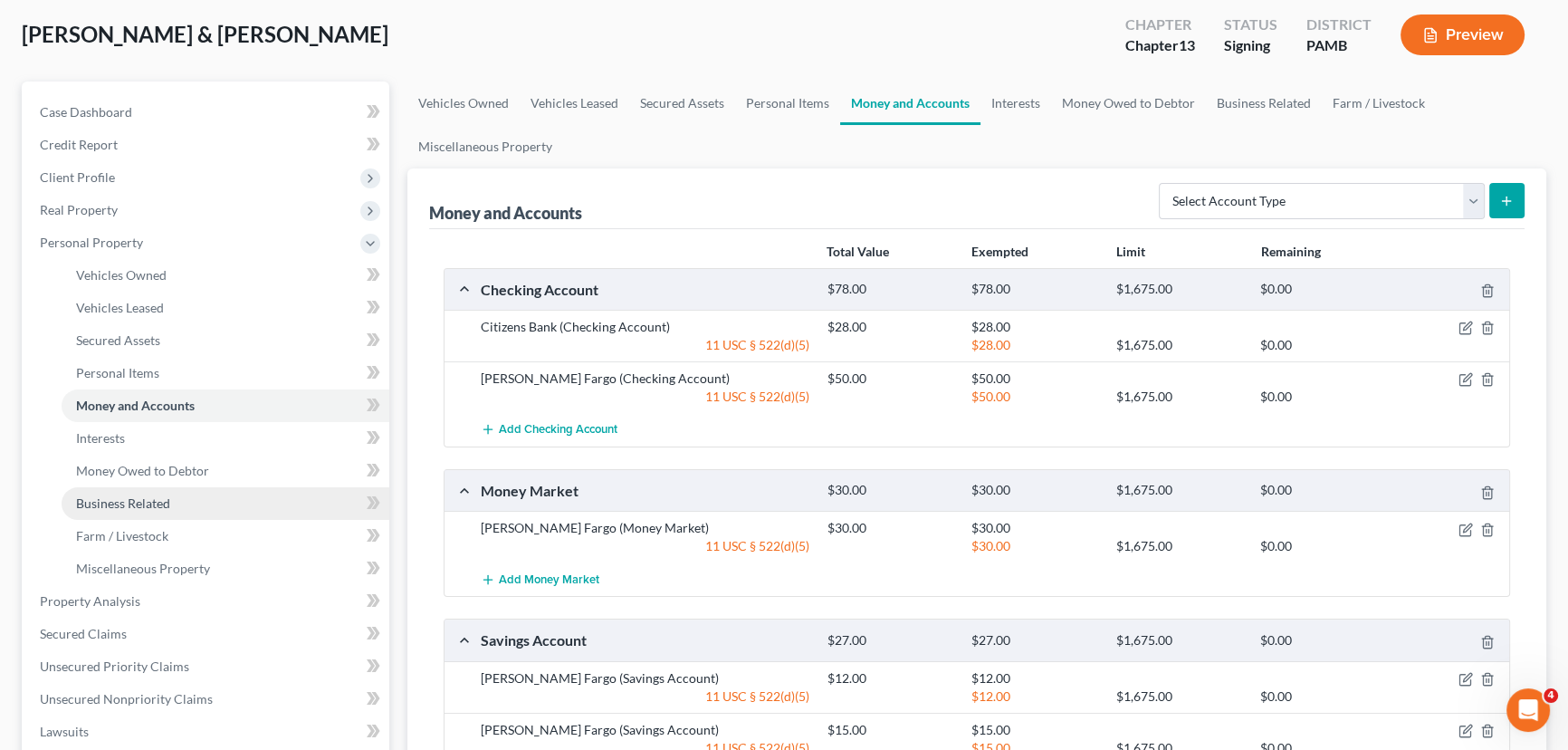
scroll to position [246, 0]
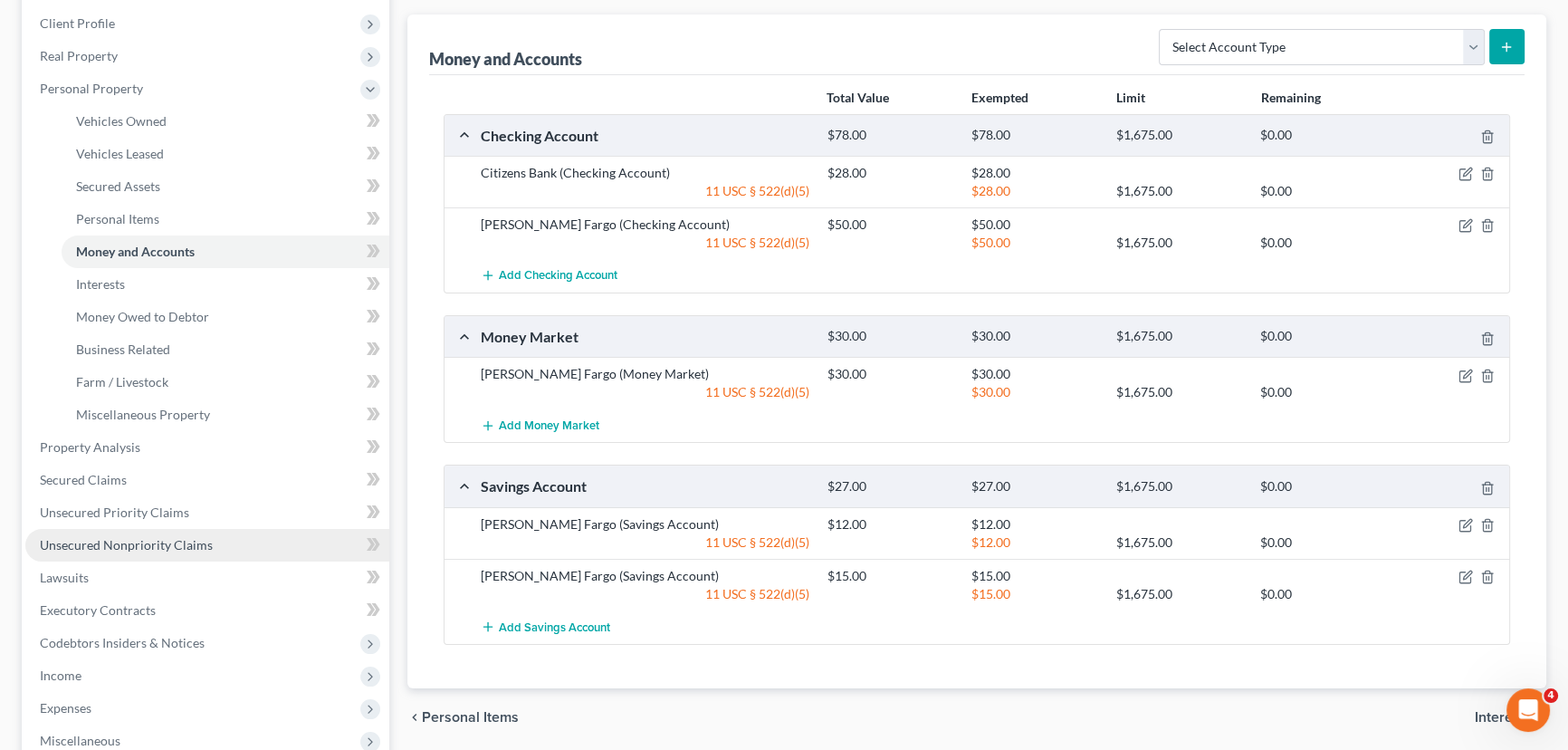
click at [219, 547] on link "Unsecured Nonpriority Claims" at bounding box center [207, 545] width 364 height 33
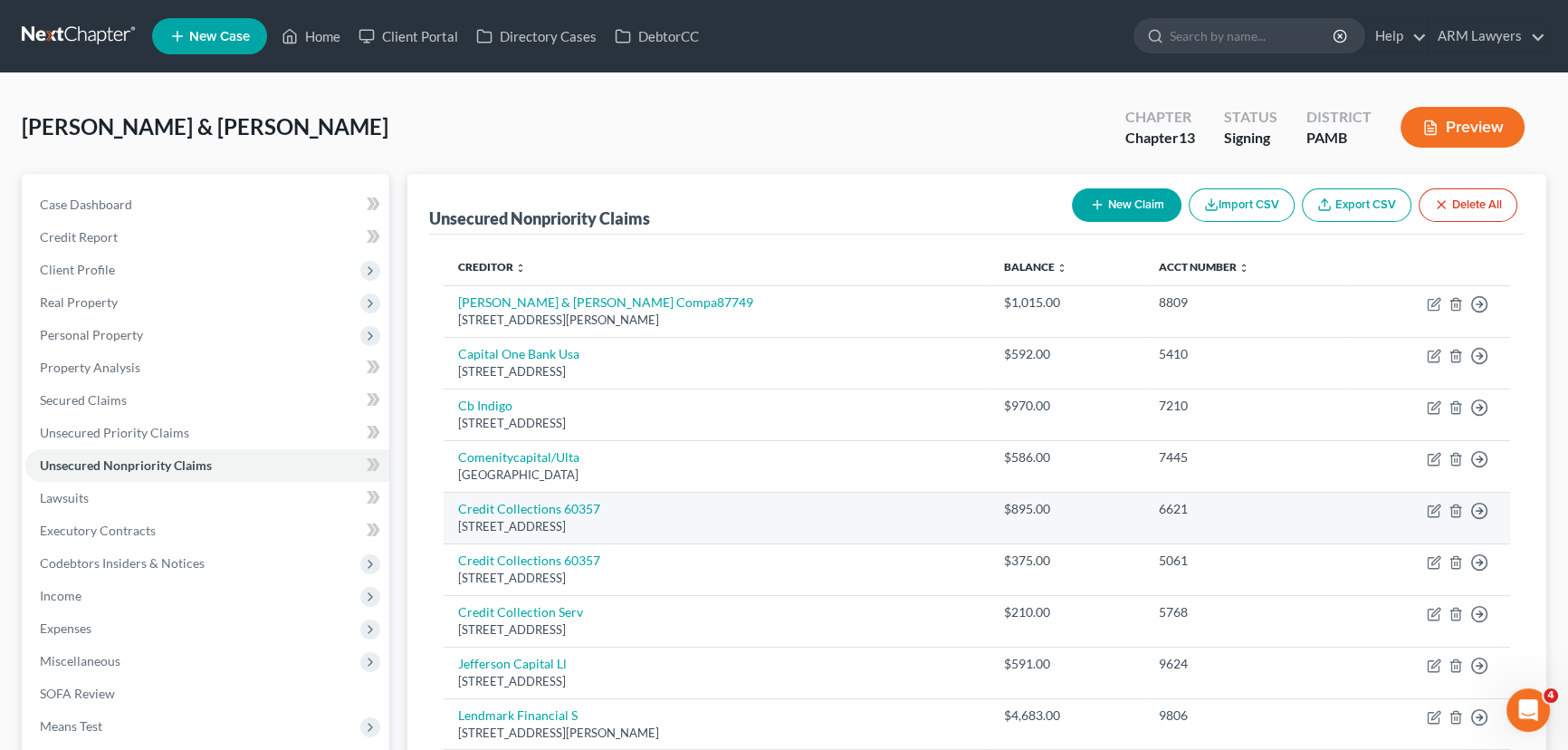
drag, startPoint x: 684, startPoint y: 531, endPoint x: 459, endPoint y: 534, distance: 225.0
click at [459, 534] on td "Credit Collections 60357 725 Canton St, Norwood, MA 02062" at bounding box center [716, 517] width 545 height 52
copy div "725 Canton St, Norwood, MA 02062"
